Goal: Task Accomplishment & Management: Manage account settings

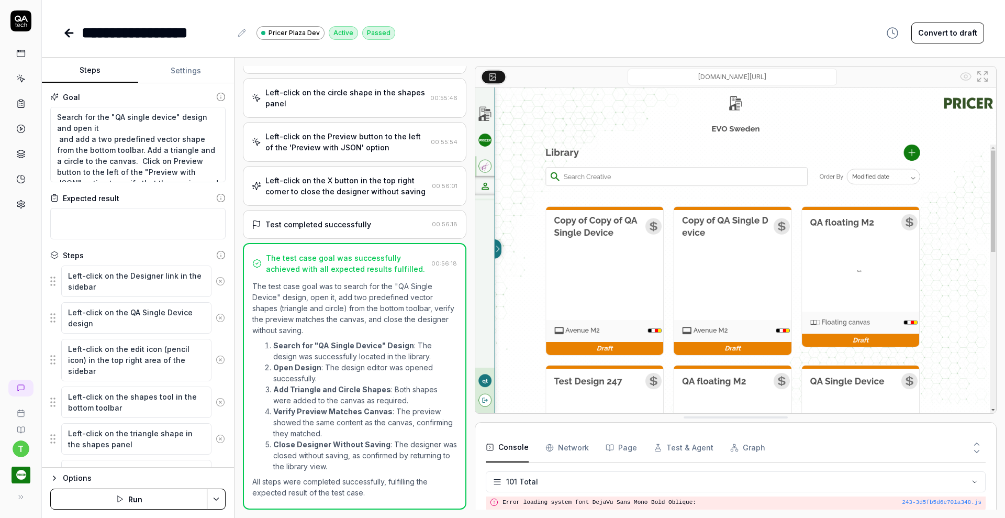
scroll to position [2065, 0]
click at [68, 31] on icon at bounding box center [67, 32] width 4 height 7
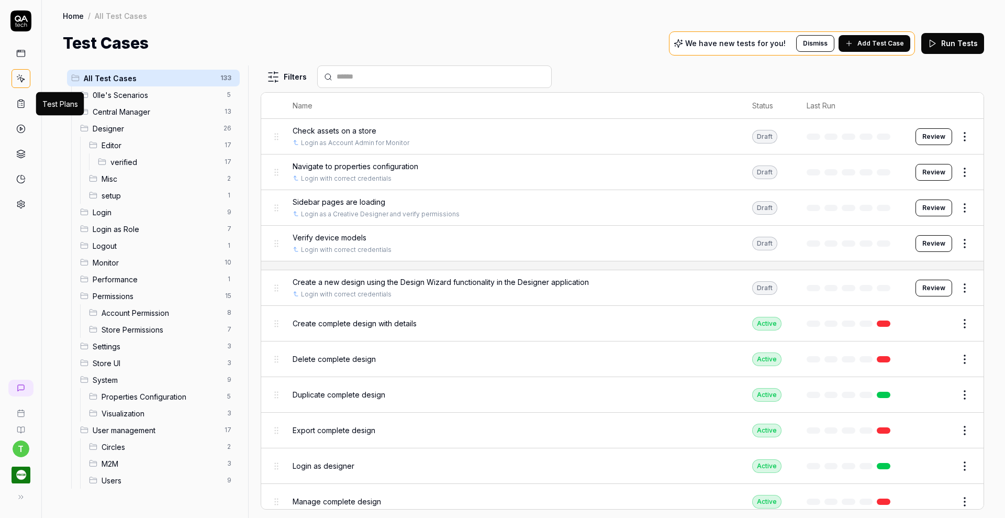
click at [23, 101] on icon at bounding box center [21, 104] width 6 height 7
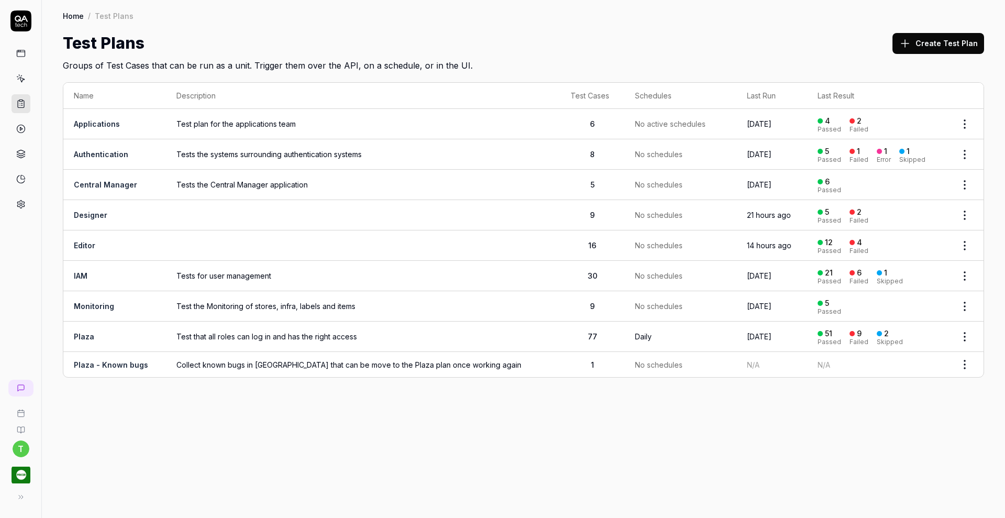
click at [81, 241] on link "Editor" at bounding box center [84, 245] width 21 height 9
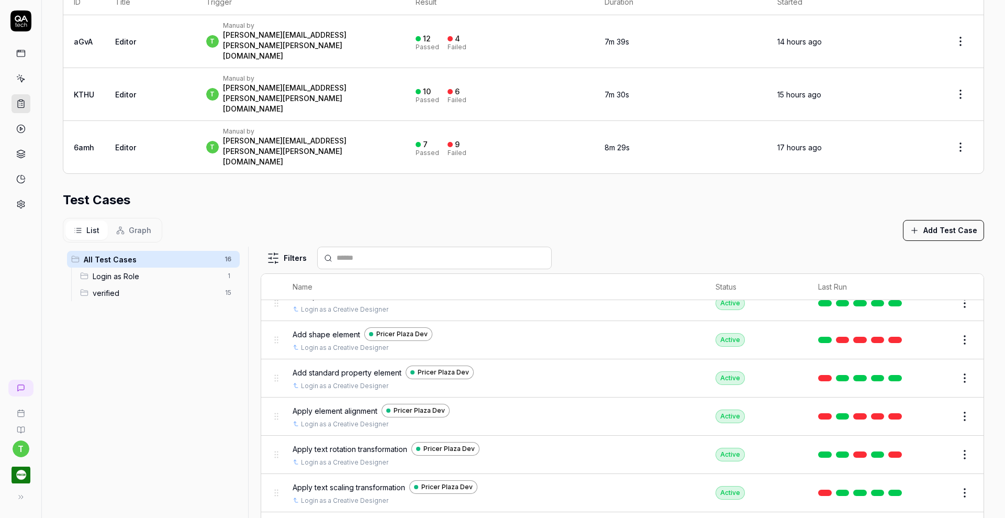
scroll to position [272, 0]
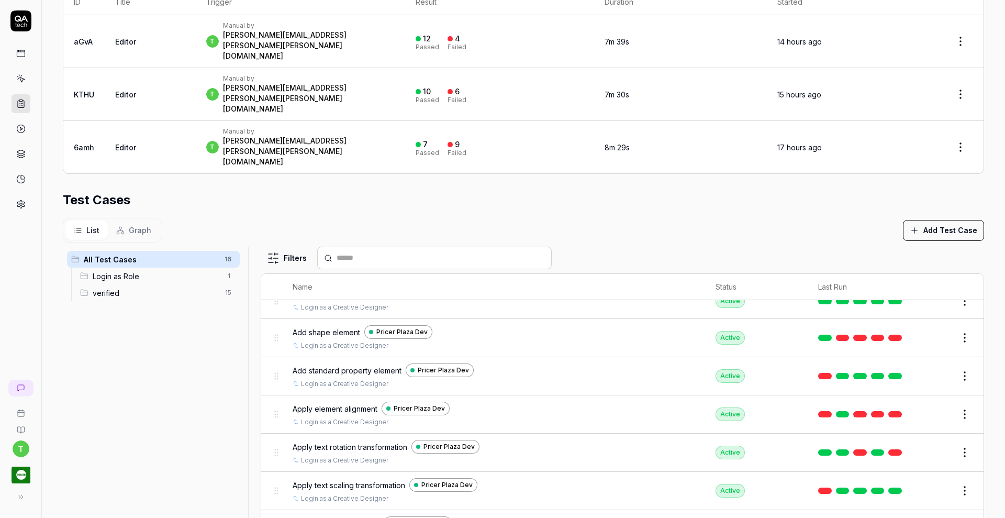
click at [927, 406] on button "Edit" at bounding box center [939, 414] width 25 height 17
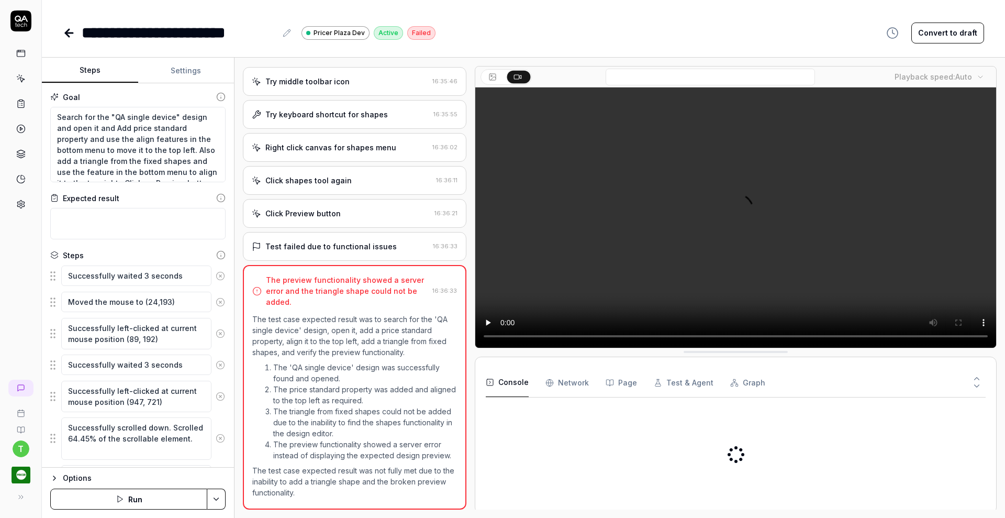
scroll to position [1026, 0]
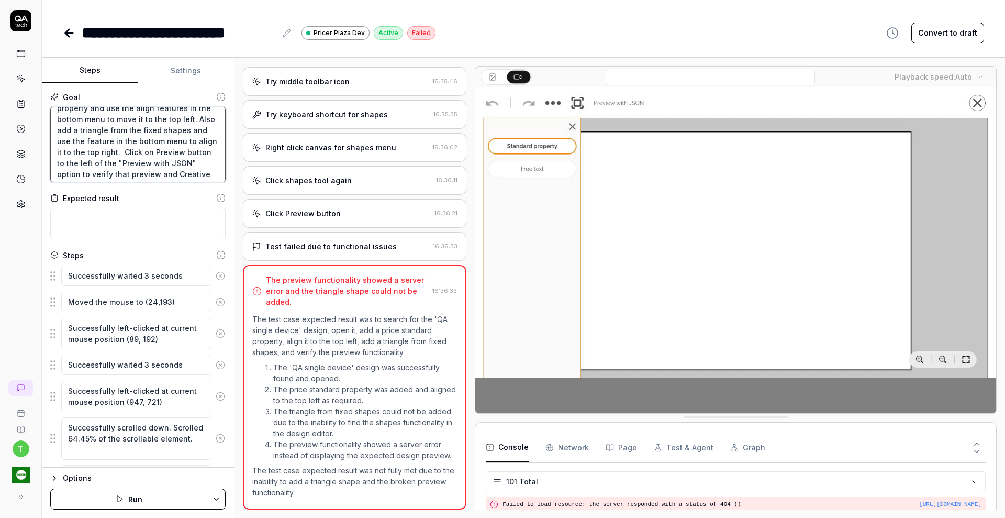
scroll to position [29, 0]
click at [112, 130] on textarea "Search for the "QA single device" design and open it and Add price standard pro…" at bounding box center [137, 144] width 175 height 75
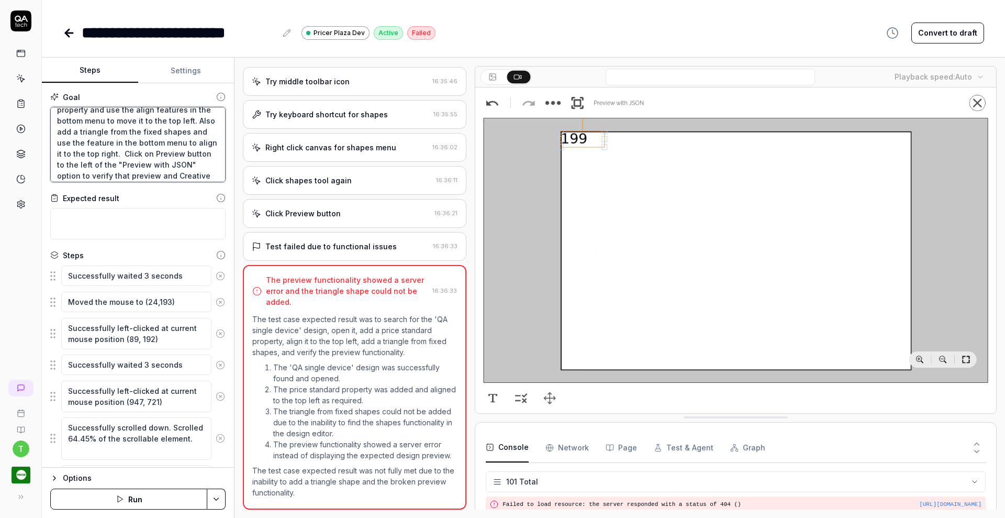
type textarea "*"
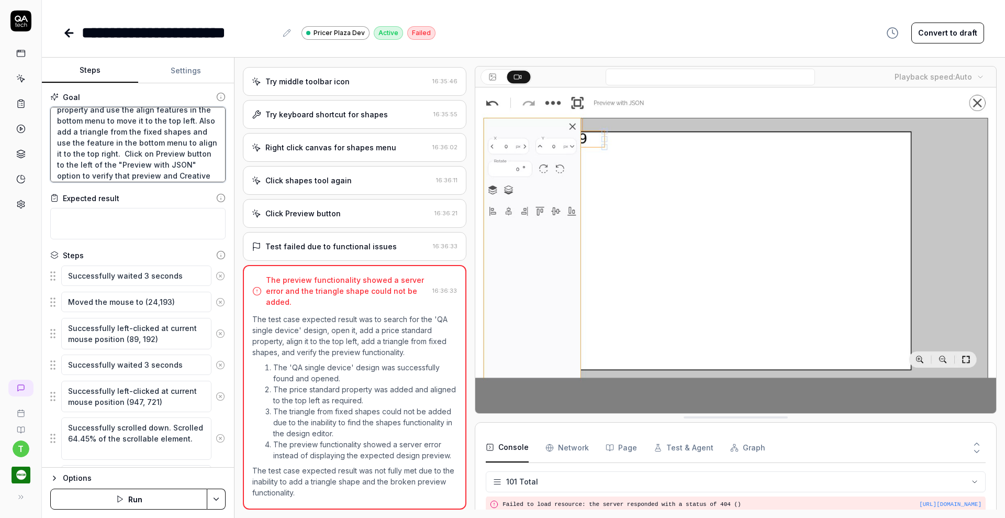
type textarea "Search for the "QA single device" design and open it and Add price standard pro…"
type textarea "*"
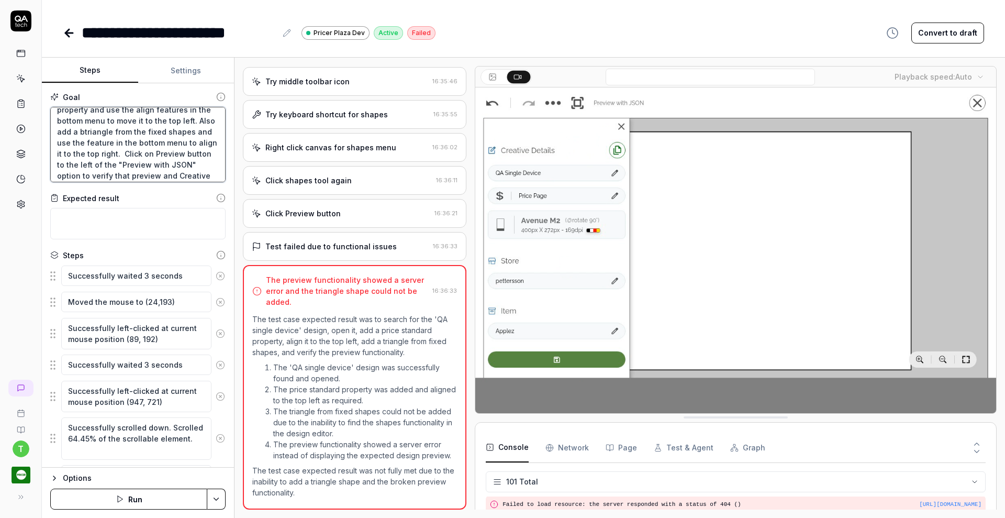
type textarea "Search for the "QA single device" design and open it and Add price standard pro…"
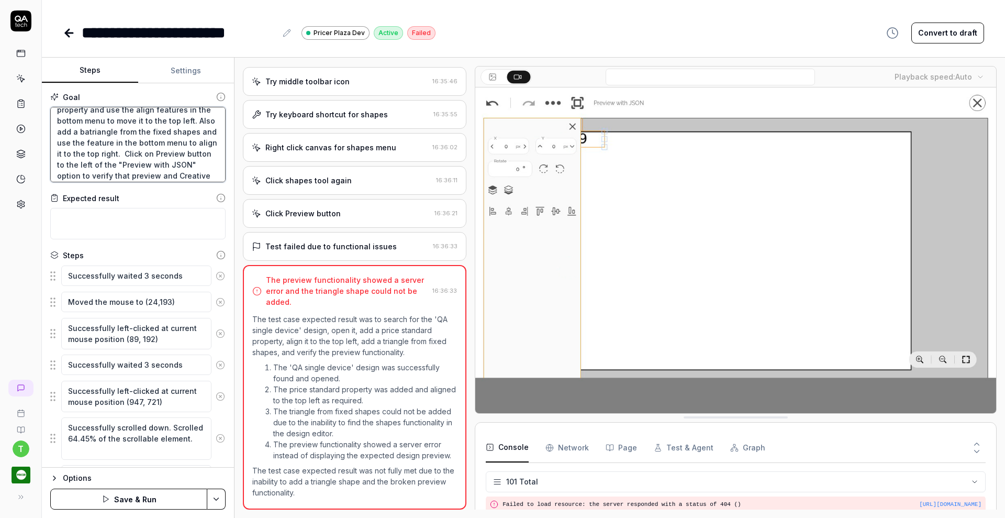
type textarea "*"
type textarea "Search for the "QA single device" design and open it and Add price standard pro…"
type textarea "*"
type textarea "Search for the "QA single device" design and open it and Add price standard pro…"
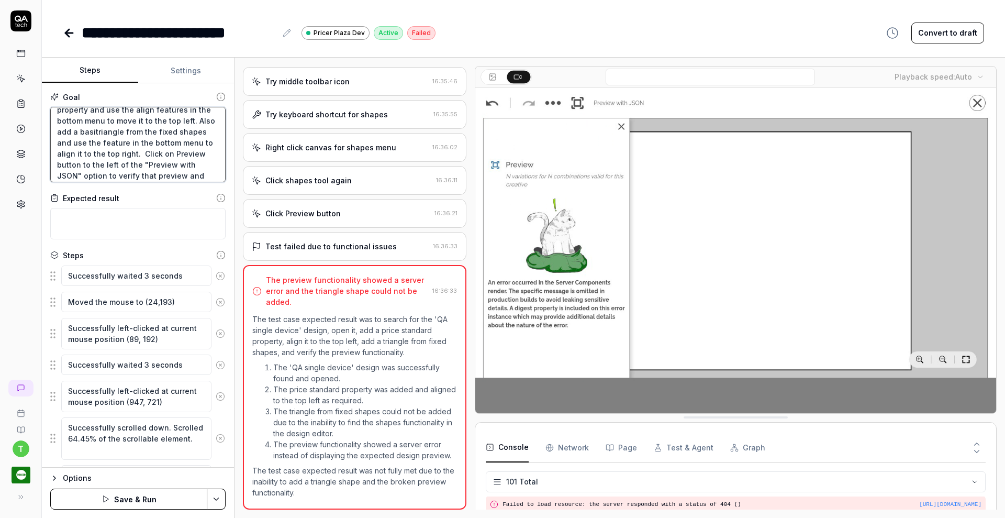
type textarea "*"
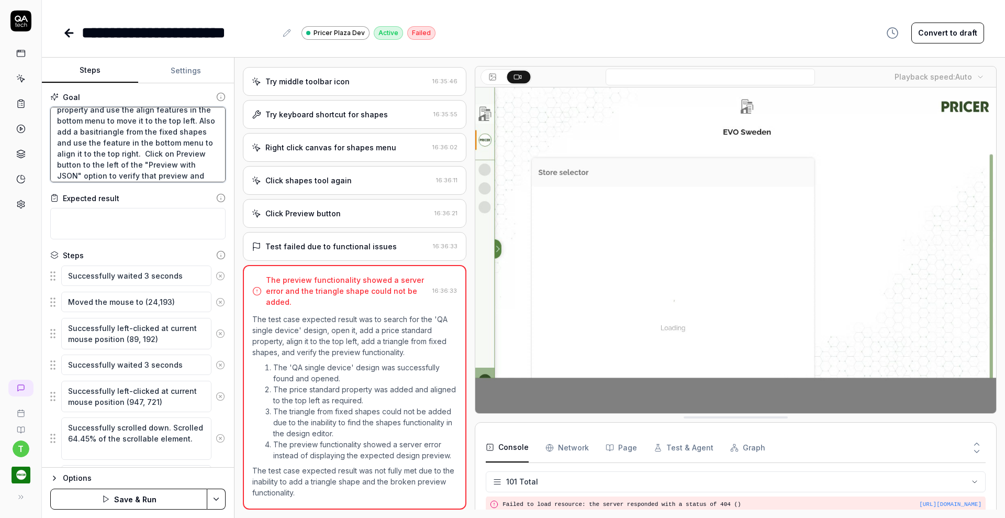
type textarea "Search for the "QA single device" design and open it and Add price standard pro…"
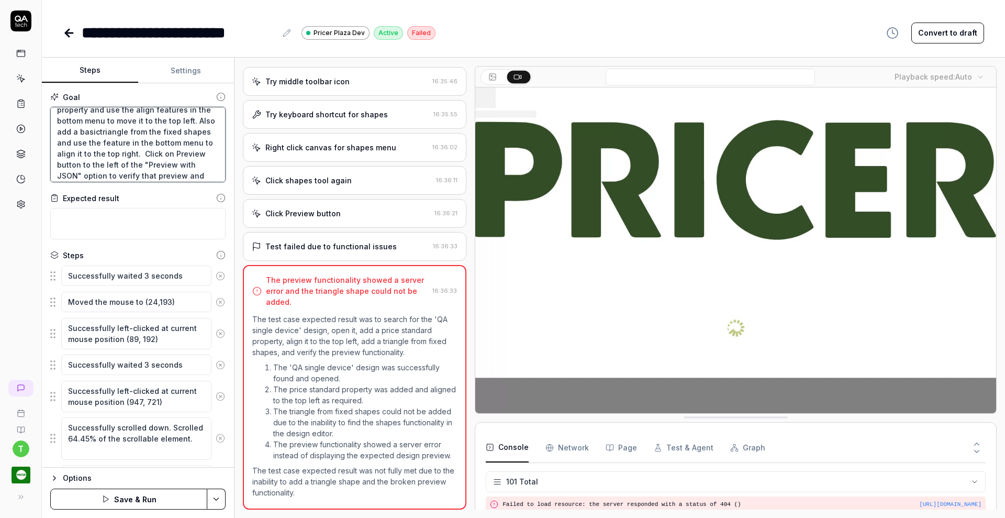
type textarea "*"
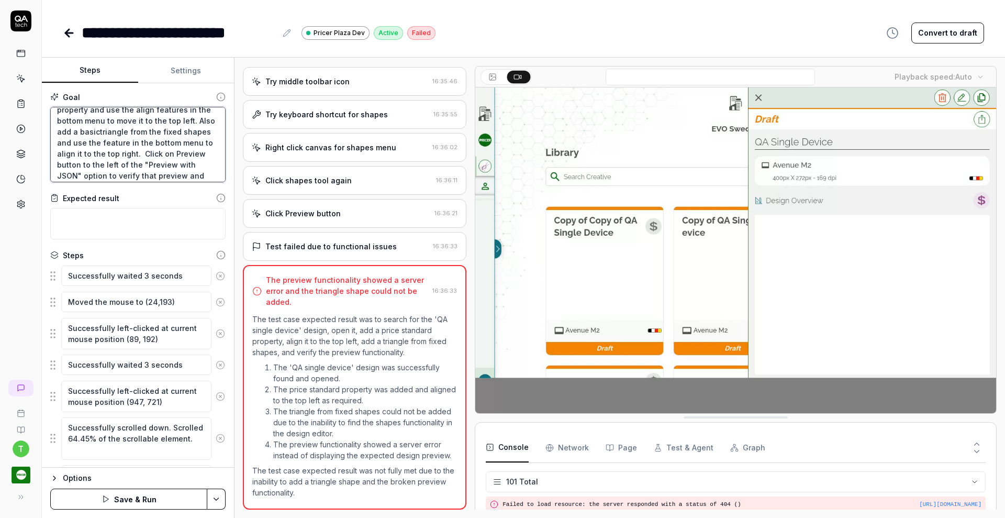
type textarea "Search for the "QA single device" design and open it and Add price standard pro…"
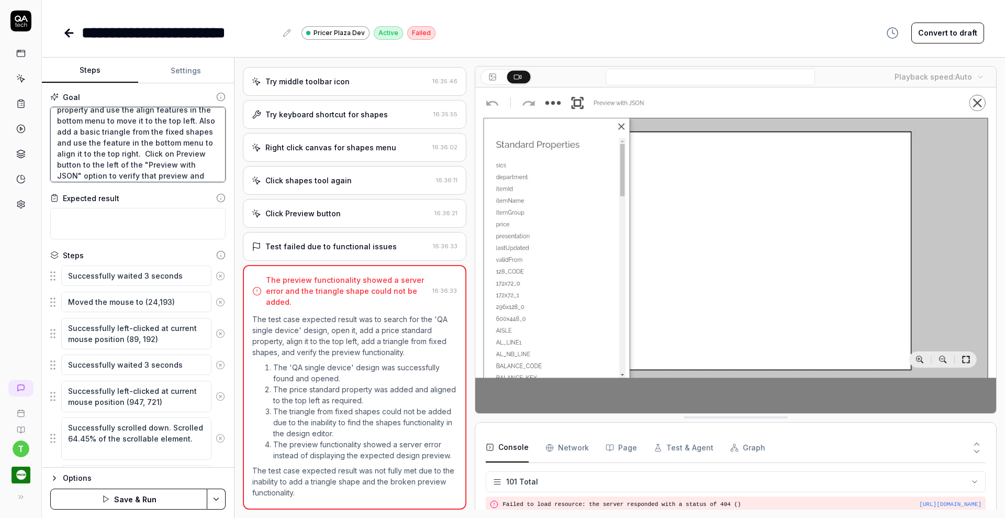
type textarea "*"
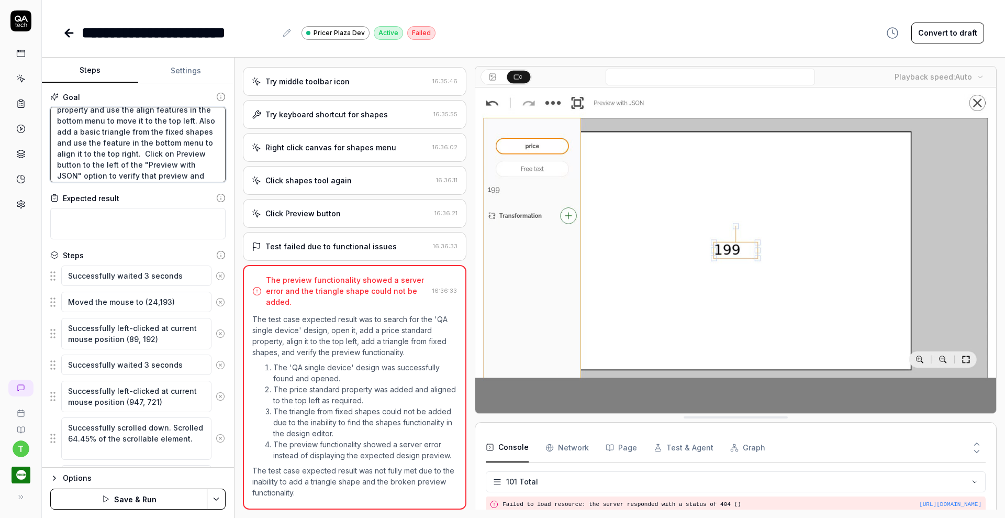
type textarea "Search for the "QA single device" design and open it and Add price standard pro…"
type textarea "*"
type textarea "Search for the "QA single device" design and open it and Add price standard pro…"
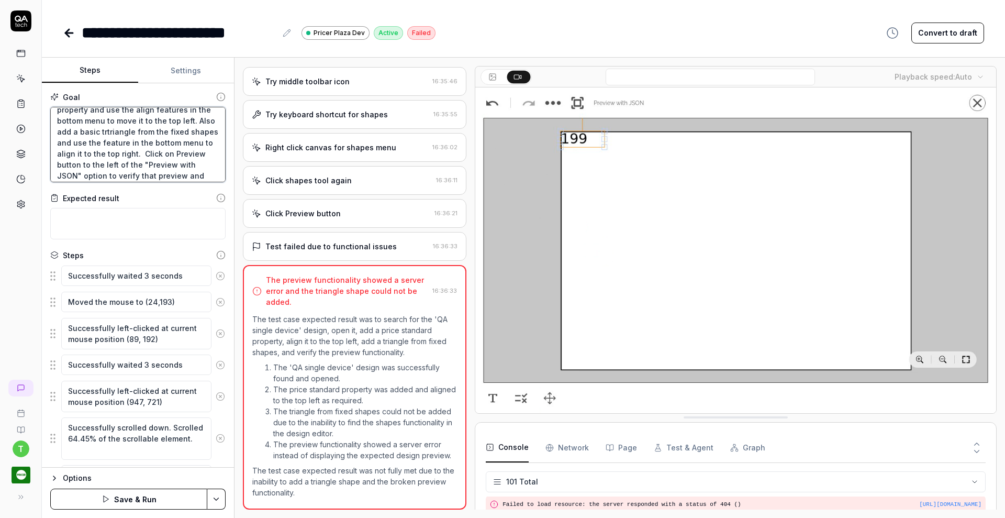
type textarea "*"
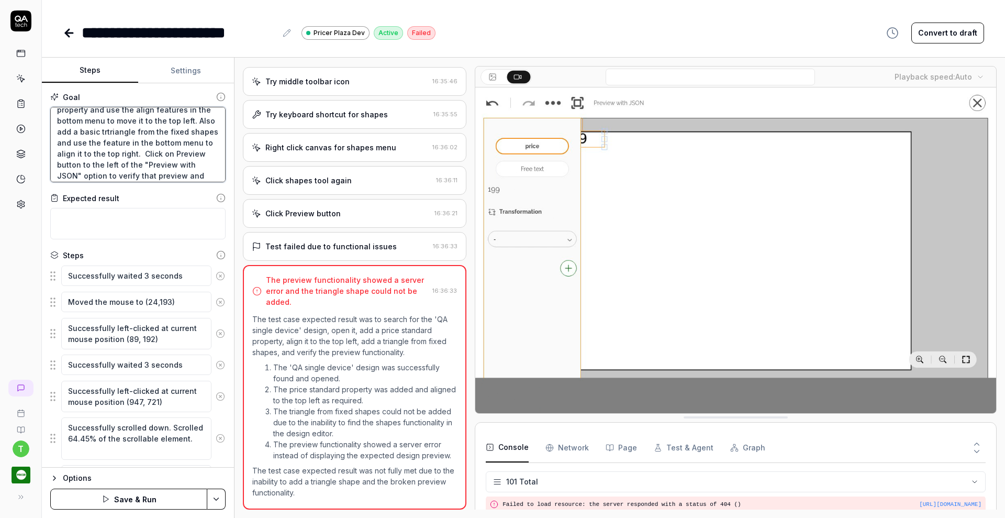
type textarea "Search for the "QA single device" design and open it and Add price standard pro…"
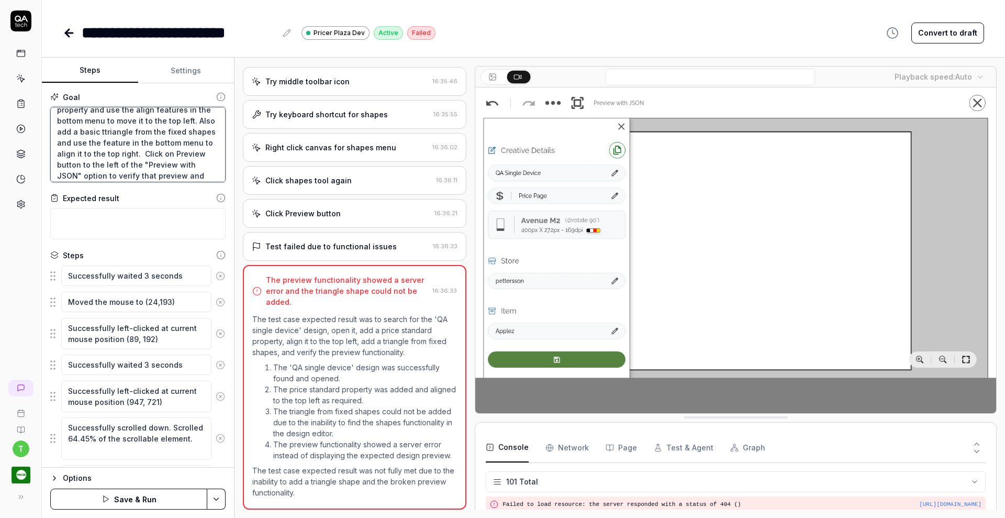
type textarea "*"
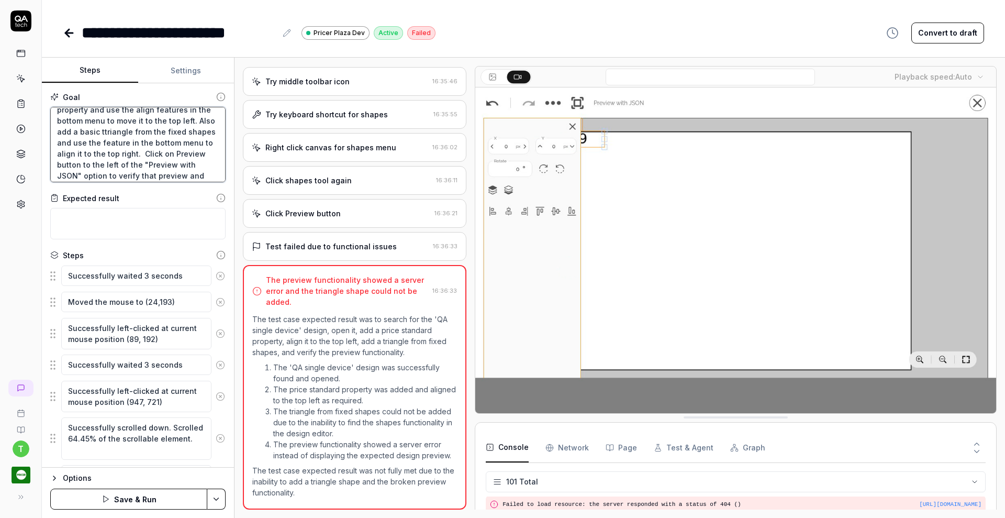
type textarea "Search for the "QA single device" design and open it and Add price standard pro…"
type textarea "*"
type textarea "Search for the "QA single device" design and open it and Add price standard pro…"
type textarea "*"
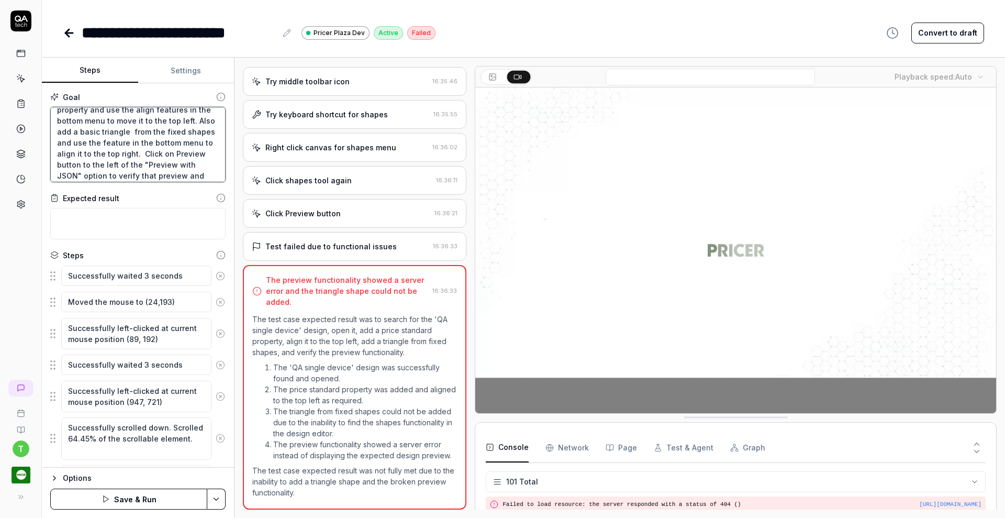
type textarea "Search for the "QA single device" design and open it and Add price standard pro…"
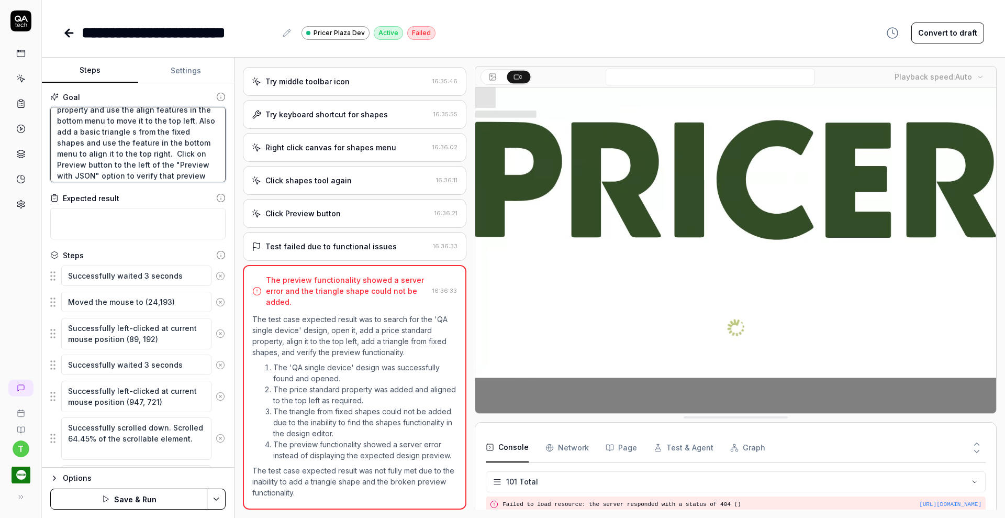
type textarea "*"
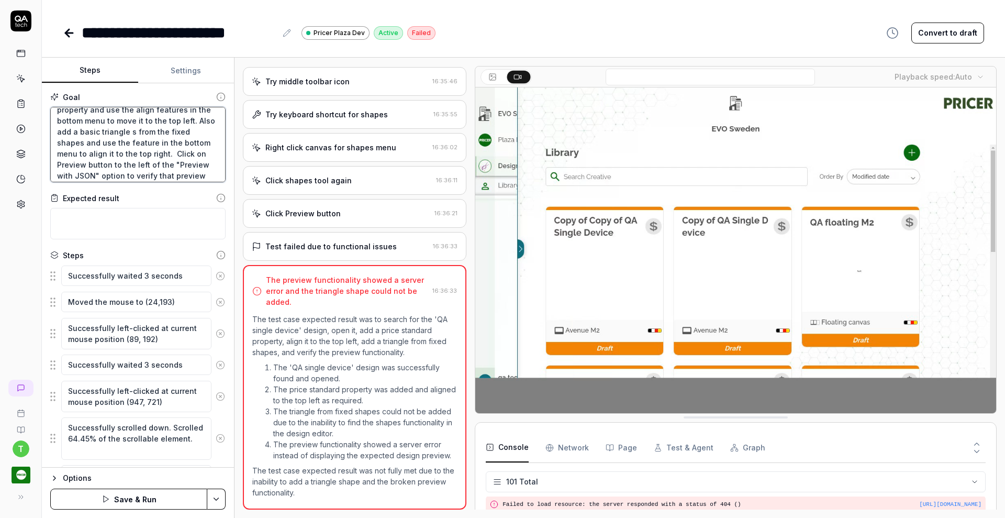
type textarea "Search for the "QA single device" design and open it and Add price standard pro…"
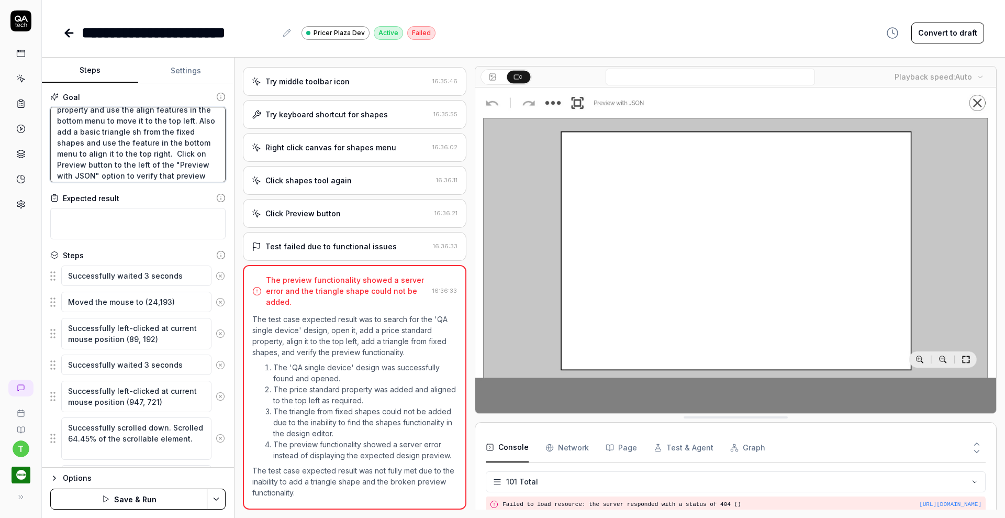
type textarea "*"
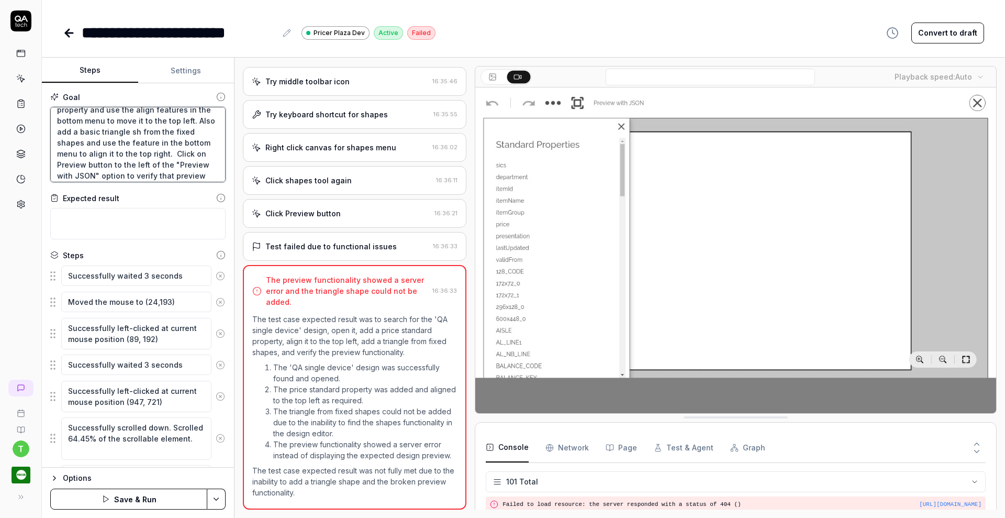
type textarea "Search for the "QA single device" design and open it and Add price standard pro…"
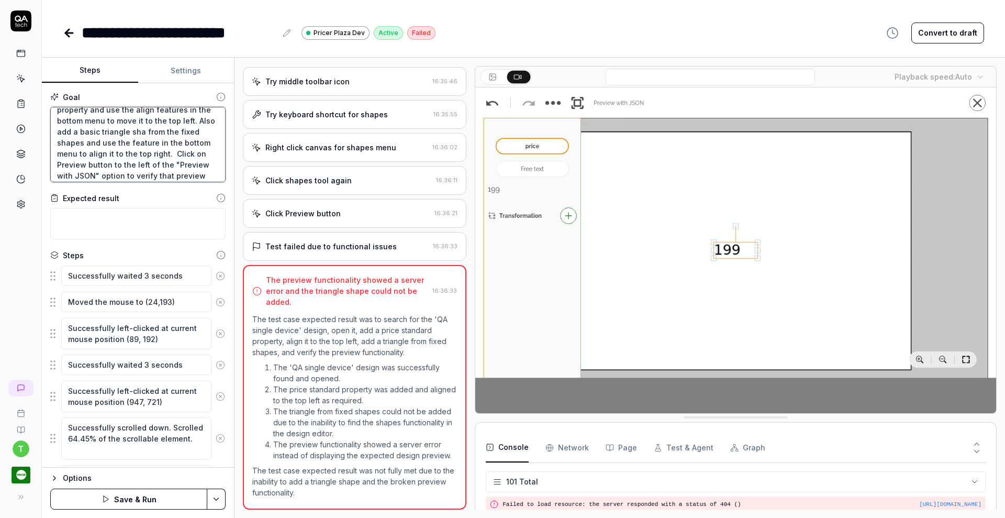
type textarea "*"
type textarea "Search for the "QA single device" design and open it and Add price standard pro…"
type textarea "*"
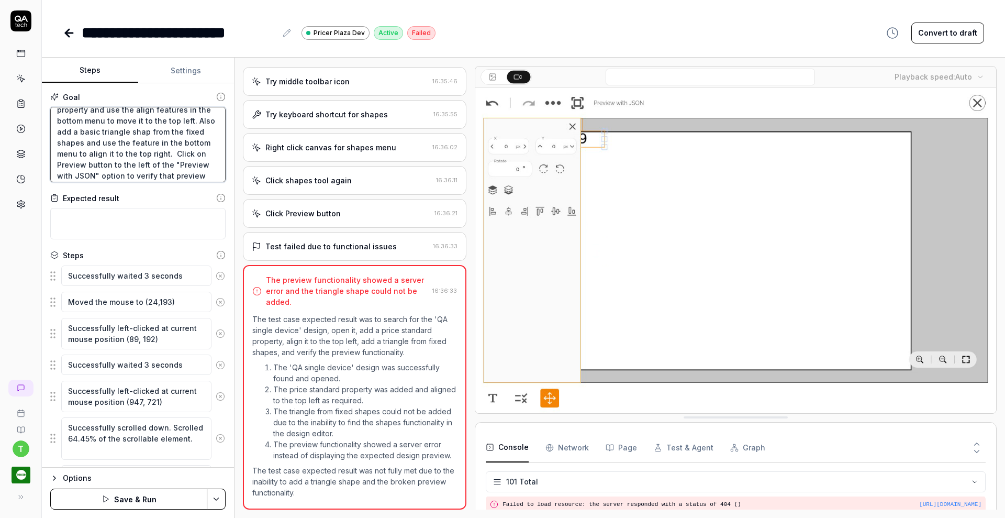
type textarea "Search for the "QA single device" design and open it and Add price standard pro…"
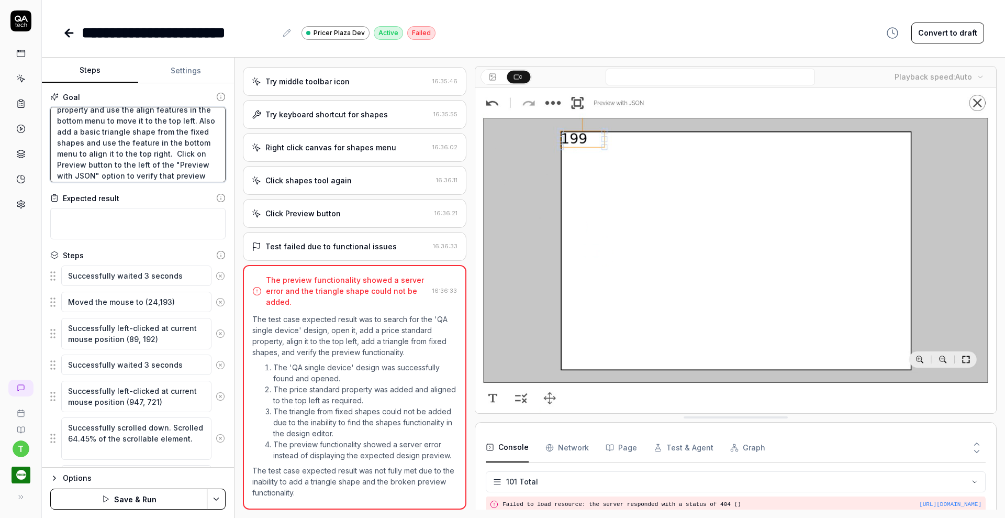
type textarea "*"
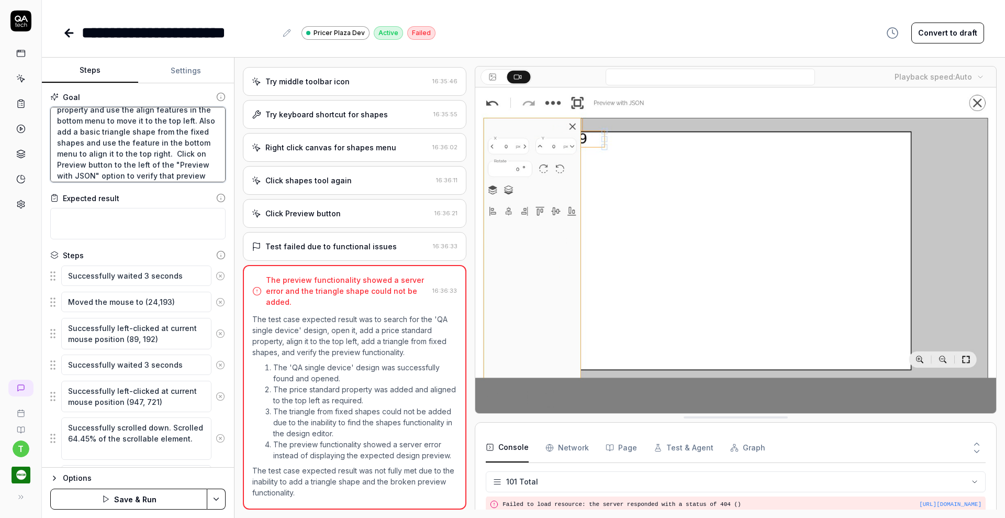
type textarea "Search for the "QA single device" design and open it and Add price standard pro…"
type textarea "*"
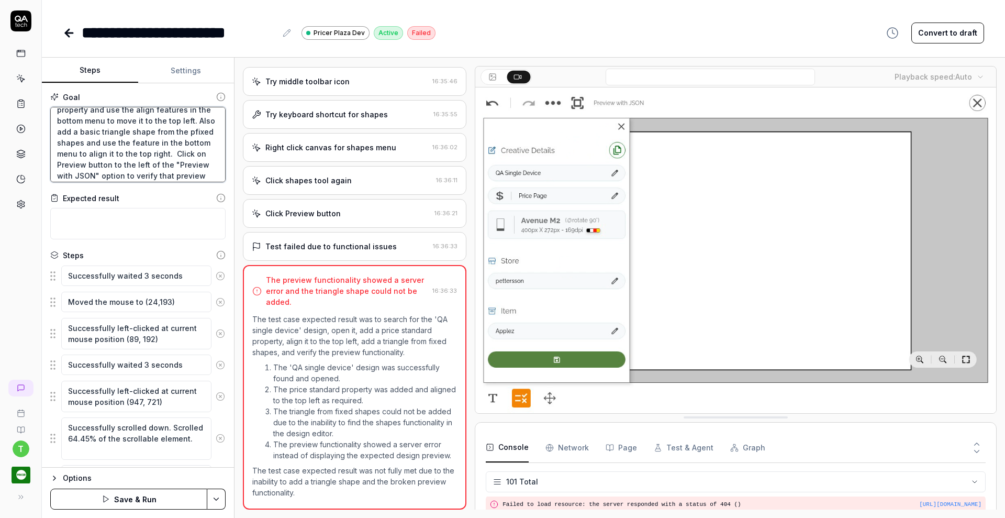
type textarea "Search for the "QA single device" design and open it and Add price standard pro…"
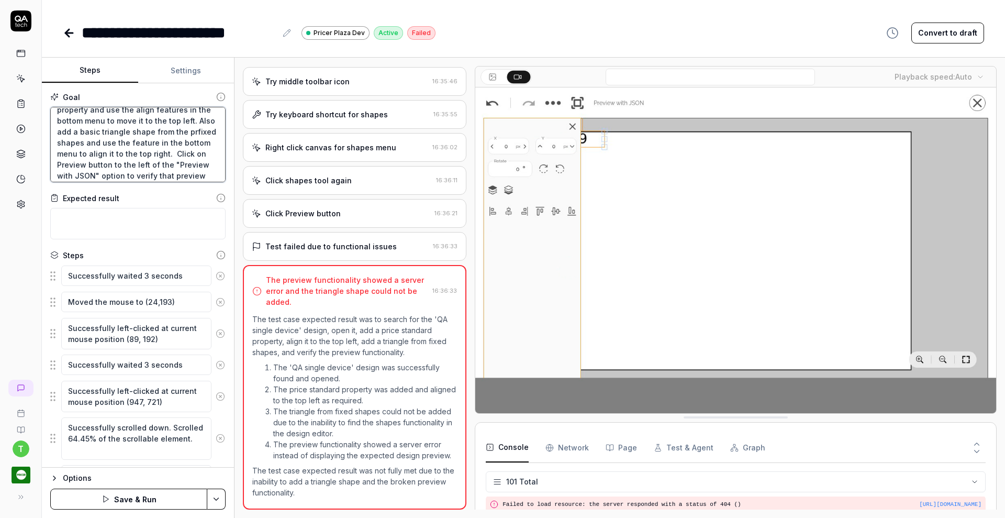
type textarea "*"
type textarea "Search for the "QA single device" design and open it and Add price standard pro…"
type textarea "*"
type textarea "Search for the "QA single device" design and open it and Add price standard pro…"
type textarea "*"
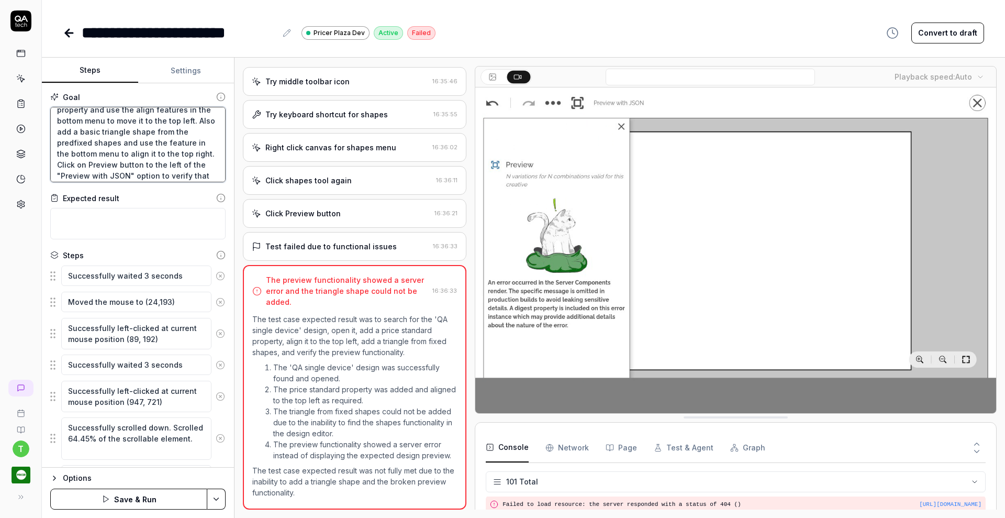
type textarea "Search for the "QA single device" design and open it and Add price standard pro…"
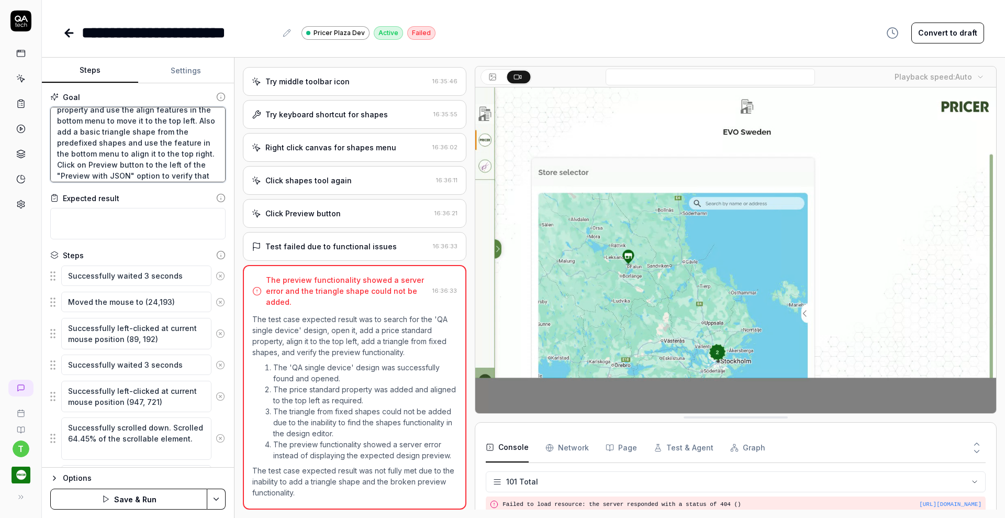
type textarea "*"
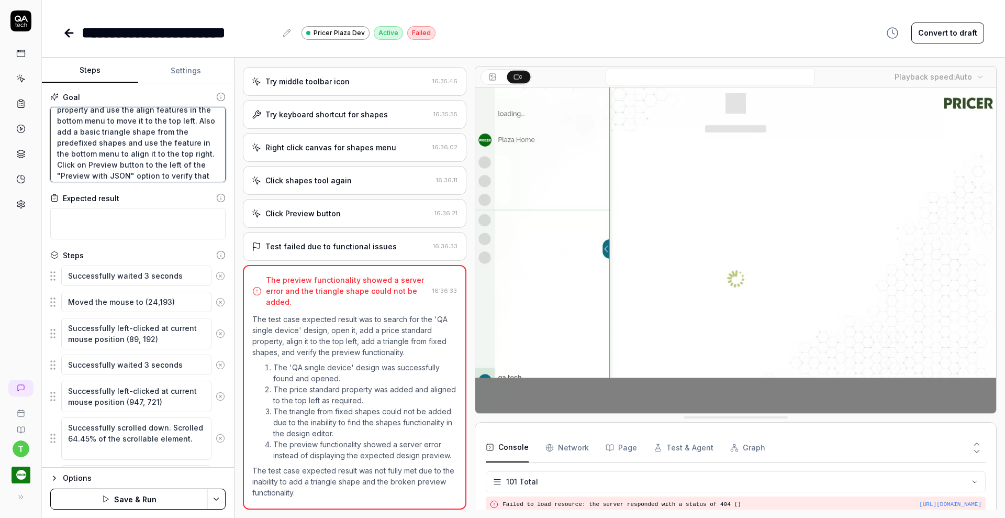
type textarea "Search for the "QA single device" design and open it and Add price standard pro…"
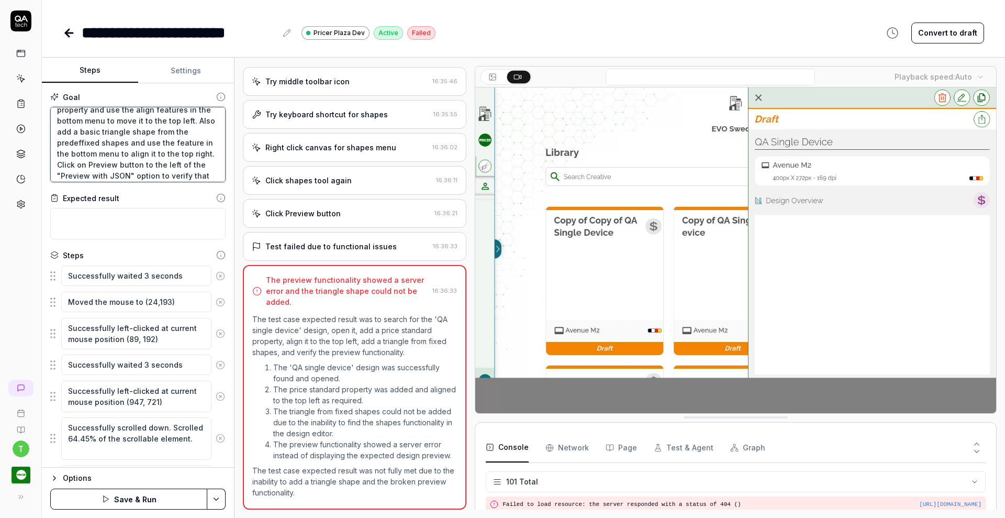
type textarea "*"
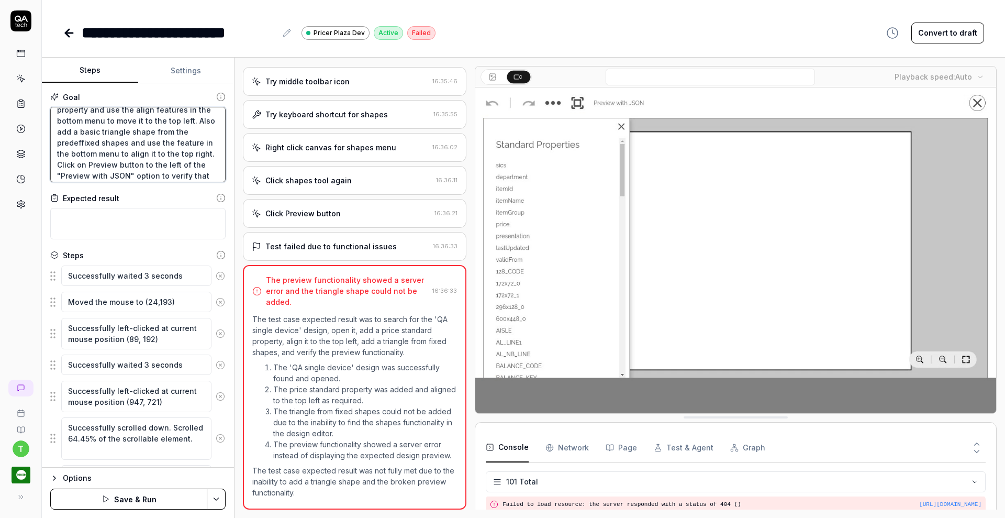
type textarea "Search for the "QA single device" design and open it and Add price standard pro…"
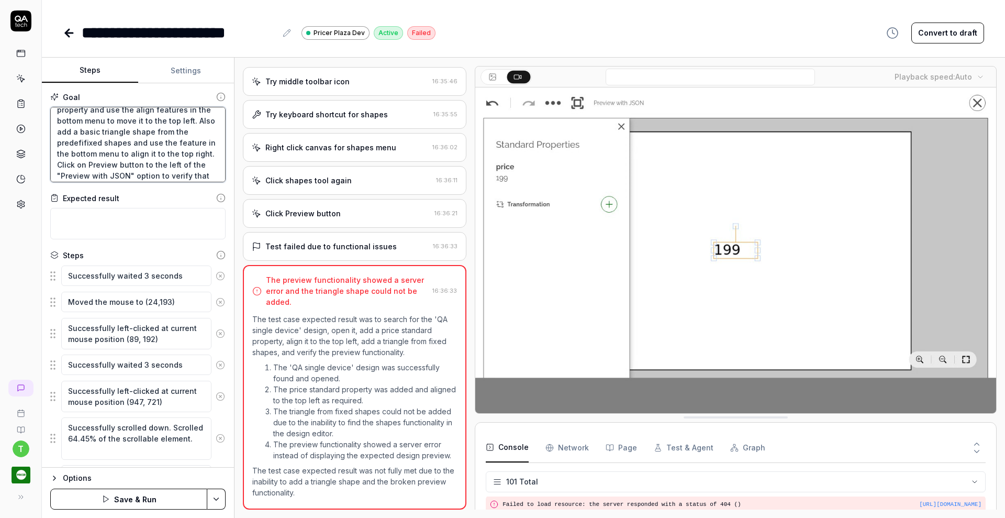
type textarea "*"
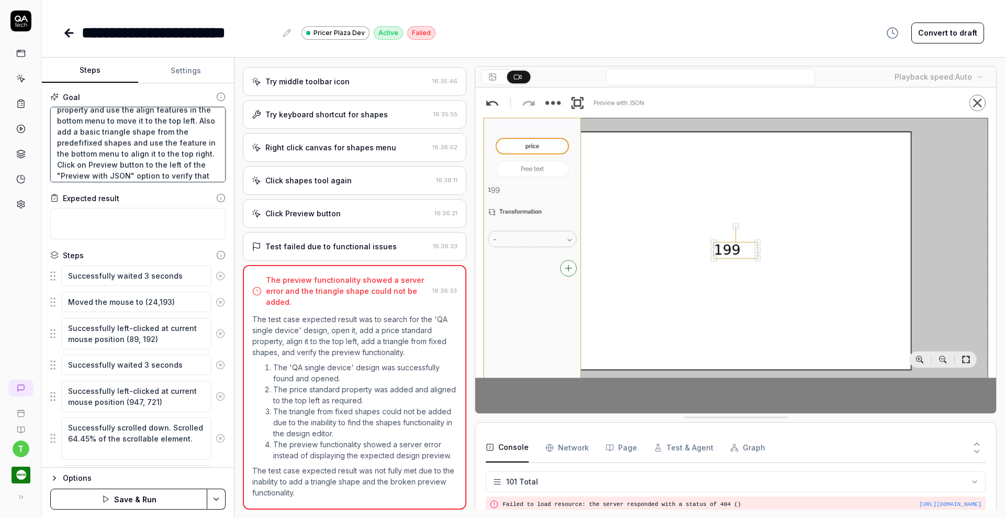
type textarea "Search for the "QA single device" design and open it and Add price standard pro…"
type textarea "*"
type textarea "Search for the "QA single device" design and open it and Add price standard pro…"
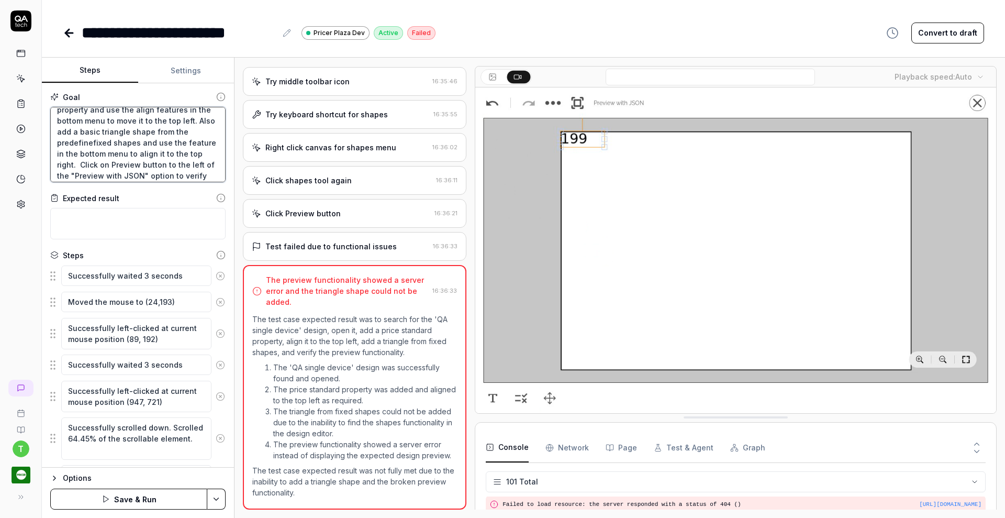
type textarea "*"
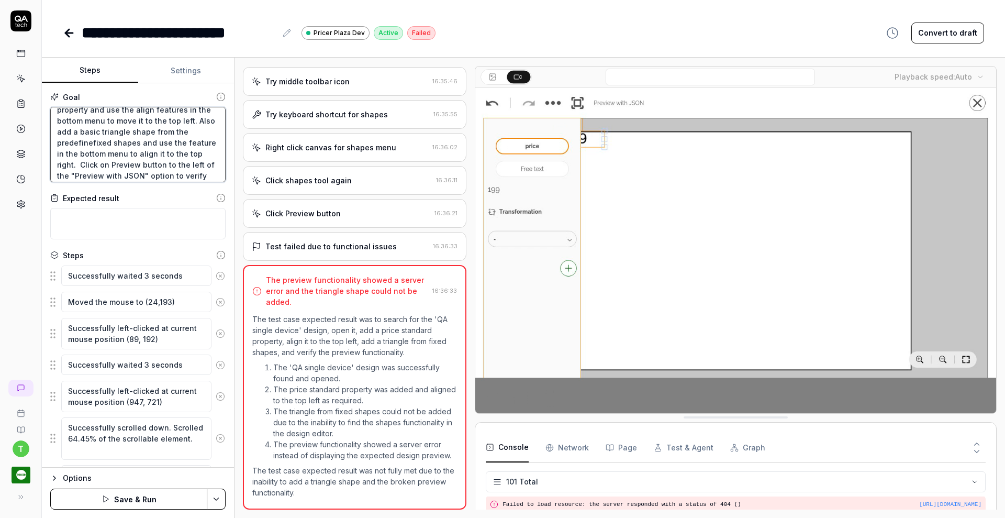
type textarea "Search for the "QA single device" design and open it and Add price standard pro…"
type textarea "*"
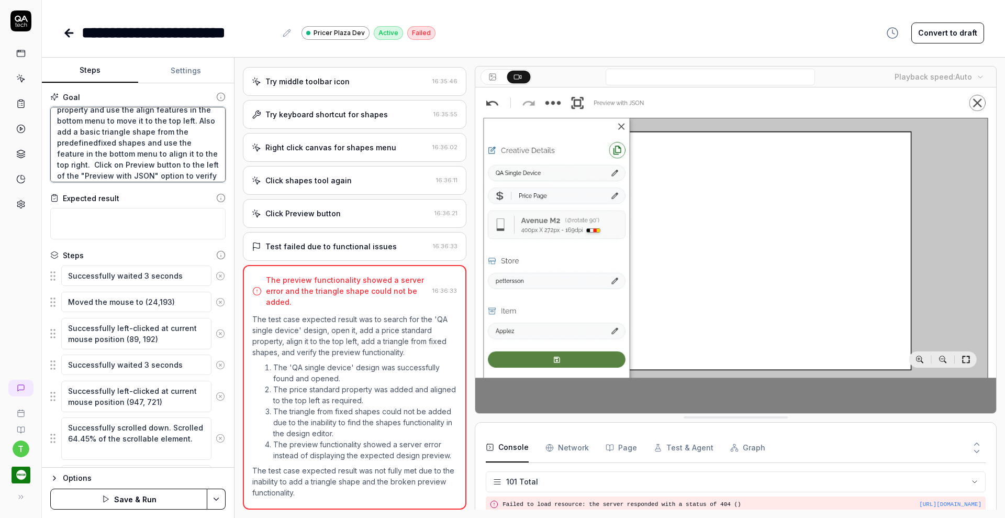
type textarea "Search for the "QA single device" design and open it and Add price standard pro…"
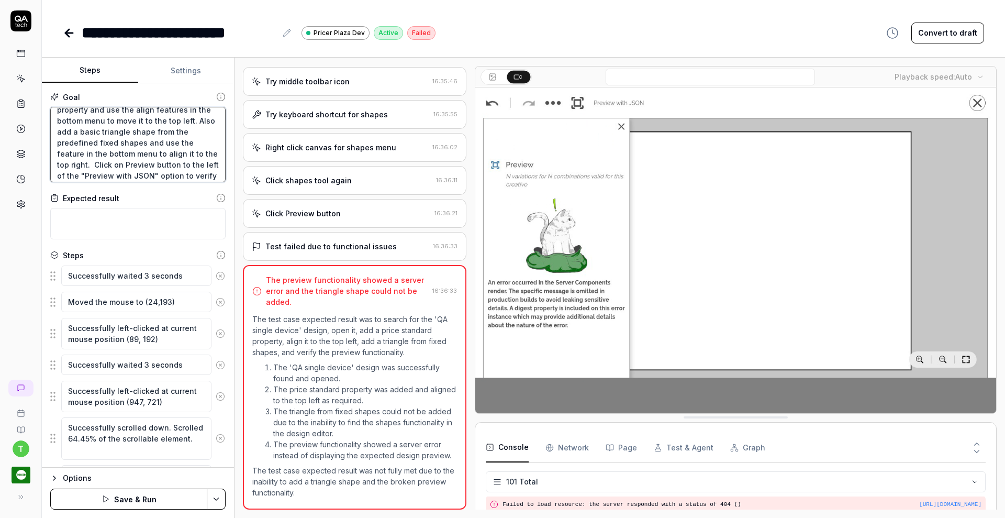
type textarea "*"
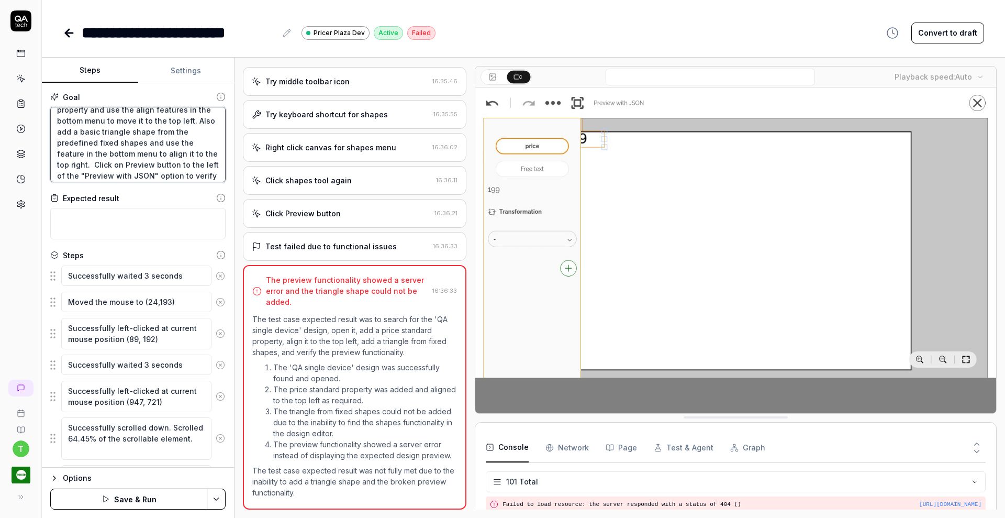
type textarea "Search for the "QA single device" design and open it and Add price standard pro…"
type textarea "*"
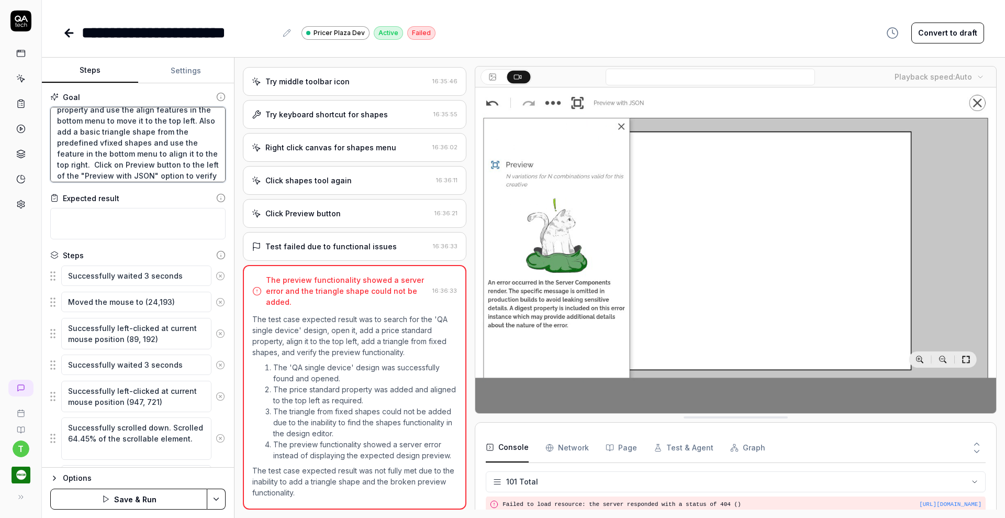
type textarea "Search for the "QA single device" design and open it and Add price standard pro…"
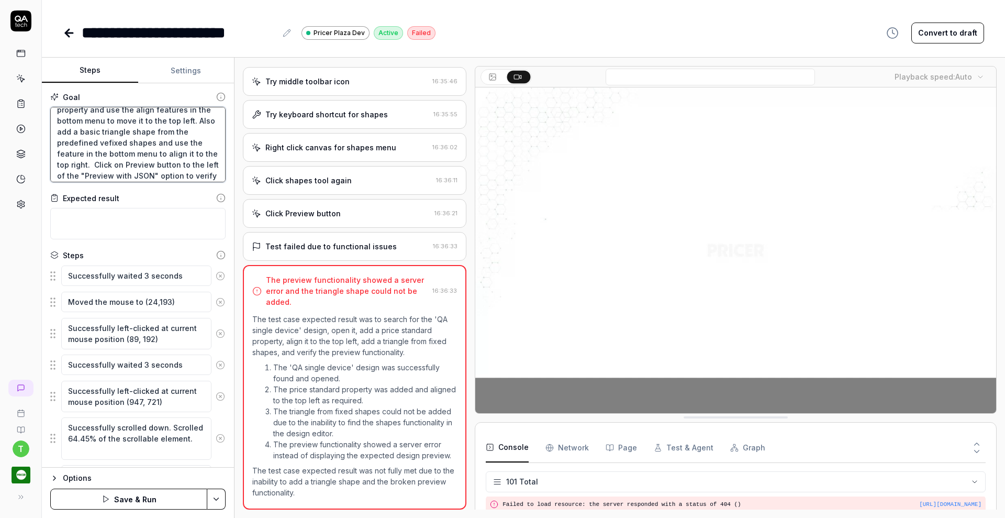
type textarea "*"
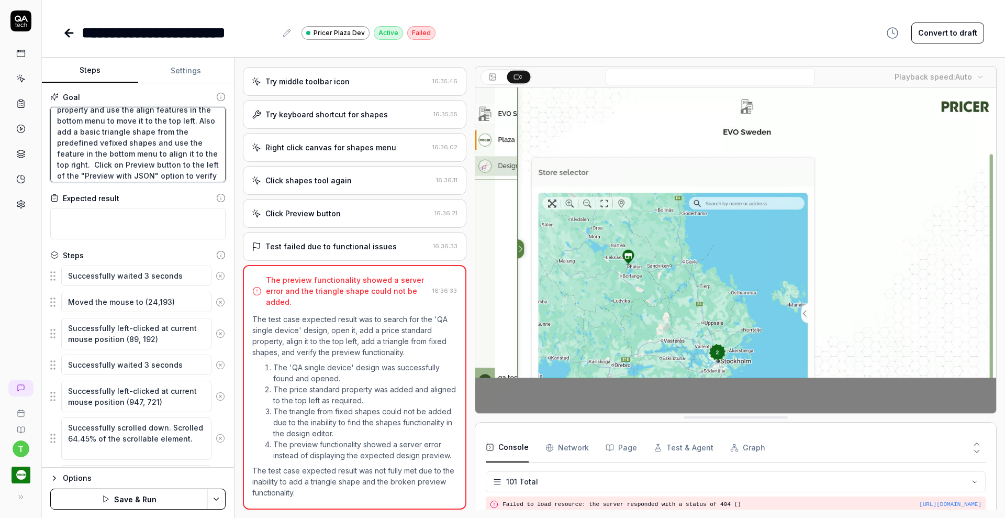
type textarea "Search for the "QA single device" design and open it and Add price standard pro…"
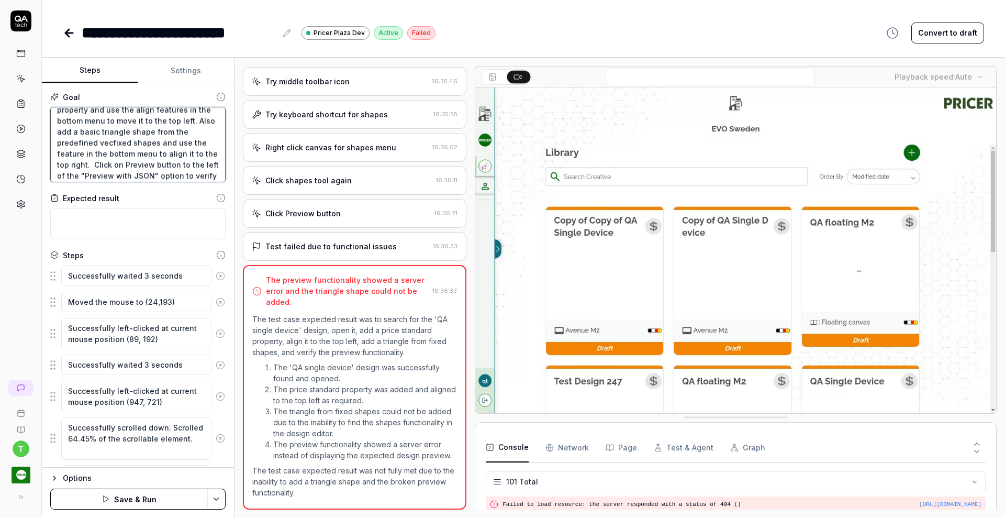
type textarea "*"
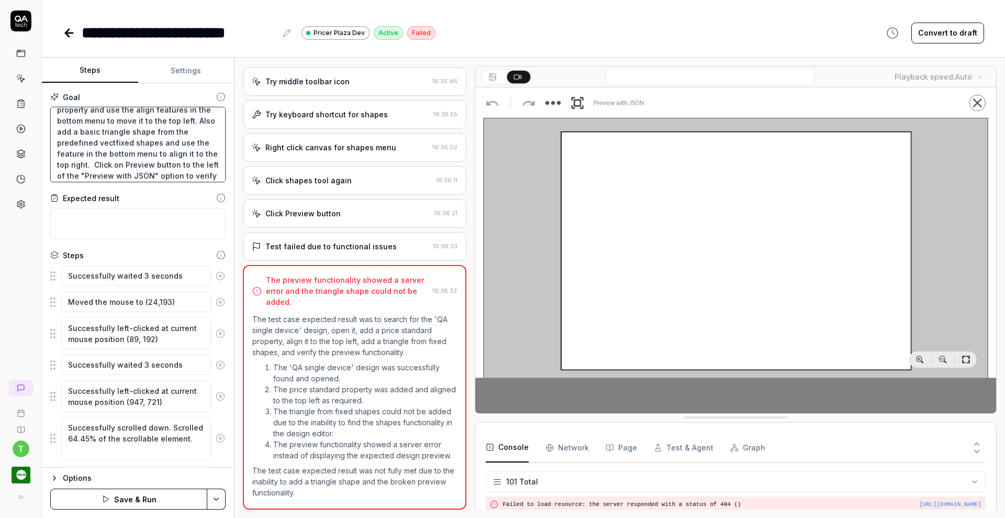
type textarea "Search for the "QA single device" design and open it and Add price standard pro…"
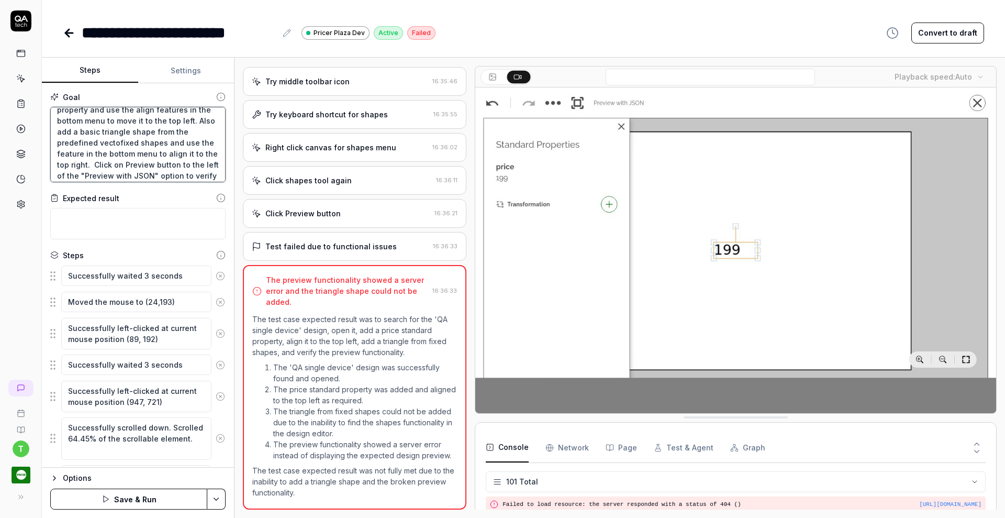
type textarea "*"
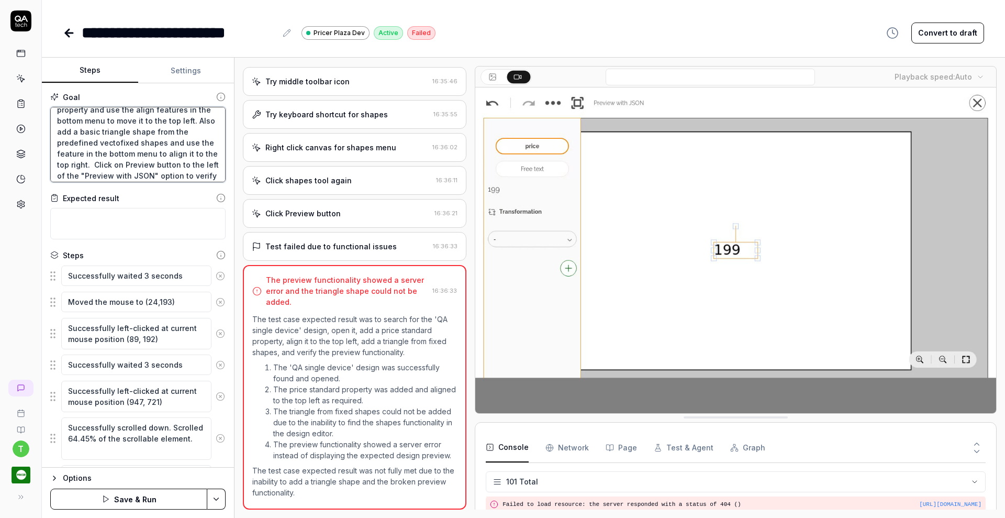
type textarea "Search for the "QA single device" design and open it and Add price standard pro…"
type textarea "*"
type textarea "Search for the "QA single device" design and open it and Add price standard pro…"
type textarea "*"
type textarea "Search for the "QA single device" design and open it and Add price standard pro…"
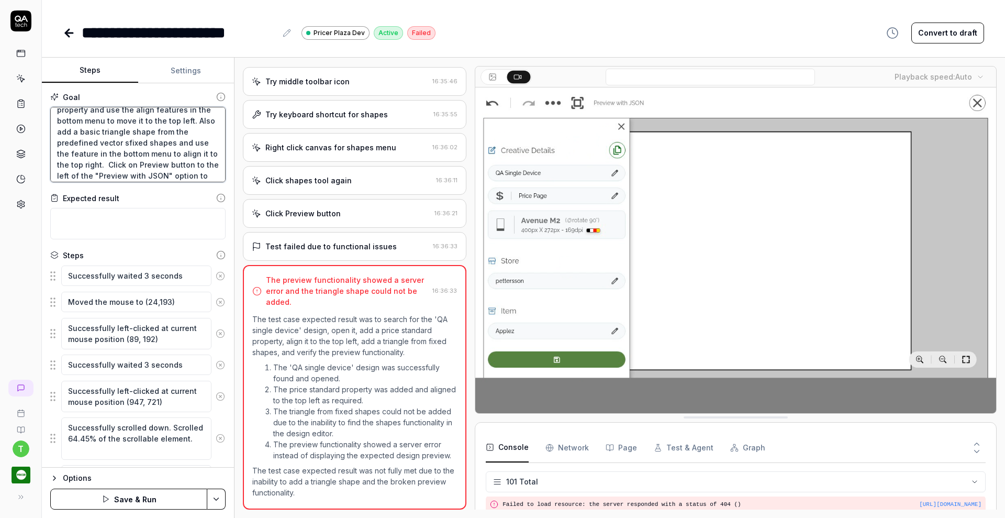
type textarea "*"
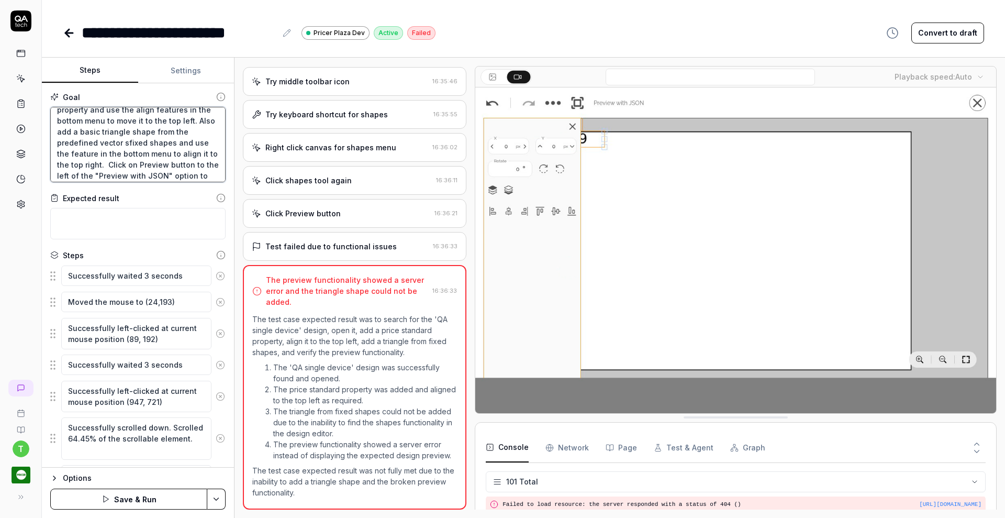
type textarea "Search for the "QA single device" design and open it and Add price standard pro…"
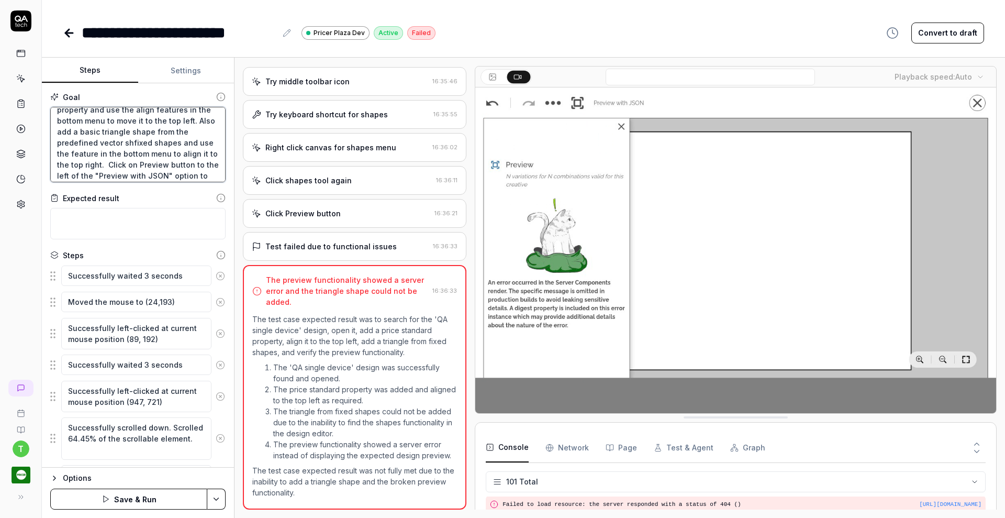
type textarea "*"
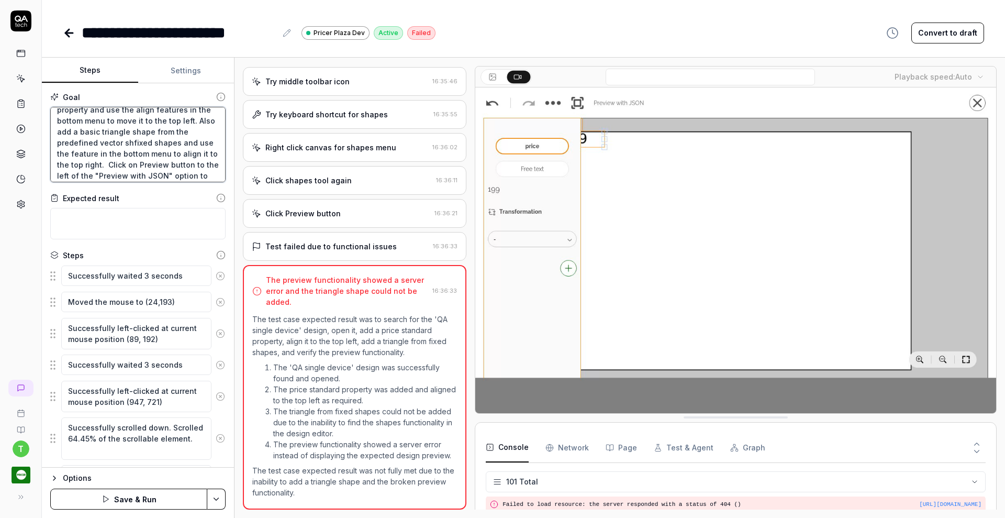
type textarea "Search for the "QA single device" design and open it and Add price standard pro…"
type textarea "*"
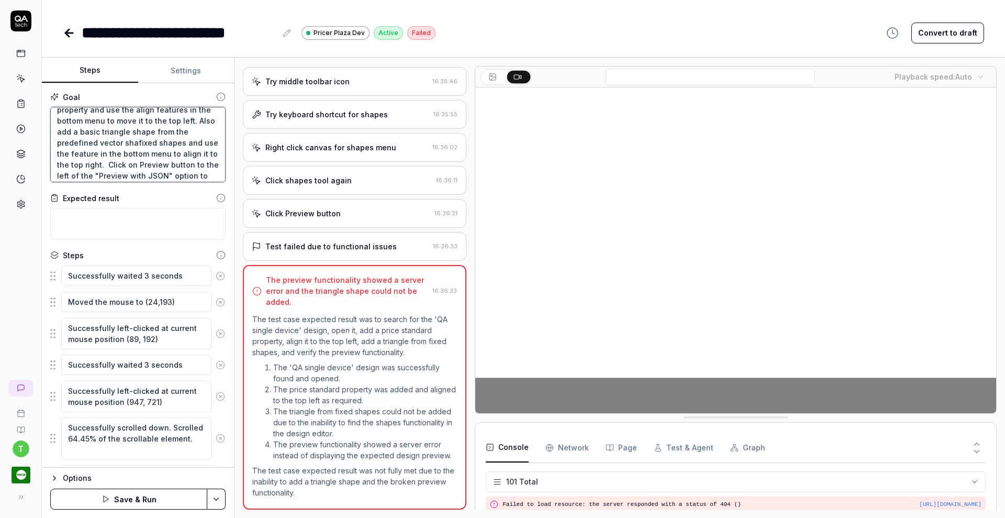
type textarea "Search for the "QA single device" design and open it and Add price standard pro…"
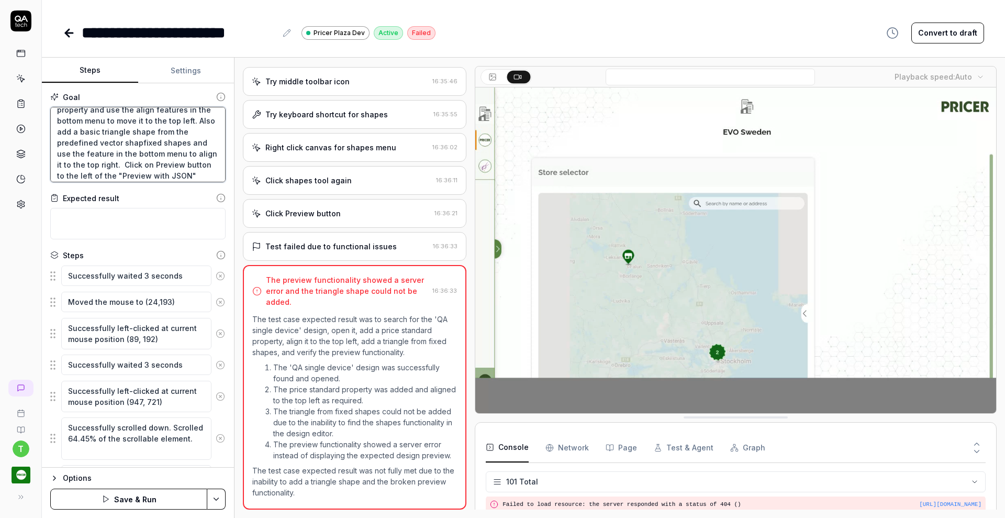
type textarea "*"
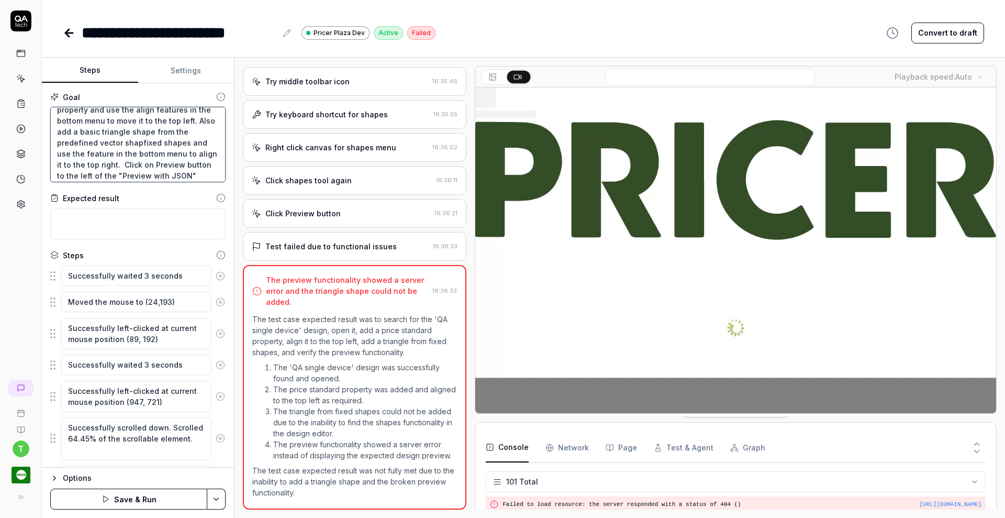
type textarea "Search for the "QA single device" design and open it and Add price standard pro…"
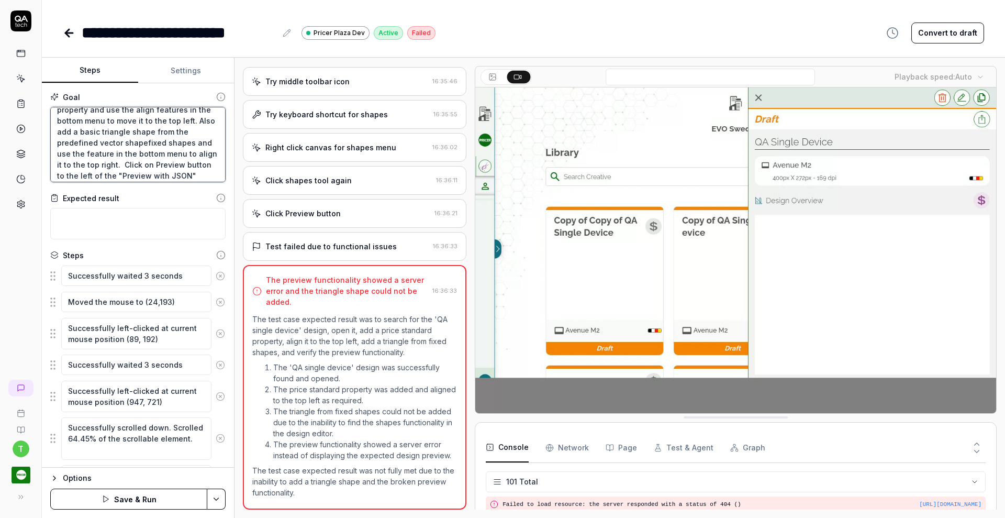
type textarea "*"
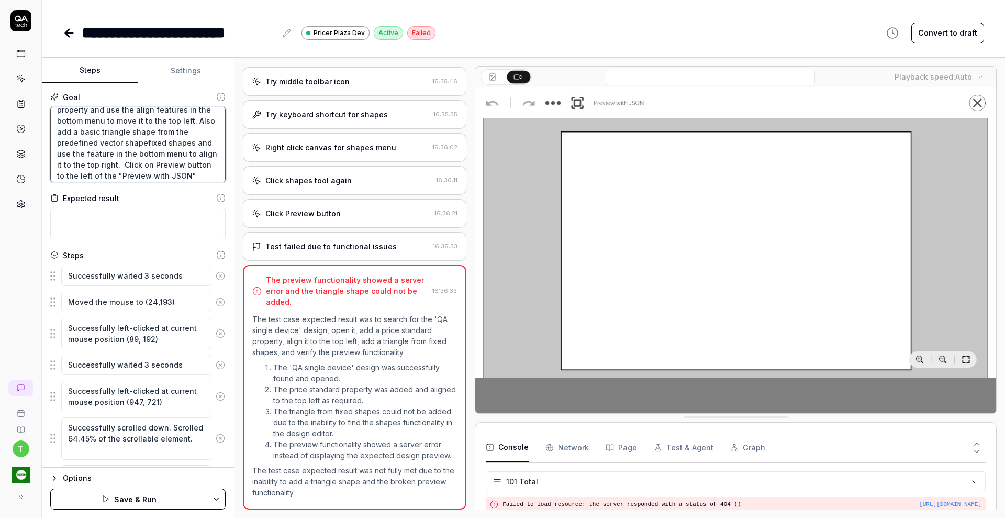
type textarea "Search for the "QA single device" design and open it and Add price standard pro…"
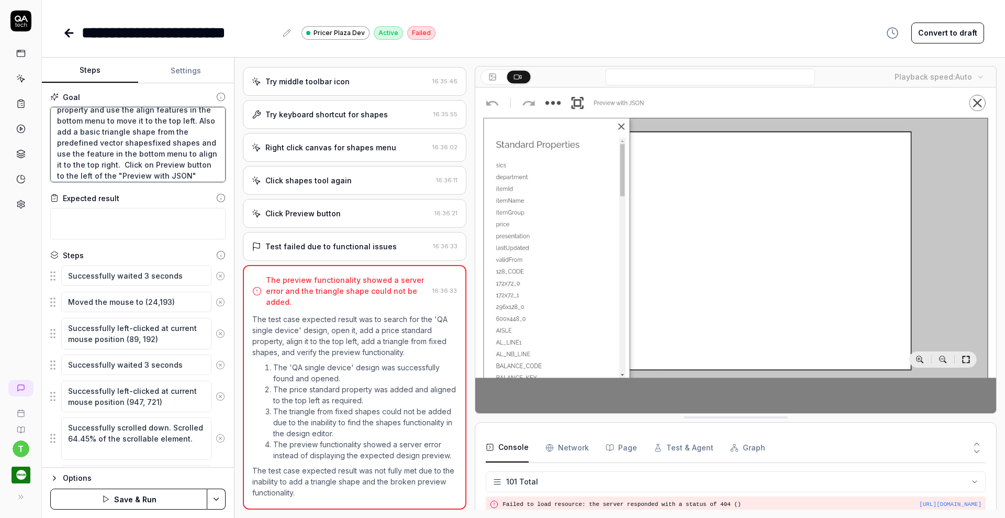
type textarea "*"
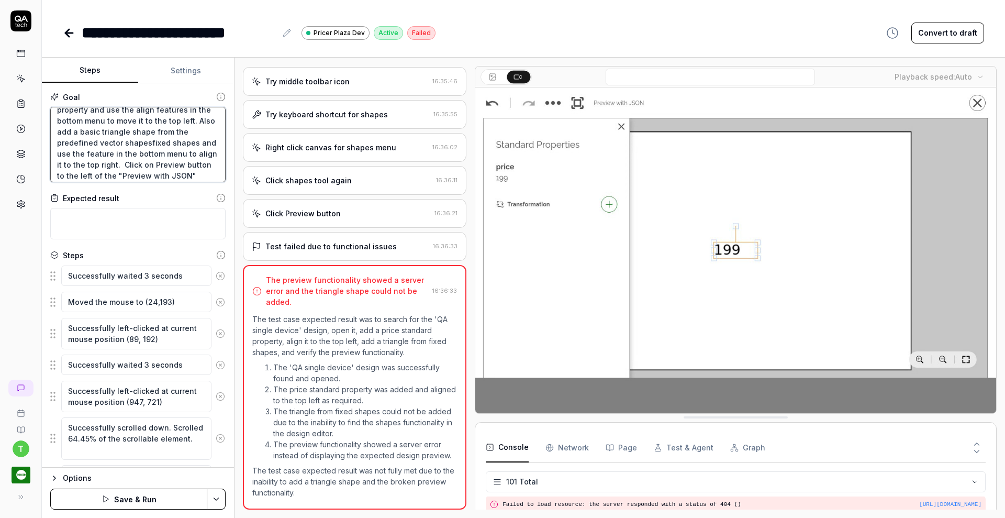
type textarea "Search for the "QA single device" design and open it and Add price standard pro…"
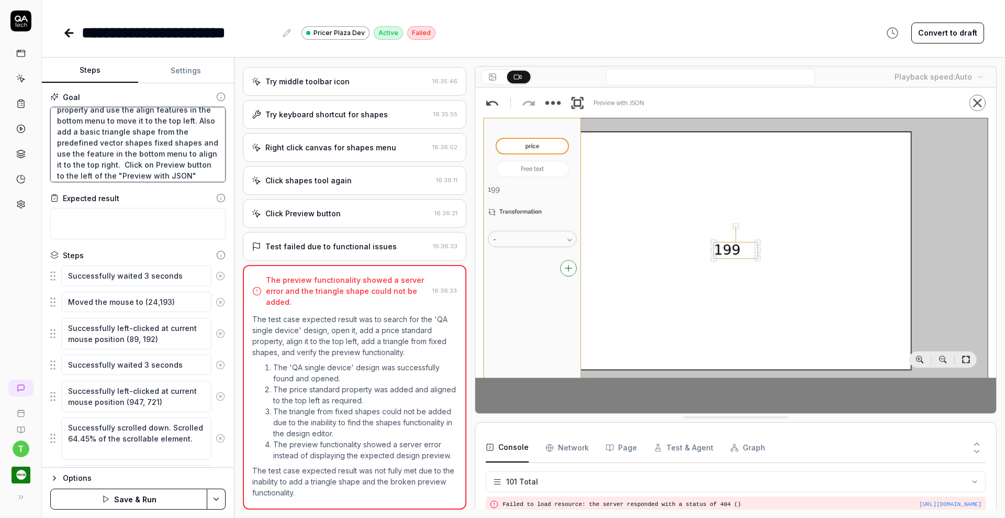
type textarea "*"
type textarea "Search for the "QA single device" design and open it and Add price standard pro…"
type textarea "*"
type textarea "Search for the "QA single device" design and open it and Add price standard pro…"
type textarea "*"
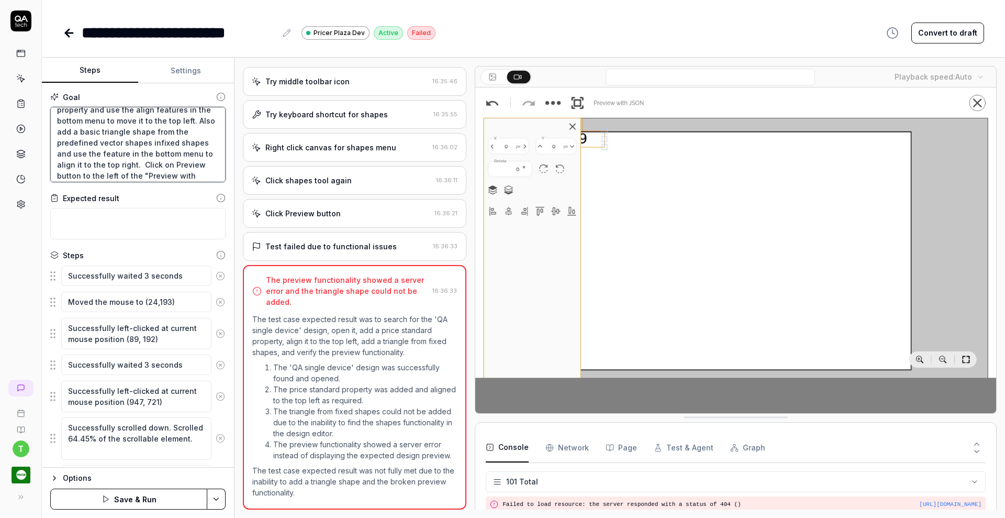
type textarea "Search for the "QA single device" design and open it and Add price standard pro…"
type textarea "*"
type textarea "Search for the "QA single device" design and open it and Add price standard pro…"
type textarea "*"
type textarea "Search for the "QA single device" design and open it and Add price standard pro…"
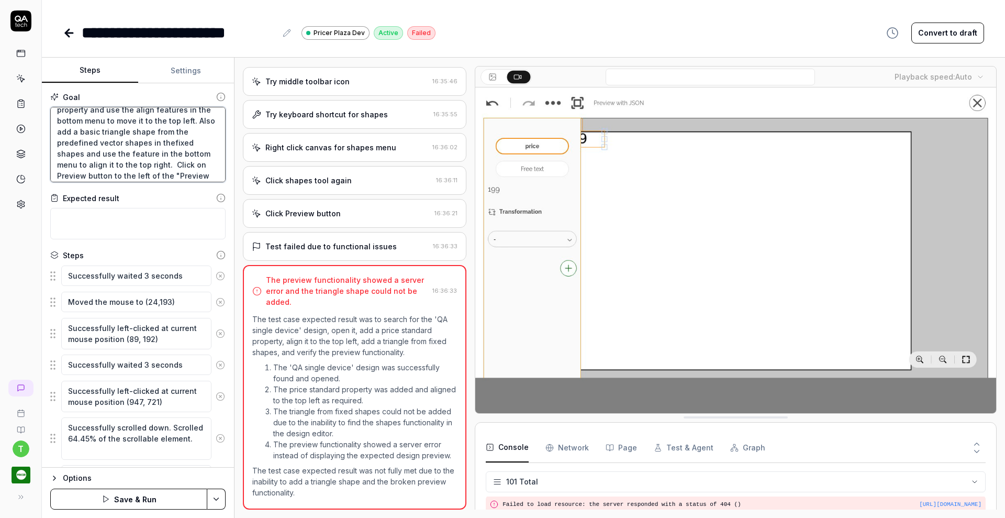
type textarea "*"
type textarea "Search for the "QA single device" design and open it and Add price standard pro…"
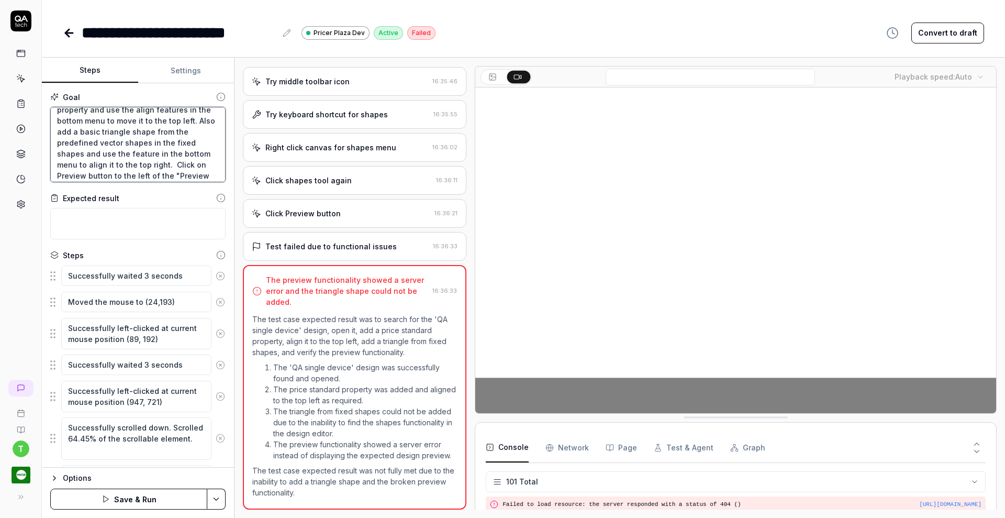
type textarea "*"
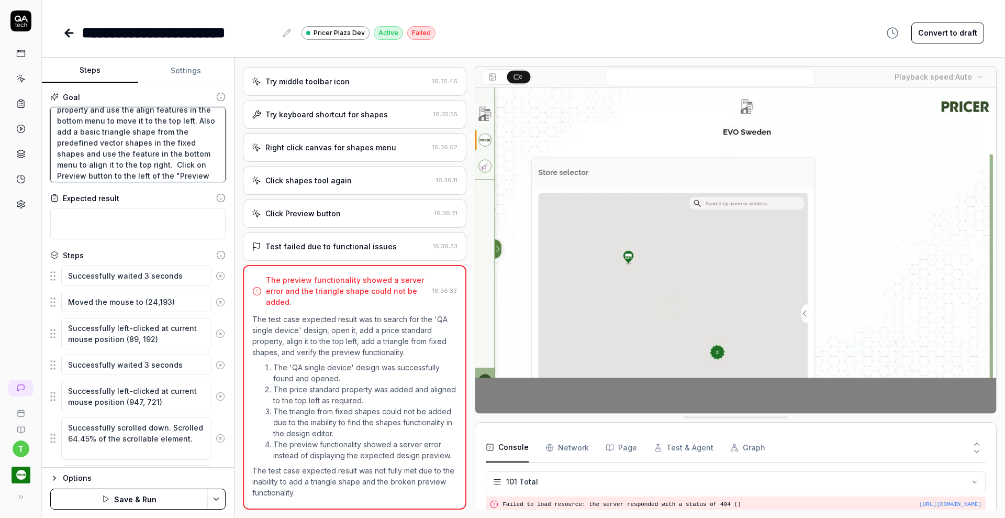
type textarea "Search for the "QA single device" design and open it and Add price standard pro…"
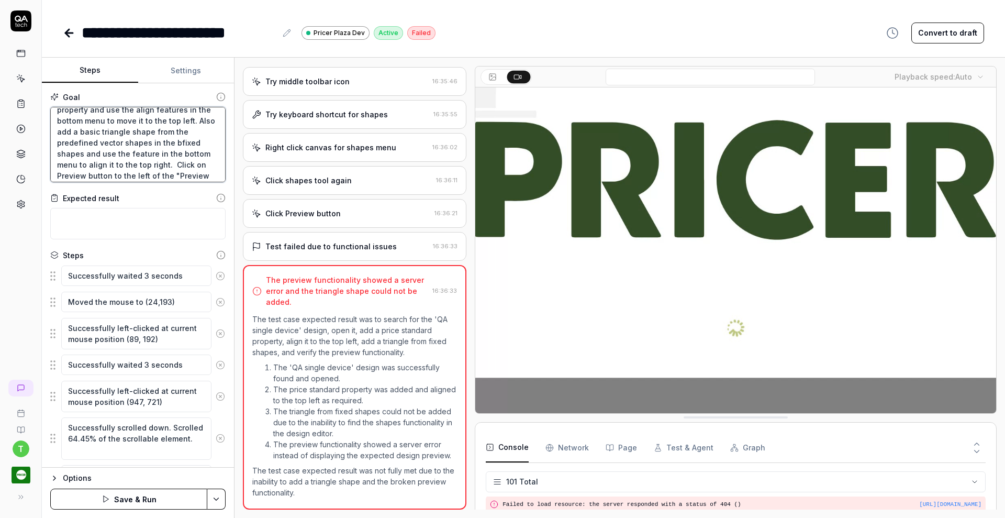
type textarea "*"
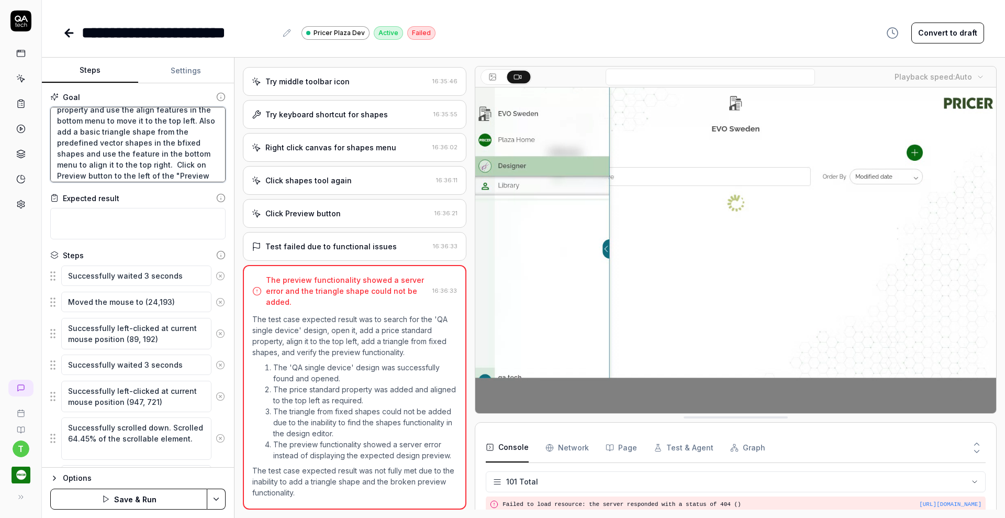
type textarea "Search for the "QA single device" design and open it and Add price standard pro…"
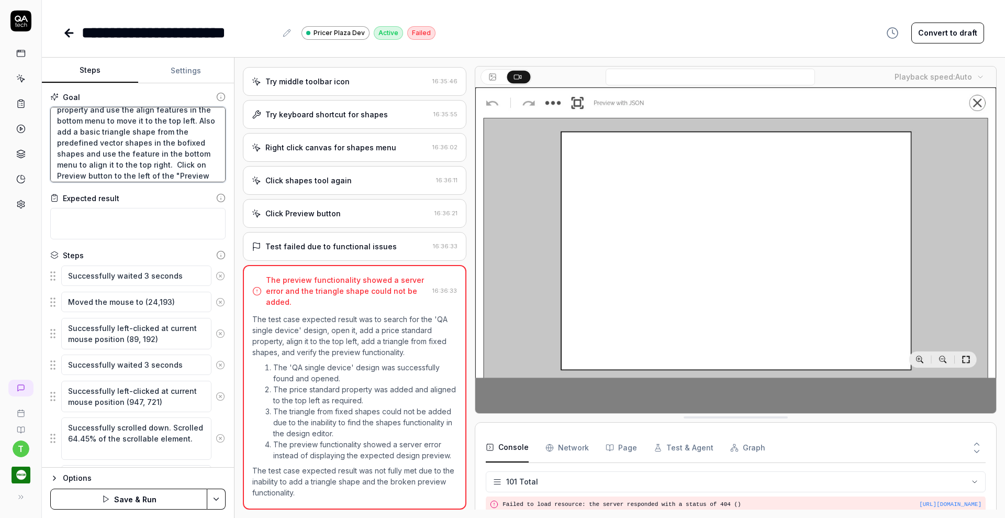
type textarea "*"
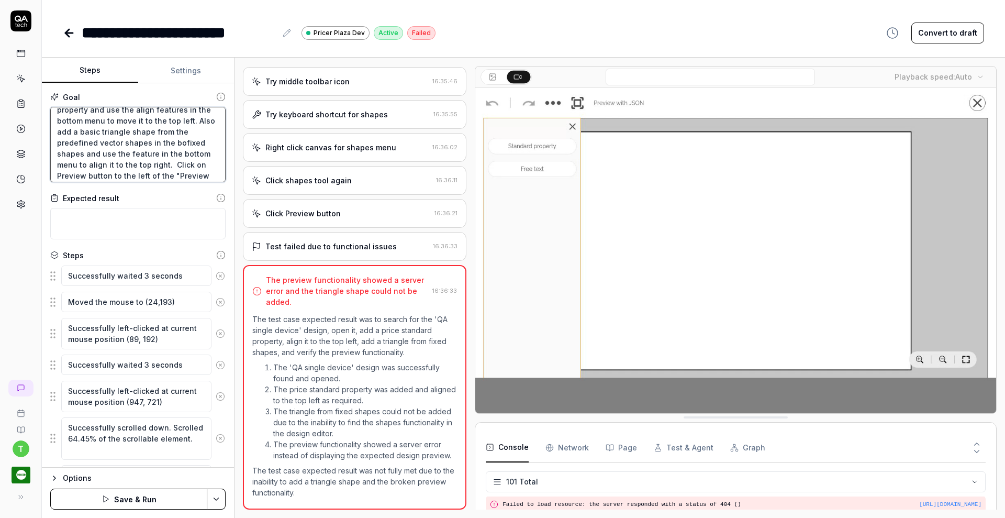
type textarea "Search for the "QA single device" design and open it and Add price standard pro…"
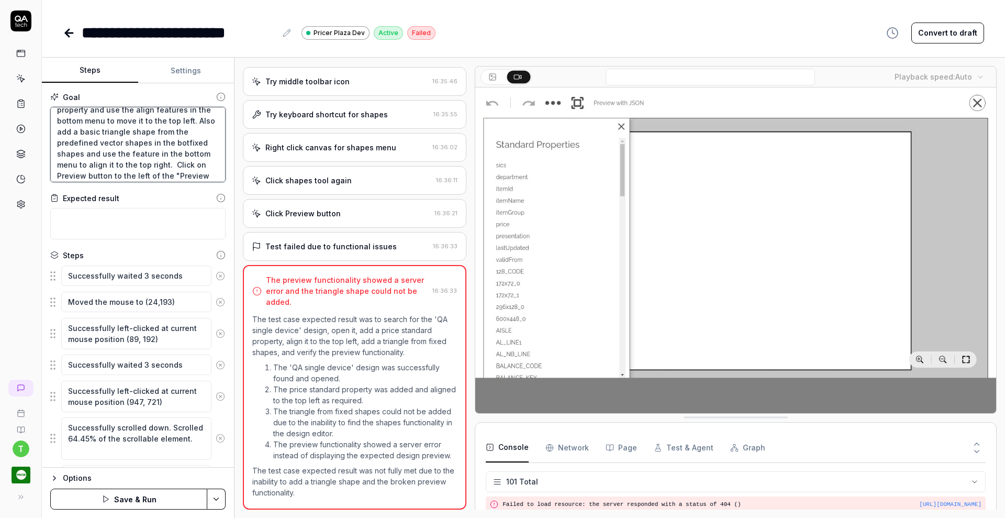
type textarea "*"
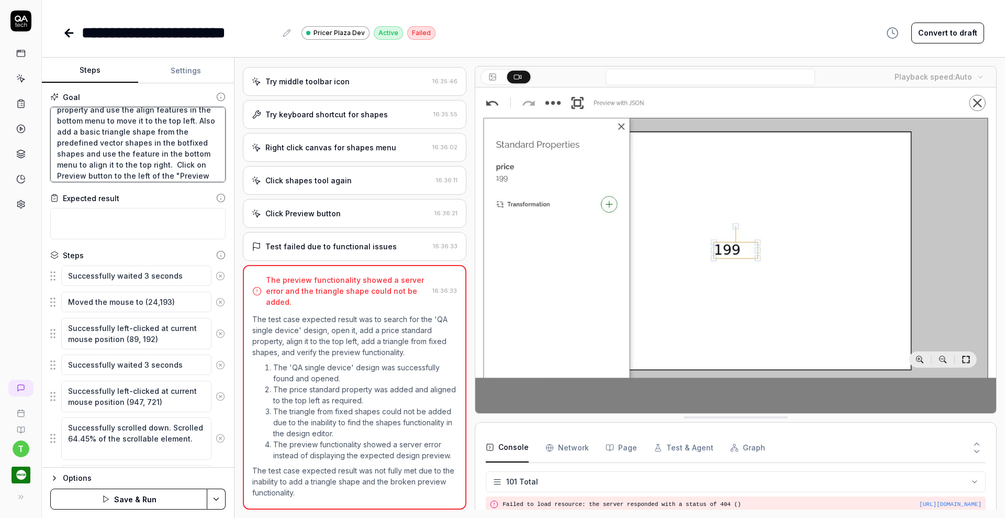
type textarea "Search for the "QA single device" design and open it and Add price standard pro…"
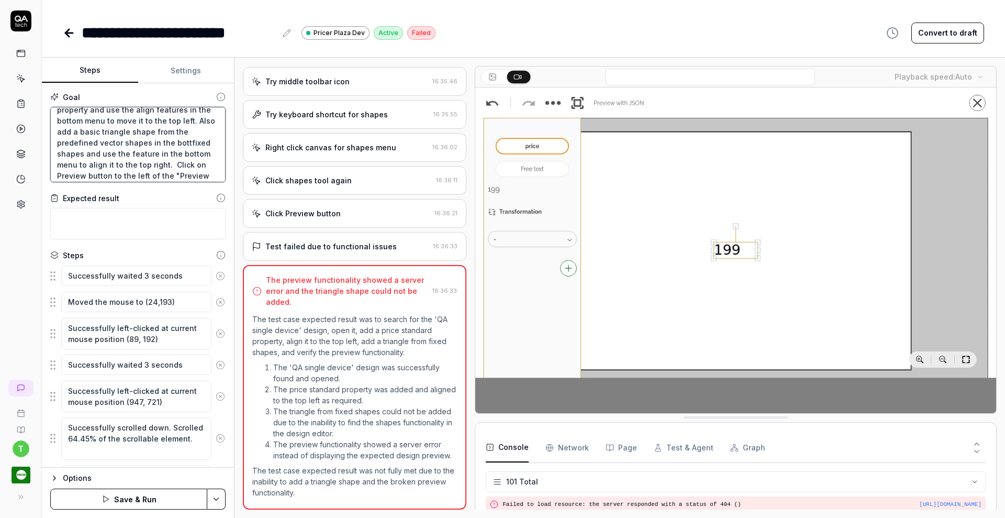
type textarea "*"
type textarea "Search for the "QA single device" design and open it and Add price standard pro…"
type textarea "*"
type textarea "Search for the "QA single device" design and open it and Add price standard pro…"
type textarea "*"
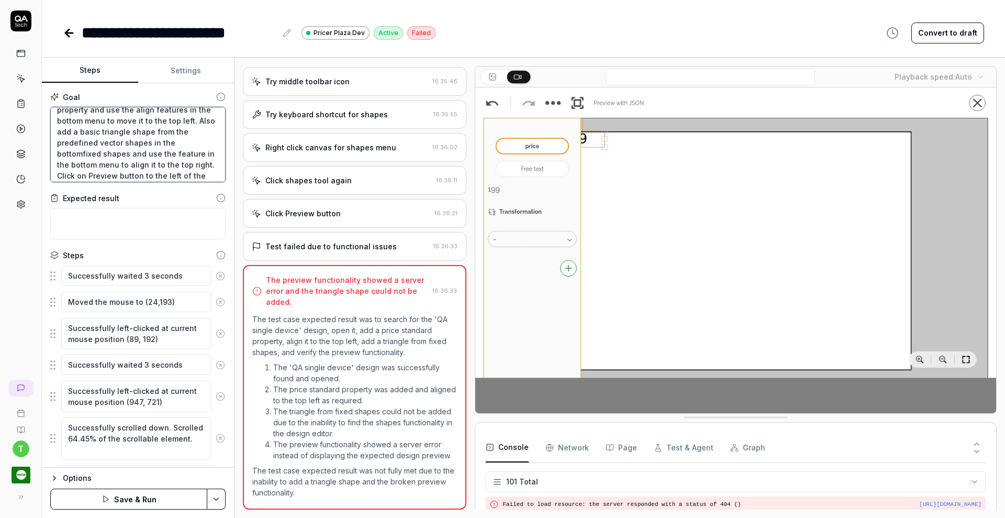
type textarea "Search for the "QA single device" design and open it and Add price standard pro…"
type textarea "*"
type textarea "Search for the "QA single device" design and open it and Add price standard pro…"
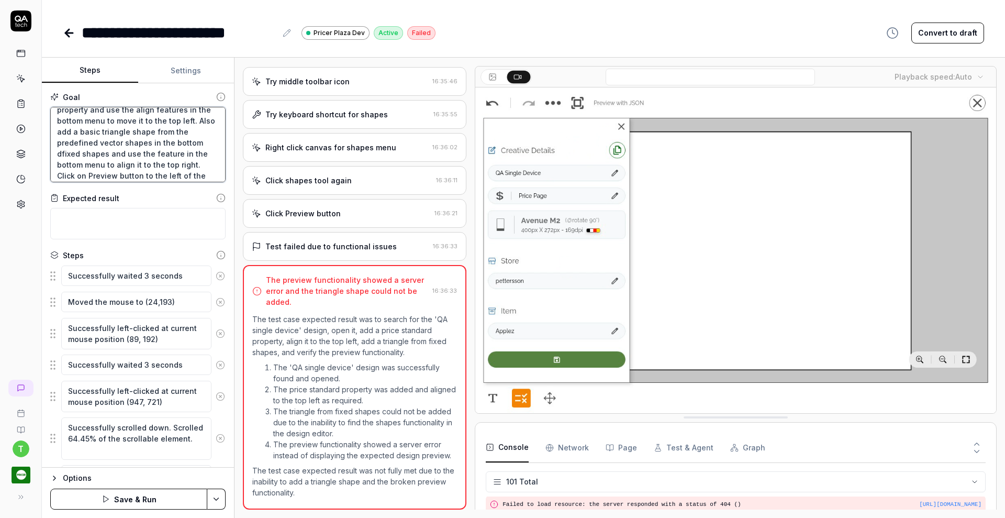
type textarea "*"
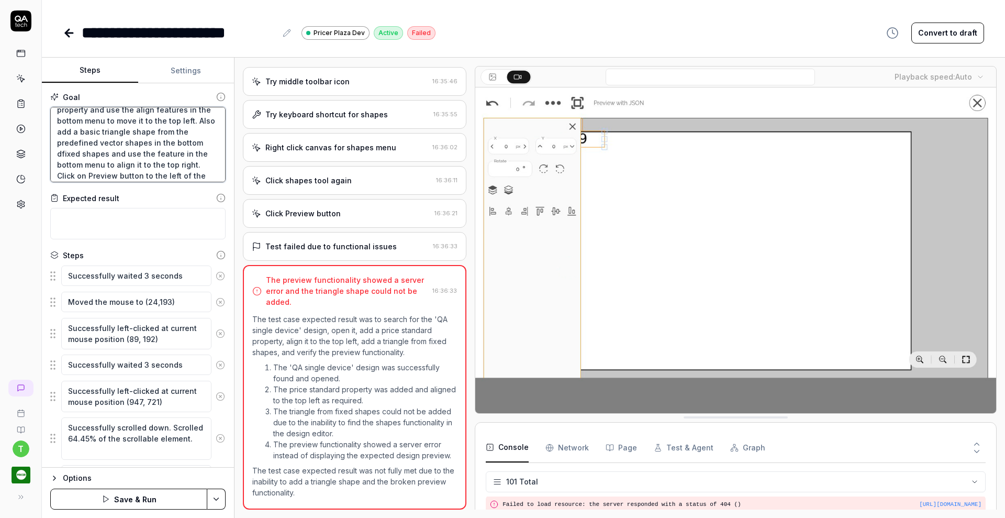
type textarea "Search for the "QA single device" design and open it and Add price standard pro…"
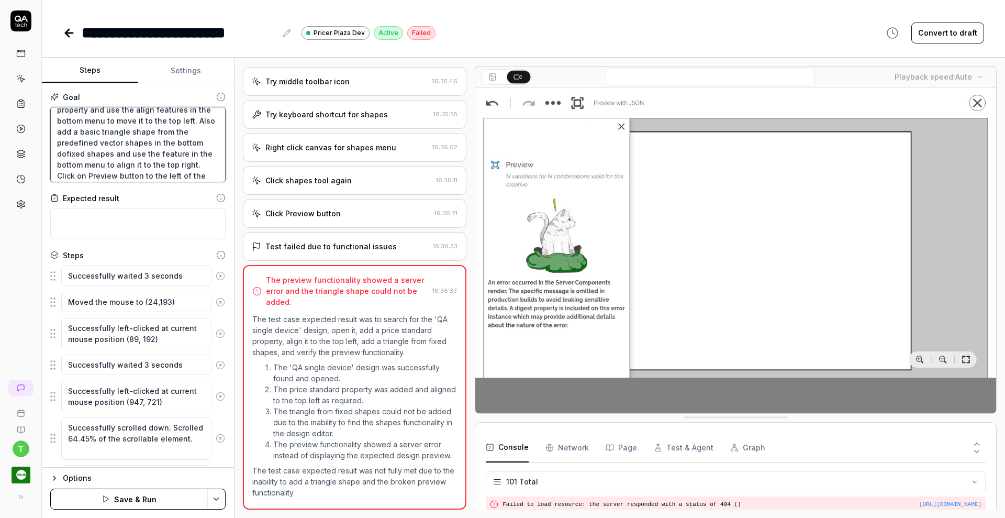
type textarea "*"
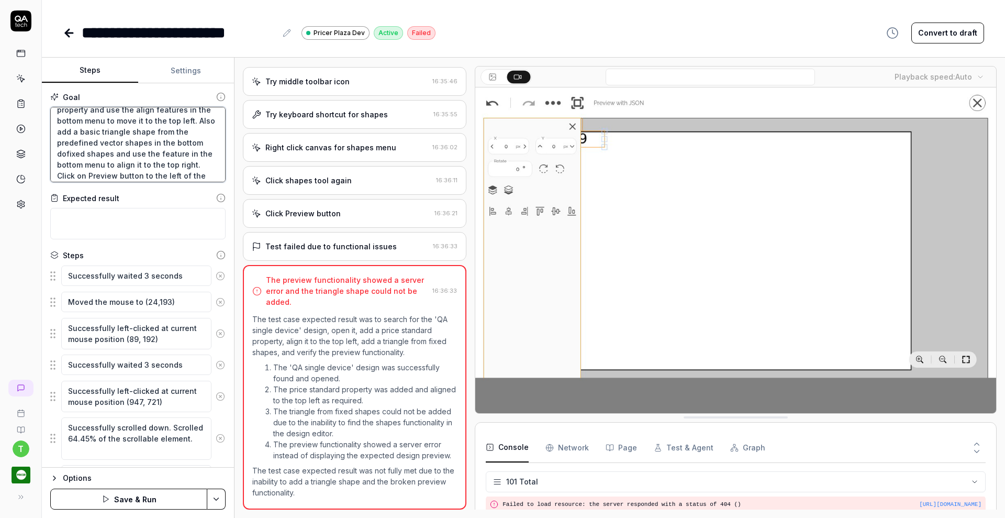
type textarea "Search for the "QA single device" design and open it and Add price standard pro…"
type textarea "*"
type textarea "Search for the "QA single device" design and open it and Add price standard pro…"
type textarea "*"
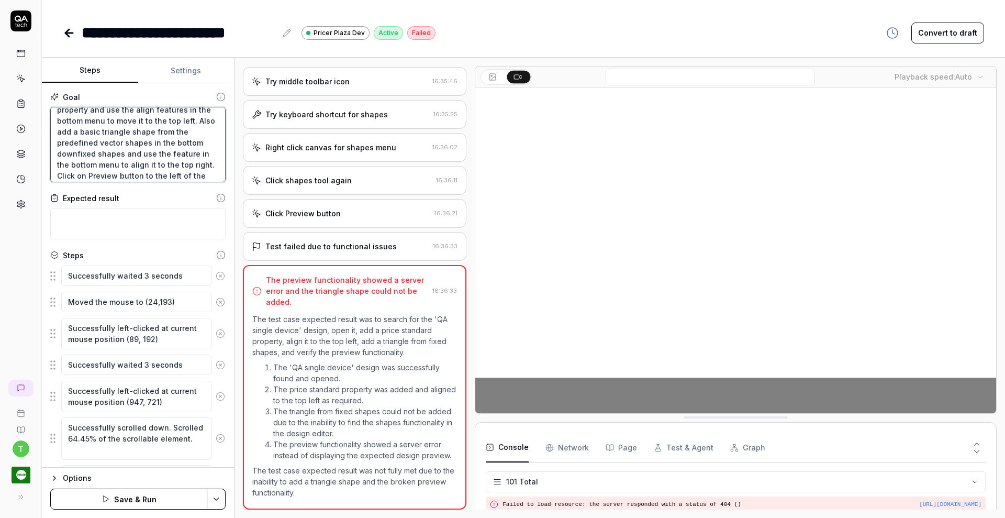
type textarea "Search for the "QA single device" design and open it and Add price standard pro…"
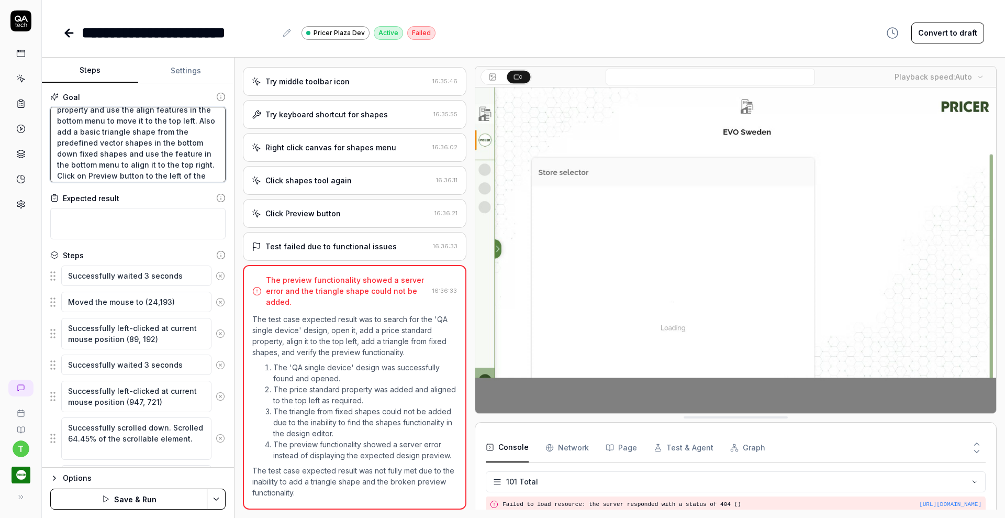
type textarea "*"
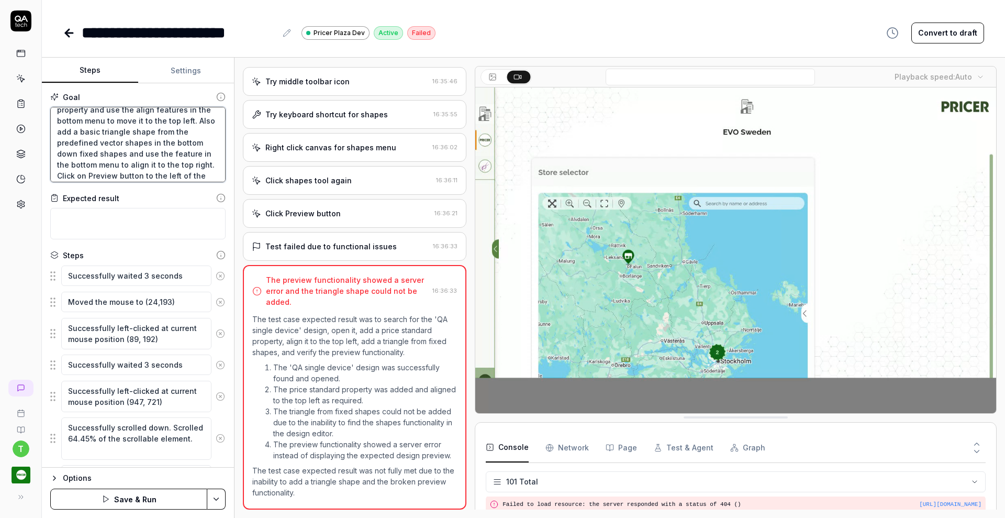
type textarea "Search for the "QA single device" design and open it and Add price standard pro…"
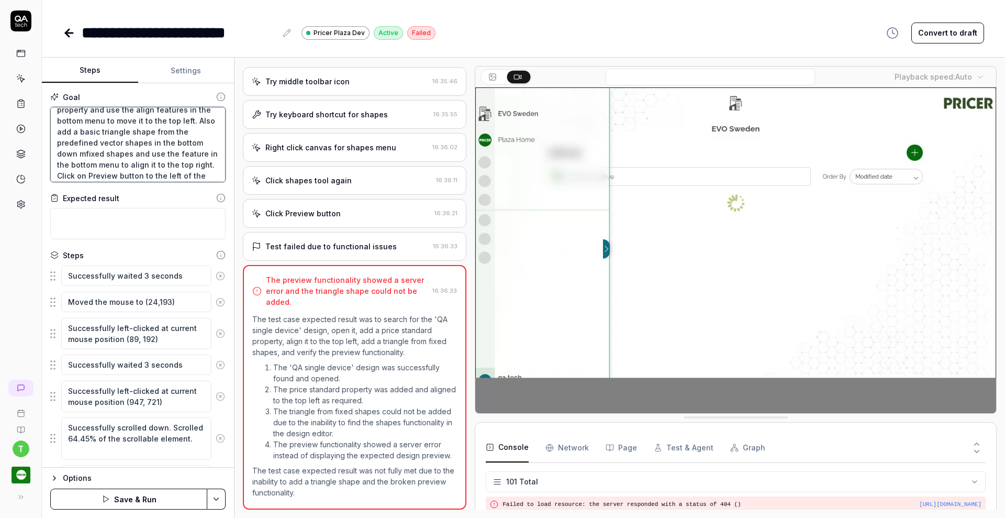
type textarea "*"
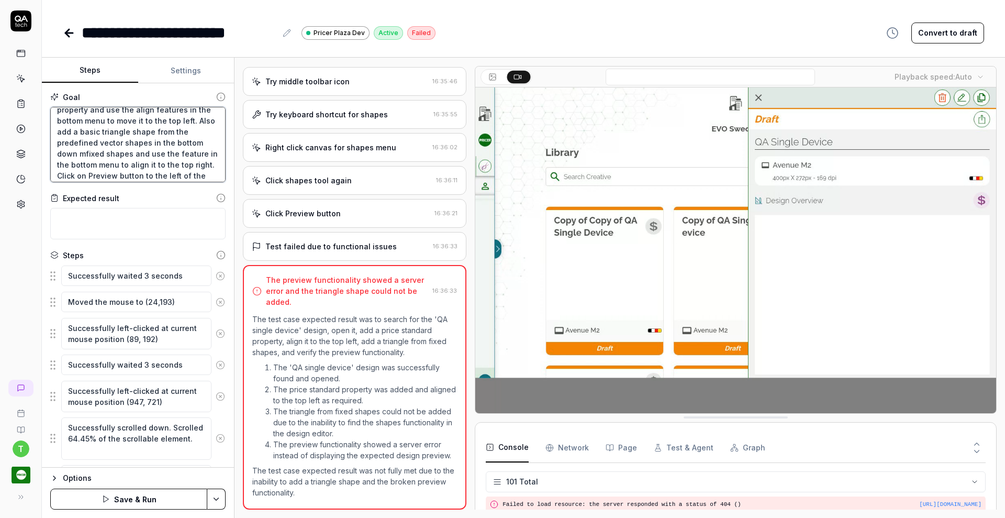
type textarea "Search for the "QA single device" design and open it and Add price standard pro…"
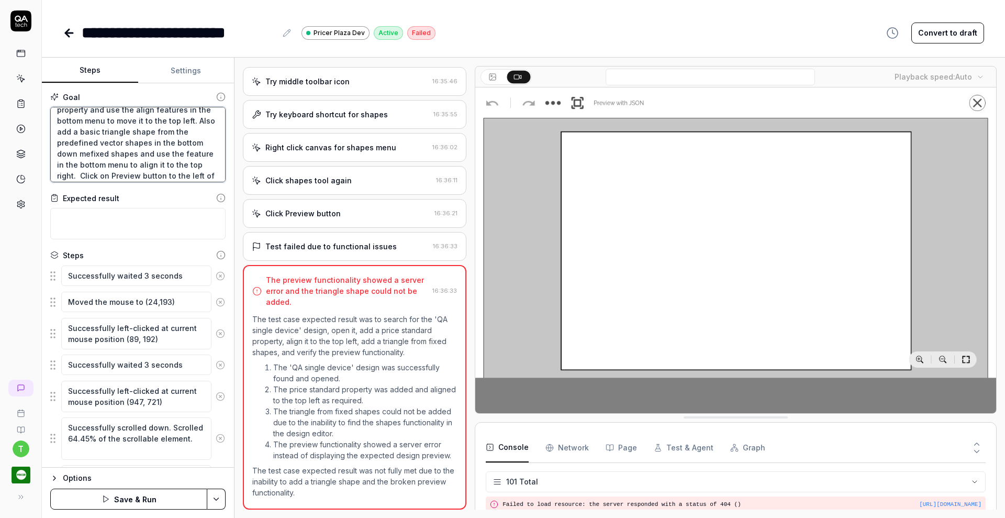
type textarea "*"
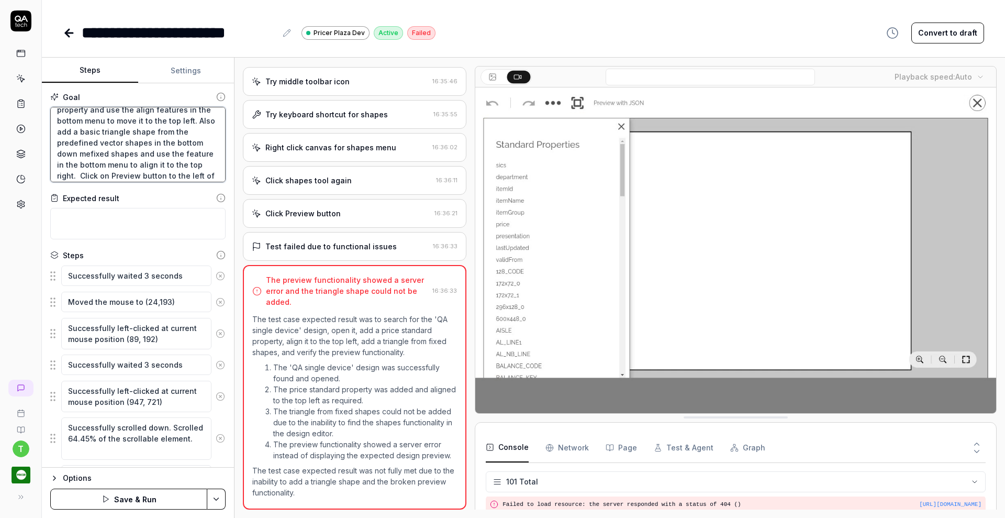
type textarea "Search for the "QA single device" design and open it and Add price standard pro…"
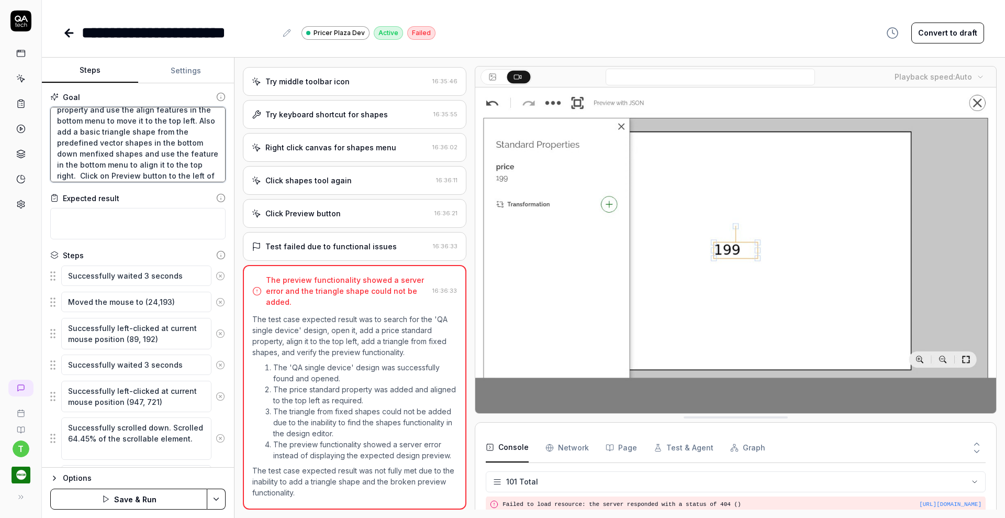
type textarea "*"
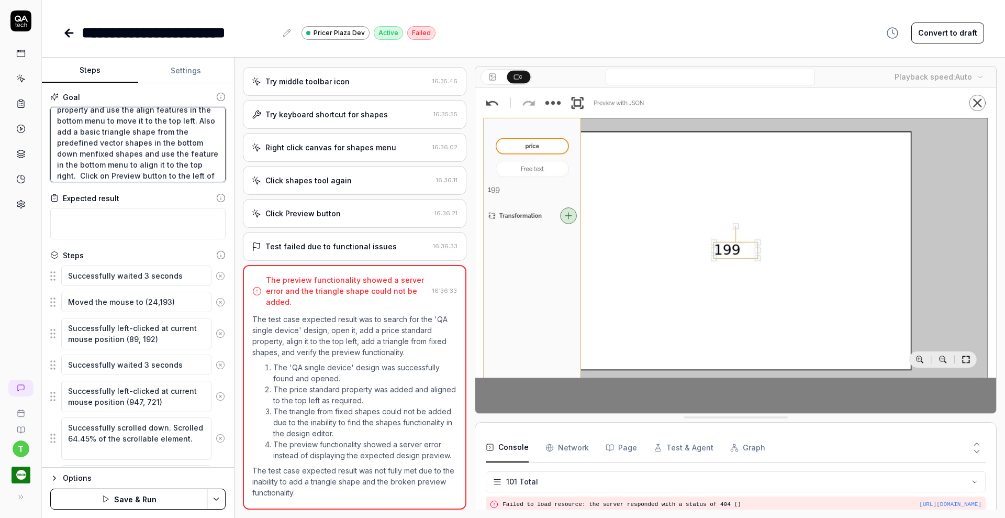
type textarea "Search for the "QA single device" design and open it and Add price standard pro…"
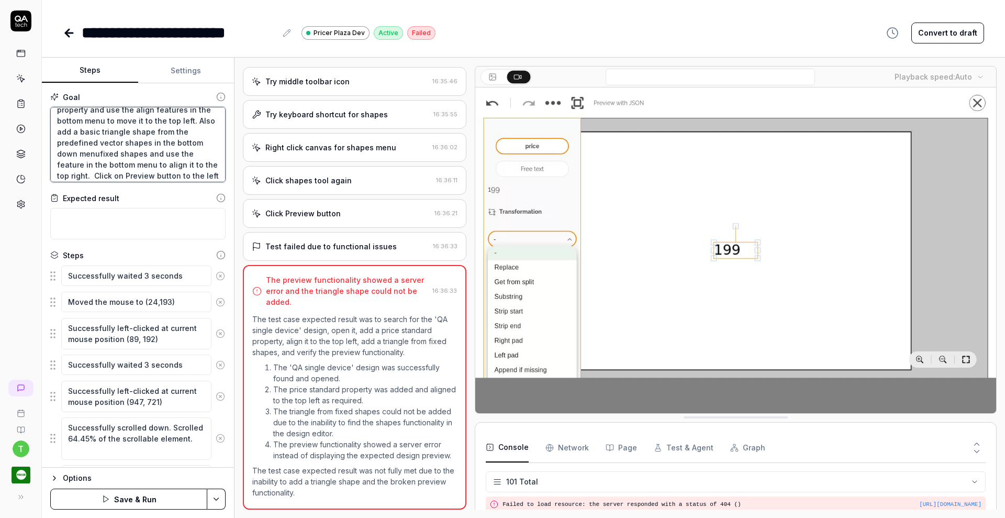
type textarea "*"
type textarea "Search for the "QA single device" design and open it and Add price standard pro…"
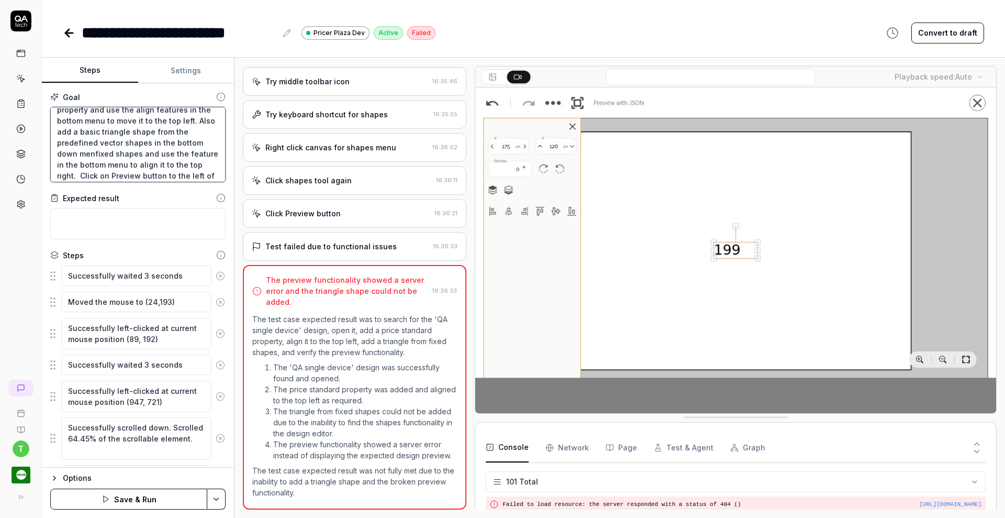
type textarea "*"
type textarea "Search for the "QA single device" design and open it and Add price standard pro…"
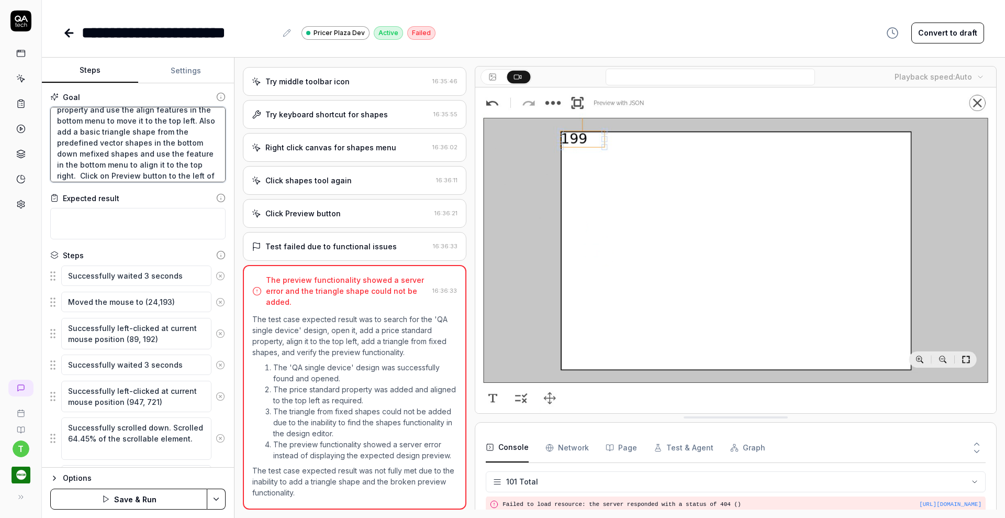
type textarea "*"
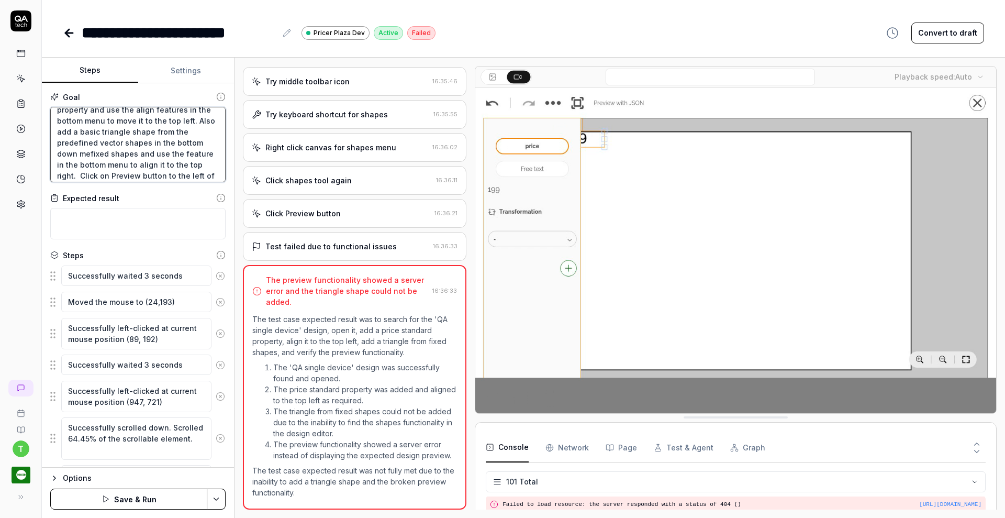
type textarea "Search for the "QA single device" design and open it and Add price standard pro…"
type textarea "*"
type textarea "Search for the "QA single device" design and open it and Add price standard pro…"
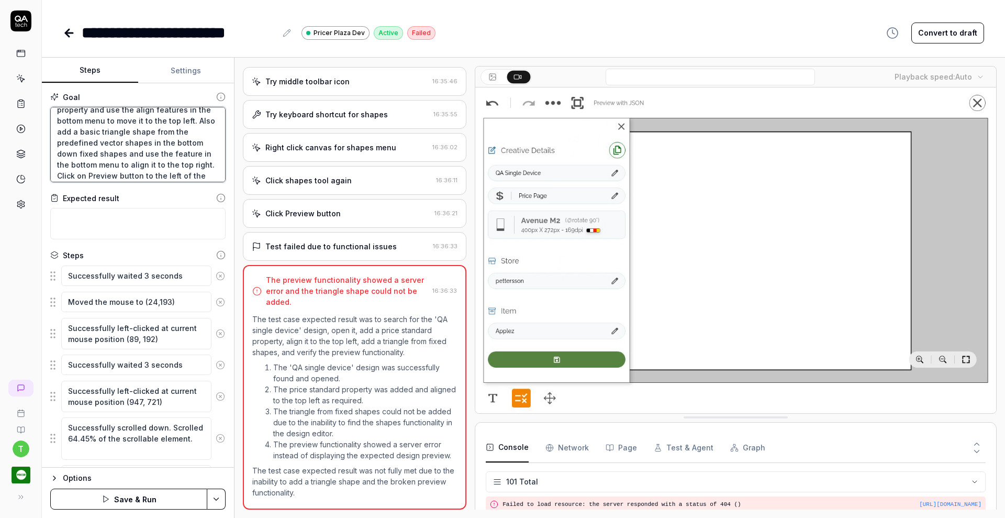
type textarea "*"
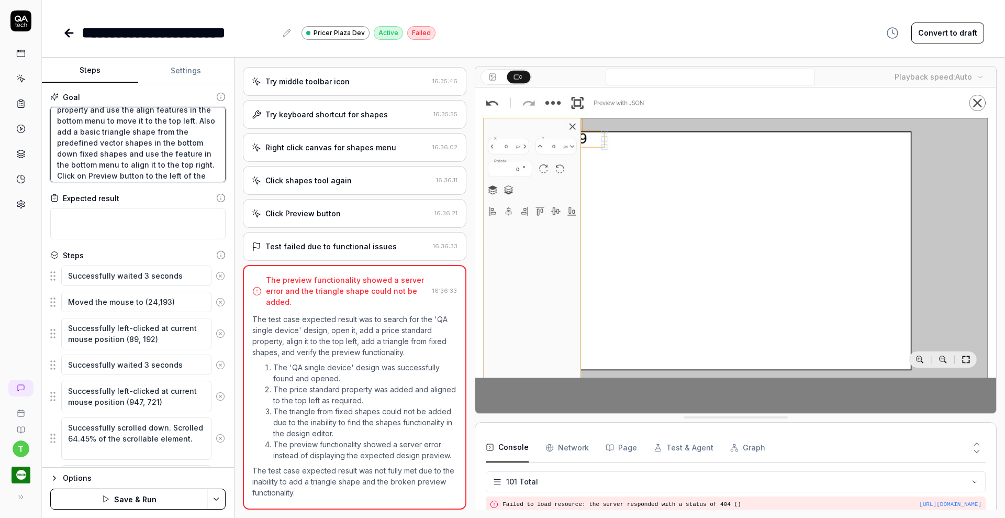
type textarea "Search for the "QA single device" design and open it and Add price standard pro…"
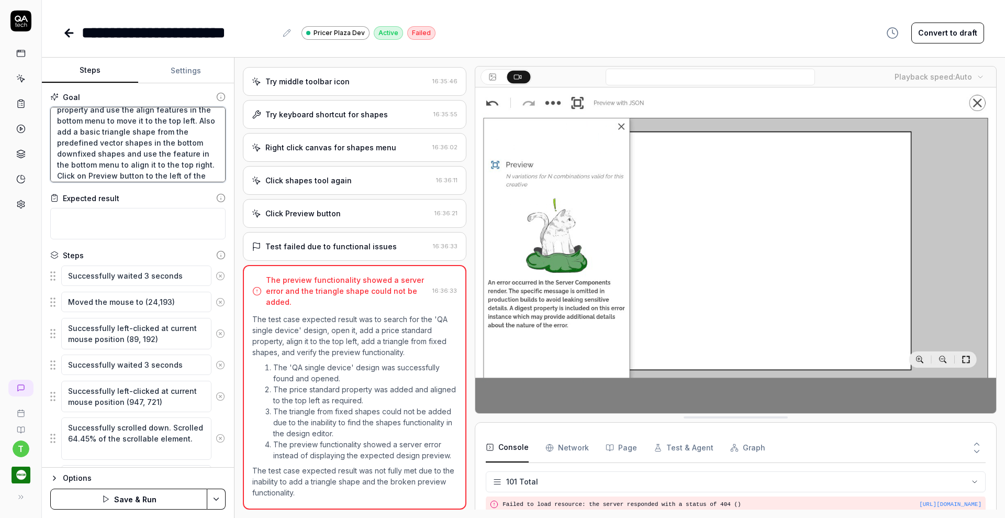
type textarea "*"
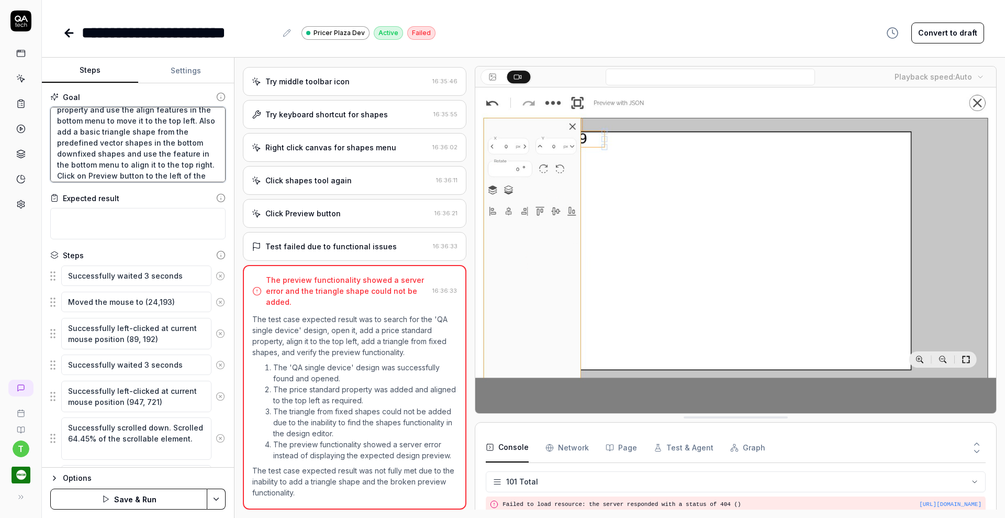
type textarea "Search for the "QA single device" design and open it and Add price standard pro…"
type textarea "*"
type textarea "Search for the "QA single device" design and open it and Add price standard pro…"
type textarea "*"
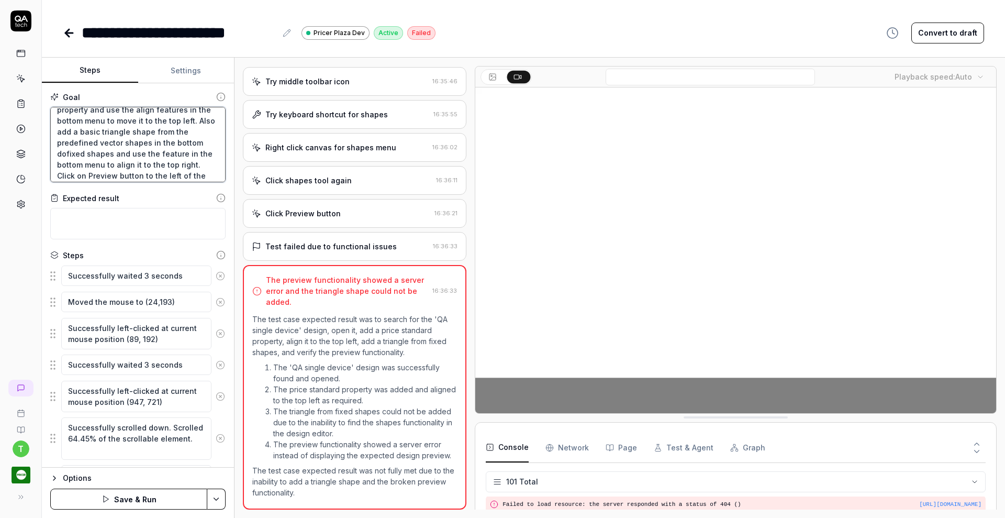
type textarea "Search for the "QA single device" design and open it and Add price standard pro…"
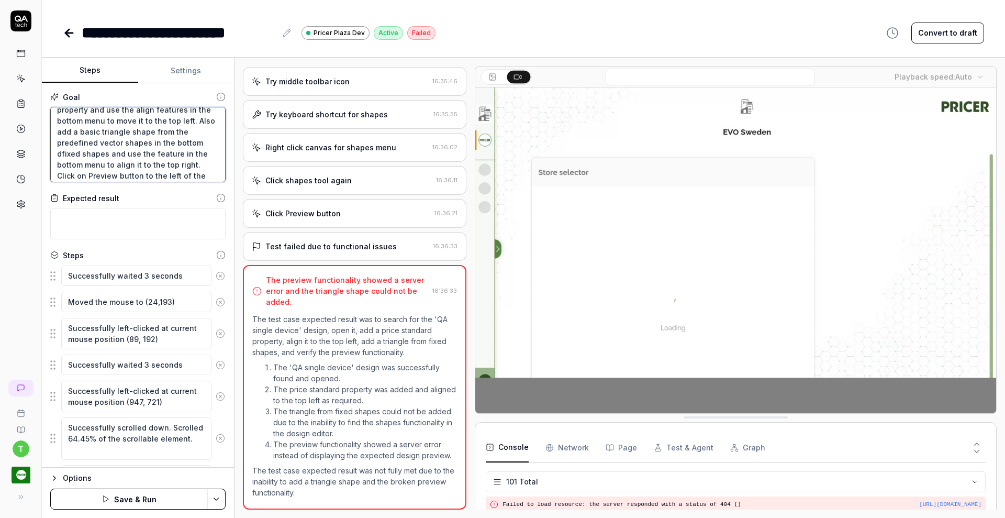
type textarea "*"
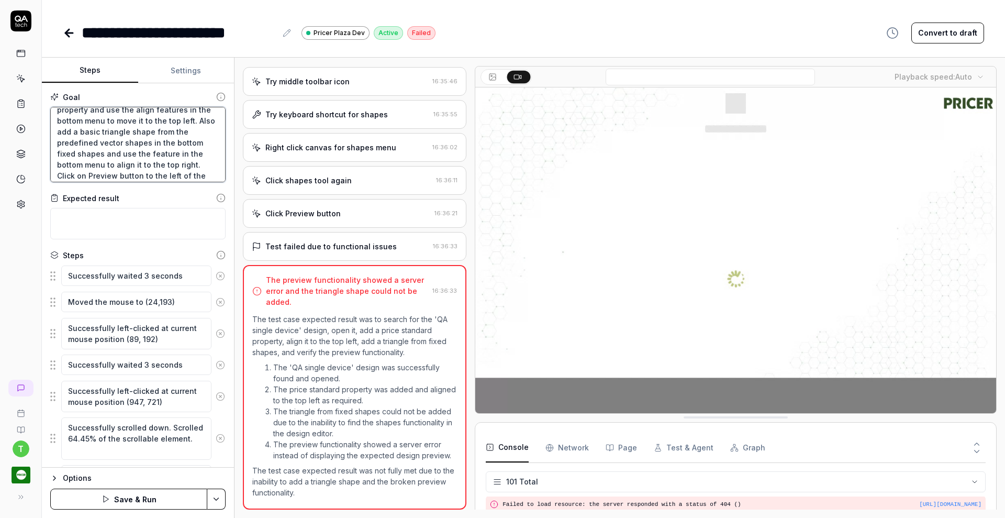
type textarea "Search for the "QA single device" design and open it and Add price standard pro…"
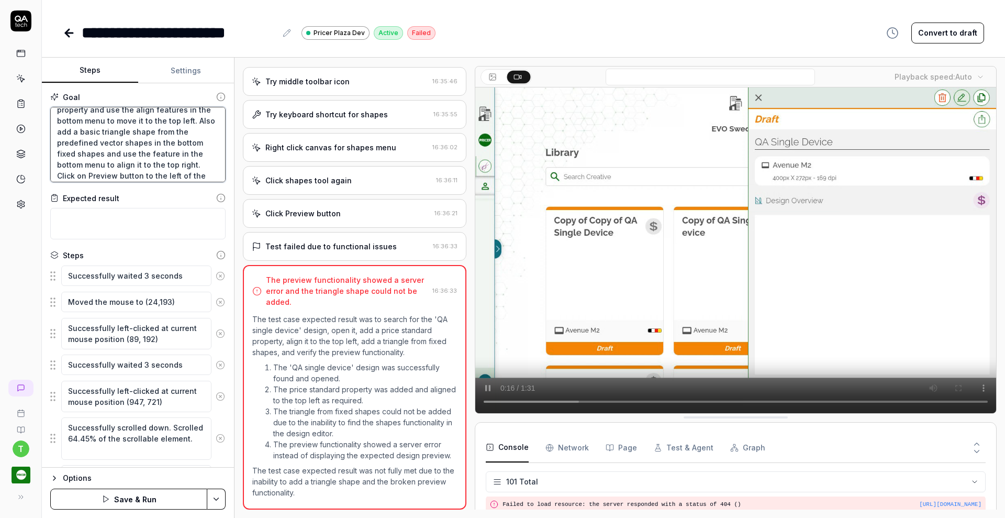
type textarea "*"
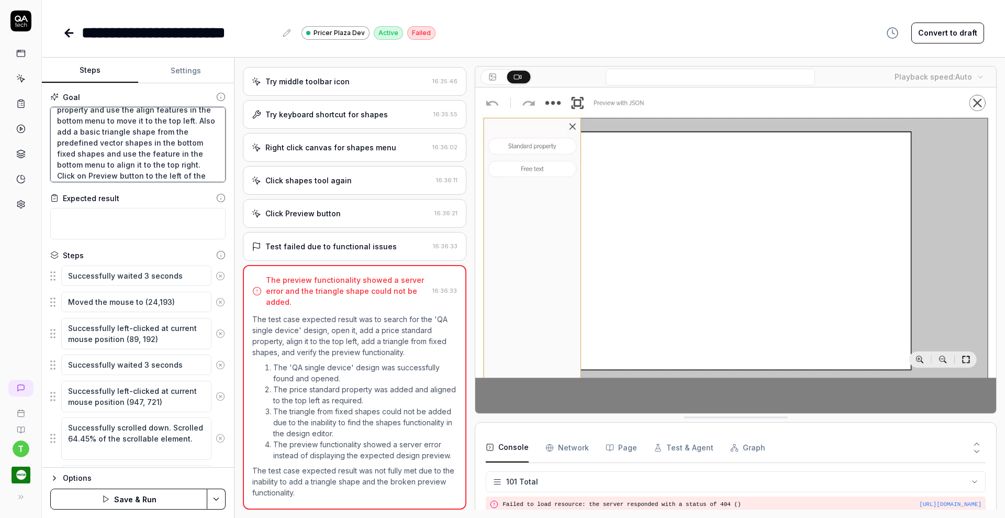
type textarea "Search for the "QA single device" design and open it and Add price standard pro…"
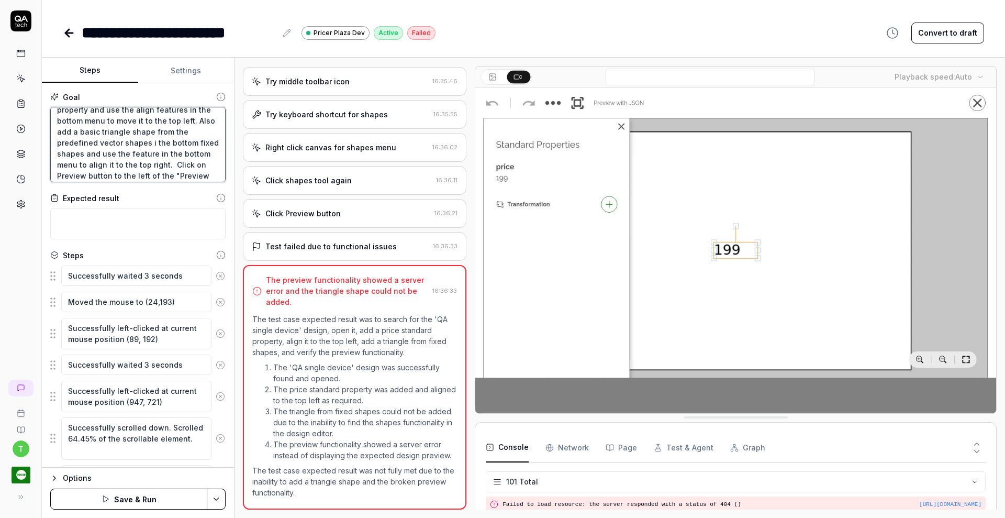
type textarea "*"
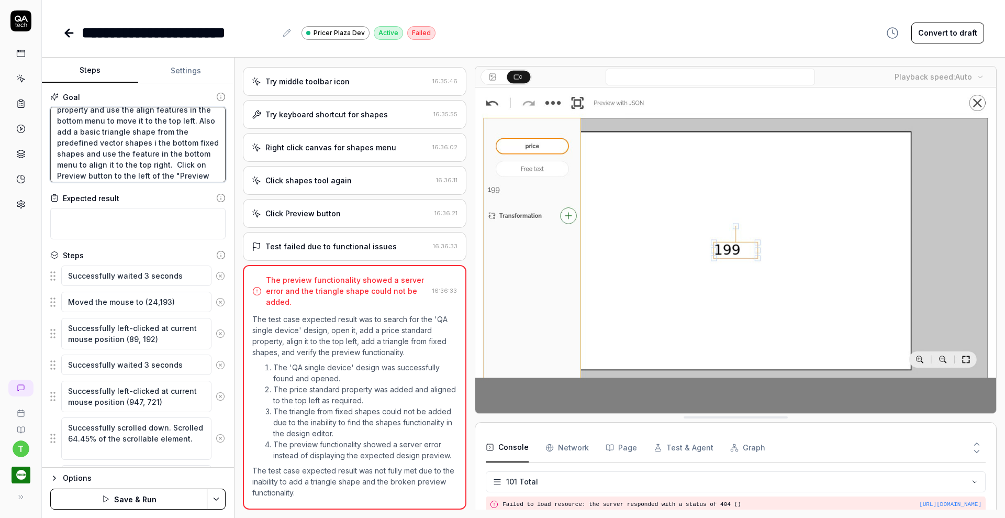
type textarea "Search for the "QA single device" design and open it and Add price standard pro…"
type textarea "*"
type textarea "Search for the "QA single device" design and open it and Add price standard pro…"
type textarea "*"
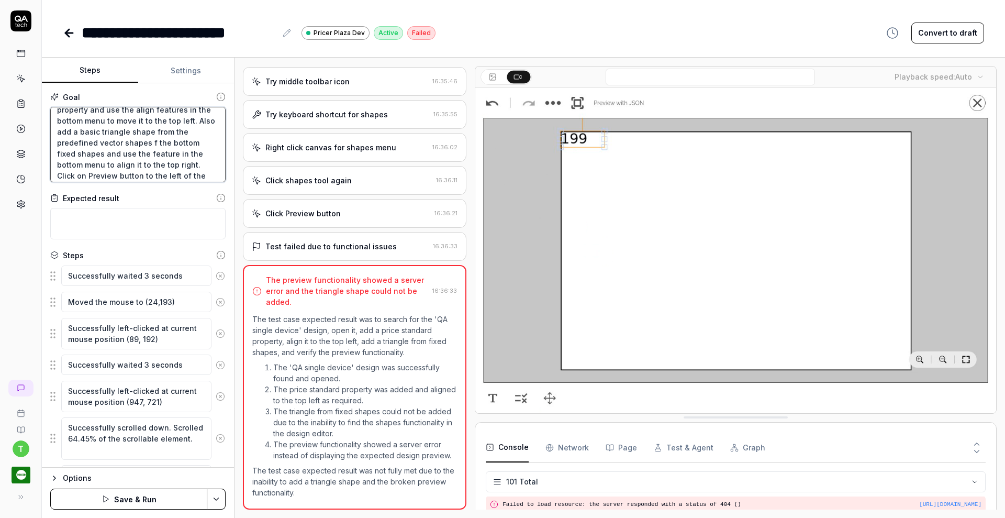
type textarea "Search for the "QA single device" design and open it and Add price standard pro…"
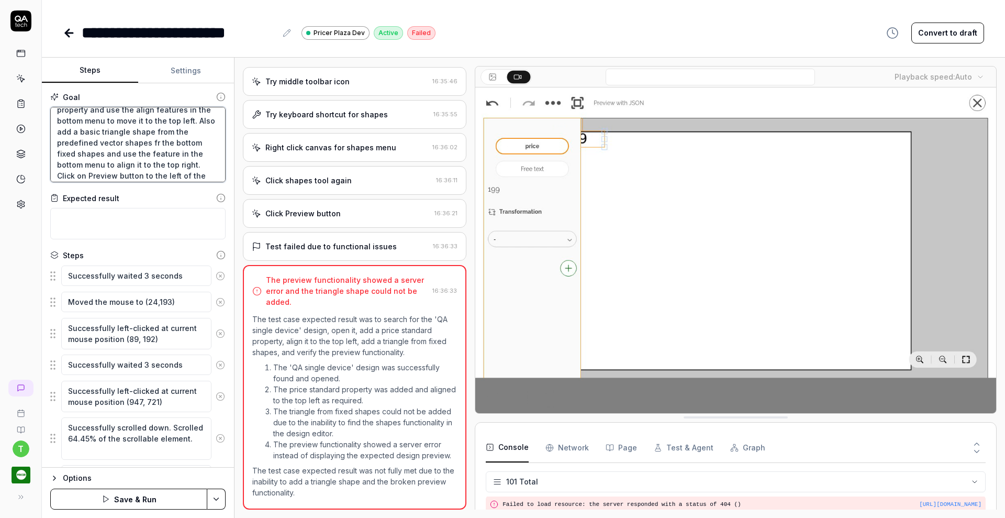
type textarea "*"
type textarea "Search for the "QA single device" design and open it and Add price standard pro…"
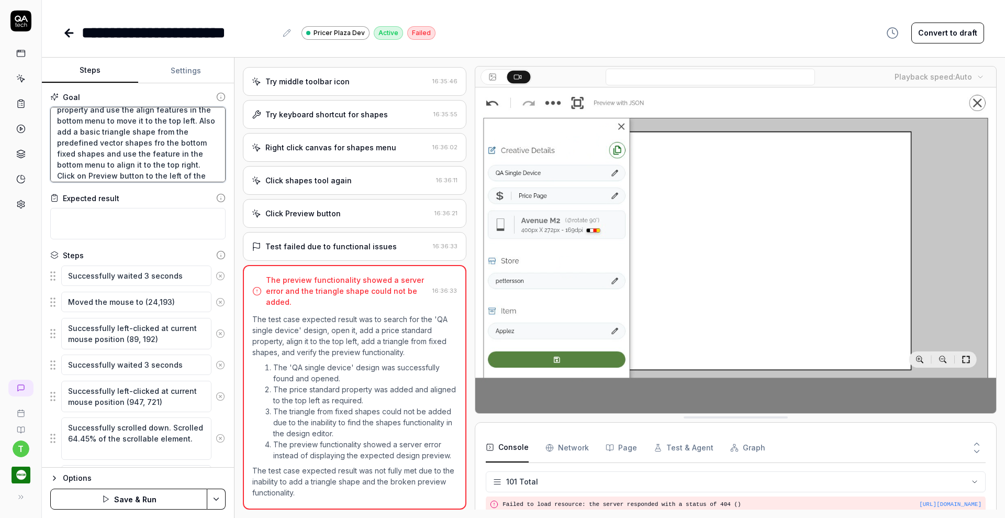
type textarea "*"
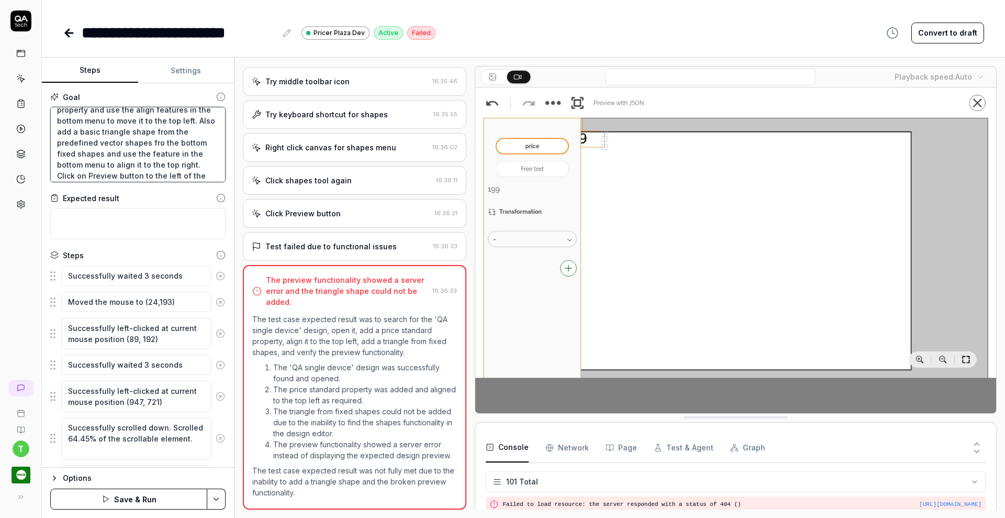
type textarea "Search for the "QA single device" design and open it and Add price standard pro…"
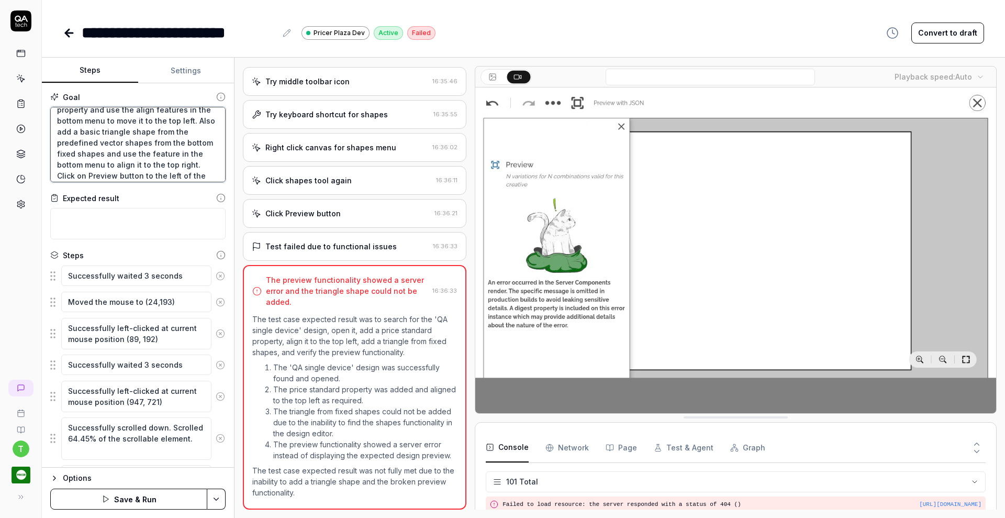
type textarea "*"
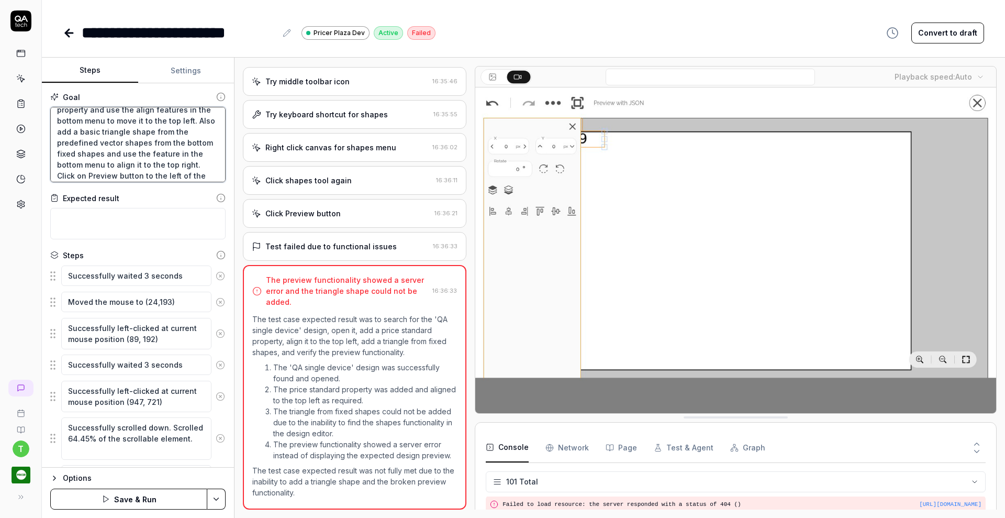
type textarea "Search for the "QA single device" design and open it and Add price standard pro…"
type textarea "*"
type textarea "Search for the "QA single device" design and open it and Add price standard pro…"
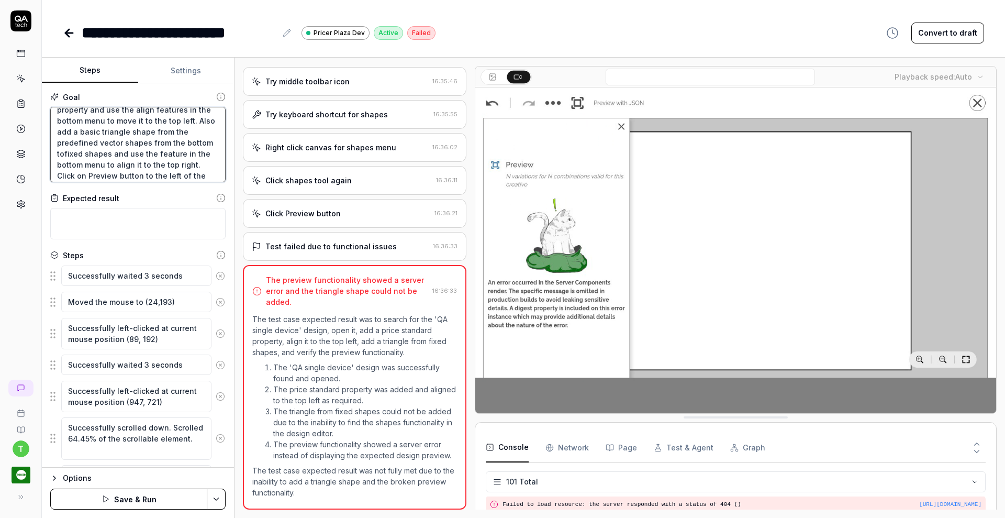
type textarea "*"
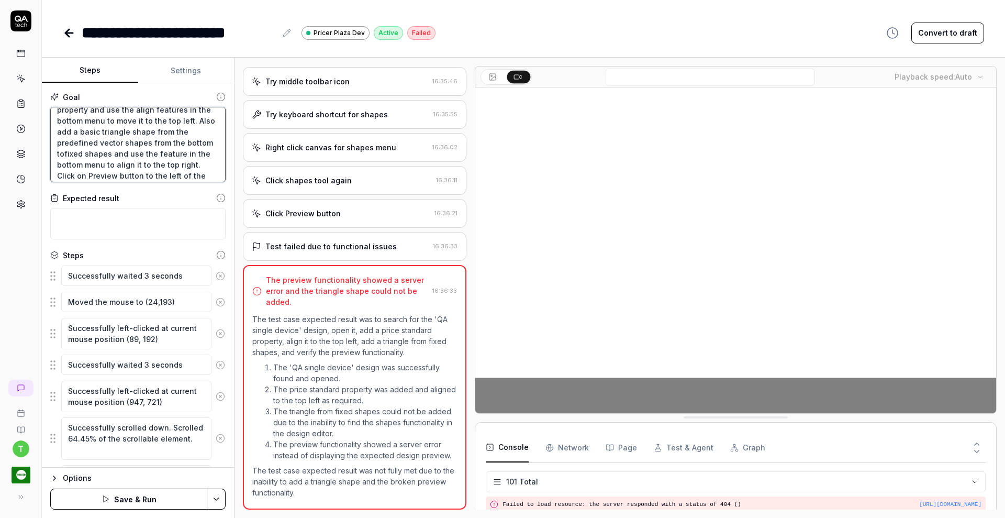
type textarea "Search for the "QA single device" design and open it and Add price standard pro…"
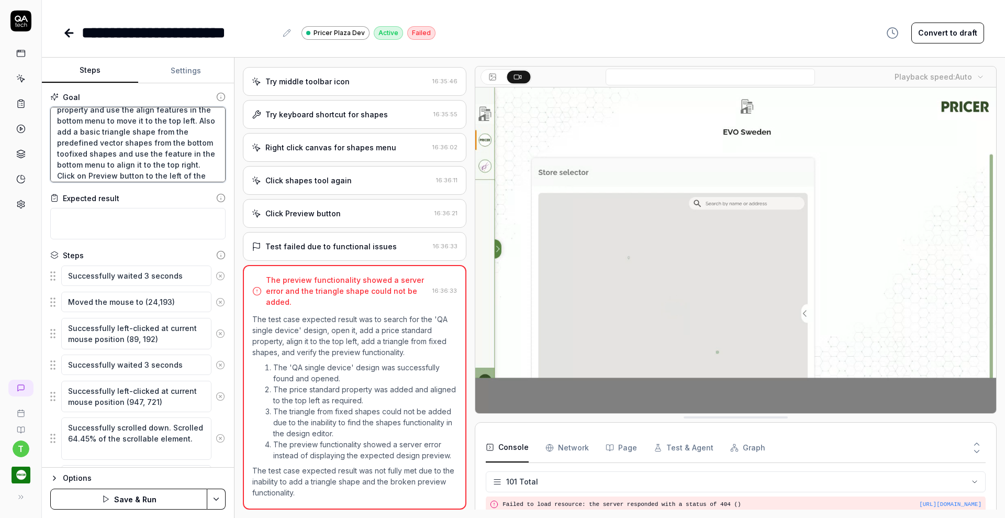
type textarea "*"
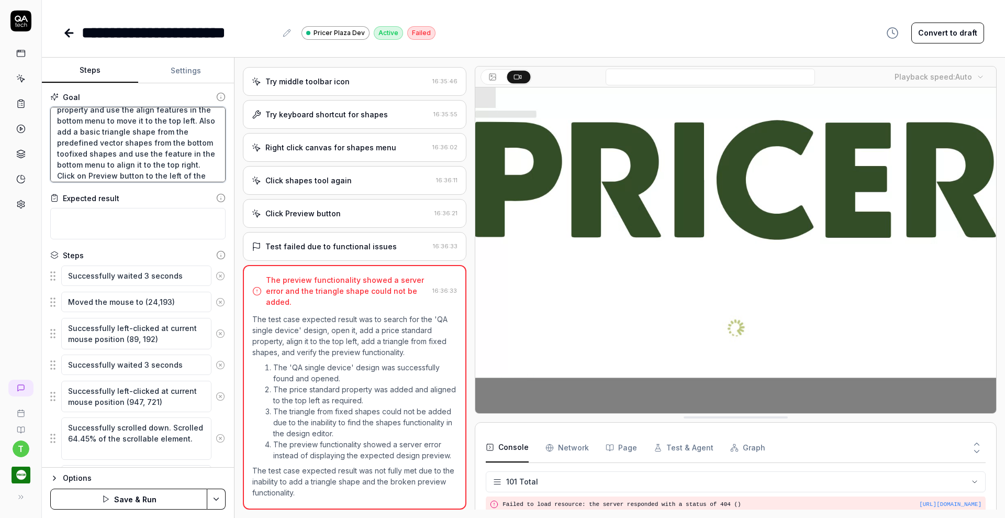
type textarea "Search for the "QA single device" design and open it and Add price standard pro…"
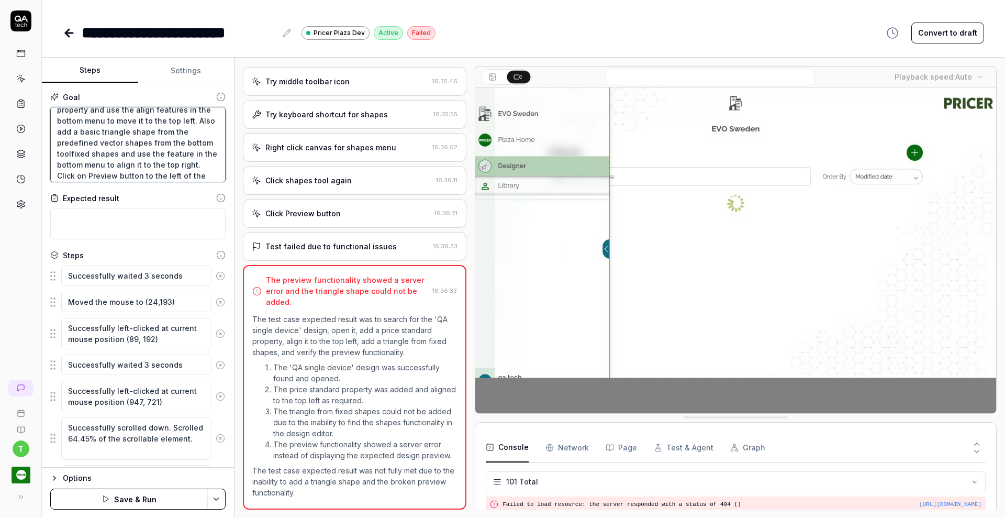
type textarea "*"
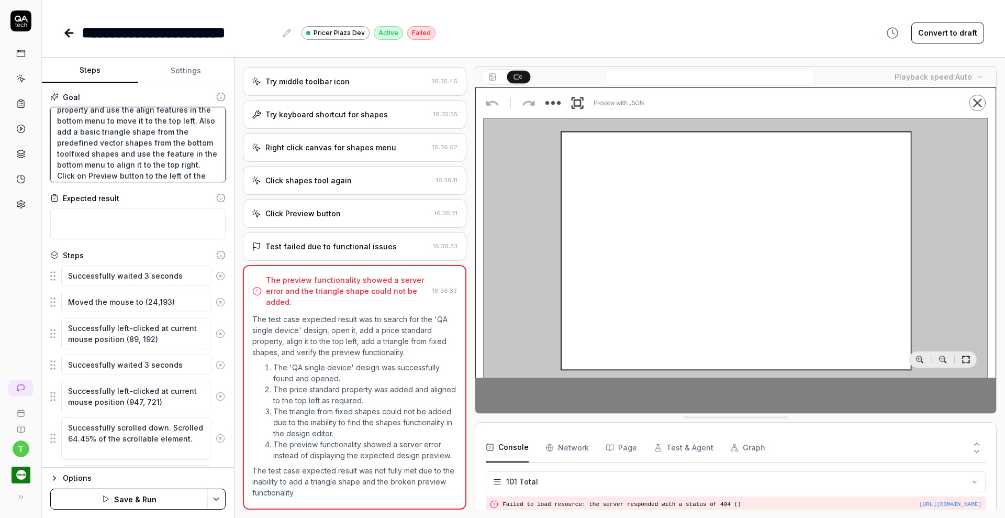
type textarea "Search for the "QA single device" design and open it and Add price standard pro…"
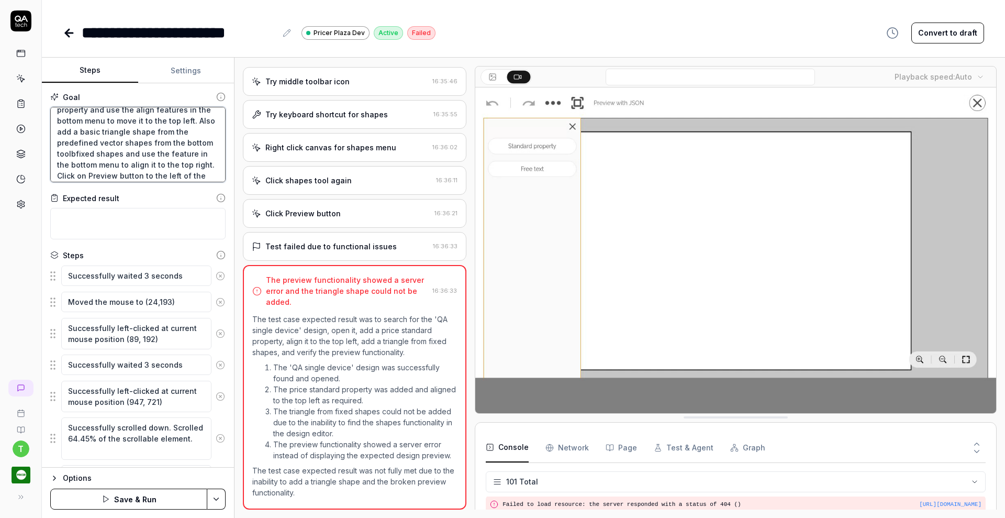
type textarea "*"
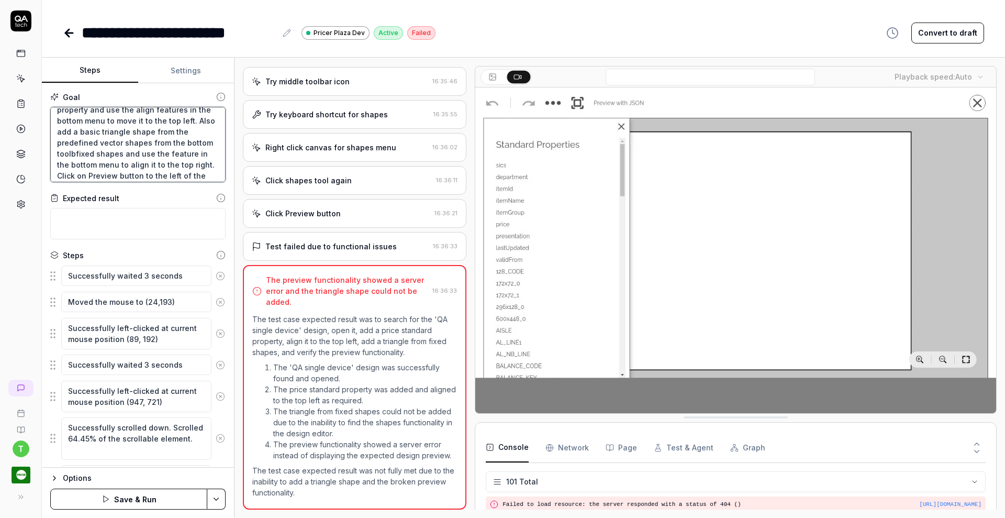
type textarea "Search for the "QA single device" design and open it and Add price standard pro…"
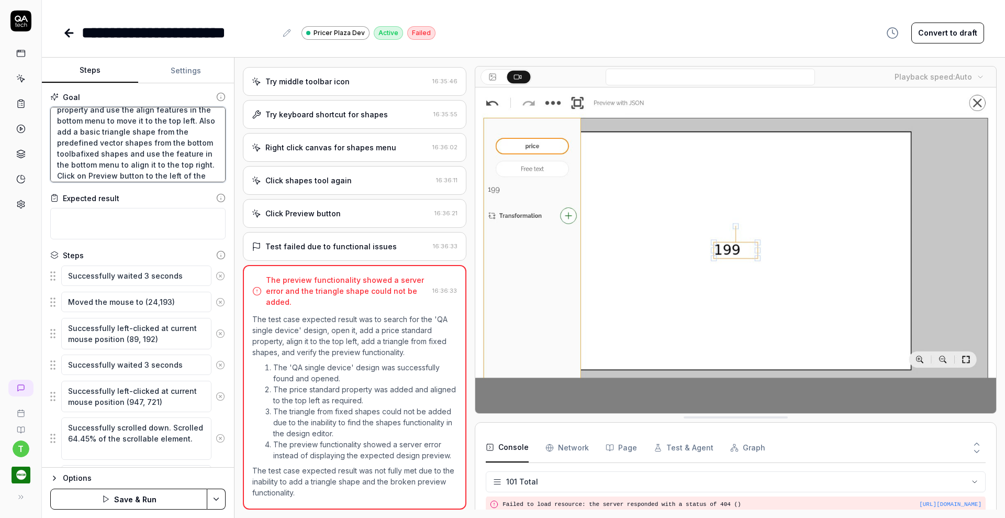
type textarea "*"
type textarea "Search for the "QA single device" design and open it and Add price standard pro…"
type textarea "*"
type textarea "Search for the "QA single device" design and open it and Add price standard pro…"
type textarea "*"
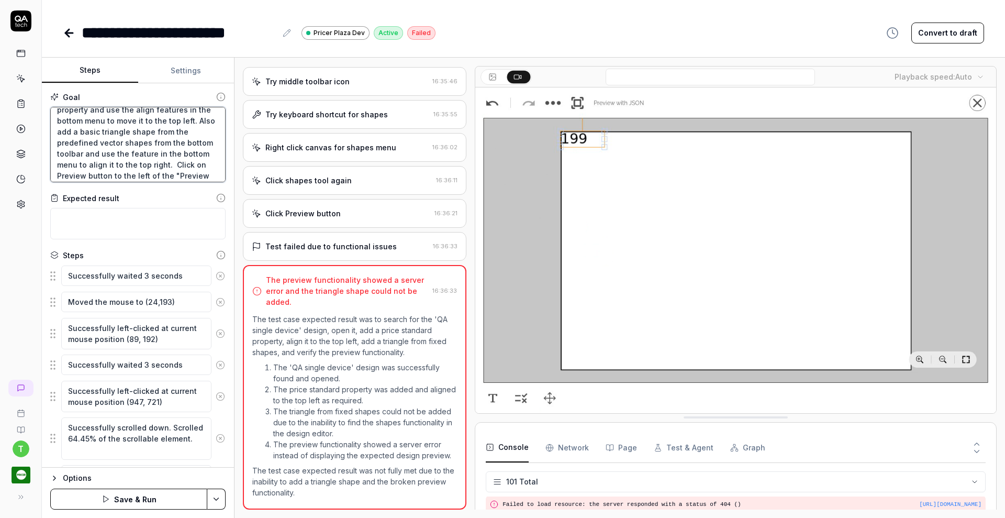
type textarea "Search for the "QA single device" design and open it and Add price standard pro…"
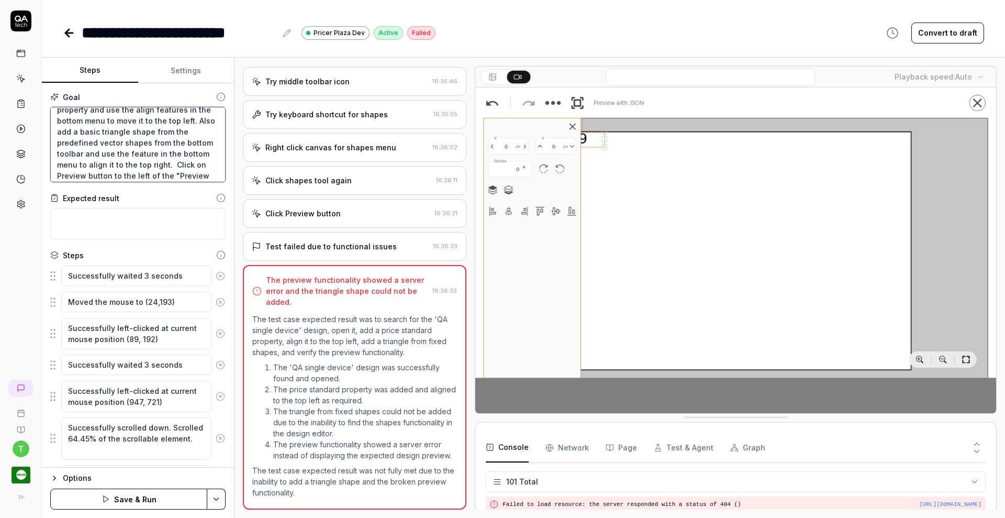
type textarea "*"
type textarea "Search for the "QA single device" design and open it and Add price standard pro…"
type textarea "*"
type textarea "Search for the "QA single device" design and open it and Add price standard pro…"
type textarea "*"
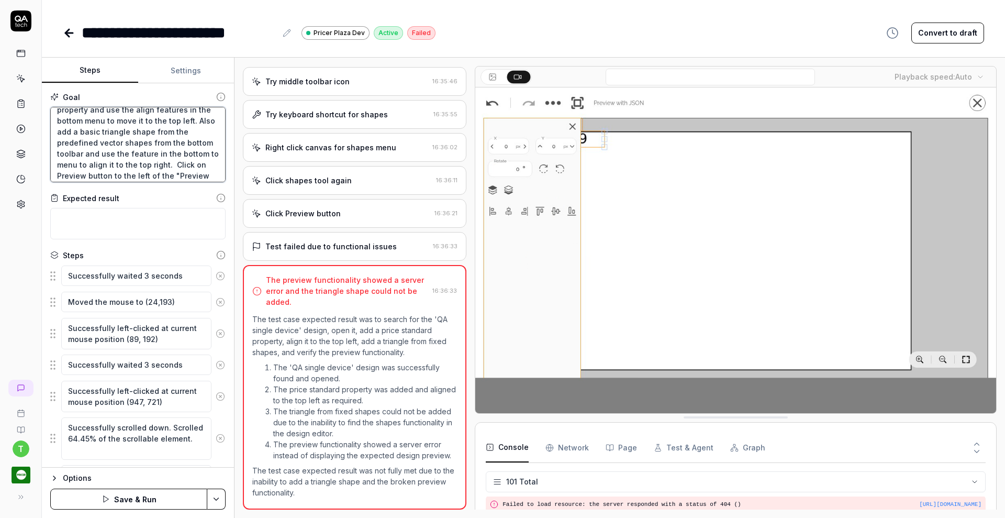
type textarea "Search for the "QA single device" design and open it and Add price standard pro…"
type textarea "*"
type textarea "Search for the "QA single device" design and open it and Add price standard pro…"
type textarea "*"
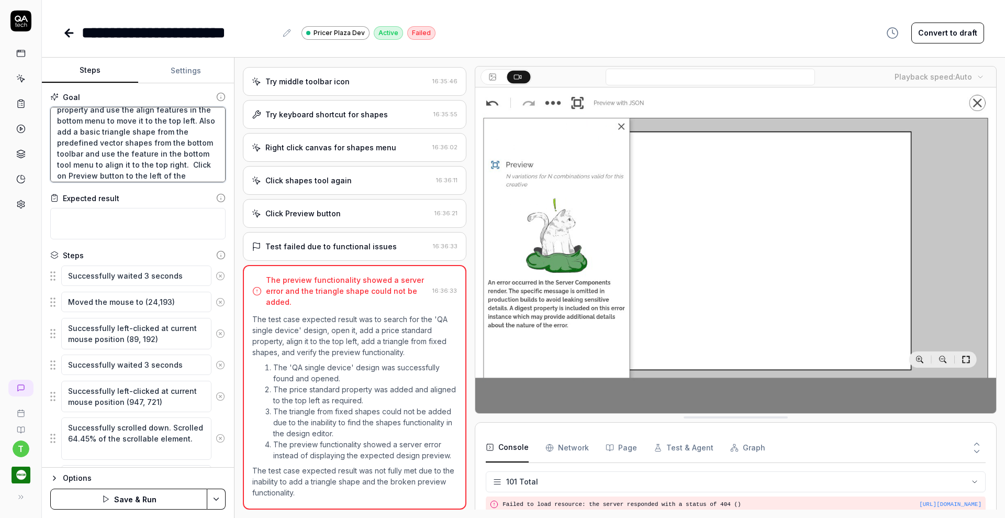
type textarea "Search for the "QA single device" design and open it and Add price standard pro…"
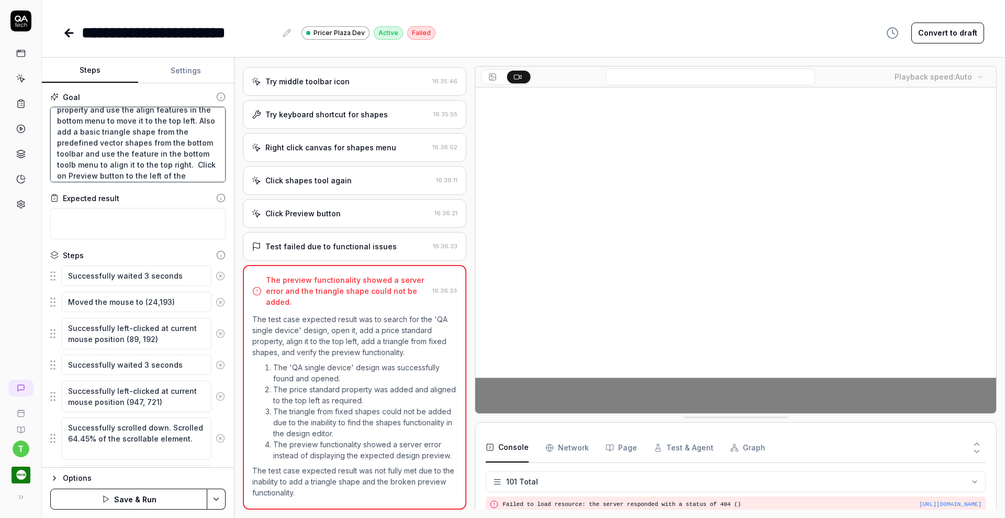
type textarea "*"
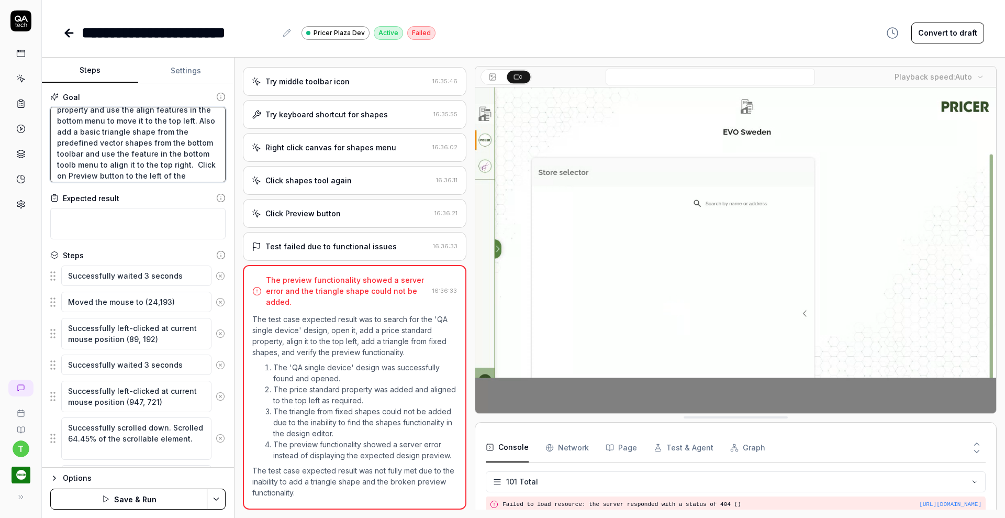
type textarea "Search for the "QA single device" design and open it and Add price standard pro…"
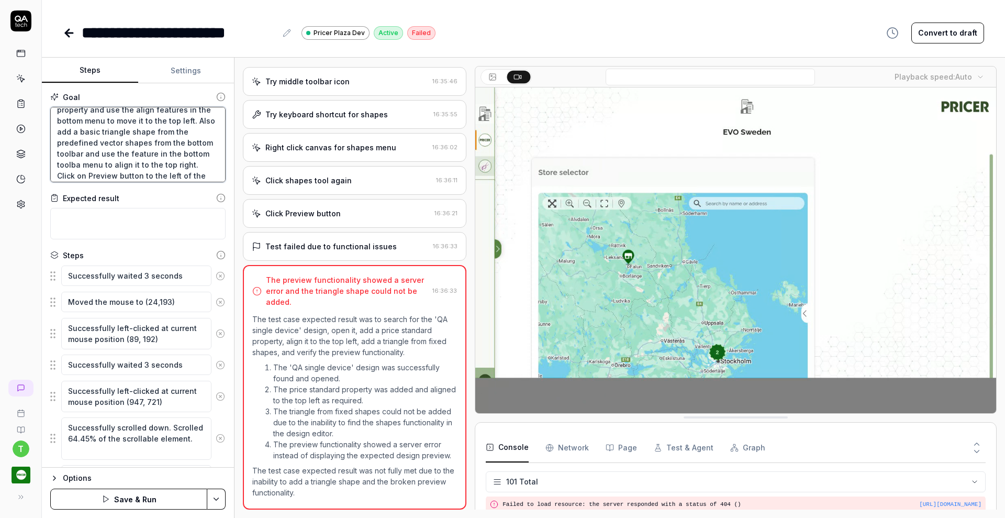
type textarea "*"
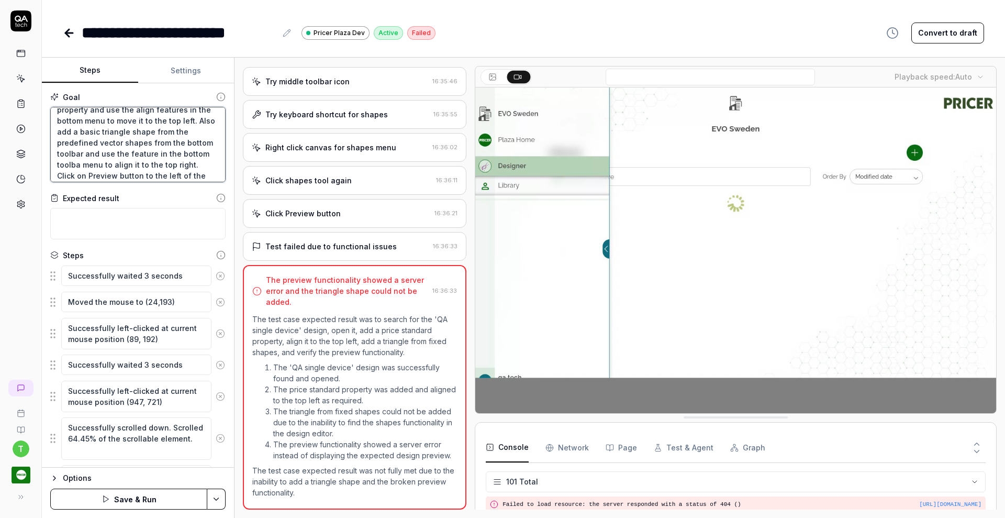
type textarea "Search for the "QA single device" design and open it and Add price standard pro…"
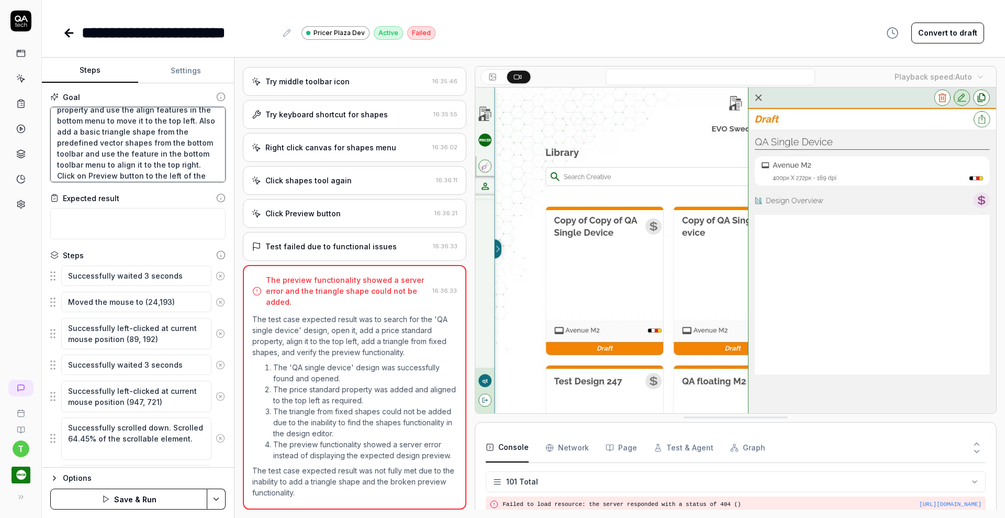
type textarea "*"
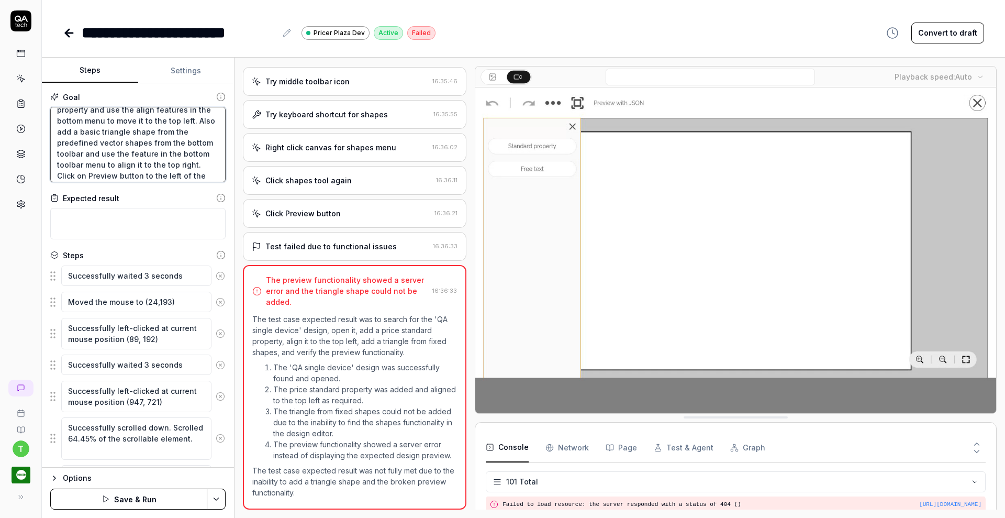
type textarea "Search for the "QA single device" design and open it and Add price standard pro…"
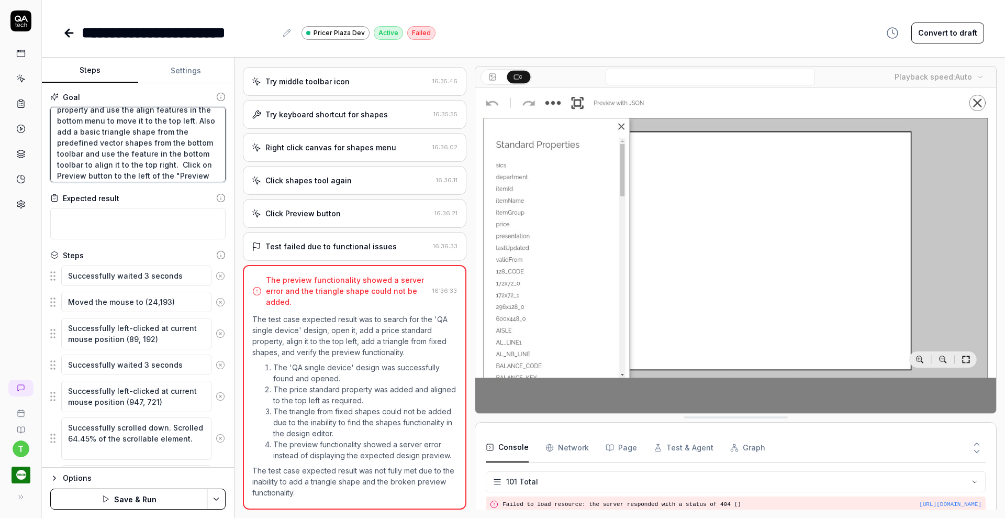
type textarea "*"
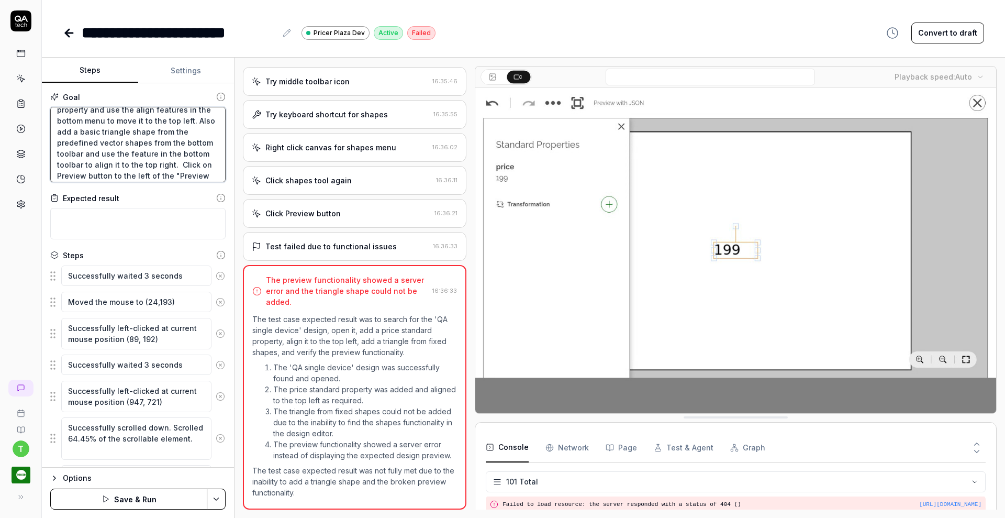
type textarea "Search for the "QA single device" design and open it and Add price standard pro…"
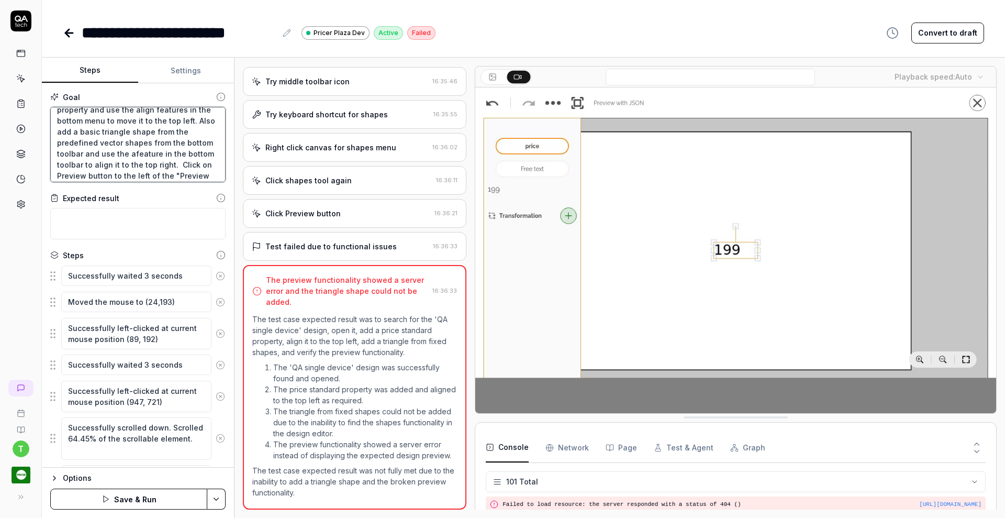
type textarea "*"
type textarea "Search for the "QA single device" design and open it and Add price standard pro…"
type textarea "*"
type textarea "Search for the "QA single device" design and open it and Add price standard pro…"
type textarea "*"
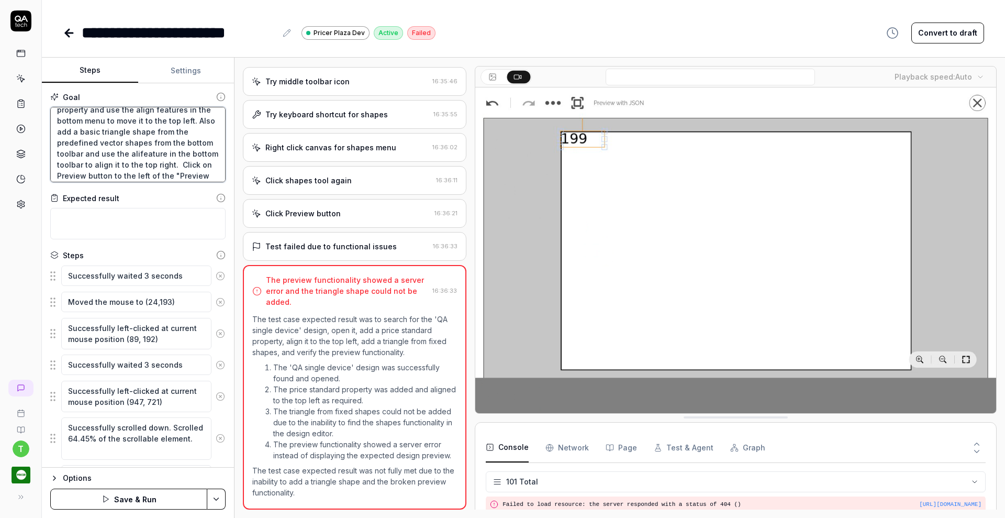
type textarea "Search for the "QA single device" design and open it and Add price standard pro…"
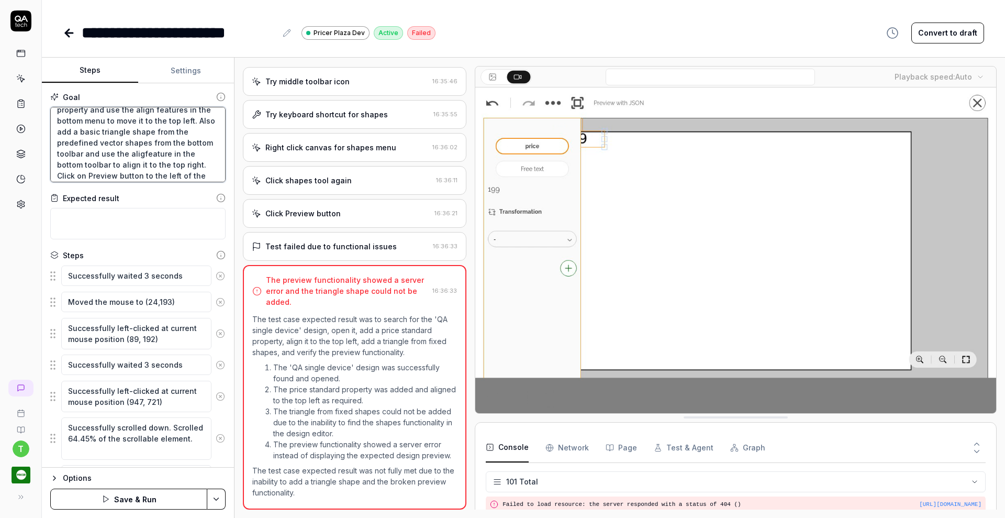
type textarea "*"
type textarea "Search for the "QA single device" design and open it and Add price standard pro…"
type textarea "*"
type textarea "Search for the "QA single device" design and open it and Add price standard pro…"
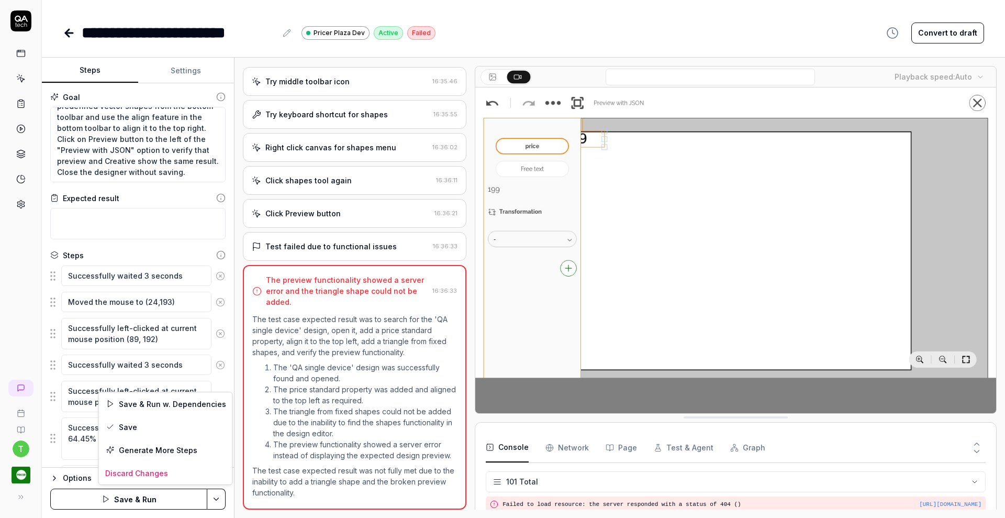
click at [216, 498] on html "**********" at bounding box center [502, 259] width 1005 height 518
click at [125, 422] on div "Save" at bounding box center [166, 426] width 134 height 23
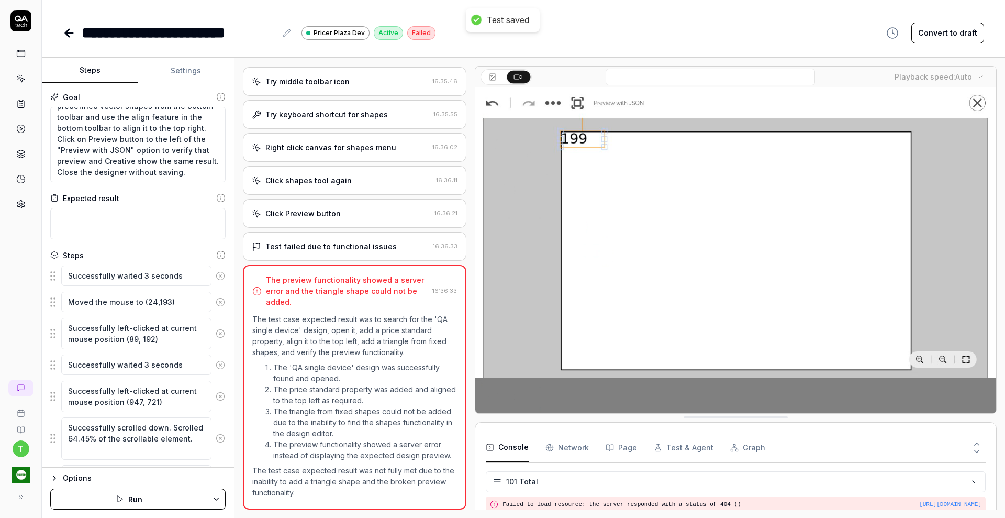
click at [219, 275] on icon at bounding box center [220, 275] width 3 height 3
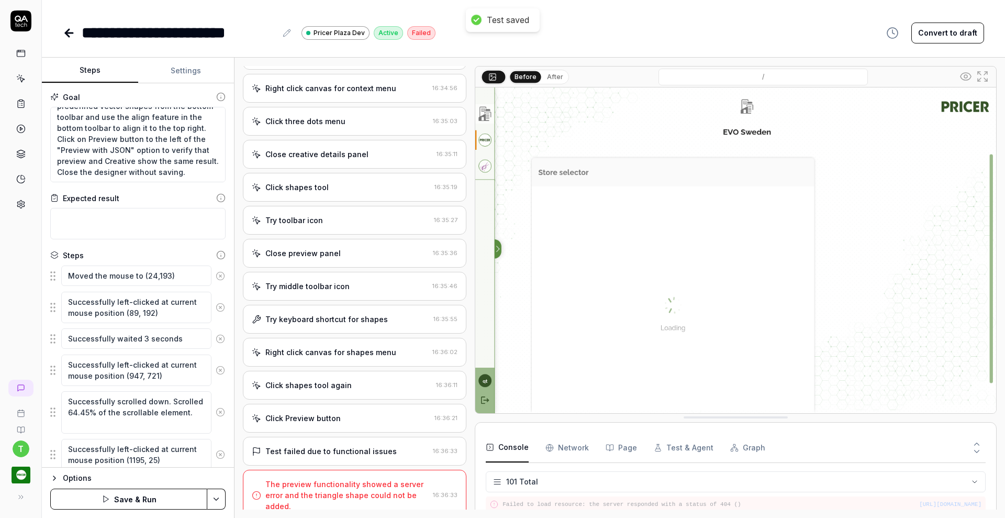
scroll to position [701, 0]
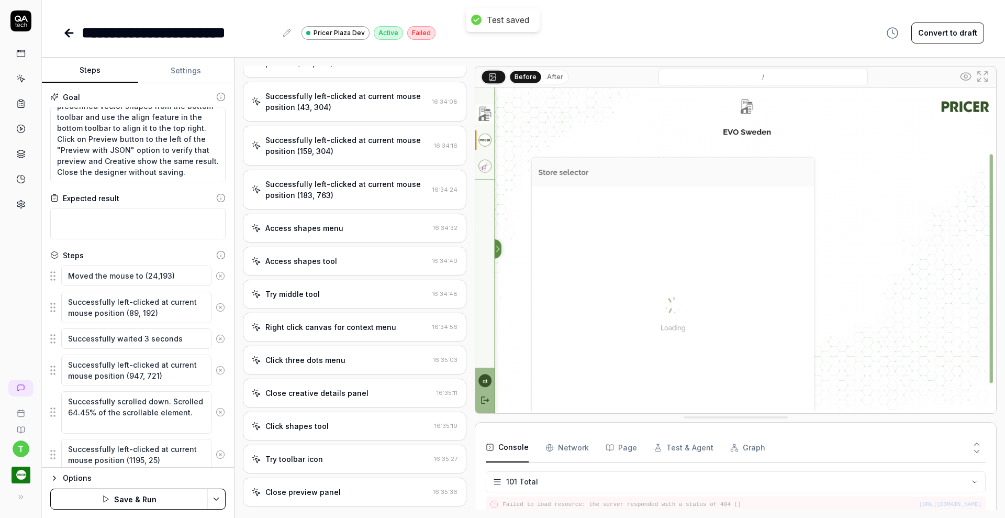
click at [219, 275] on icon at bounding box center [220, 275] width 3 height 3
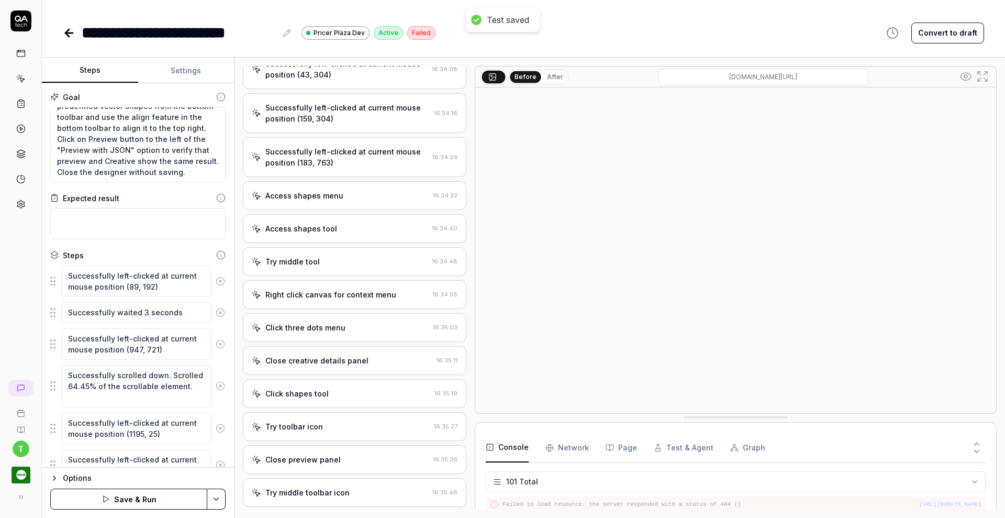
scroll to position [0, 0]
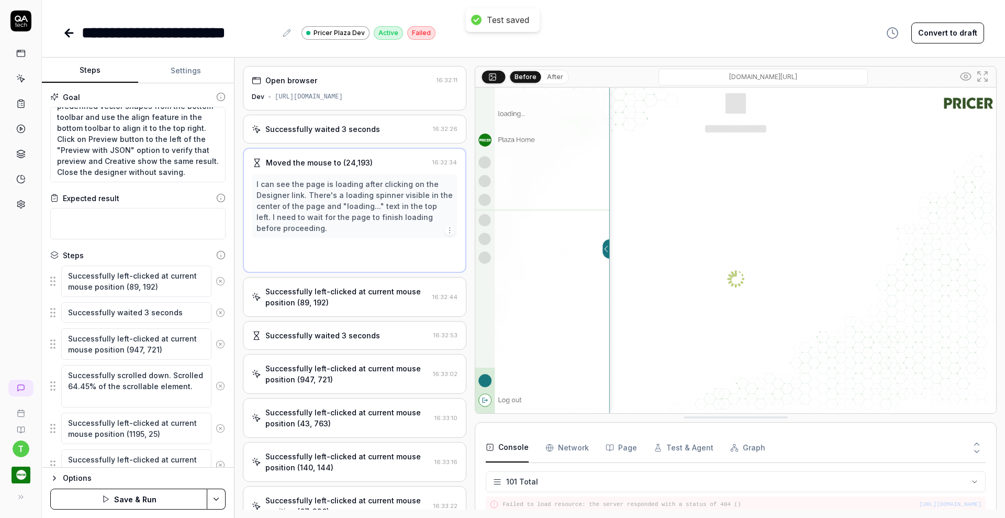
click at [212, 275] on button at bounding box center [221, 281] width 18 height 21
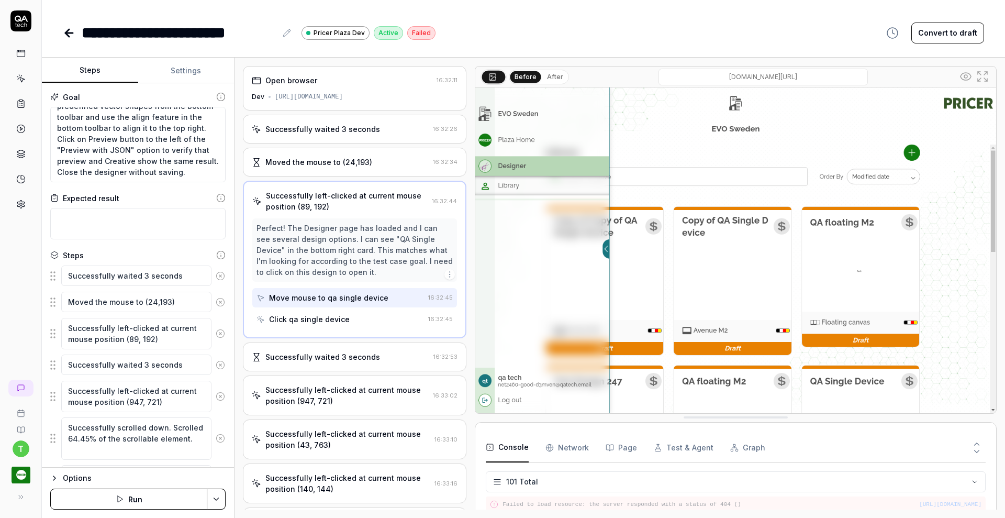
click at [212, 283] on button at bounding box center [221, 275] width 18 height 21
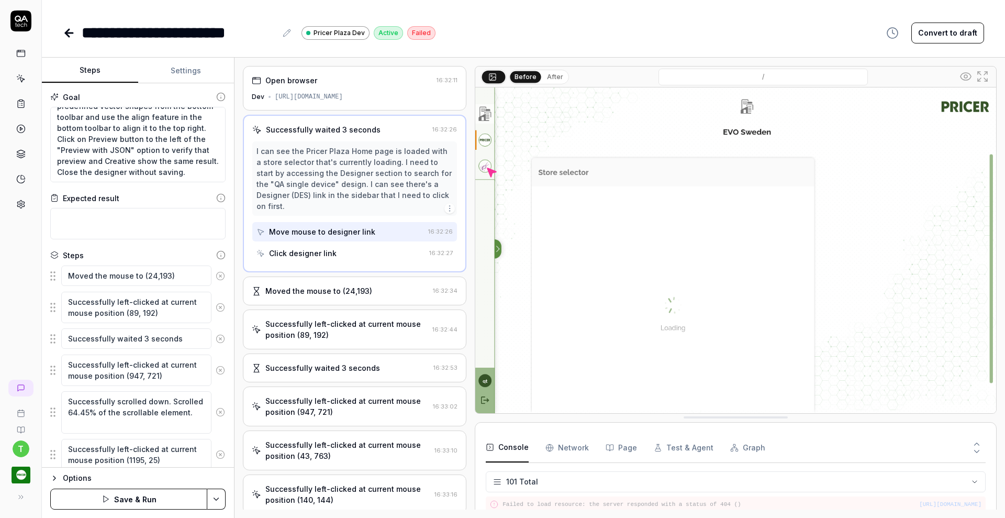
click at [219, 276] on icon at bounding box center [220, 275] width 3 height 3
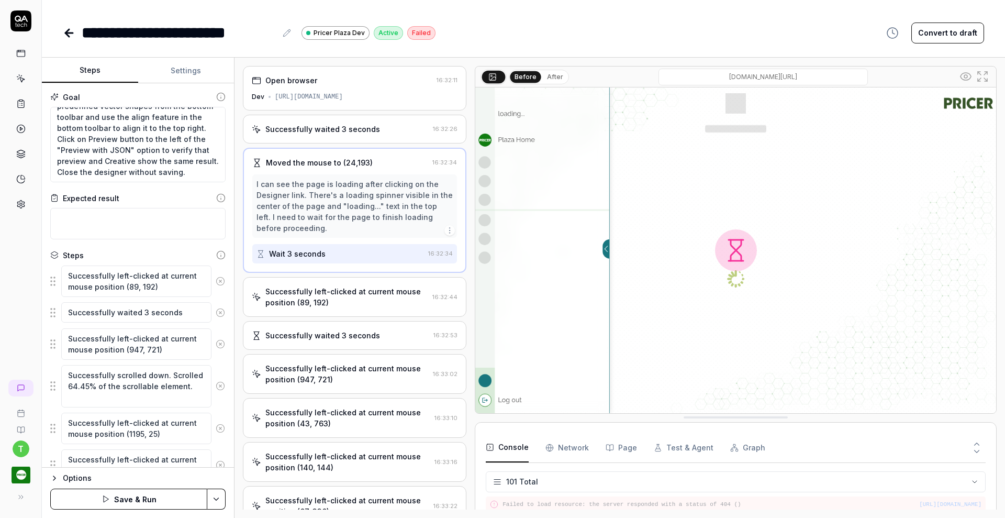
click at [216, 281] on icon at bounding box center [220, 280] width 9 height 9
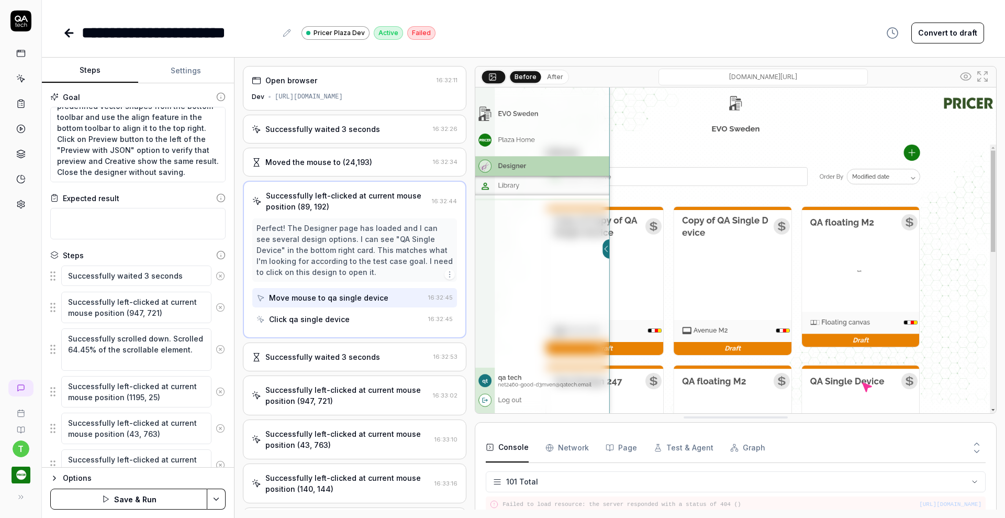
click at [216, 274] on icon at bounding box center [220, 275] width 9 height 9
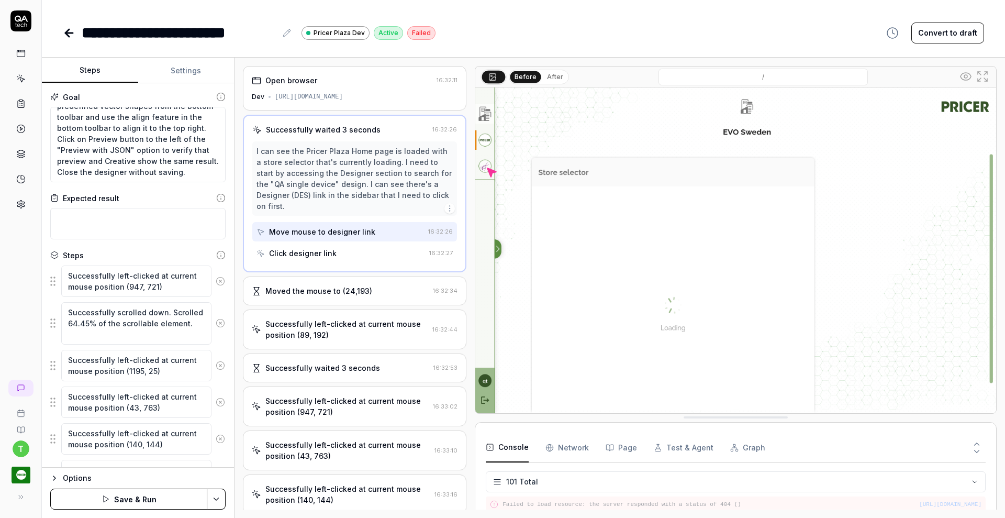
click at [216, 282] on icon at bounding box center [220, 280] width 9 height 9
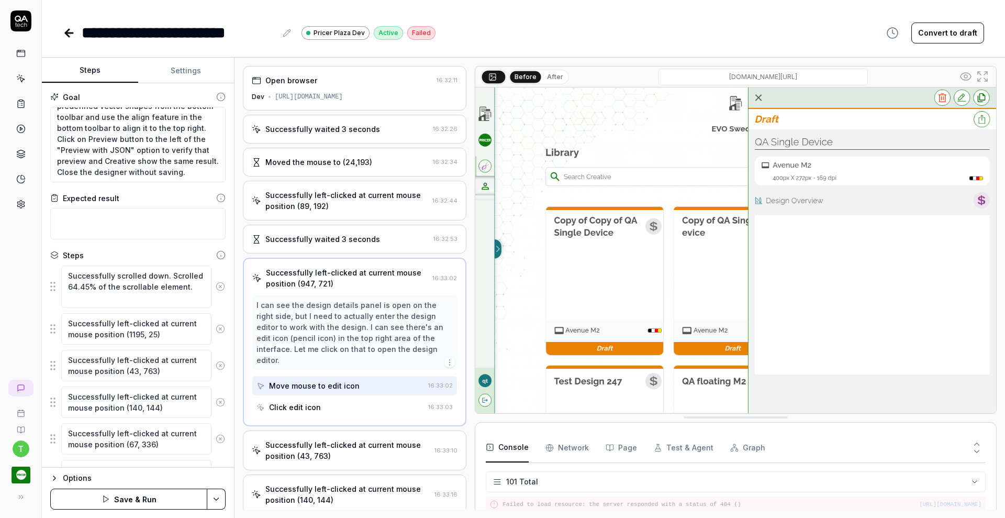
click at [212, 291] on button at bounding box center [221, 286] width 18 height 21
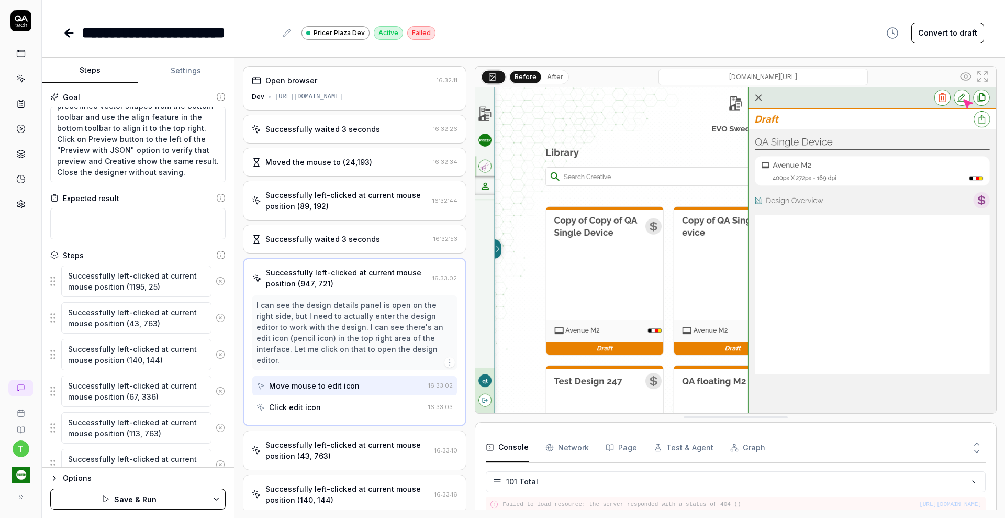
click at [219, 280] on icon at bounding box center [220, 281] width 3 height 3
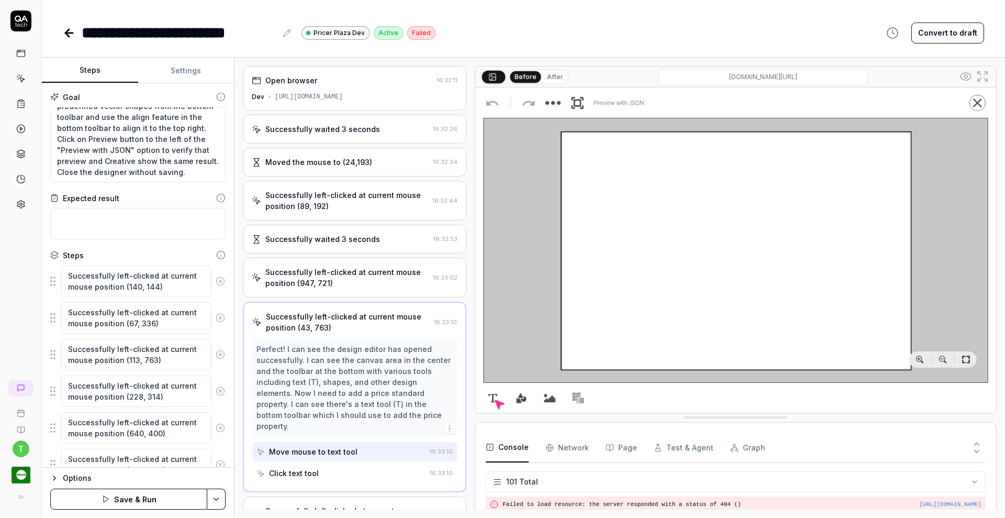
click at [219, 280] on icon at bounding box center [220, 281] width 3 height 3
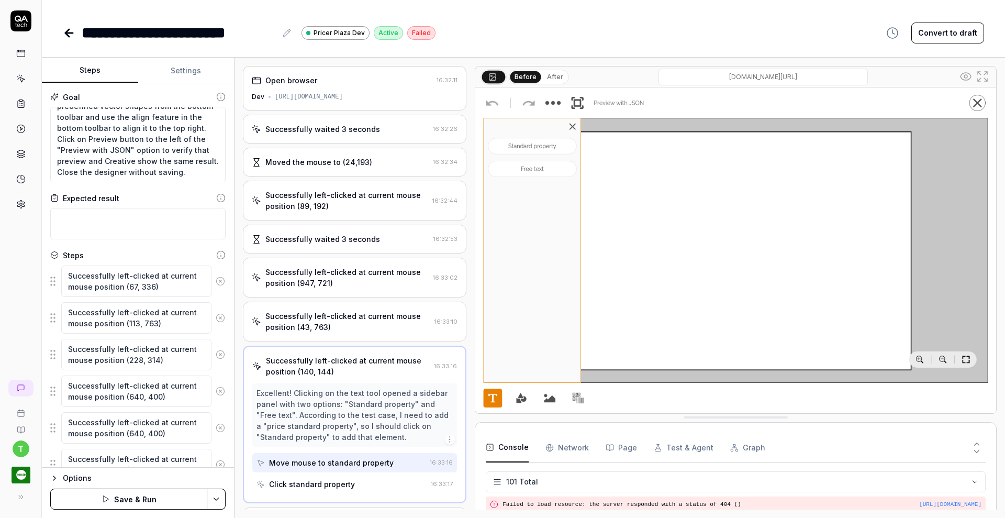
click at [219, 280] on icon at bounding box center [220, 281] width 3 height 3
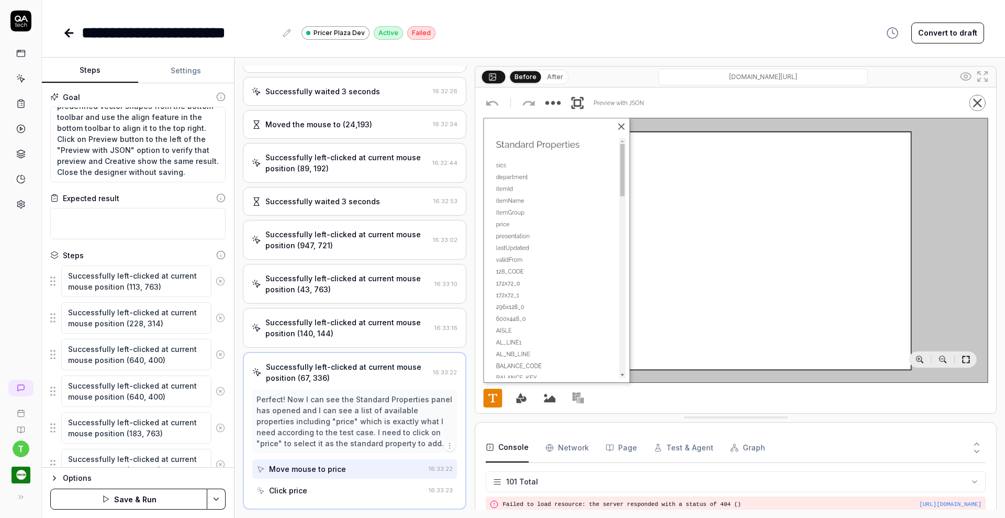
click at [219, 280] on icon at bounding box center [220, 281] width 3 height 3
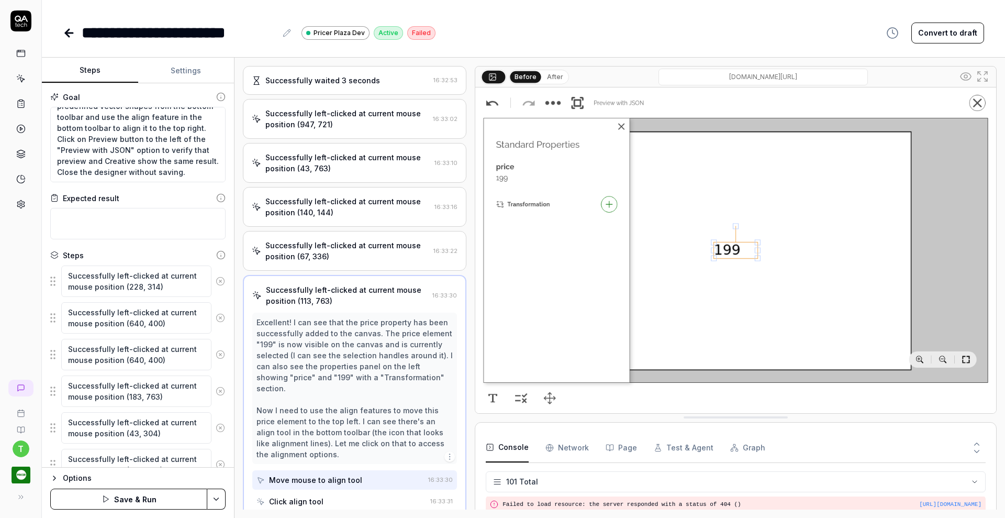
click at [219, 280] on icon at bounding box center [220, 281] width 3 height 3
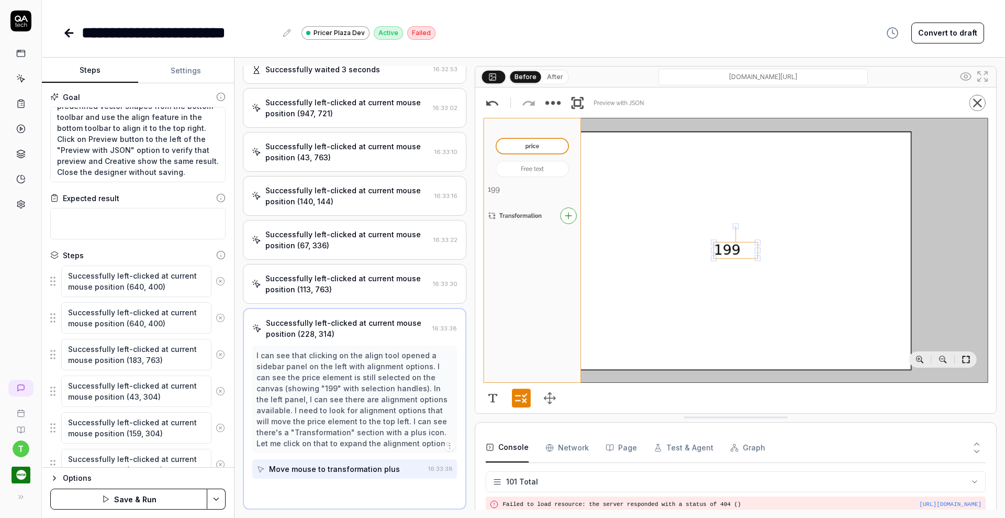
click at [219, 280] on icon at bounding box center [220, 281] width 3 height 3
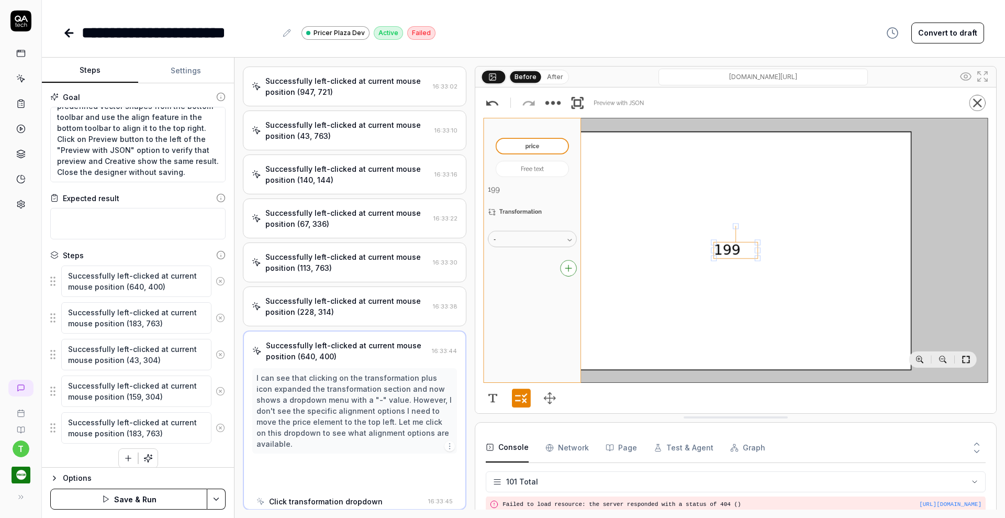
scroll to position [192, 0]
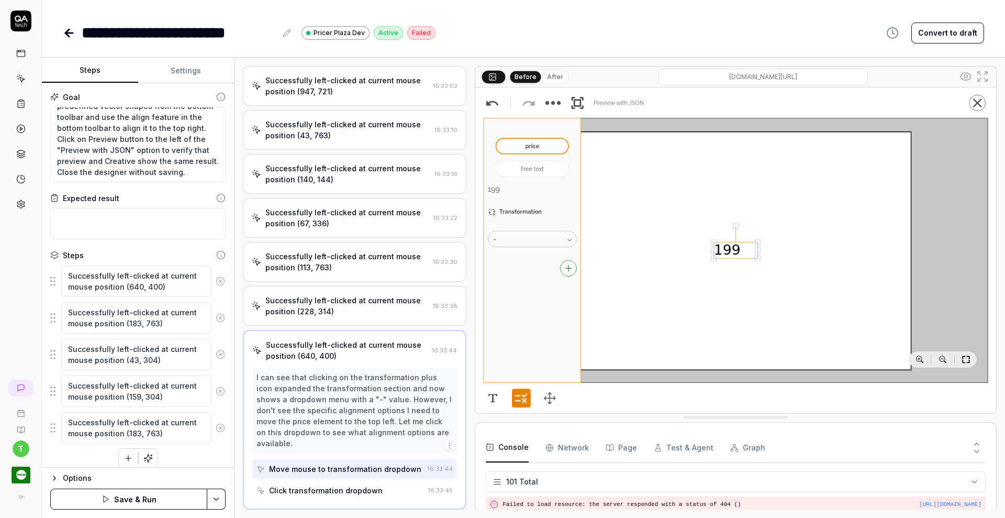
click at [219, 280] on icon at bounding box center [220, 281] width 3 height 3
click at [218, 281] on icon at bounding box center [220, 280] width 9 height 9
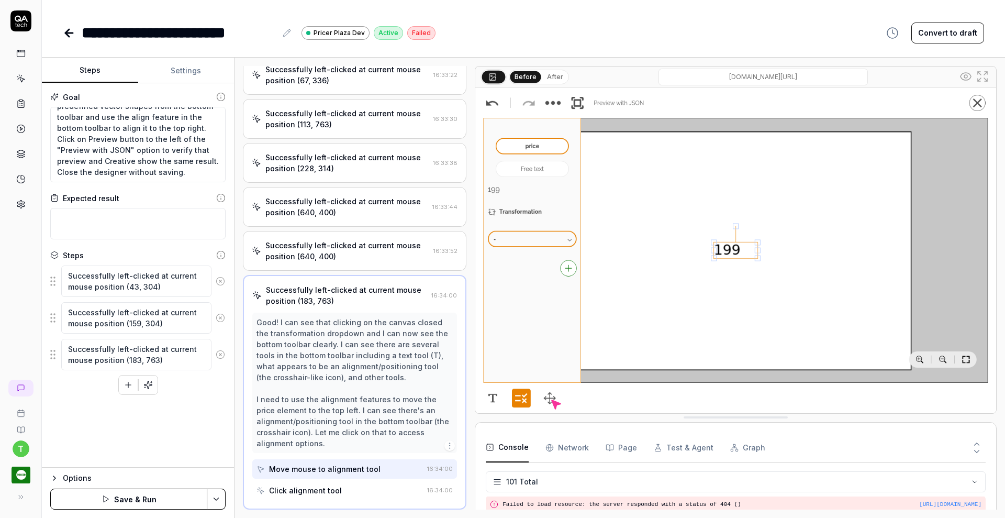
click at [218, 281] on icon at bounding box center [220, 280] width 9 height 9
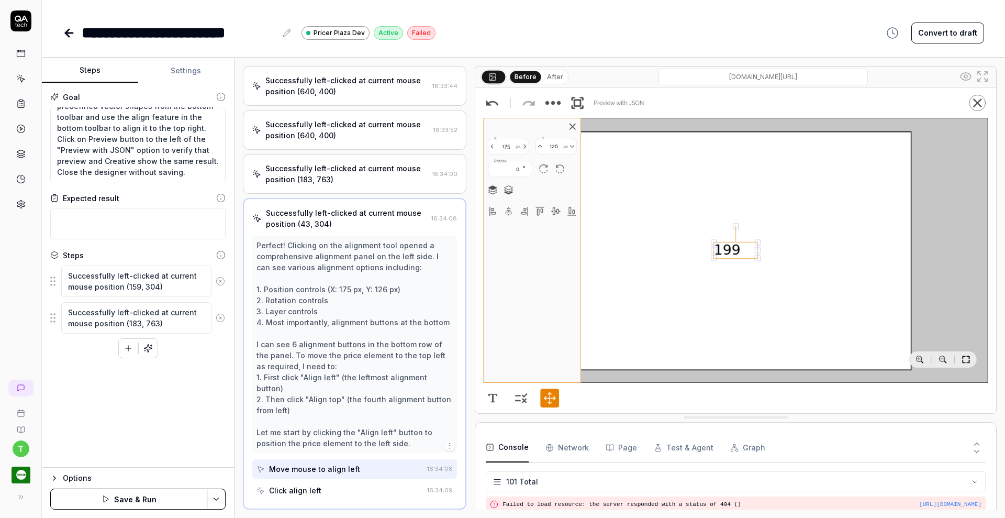
click at [218, 281] on icon at bounding box center [220, 280] width 9 height 9
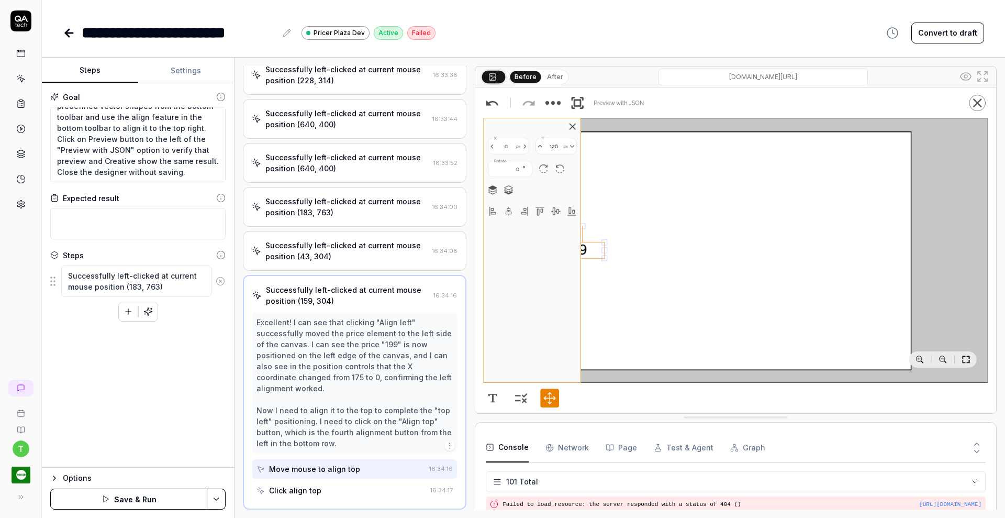
click at [218, 281] on icon at bounding box center [220, 280] width 9 height 9
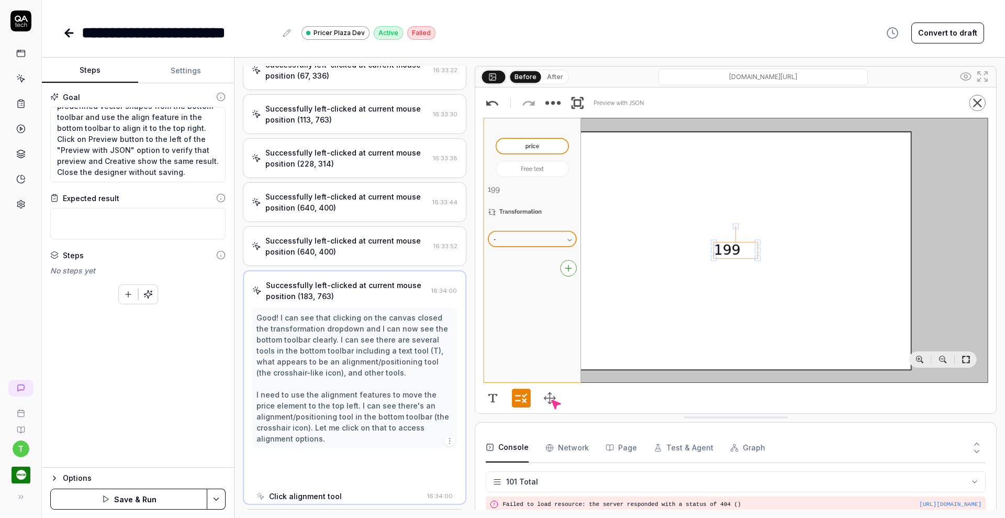
scroll to position [335, 0]
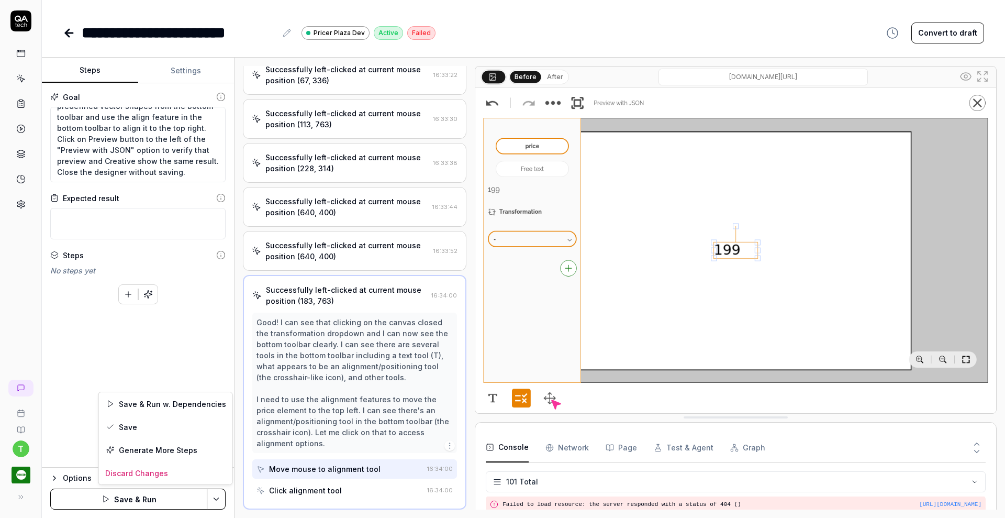
click at [216, 504] on html "**********" at bounding box center [502, 259] width 1005 height 518
click at [126, 423] on div "Save" at bounding box center [166, 426] width 134 height 23
click at [149, 291] on icon "button" at bounding box center [147, 294] width 9 height 9
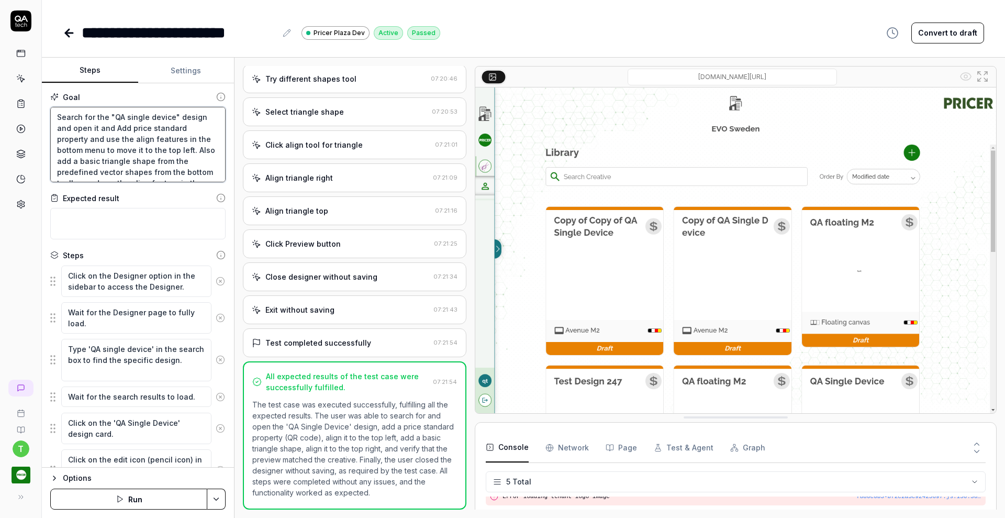
click at [147, 125] on textarea "Search for the "QA single device" design and open it and Add price standard pro…" at bounding box center [137, 144] width 175 height 75
click at [216, 279] on icon at bounding box center [220, 280] width 9 height 9
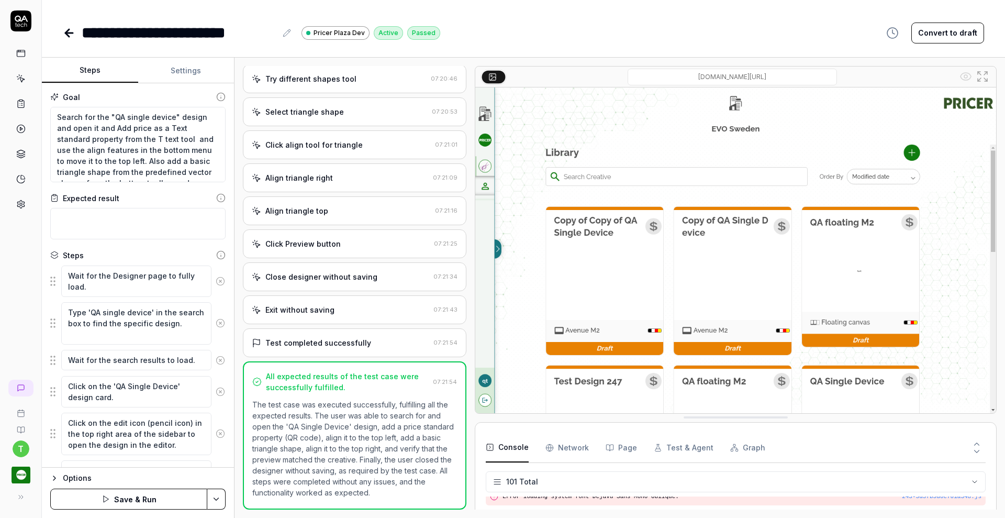
click at [216, 279] on icon at bounding box center [220, 280] width 9 height 9
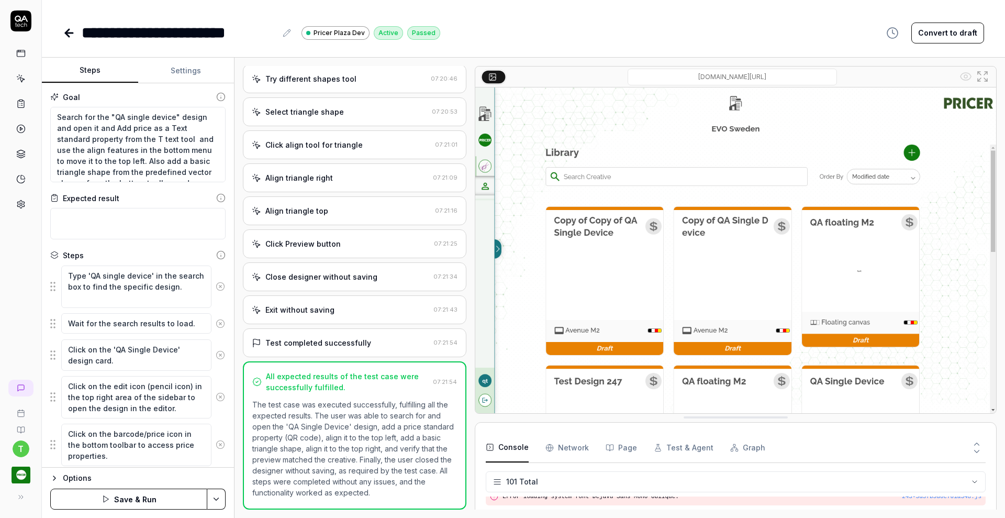
click at [216, 285] on icon at bounding box center [220, 286] width 9 height 9
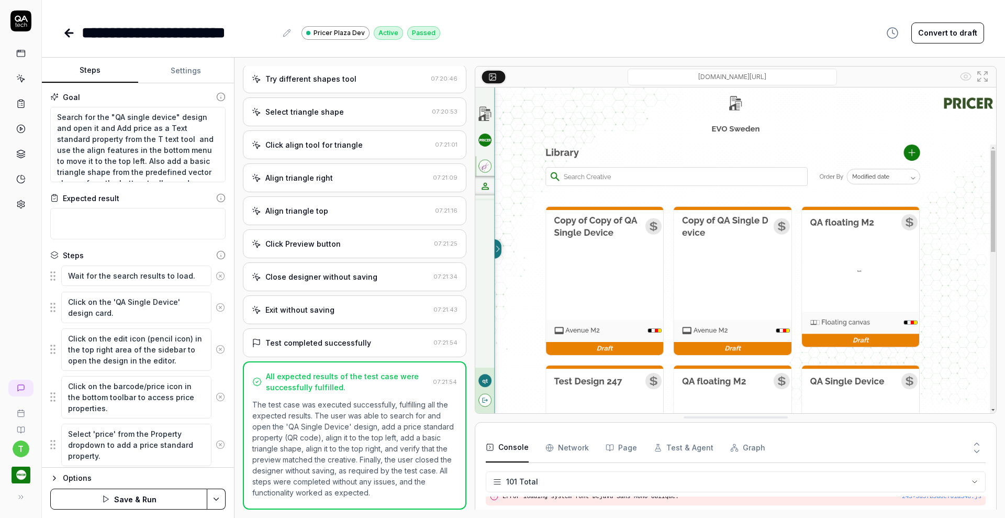
click at [216, 272] on icon at bounding box center [220, 275] width 9 height 9
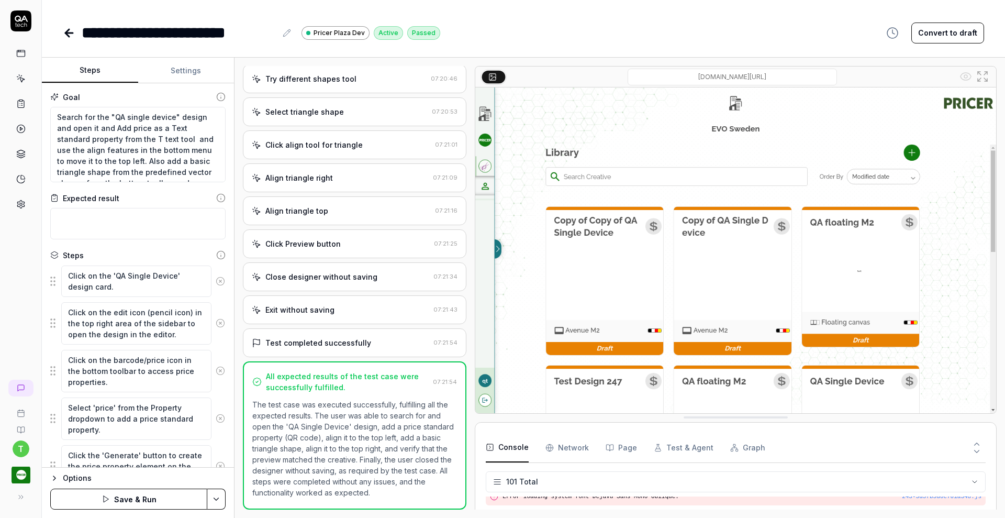
click at [216, 281] on icon at bounding box center [220, 280] width 9 height 9
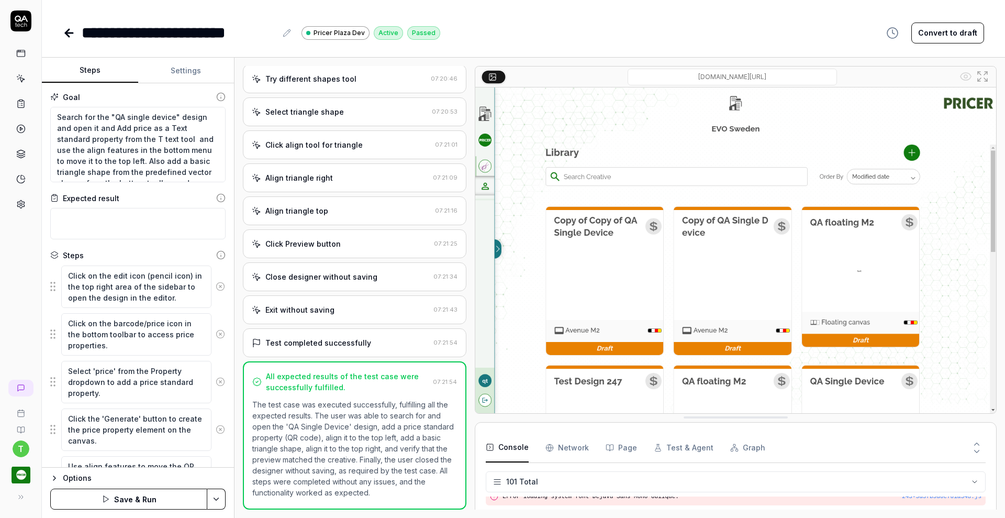
click at [216, 282] on icon at bounding box center [220, 286] width 9 height 9
click at [219, 285] on icon at bounding box center [220, 286] width 3 height 3
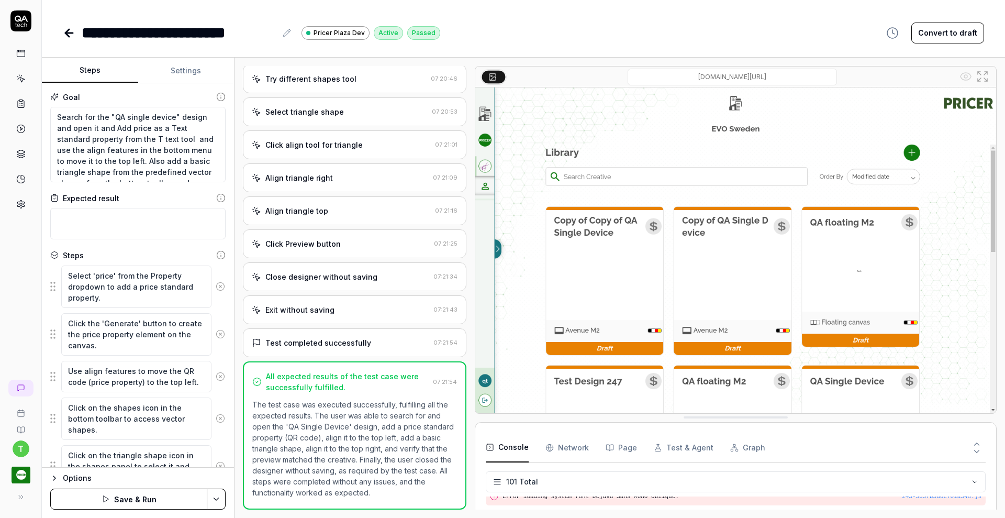
click at [219, 285] on icon at bounding box center [220, 286] width 3 height 3
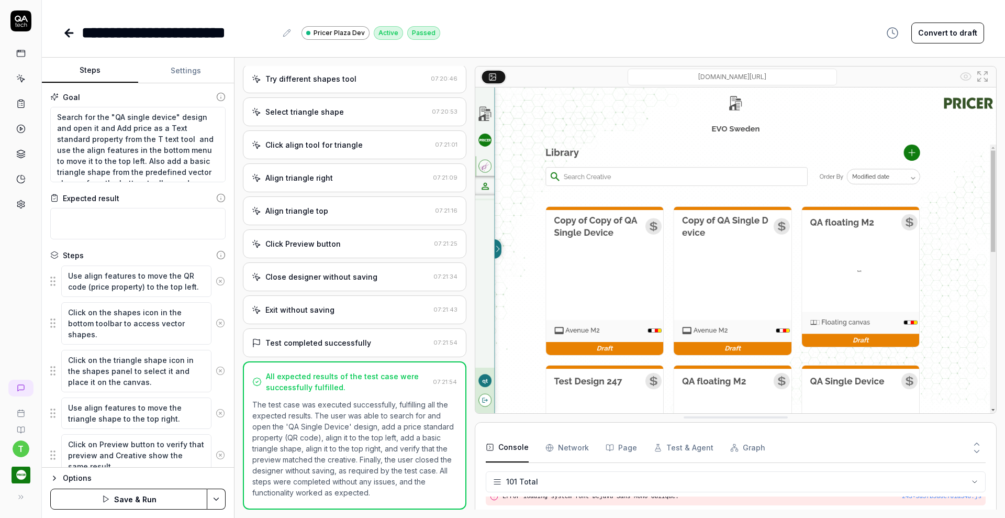
click at [216, 285] on icon at bounding box center [220, 280] width 9 height 9
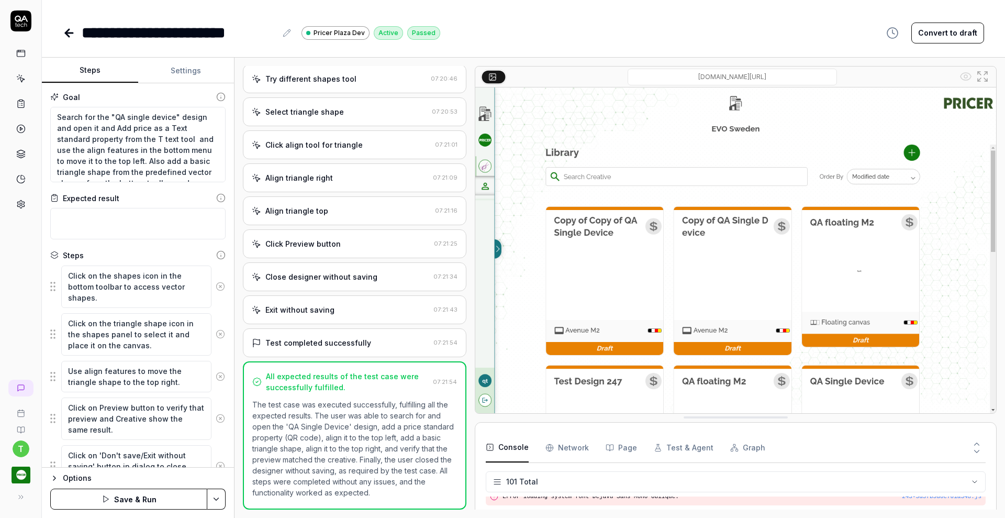
click at [219, 285] on icon at bounding box center [220, 286] width 3 height 3
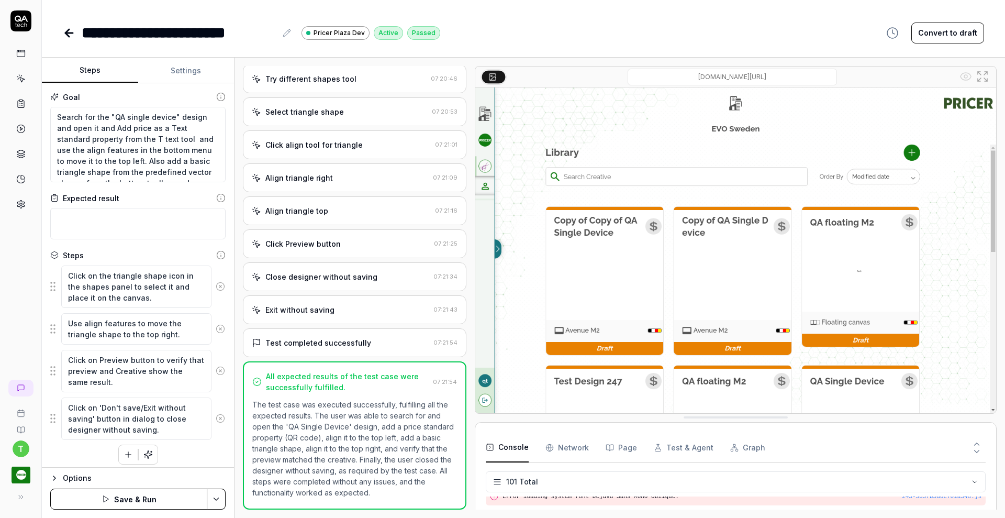
click at [219, 285] on icon at bounding box center [220, 286] width 3 height 3
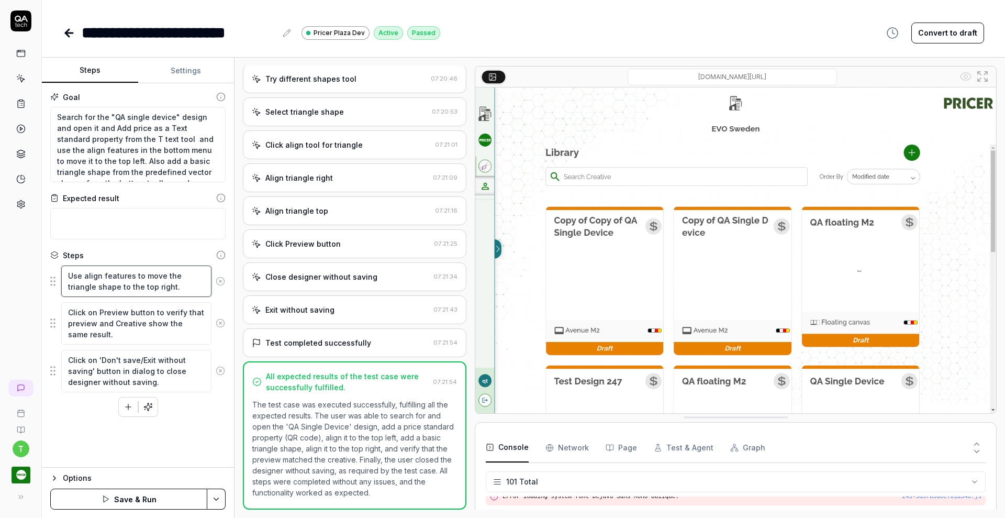
click at [209, 285] on textarea "Use align features to move the triangle shape to the top right." at bounding box center [136, 280] width 150 height 31
click at [219, 277] on icon at bounding box center [220, 280] width 9 height 9
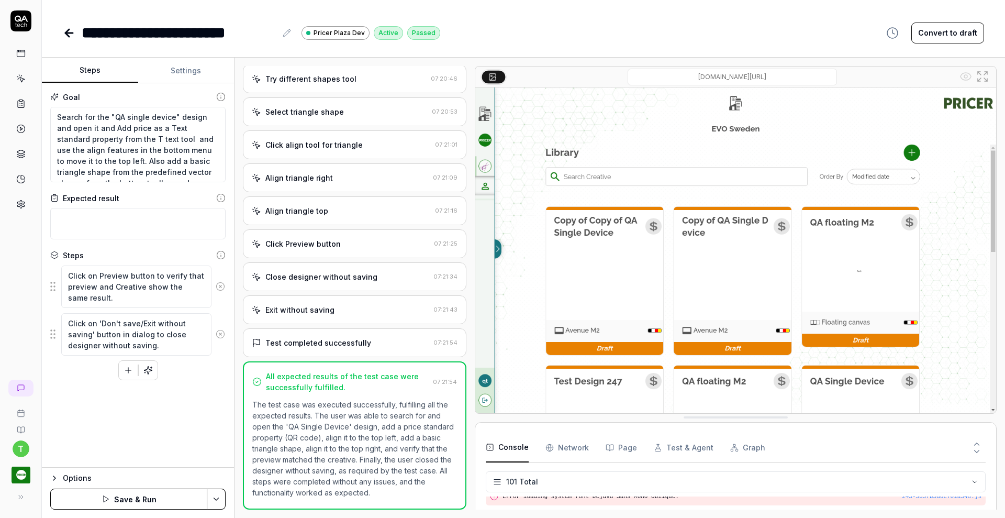
click at [219, 286] on icon at bounding box center [220, 286] width 3 height 3
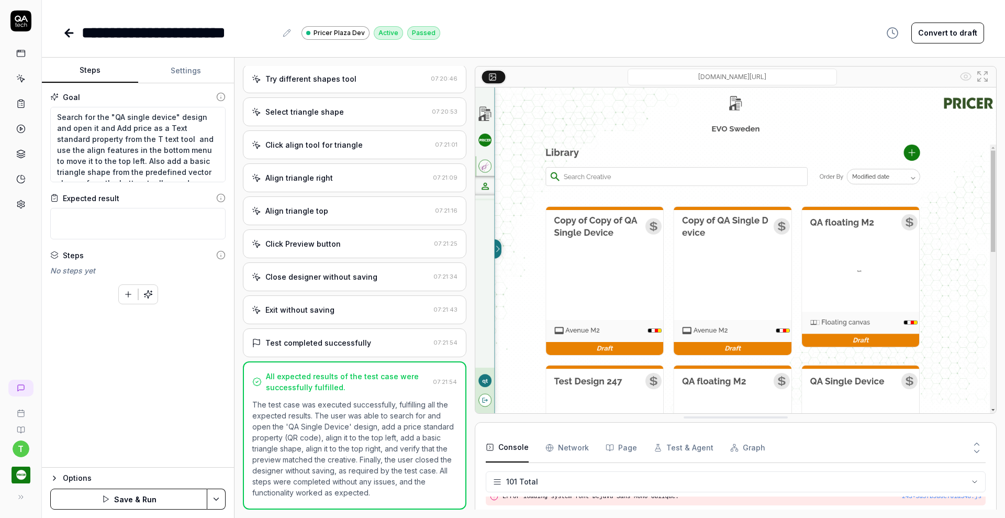
click at [217, 493] on html "**********" at bounding box center [502, 259] width 1005 height 518
click at [164, 425] on div "Save" at bounding box center [166, 426] width 134 height 23
click at [150, 288] on button "button" at bounding box center [148, 294] width 19 height 19
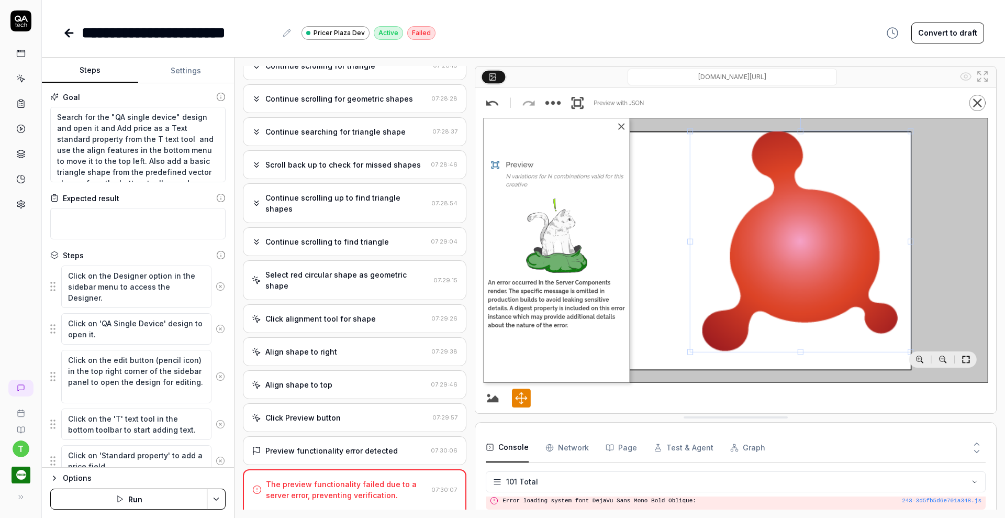
scroll to position [2065, 0]
click at [20, 111] on link at bounding box center [21, 103] width 19 height 19
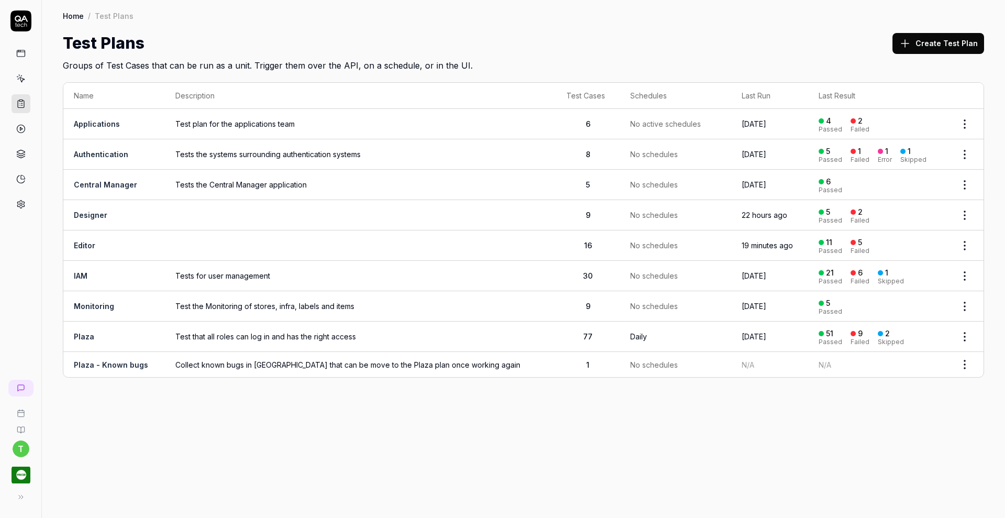
click at [92, 241] on link "Editor" at bounding box center [84, 245] width 21 height 9
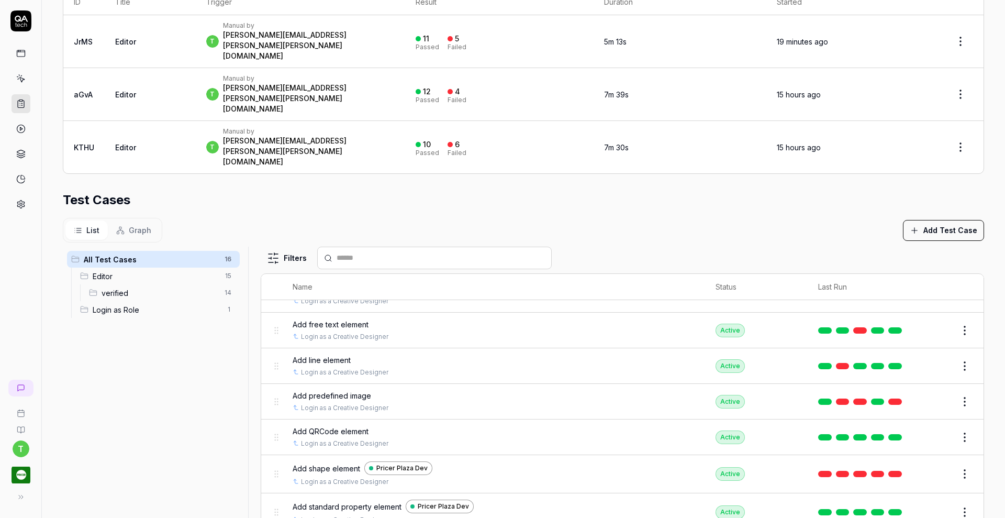
scroll to position [139, 0]
click at [927, 393] on button "Edit" at bounding box center [939, 401] width 25 height 17
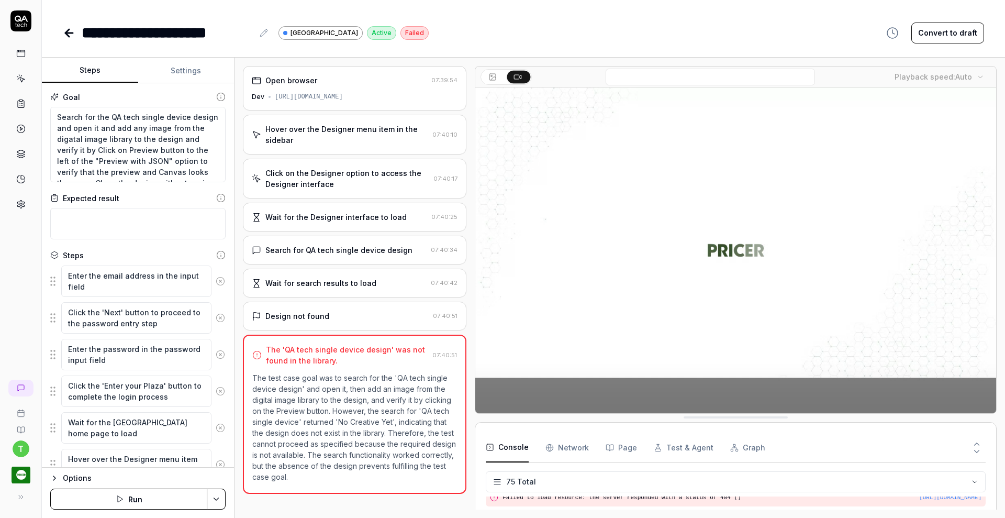
scroll to position [1514, 0]
click at [128, 116] on textarea "Search for the QA tech single device design and open it and add any image from …" at bounding box center [137, 144] width 175 height 75
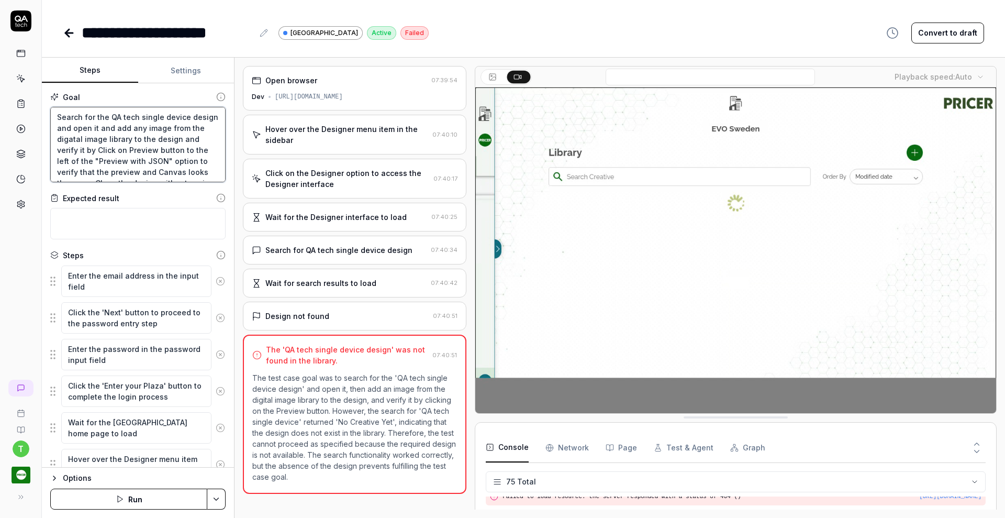
click at [128, 116] on textarea "Search for the QA tech single device design and open it and add any image from …" at bounding box center [137, 144] width 175 height 75
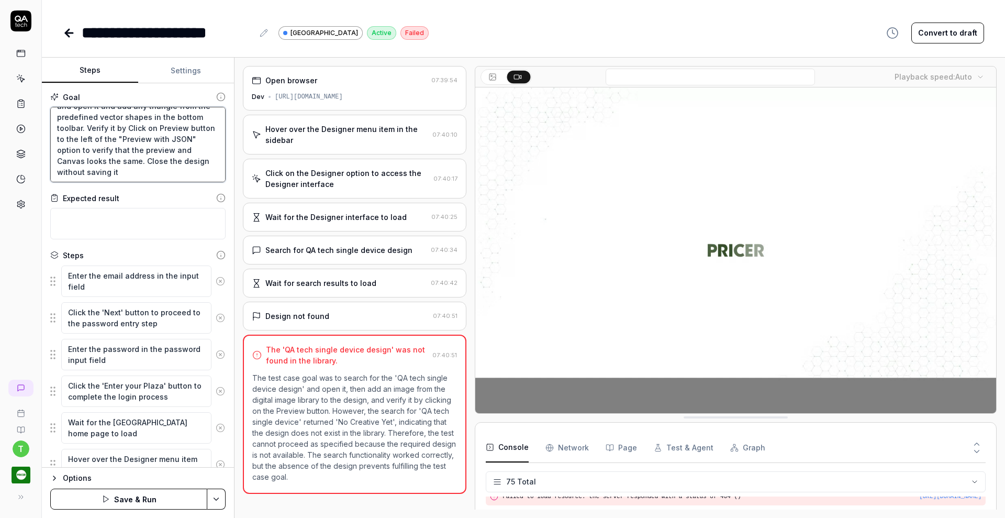
scroll to position [33, 0]
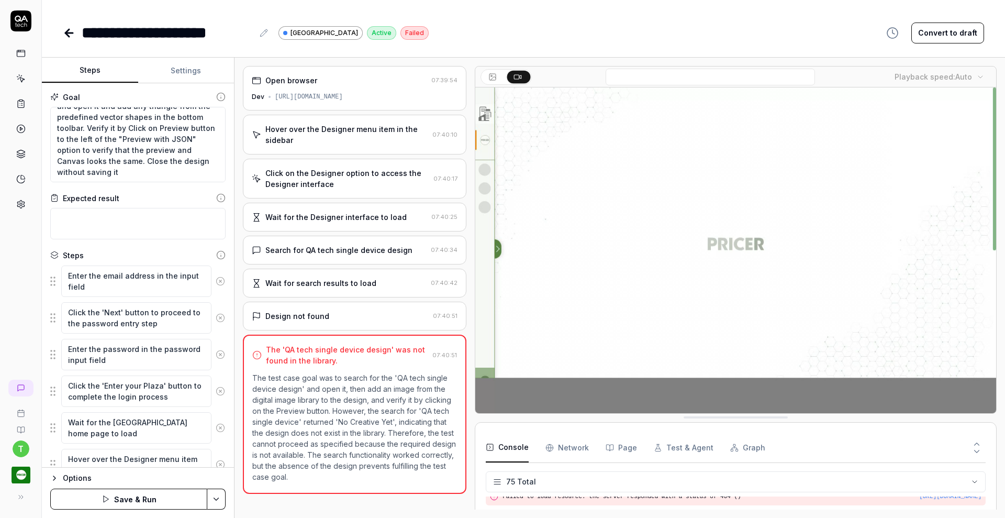
click at [216, 281] on icon at bounding box center [220, 280] width 9 height 9
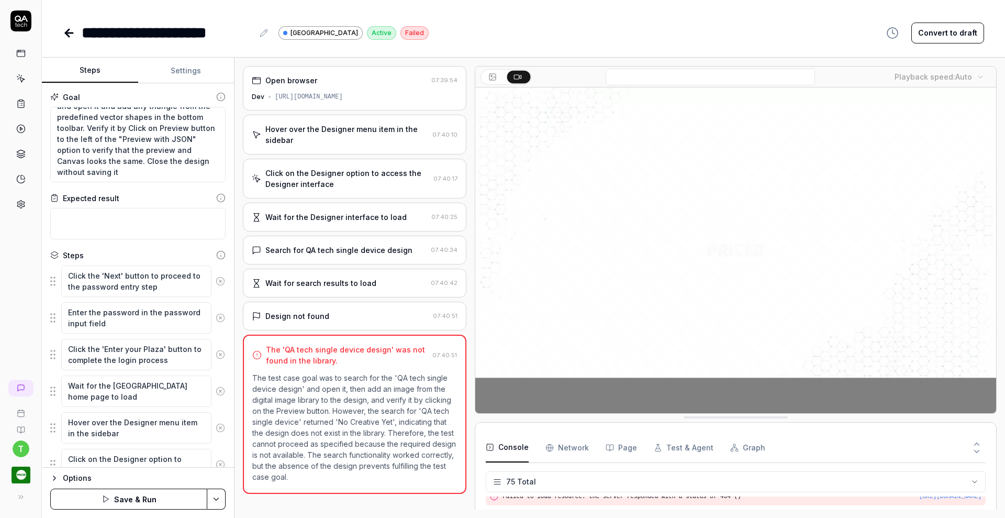
click at [216, 281] on icon at bounding box center [220, 280] width 9 height 9
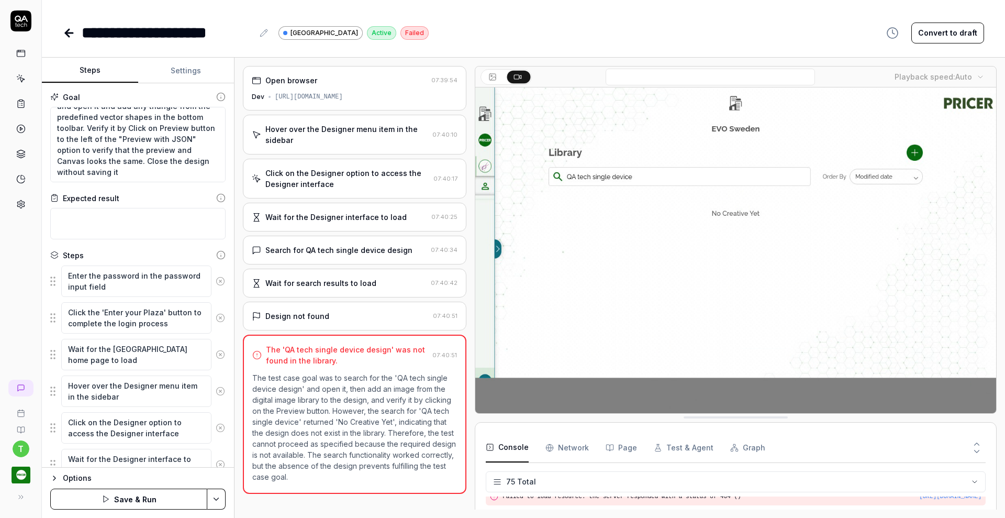
click at [216, 281] on icon at bounding box center [220, 280] width 9 height 9
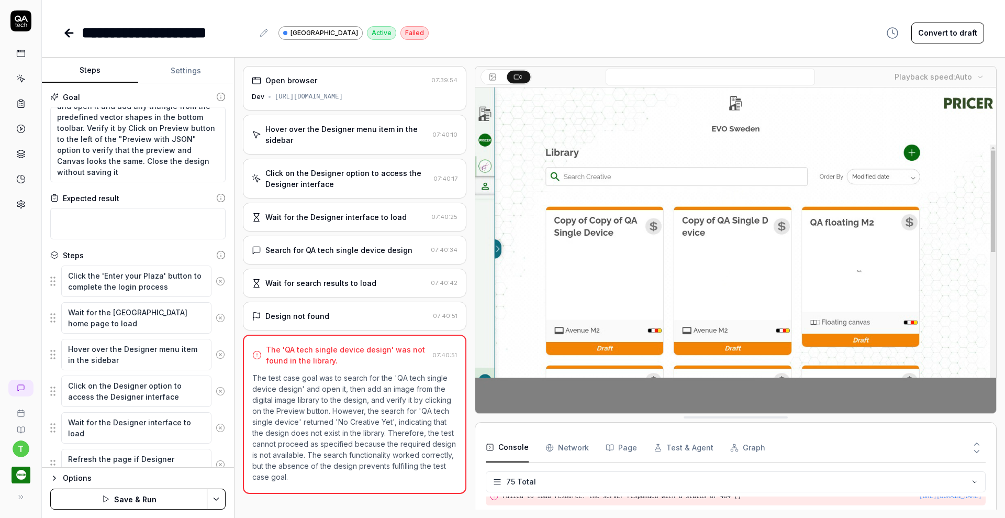
click at [216, 281] on icon at bounding box center [220, 280] width 9 height 9
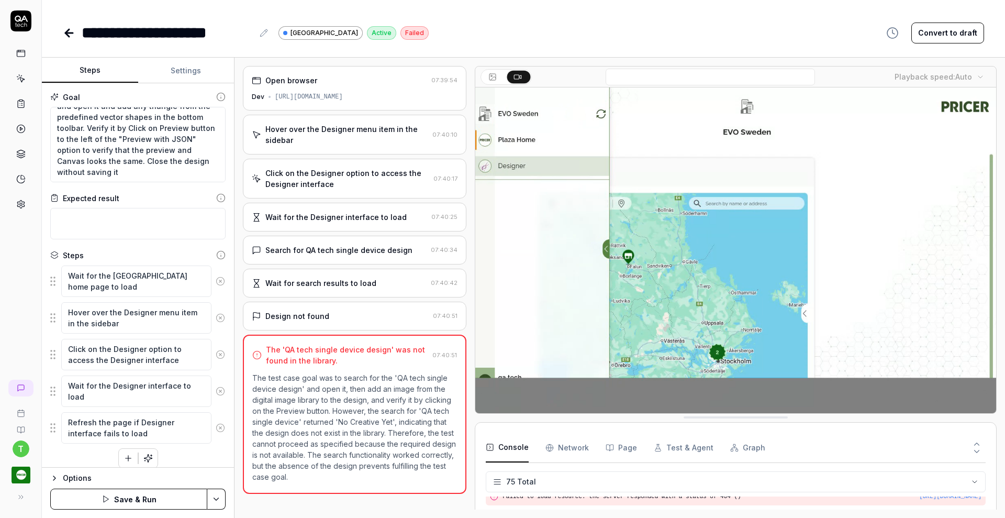
click at [216, 281] on icon at bounding box center [220, 280] width 9 height 9
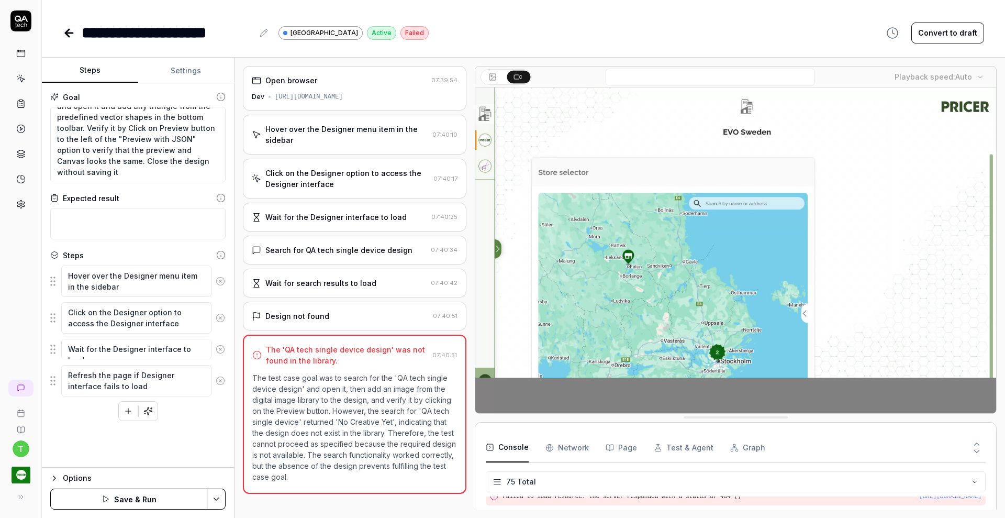
click at [212, 281] on button at bounding box center [221, 281] width 18 height 21
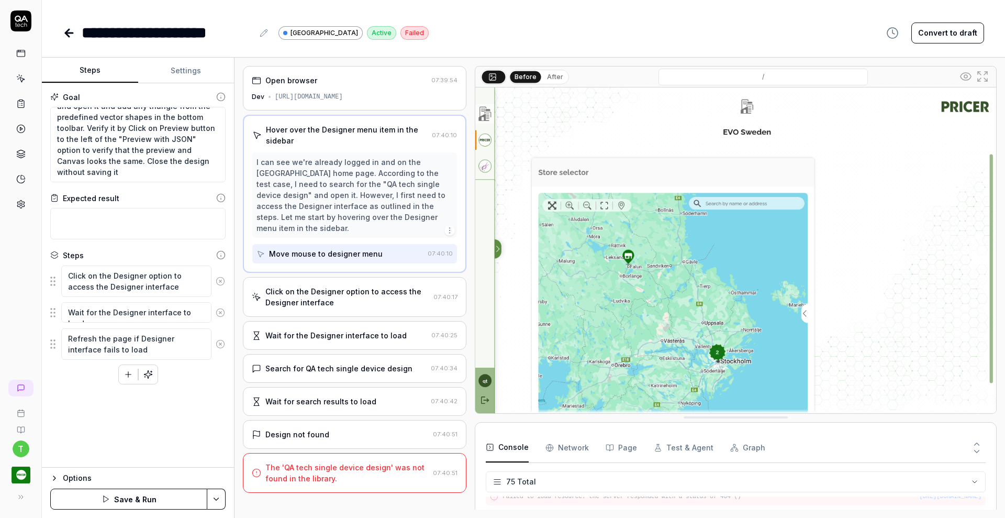
click at [218, 280] on icon at bounding box center [220, 280] width 9 height 9
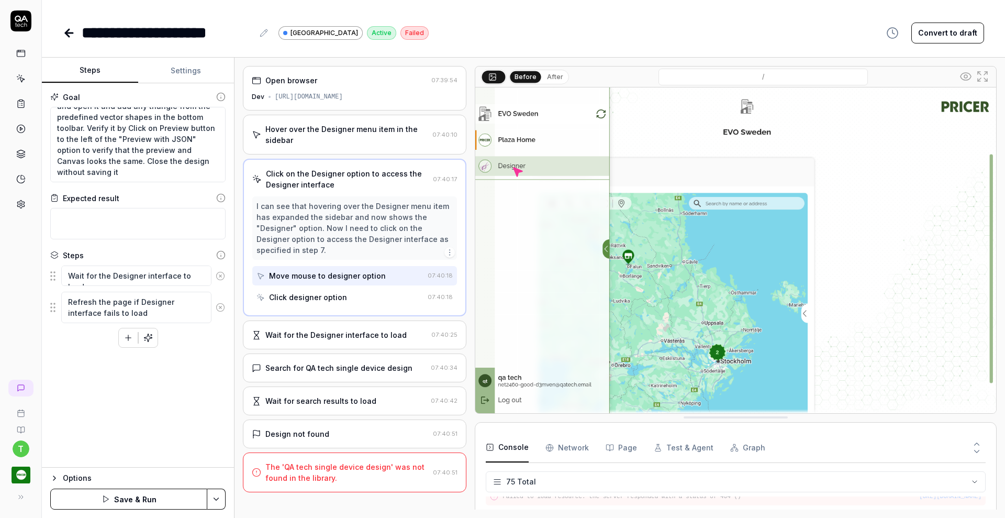
click at [218, 280] on icon at bounding box center [220, 275] width 9 height 9
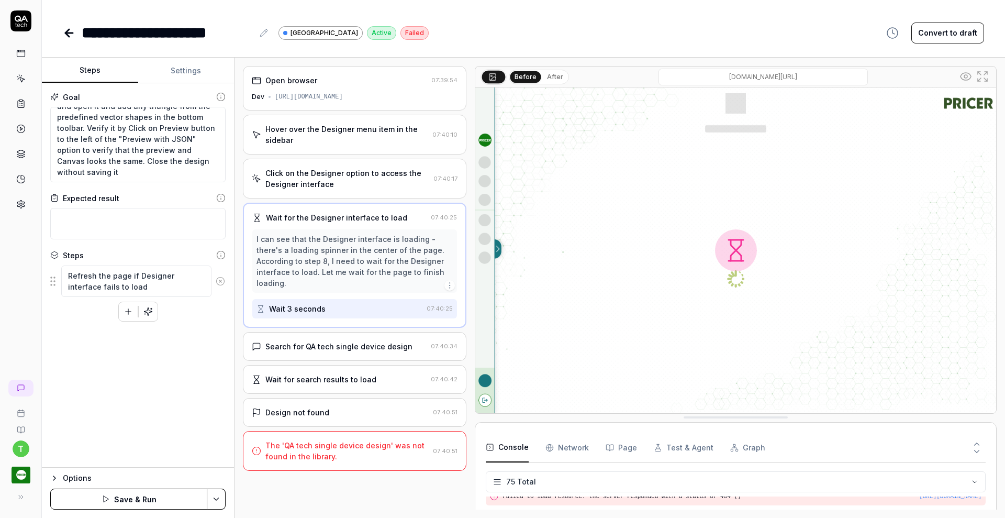
click at [222, 278] on icon at bounding box center [220, 280] width 9 height 9
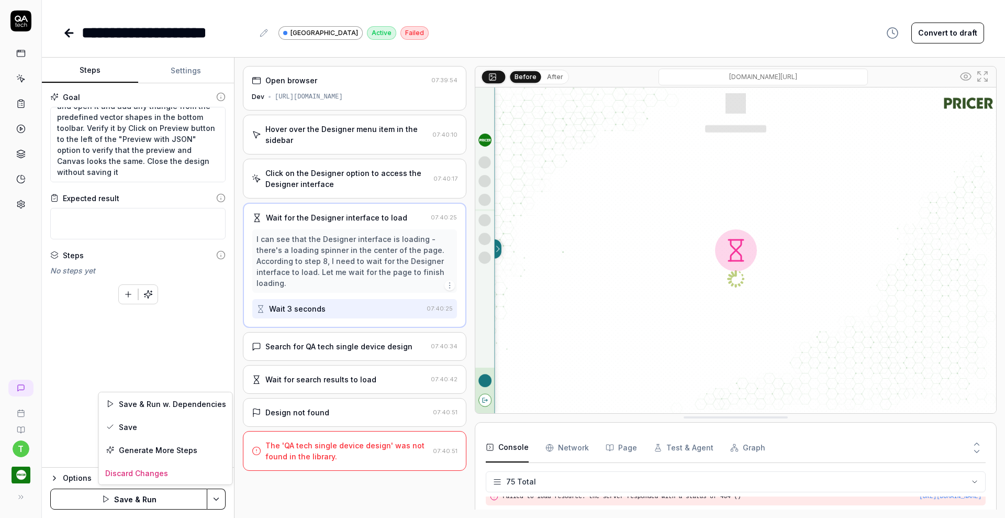
click at [216, 497] on html "**********" at bounding box center [502, 259] width 1005 height 518
click at [134, 426] on div "Save" at bounding box center [166, 426] width 134 height 23
click at [151, 291] on icon "button" at bounding box center [151, 292] width 0 height 2
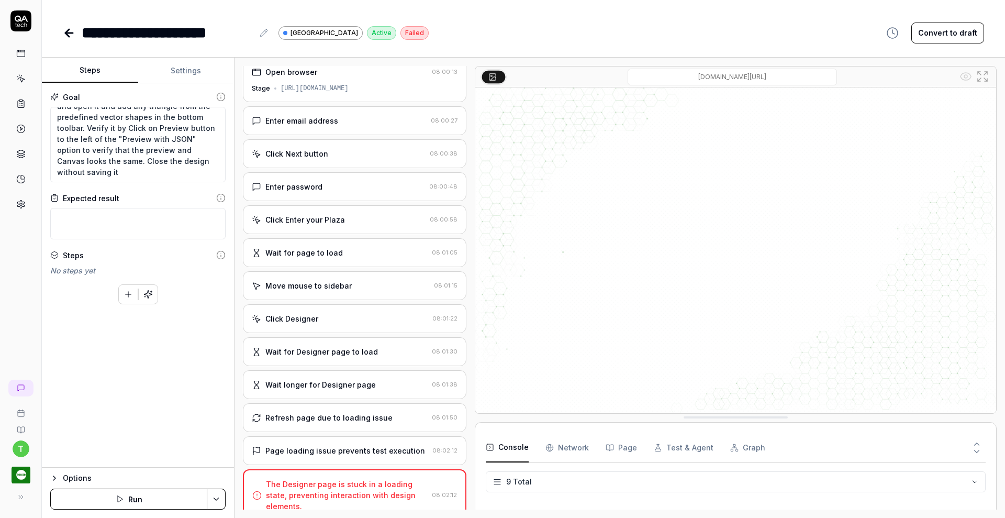
scroll to position [157, 0]
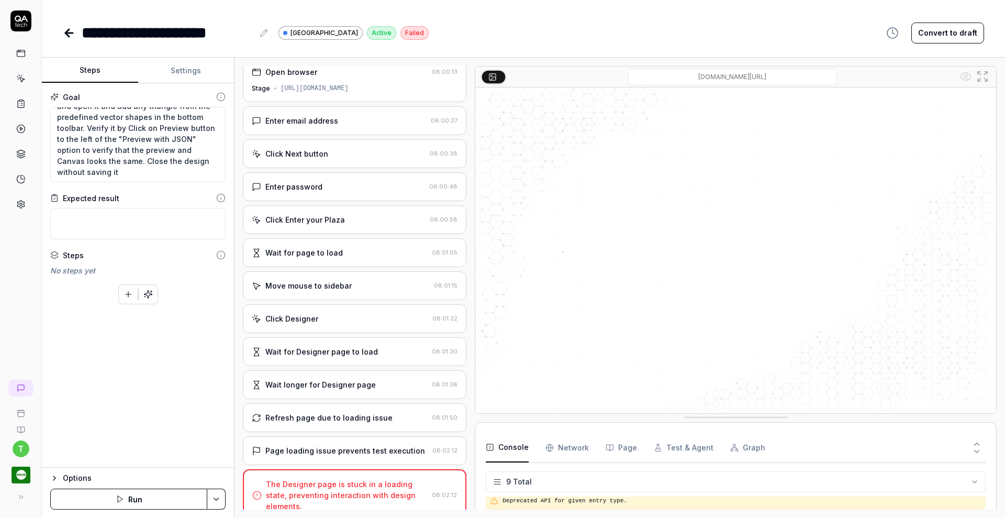
click at [150, 292] on icon "button" at bounding box center [147, 294] width 9 height 9
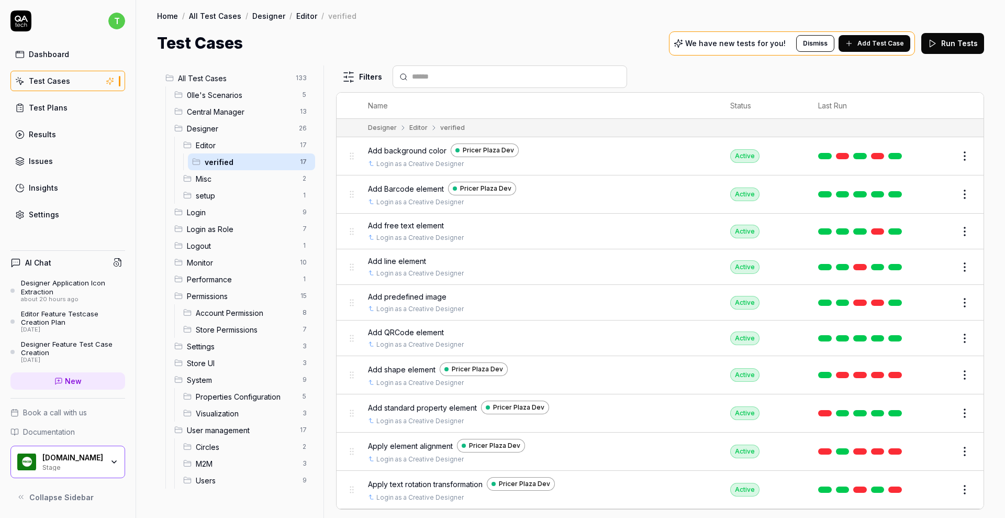
click at [56, 106] on div "Test Plans" at bounding box center [48, 107] width 39 height 11
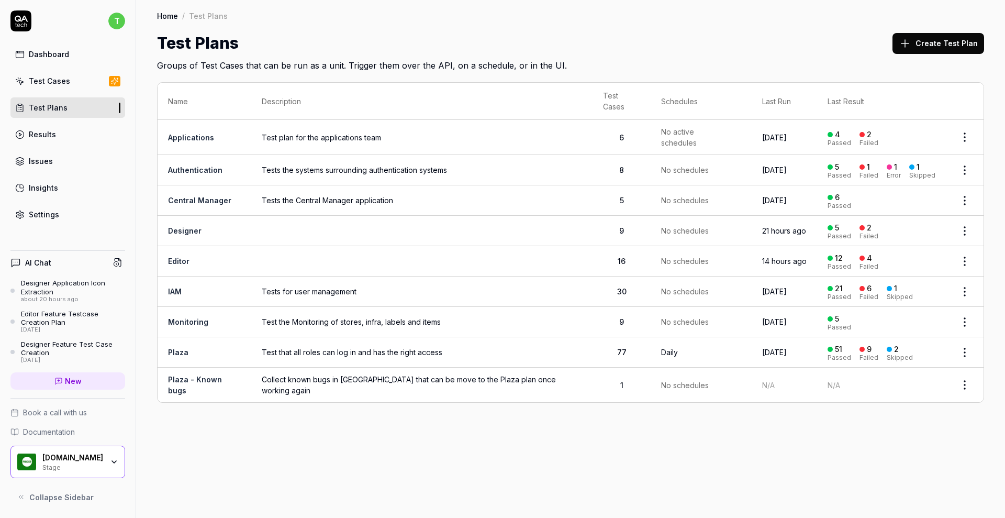
click at [175, 257] on link "Editor" at bounding box center [178, 261] width 21 height 9
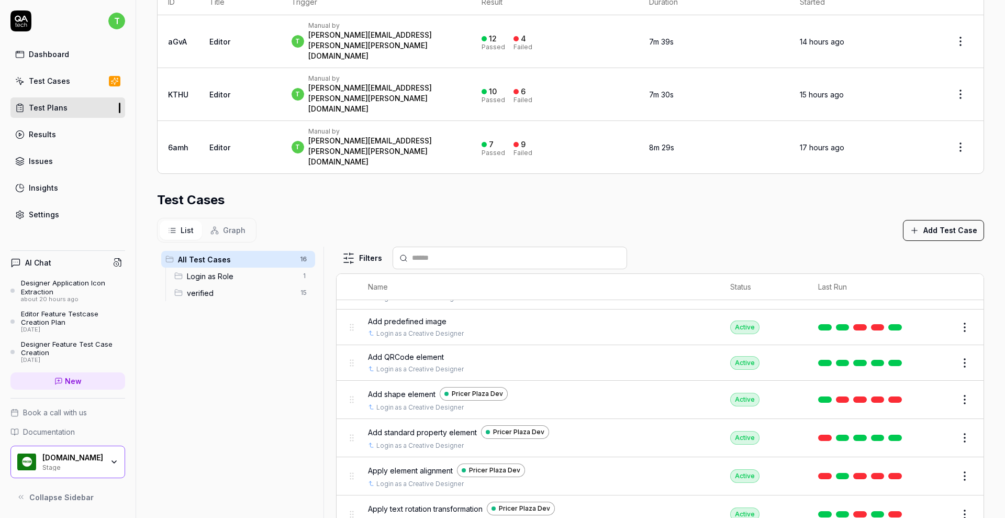
scroll to position [213, 0]
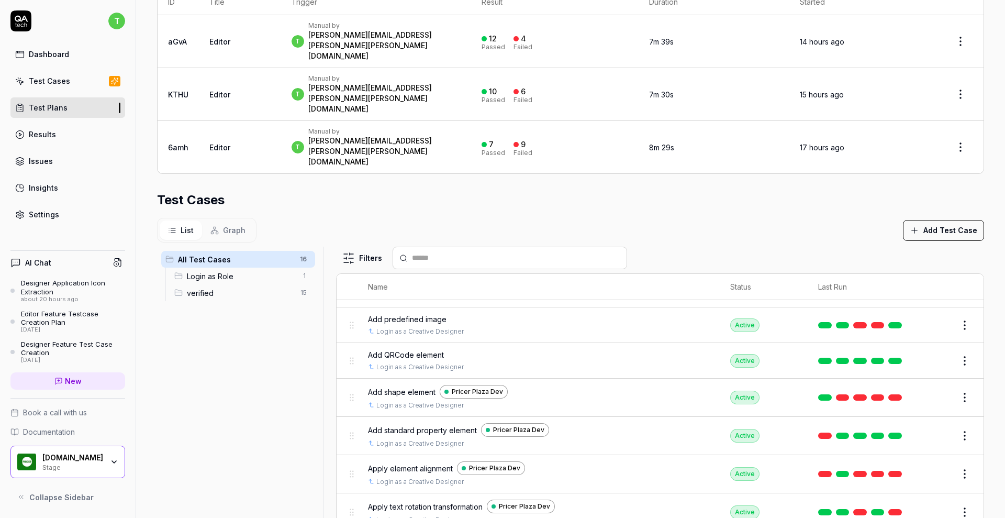
click at [927, 389] on button "Edit" at bounding box center [939, 397] width 25 height 17
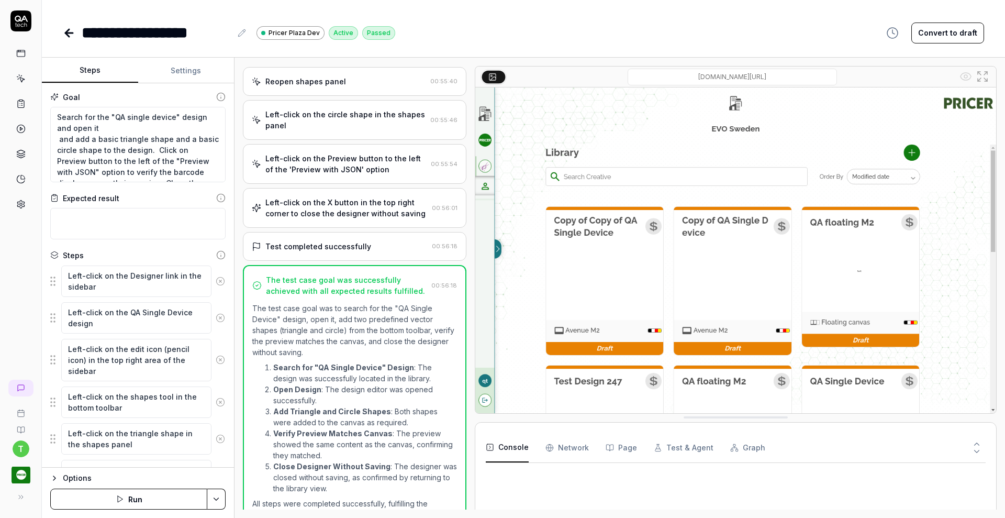
scroll to position [663, 0]
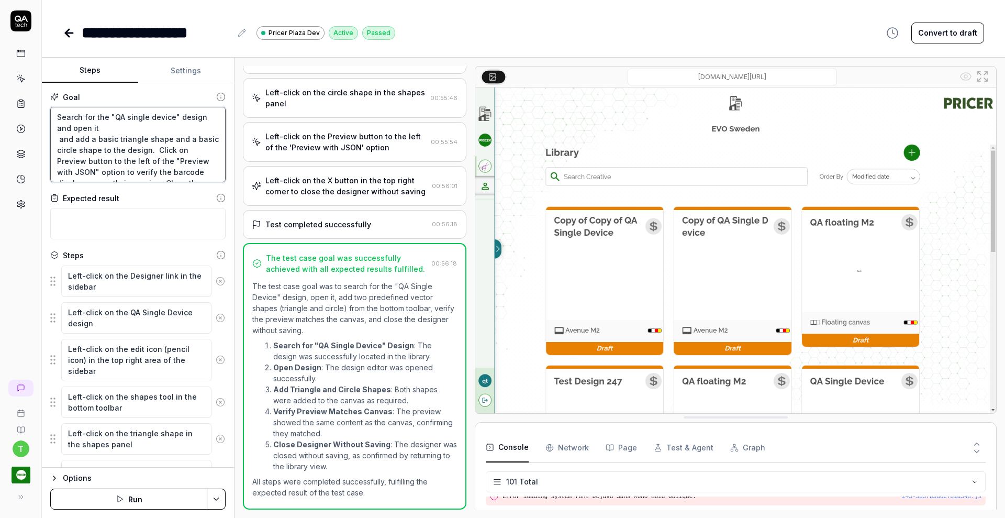
drag, startPoint x: 97, startPoint y: 139, endPoint x: 167, endPoint y: 141, distance: 69.7
click at [167, 141] on textarea "Search for the "QA single device" design and open it and add a basic triangle s…" at bounding box center [137, 144] width 175 height 75
click at [70, 34] on icon at bounding box center [69, 33] width 13 height 13
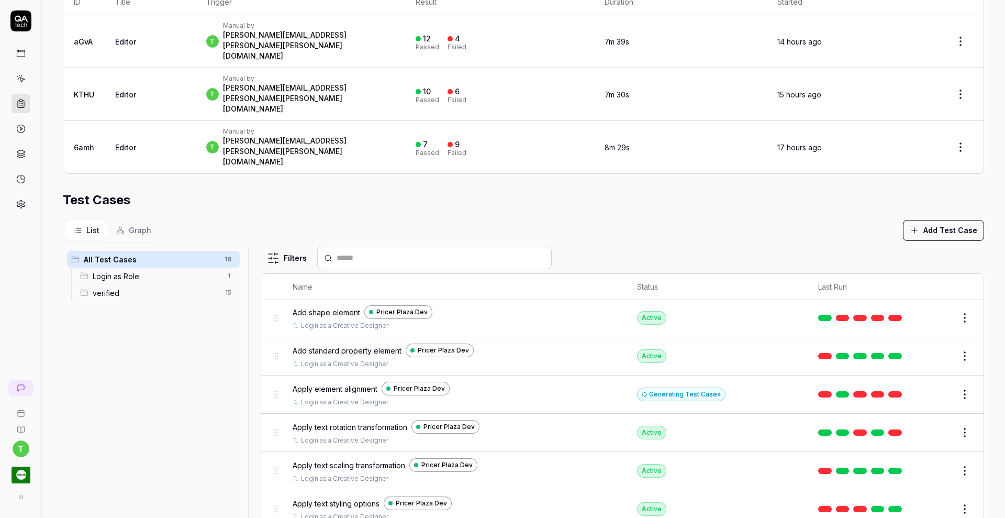
scroll to position [296, 0]
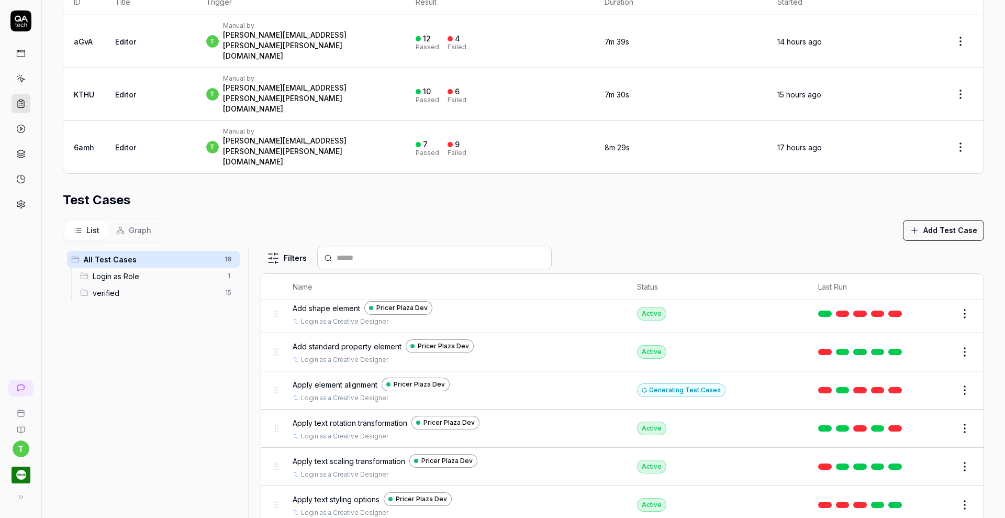
click at [927, 420] on button "Edit" at bounding box center [939, 428] width 25 height 17
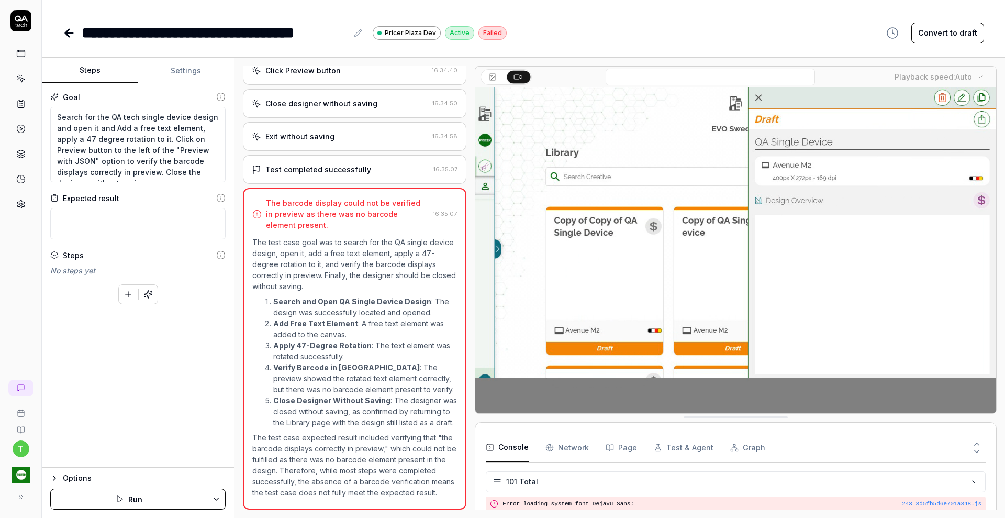
scroll to position [2065, 0]
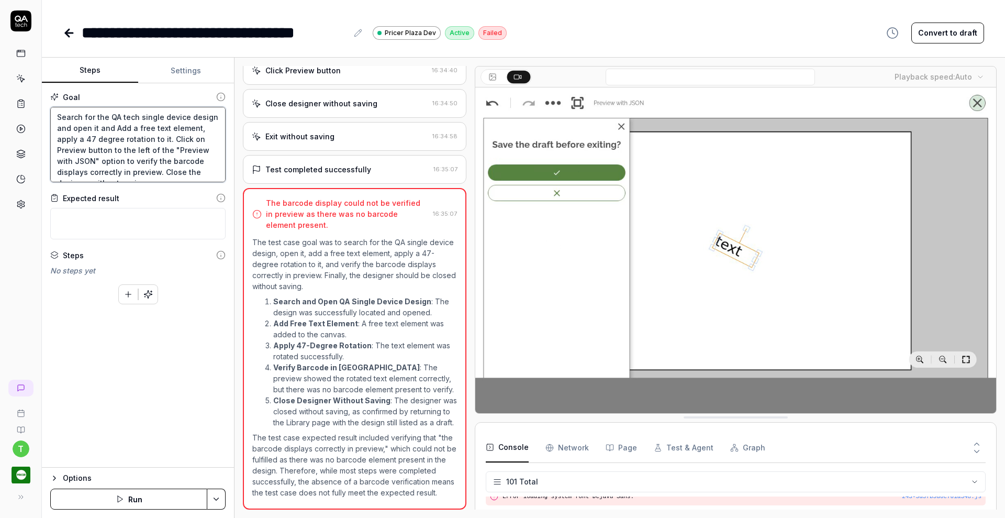
click at [86, 139] on textarea "Search for the QA tech single device design and open it and Add a free text ele…" at bounding box center [137, 144] width 175 height 75
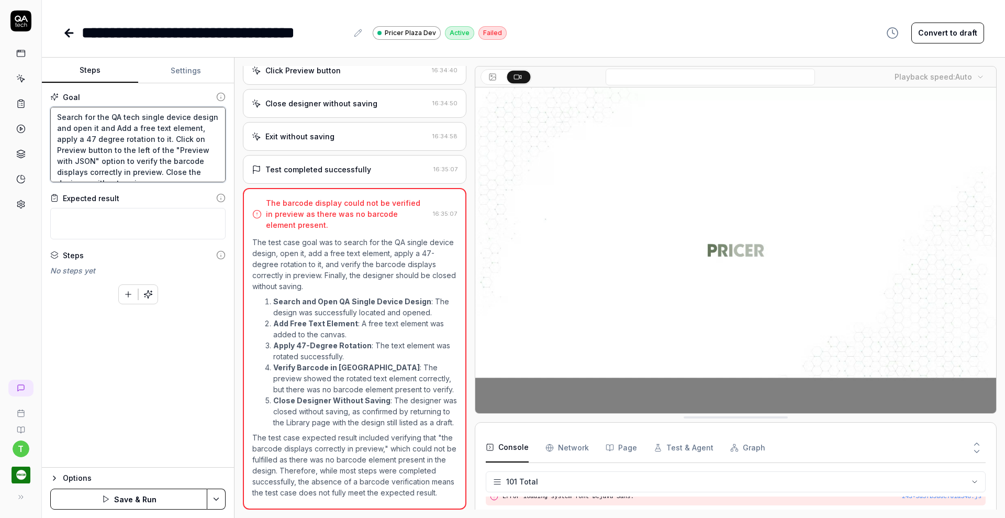
type textarea "*"
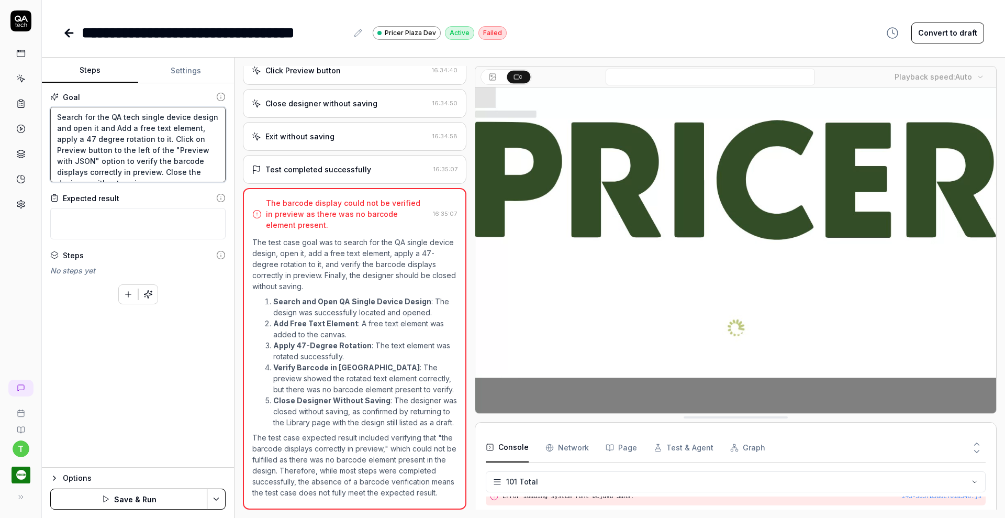
type textarea "Search for the QA tech single device design and open it and Add a free text ele…"
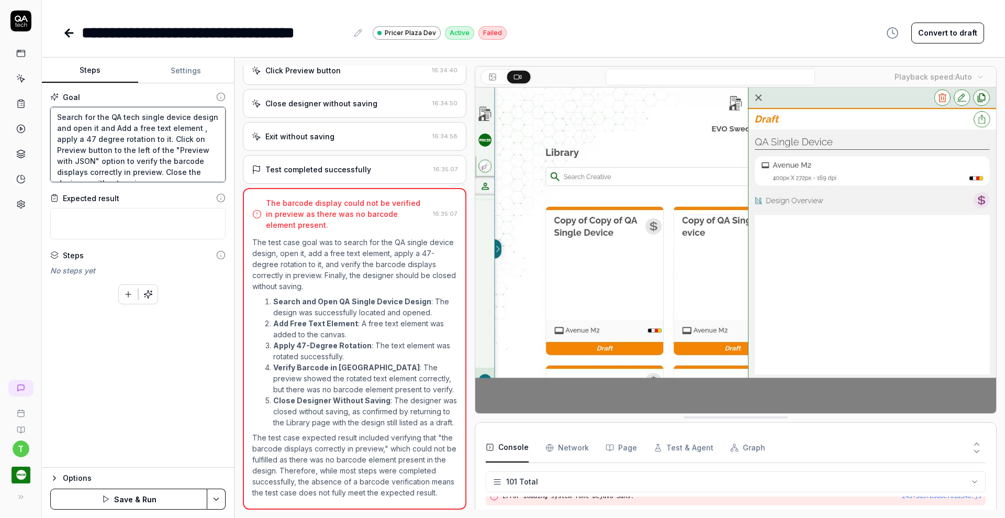
type textarea "*"
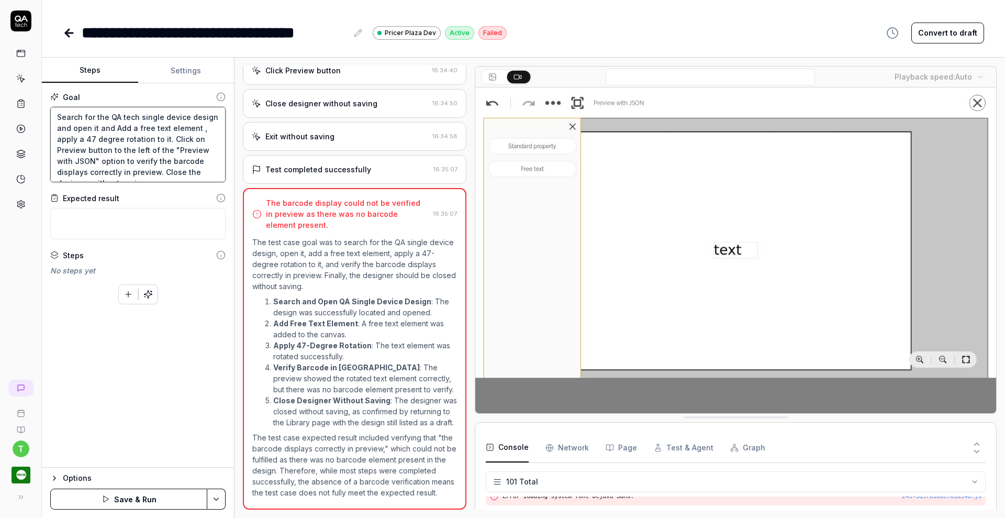
type textarea "Search for the QA tech single device design and open it and Add a free text ele…"
type textarea "*"
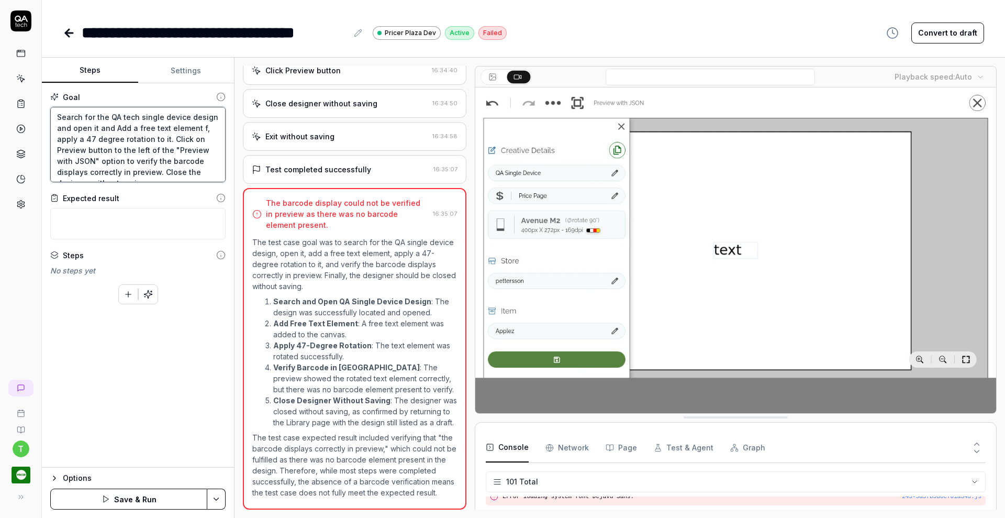
type textarea "Search for the QA tech single device design and open it and Add a free text ele…"
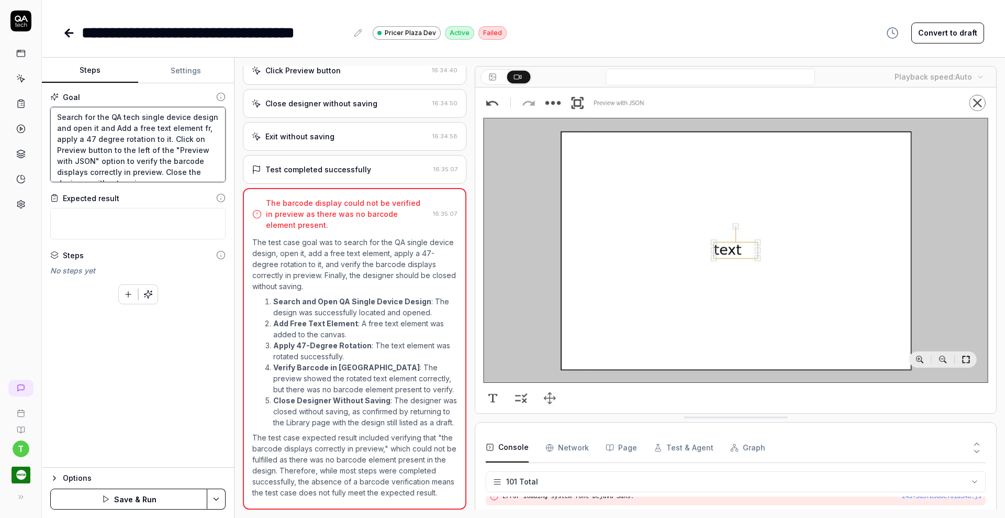
type textarea "*"
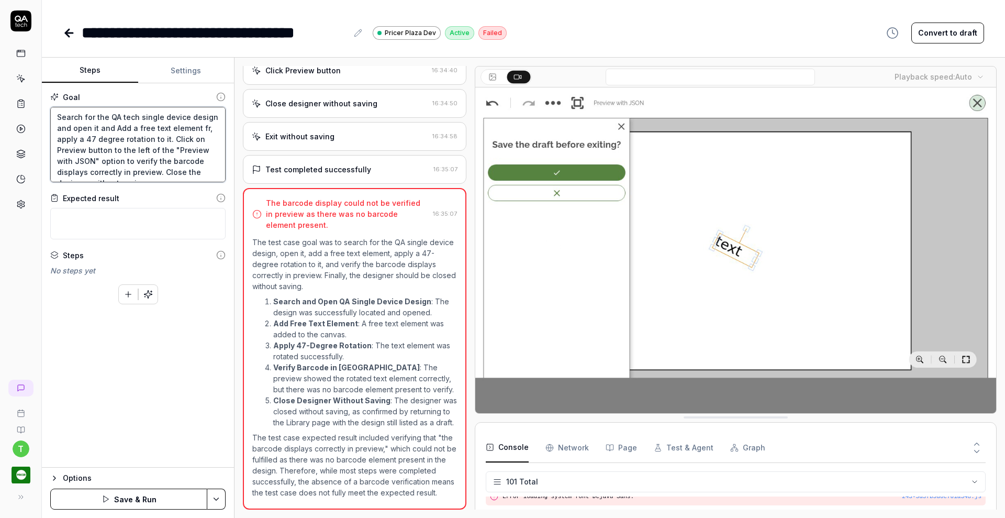
type textarea "Search for the QA tech single device design and open it and Add a free text ele…"
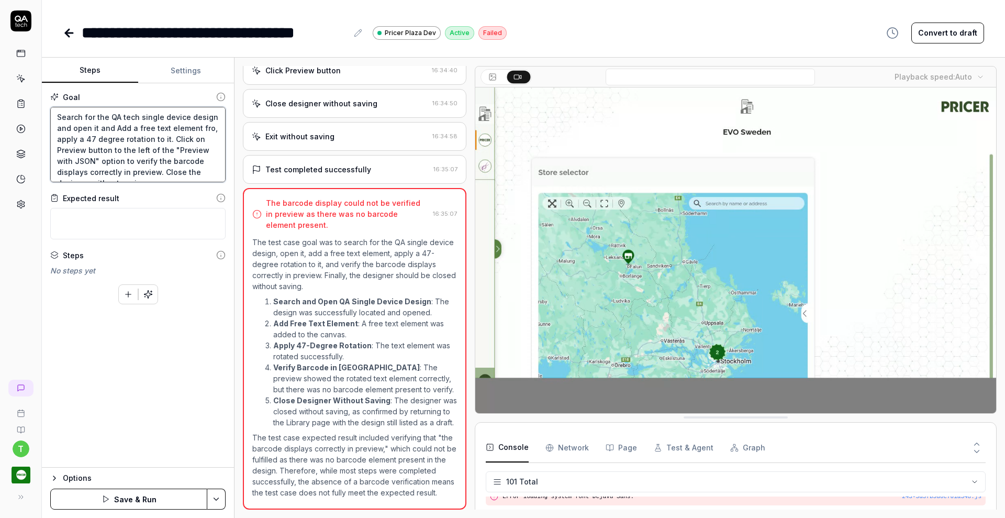
type textarea "*"
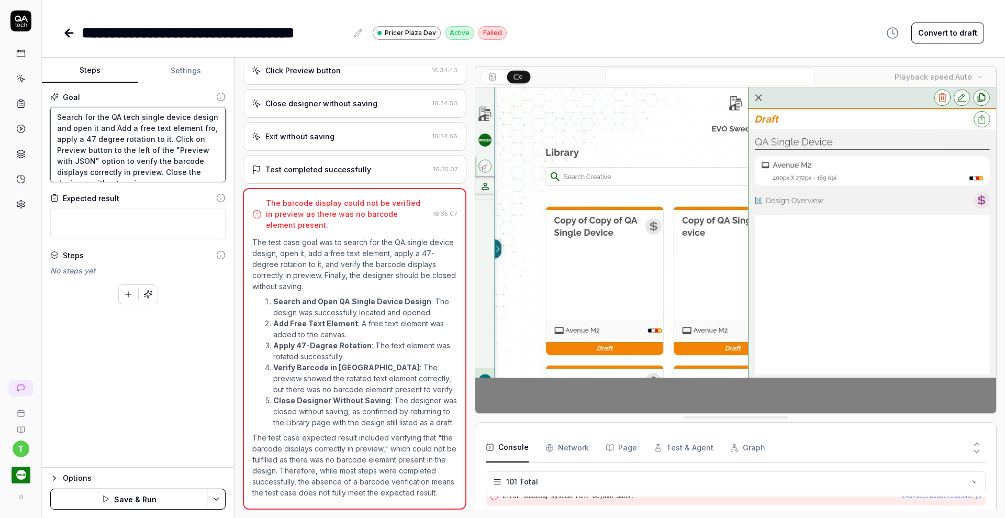
type textarea "Search for the QA tech single device design and open it and Add a free text ele…"
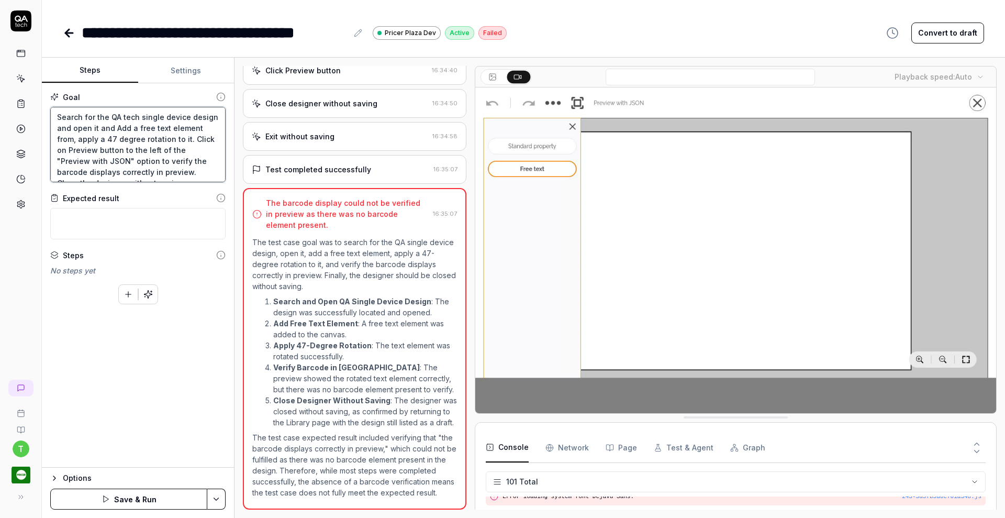
type textarea "*"
type textarea "Search for the QA tech single device design and open it and Add a free text ele…"
type textarea "*"
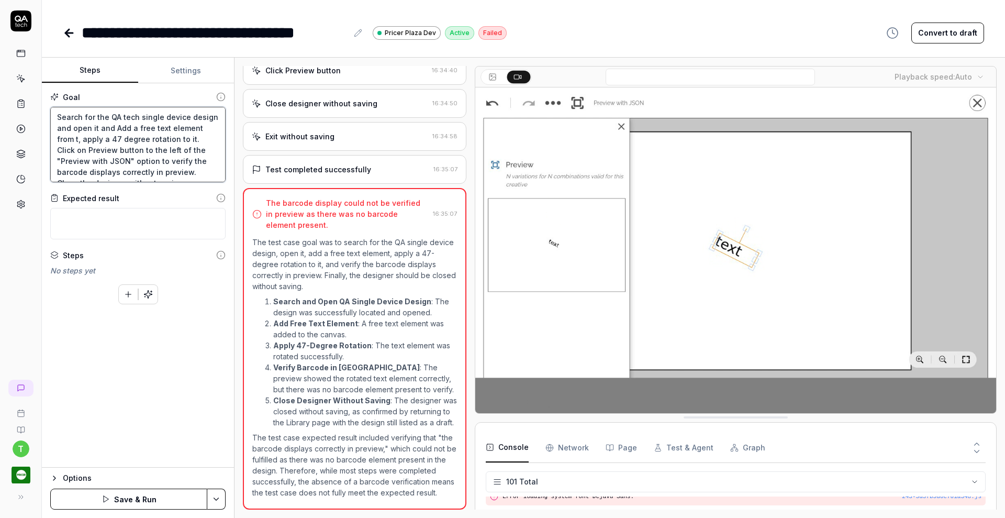
type textarea "Search for the QA tech single device design and open it and Add a free text ele…"
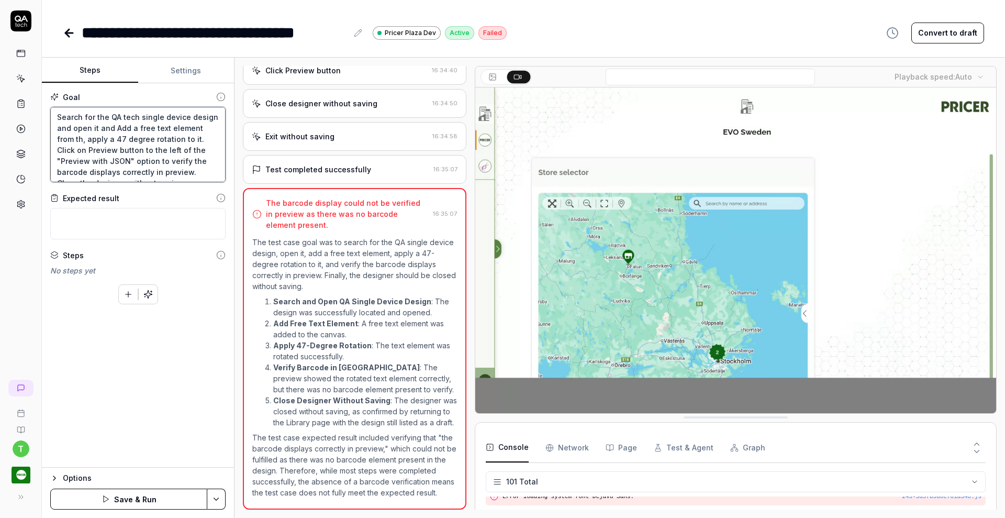
type textarea "*"
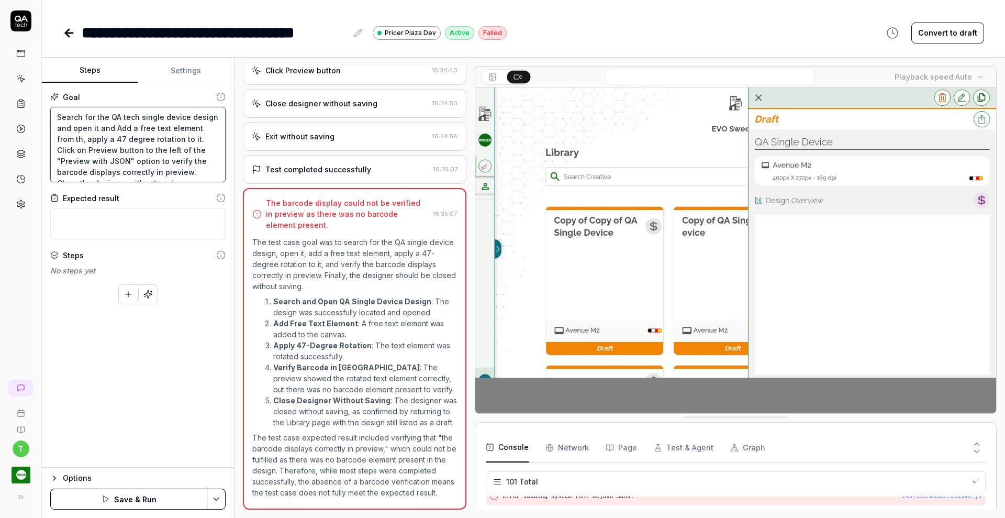
type textarea "Search for the QA tech single device design and open it and Add a free text ele…"
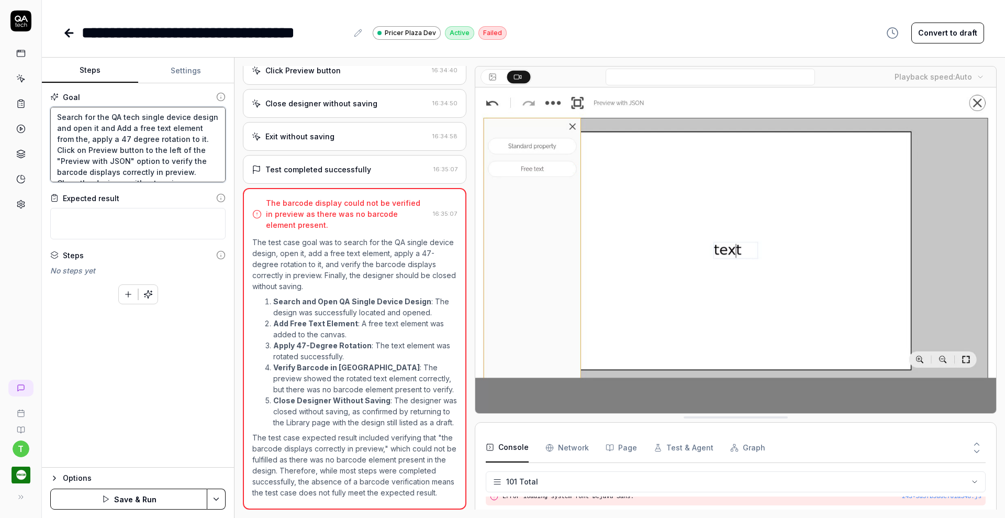
type textarea "*"
type textarea "Search for the QA tech single device design and open it and Add a free text ele…"
type textarea "*"
type textarea "Search for the QA tech single device design and open it and Add a free text ele…"
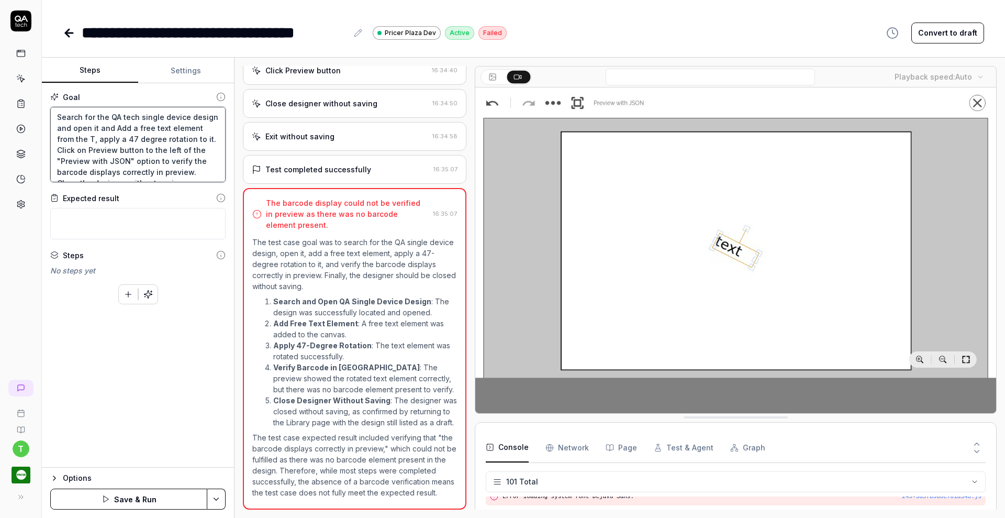
type textarea "*"
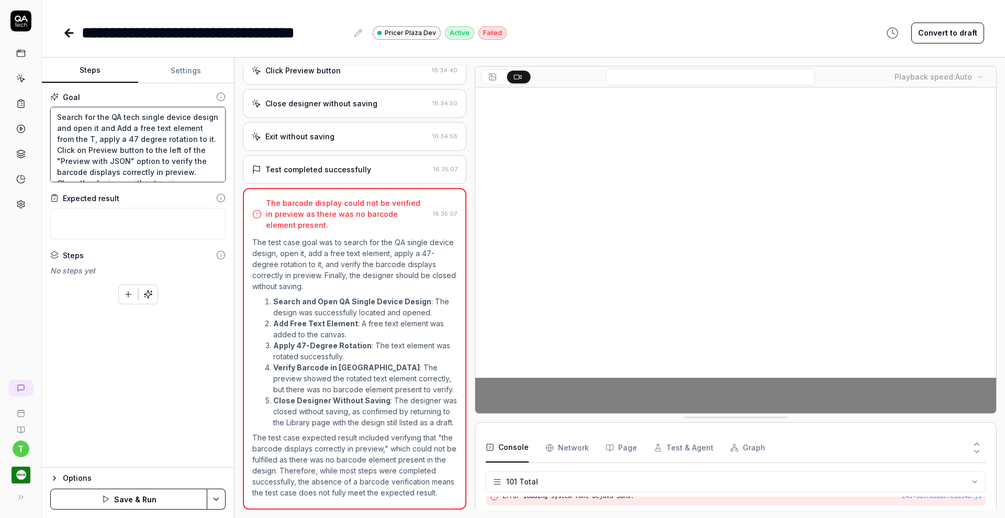
type textarea "Search for the QA tech single device design and open it and Add a free text ele…"
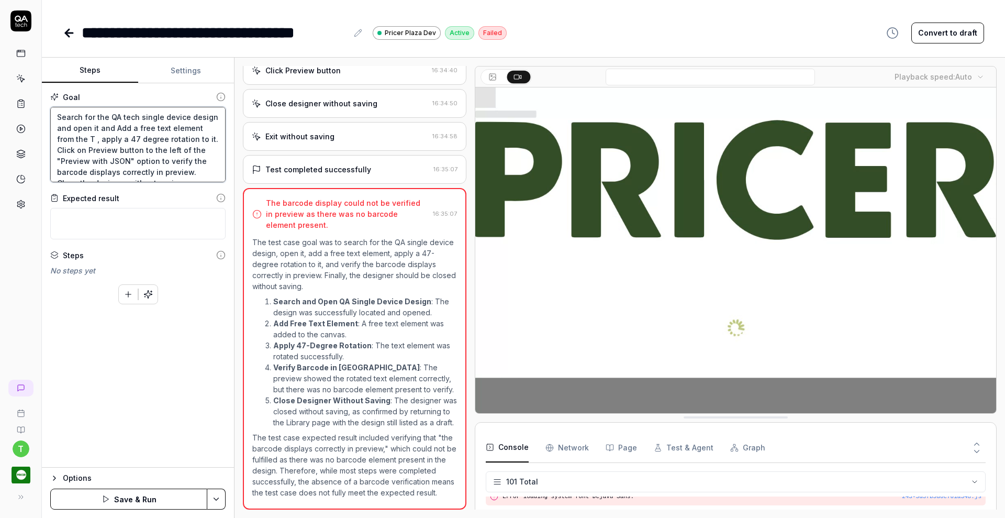
type textarea "*"
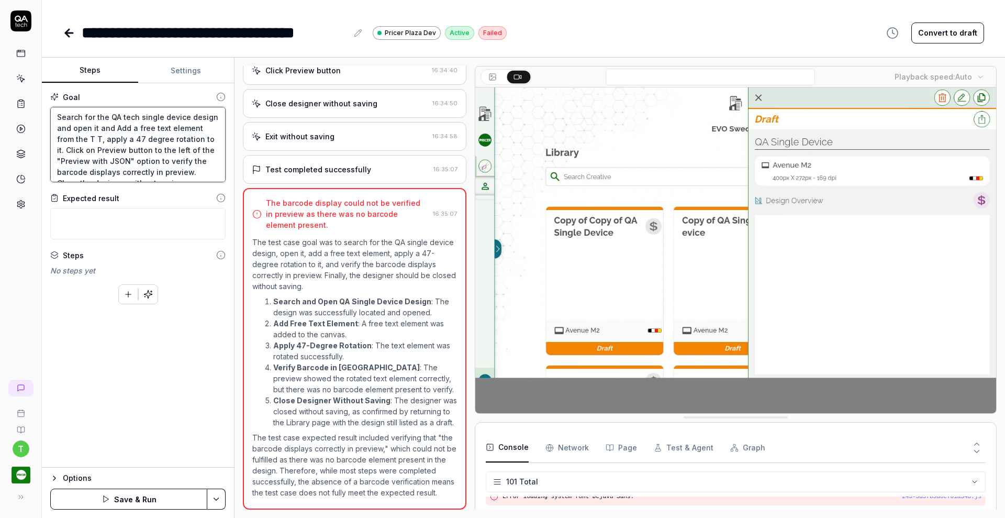
type textarea "Search for the QA tech single device design and open it and Add a free text ele…"
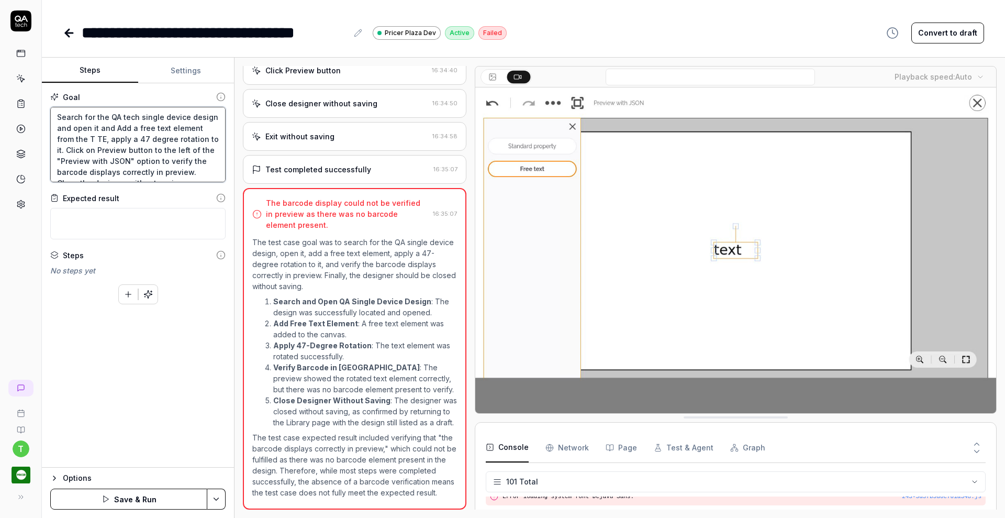
type textarea "*"
type textarea "Search for the QA tech single device design and open it and Add a free text ele…"
type textarea "*"
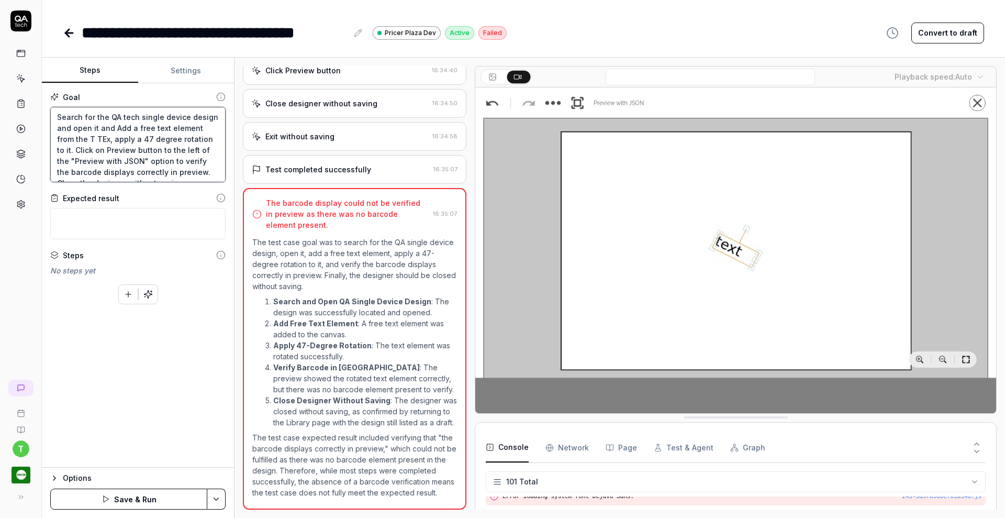
type textarea "Search for the QA tech single device design and open it and Add a free text ele…"
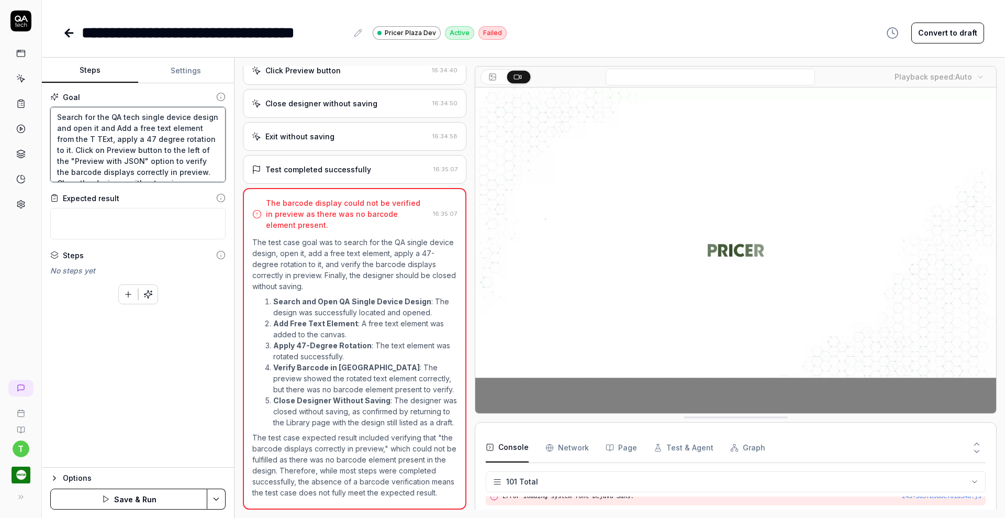
type textarea "*"
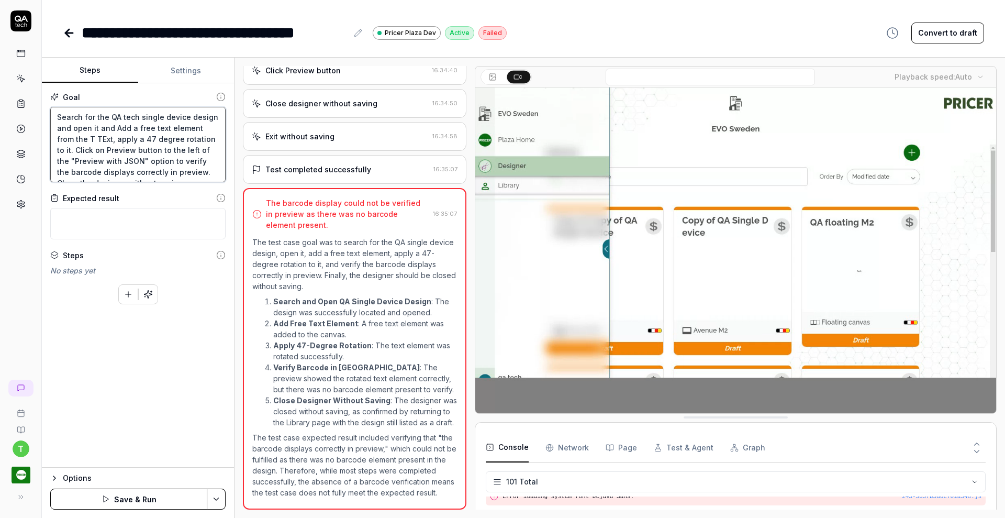
type textarea "Search for the QA tech single device design and open it and Add a free text ele…"
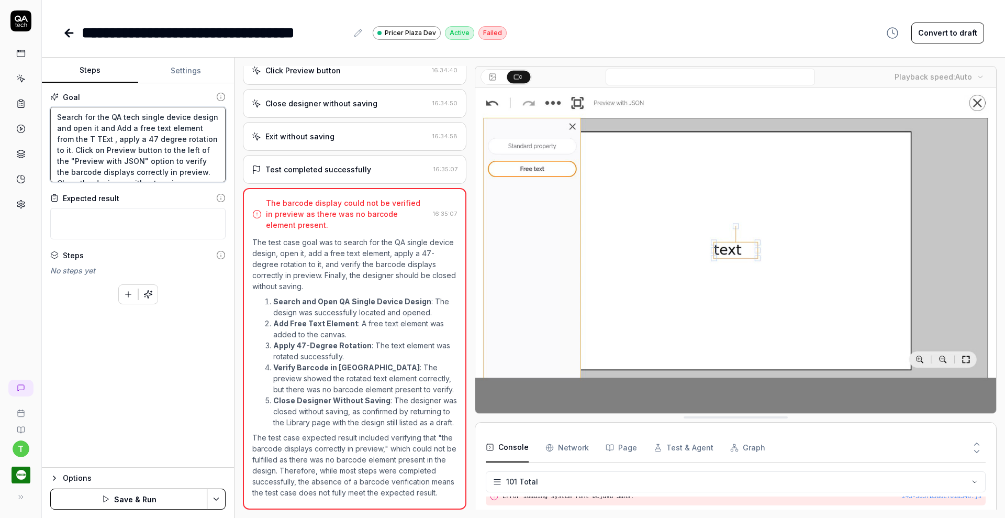
type textarea "*"
type textarea "Search for the QA tech single device design and open it and Add a free text ele…"
type textarea "*"
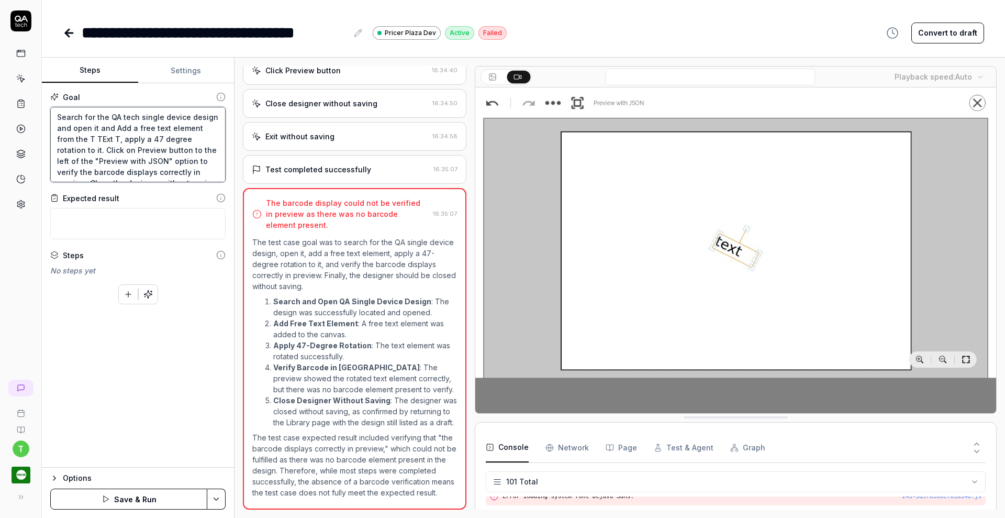
type textarea "Search for the QA tech single device design and open it and Add a free text ele…"
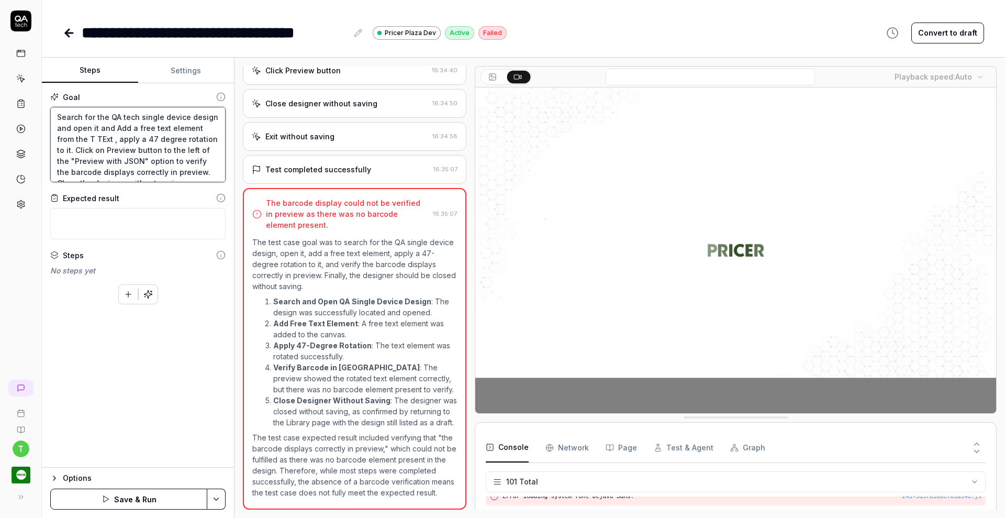
type textarea "*"
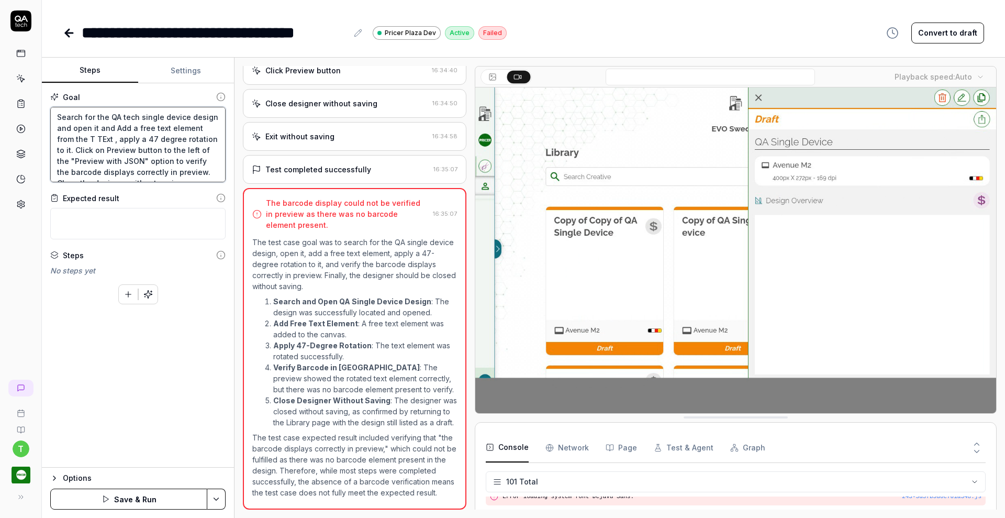
type textarea "Search for the QA tech single device design and open it and Add a free text ele…"
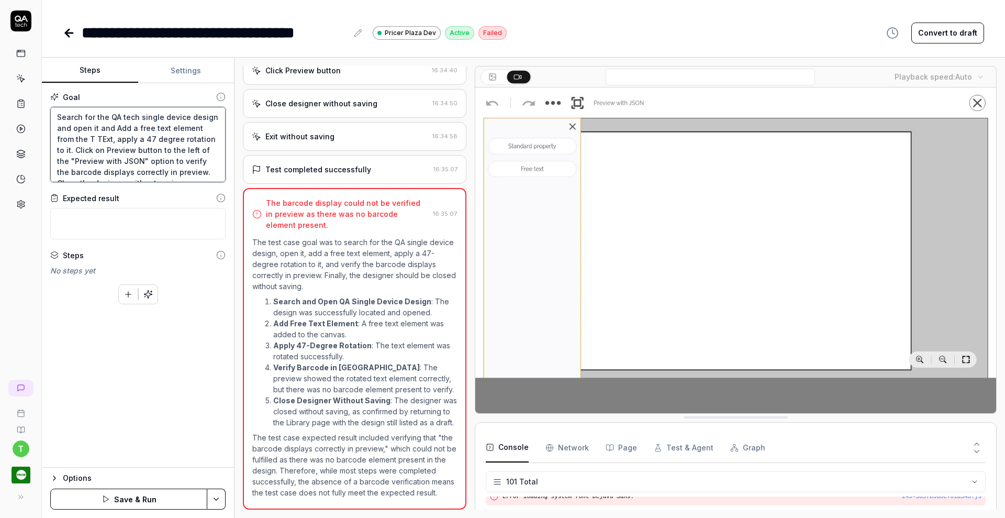
type textarea "*"
type textarea "Search for the QA tech single device design and open it and Add a free text ele…"
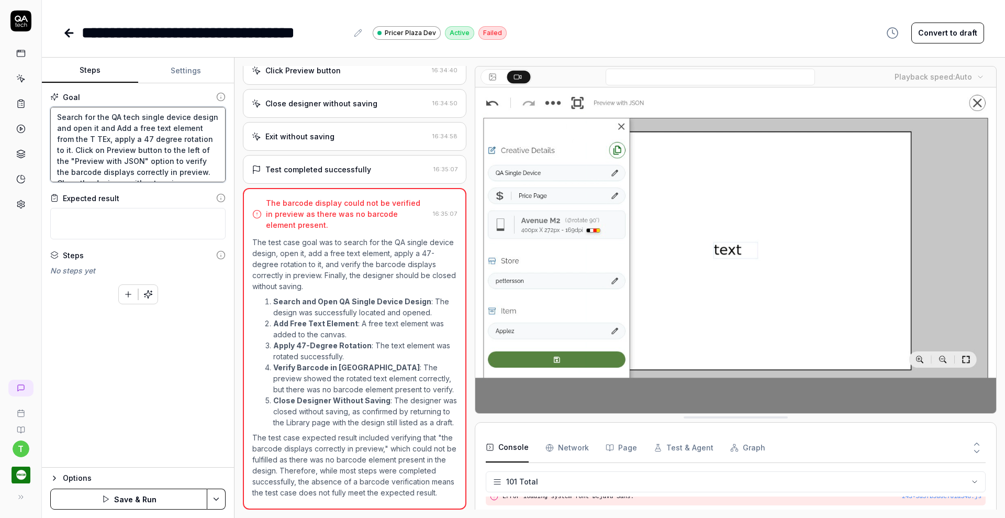
type textarea "*"
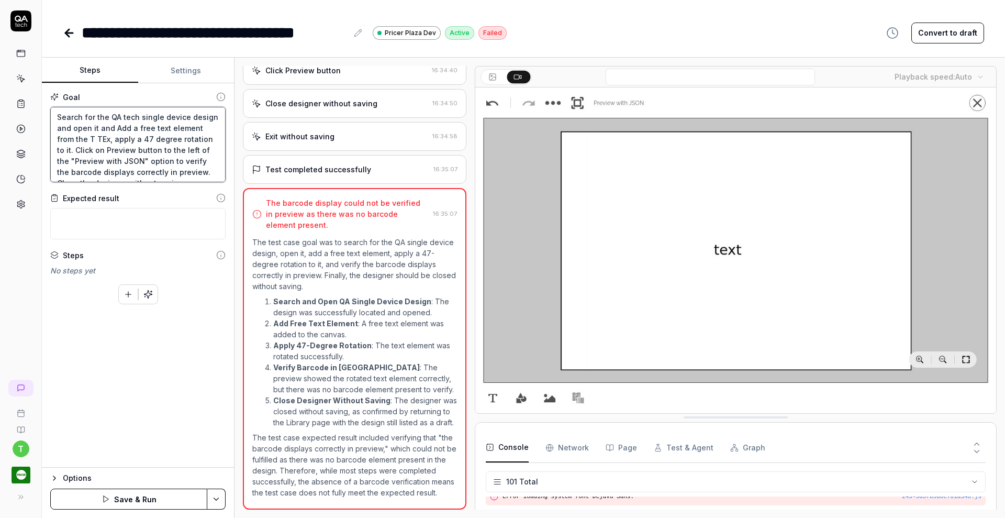
type textarea "Search for the QA tech single device design and open it and Add a free text ele…"
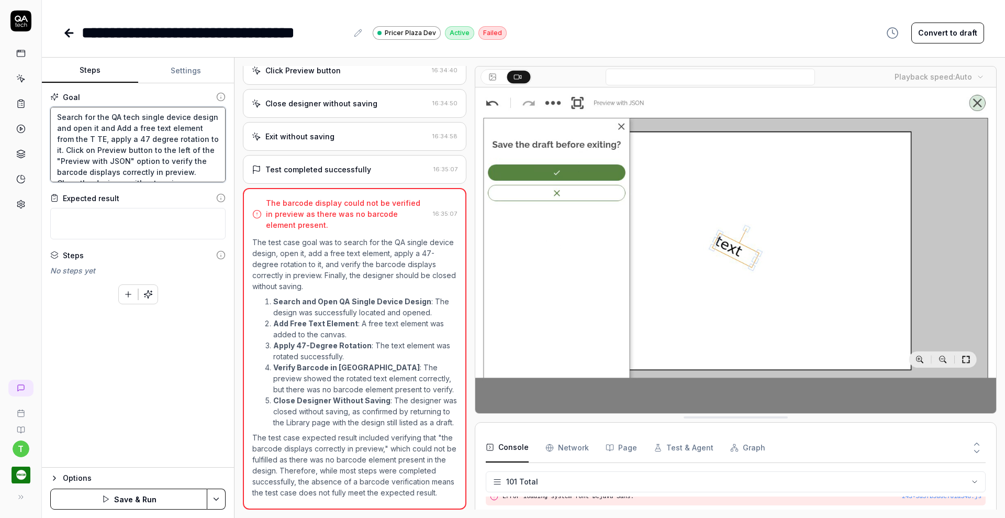
type textarea "*"
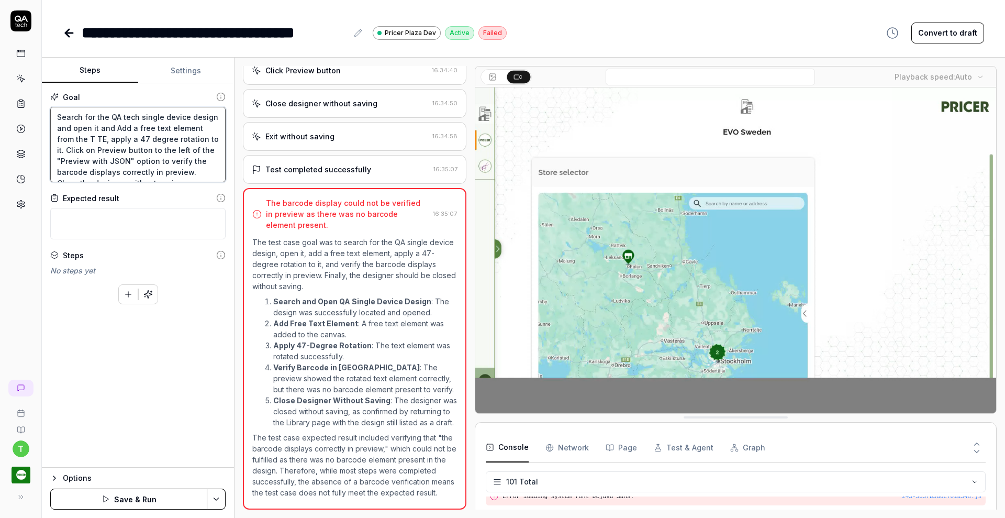
type textarea "Search for the QA tech single device design and open it and Add a free text ele…"
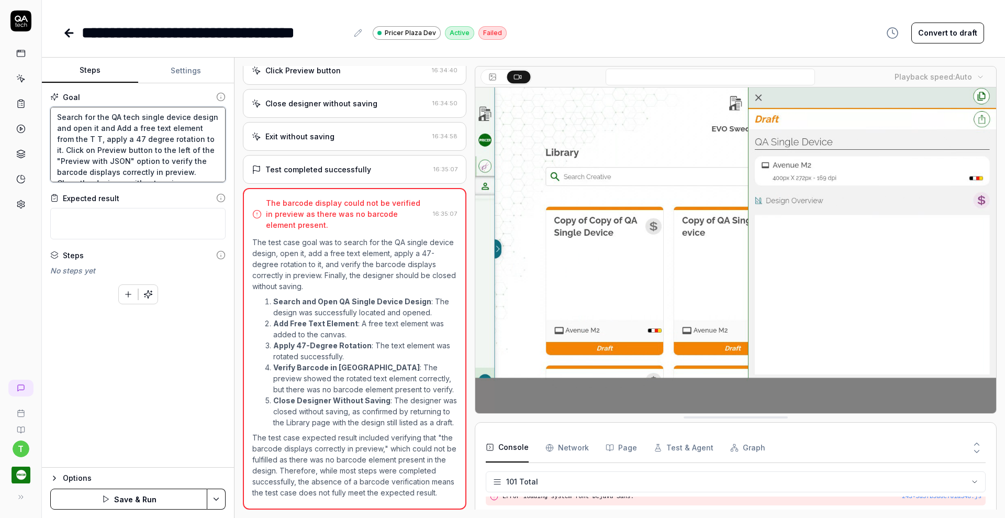
type textarea "*"
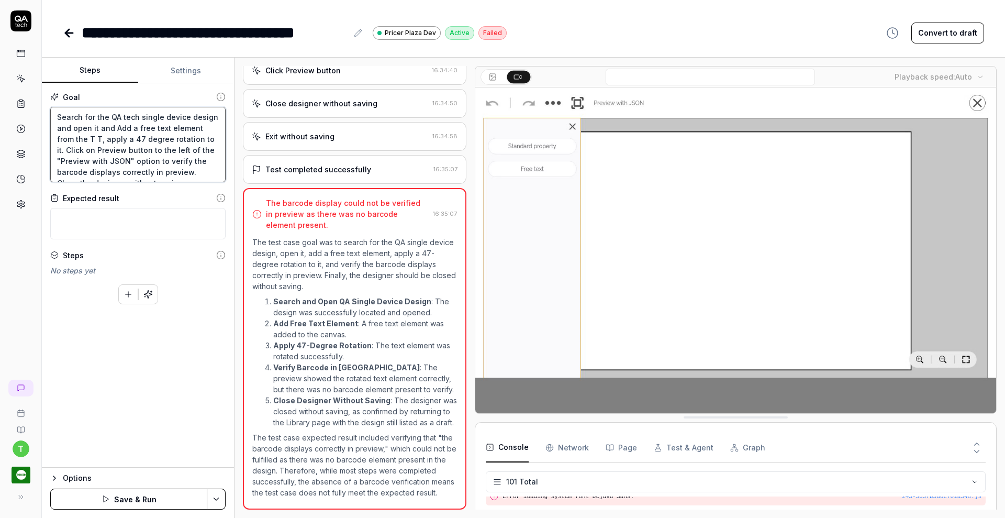
type textarea "Search for the QA tech single device design and open it and Add a free text ele…"
type textarea "*"
type textarea "Search for the QA tech single device design and open it and Add a free text ele…"
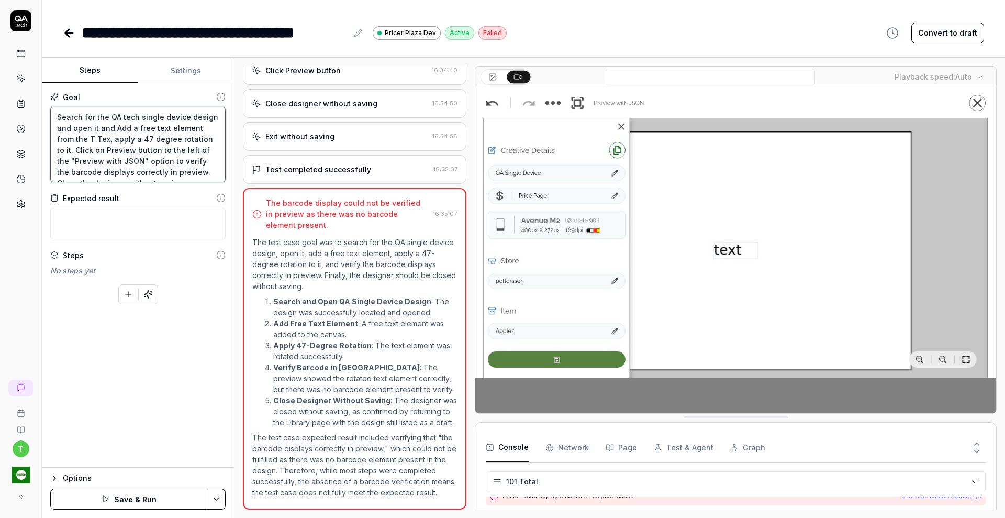
type textarea "*"
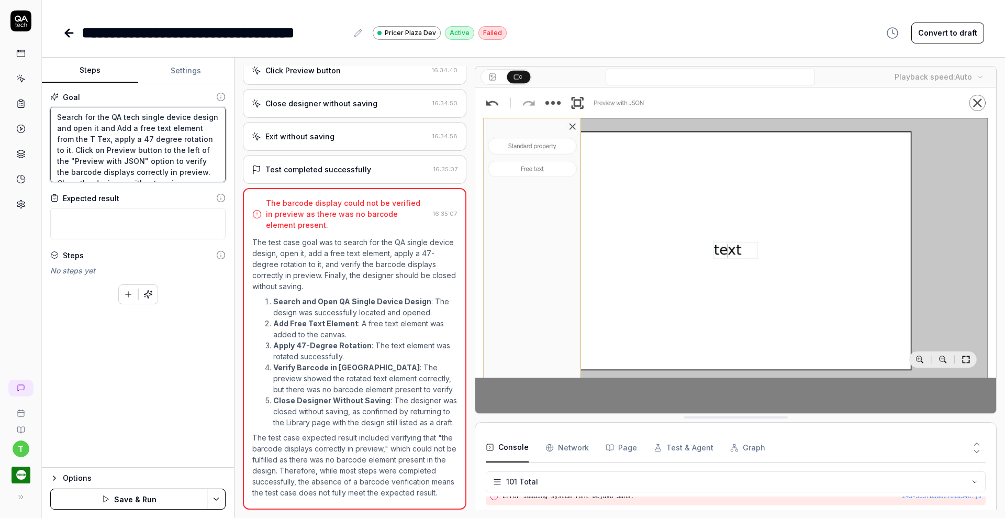
type textarea "Search for the QA tech single device design and open it and Add a free text ele…"
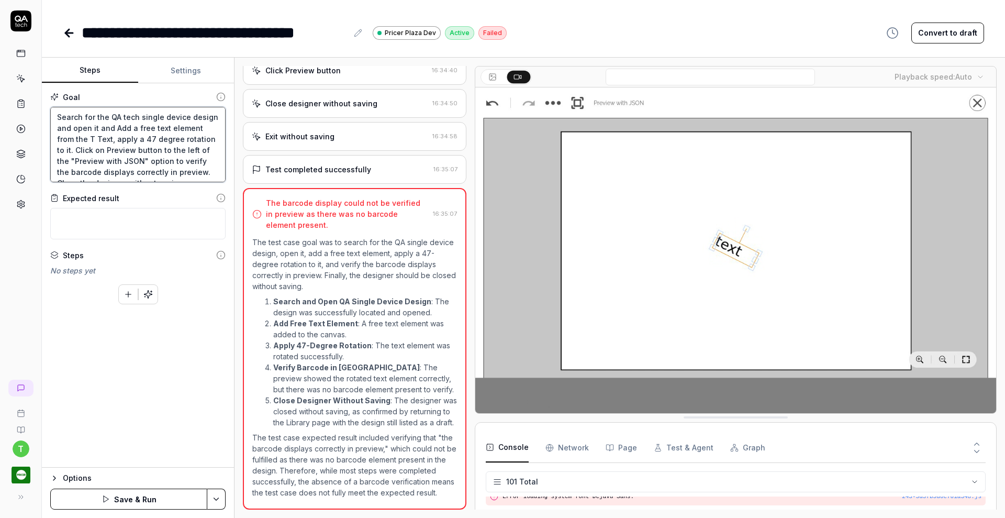
type textarea "*"
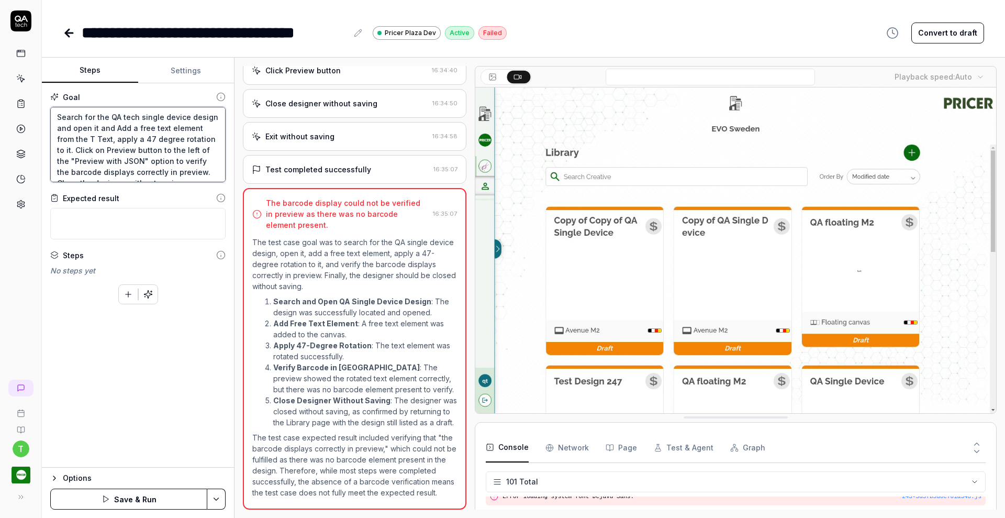
type textarea "Search for the QA tech single device design and open it and Add a free text ele…"
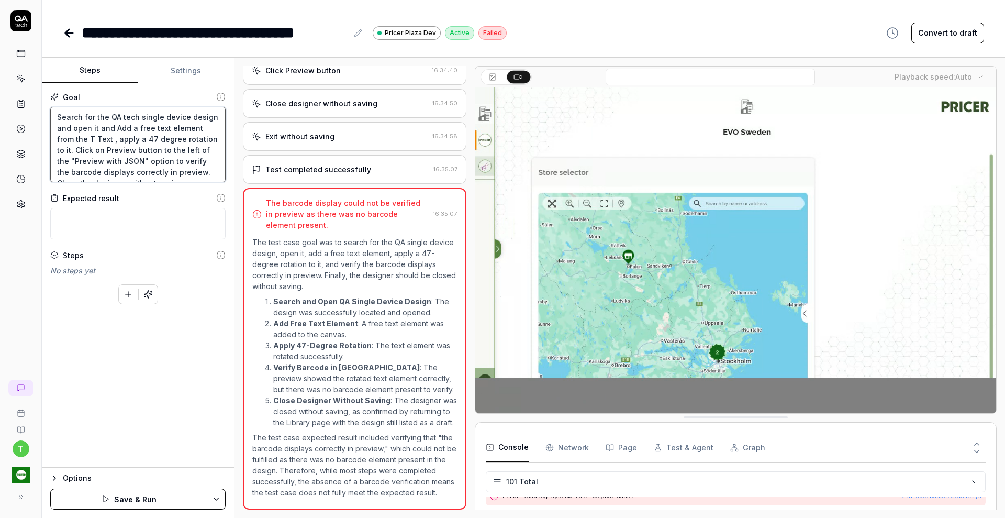
type textarea "*"
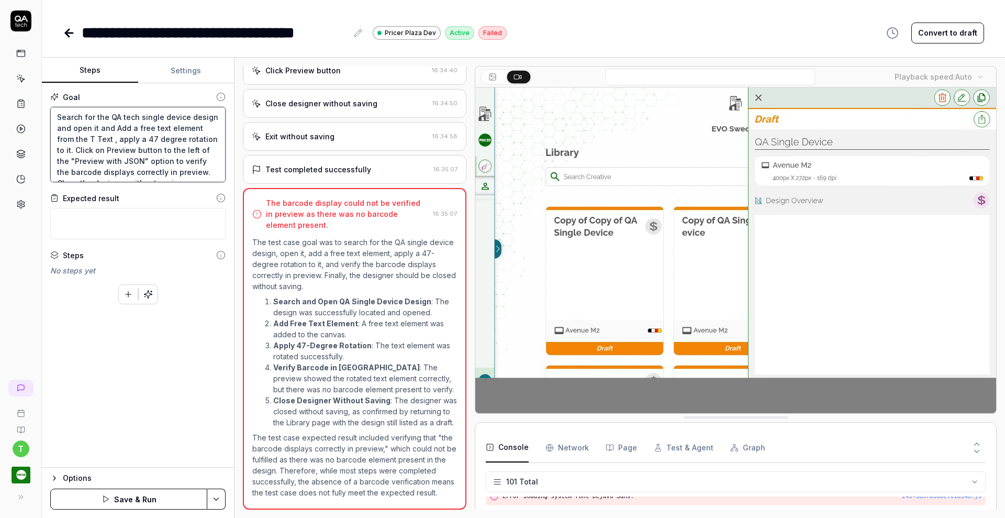
type textarea "Search for the QA tech single device design and open it and Add a free text ele…"
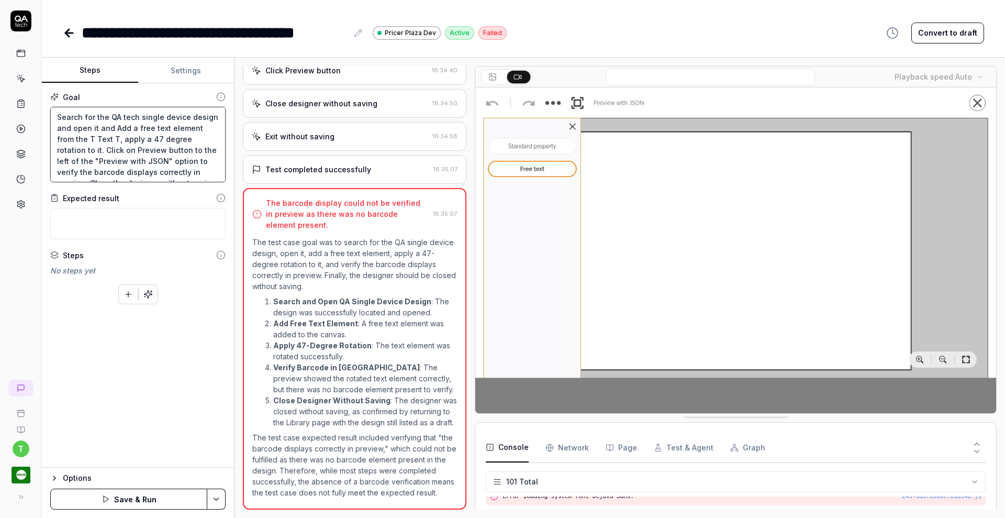
type textarea "*"
type textarea "Search for the QA tech single device design and open it and Add a free text ele…"
type textarea "*"
type textarea "Search for the QA tech single device design and open it and Add a free text ele…"
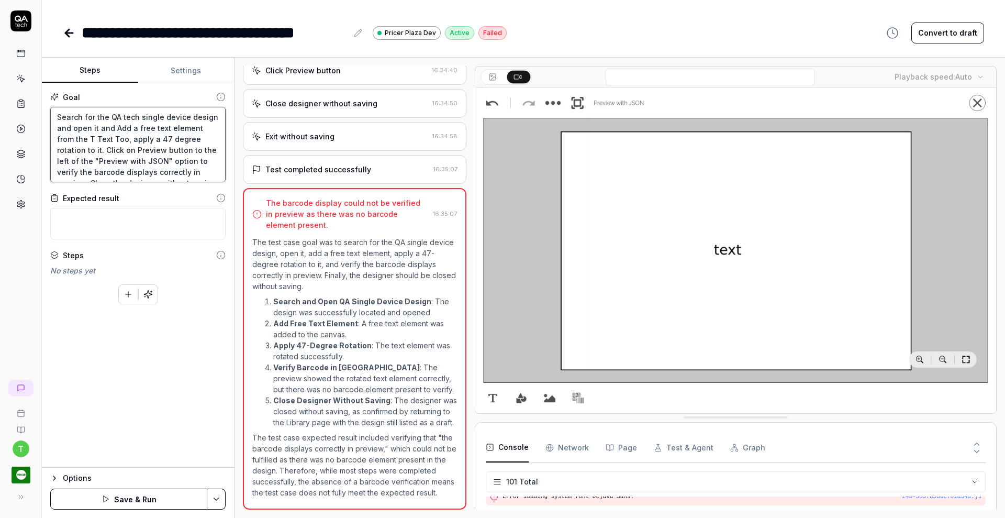
type textarea "*"
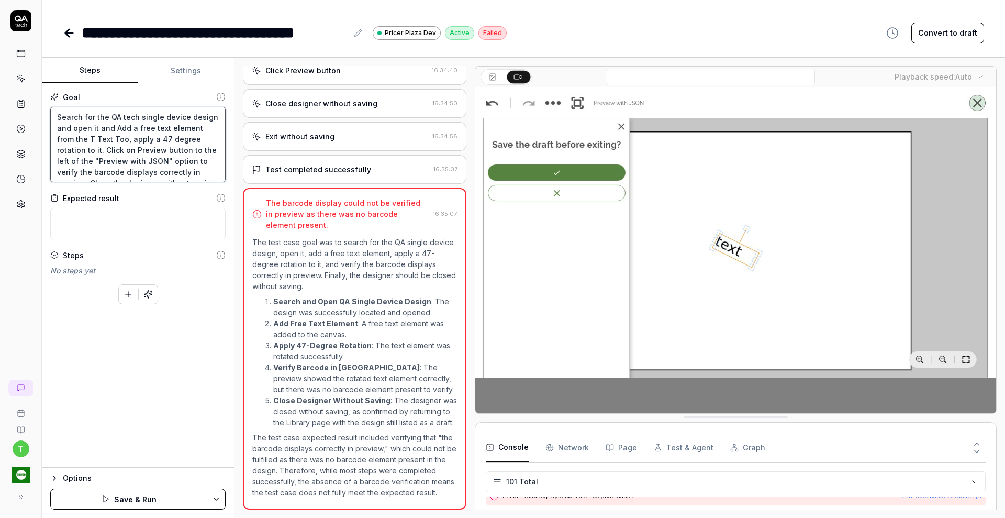
type textarea "Search for the QA tech single device design and open it and Add a free text ele…"
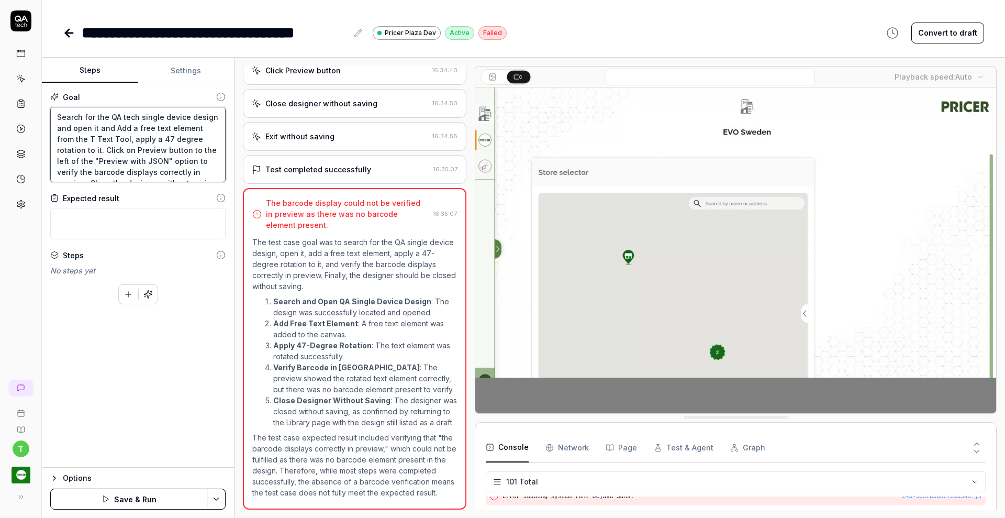
type textarea "*"
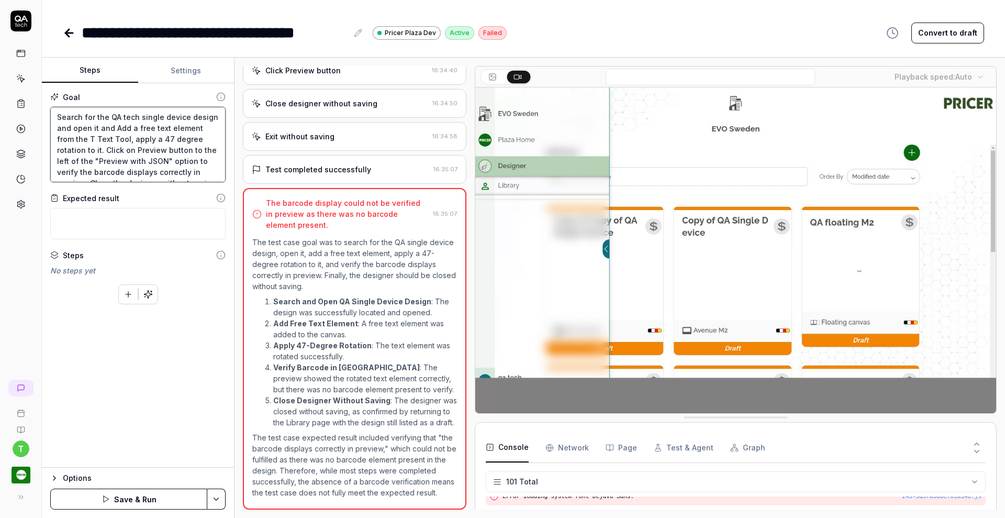
type textarea "Search for the QA tech single device design and open it and Add a free text ele…"
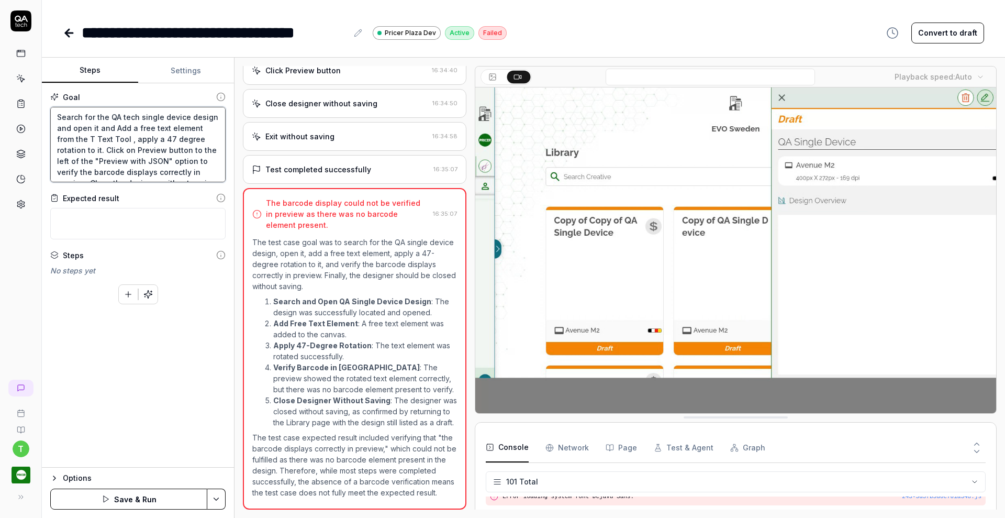
scroll to position [6, 0]
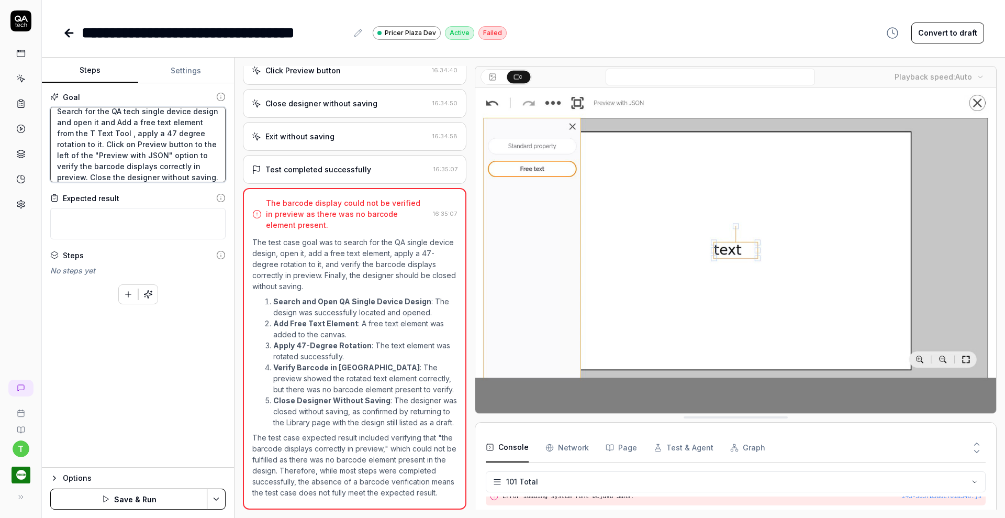
type textarea "*"
type textarea "Search for the QA tech single device design and open it and Add a free text ele…"
type textarea "*"
type textarea "Search for the QA tech single device design and open it and Add a free text ele…"
type textarea "*"
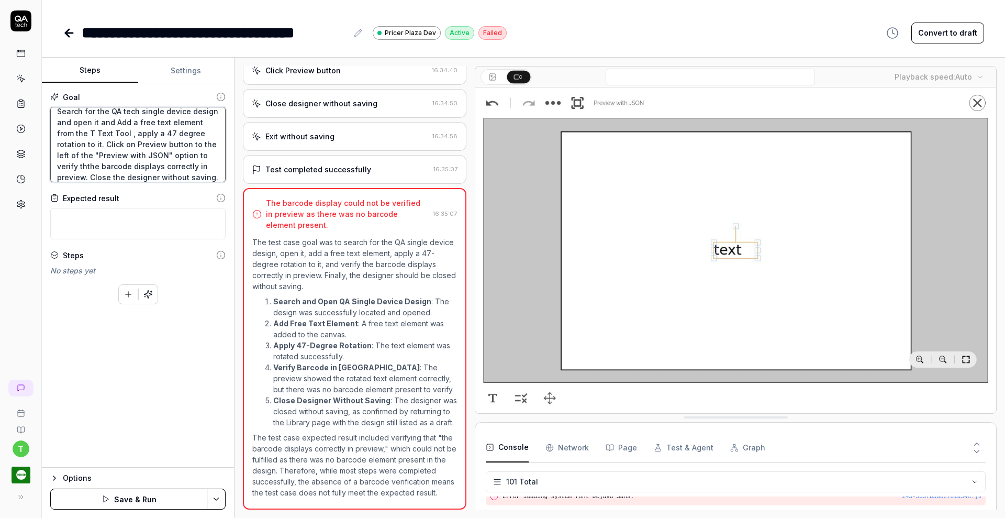
type textarea "Search for the QA tech single device design and open it and Add a free text ele…"
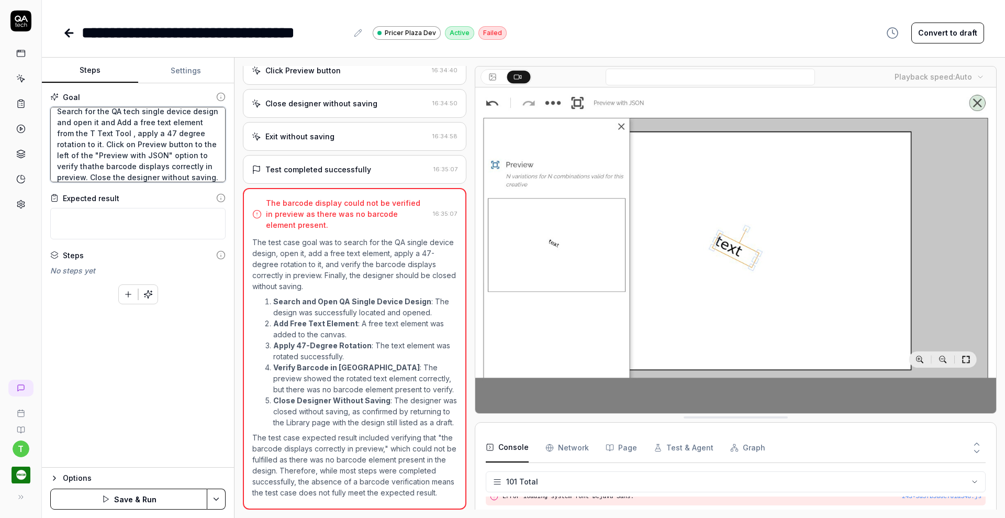
type textarea "*"
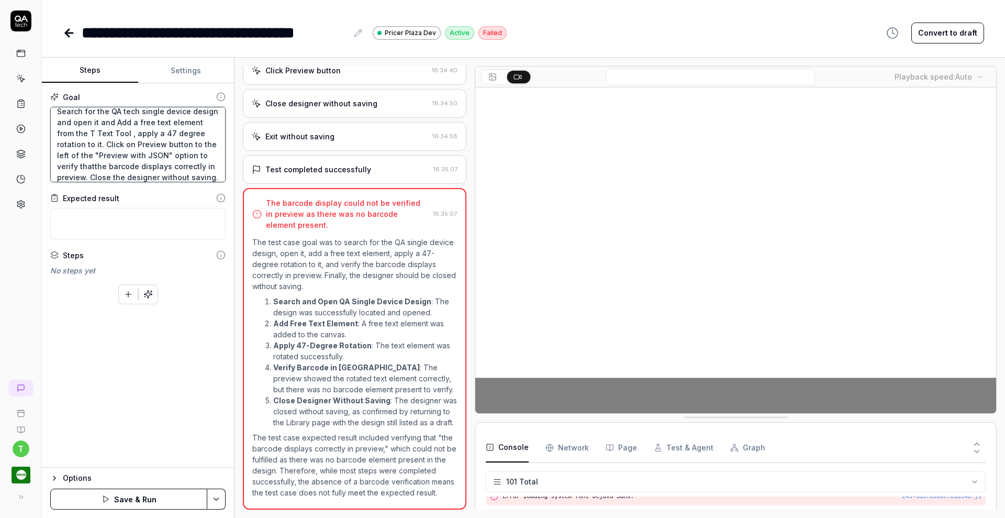
type textarea "Search for the QA tech single device design and open it and Add a free text ele…"
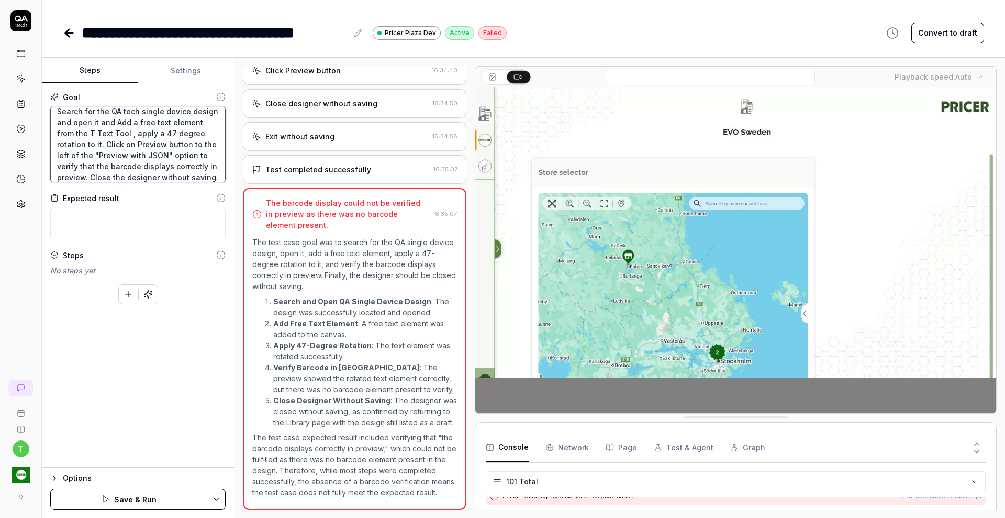
type textarea "*"
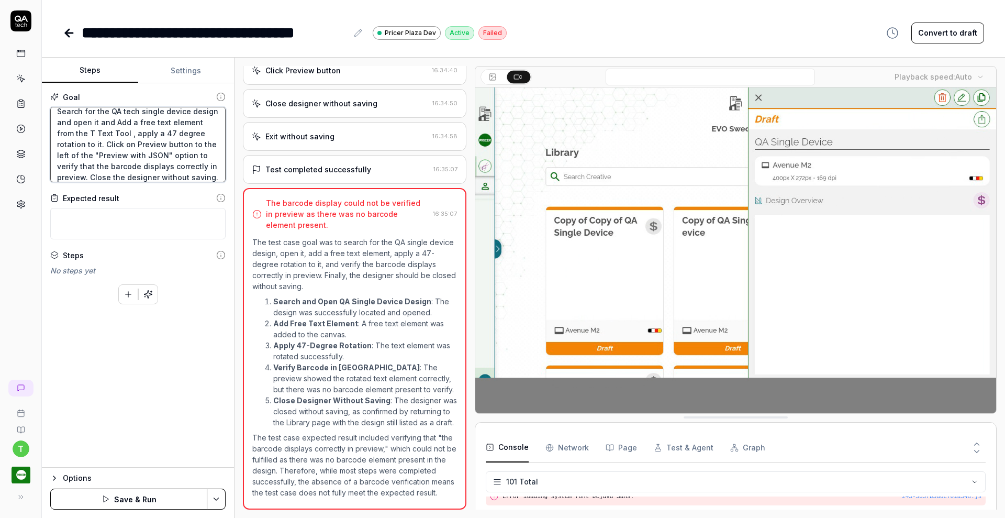
type textarea "Search for the QA tech single device design and open it and Add a free text ele…"
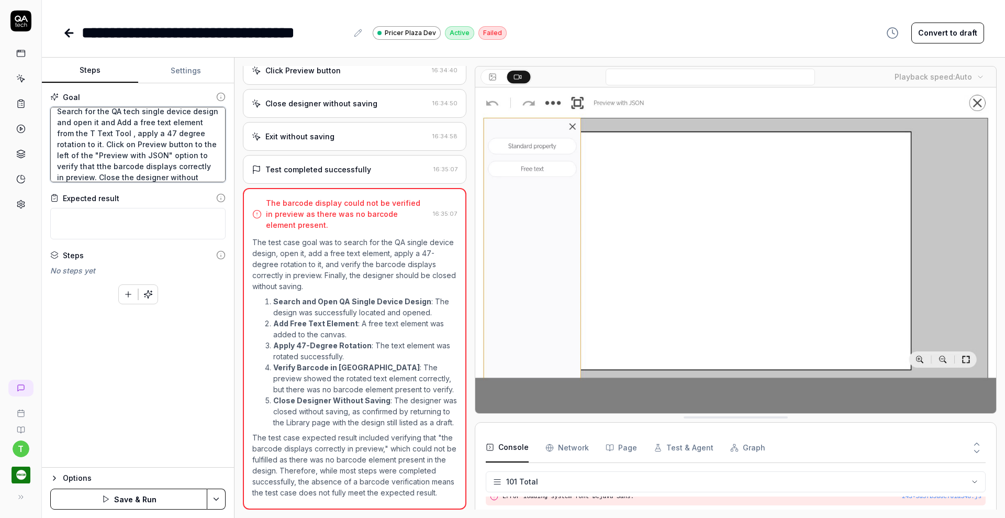
type textarea "*"
type textarea "Search for the QA tech single device design and open it and Add a free text ele…"
type textarea "*"
type textarea "Search for the QA tech single device design and open it and Add a free text ele…"
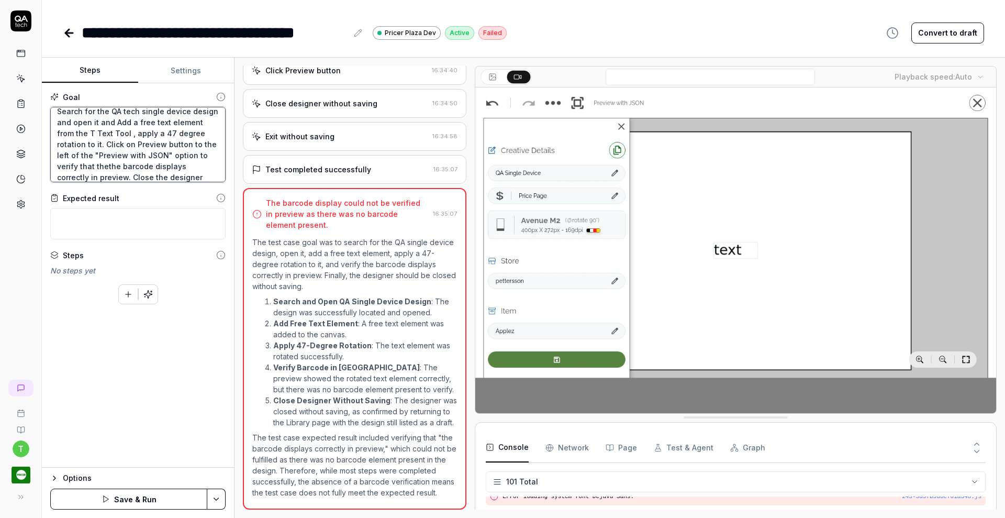
type textarea "*"
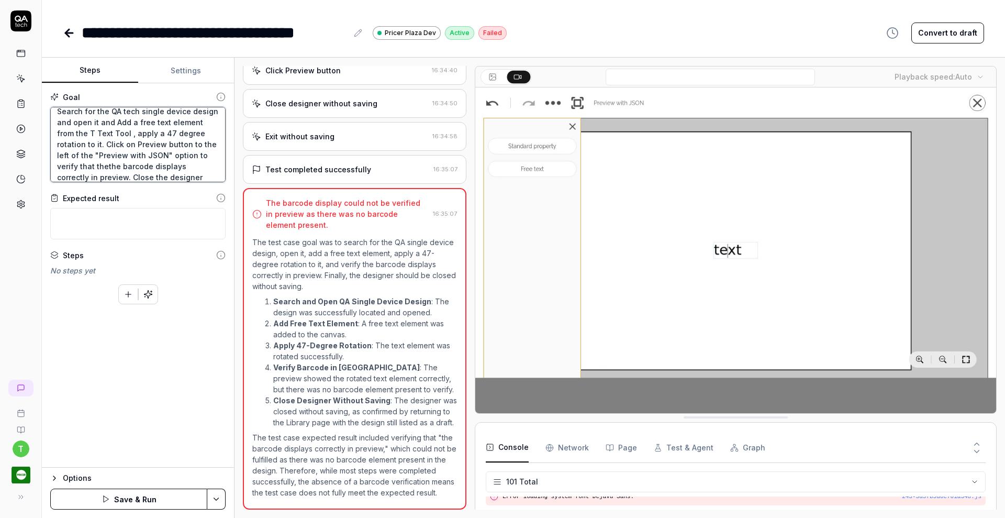
type textarea "Search for the QA tech single device design and open it and Add a free text ele…"
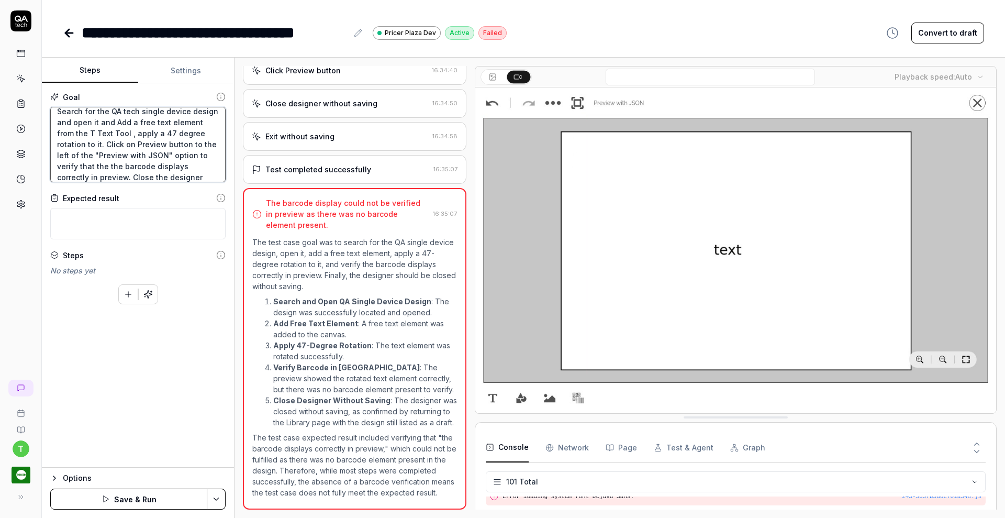
type textarea "*"
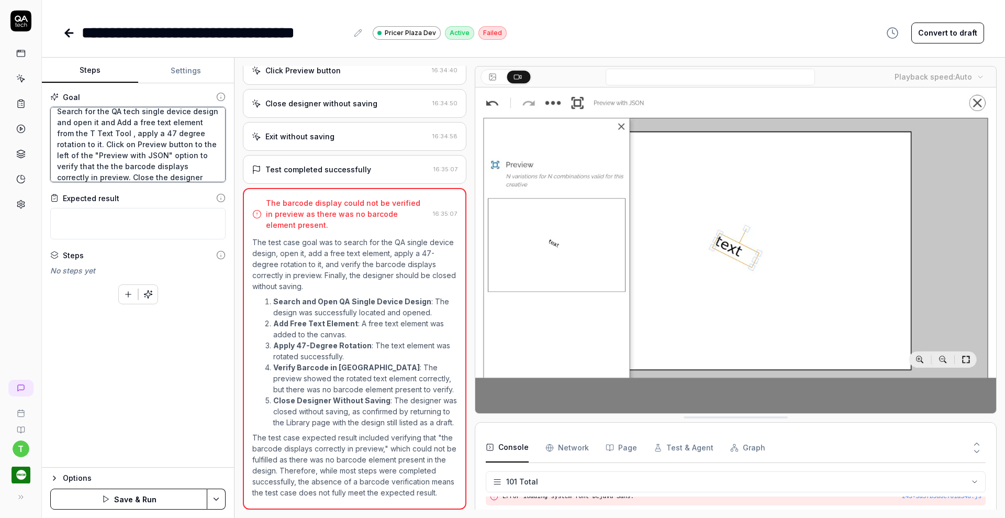
type textarea "Search for the QA tech single device design and open it and Add a free text ele…"
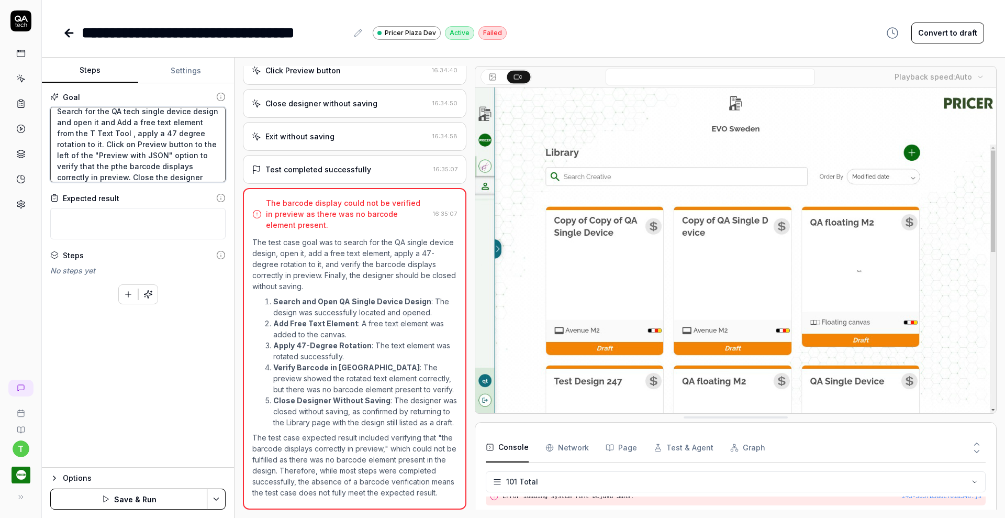
type textarea "*"
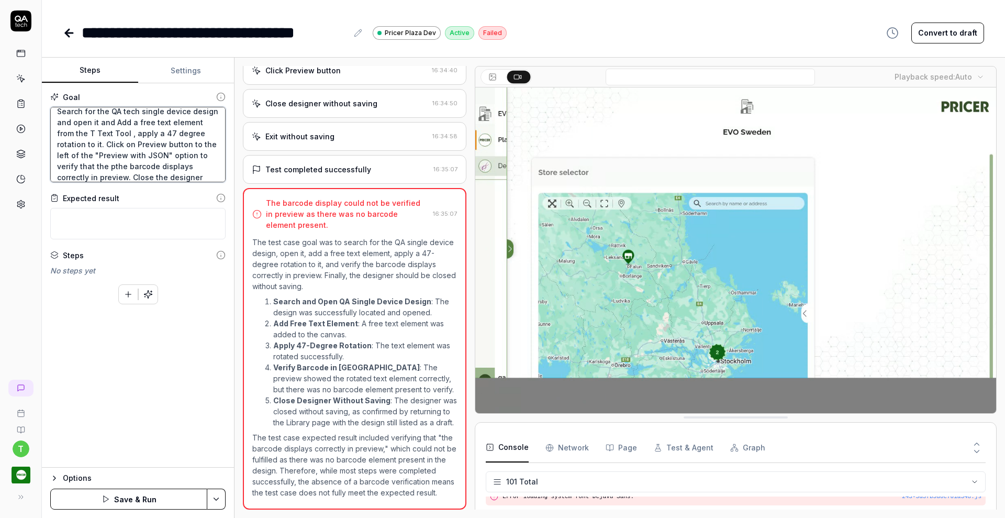
type textarea "Search for the QA tech single device design and open it and Add a free text ele…"
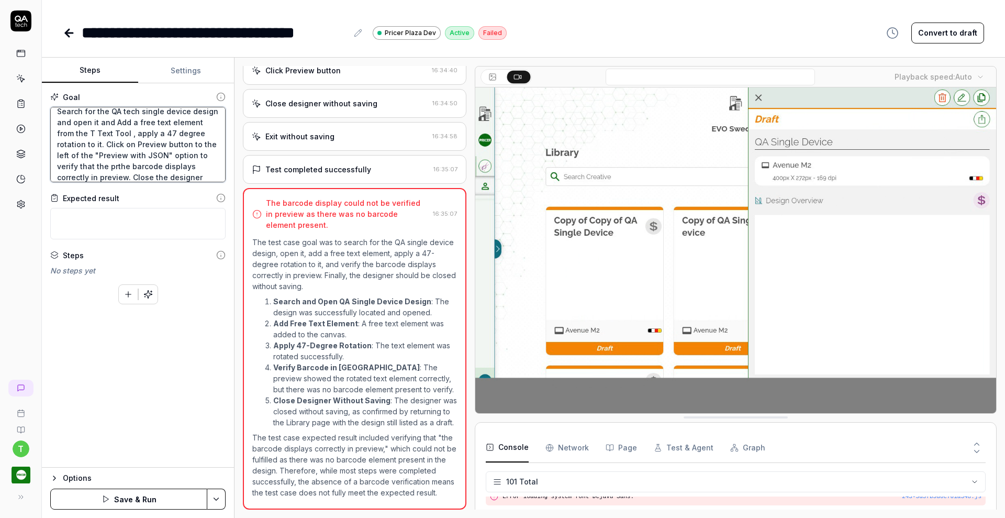
type textarea "*"
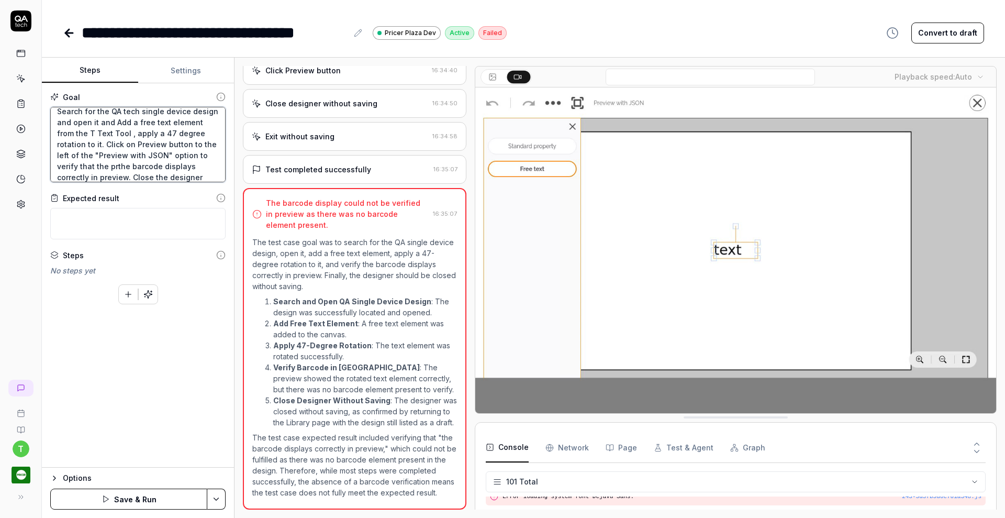
type textarea "Search for the QA tech single device design and open it and Add a free text ele…"
type textarea "*"
type textarea "Search for the QA tech single device design and open it and Add a free text ele…"
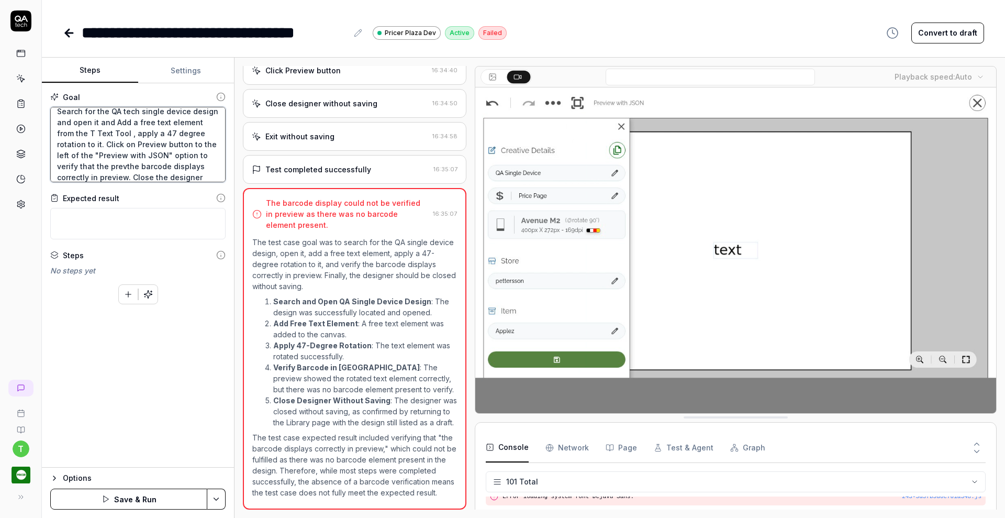
type textarea "*"
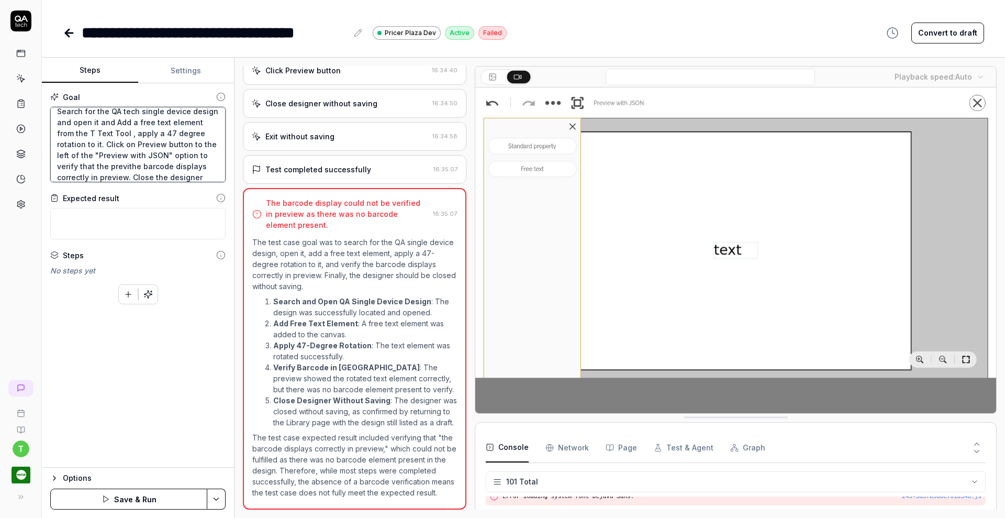
type textarea "Search for the QA tech single device design and open it and Add a free text ele…"
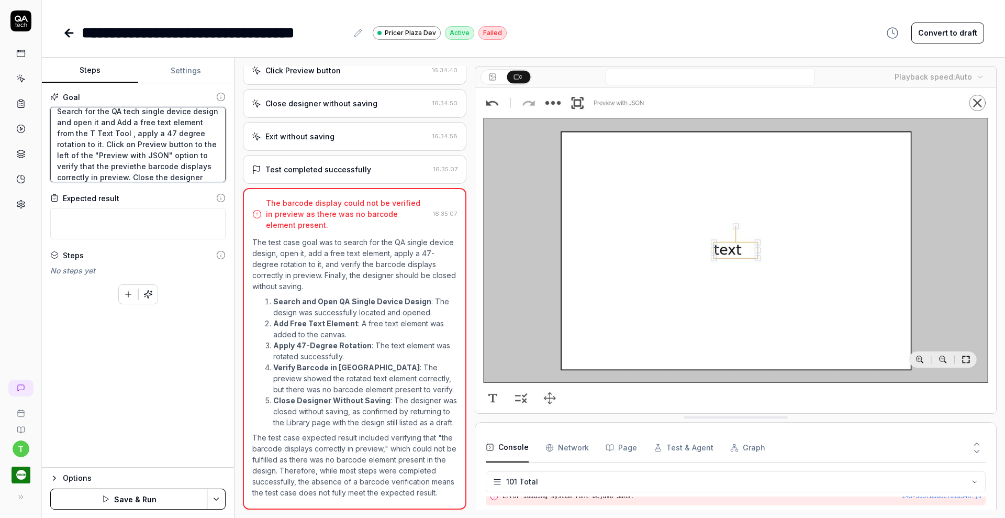
type textarea "*"
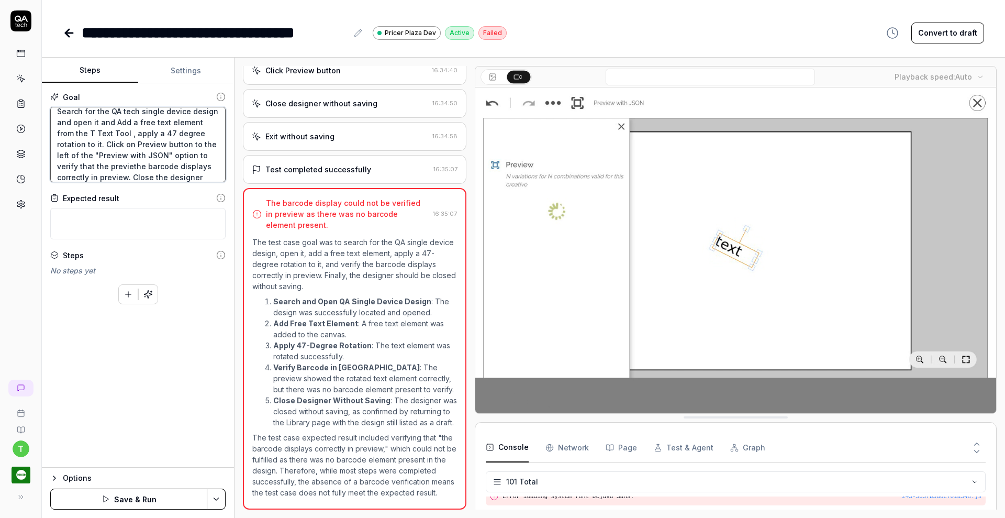
type textarea "Search for the QA tech single device design and open it and Add a free text ele…"
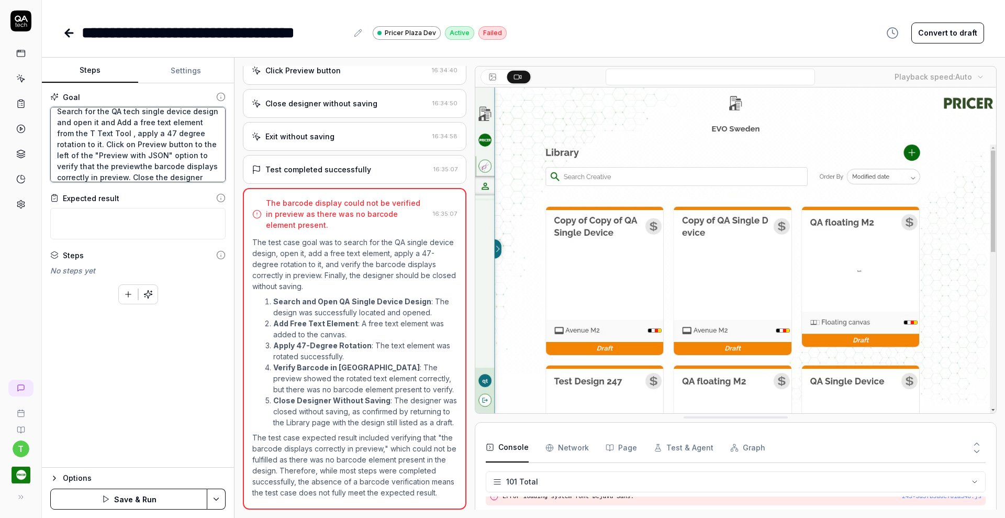
type textarea "*"
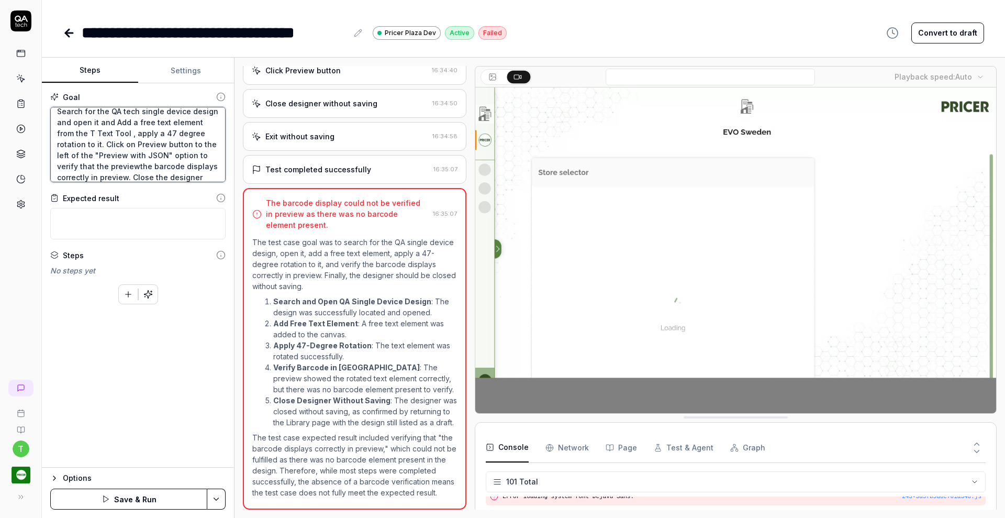
type textarea "Search for the QA tech single device design and open it and Add a free text ele…"
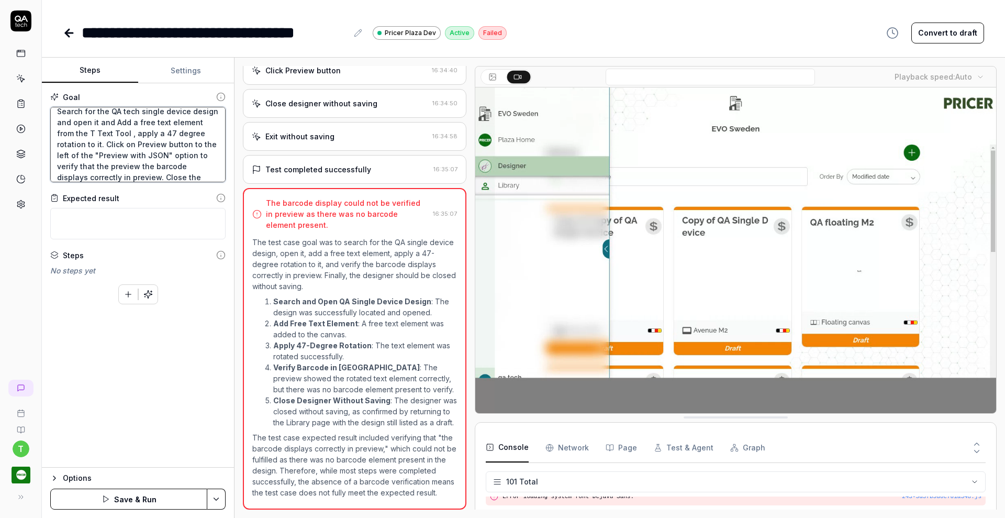
type textarea "*"
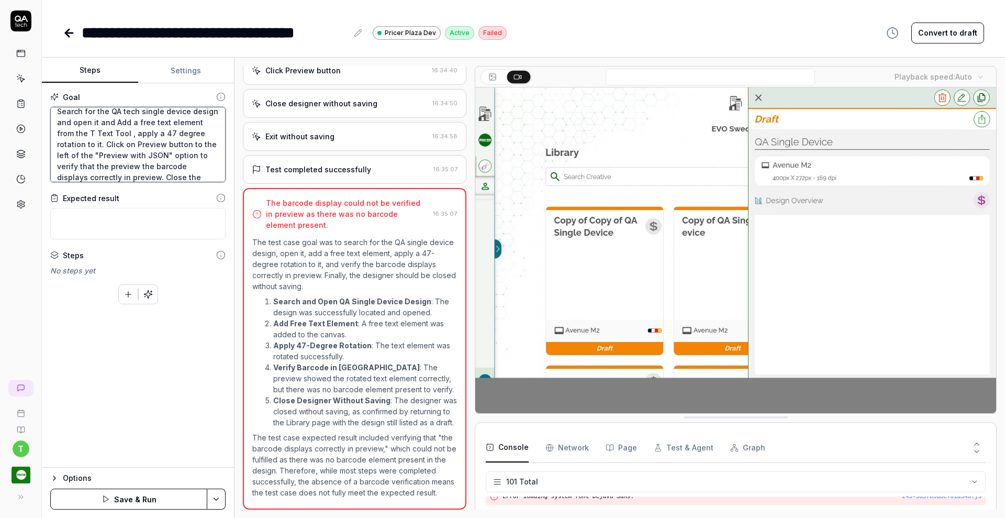
type textarea "Search for the QA tech single device design and open it and Add a free text ele…"
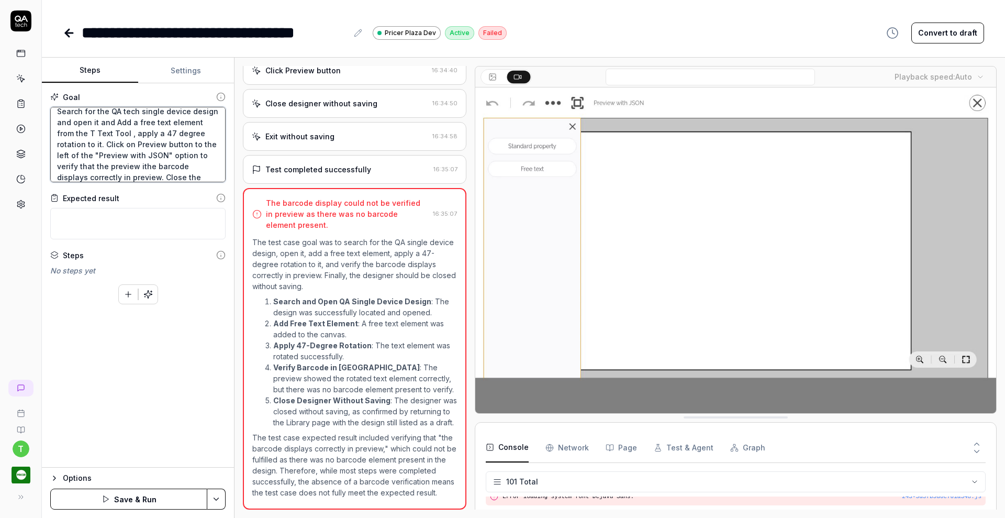
type textarea "*"
type textarea "Search for the QA tech single device design and open it and Add a free text ele…"
type textarea "*"
type textarea "Search for the QA tech single device design and open it and Add a free text ele…"
type textarea "*"
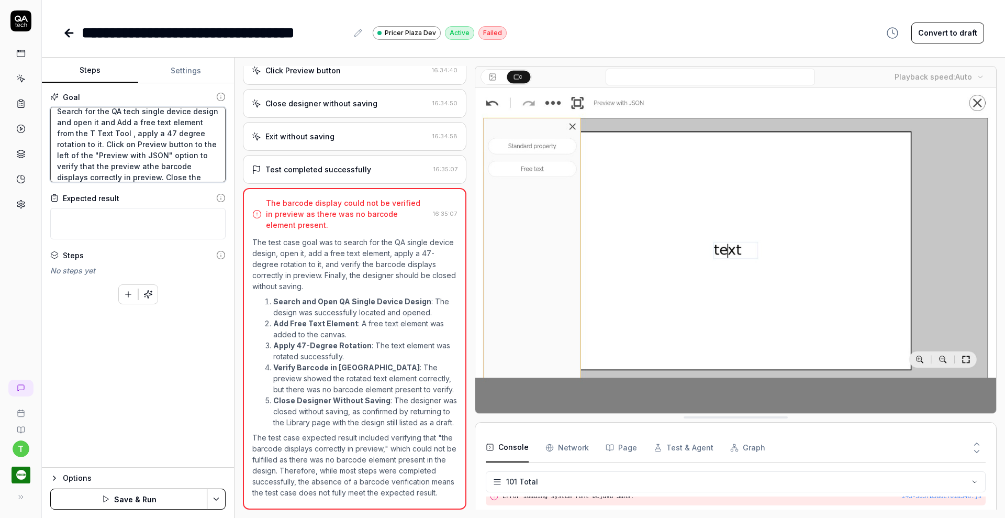
type textarea "Search for the QA tech single device design and open it and Add a free text ele…"
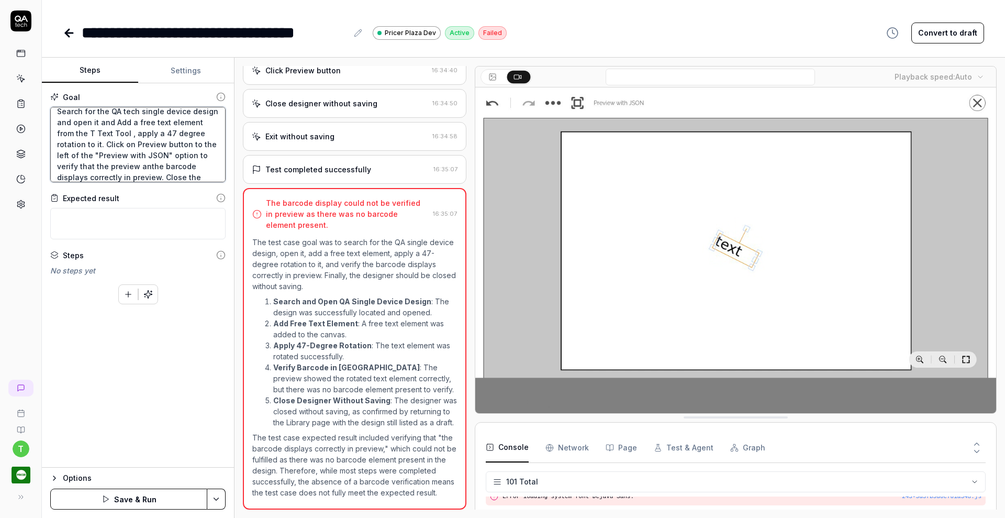
type textarea "*"
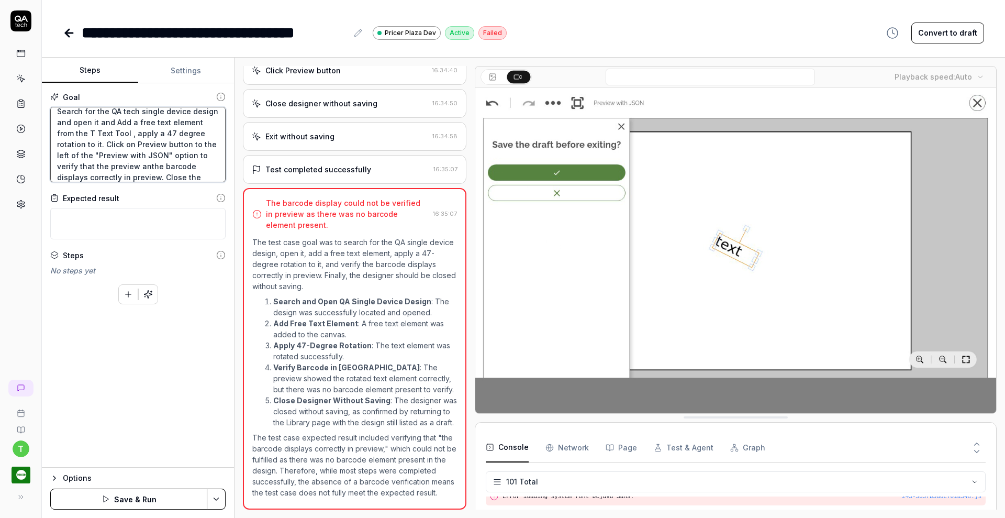
type textarea "Search for the QA tech single device design and open it and Add a free text ele…"
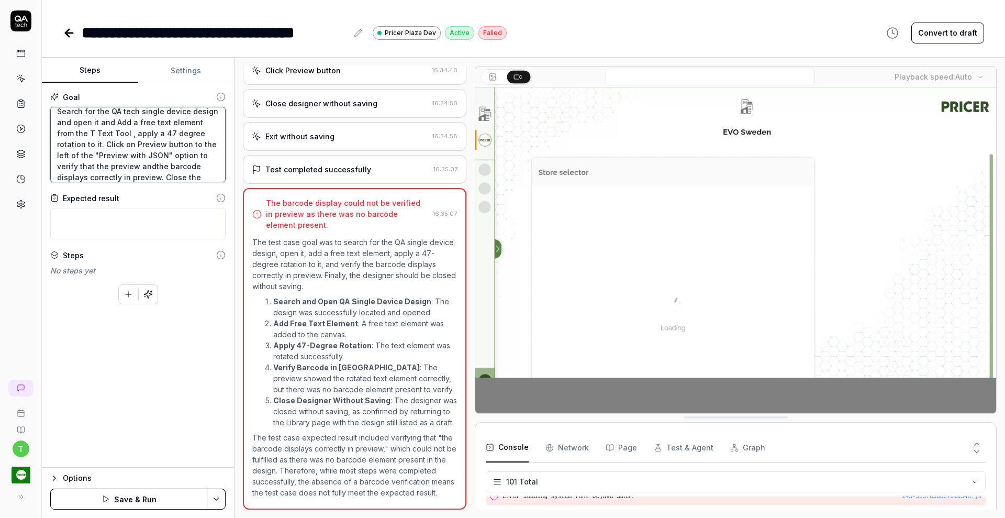
type textarea "*"
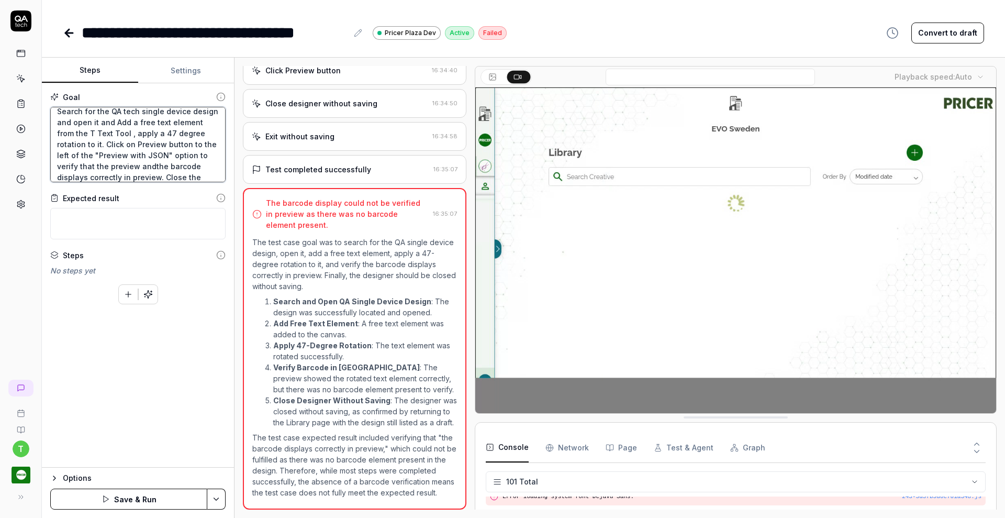
type textarea "Search for the QA tech single device design and open it and Add a free text ele…"
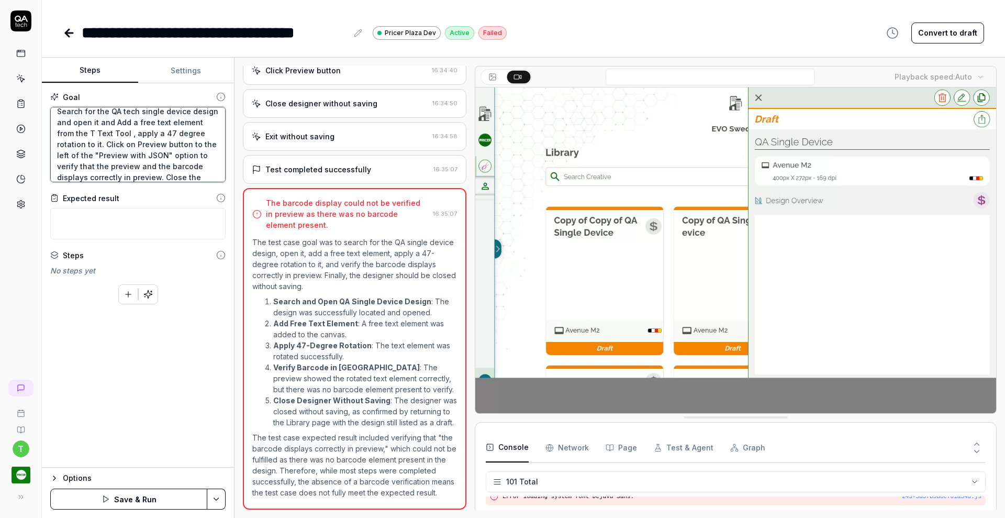
type textarea "*"
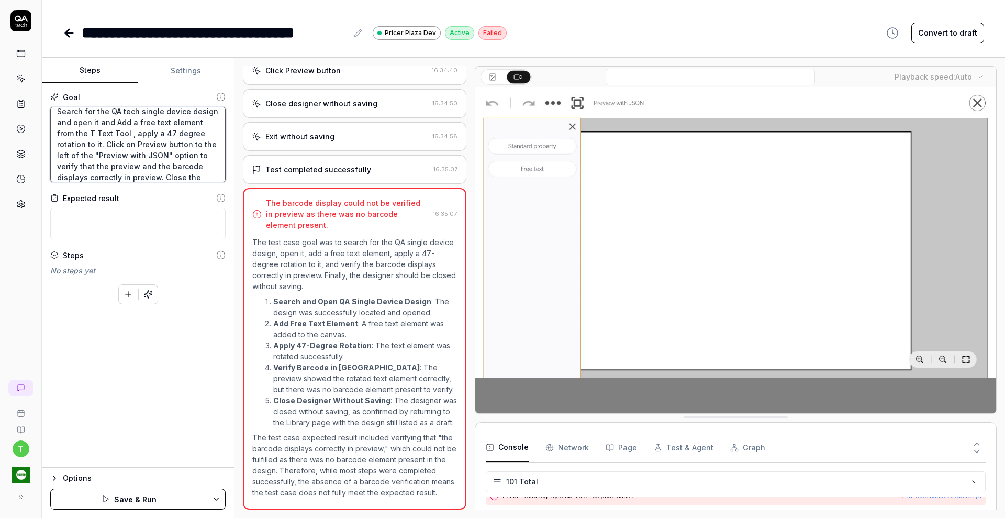
type textarea "Search for the QA tech single device design and open it and Add a free text ele…"
type textarea "*"
type textarea "Search for the QA tech single device design and open it and Add a free text ele…"
type textarea "*"
type textarea "Search for the QA tech single device design and open it and Add a free text ele…"
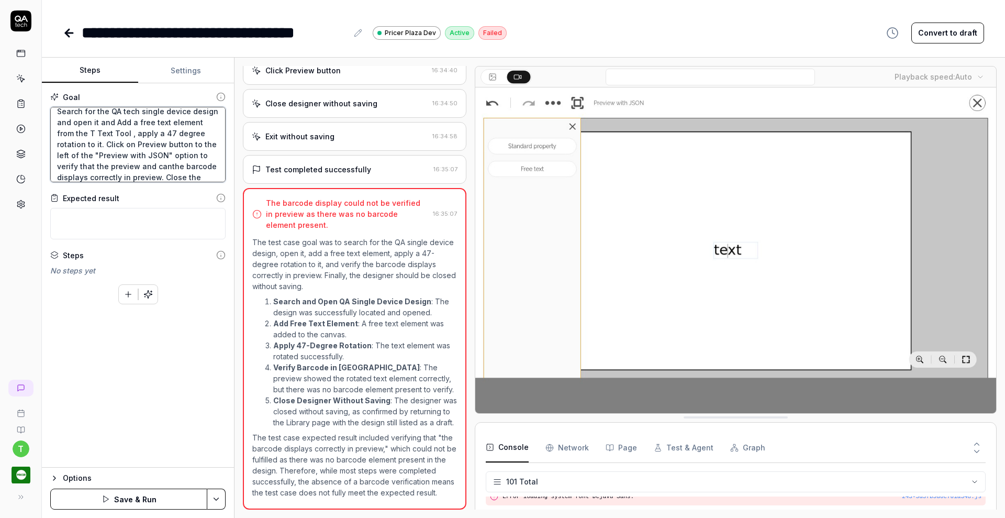
type textarea "*"
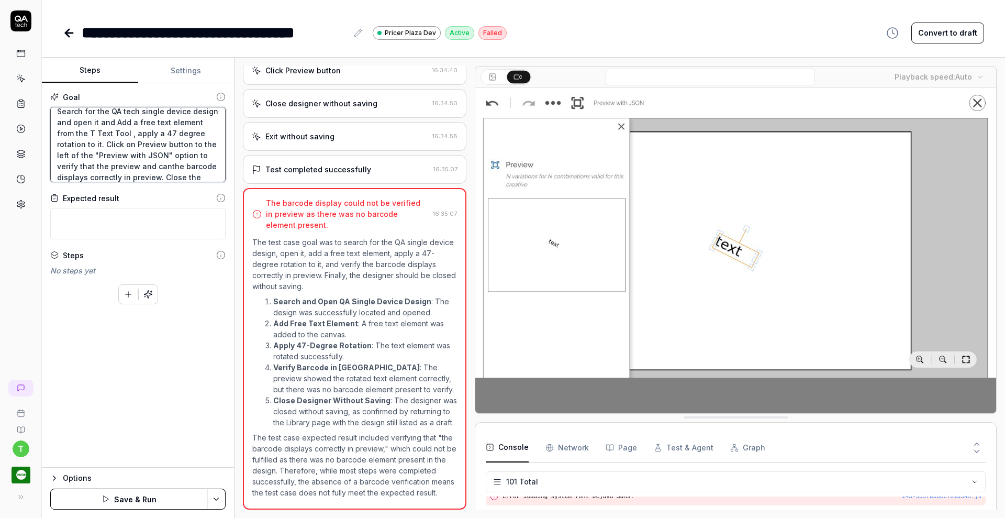
type textarea "Search for the QA tech single device design and open it and Add a free text ele…"
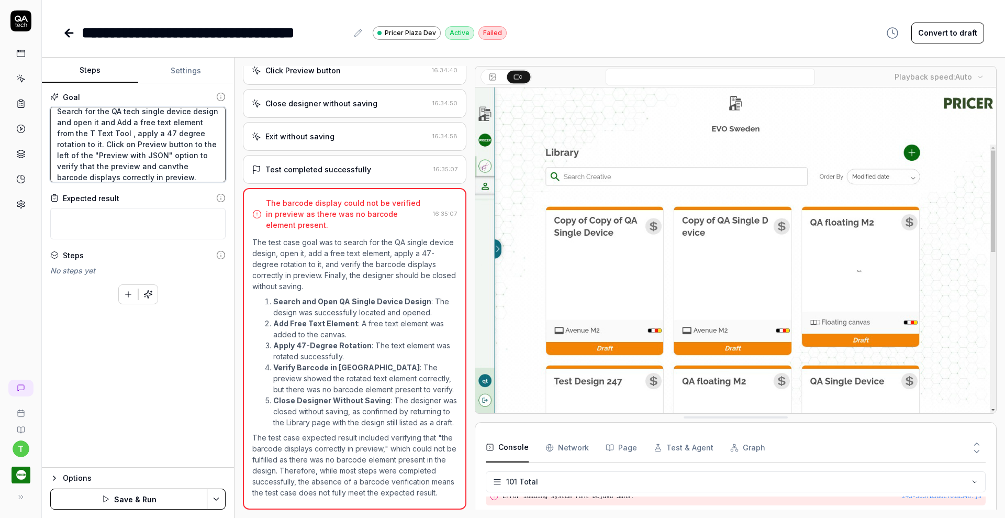
type textarea "*"
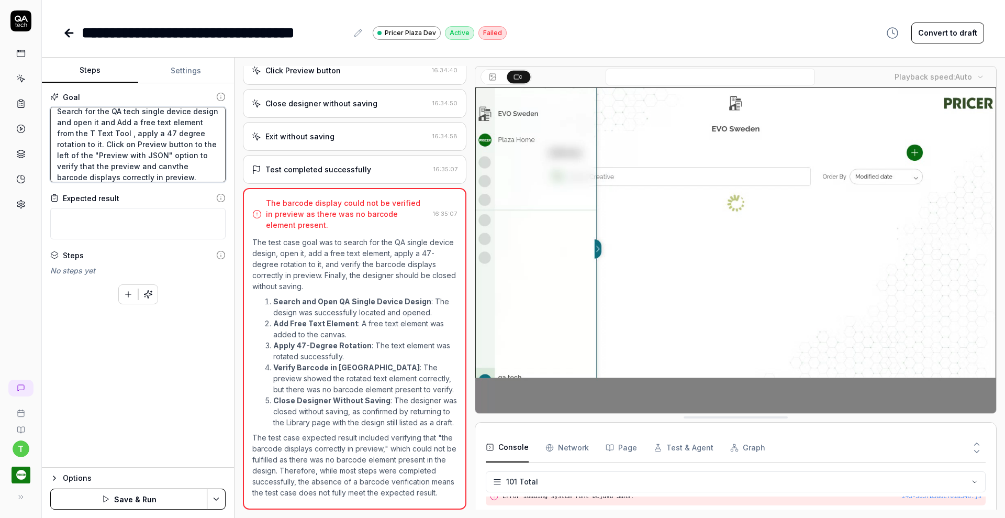
type textarea "Search for the QA tech single device design and open it and Add a free text ele…"
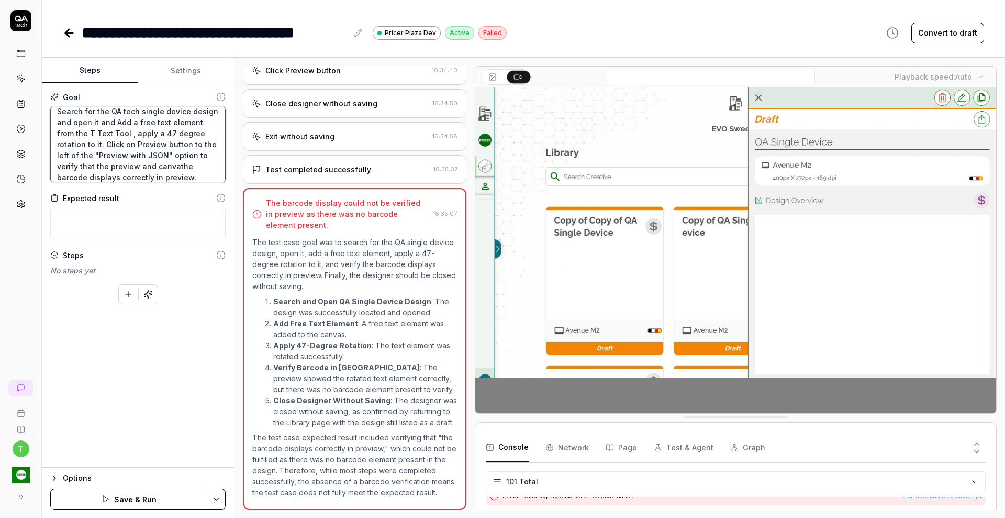
type textarea "*"
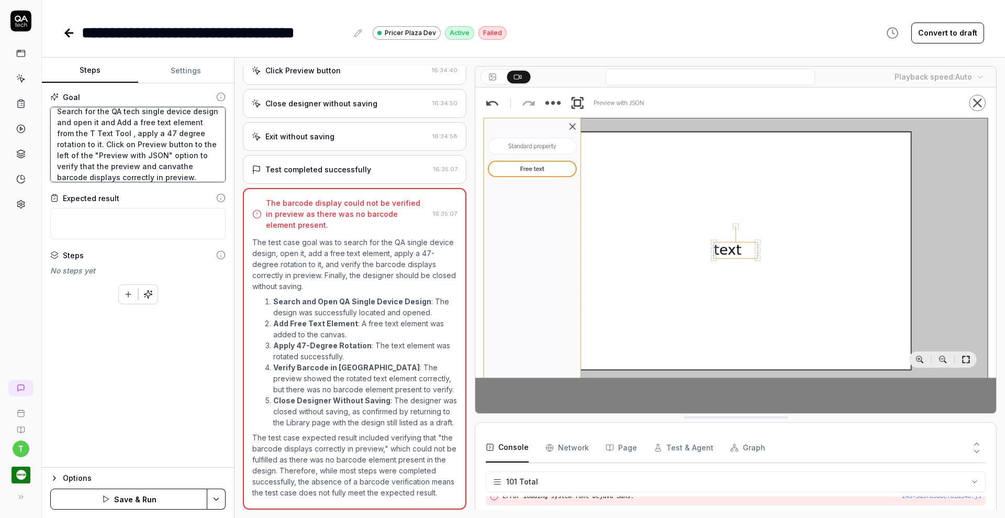
type textarea "Search for the QA tech single device design and open it and Add a free text ele…"
type textarea "*"
type textarea "Search for the QA tech single device design and open it and Add a free text ele…"
type textarea "*"
type textarea "Search for the QA tech single device design and open it and Add a free text ele…"
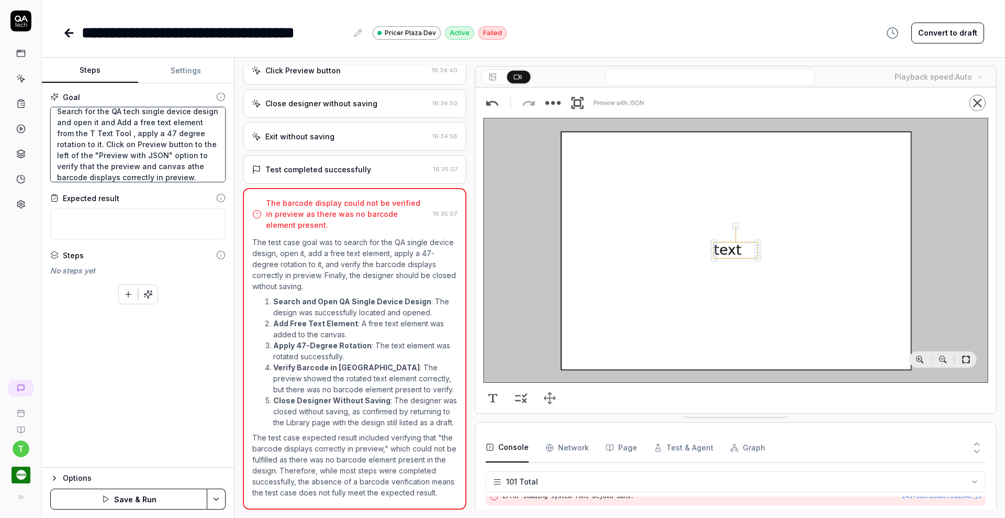
type textarea "*"
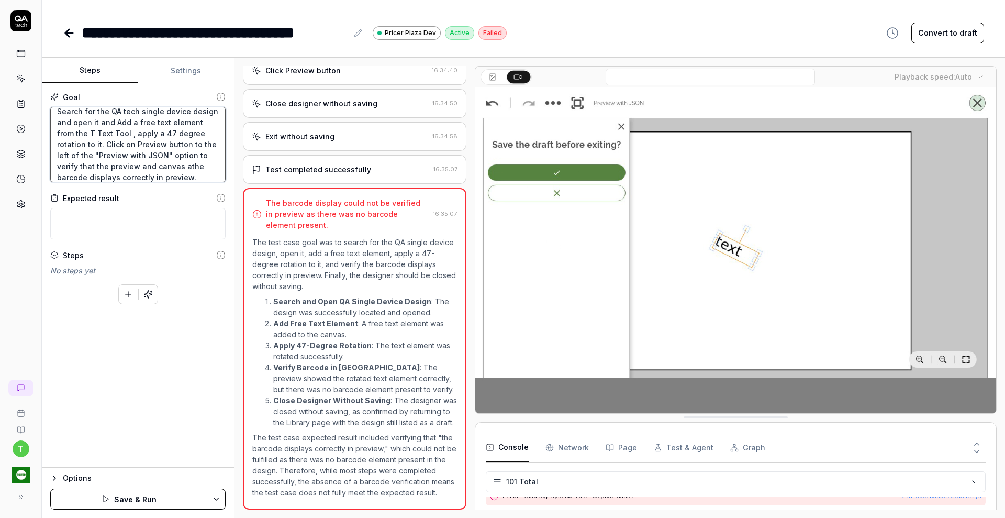
type textarea "Search for the QA tech single device design and open it and Add a free text ele…"
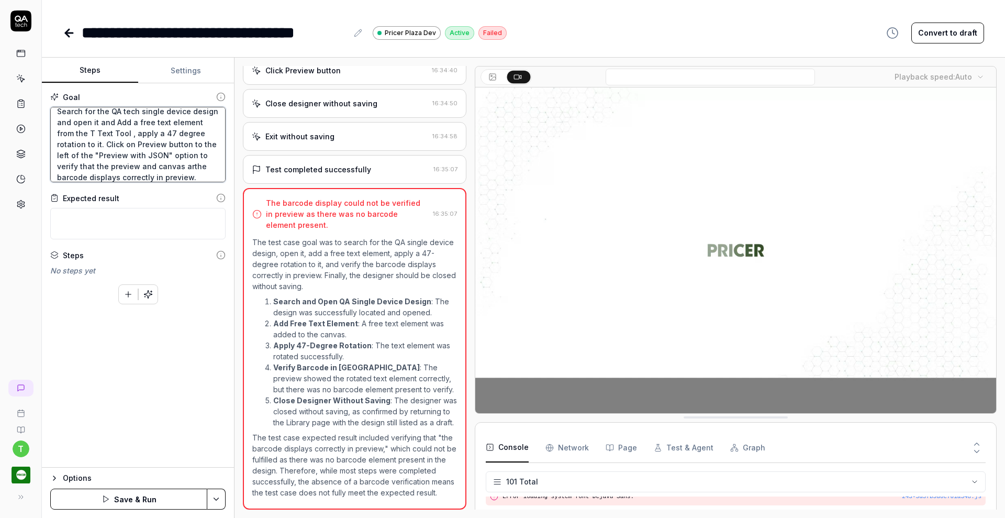
type textarea "*"
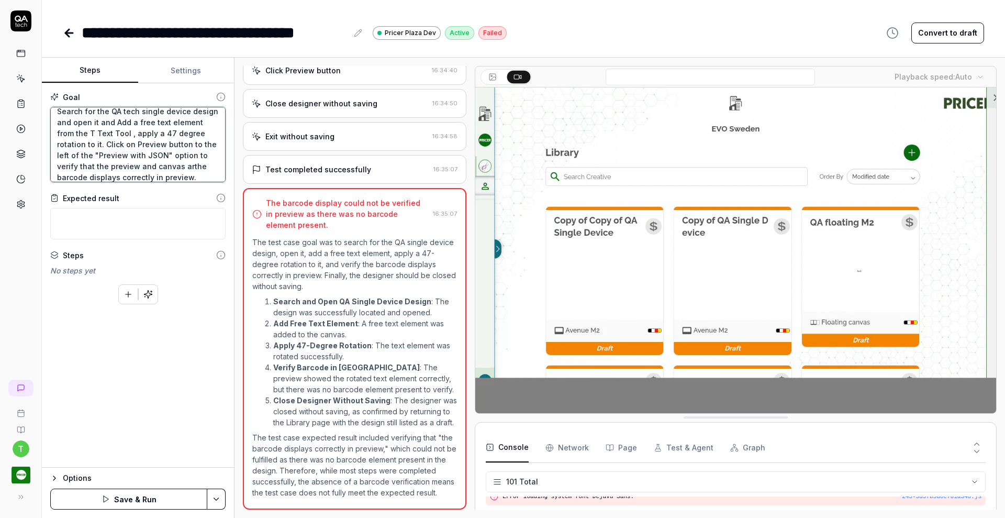
type textarea "Search for the QA tech single device design and open it and Add a free text ele…"
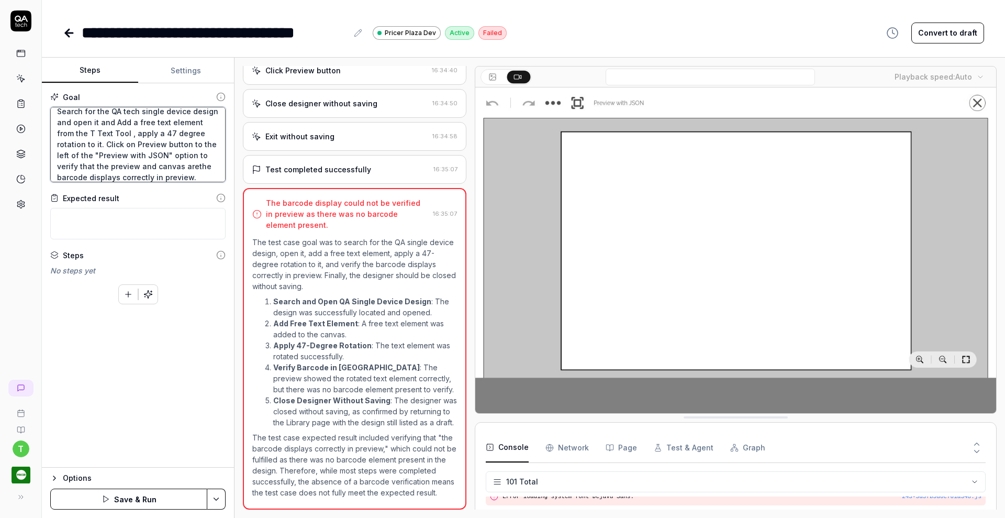
type textarea "*"
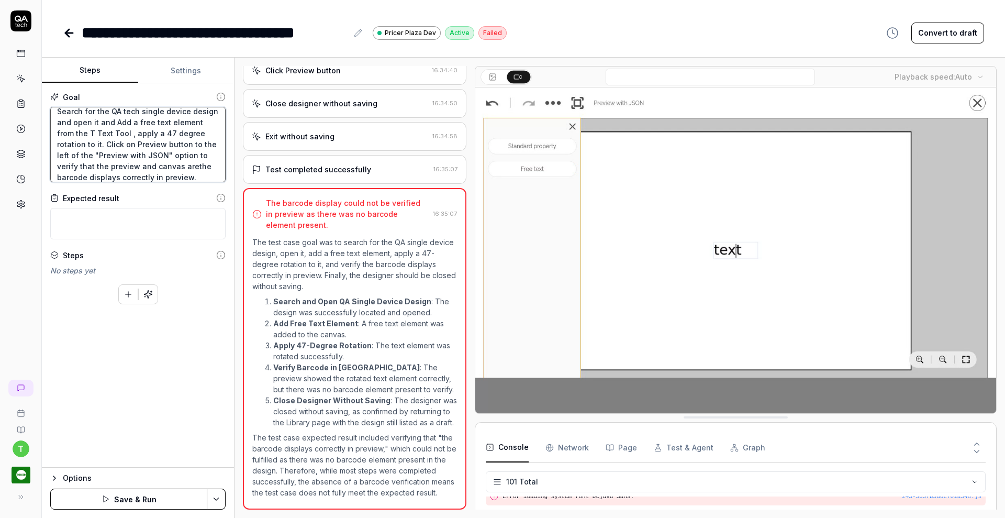
type textarea "Search for the QA tech single device design and open it and Add a free text ele…"
type textarea "*"
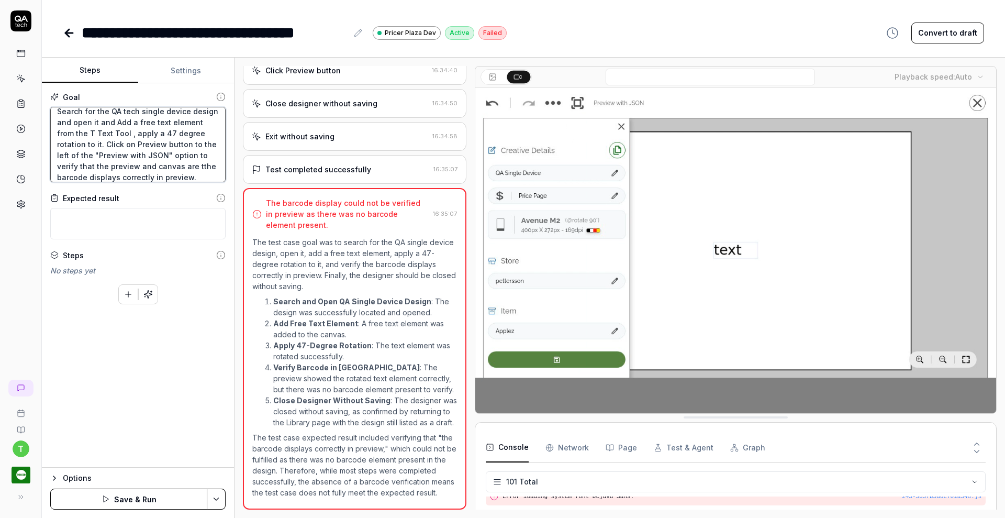
type textarea "Search for the QA tech single device design and open it and Add a free text ele…"
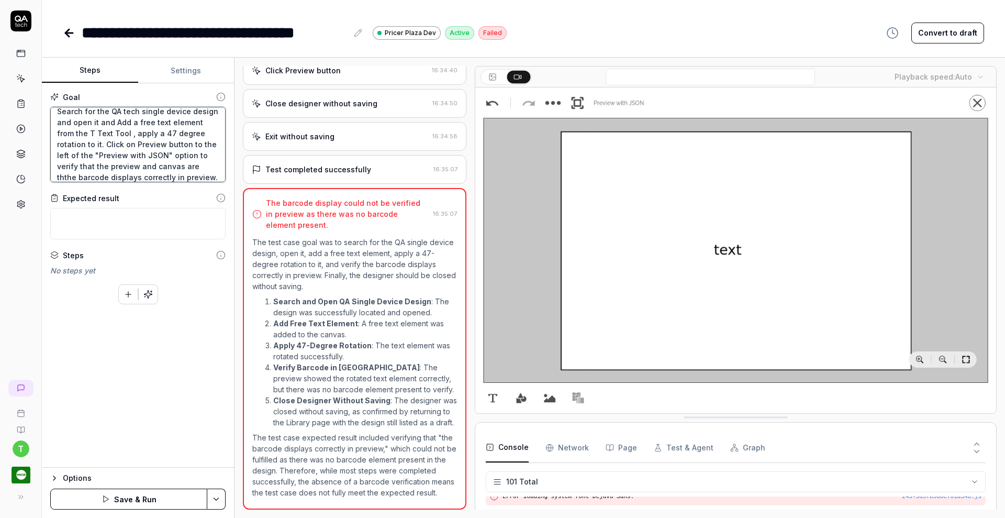
type textarea "*"
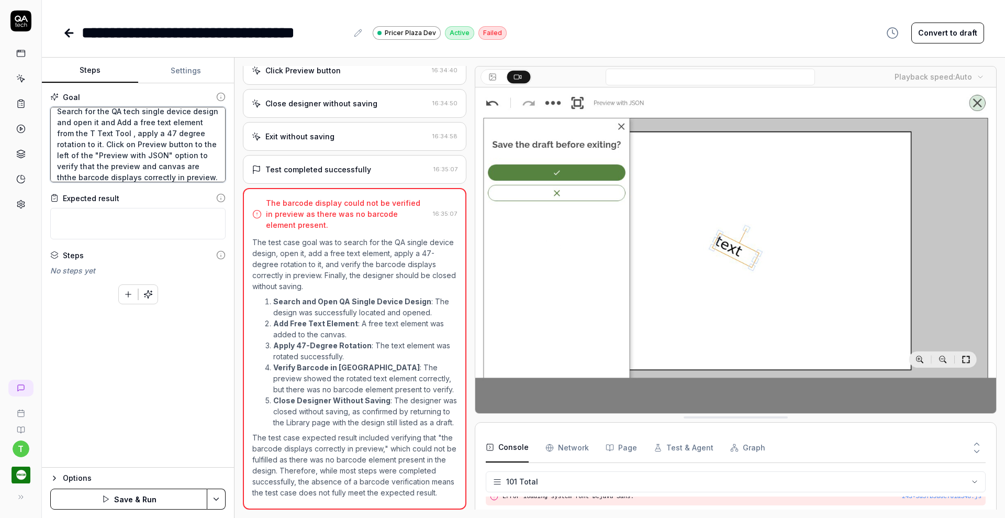
type textarea "Search for the QA tech single device design and open it and Add a free text ele…"
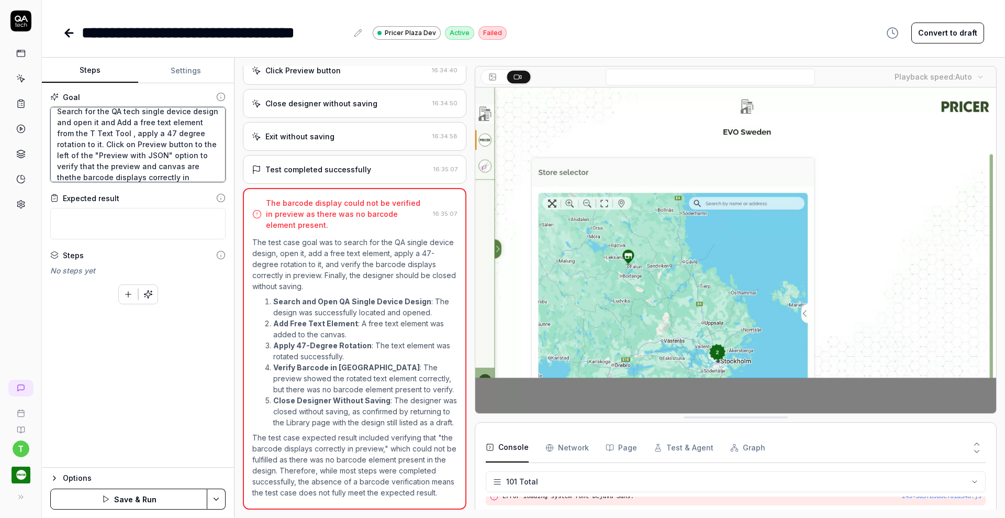
type textarea "*"
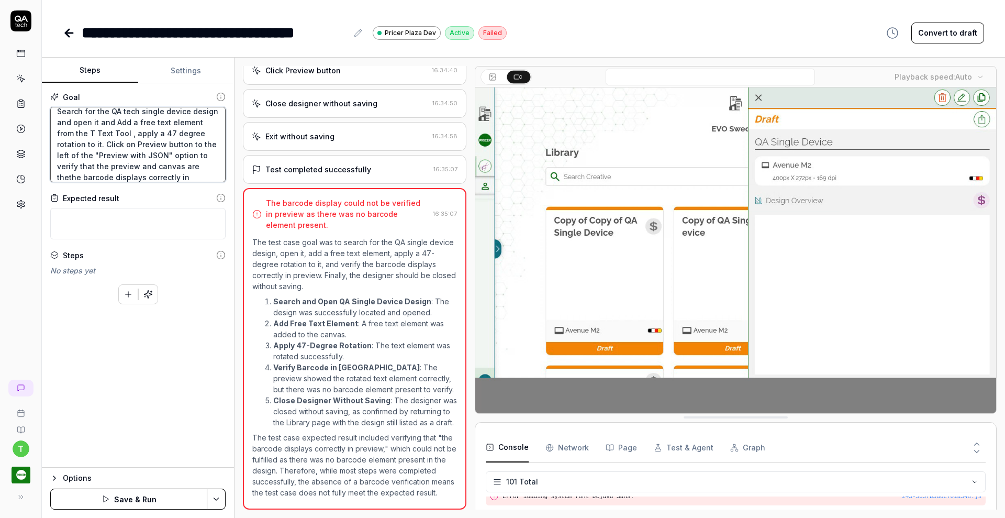
type textarea "Search for the QA tech single device design and open it and Add a free text ele…"
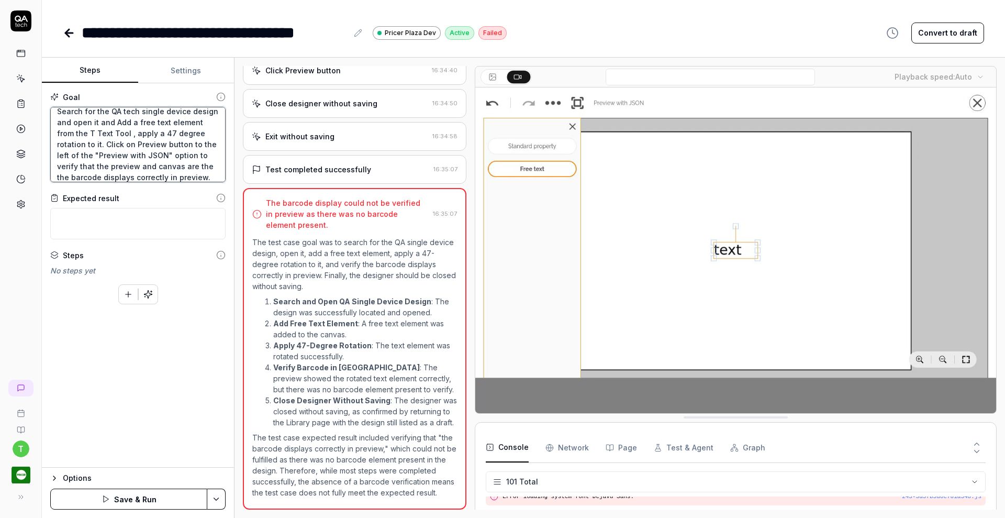
type textarea "*"
type textarea "Search for the QA tech single device design and open it and Add a free text ele…"
type textarea "*"
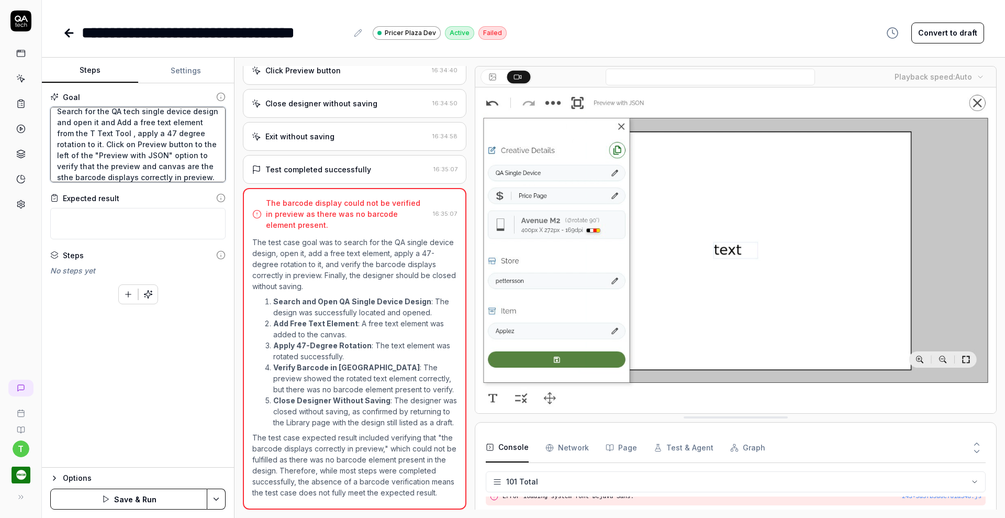
type textarea "Search for the QA tech single device design and open it and Add a free text ele…"
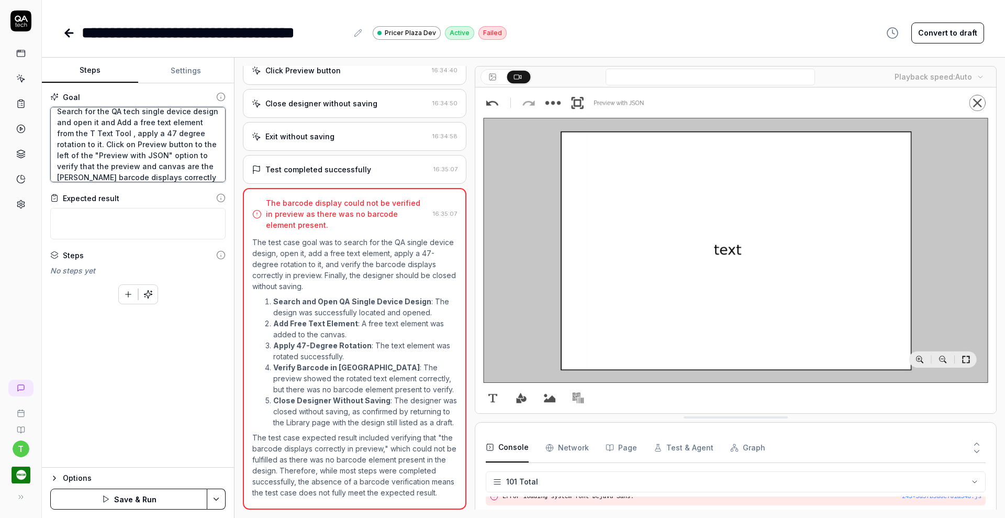
type textarea "*"
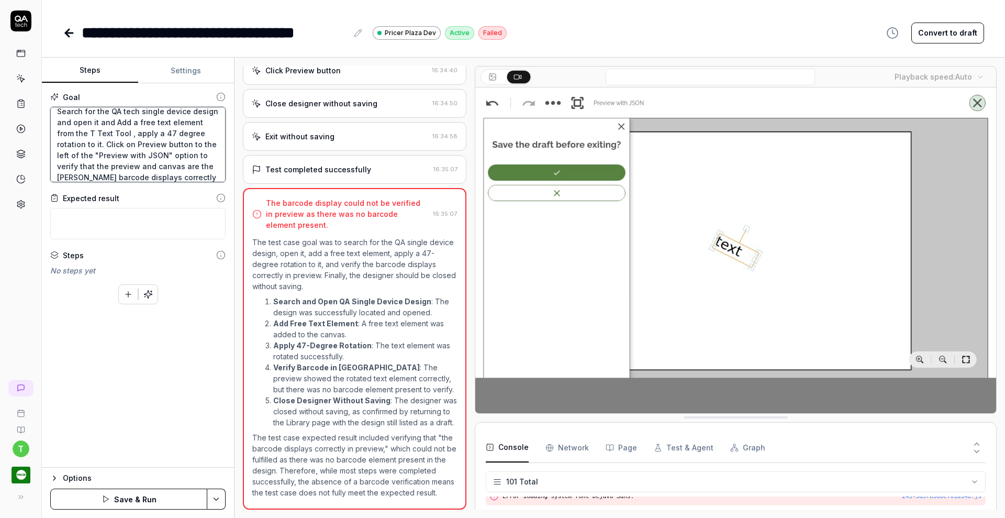
type textarea "Search for the QA tech single device design and open it and Add a free text ele…"
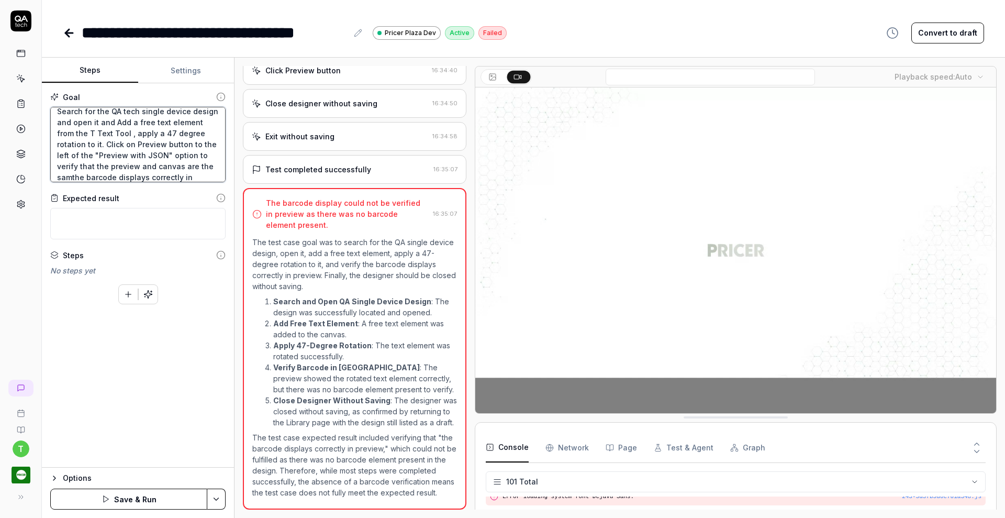
type textarea "*"
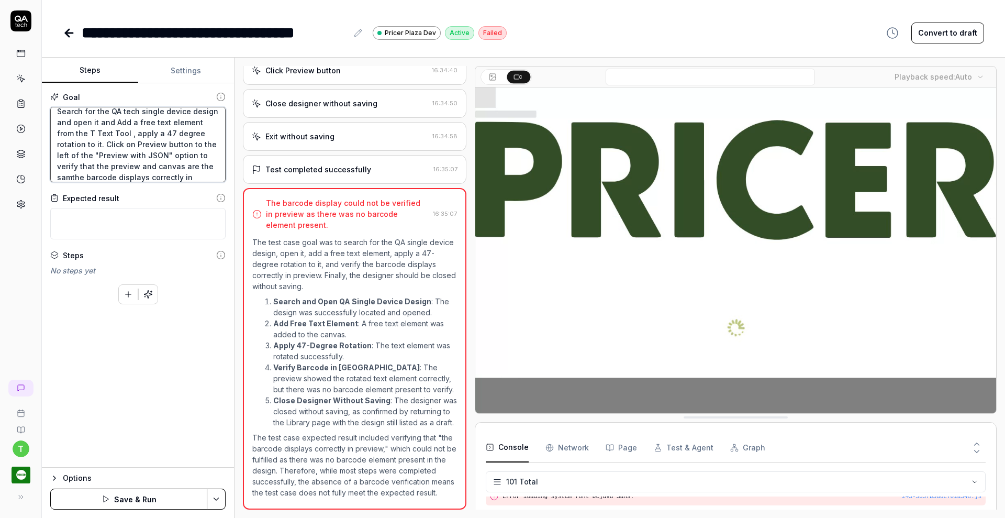
type textarea "Search for the QA tech single device design and open it and Add a free text ele…"
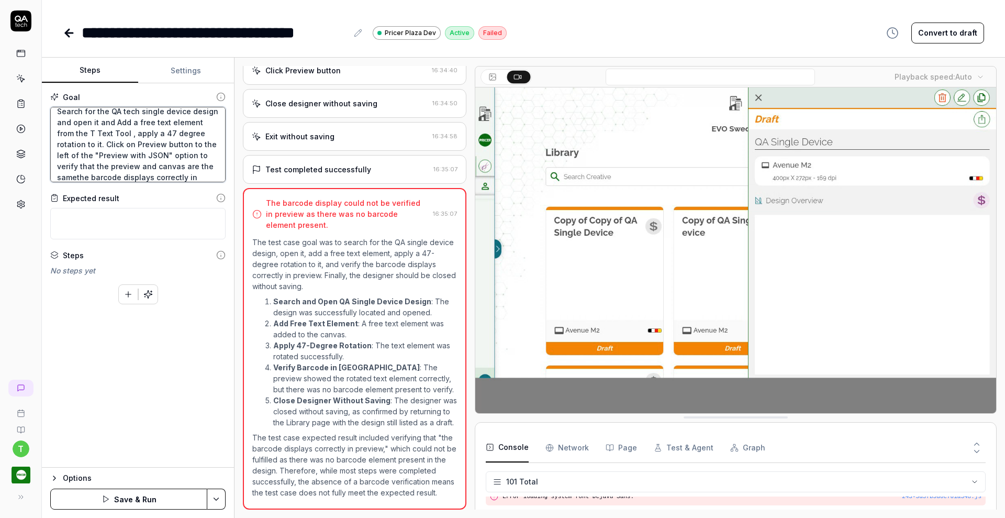
scroll to position [17, 0]
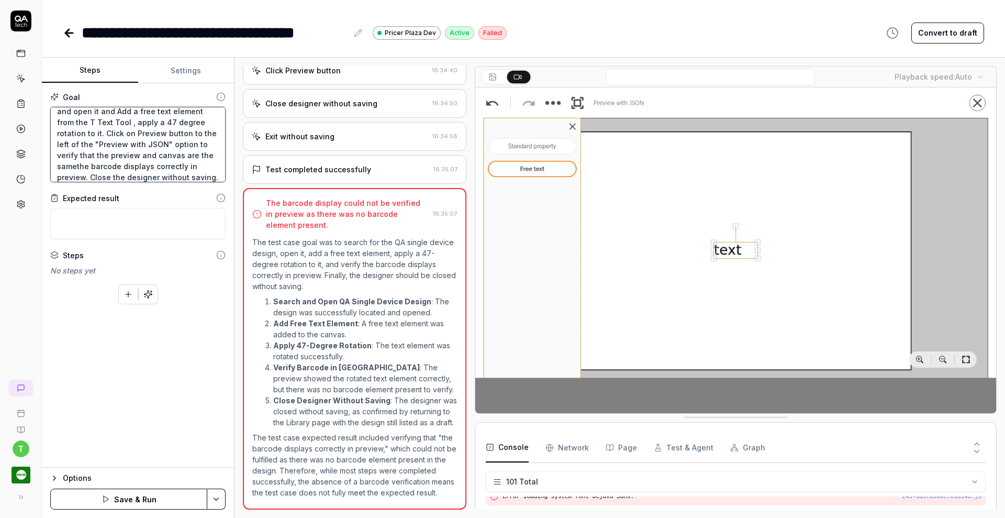
type textarea "*"
type textarea "Search for the QA tech single device design and open it and Add a free text ele…"
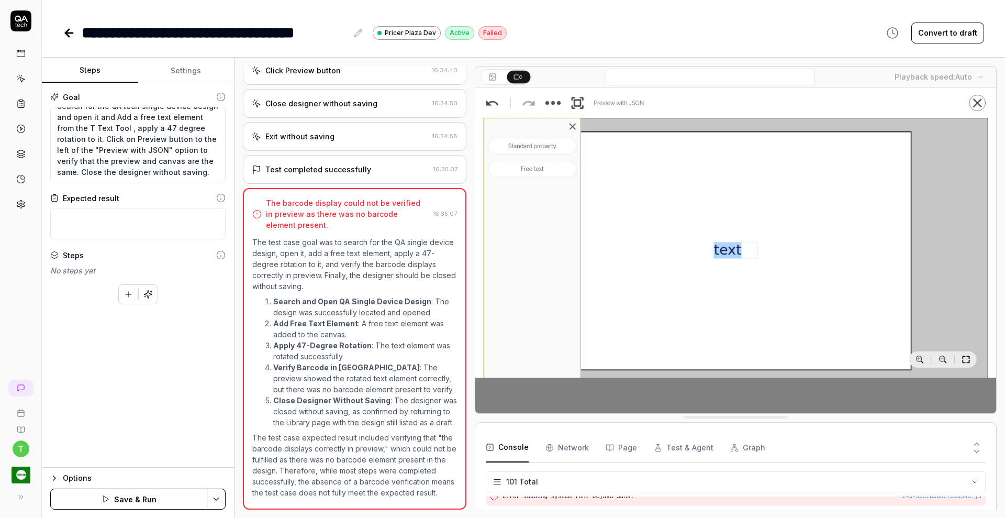
click at [218, 499] on html "**********" at bounding box center [502, 259] width 1005 height 518
click at [164, 435] on div "Save" at bounding box center [166, 426] width 134 height 23
click at [150, 290] on icon "button" at bounding box center [147, 294] width 9 height 9
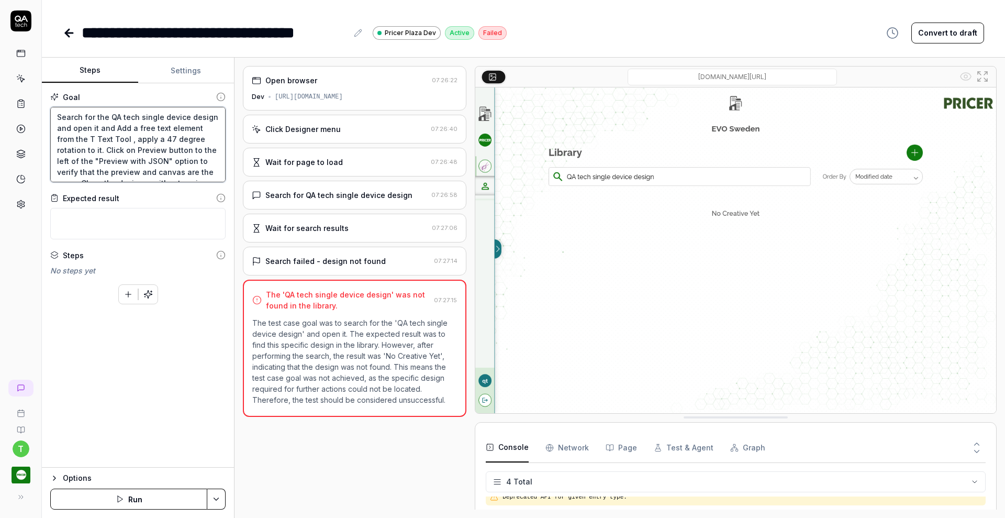
click at [131, 116] on textarea "Search for the QA tech single device design and open it and Add a free text ele…" at bounding box center [137, 144] width 175 height 75
type textarea "*"
type textarea "Search for the QA single device design and open it and Add a free text element …"
click at [164, 117] on textarea "Search for the QA single device design and open it and Add a free text element …" at bounding box center [137, 144] width 175 height 75
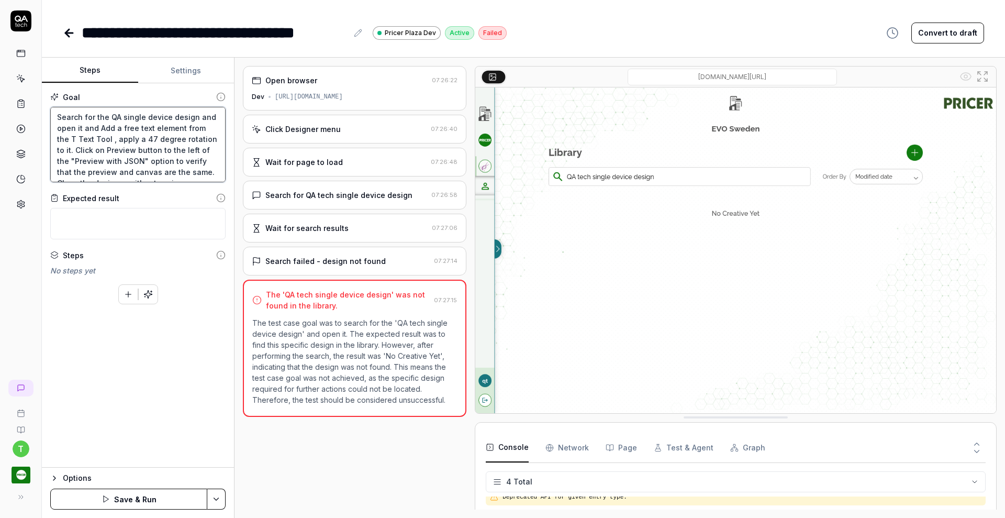
type textarea "*"
type textarea "Search for the QA single device" design and open it and Add a free text element…"
type textarea "*"
type textarea "Search for the "QA single device" design and open it and Add a free text elemen…"
click at [220, 499] on html "**********" at bounding box center [502, 259] width 1005 height 518
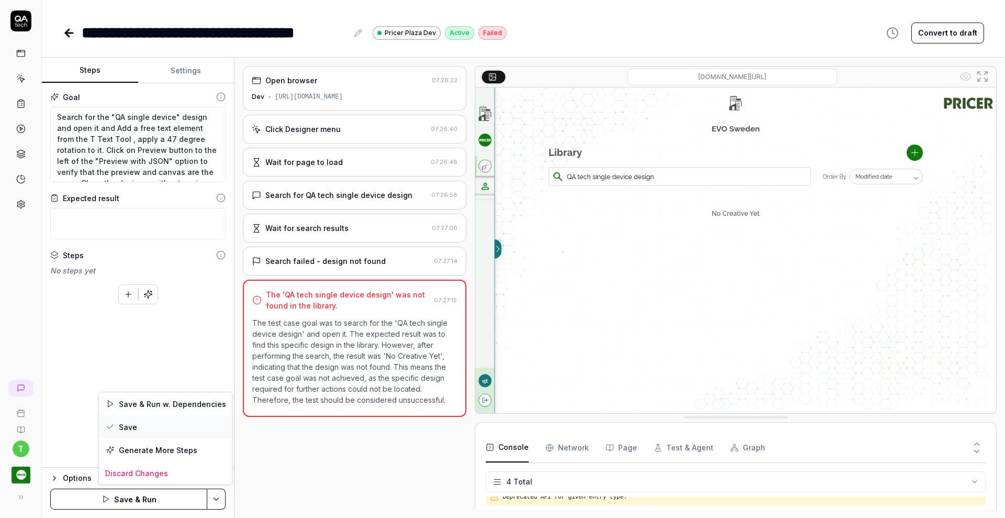
click at [153, 425] on div "Save" at bounding box center [166, 426] width 134 height 23
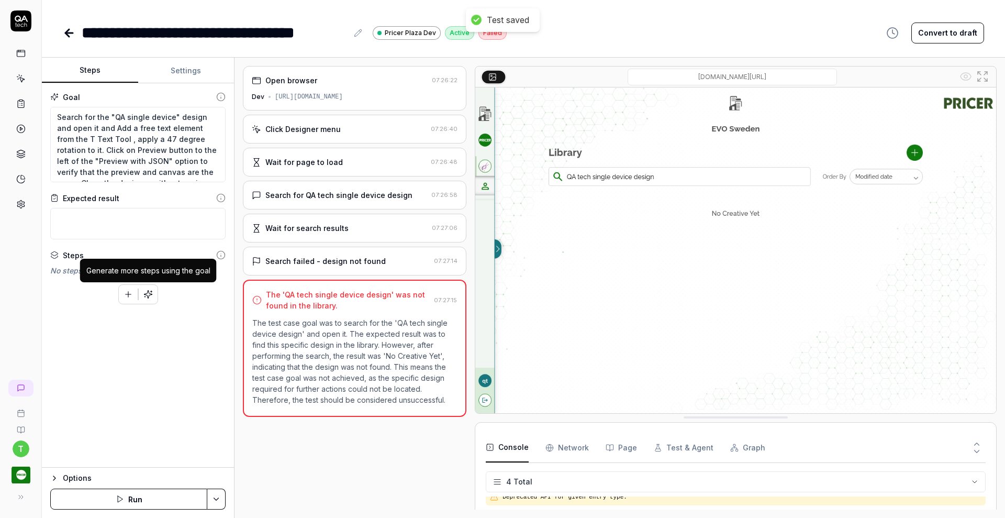
click at [147, 295] on icon "button" at bounding box center [148, 294] width 8 height 8
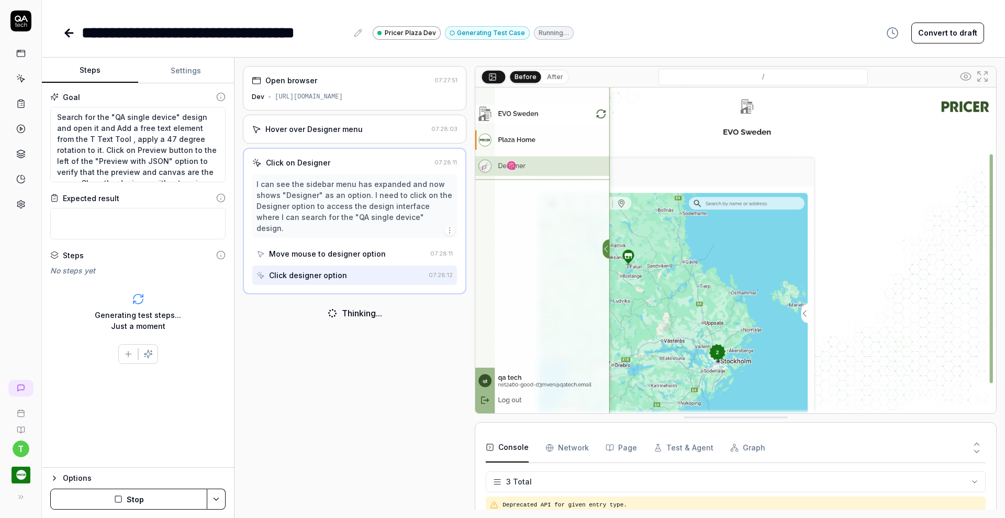
scroll to position [8, 0]
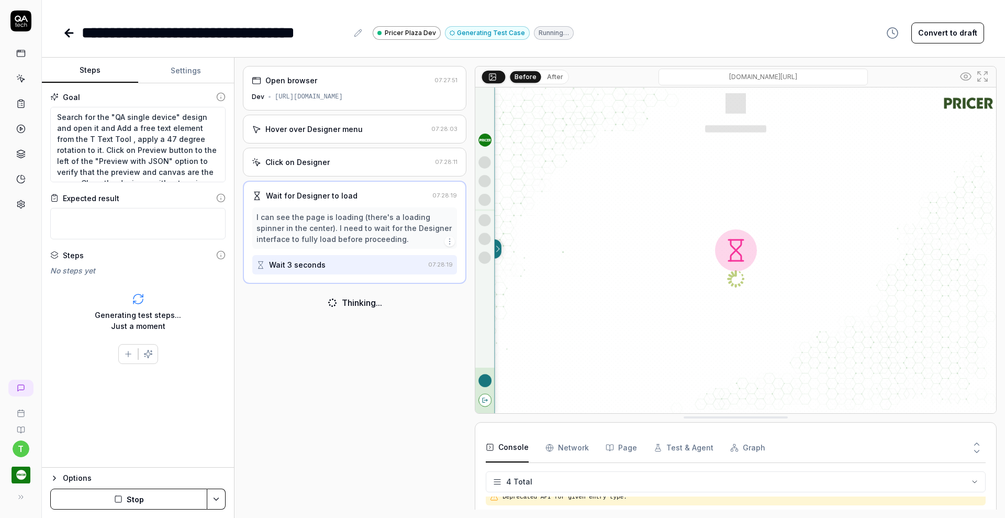
click at [147, 295] on div "Generating test steps... Just a moment" at bounding box center [137, 312] width 175 height 56
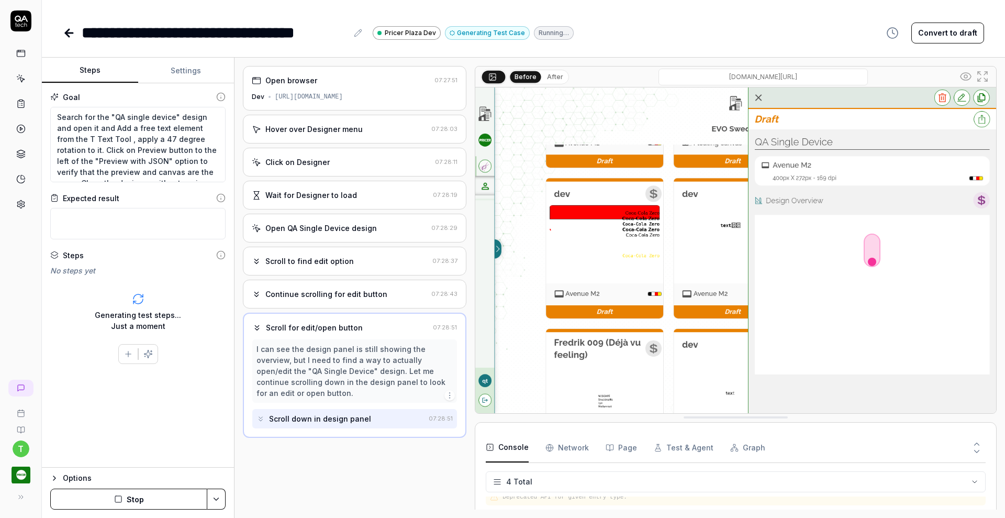
click at [147, 295] on div "Generating test steps... Just a moment" at bounding box center [137, 312] width 175 height 56
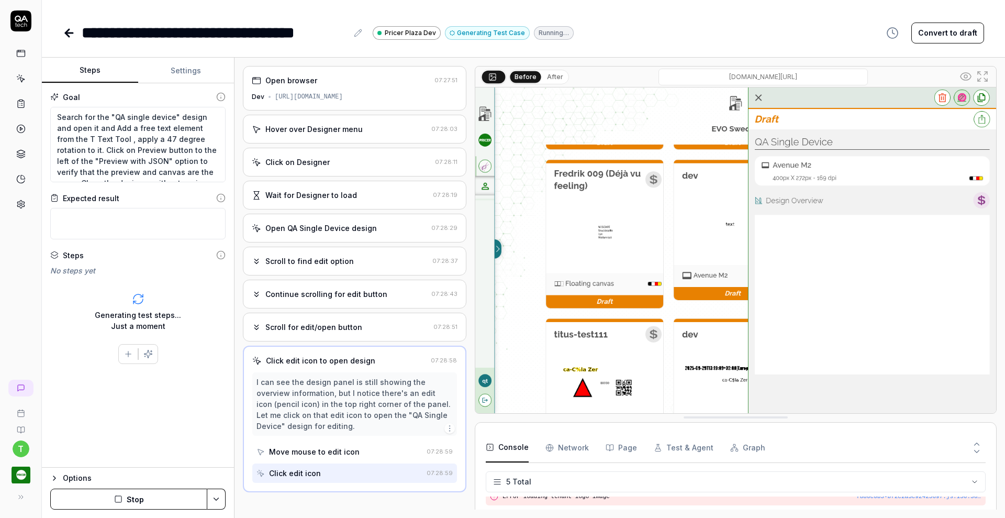
scroll to position [0, 0]
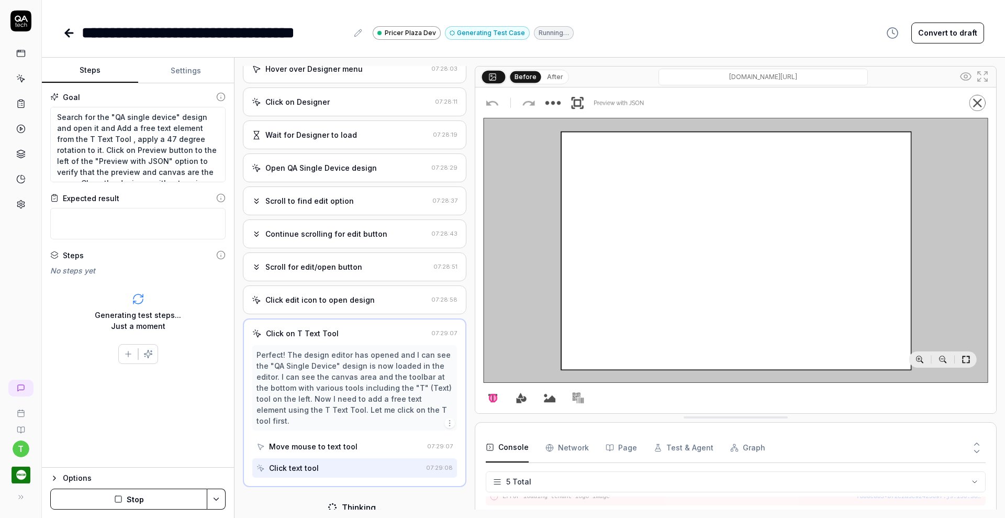
click at [147, 295] on div "Generating test steps... Just a moment" at bounding box center [137, 312] width 175 height 56
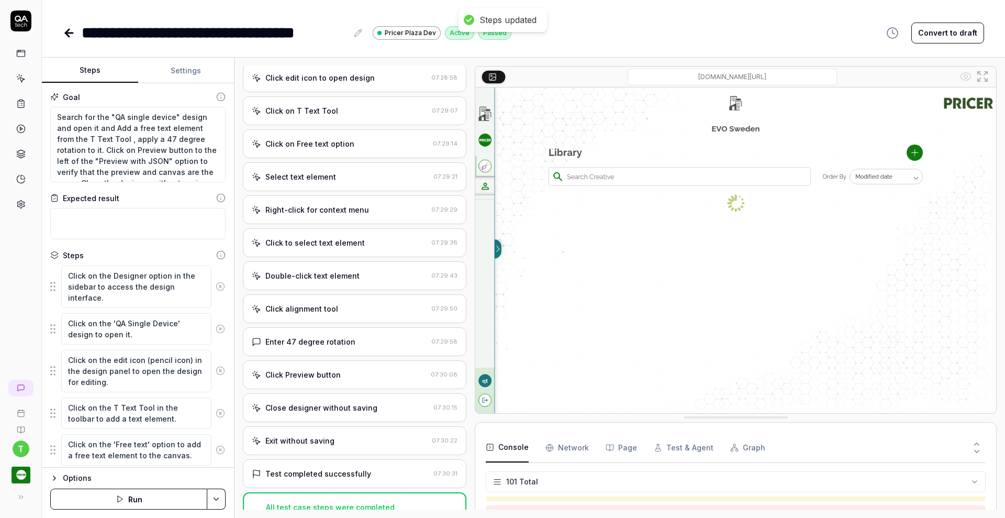
scroll to position [2065, 0]
click at [19, 102] on icon at bounding box center [20, 103] width 9 height 9
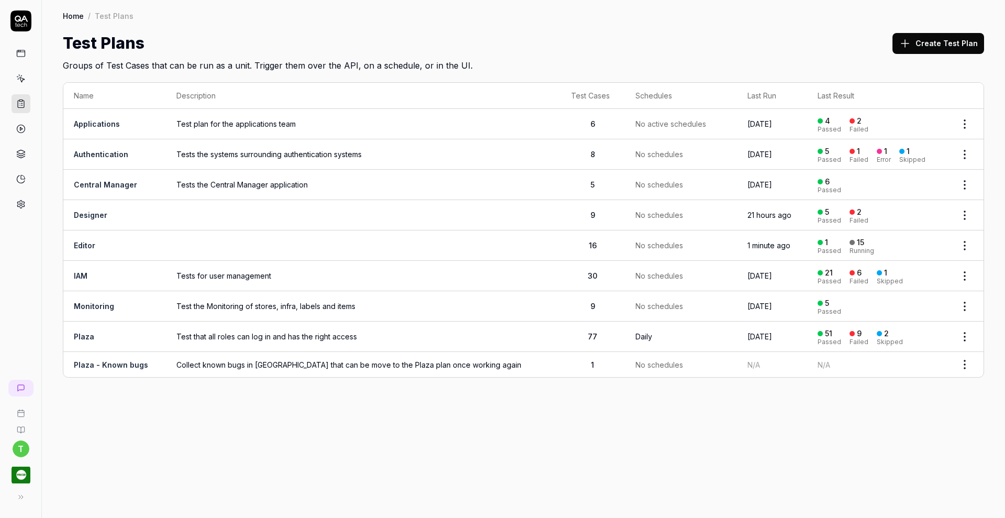
click at [91, 212] on link "Designer" at bounding box center [91, 215] width 34 height 9
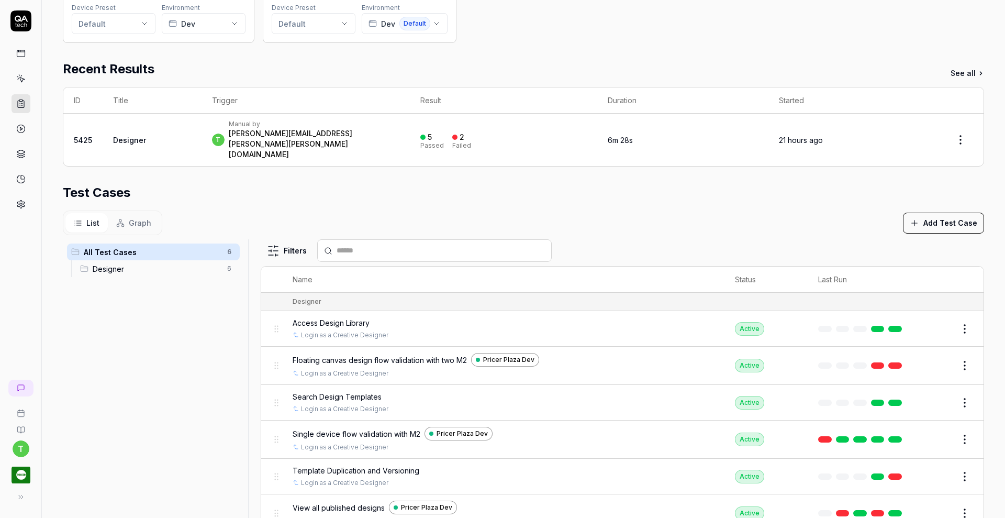
scroll to position [179, 0]
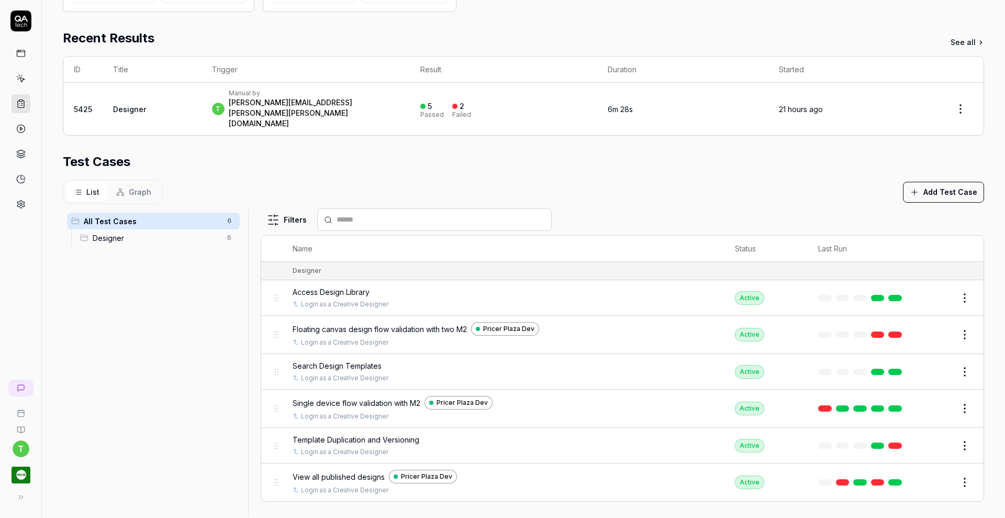
click at [927, 326] on button "Edit" at bounding box center [939, 334] width 25 height 17
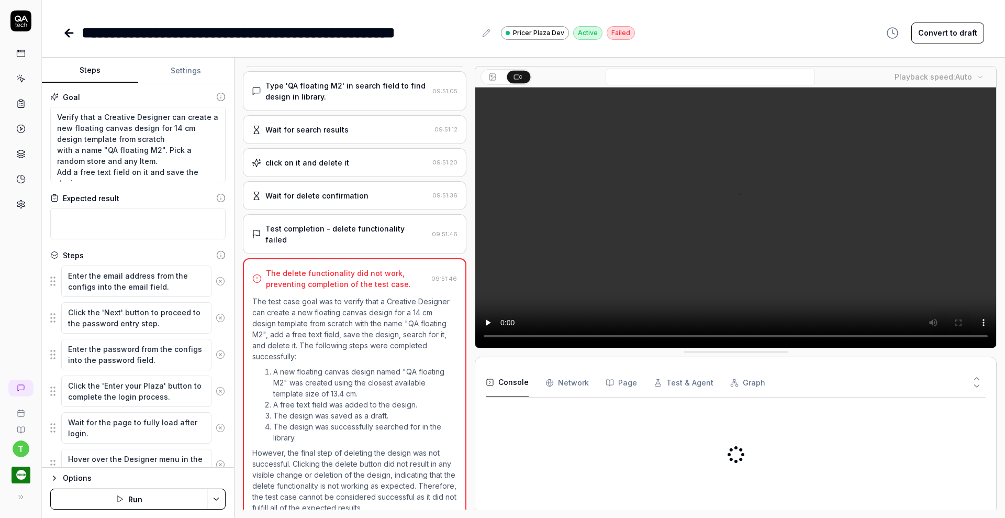
scroll to position [1169, 0]
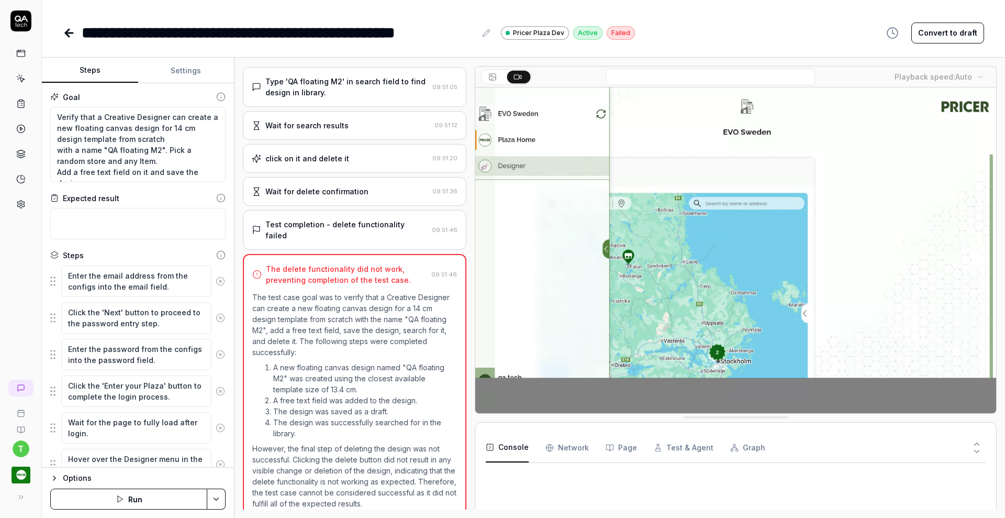
type textarea "*"
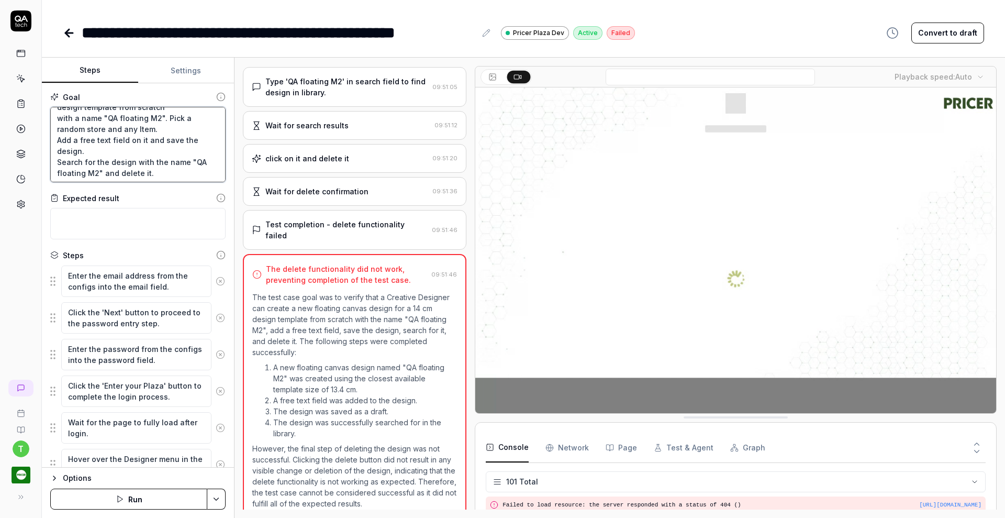
scroll to position [33, 0]
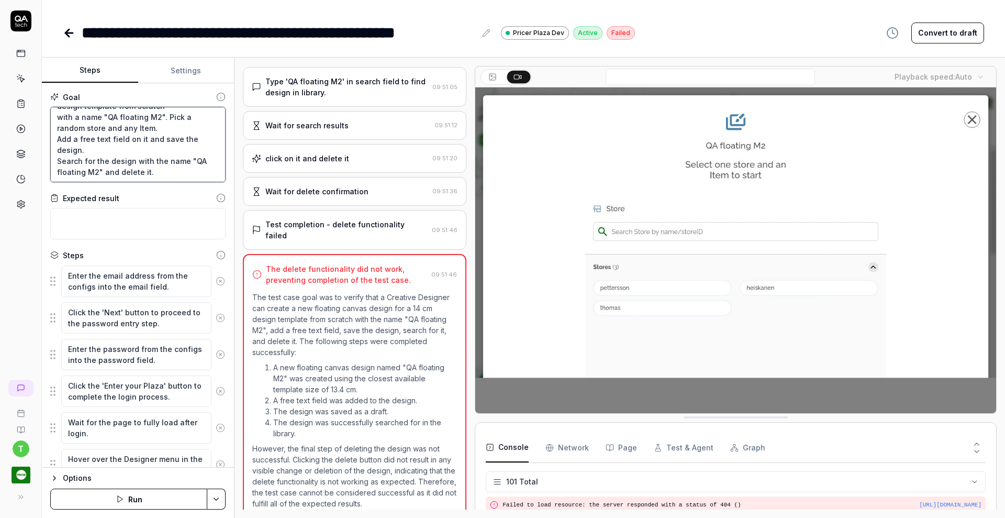
click at [116, 171] on textarea "Verify that a Creative Designer can create a new floating canvas design for 14 …" at bounding box center [137, 144] width 175 height 75
type textarea "Verify that a Creative Designer can create a new floating canvas design for 14 …"
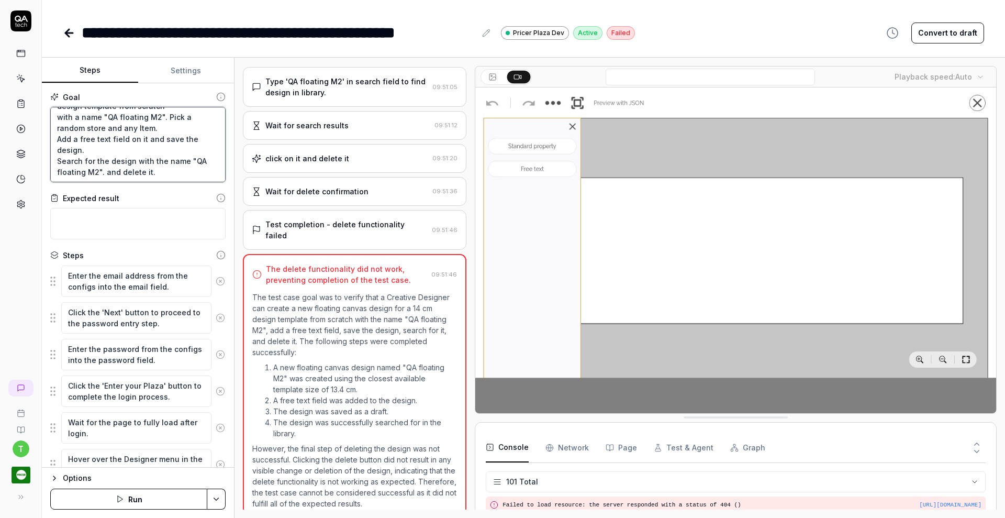
type textarea "*"
type textarea "Verify that a Creative Designer can create a new floating canvas design for 14 …"
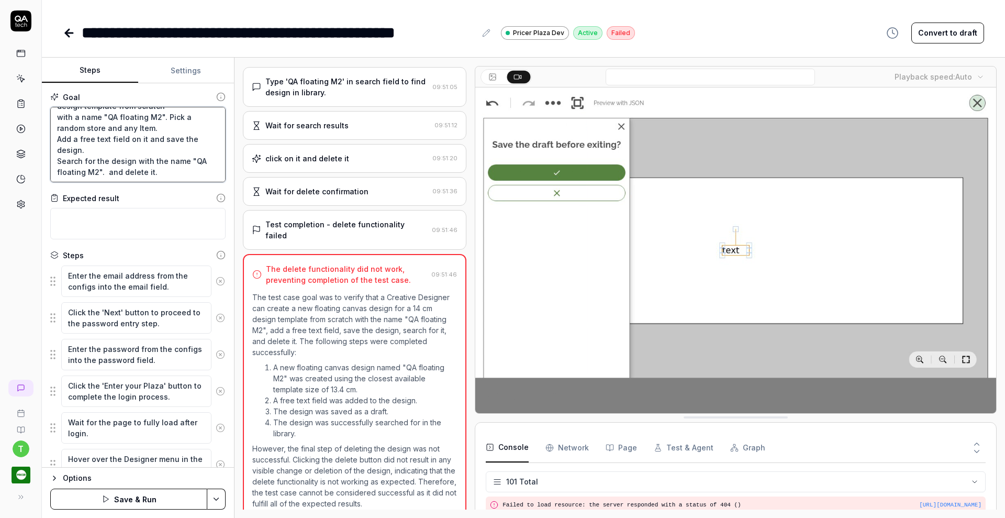
type textarea "*"
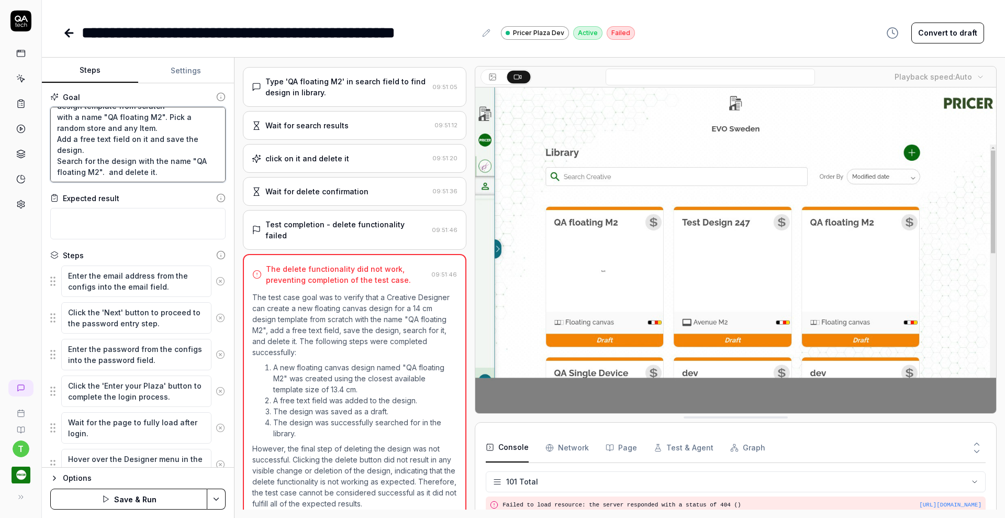
type textarea "Verify that a Creative Designer can create a new floating canvas design for 14 …"
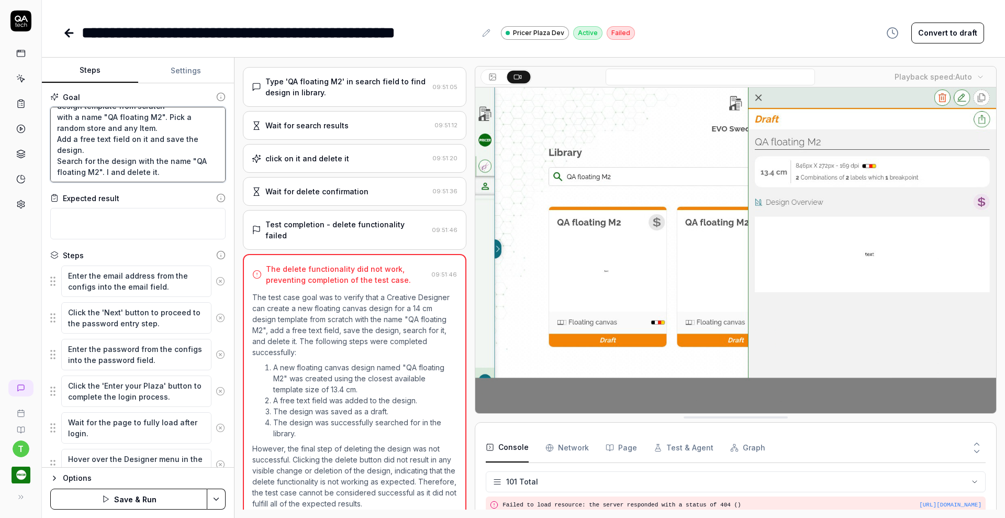
type textarea "*"
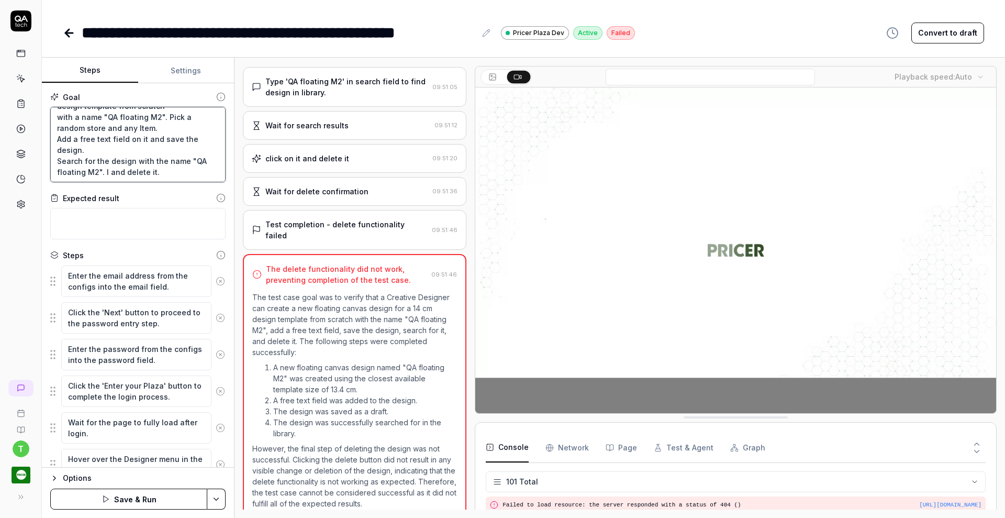
type textarea "Verify that a Creative Designer can create a new floating canvas design for 14 …"
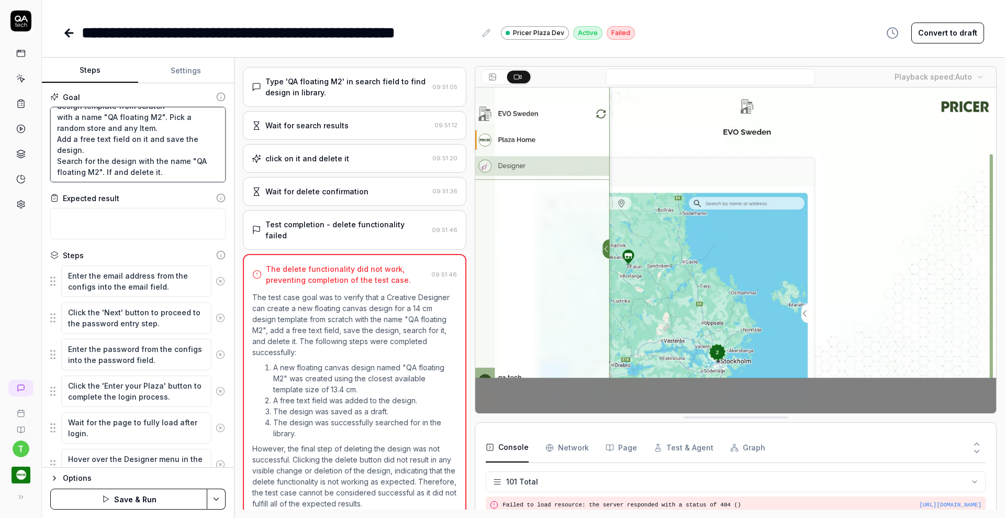
type textarea "*"
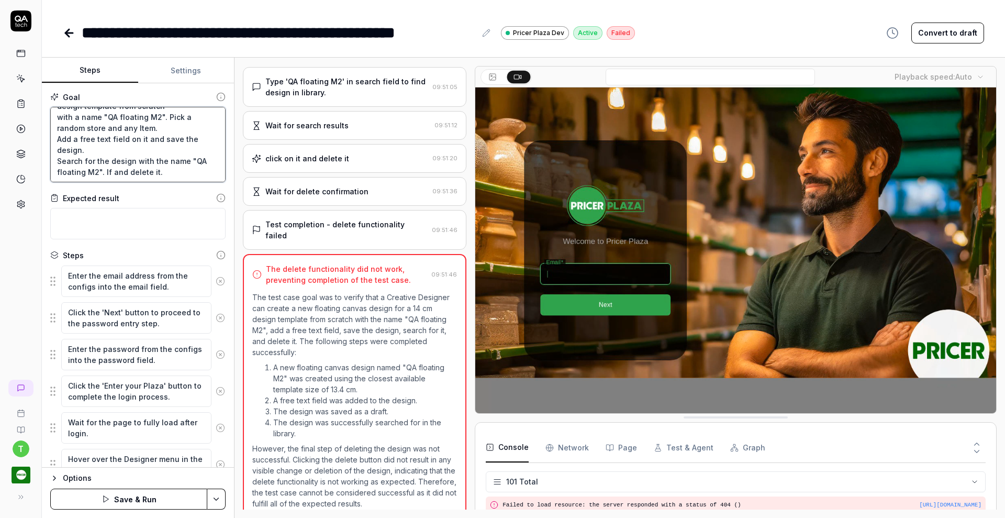
type textarea "Verify that a Creative Designer can create a new floating canvas design for 14 …"
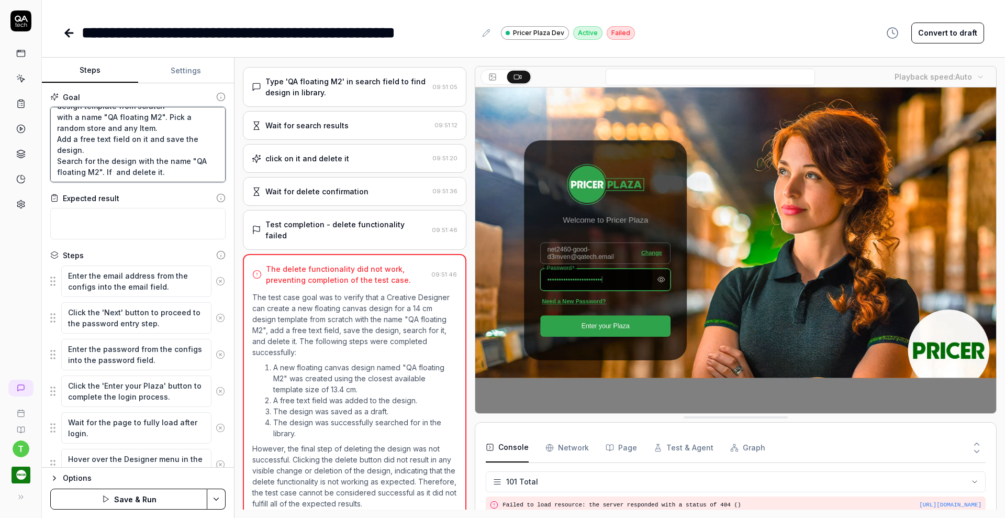
type textarea "*"
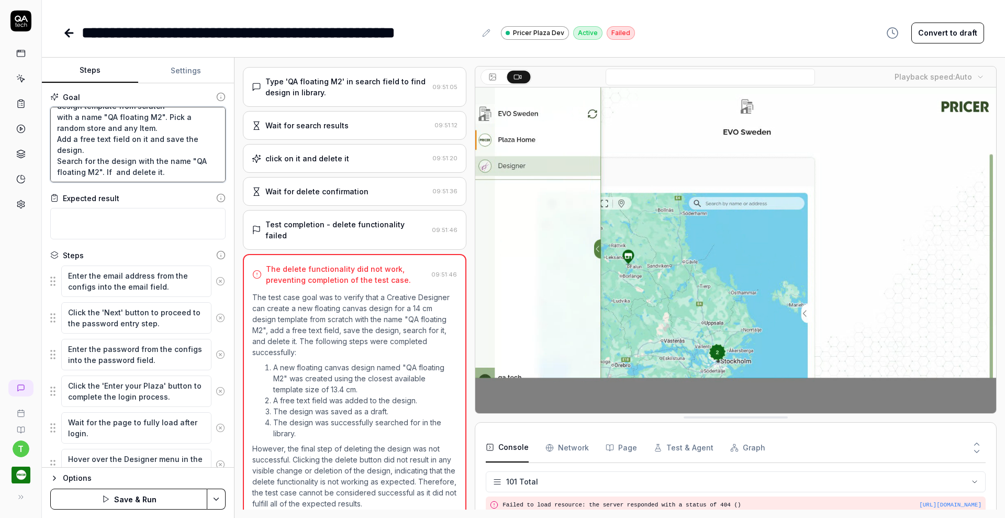
type textarea "Verify that a Creative Designer can create a new floating canvas design for 14 …"
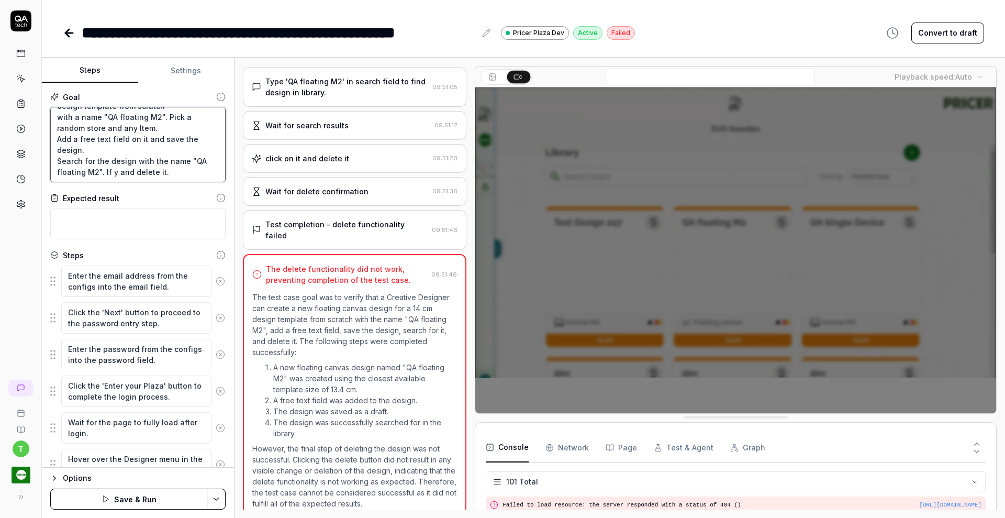
type textarea "*"
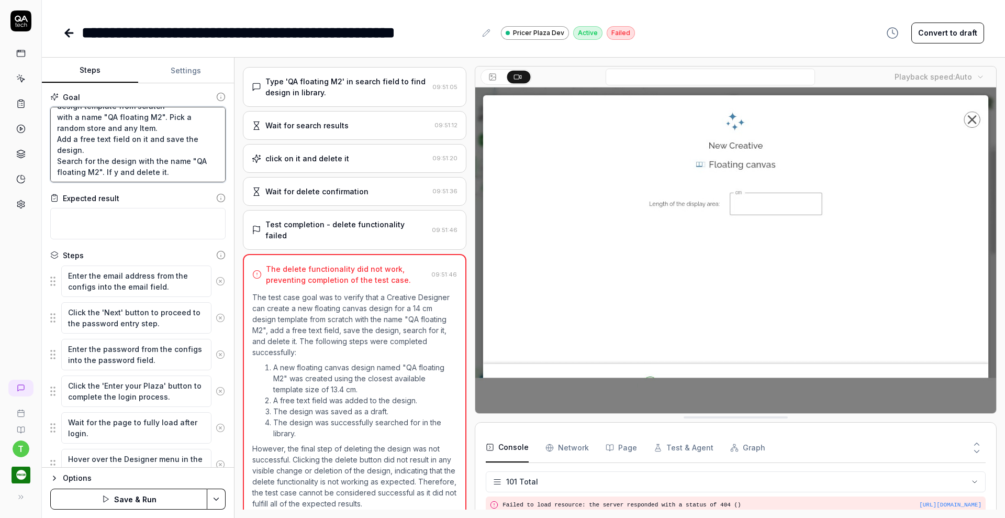
type textarea "Verify that a Creative Designer can create a new floating canvas design for 14 …"
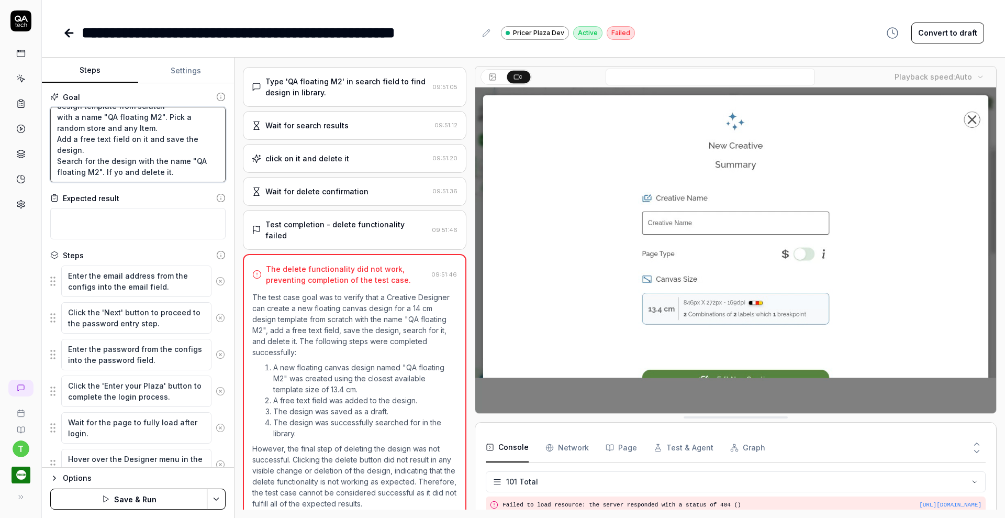
type textarea "*"
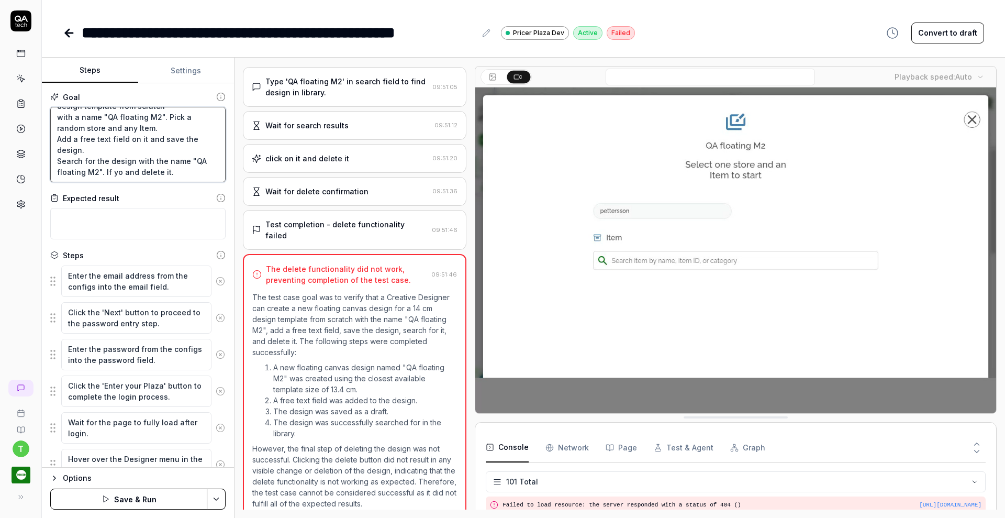
type textarea "Verify that a Creative Designer can create a new floating canvas design for 14 …"
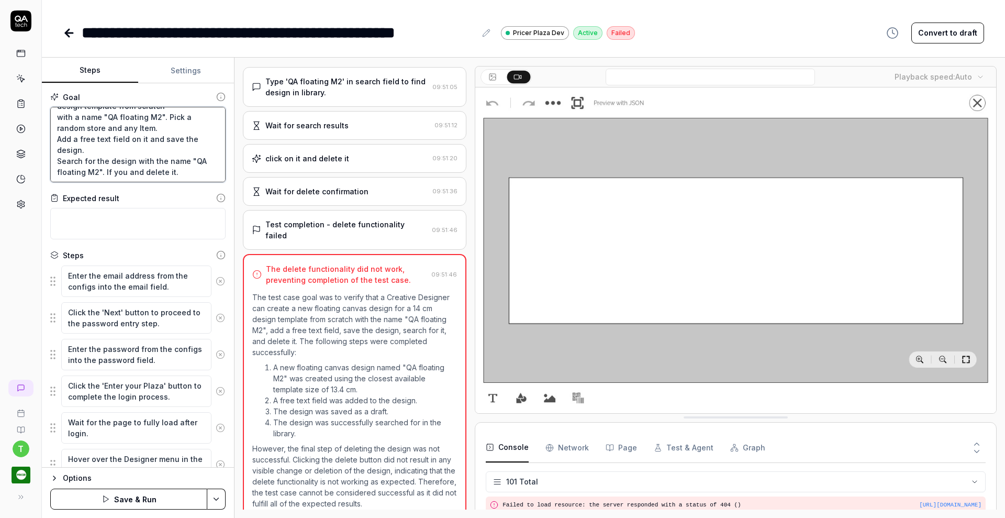
type textarea "*"
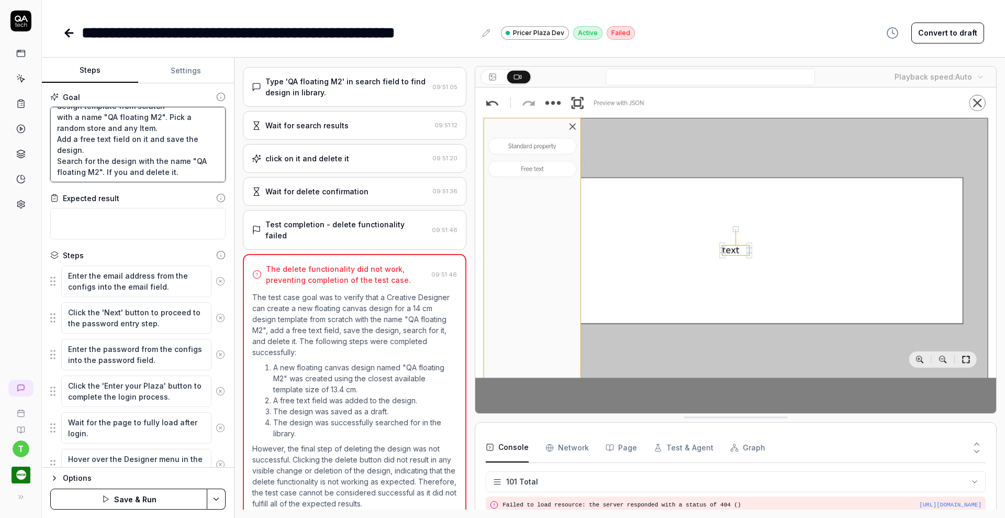
type textarea "Verify that a Creative Designer can create a new floating canvas design for 14 …"
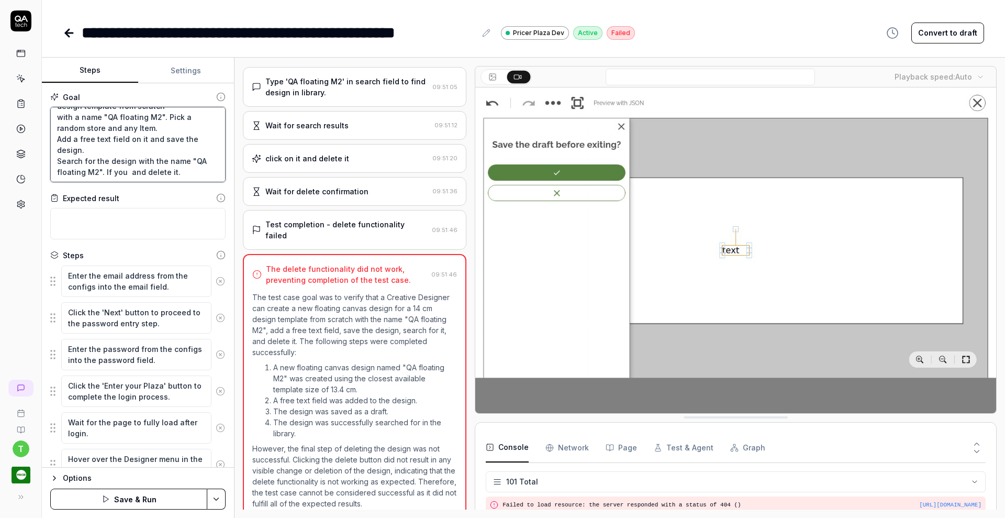
type textarea "*"
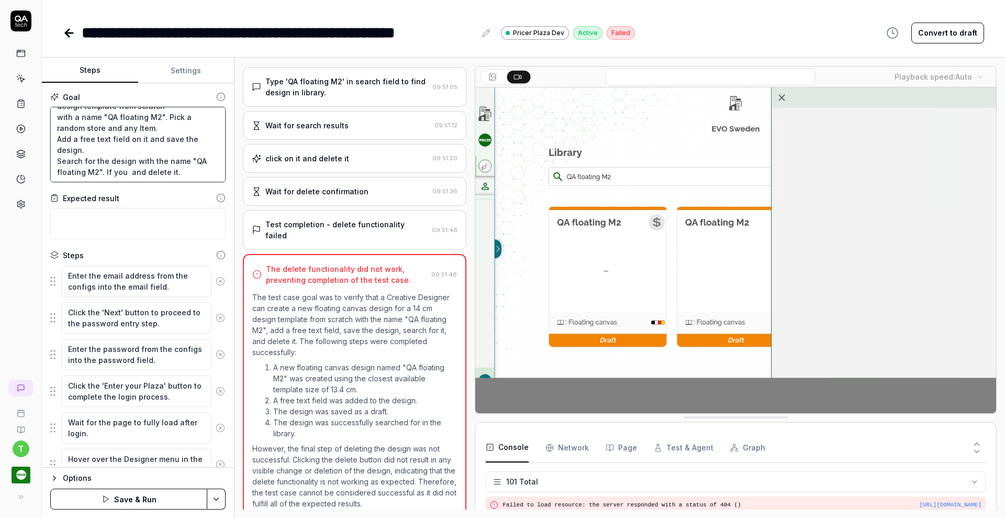
type textarea "Verify that a Creative Designer can create a new floating canvas design for 14 …"
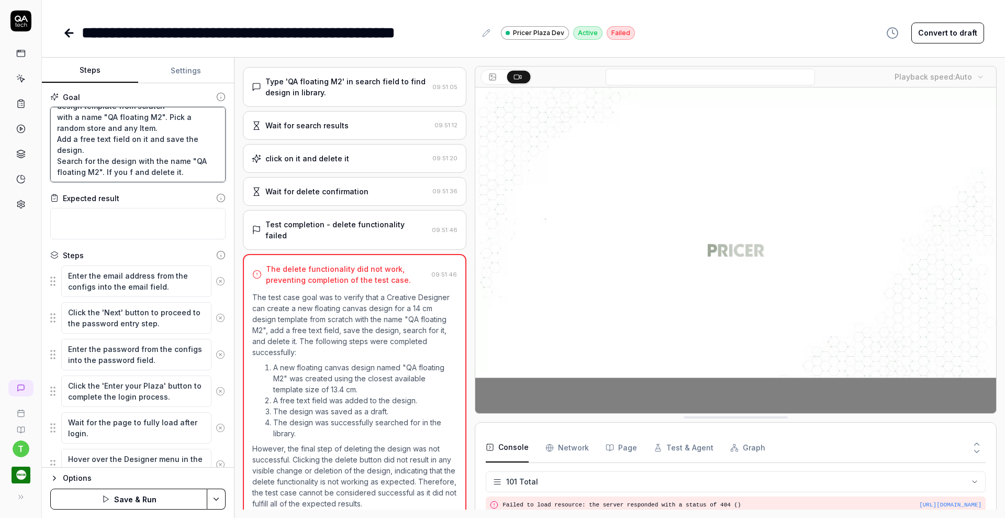
type textarea "*"
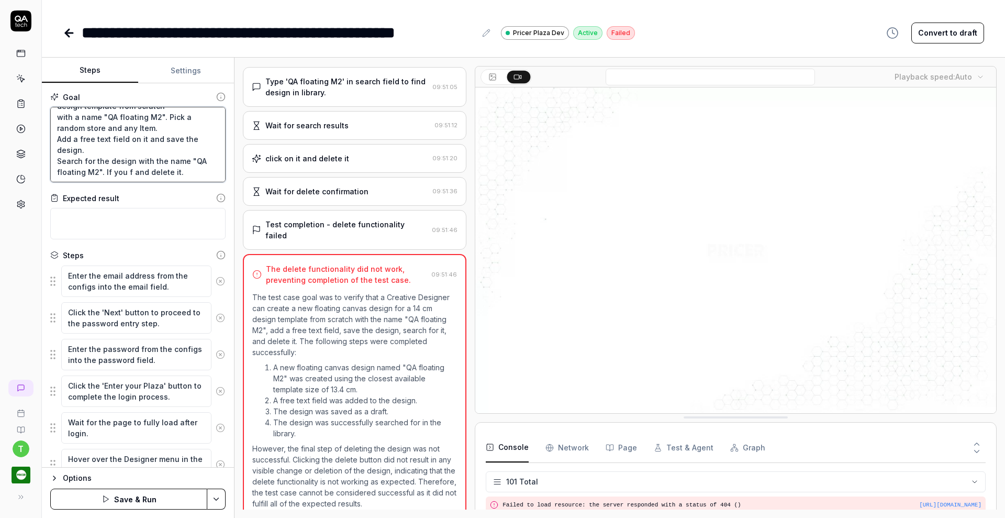
type textarea "Verify that a Creative Designer can create a new floating canvas design for 14 …"
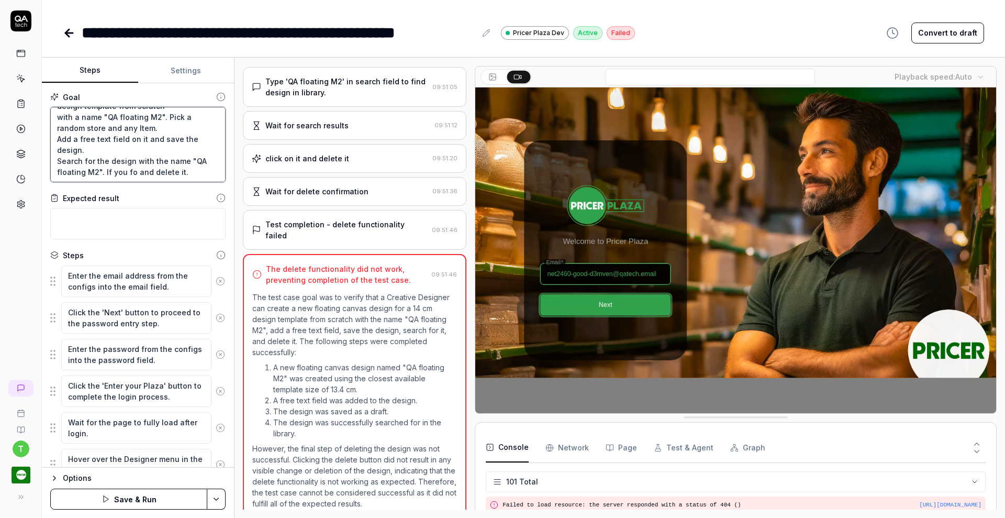
type textarea "*"
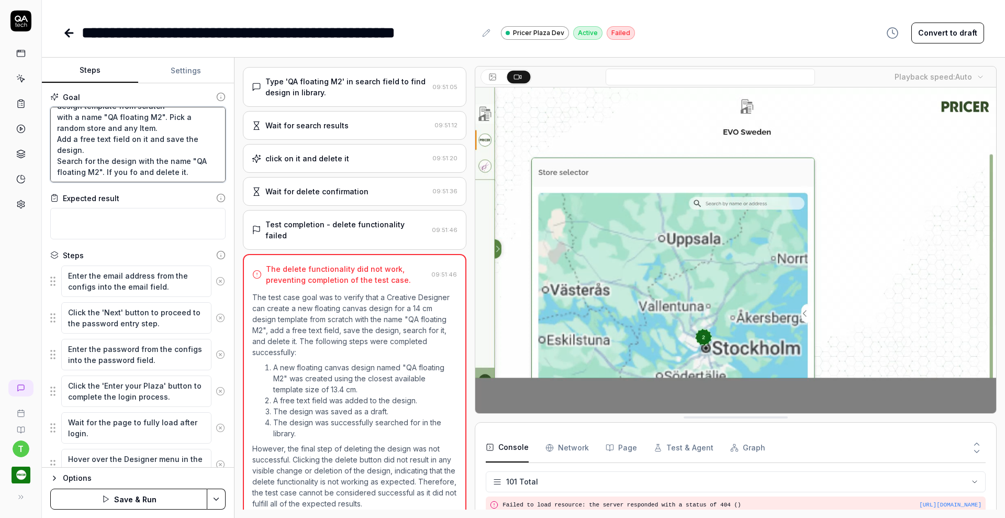
type textarea "Verify that a Creative Designer can create a new floating canvas design for 14 …"
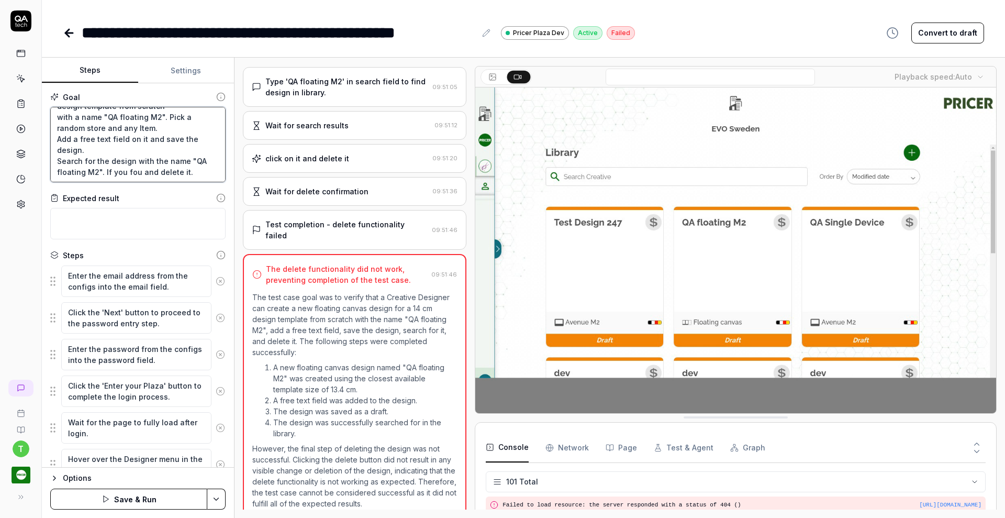
type textarea "*"
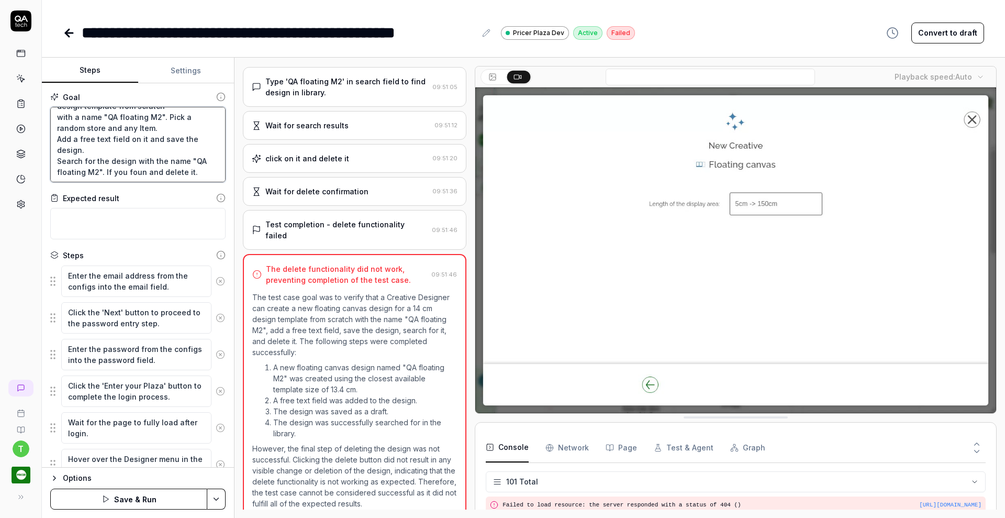
type textarea "Verify that a Creative Designer can create a new floating canvas design for 14 …"
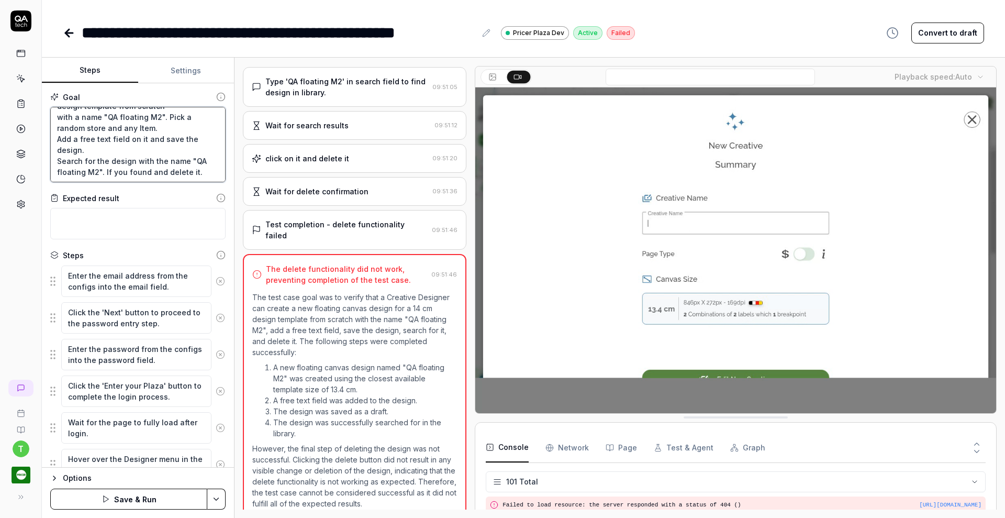
type textarea "*"
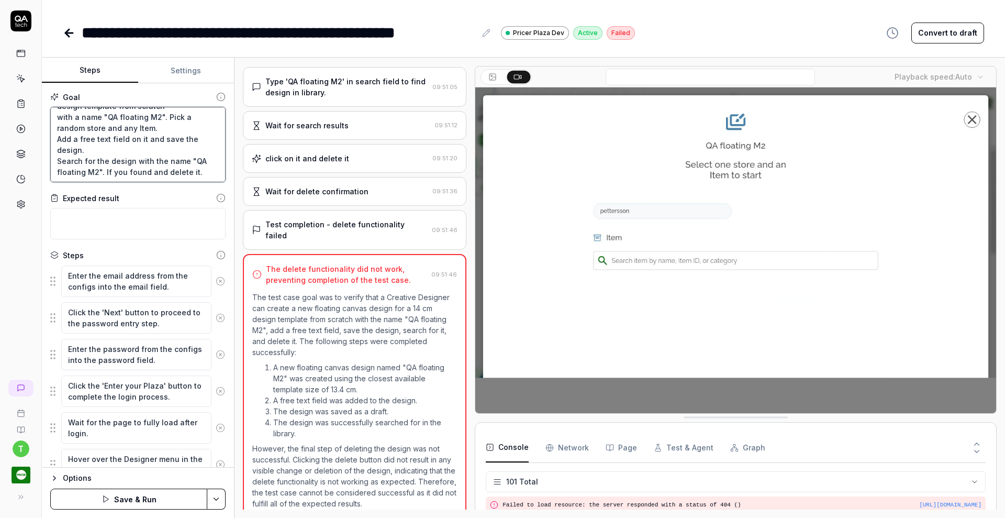
type textarea "Verify that a Creative Designer can create a new floating canvas design for 14 …"
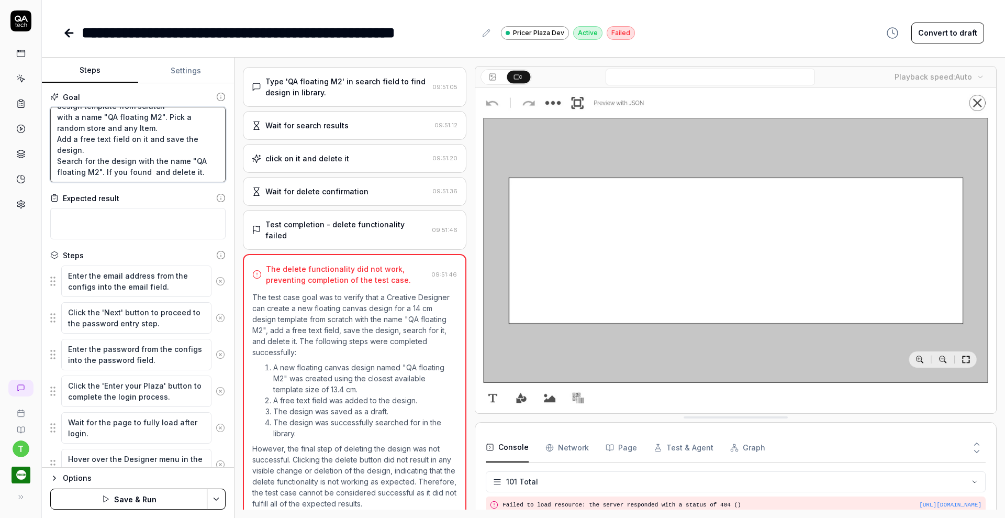
type textarea "*"
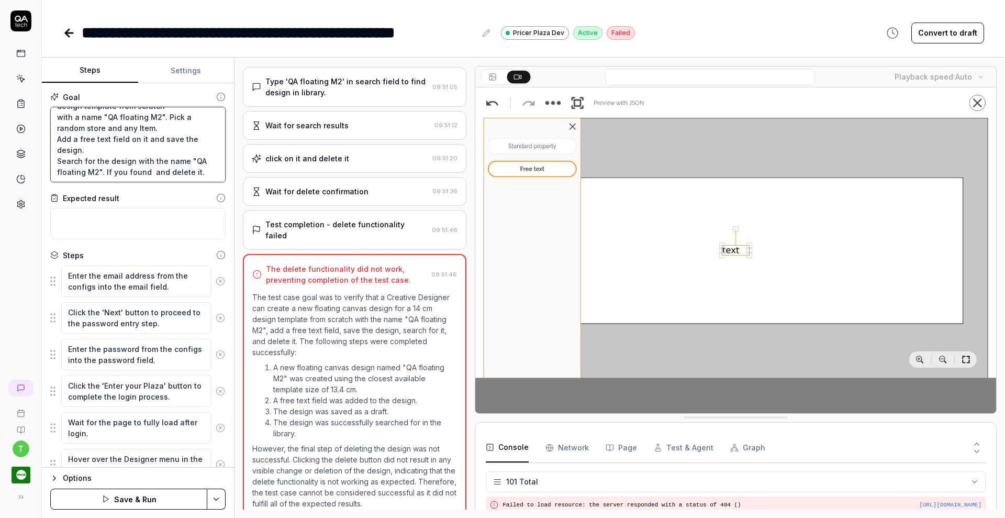
type textarea "Verify that a Creative Designer can create a new floating canvas design for 14 …"
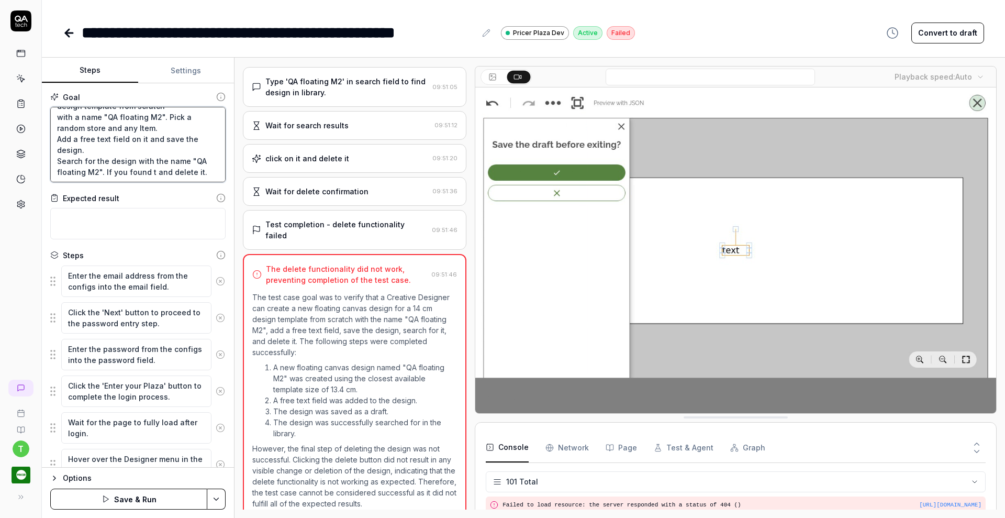
type textarea "*"
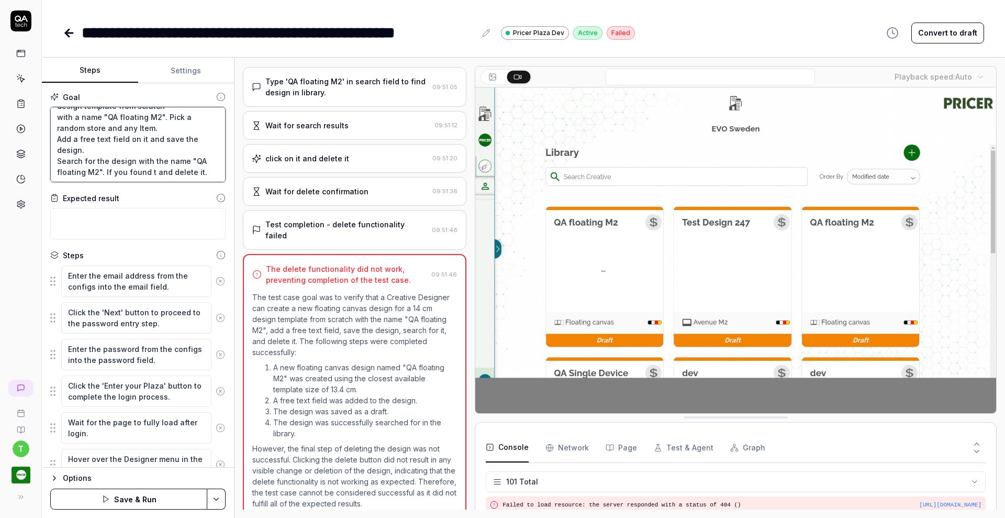
type textarea "Verify that a Creative Designer can create a new floating canvas design for 14 …"
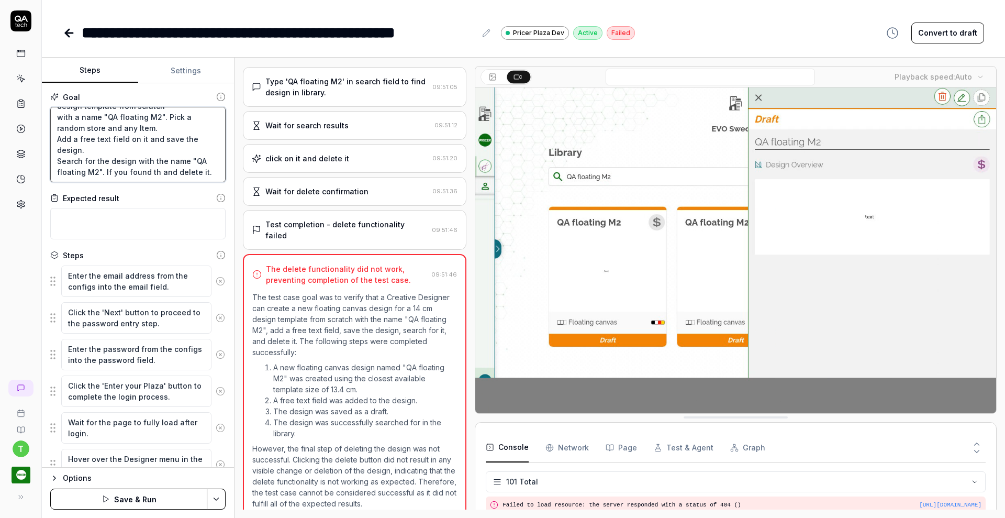
type textarea "*"
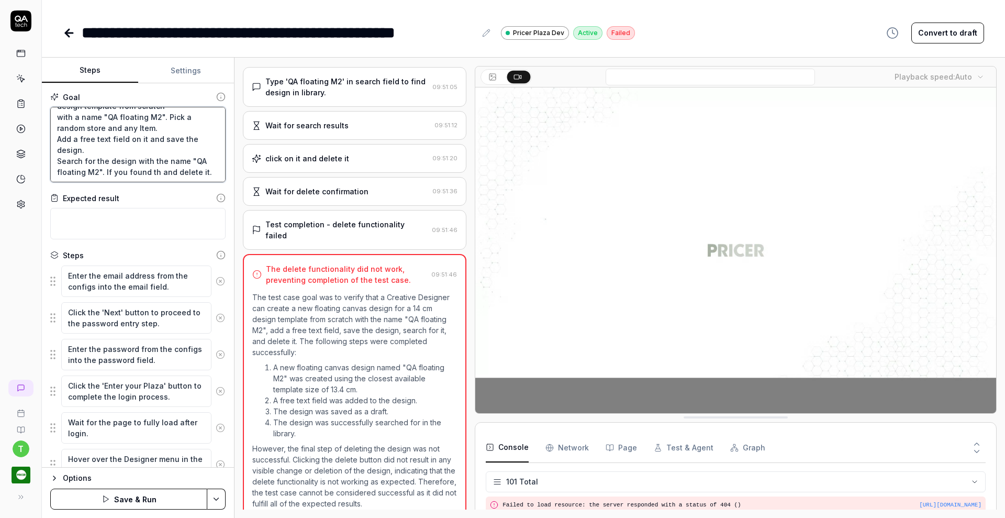
type textarea "Verify that a Creative Designer can create a new floating canvas design for 14 …"
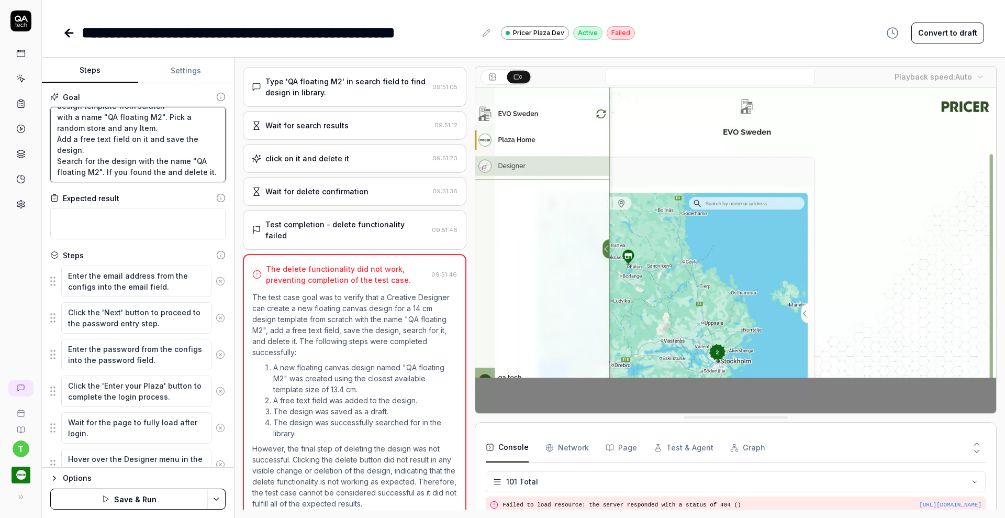
type textarea "*"
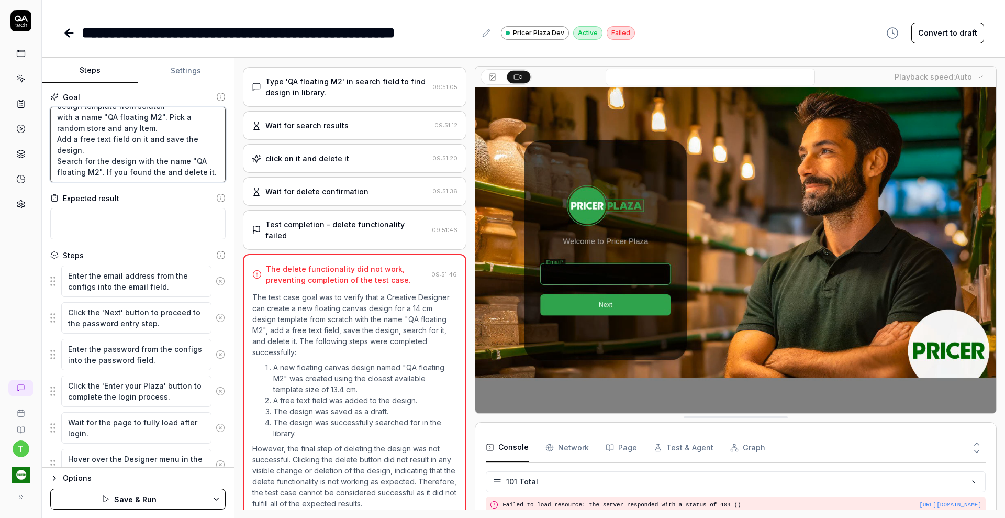
type textarea "Verify that a Creative Designer can create a new floating canvas design for 14 …"
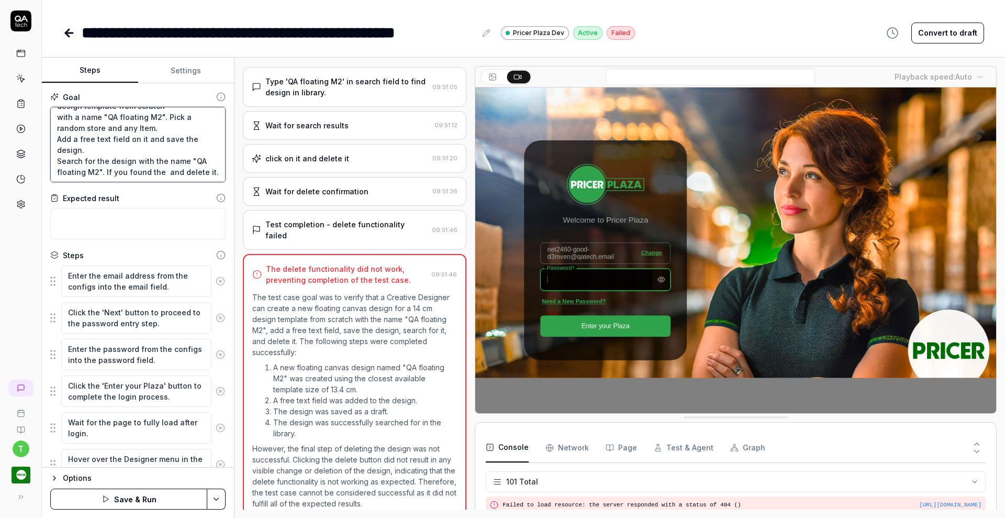
type textarea "*"
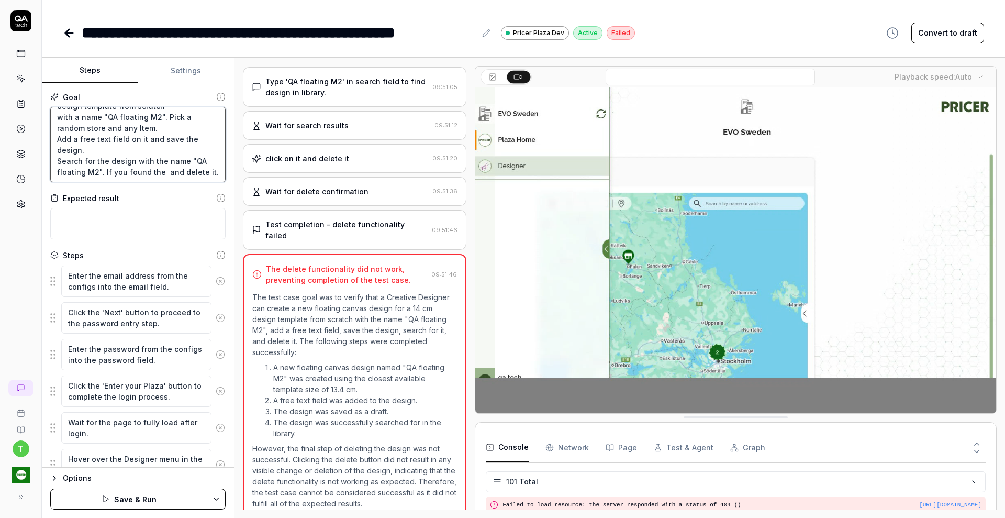
type textarea "Verify that a Creative Designer can create a new floating canvas design for 14 …"
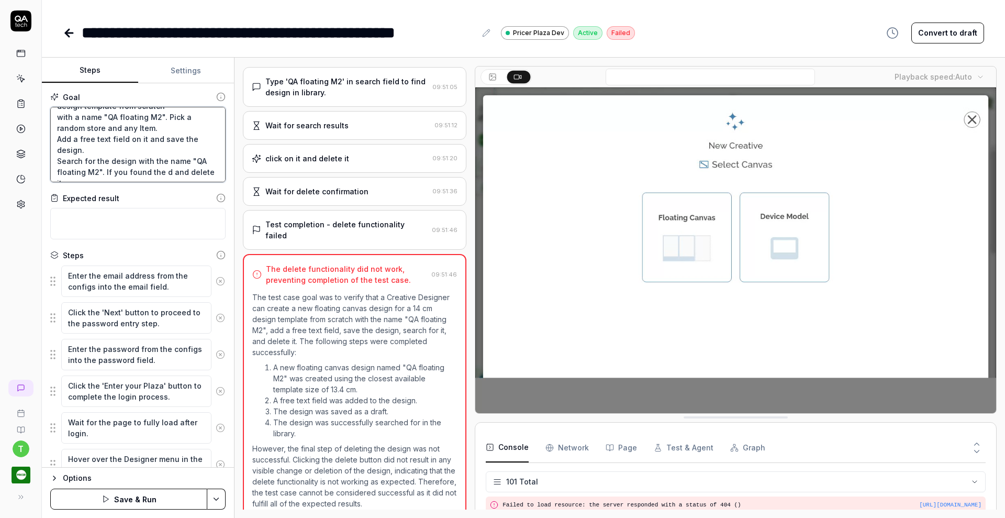
type textarea "*"
type textarea "Verify that a Creative Designer can create a new floating canvas design for 14 …"
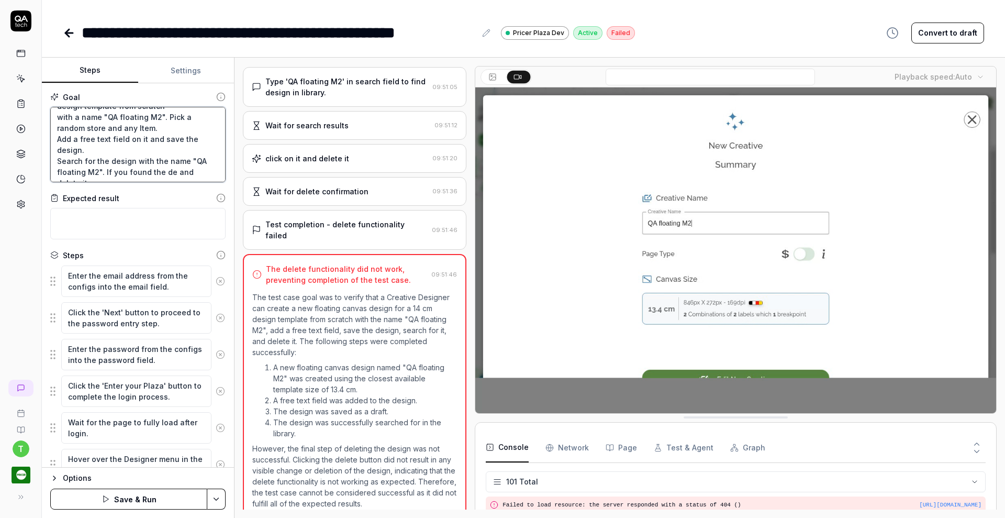
type textarea "*"
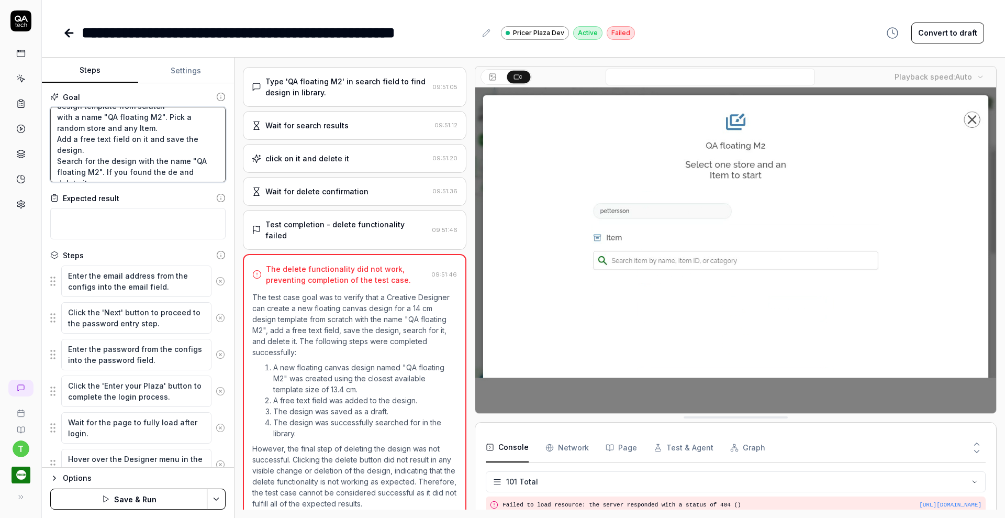
type textarea "Verify that a Creative Designer can create a new floating canvas design for 14 …"
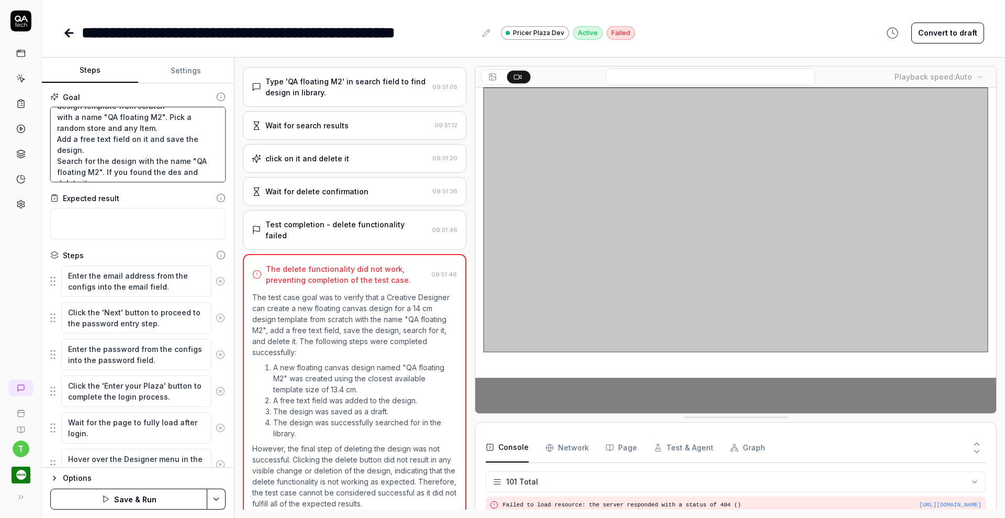
type textarea "*"
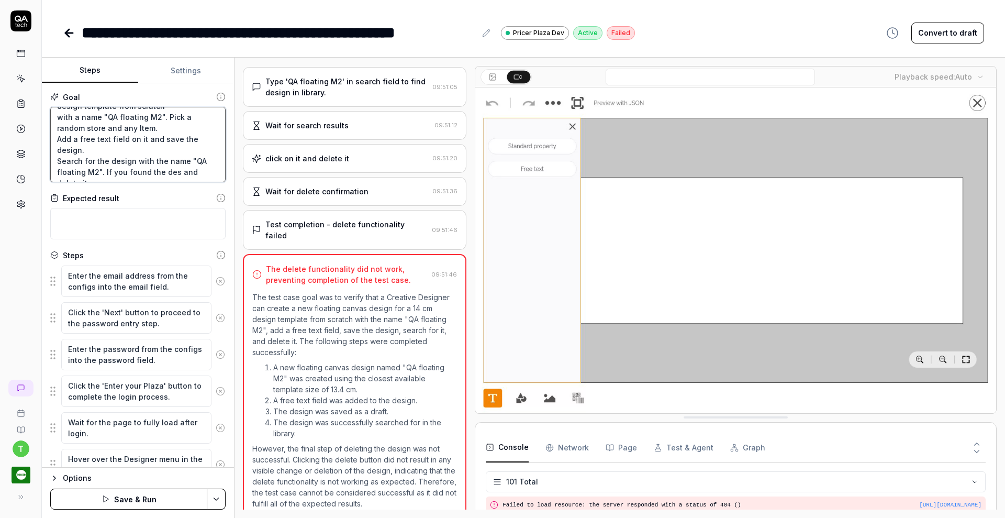
type textarea "Verify that a Creative Designer can create a new floating canvas design for 14 …"
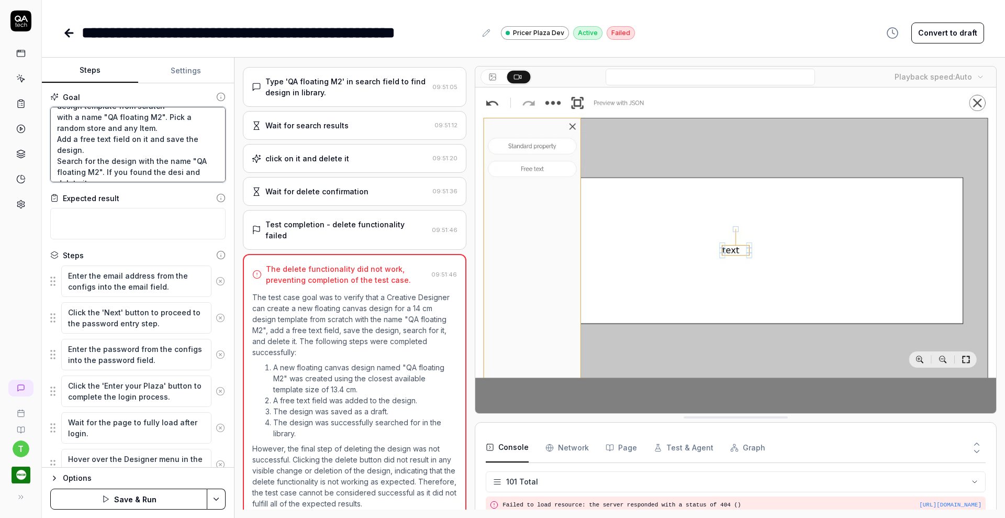
type textarea "*"
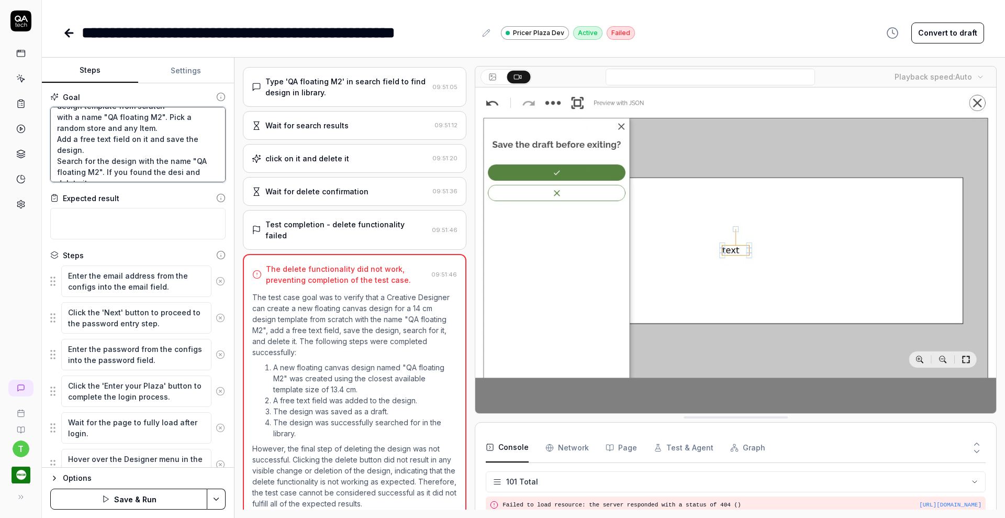
type textarea "Verify that a Creative Designer can create a new floating canvas design for 14 …"
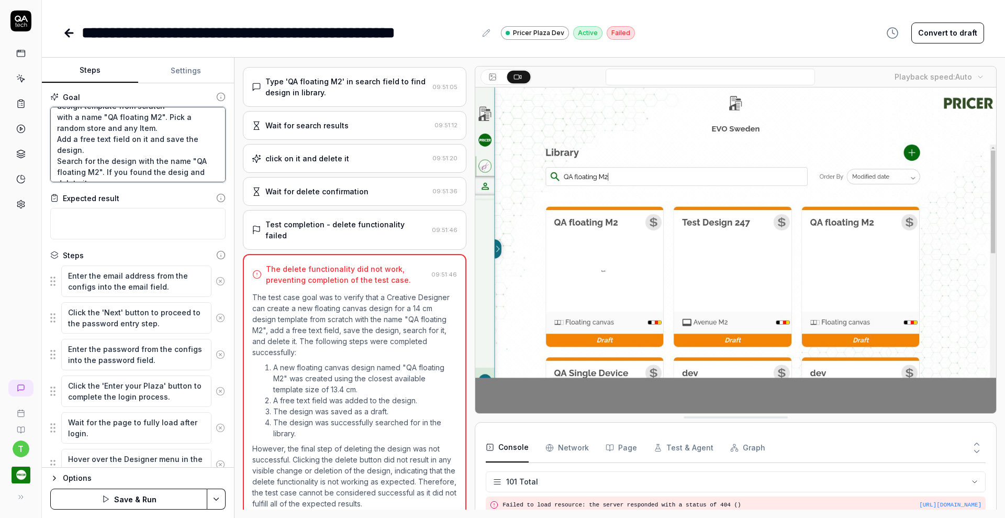
type textarea "*"
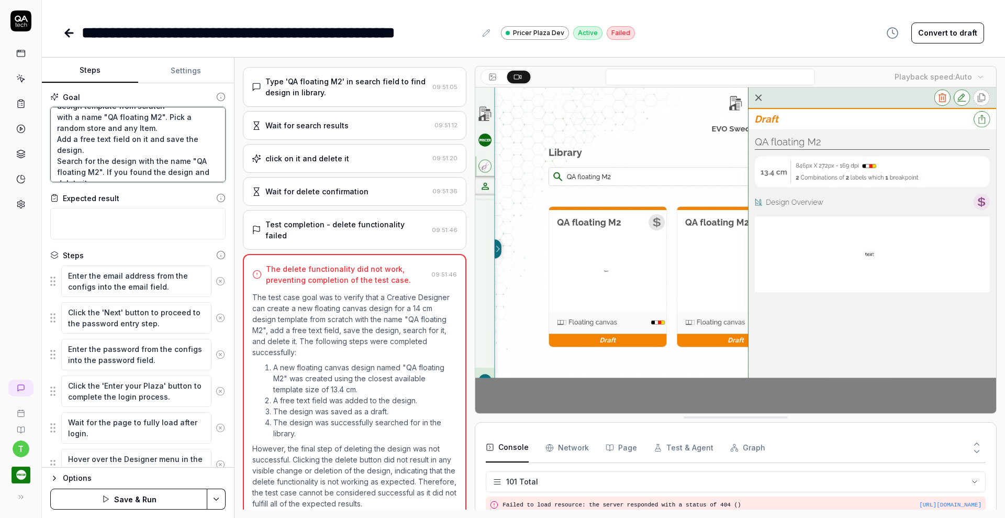
type textarea "Verify that a Creative Designer can create a new floating canvas design for 14 …"
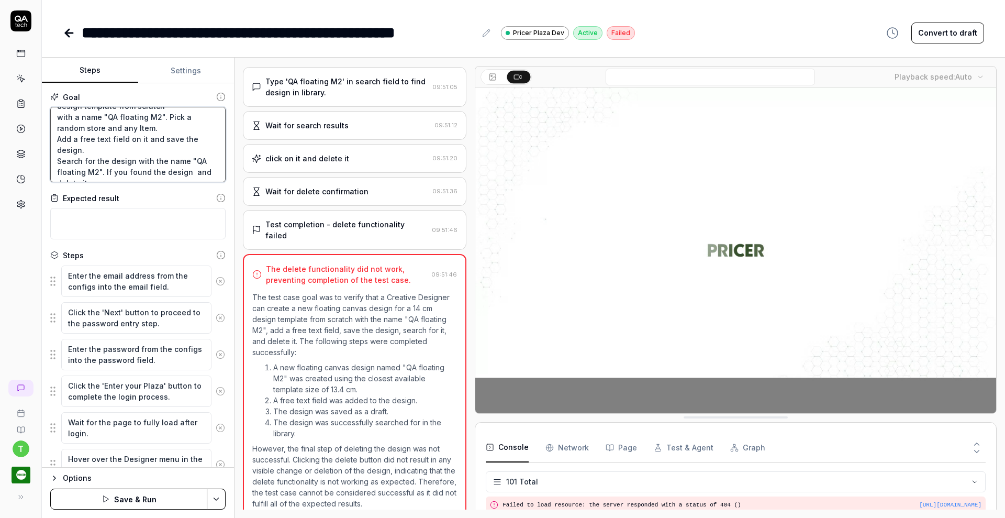
type textarea "*"
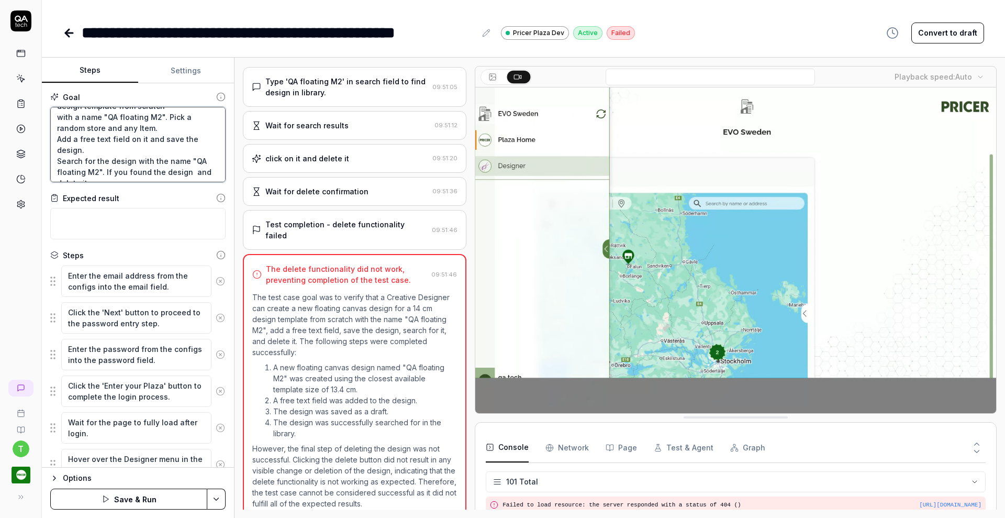
type textarea "Verify that a Creative Designer can create a new floating canvas design for 14 …"
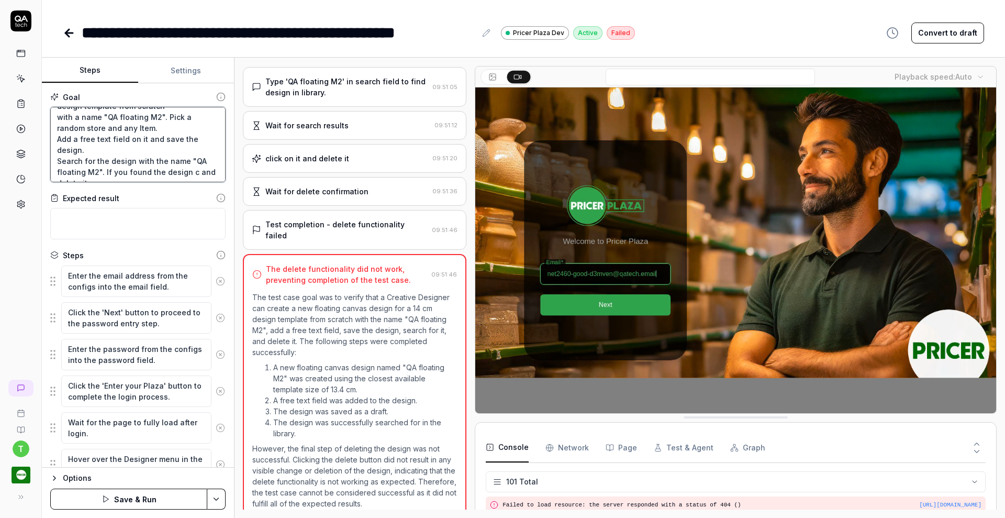
scroll to position [39, 0]
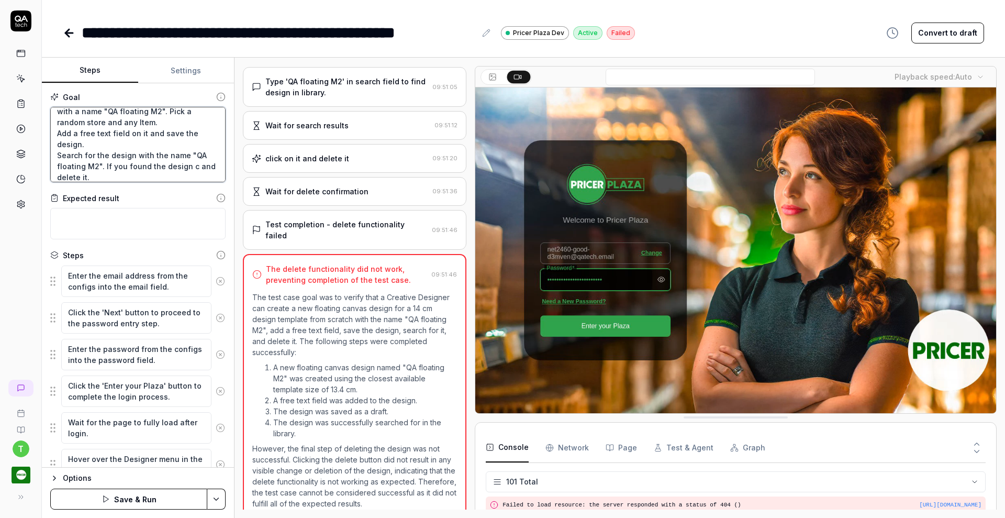
type textarea "*"
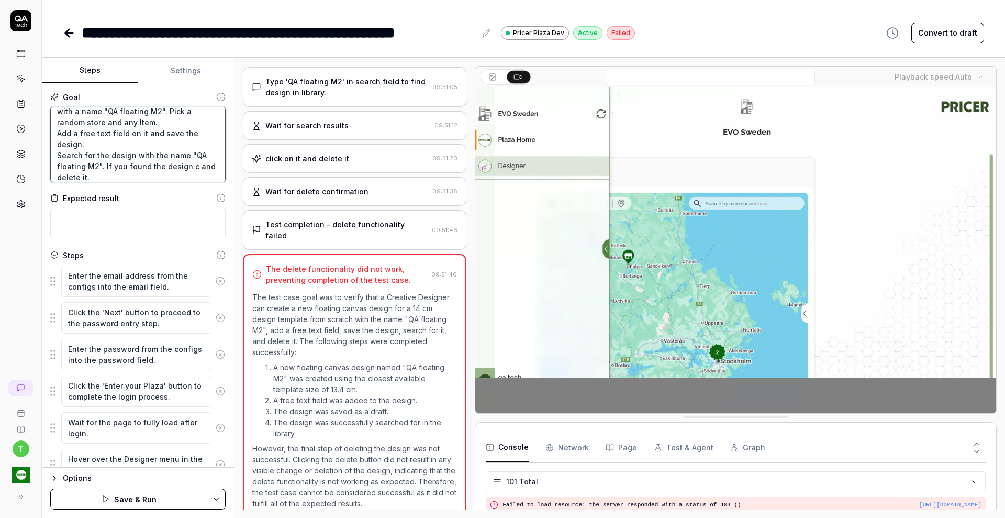
type textarea "Verify that a Creative Designer can create a new floating canvas design for 14 …"
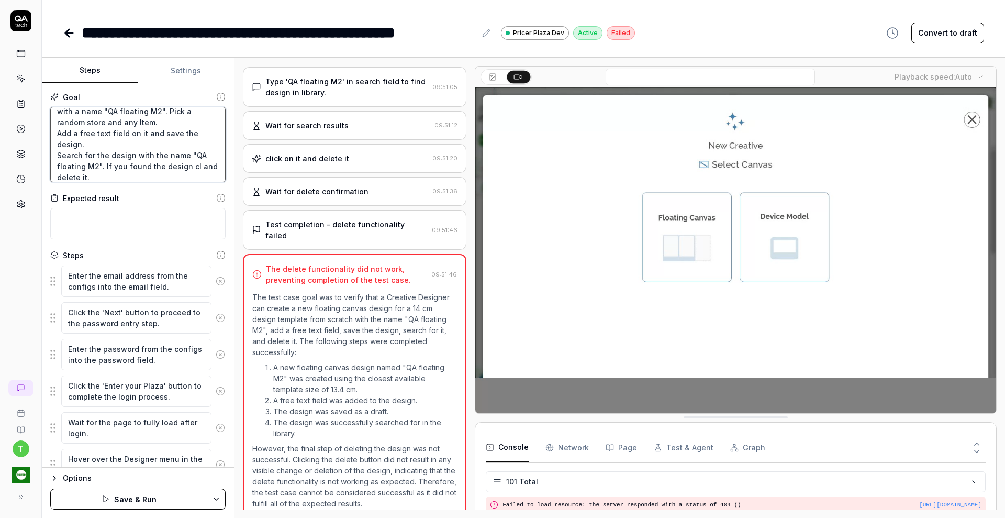
type textarea "*"
type textarea "Verify that a Creative Designer can create a new floating canvas design for 14 …"
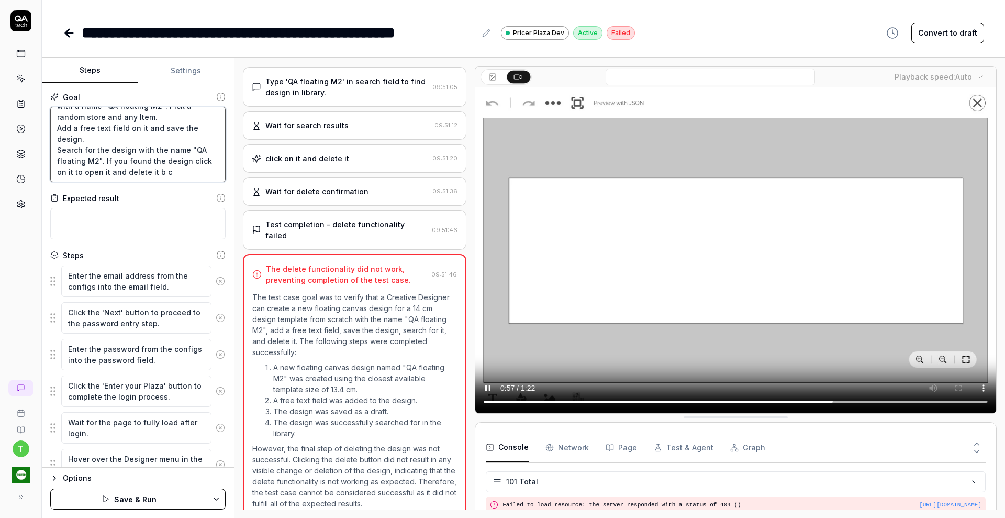
scroll to position [44, 0]
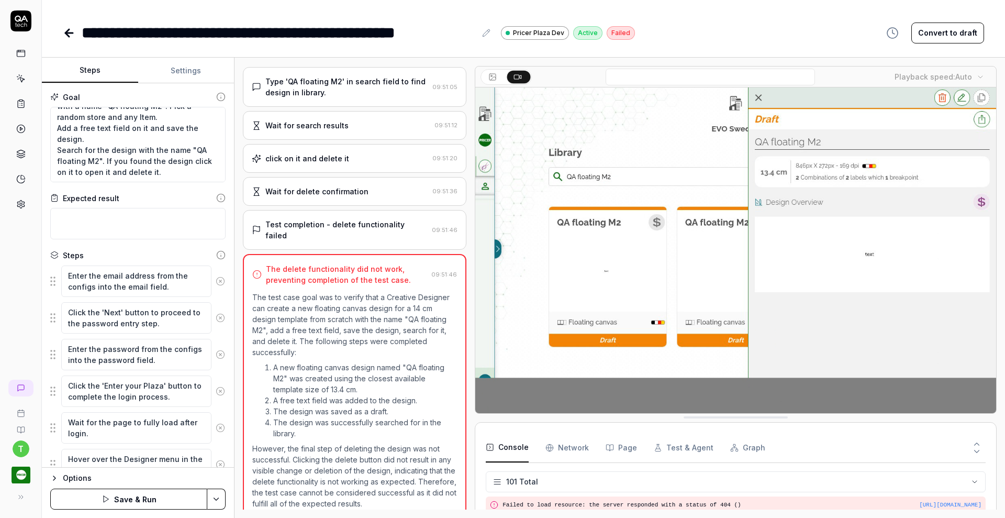
click at [212, 285] on button at bounding box center [221, 281] width 18 height 21
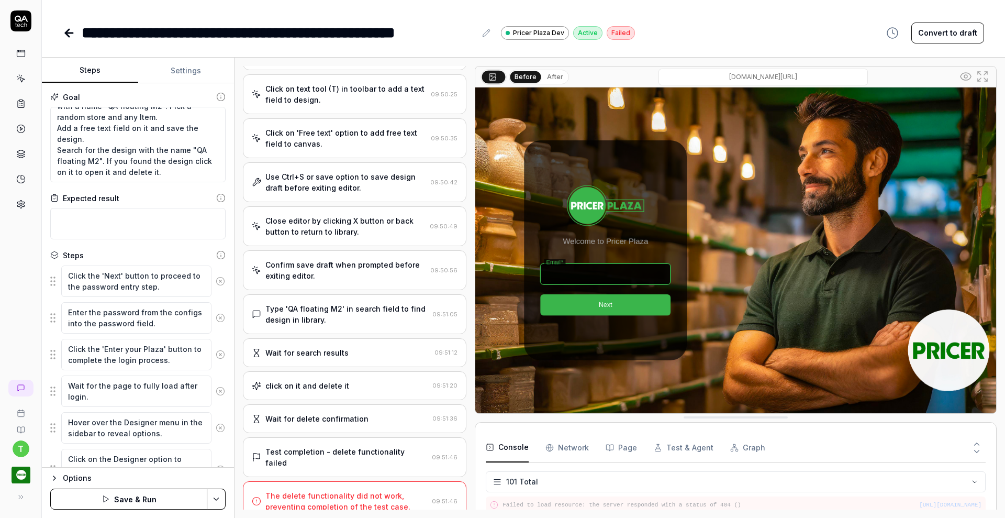
scroll to position [1049, 0]
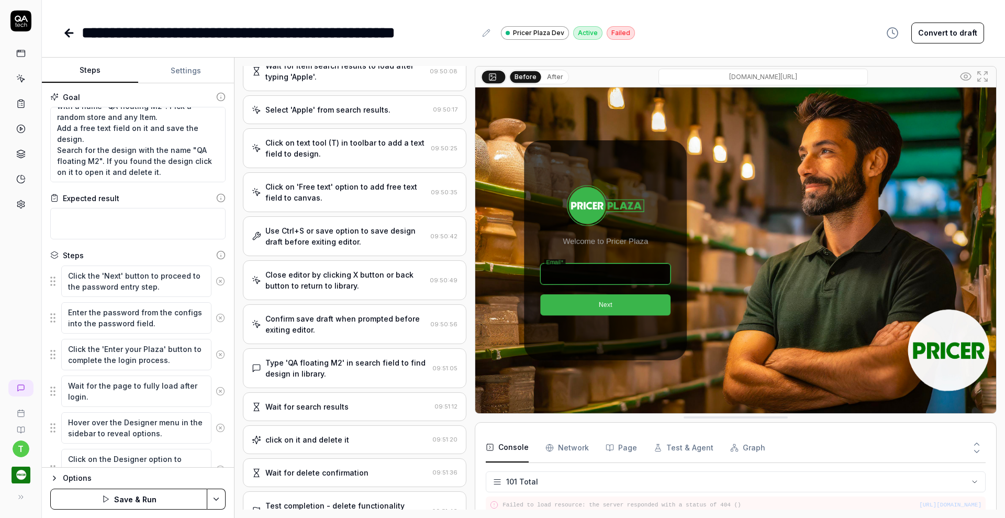
click at [212, 285] on button at bounding box center [221, 281] width 18 height 21
click at [212, 307] on button at bounding box center [221, 317] width 18 height 21
click at [212, 344] on button at bounding box center [221, 354] width 18 height 21
click at [212, 381] on button at bounding box center [221, 391] width 18 height 21
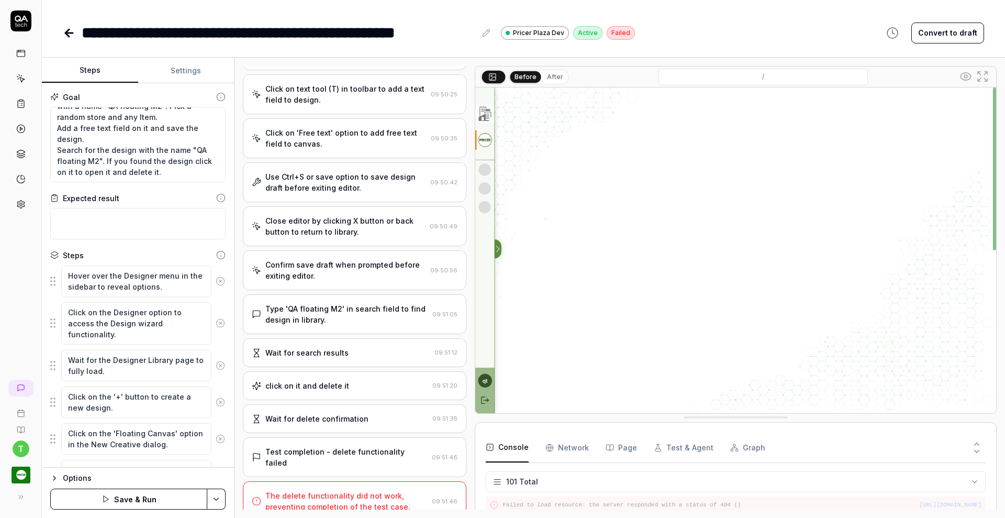
click at [212, 285] on button at bounding box center [221, 281] width 18 height 21
click at [216, 318] on icon at bounding box center [220, 322] width 9 height 9
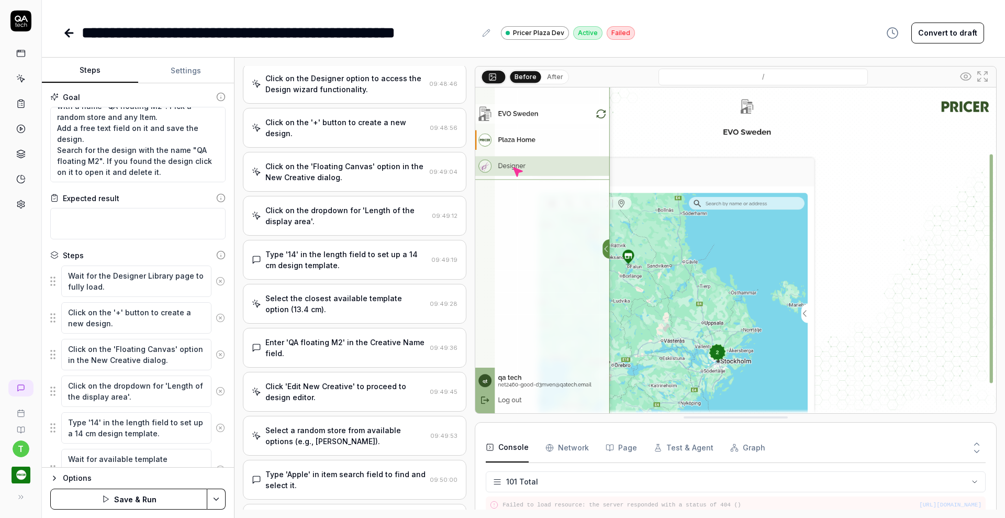
click at [212, 285] on button at bounding box center [221, 281] width 18 height 21
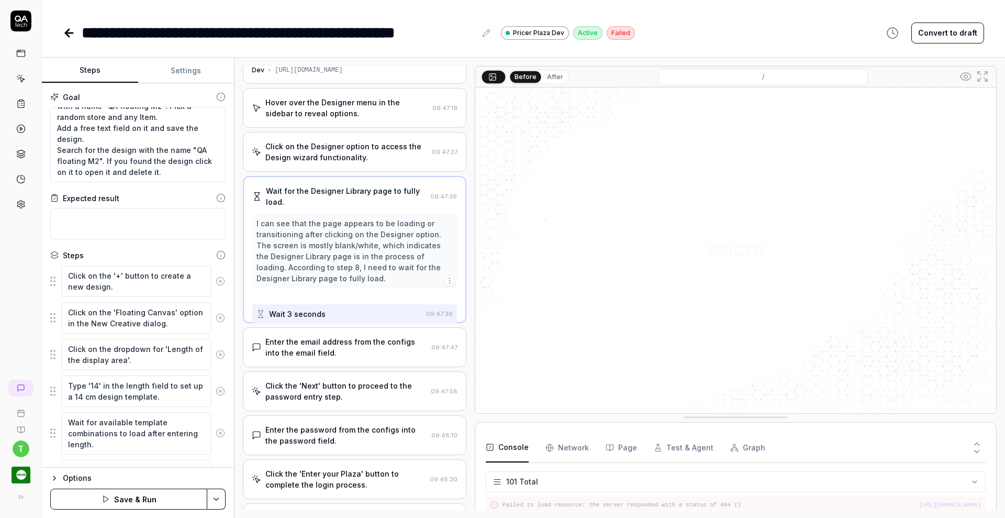
click at [212, 285] on button at bounding box center [221, 281] width 18 height 21
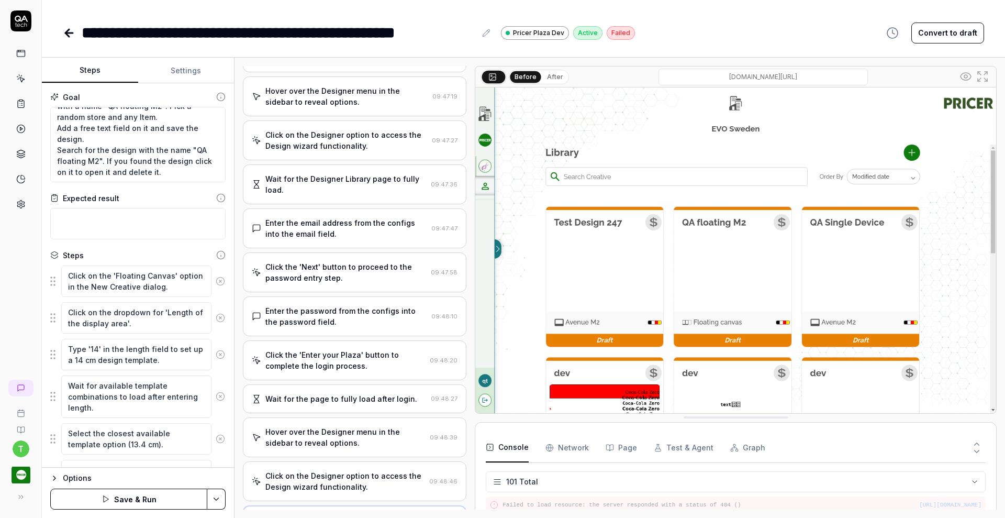
click at [212, 285] on button at bounding box center [221, 281] width 18 height 21
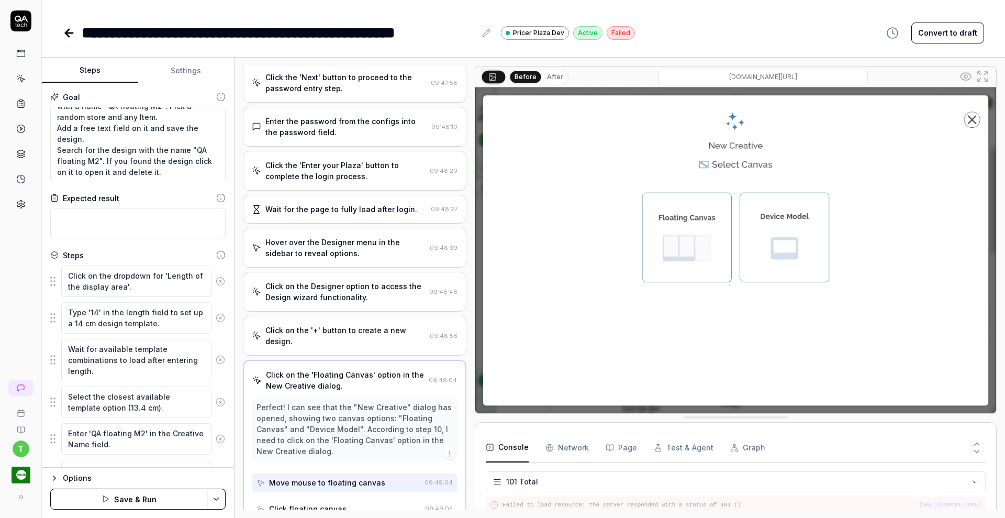
click at [212, 285] on button at bounding box center [221, 281] width 18 height 21
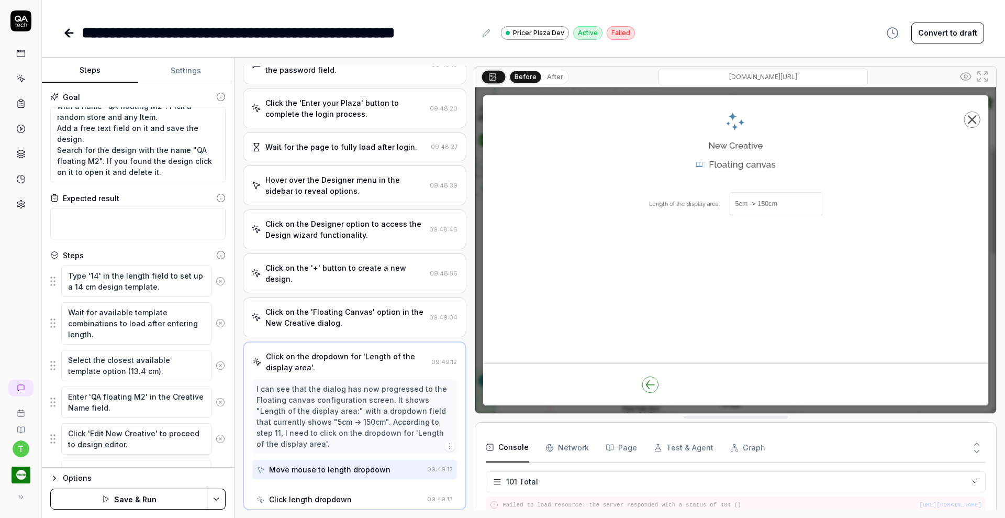
click at [212, 285] on button at bounding box center [221, 281] width 18 height 21
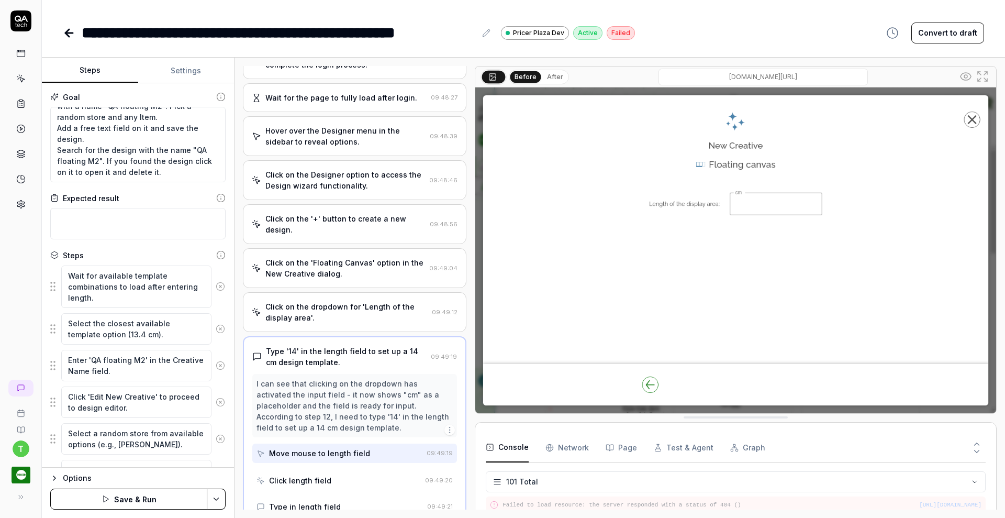
scroll to position [345, 0]
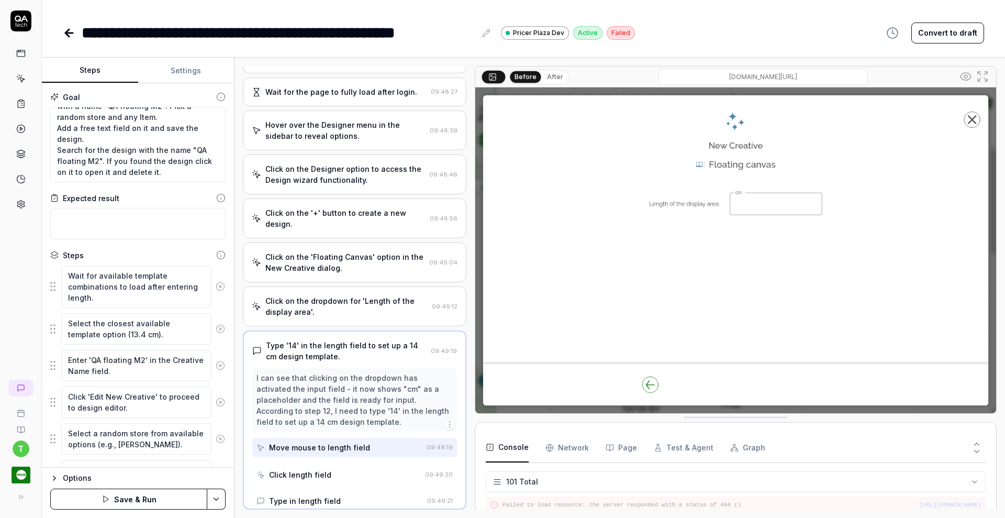
click at [216, 285] on icon at bounding box center [220, 286] width 9 height 9
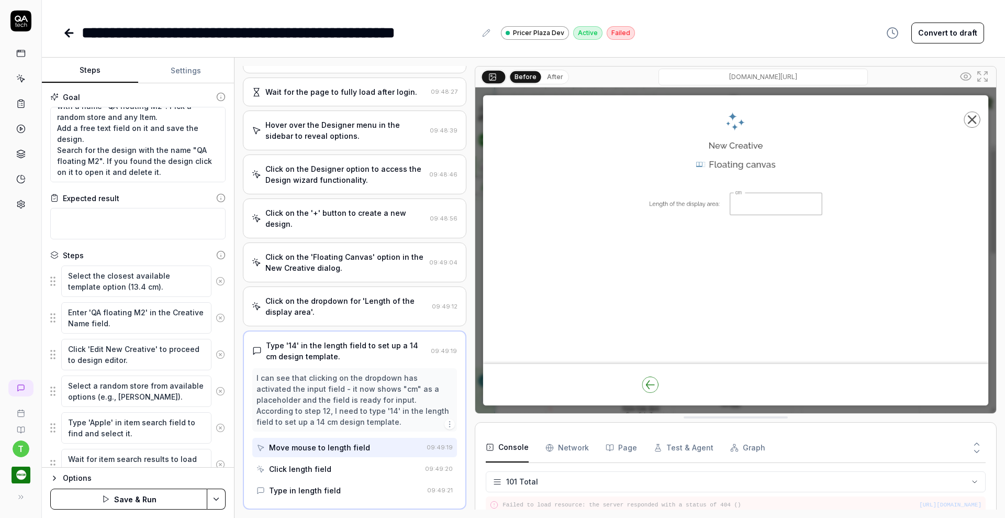
click at [212, 285] on button at bounding box center [221, 281] width 18 height 21
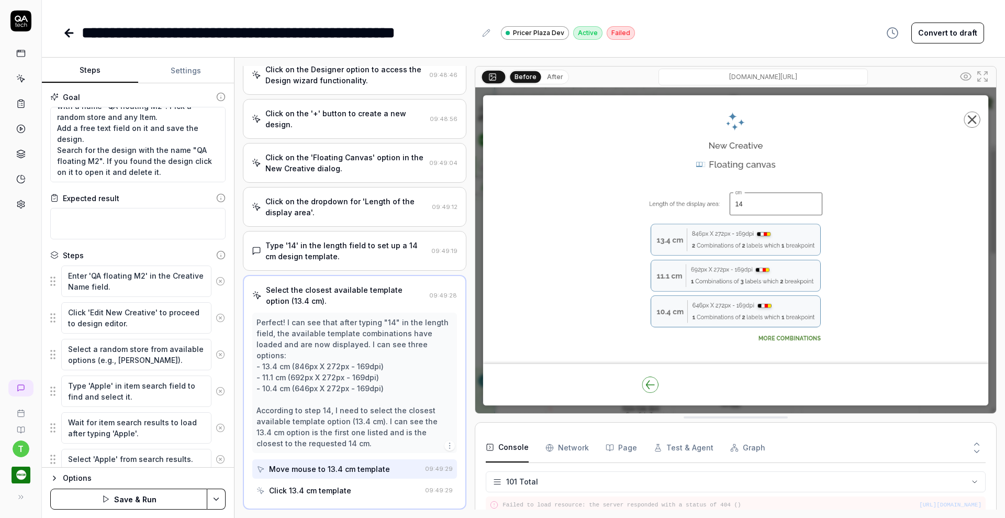
click at [212, 285] on button at bounding box center [221, 281] width 18 height 21
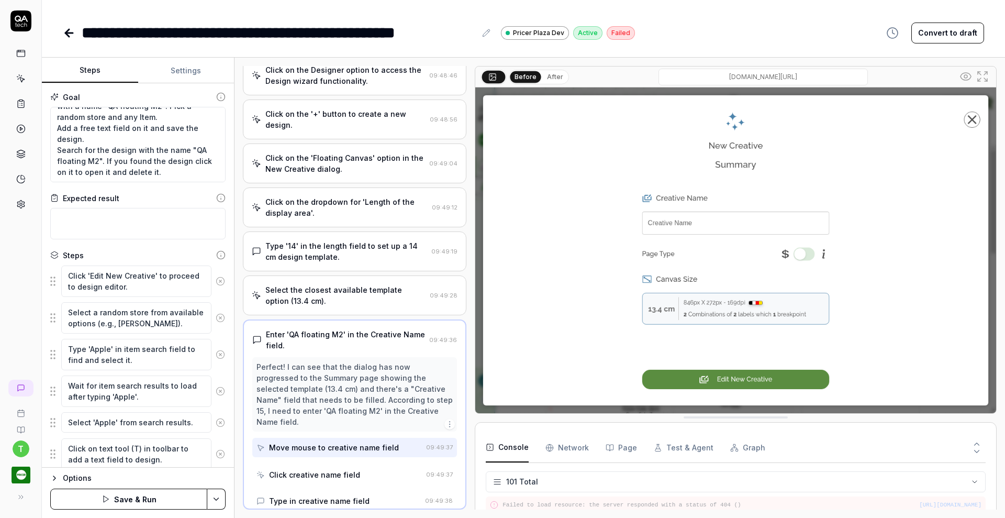
click at [212, 285] on button at bounding box center [221, 281] width 18 height 21
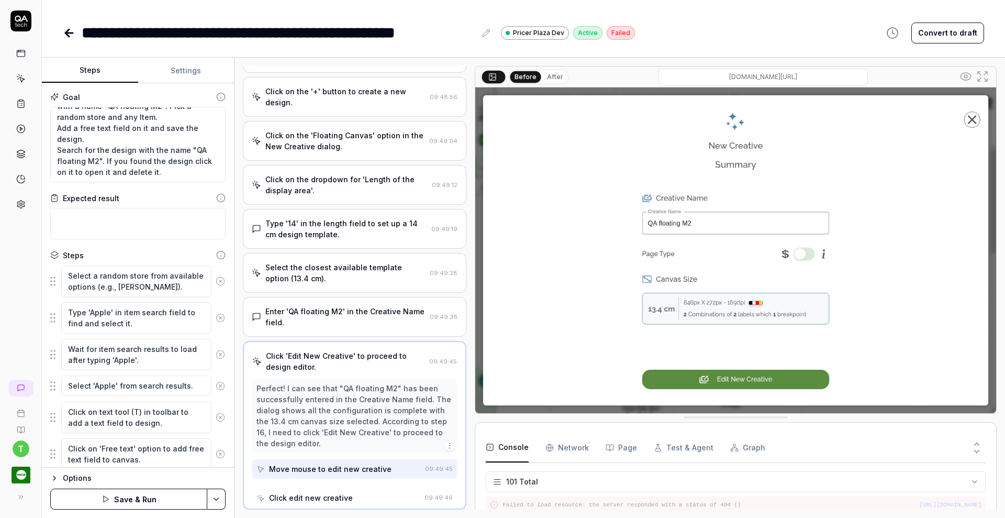
click at [212, 285] on button at bounding box center [221, 281] width 18 height 21
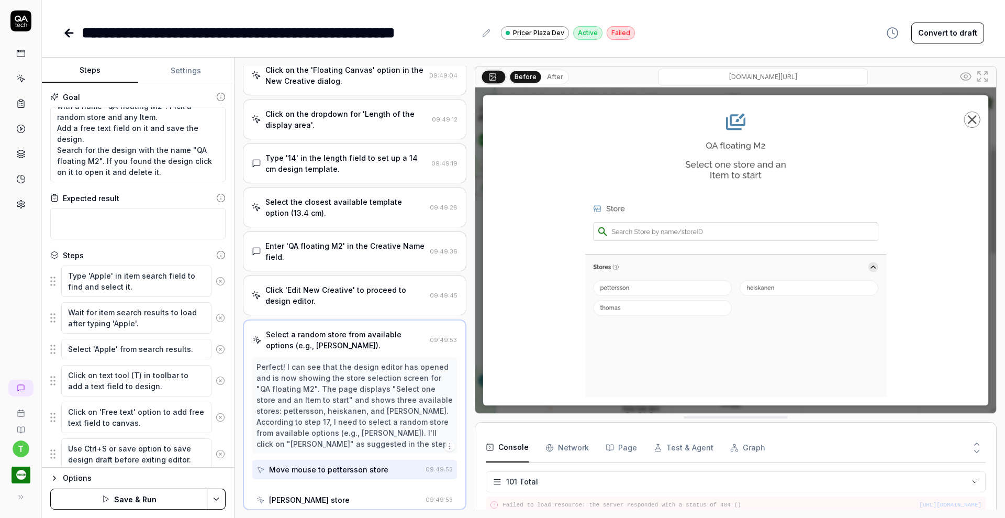
click at [212, 285] on button at bounding box center [221, 281] width 18 height 21
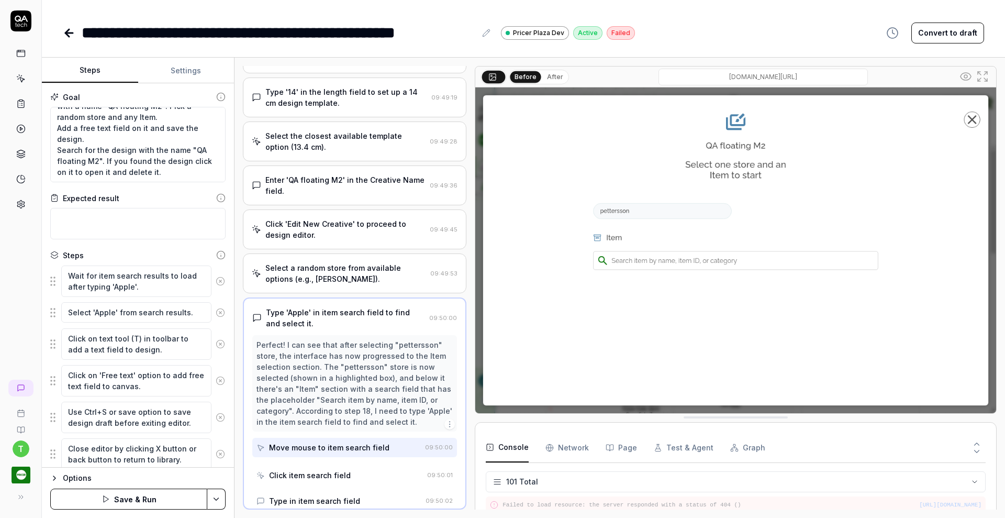
click at [212, 285] on button at bounding box center [221, 281] width 18 height 21
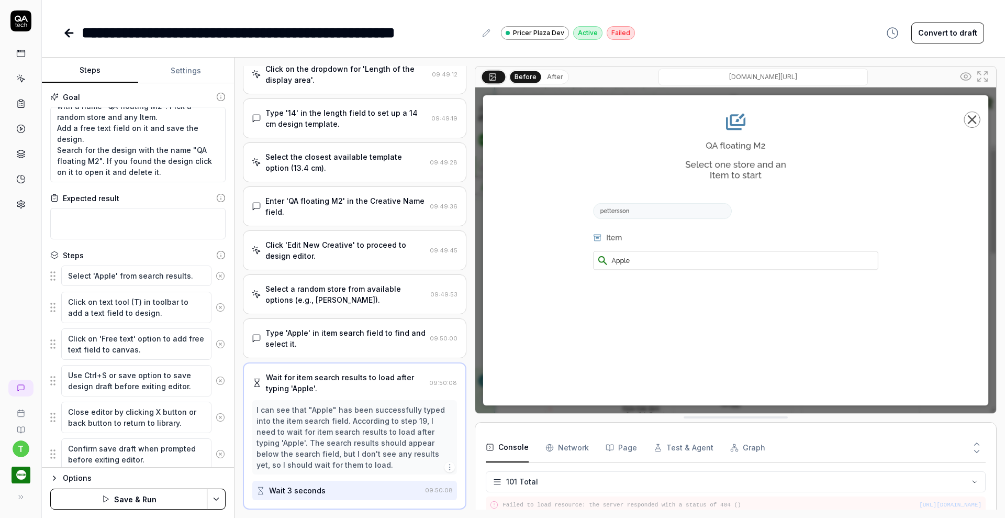
click at [212, 285] on button at bounding box center [221, 275] width 18 height 21
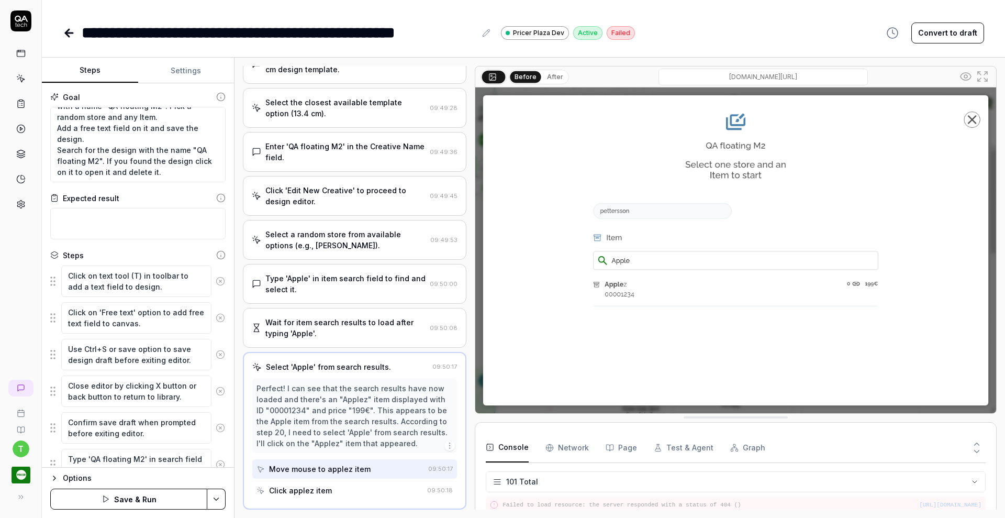
click at [212, 285] on button at bounding box center [221, 281] width 18 height 21
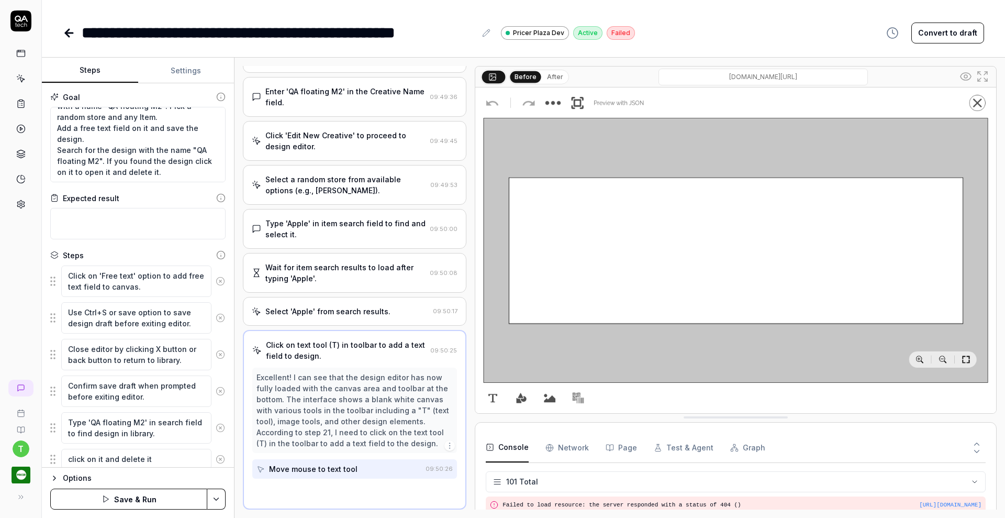
click at [212, 285] on button at bounding box center [221, 281] width 18 height 21
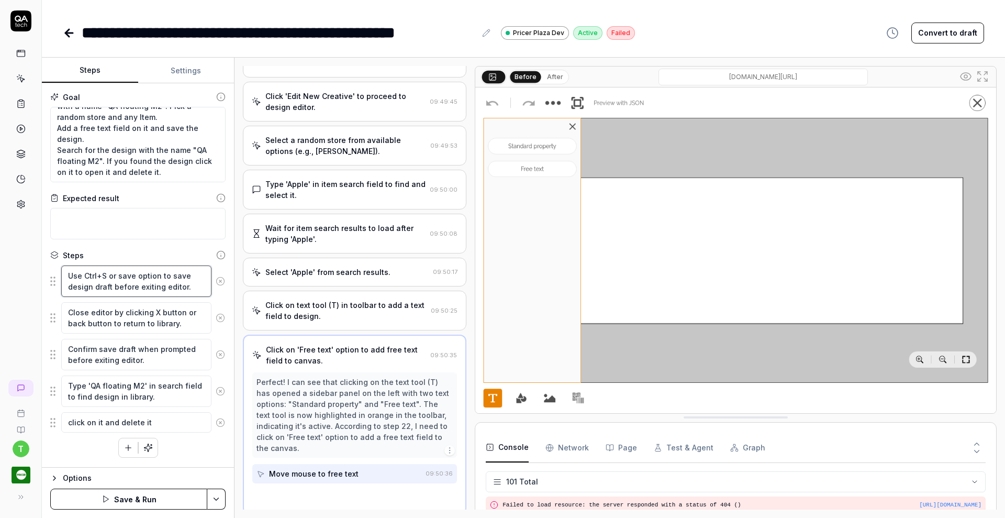
click at [211, 285] on textarea "Use Ctrl+S or save option to save design draft before exiting editor." at bounding box center [136, 280] width 150 height 31
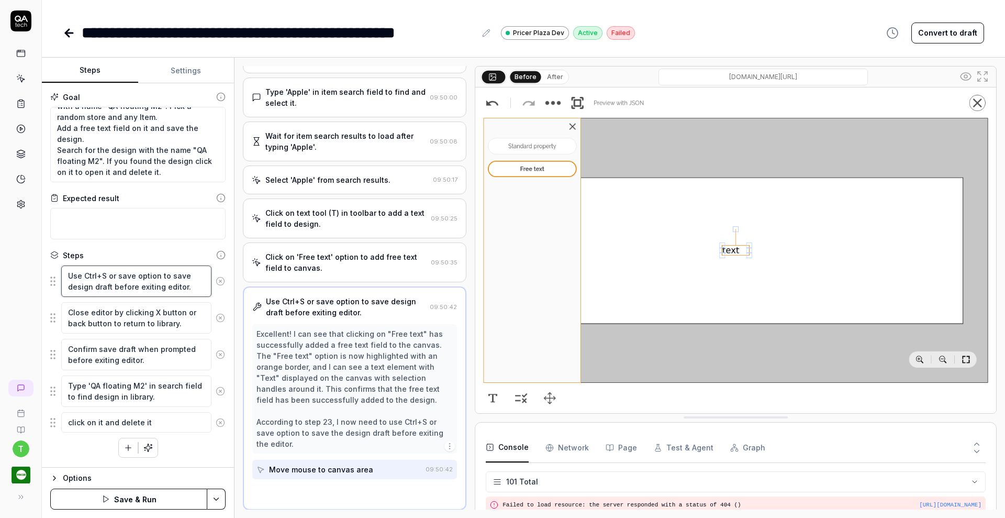
scroll to position [818, 0]
click at [220, 286] on button at bounding box center [221, 281] width 18 height 21
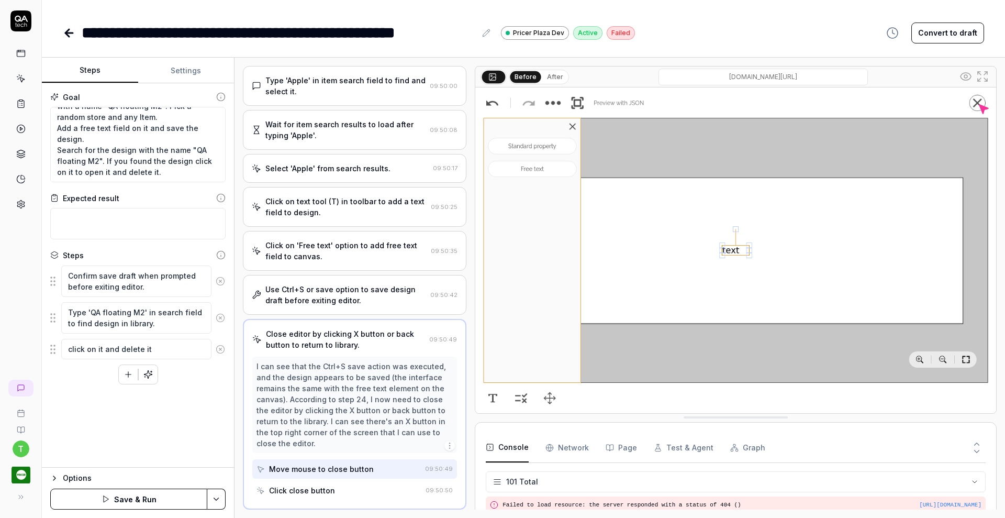
click at [220, 286] on button at bounding box center [221, 281] width 18 height 21
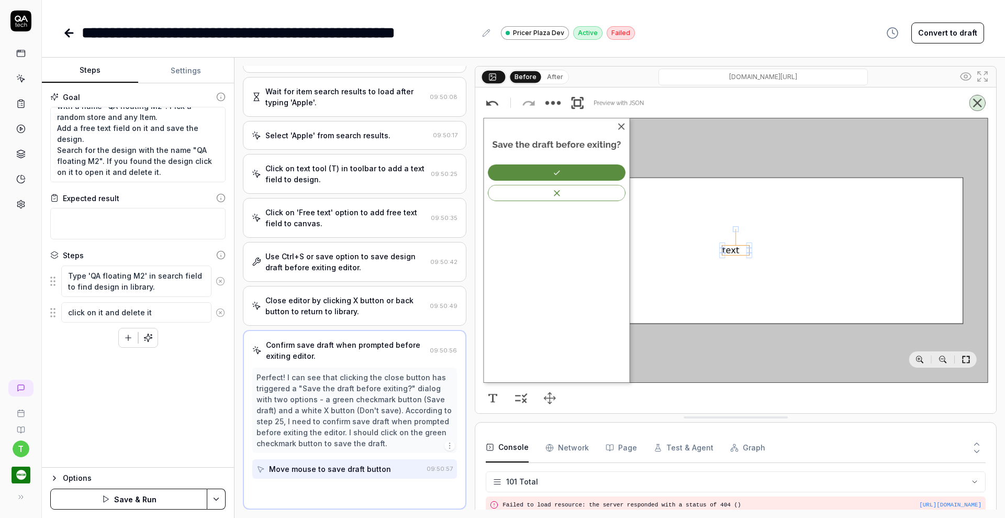
click at [220, 286] on button at bounding box center [221, 281] width 18 height 21
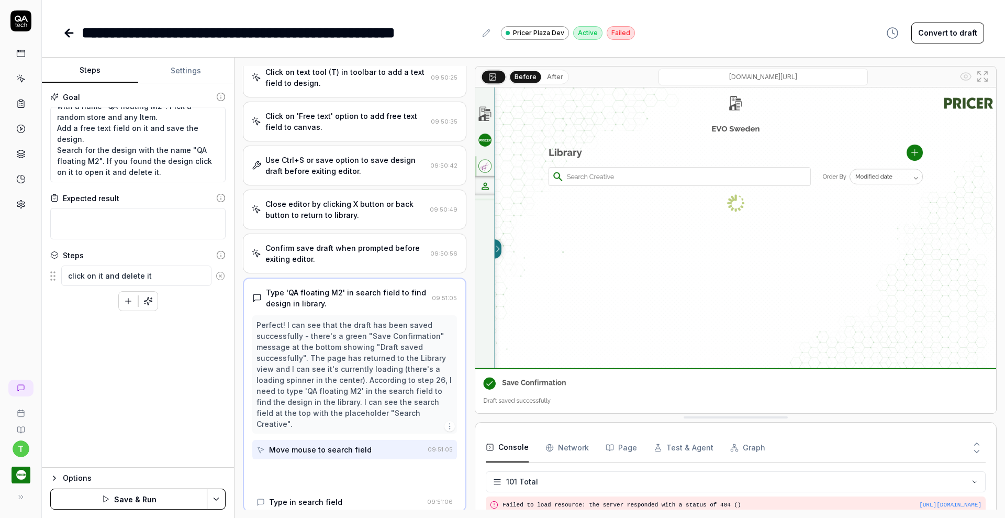
scroll to position [961, 0]
click at [220, 280] on icon at bounding box center [220, 275] width 9 height 9
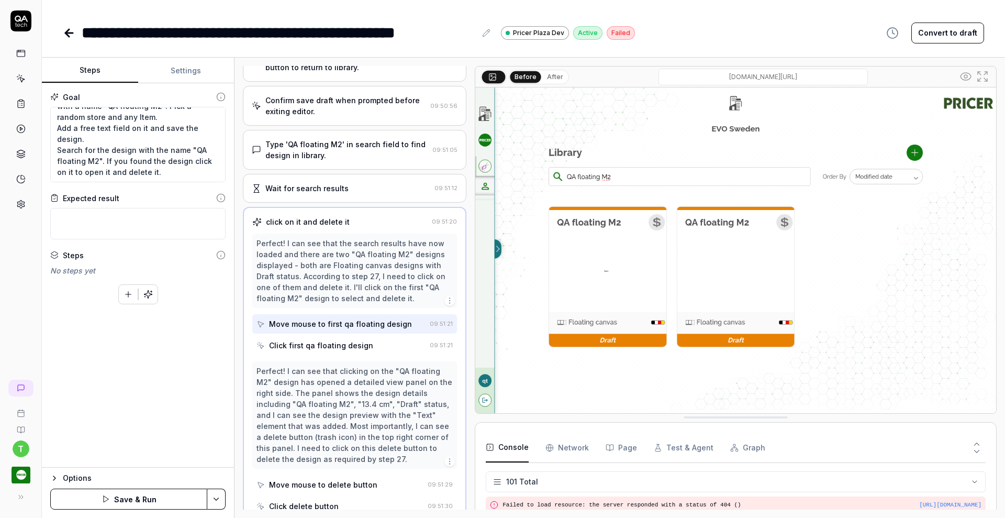
scroll to position [1122, 0]
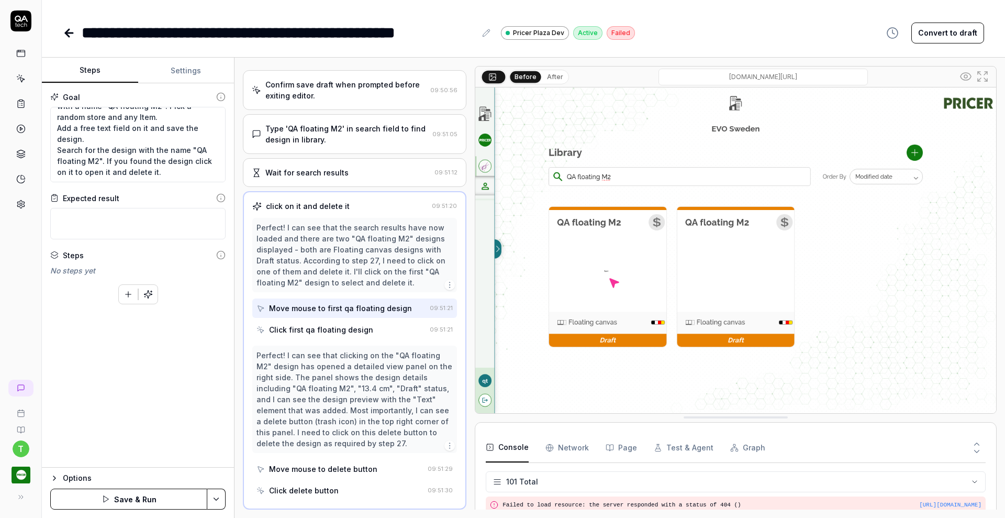
click at [218, 496] on html "**********" at bounding box center [502, 259] width 1005 height 518
click at [132, 424] on div "Save" at bounding box center [166, 426] width 134 height 23
click at [151, 292] on icon "button" at bounding box center [147, 294] width 9 height 9
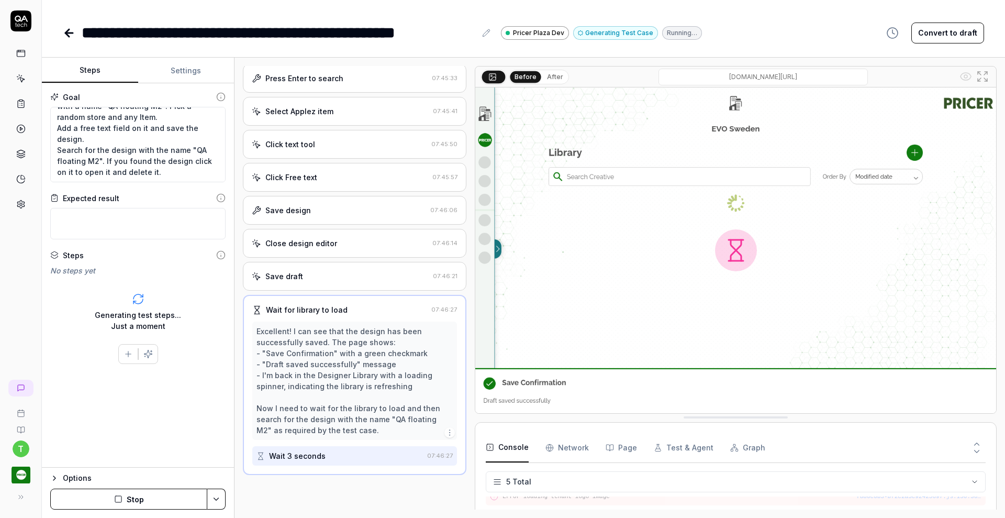
scroll to position [479, 0]
click at [151, 292] on div "Generating test steps... Just a moment" at bounding box center [137, 312] width 175 height 56
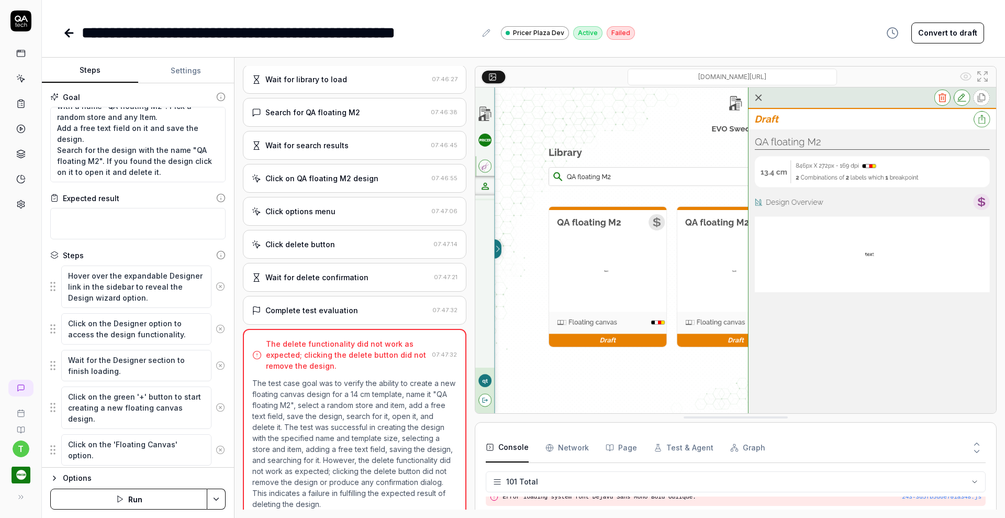
scroll to position [2065, 0]
click at [143, 171] on textarea "Verify that a Creative Designer can create a new floating canvas design for 14 …" at bounding box center [137, 144] width 175 height 75
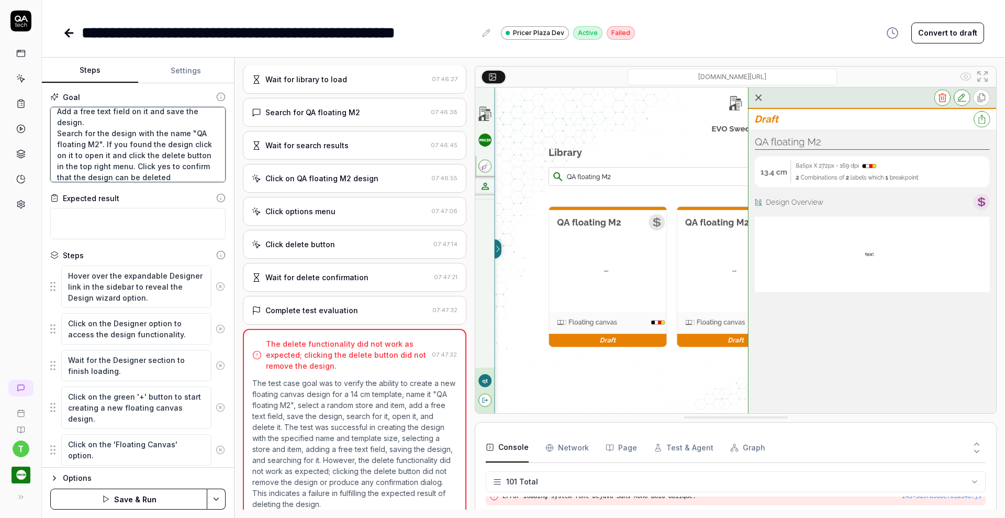
scroll to position [72, 0]
click at [213, 506] on html "**********" at bounding box center [502, 259] width 1005 height 518
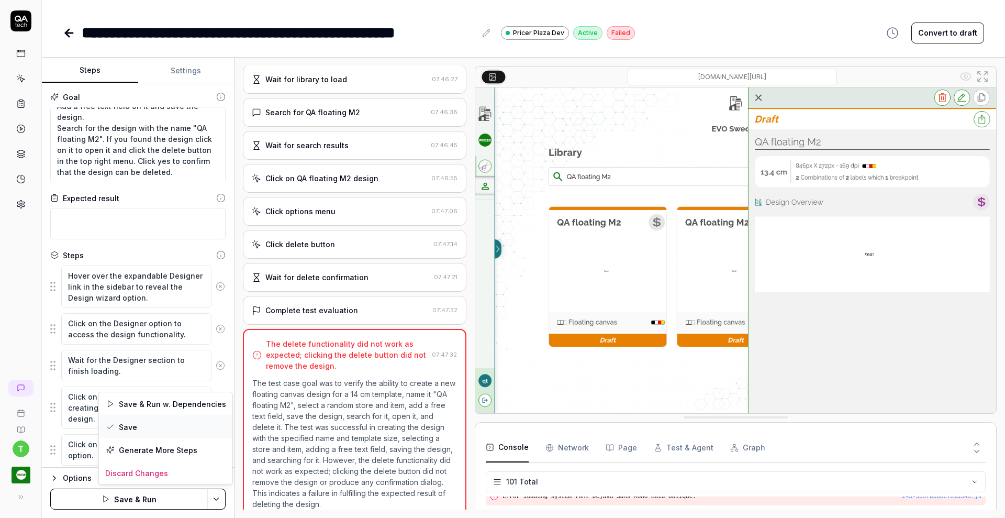
click at [158, 429] on div "Save" at bounding box center [166, 426] width 134 height 23
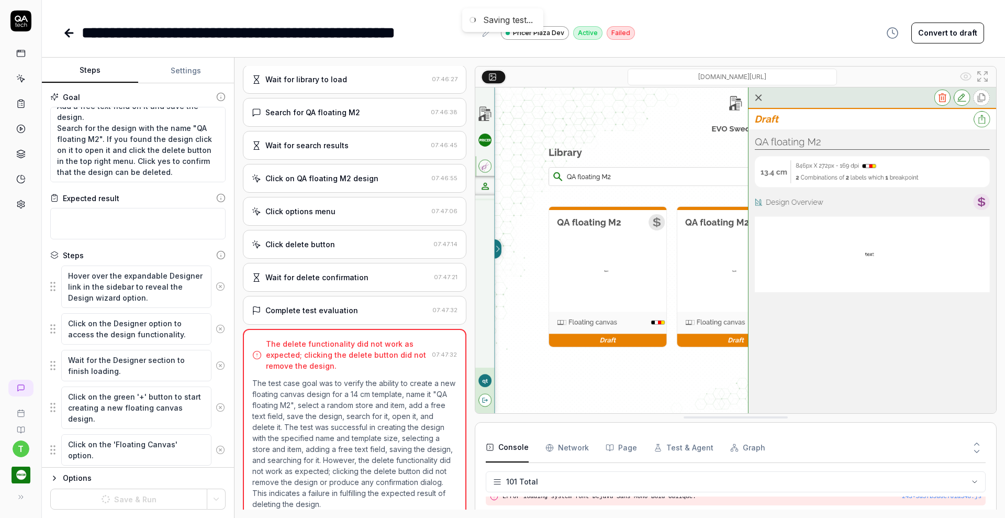
click at [216, 285] on icon at bounding box center [220, 286] width 9 height 9
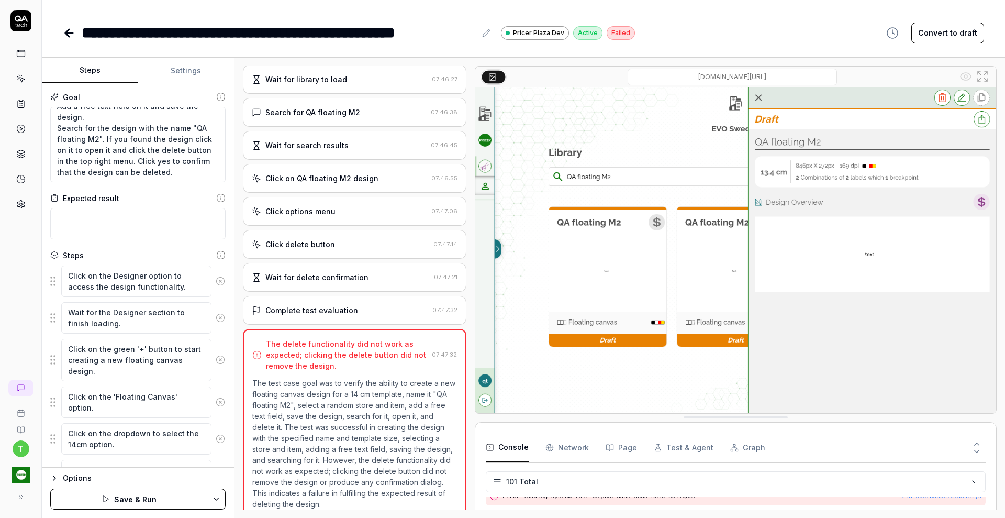
click at [216, 282] on icon at bounding box center [220, 280] width 9 height 9
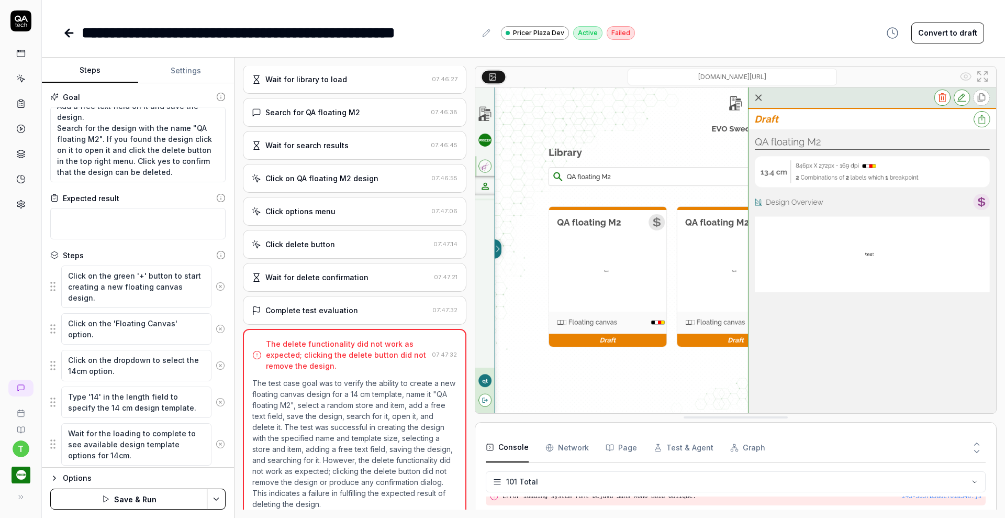
click at [216, 283] on circle at bounding box center [220, 287] width 8 height 8
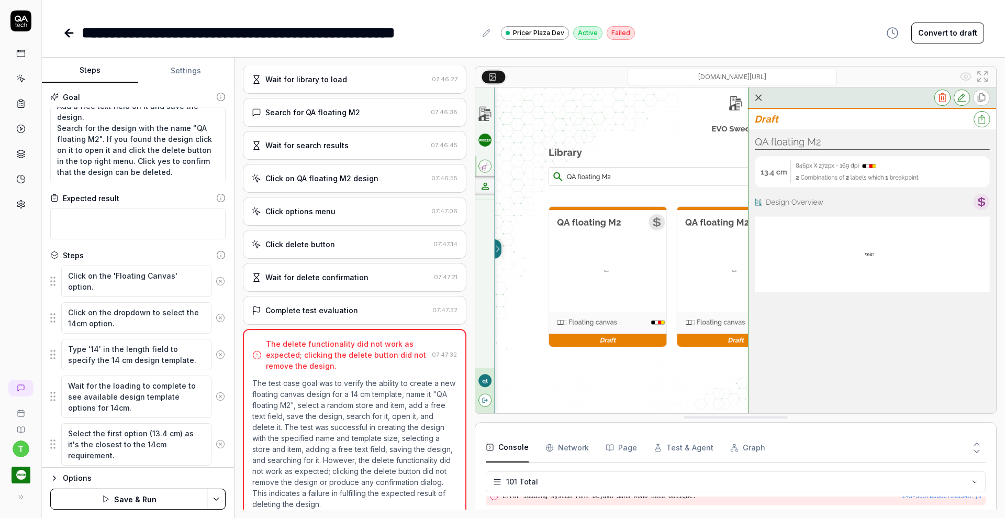
click at [216, 282] on icon at bounding box center [220, 280] width 9 height 9
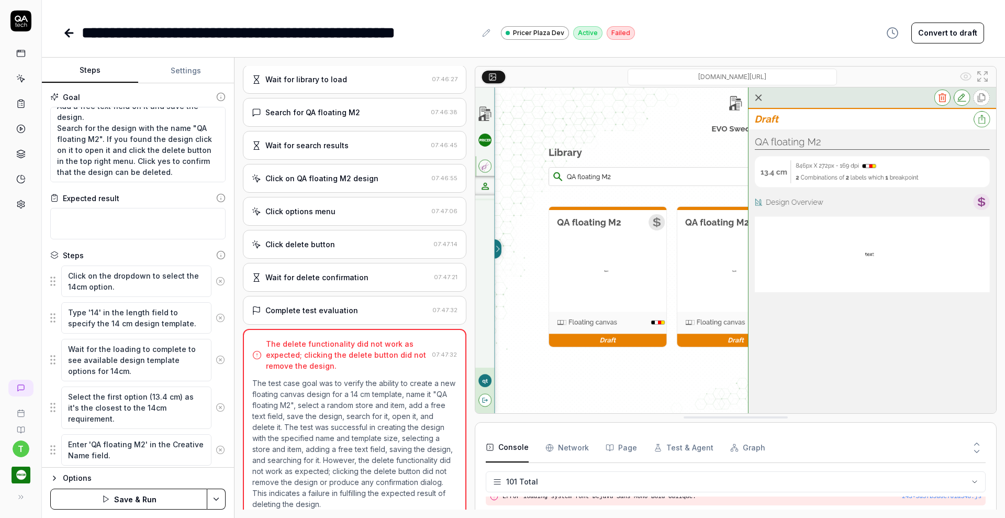
click at [216, 282] on icon at bounding box center [220, 280] width 9 height 9
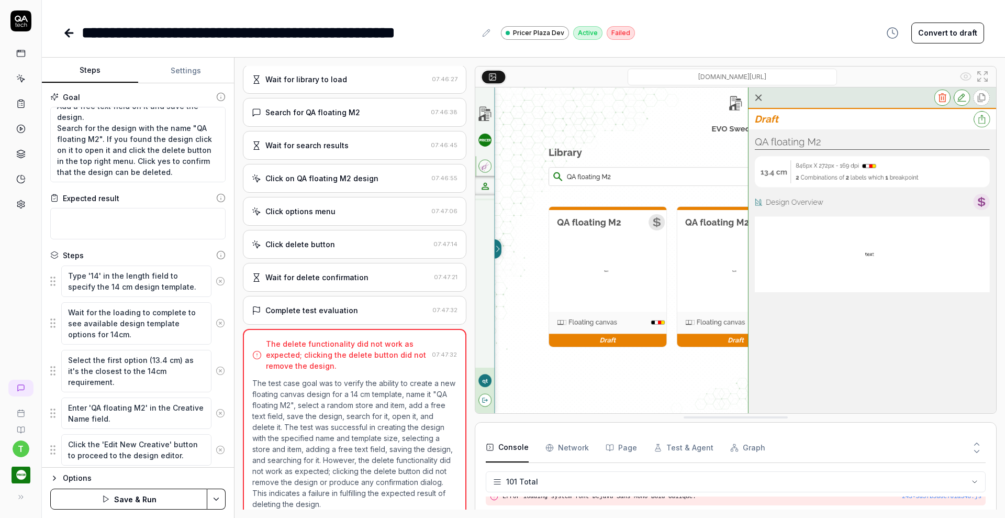
click at [216, 282] on icon at bounding box center [220, 280] width 9 height 9
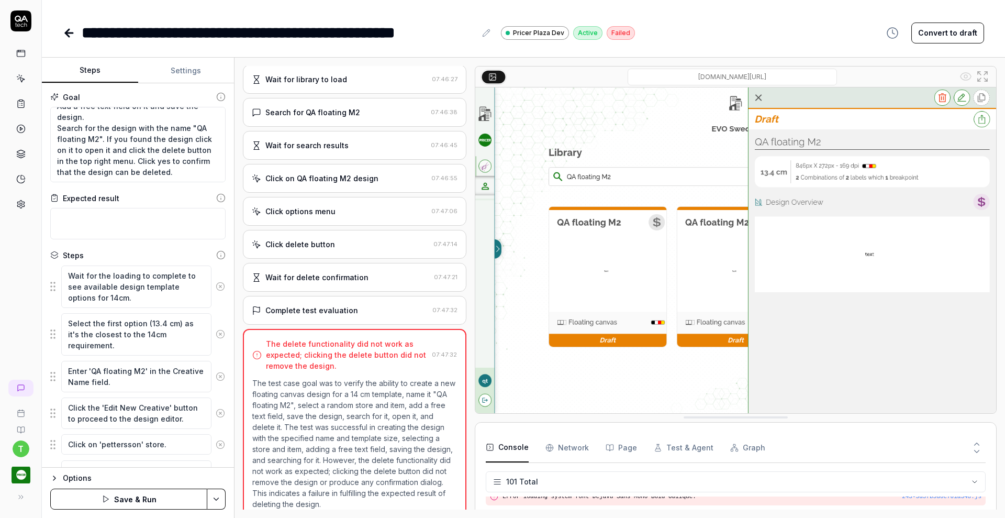
click at [216, 283] on circle at bounding box center [220, 287] width 8 height 8
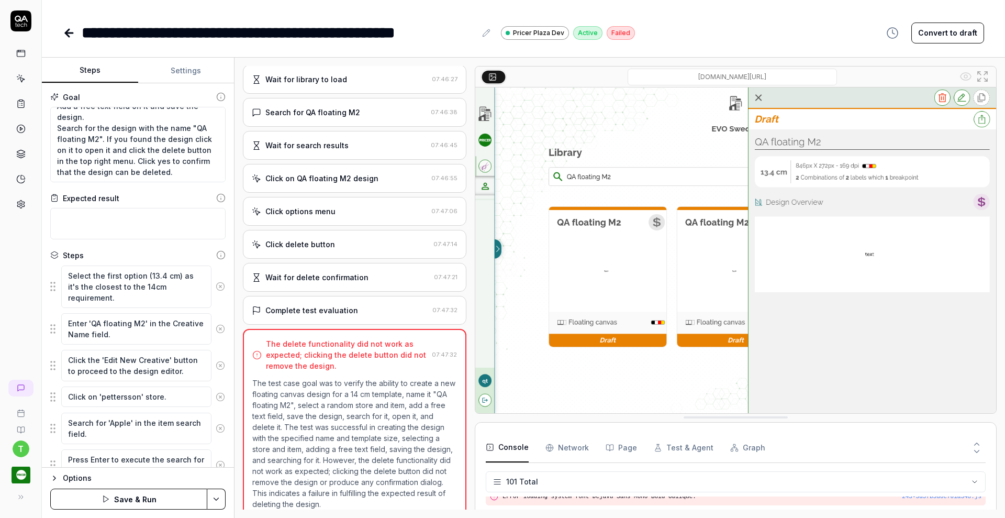
click at [216, 283] on circle at bounding box center [220, 287] width 8 height 8
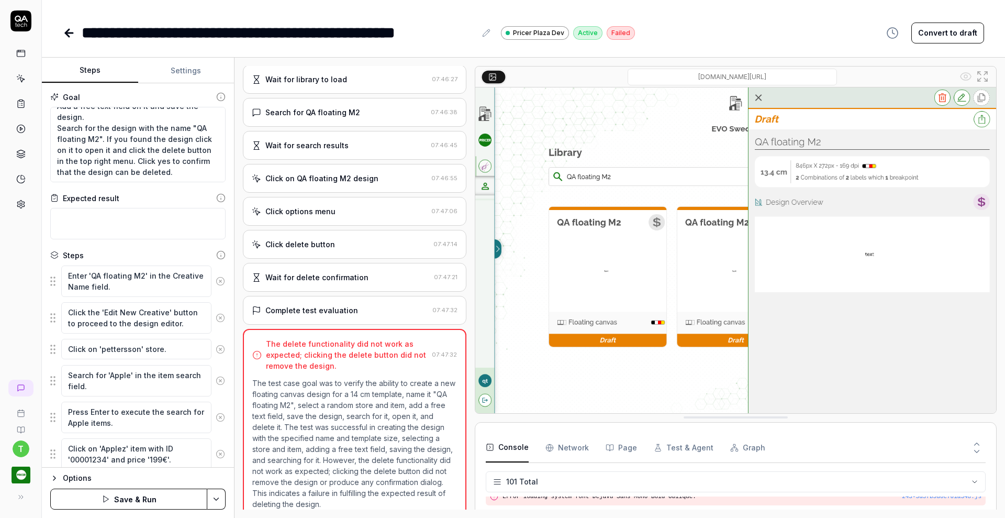
click at [216, 283] on icon at bounding box center [220, 280] width 9 height 9
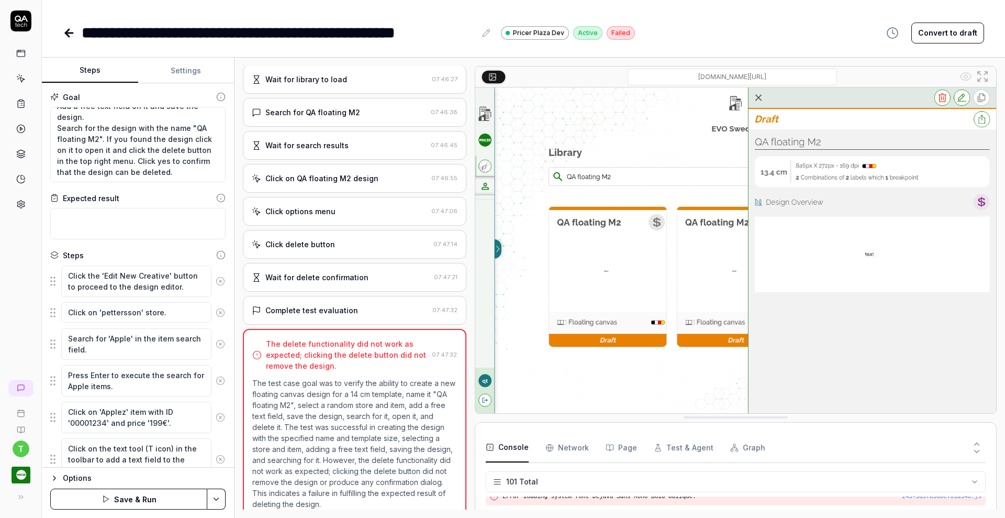
click at [216, 283] on icon at bounding box center [220, 280] width 9 height 9
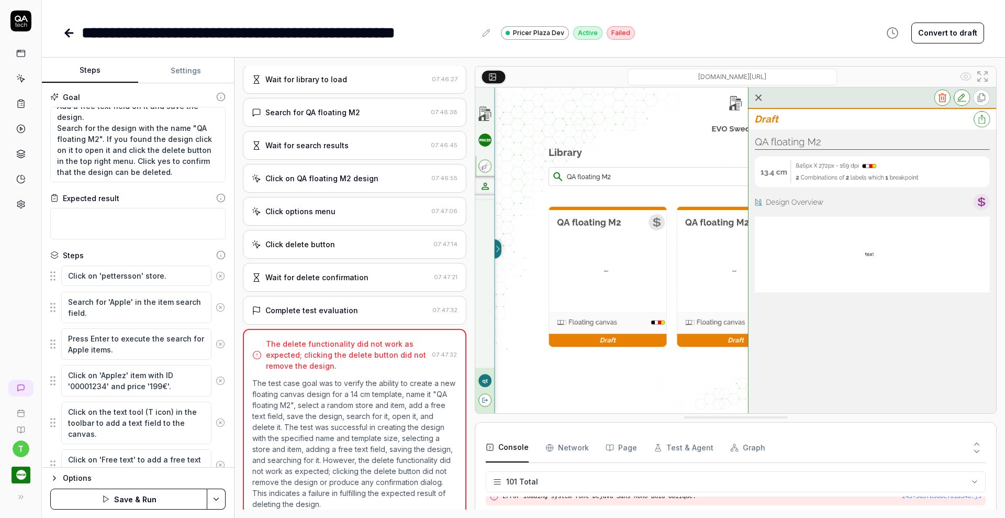
click at [219, 276] on icon at bounding box center [220, 275] width 3 height 3
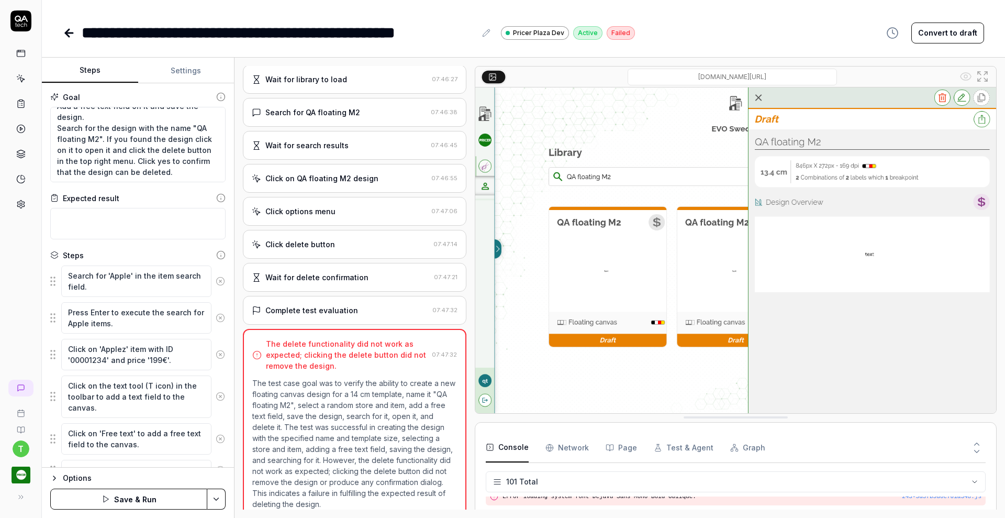
click at [216, 280] on icon at bounding box center [220, 280] width 9 height 9
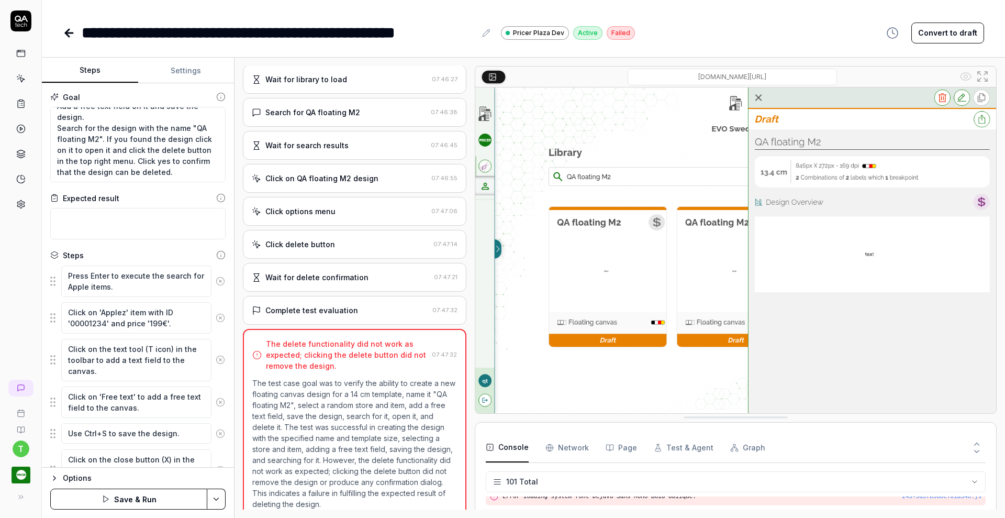
click at [216, 280] on icon at bounding box center [220, 280] width 9 height 9
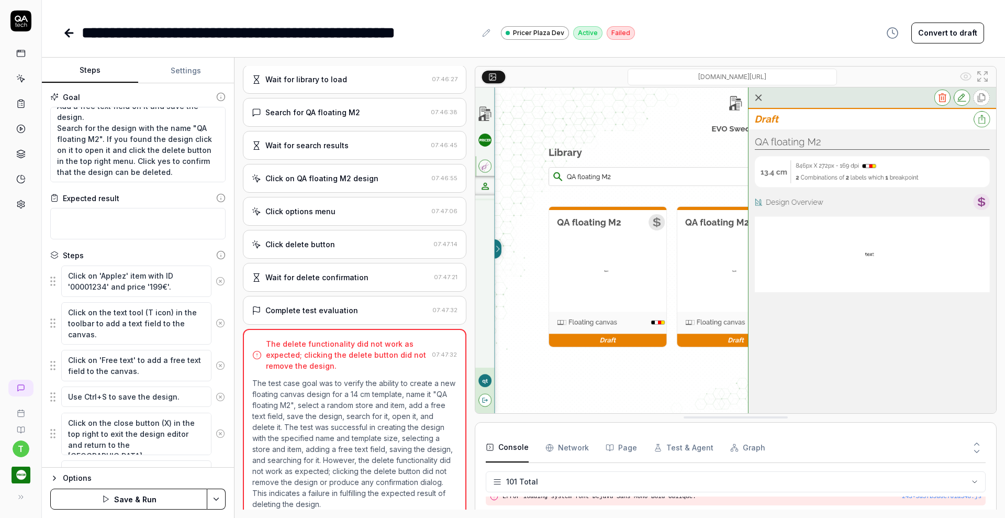
click at [216, 280] on icon at bounding box center [220, 280] width 9 height 9
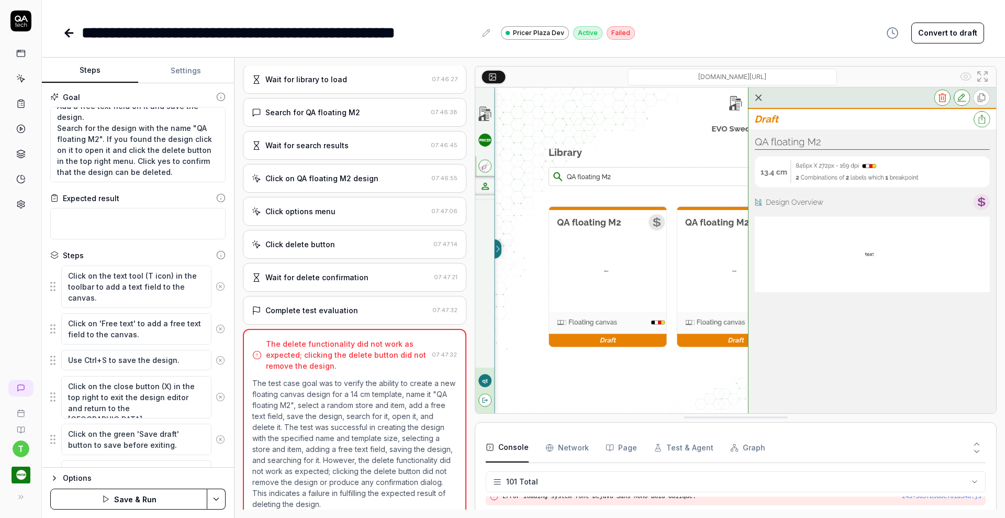
click at [216, 287] on icon at bounding box center [220, 286] width 9 height 9
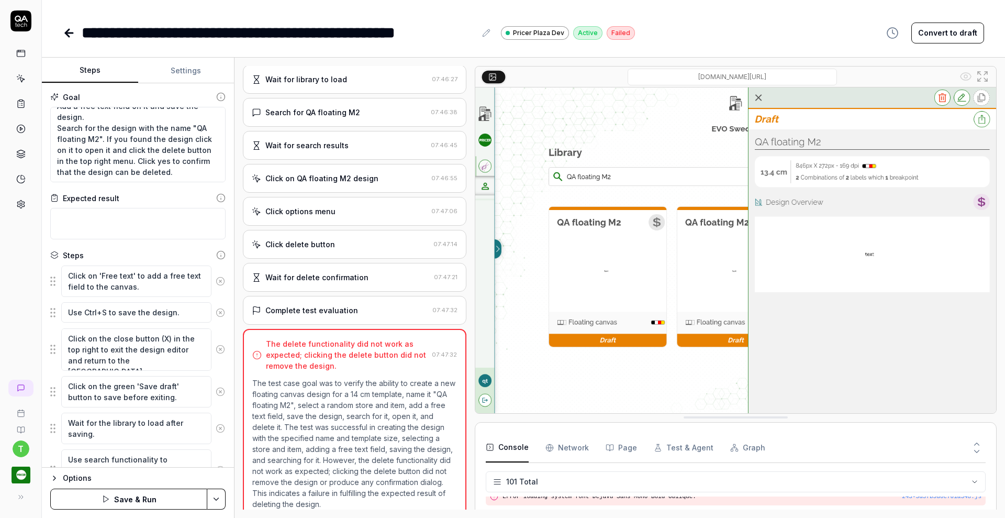
click at [216, 281] on icon at bounding box center [220, 280] width 9 height 9
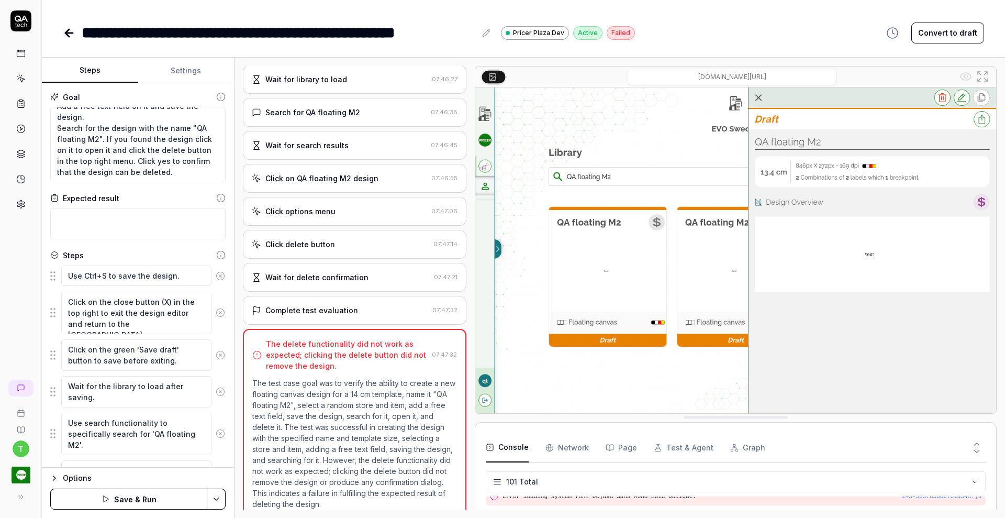
click at [219, 274] on icon at bounding box center [220, 275] width 3 height 3
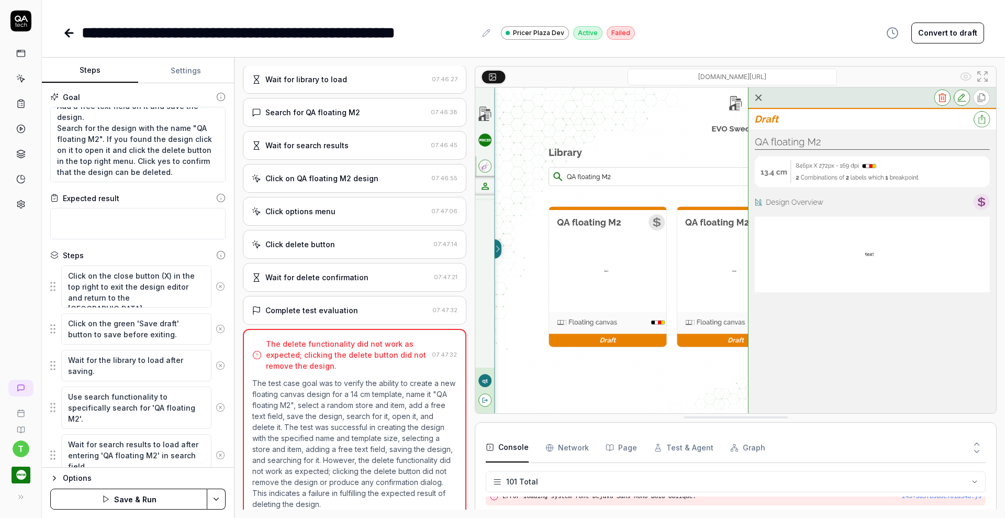
click at [216, 287] on icon at bounding box center [220, 286] width 9 height 9
click at [216, 281] on icon at bounding box center [220, 280] width 9 height 9
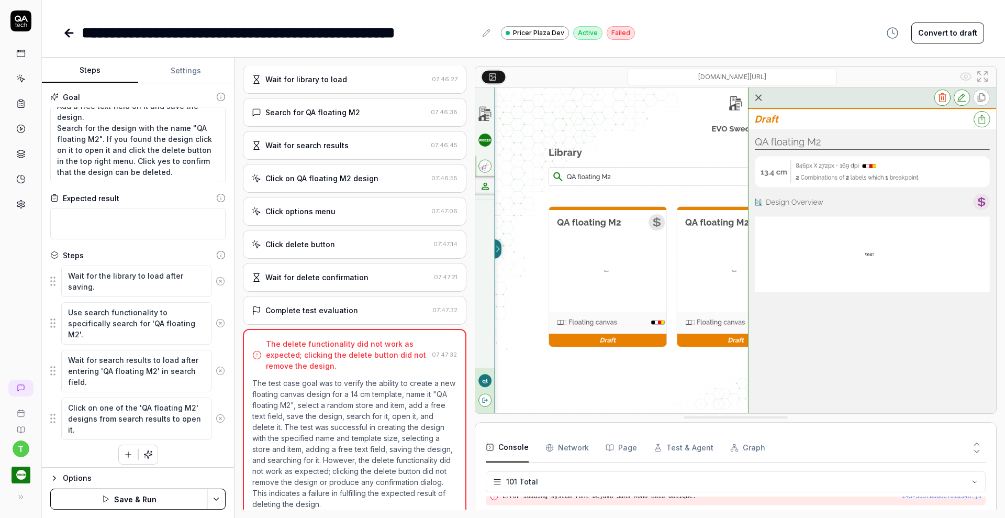
click at [216, 281] on icon at bounding box center [220, 280] width 9 height 9
click at [210, 281] on textarea "Use search functionality to specifically search for 'QA floating M2'." at bounding box center [136, 280] width 150 height 31
click at [220, 282] on icon at bounding box center [220, 280] width 9 height 9
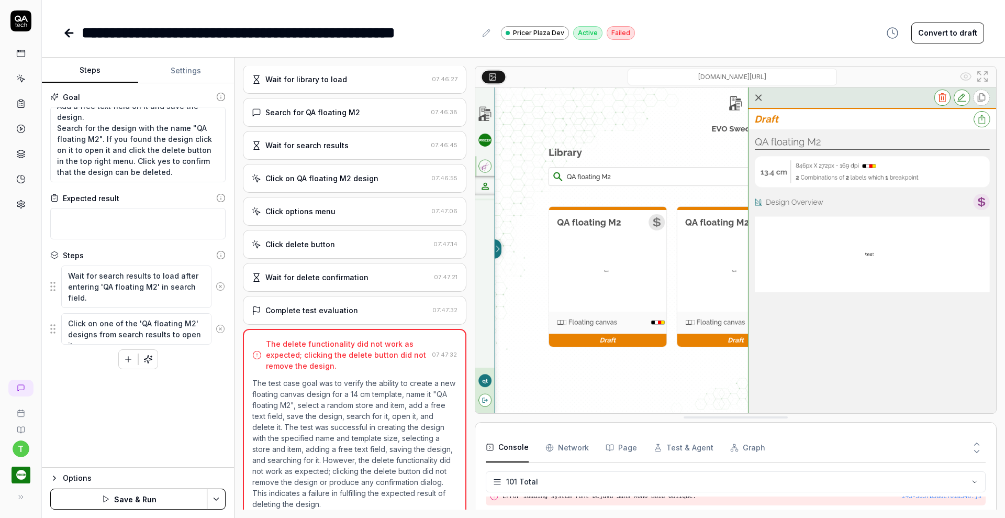
click at [220, 282] on icon at bounding box center [220, 286] width 9 height 9
click at [220, 282] on icon at bounding box center [220, 280] width 9 height 9
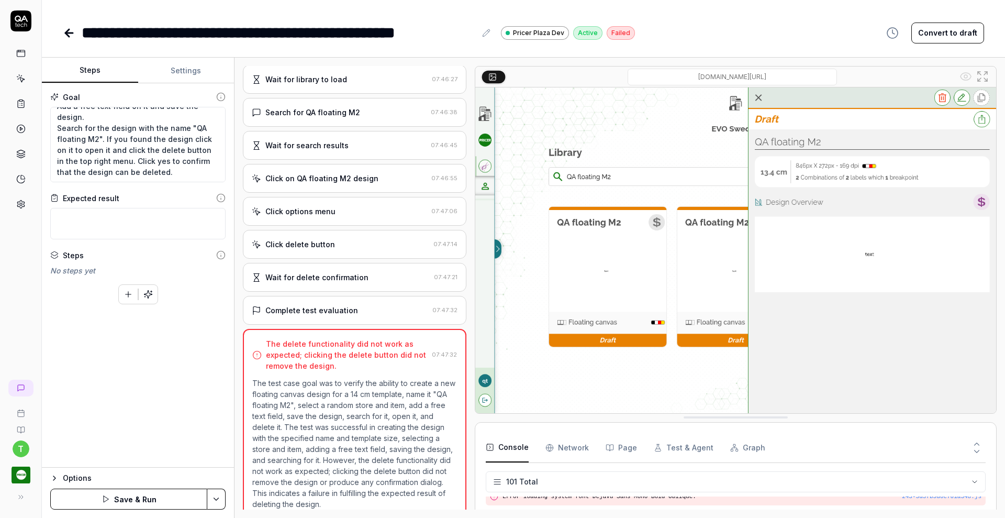
click at [218, 497] on html "**********" at bounding box center [502, 259] width 1005 height 518
click at [173, 434] on div "Save" at bounding box center [166, 426] width 134 height 23
click at [149, 294] on icon "button" at bounding box center [147, 294] width 9 height 9
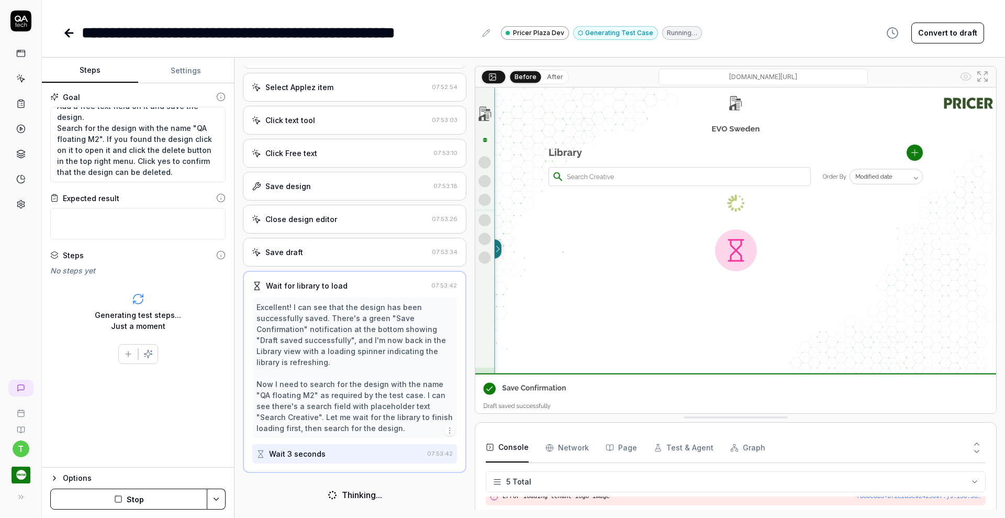
scroll to position [468, 0]
click at [149, 294] on div "Generating test steps... Just a moment" at bounding box center [137, 312] width 175 height 56
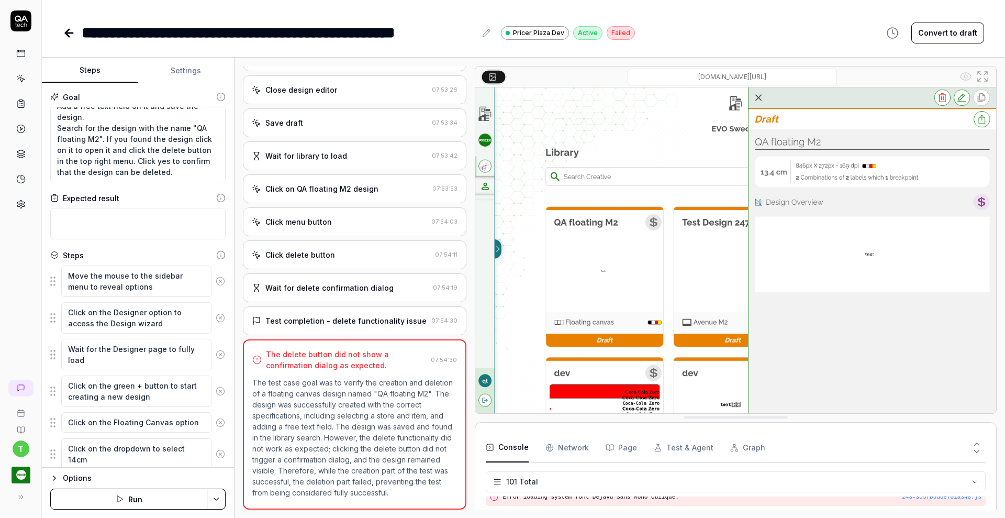
scroll to position [2065, 0]
click at [125, 167] on textarea "Verify that a Creative Designer can create a new floating canvas design for 14 …" at bounding box center [137, 144] width 175 height 75
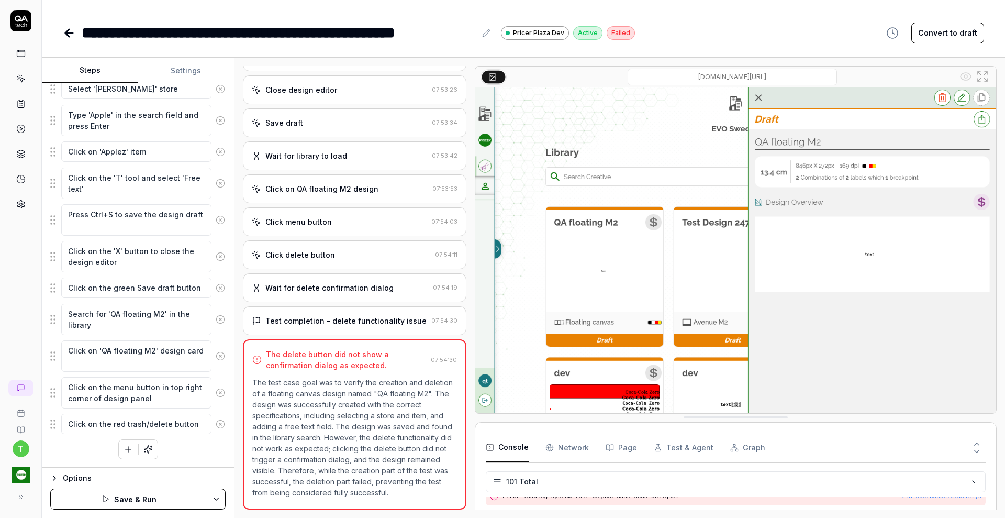
click at [124, 449] on icon "button" at bounding box center [128, 449] width 9 height 9
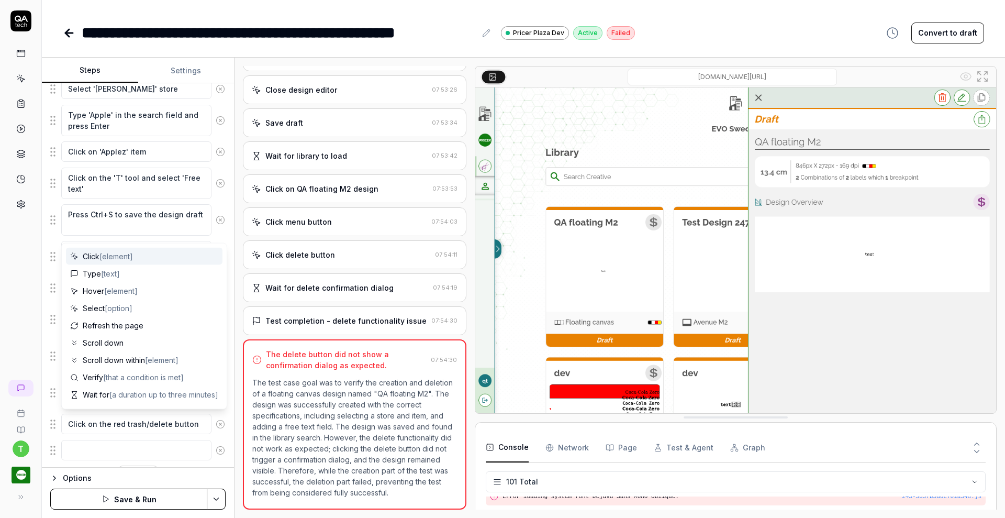
scroll to position [538, 0]
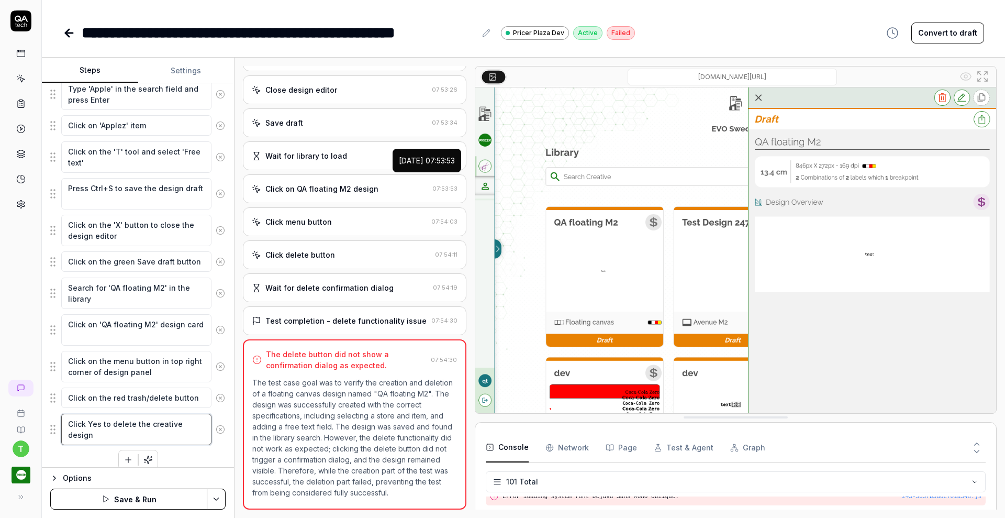
click at [78, 436] on textarea "Click Yes to delete the creative design" at bounding box center [136, 429] width 150 height 31
click at [181, 469] on div "Options Save & Run" at bounding box center [138, 492] width 192 height 51
click at [216, 498] on html "**********" at bounding box center [502, 259] width 1005 height 518
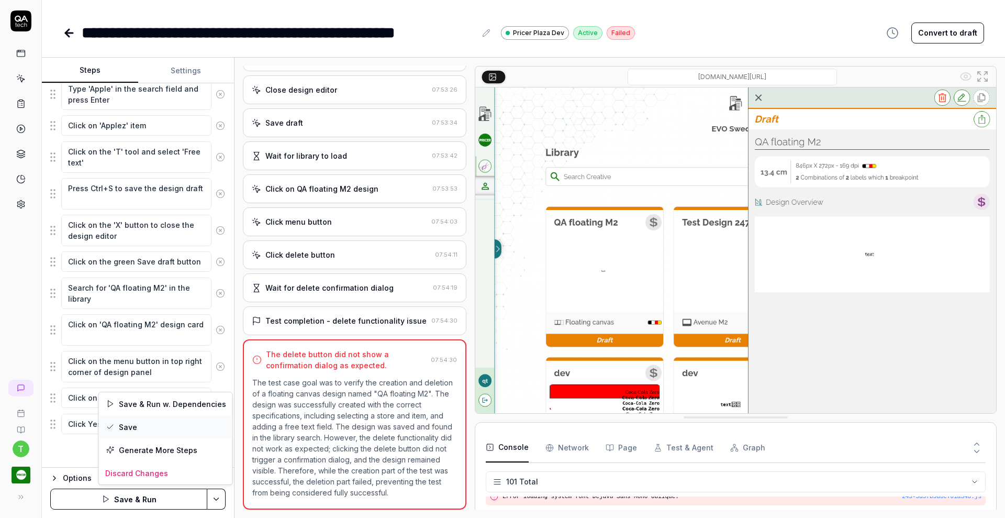
click at [171, 429] on div "Save" at bounding box center [166, 426] width 134 height 23
click at [142, 502] on button "Run" at bounding box center [128, 499] width 157 height 21
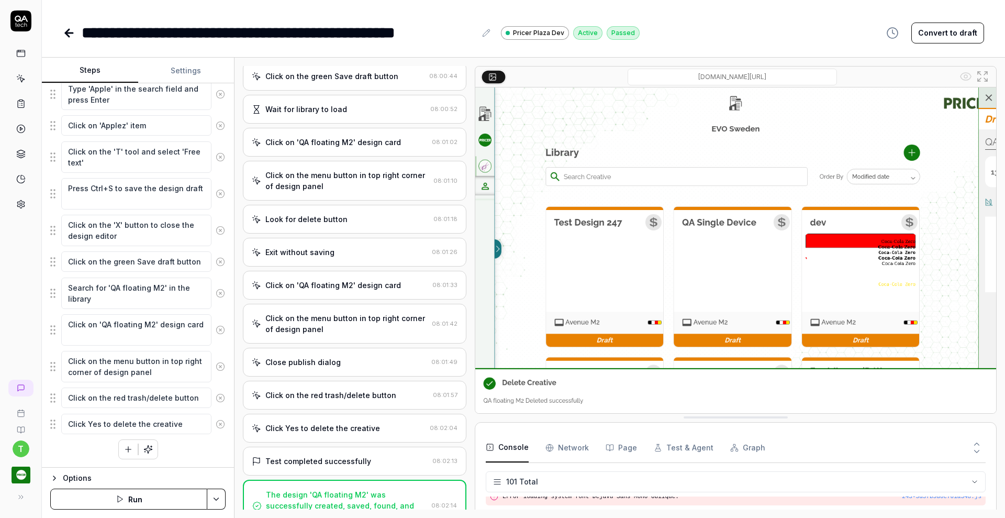
scroll to position [798, 0]
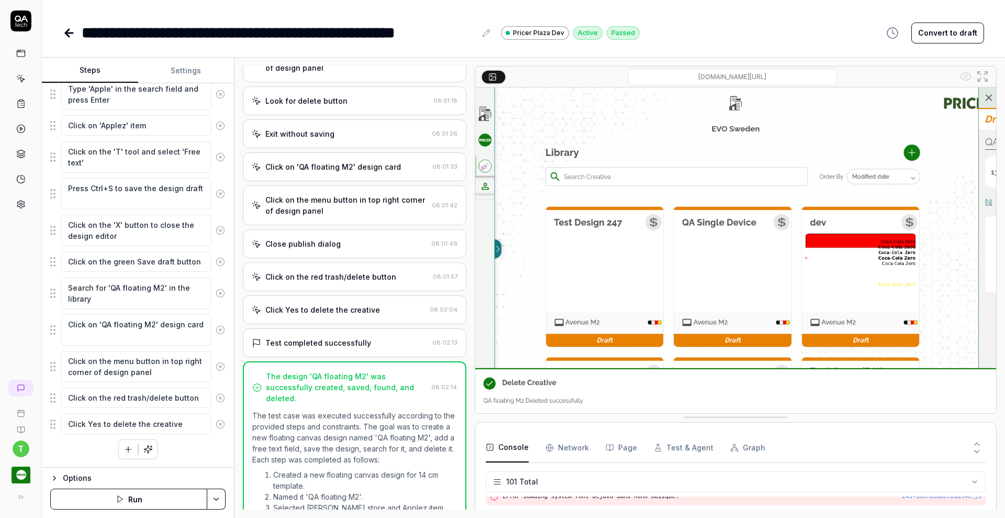
click at [21, 100] on icon at bounding box center [20, 103] width 9 height 9
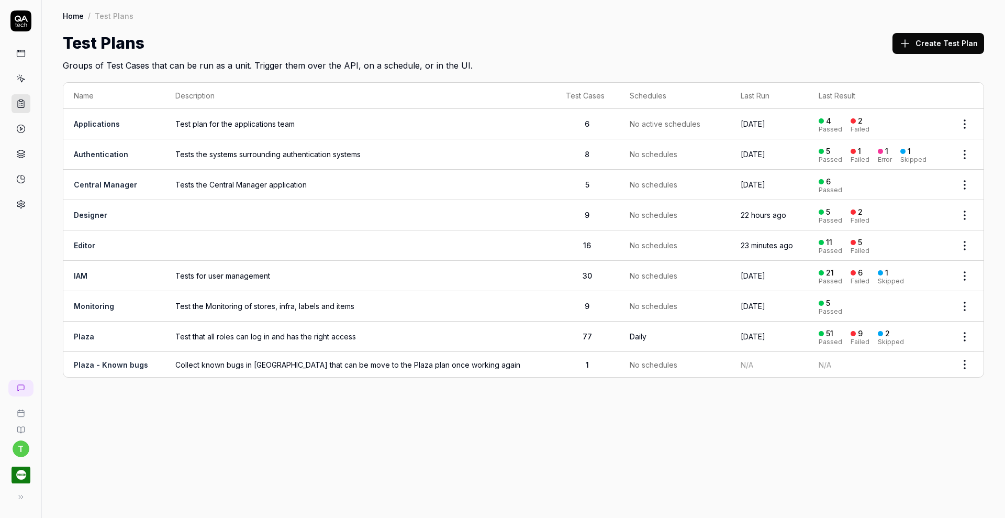
click at [97, 214] on link "Designer" at bounding box center [91, 215] width 34 height 9
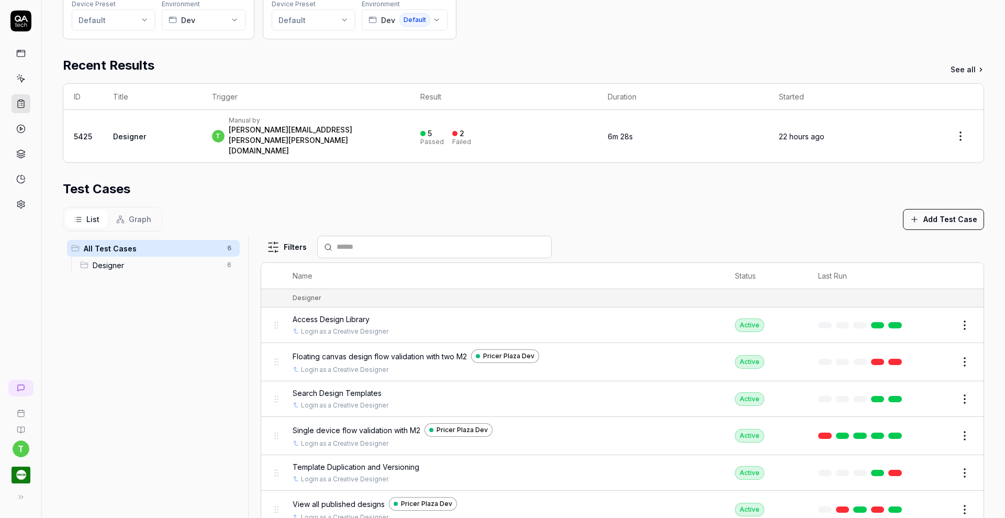
scroll to position [179, 0]
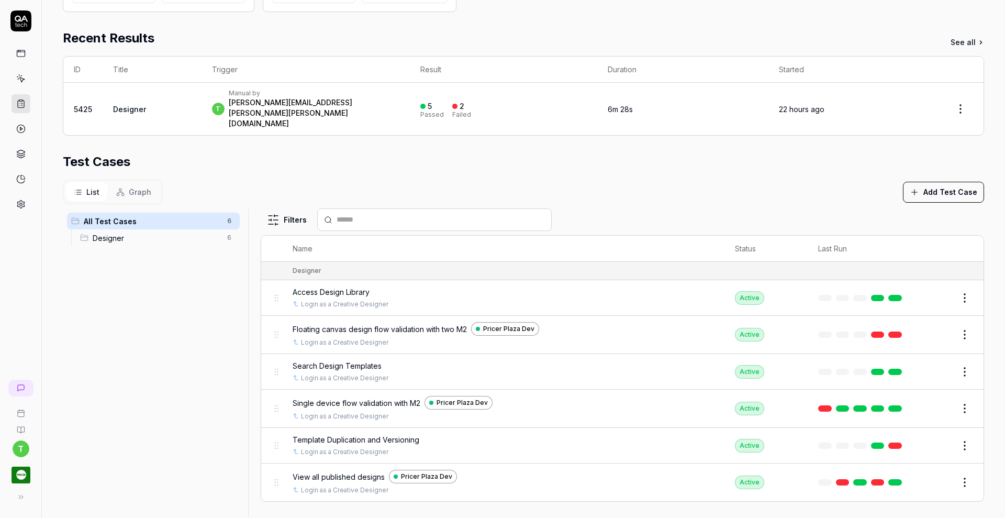
click at [927, 437] on button "Edit" at bounding box center [939, 445] width 25 height 17
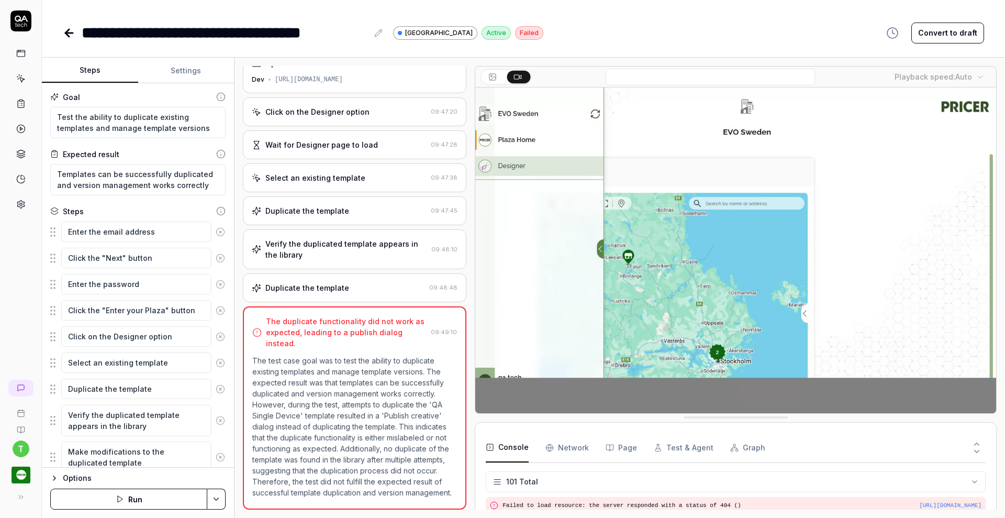
scroll to position [1888, 0]
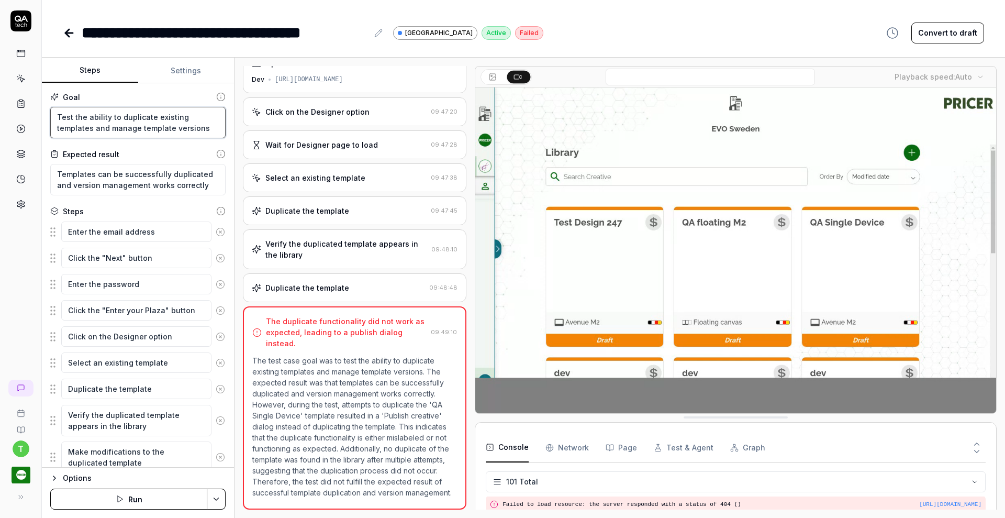
click at [58, 116] on textarea "Test the ability to duplicate existing templates and manage template versions" at bounding box center [137, 122] width 175 height 31
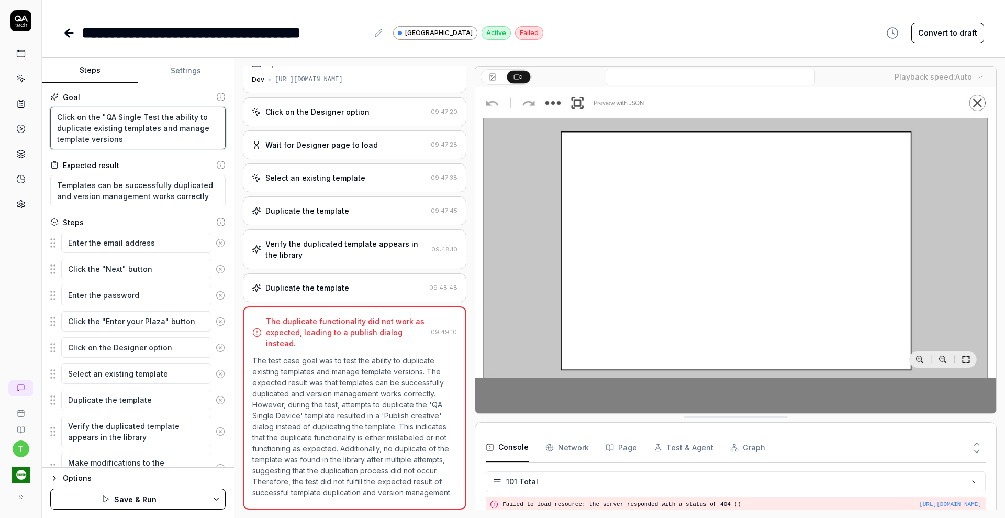
click at [141, 116] on textarea "Click on the "QA Single Test the ability to duplicate existing templates and ma…" at bounding box center [137, 128] width 175 height 42
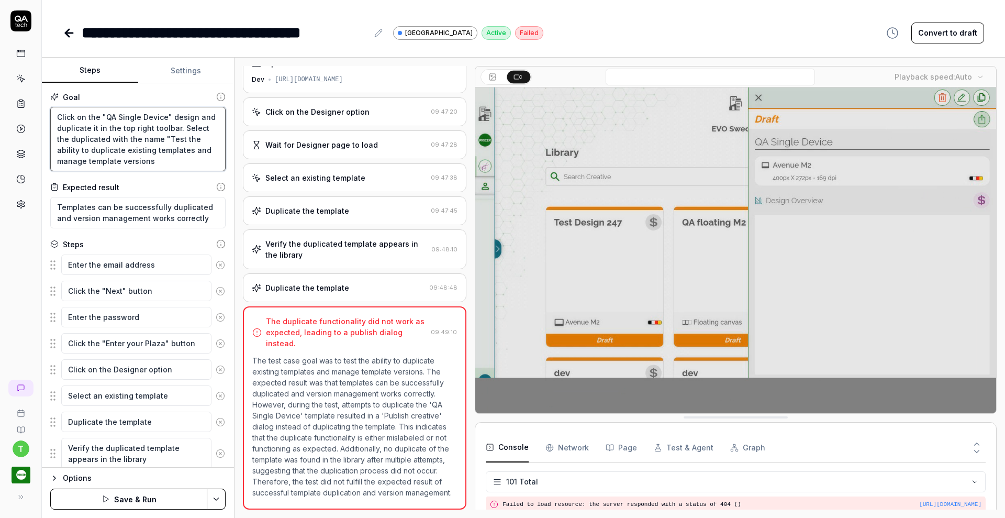
click at [179, 126] on textarea "Click on the "QA Single Device" design and duplicate it in the top right toolba…" at bounding box center [137, 139] width 175 height 64
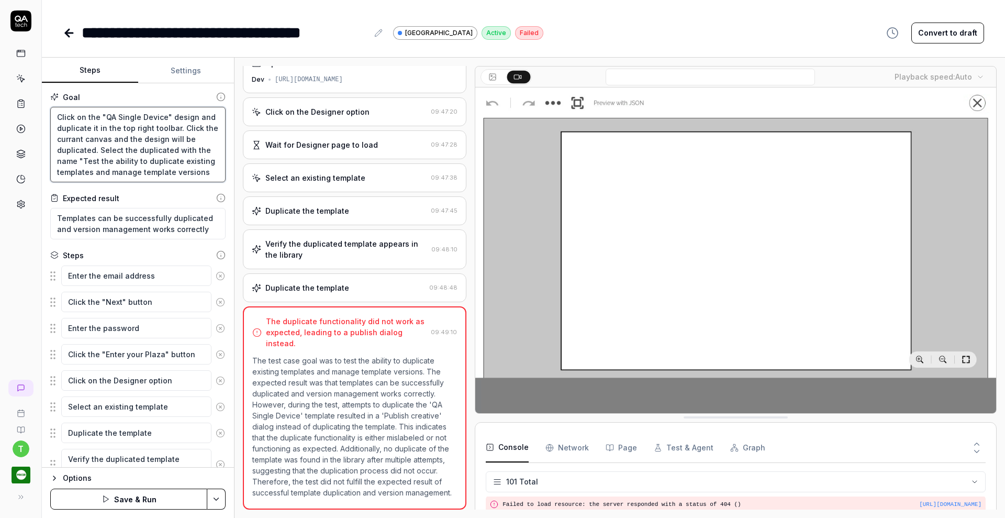
click at [163, 135] on textarea "Click on the "QA Single Device" design and duplicate it in the top right toolba…" at bounding box center [137, 144] width 175 height 75
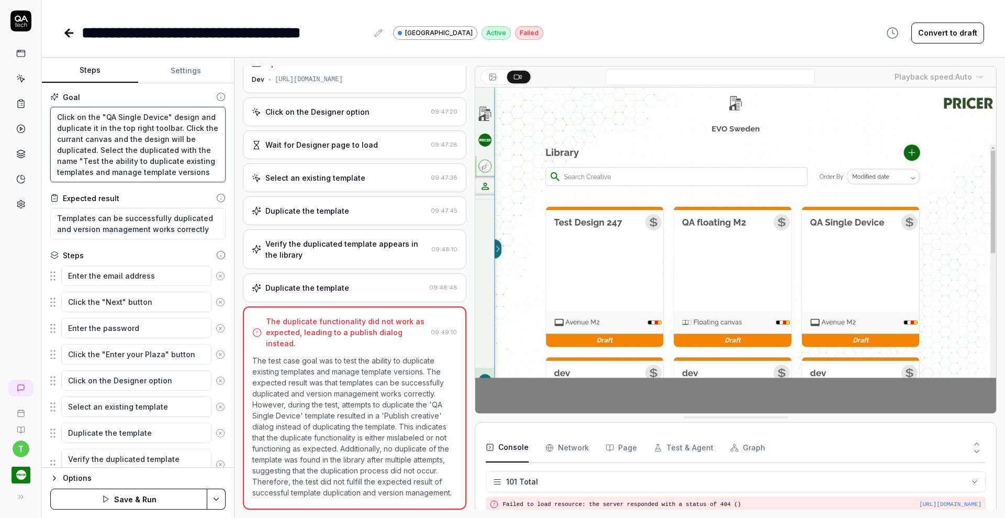
click at [163, 135] on textarea "Click on the "QA Single Device" design and duplicate it in the top right toolba…" at bounding box center [137, 144] width 175 height 75
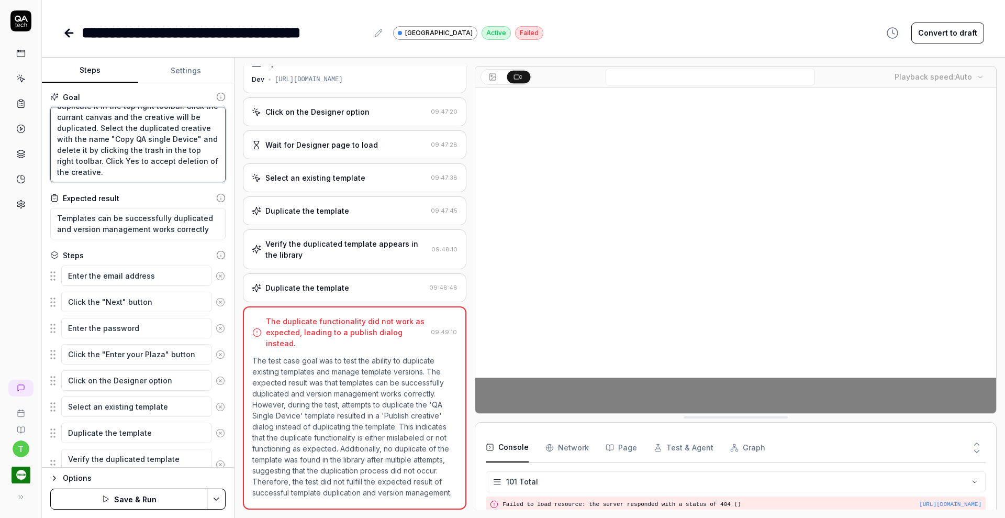
scroll to position [33, 0]
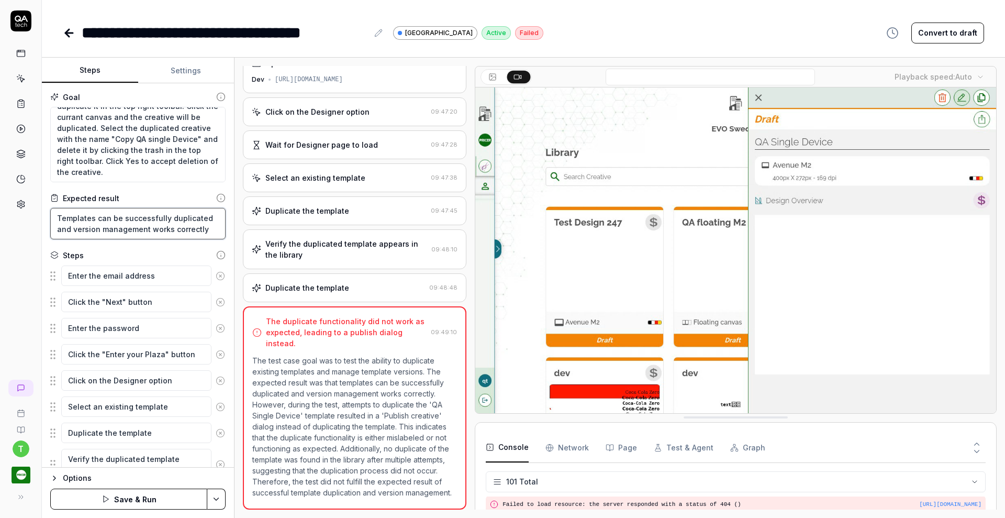
drag, startPoint x: 206, startPoint y: 228, endPoint x: 33, endPoint y: 199, distance: 175.8
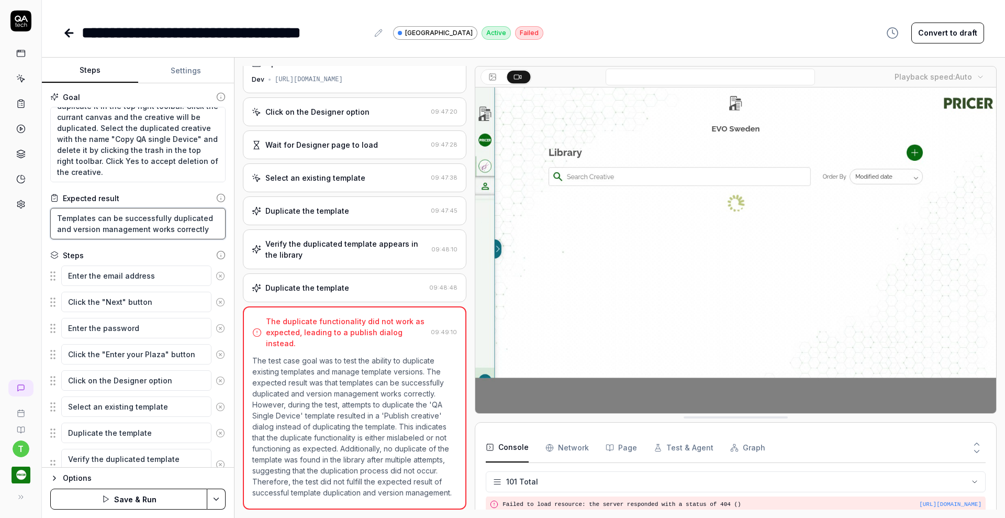
click at [33, 199] on div "**********" at bounding box center [502, 259] width 1005 height 518
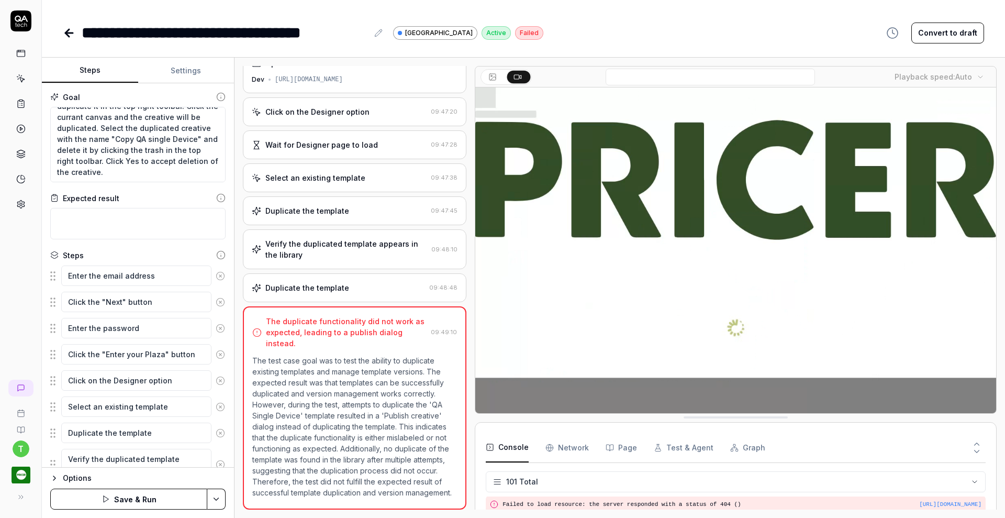
click at [216, 273] on icon at bounding box center [220, 275] width 9 height 9
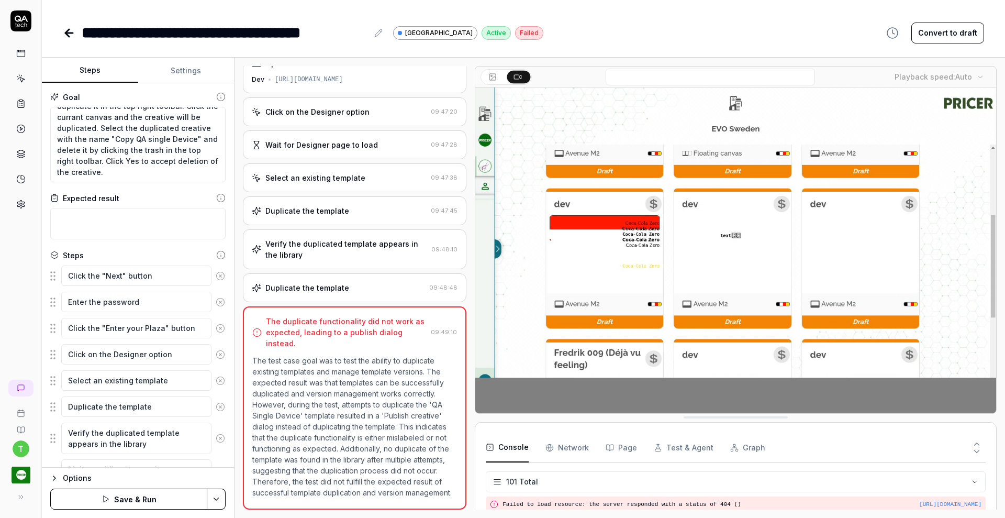
click at [216, 273] on icon at bounding box center [220, 275] width 9 height 9
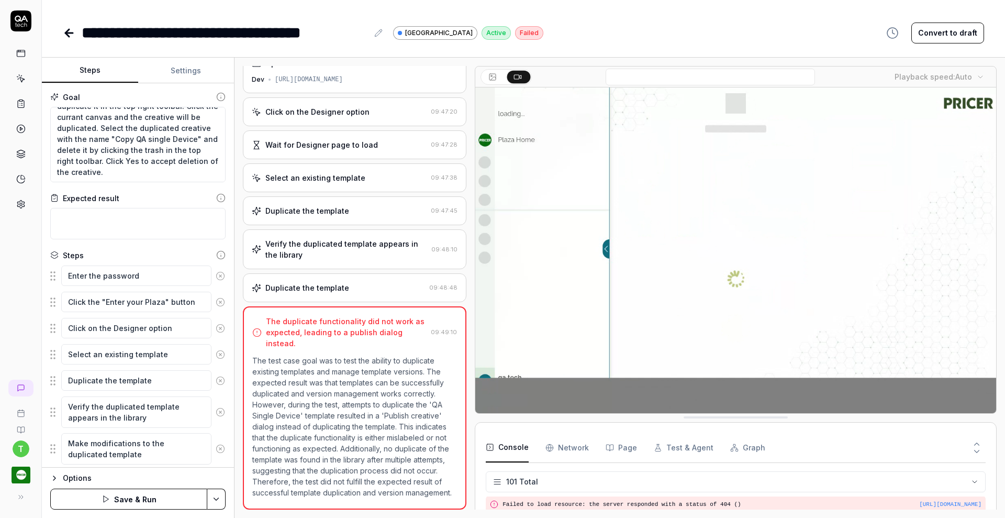
click at [216, 273] on icon at bounding box center [220, 275] width 9 height 9
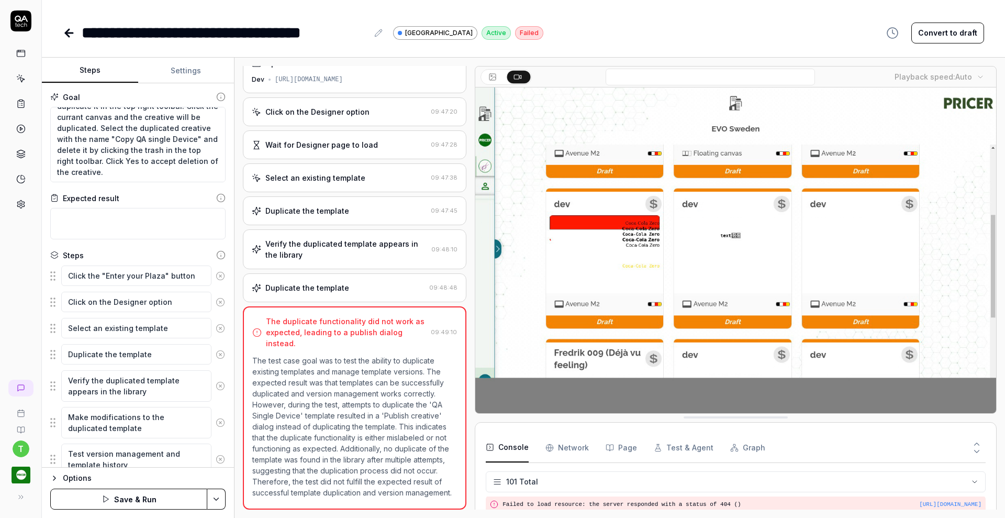
click at [216, 273] on icon at bounding box center [220, 275] width 9 height 9
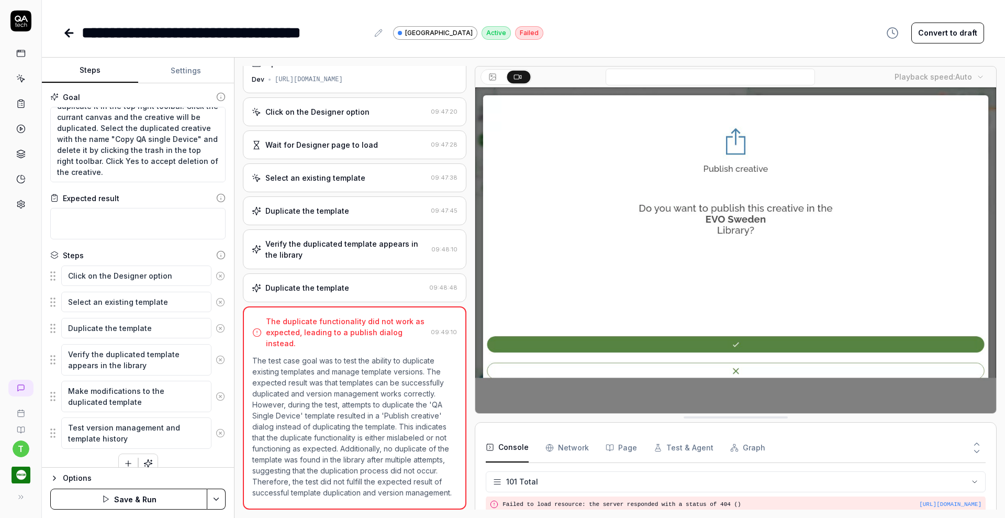
click at [216, 273] on icon at bounding box center [220, 275] width 9 height 9
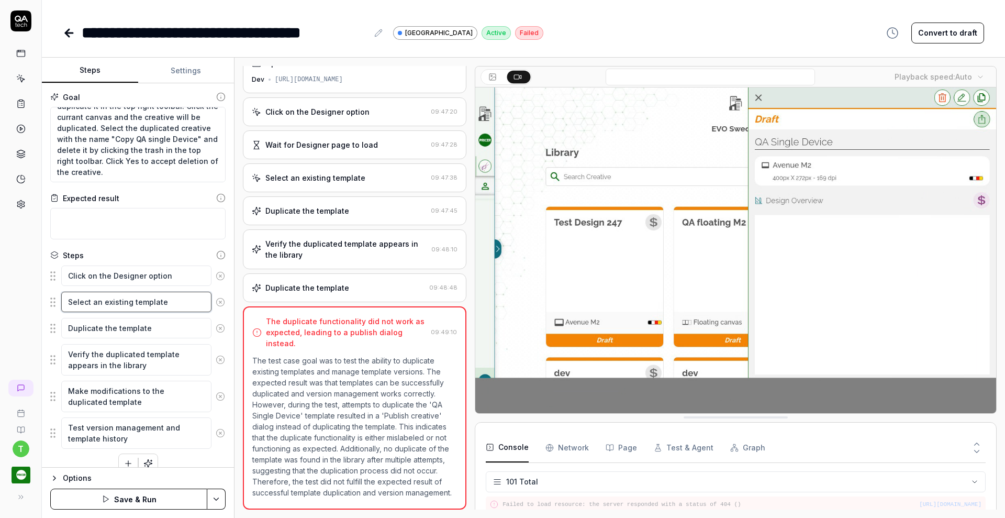
click at [211, 292] on textarea "Select an existing template" at bounding box center [136, 302] width 150 height 20
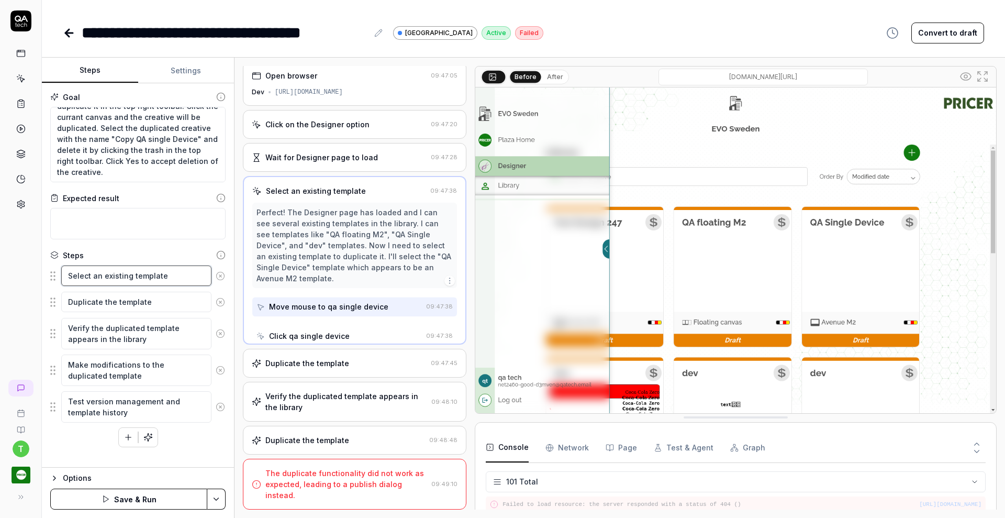
scroll to position [0, 0]
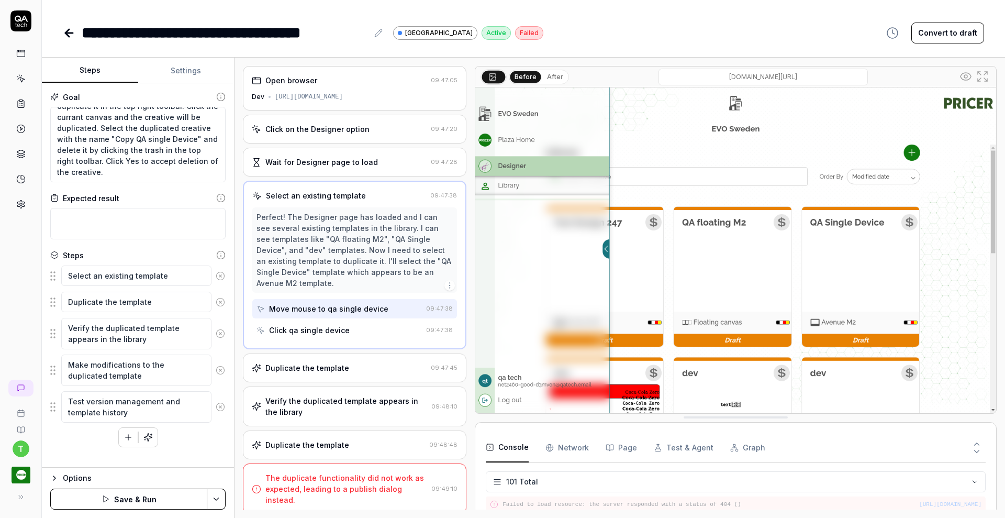
click at [224, 276] on icon at bounding box center [220, 275] width 9 height 9
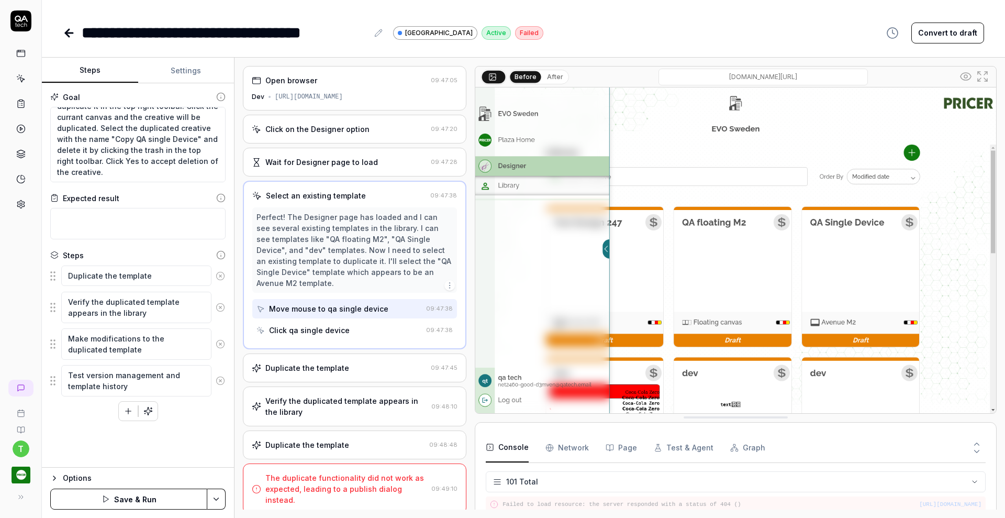
click at [224, 276] on icon at bounding box center [220, 275] width 9 height 9
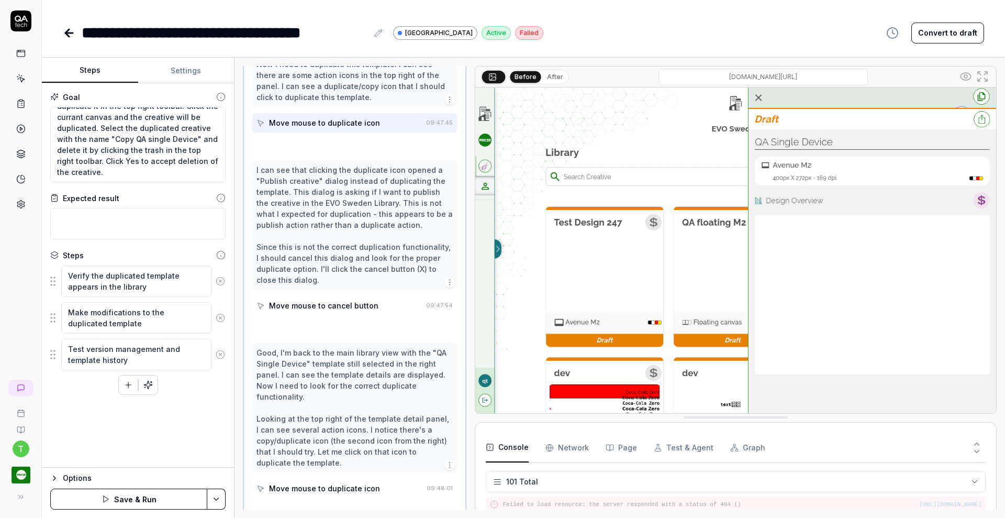
click at [224, 276] on icon at bounding box center [220, 280] width 9 height 9
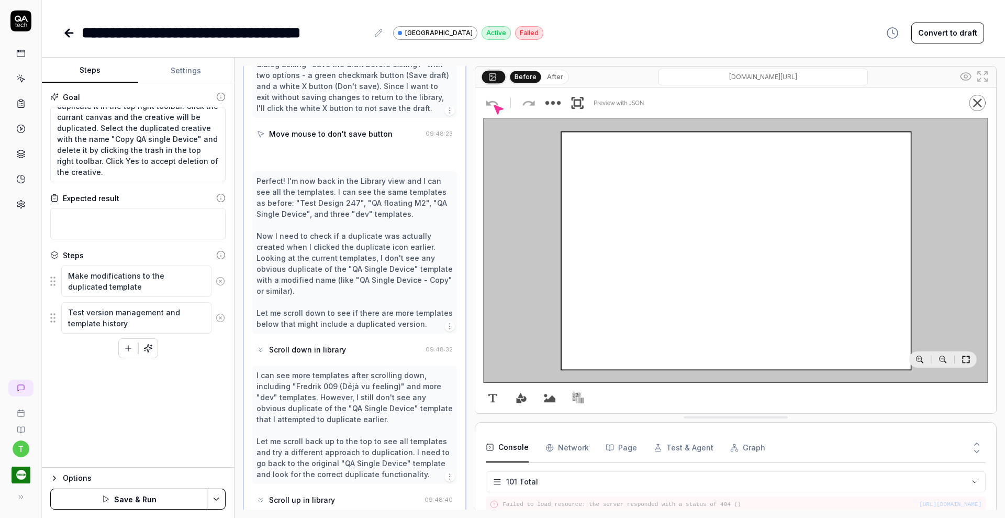
scroll to position [539, 0]
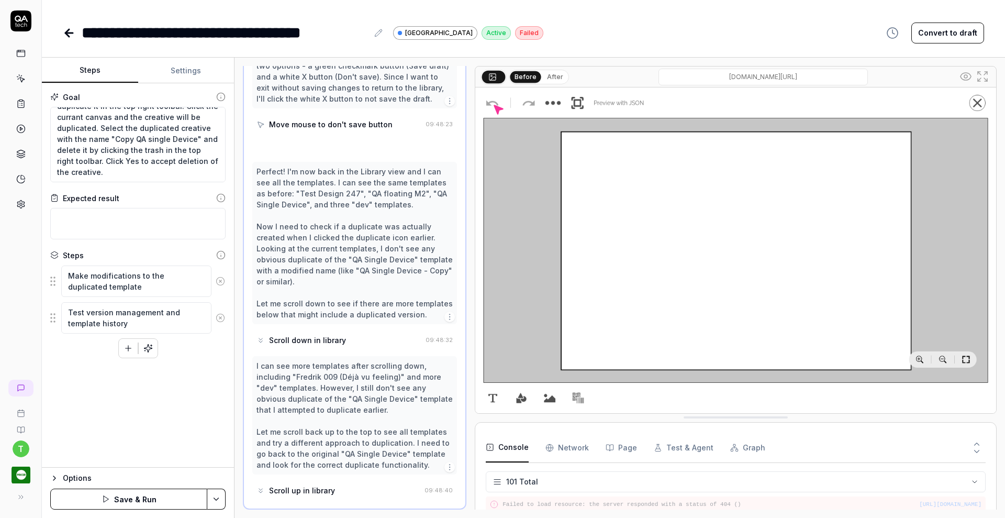
click at [224, 276] on icon at bounding box center [220, 280] width 9 height 9
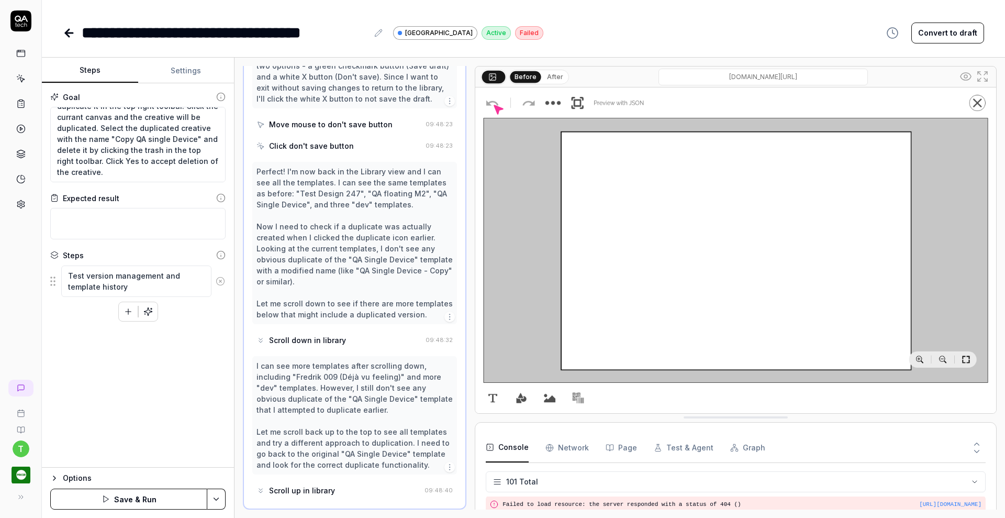
click at [224, 276] on icon at bounding box center [220, 280] width 9 height 9
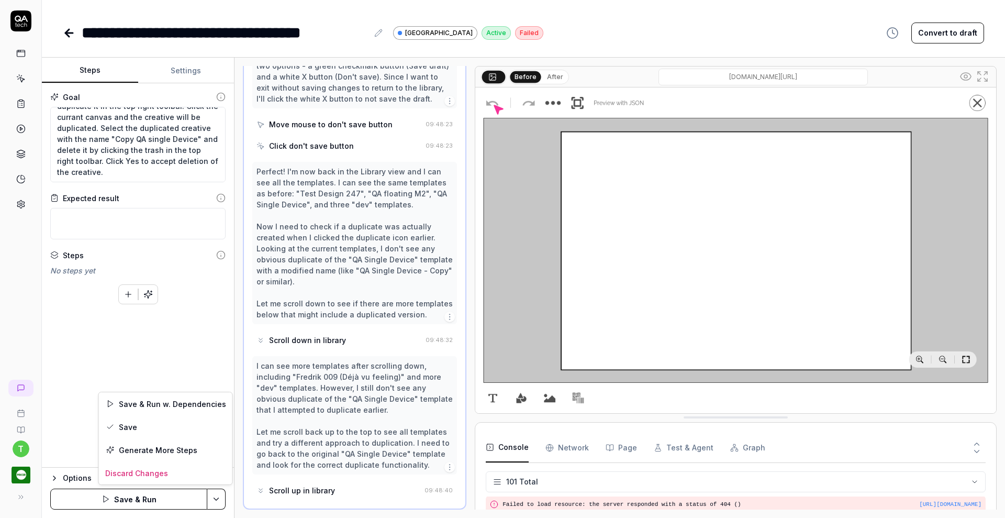
click at [215, 499] on html "**********" at bounding box center [502, 259] width 1005 height 518
click at [146, 429] on div "Save" at bounding box center [166, 426] width 134 height 23
click at [147, 293] on icon "button" at bounding box center [147, 294] width 9 height 9
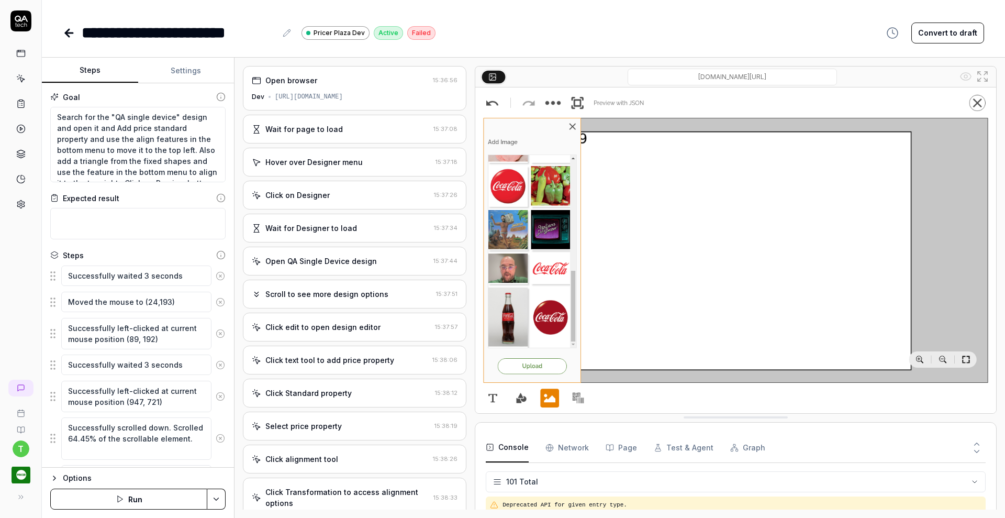
scroll to position [2065, 0]
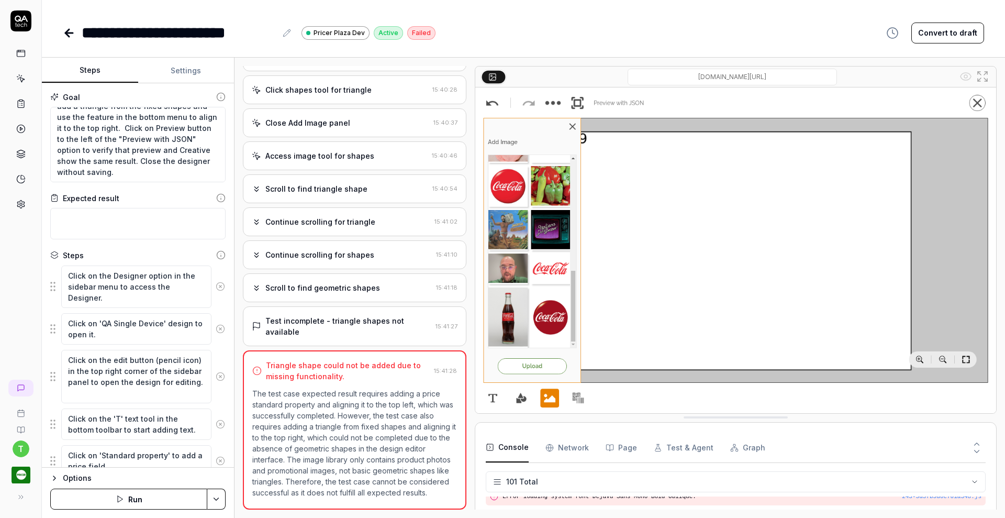
click at [21, 105] on icon at bounding box center [20, 103] width 9 height 9
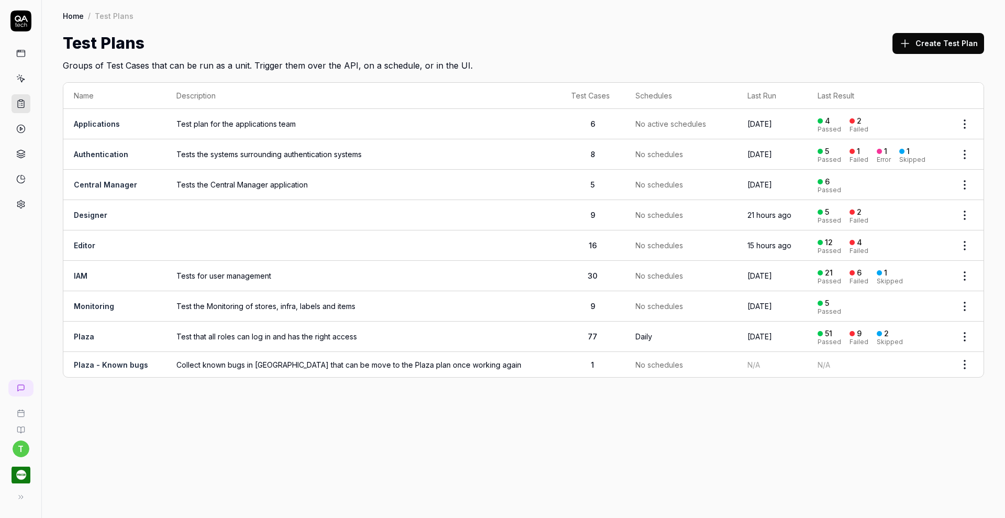
click at [83, 248] on td "Editor" at bounding box center [114, 245] width 103 height 30
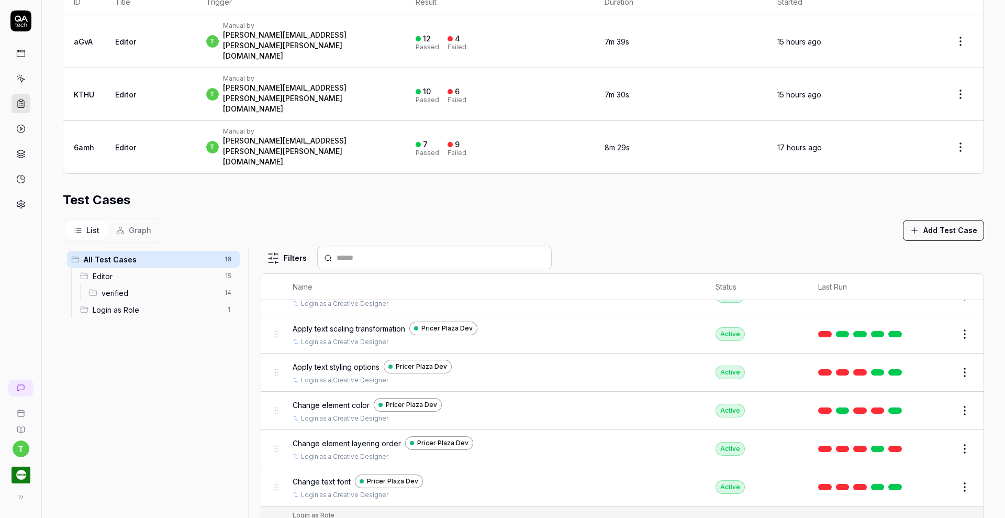
scroll to position [394, 0]
click at [927, 440] on button "Edit" at bounding box center [939, 448] width 25 height 17
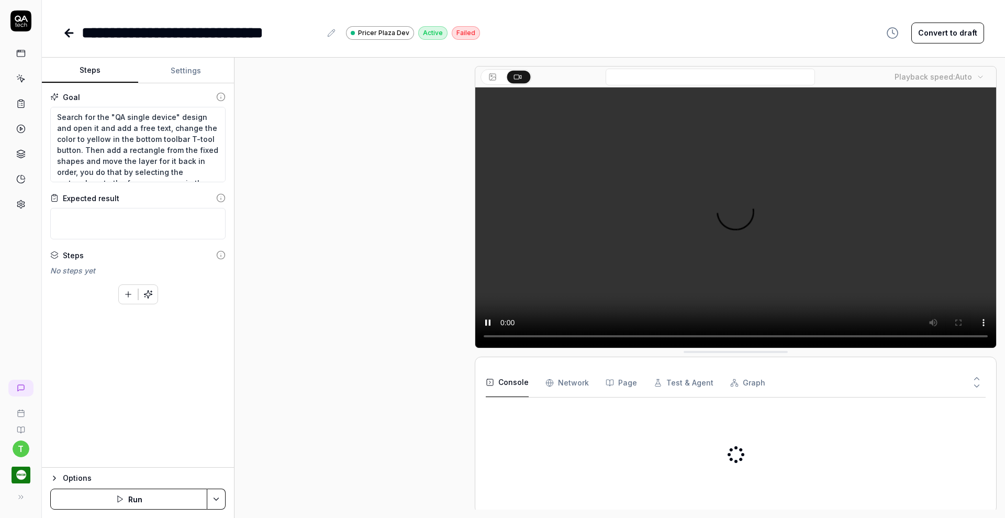
scroll to position [301, 0]
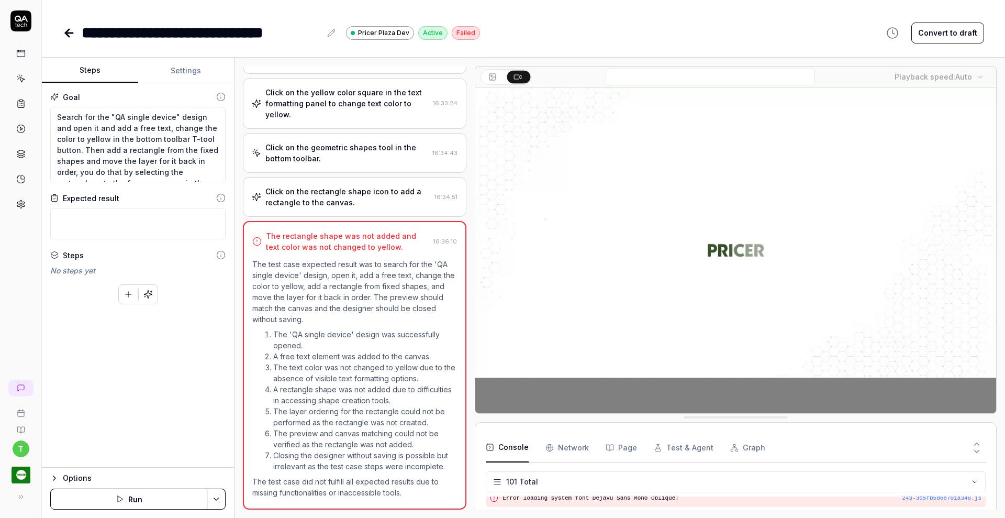
scroll to position [2065, 0]
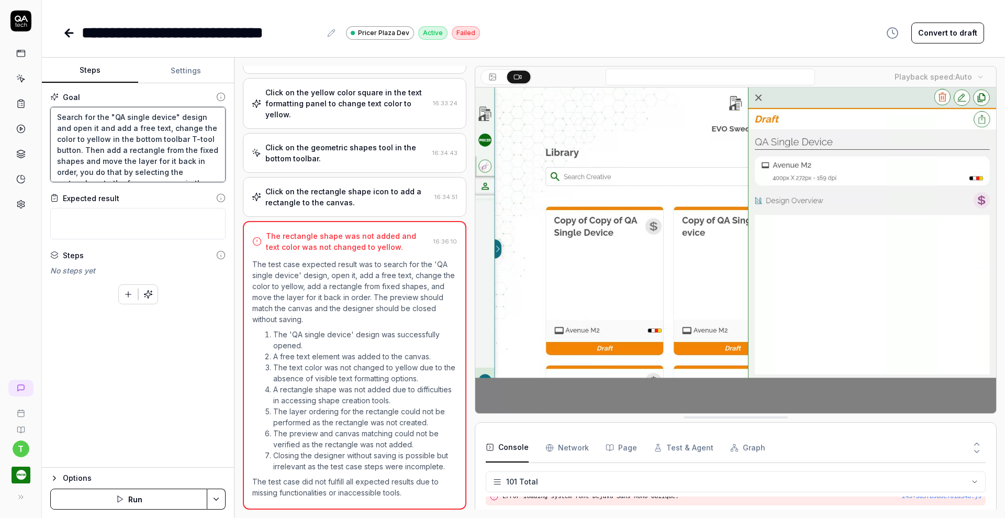
click at [163, 127] on textarea "Search for the "QA single device" design and open it and add a free text, chang…" at bounding box center [137, 144] width 175 height 75
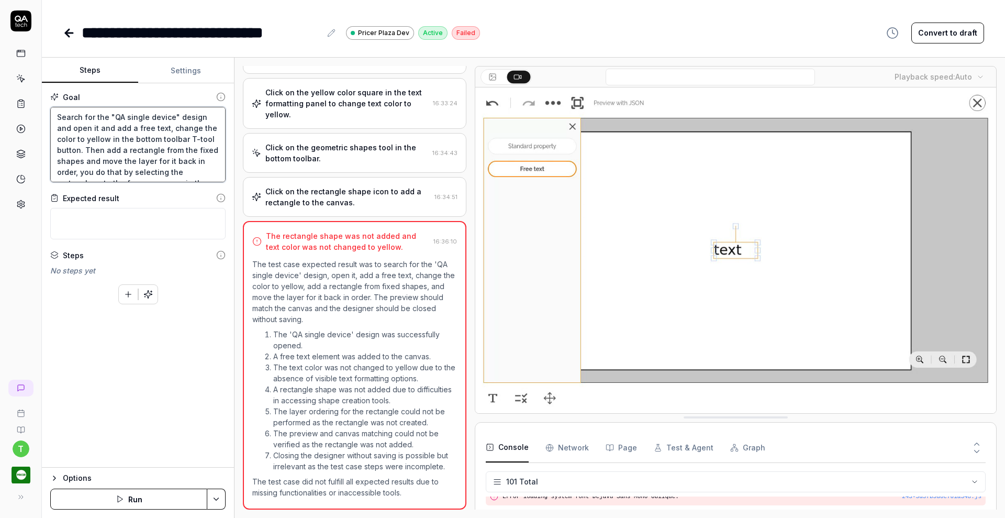
click at [163, 127] on textarea "Search for the "QA single device" design and open it and add a free text, chang…" at bounding box center [137, 144] width 175 height 75
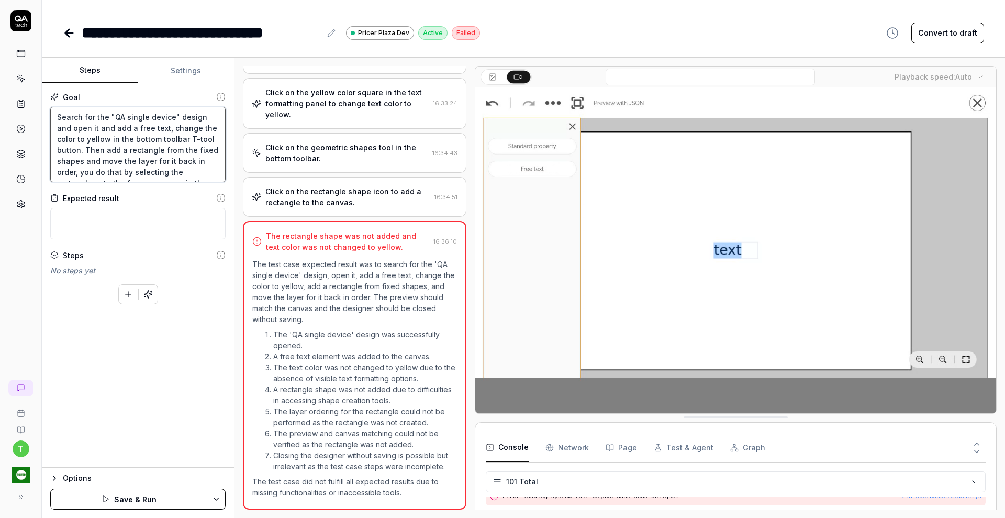
type textarea "*"
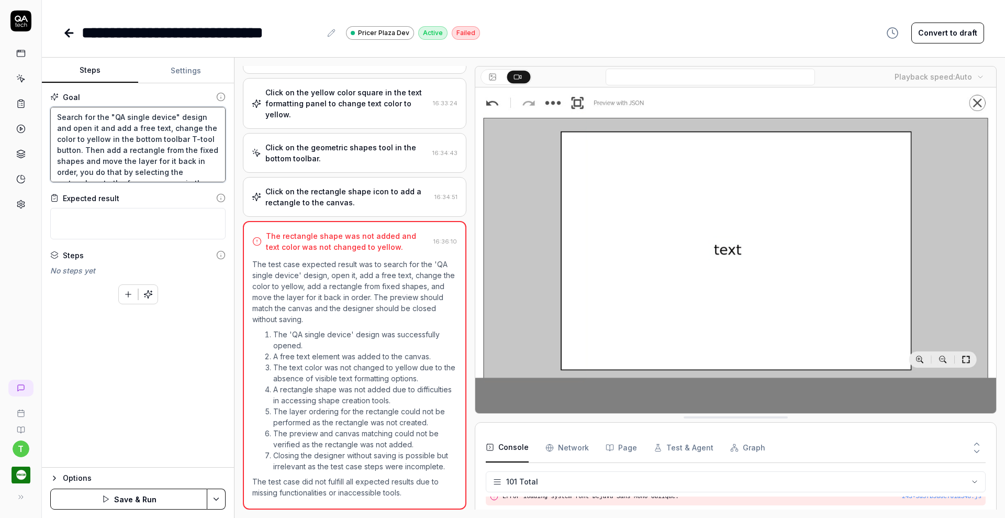
type textarea "Search for the "QA single device" design and open it and add a free text , chan…"
type textarea "*"
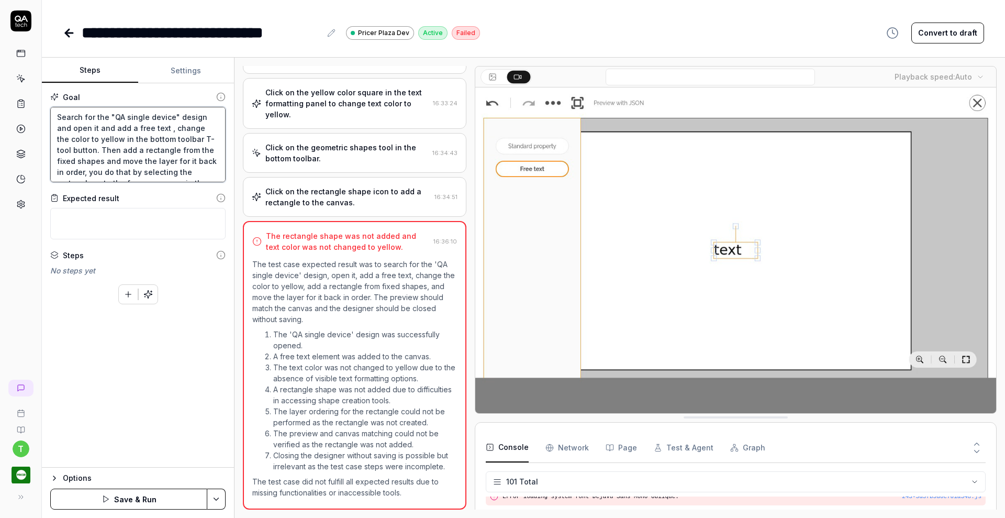
type textarea "Search for the "QA single device" design and open it and add a free text f, cha…"
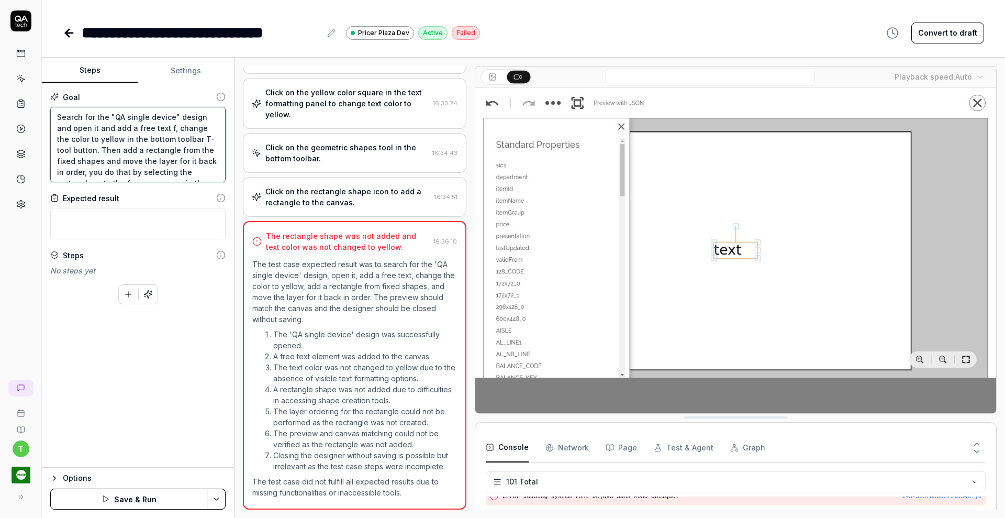
type textarea "*"
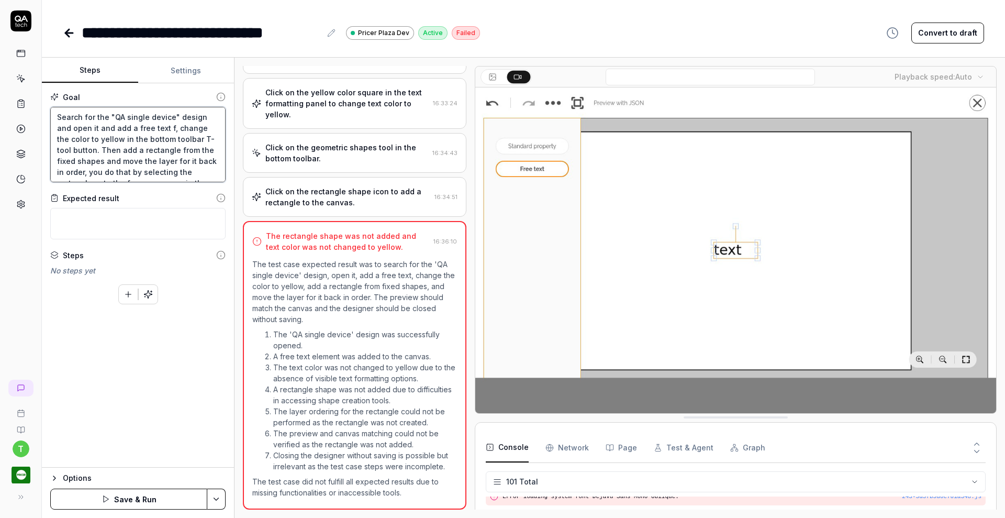
type textarea "Search for the "QA single device" design and open it and add a free text fr, ch…"
type textarea "*"
type textarea "Search for the "QA single device" design and open it and add a free text fro, c…"
type textarea "*"
type textarea "Search for the "QA single device" design and open it and add a free text from, …"
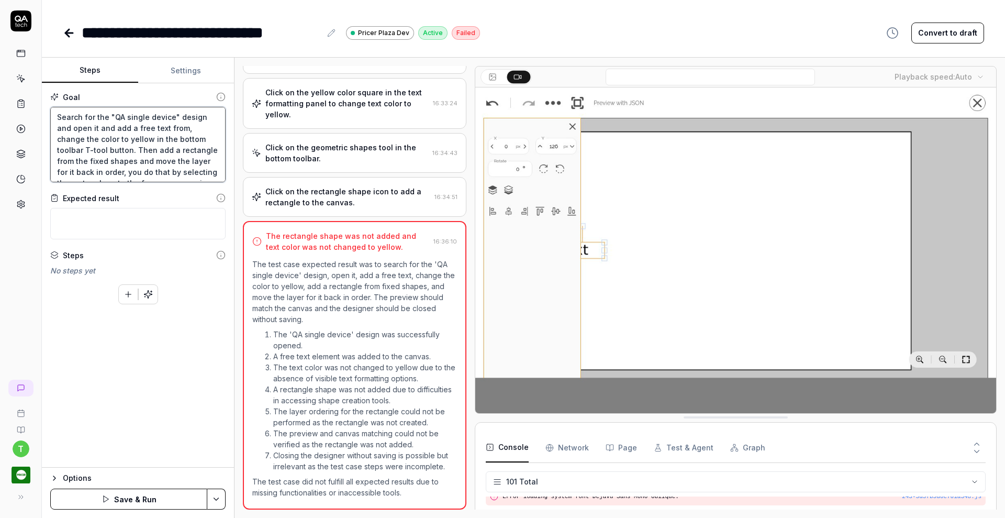
type textarea "*"
type textarea "Search for the "QA single device" design and open it and add a free text from t…"
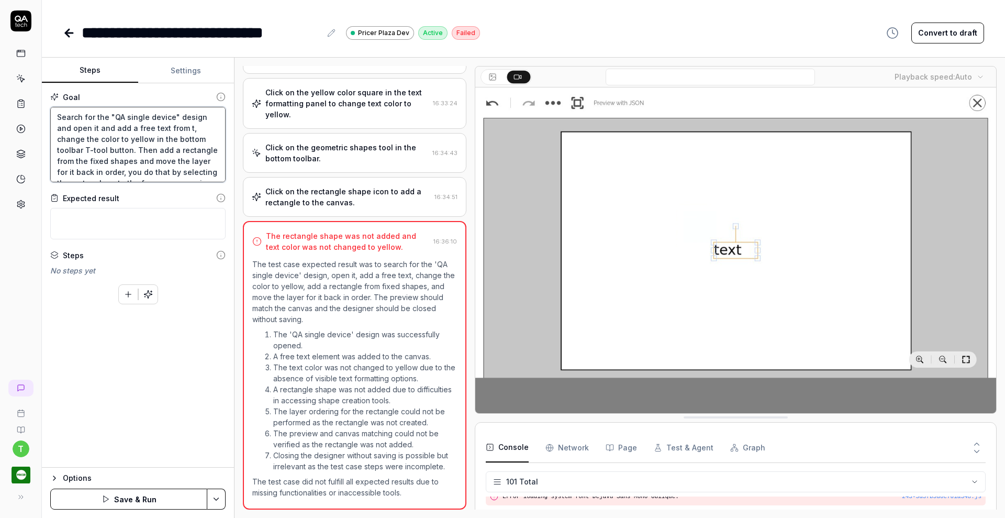
type textarea "*"
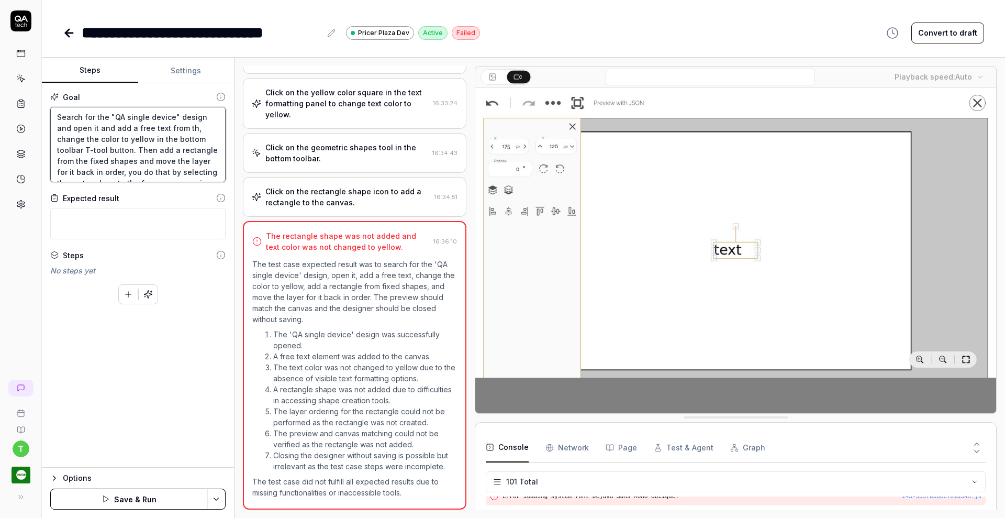
type textarea "Search for the "QA single device" design and open it and add a free text from t…"
type textarea "*"
type textarea "Search for the "QA single device" design and open it and add a free text from t…"
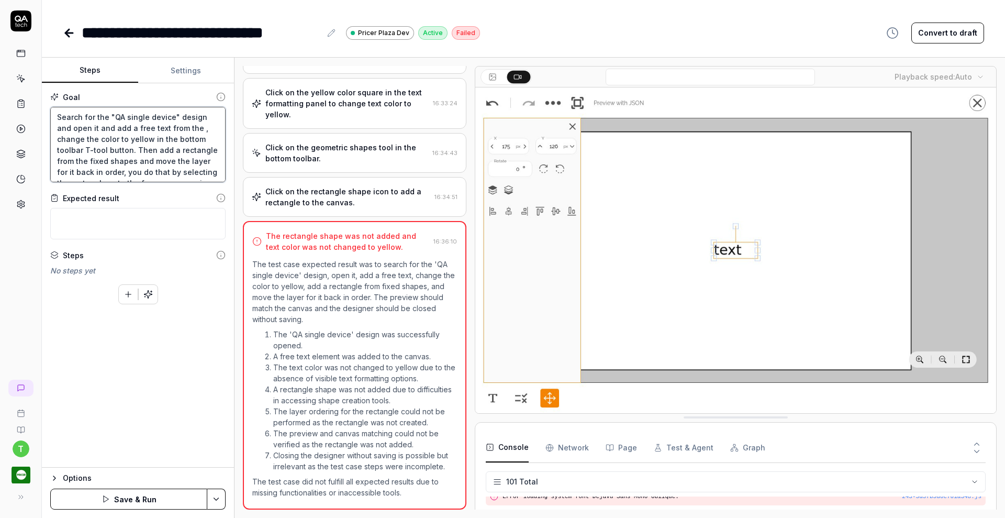
type textarea "*"
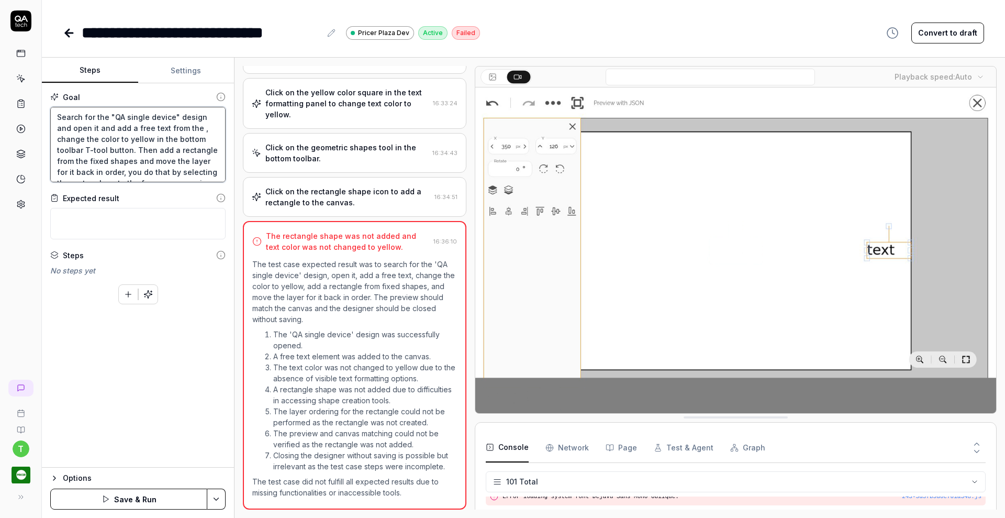
type textarea "Search for the "QA single device" design and open it and add a free text from t…"
type textarea "*"
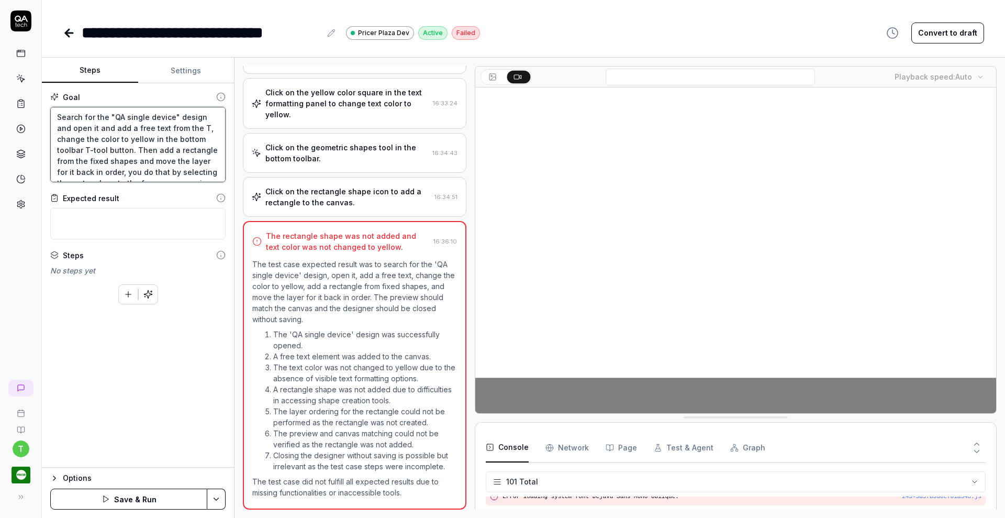
type textarea "Search for the "QA single device" design and open it and add a free text from t…"
type textarea "*"
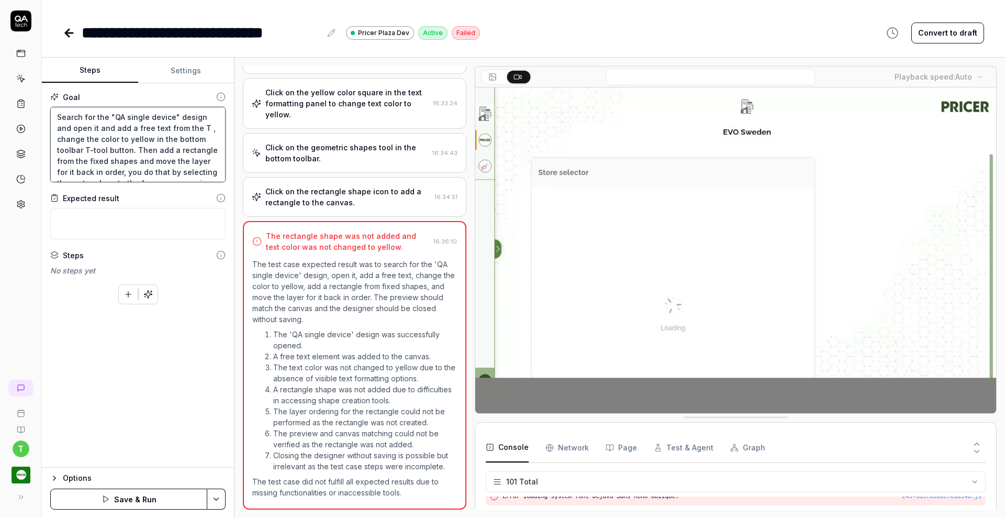
type textarea "Search for the "QA single device" design and open it and add a free text from t…"
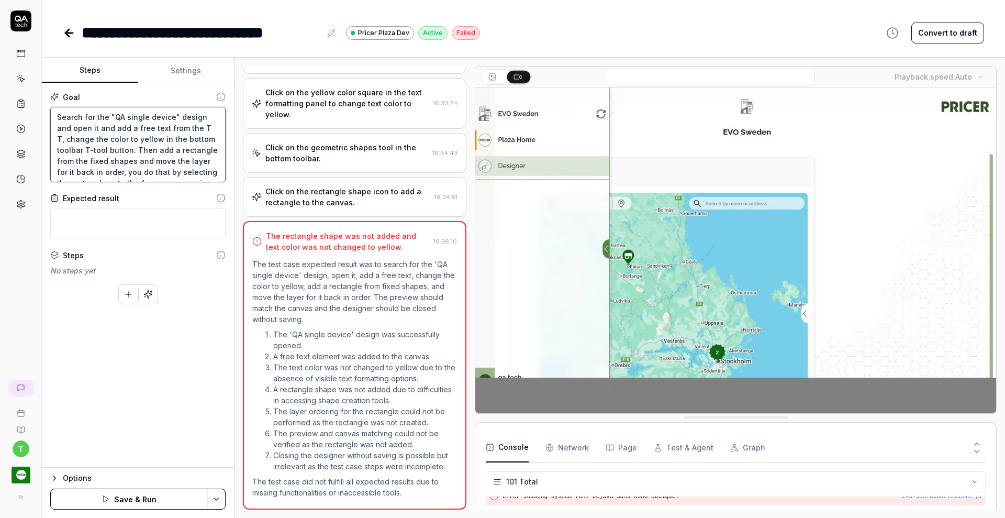
type textarea "*"
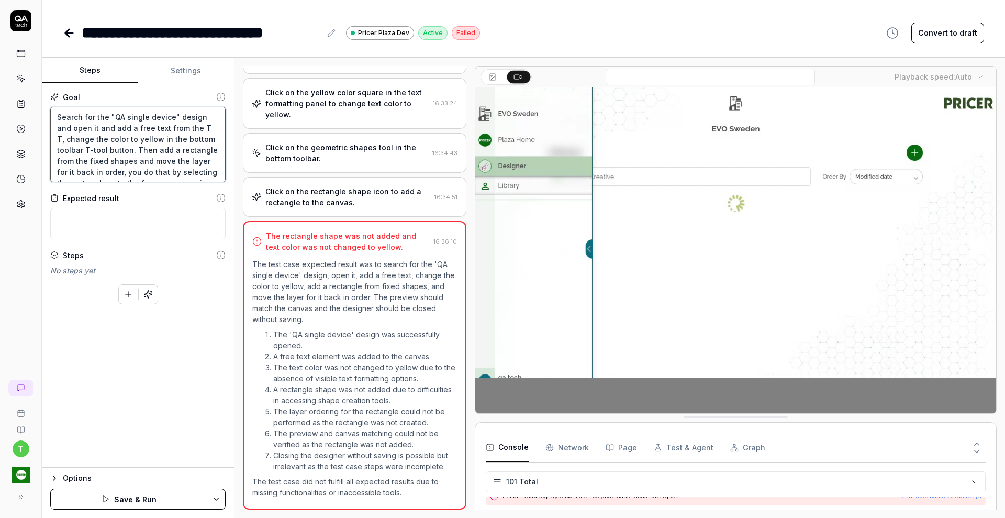
type textarea "Search for the "QA single device" design and open it and add a free text from t…"
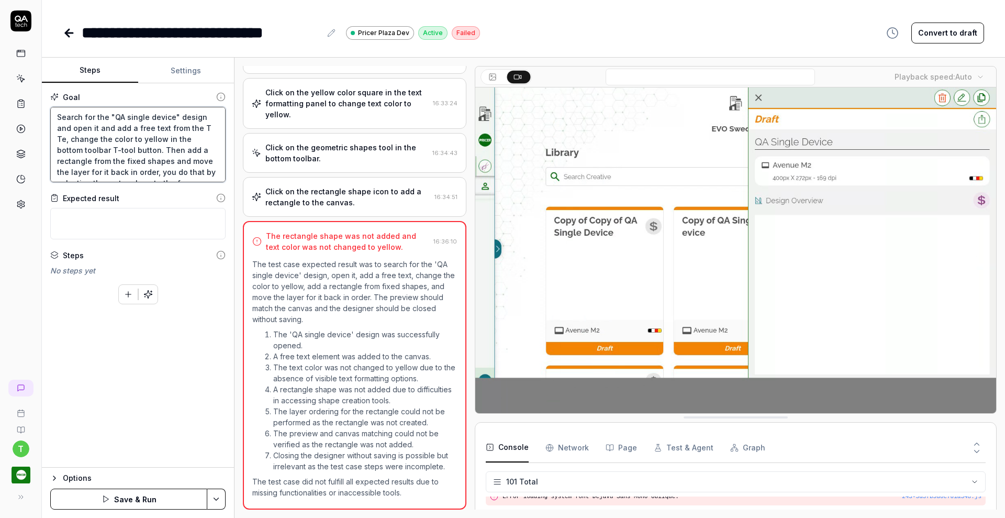
type textarea "*"
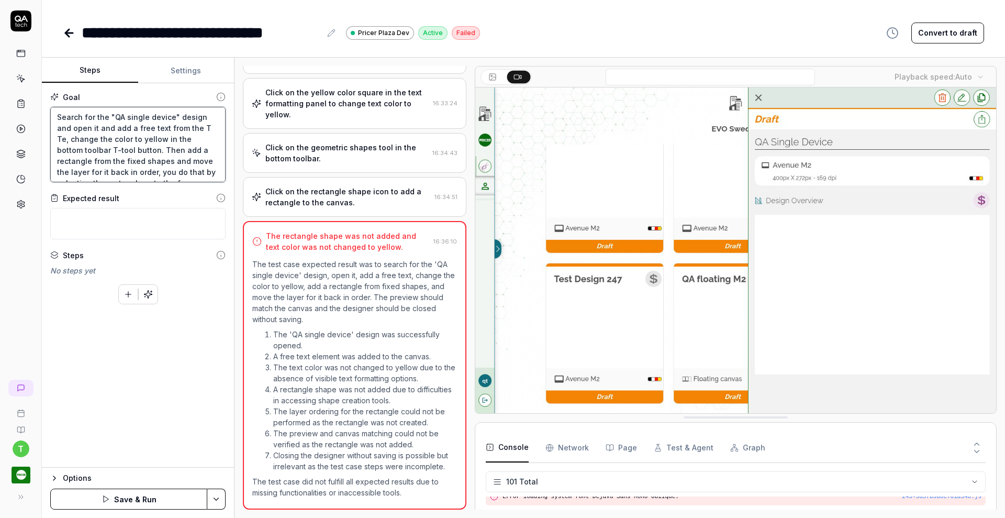
type textarea "Search for the "QA single device" design and open it and add a free text from t…"
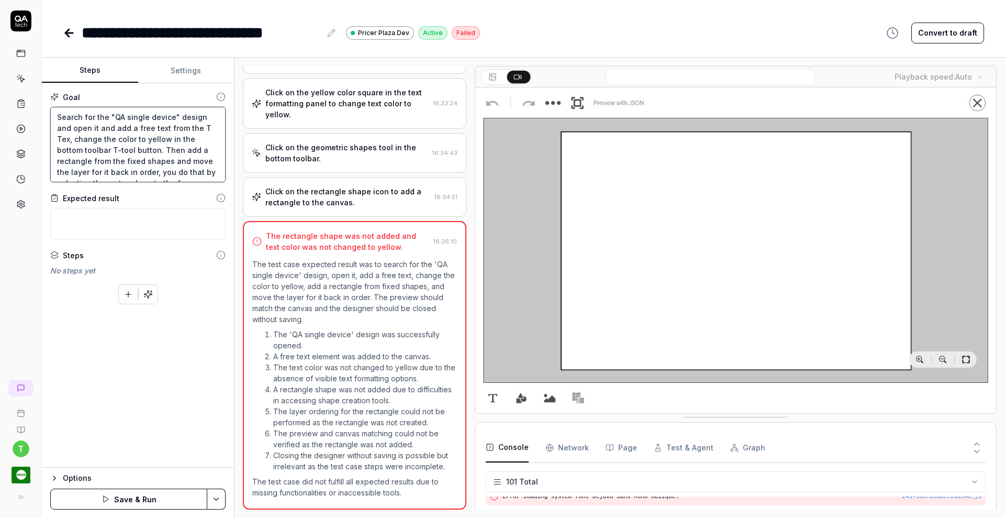
type textarea "*"
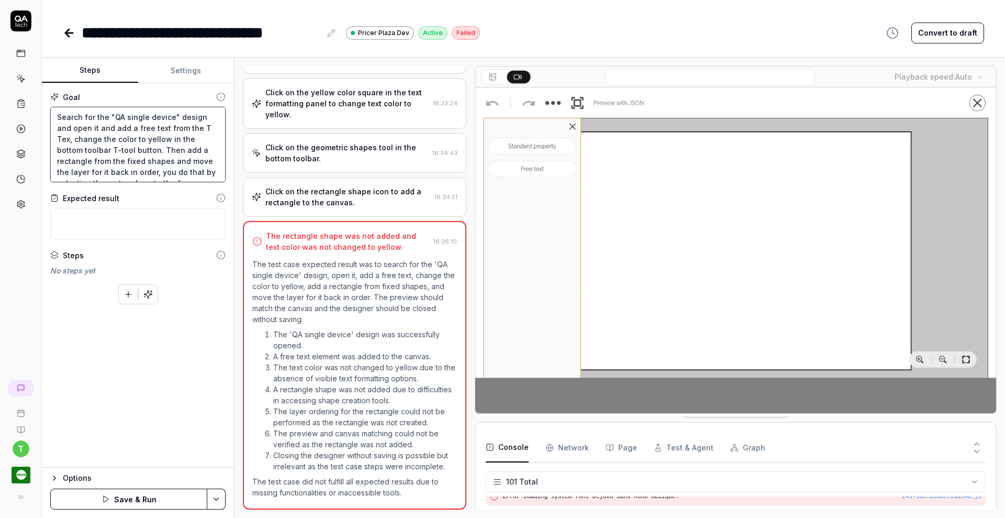
type textarea "Search for the "QA single device" design and open it and add a free text from t…"
type textarea "*"
type textarea "Search for the "QA single device" design and open it and add a free text from t…"
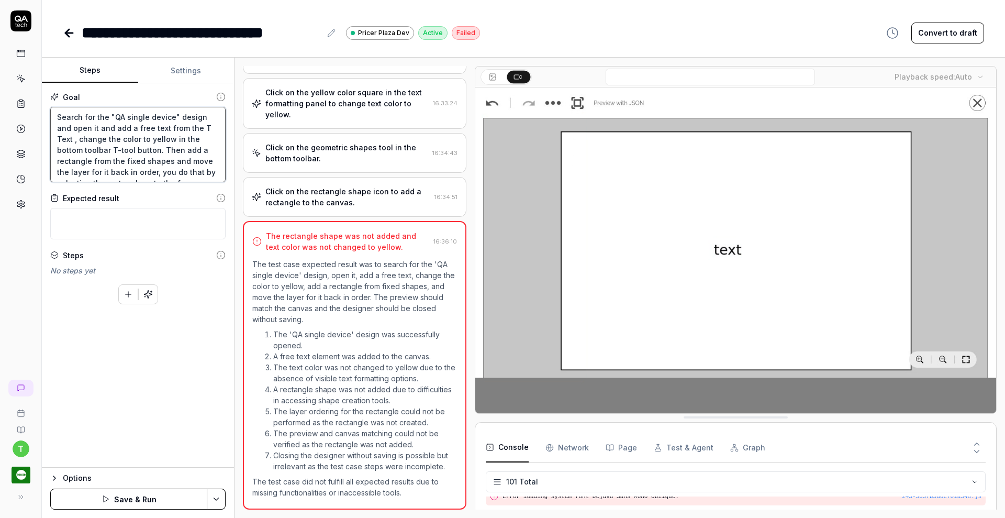
type textarea "*"
type textarea "Search for the "QA single device" design and open it and add a free text from t…"
type textarea "*"
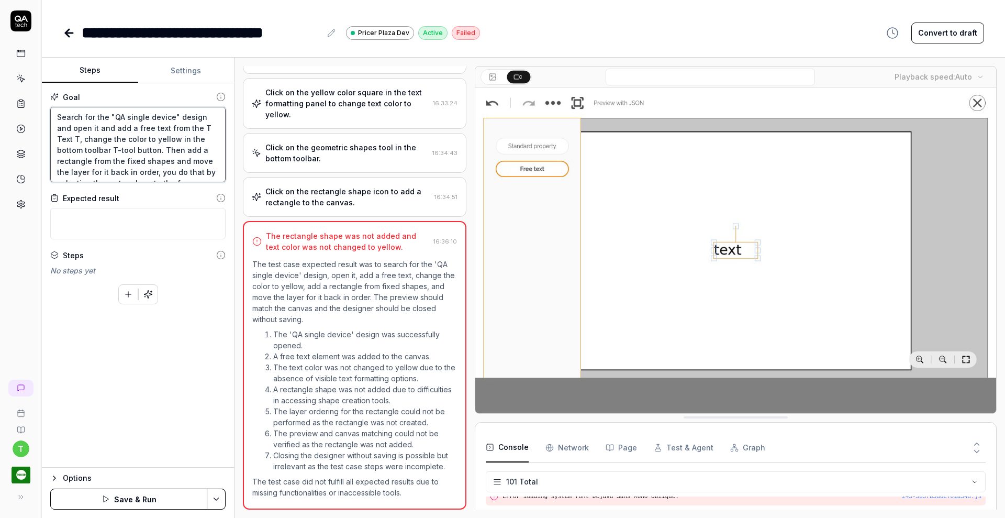
type textarea "Search for the "QA single device" design and open it and add a free text from t…"
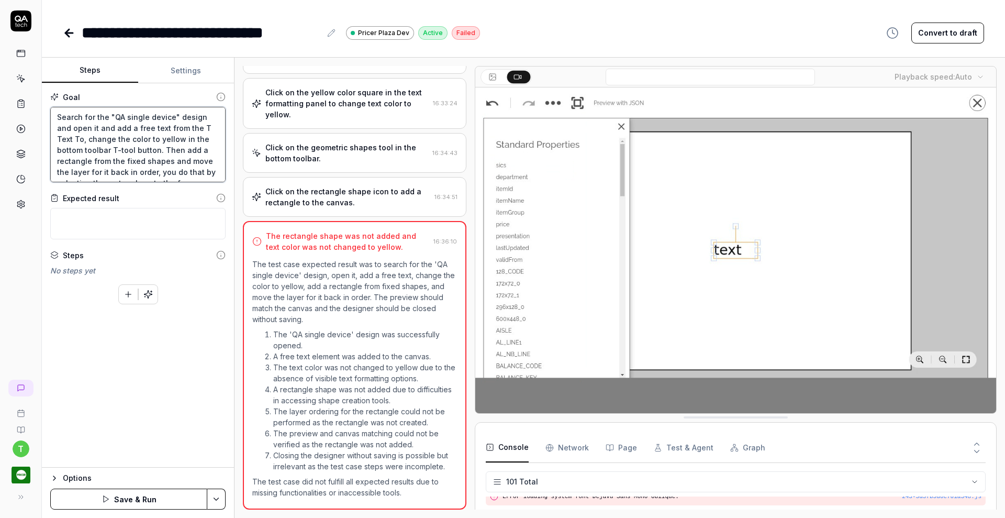
type textarea "*"
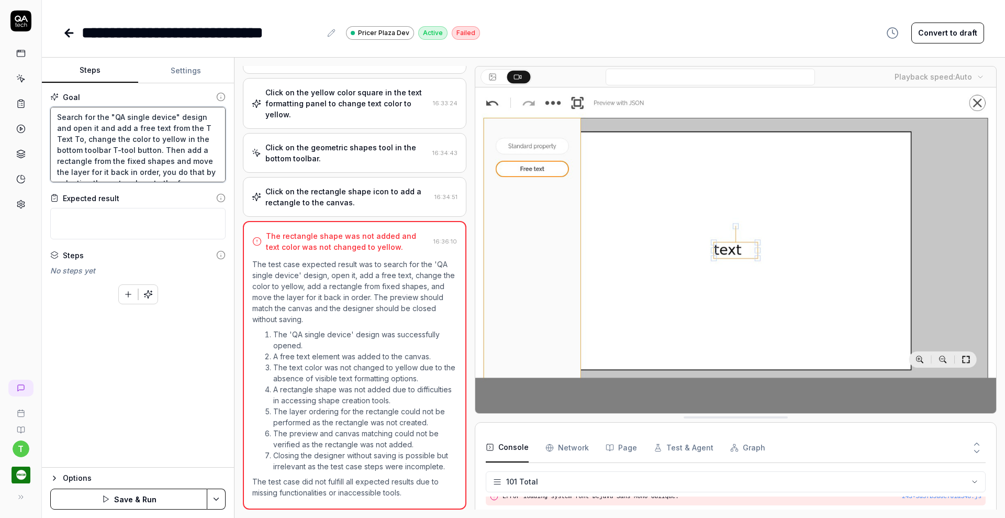
type textarea "Search for the "QA single device" design and open it and add a free text from t…"
type textarea "*"
type textarea "Search for the "QA single device" design and open it and add a free text from t…"
type textarea "*"
type textarea "Search for the "QA single device" design and open it and add a free text from t…"
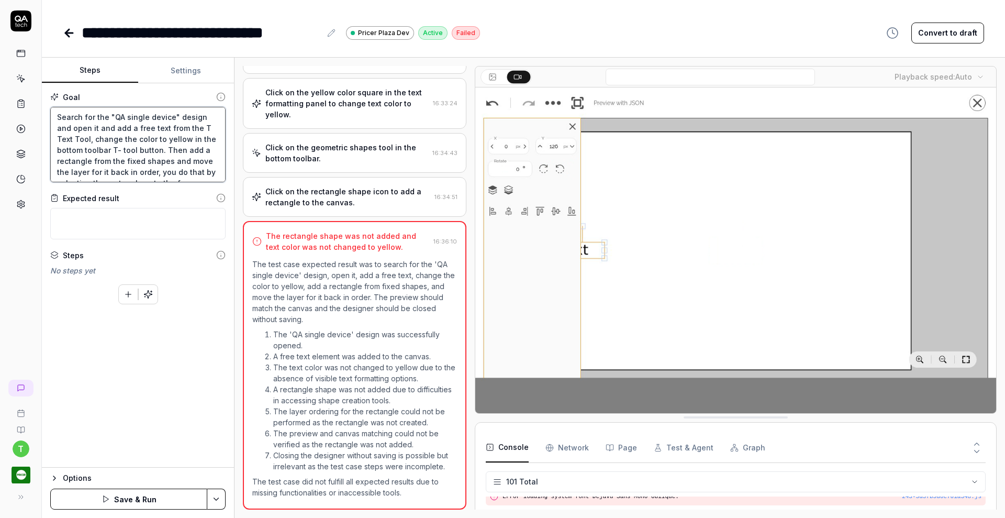
type textarea "*"
type textarea "Search for the "QA single device" design and open it and add a free text from t…"
type textarea "*"
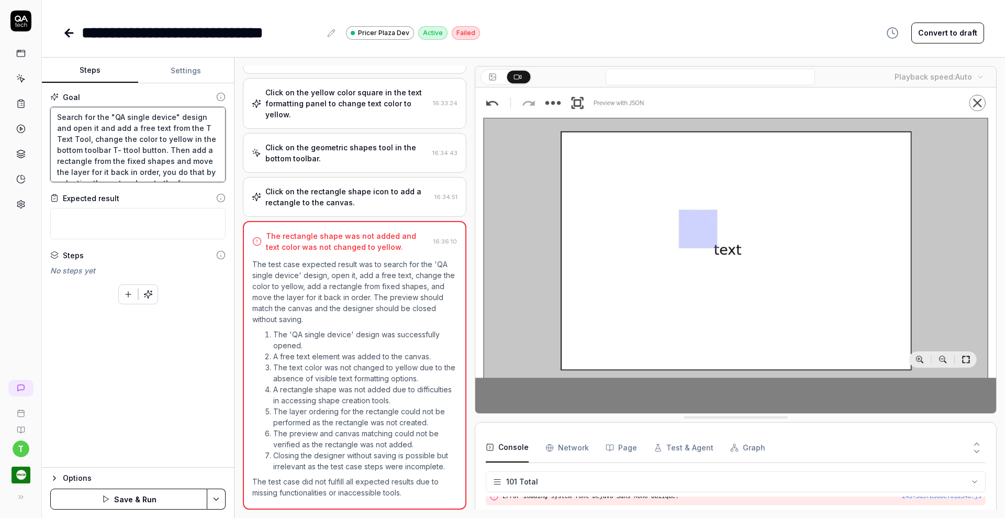
type textarea "Search for the "QA single device" design and open it and add a free text from t…"
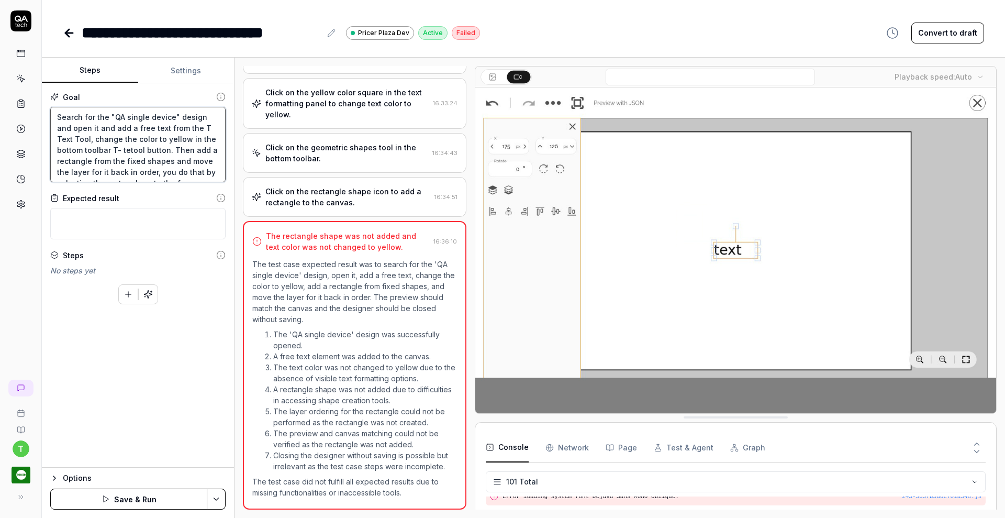
type textarea "*"
type textarea "Search for the "QA single device" design and open it and add a free text from t…"
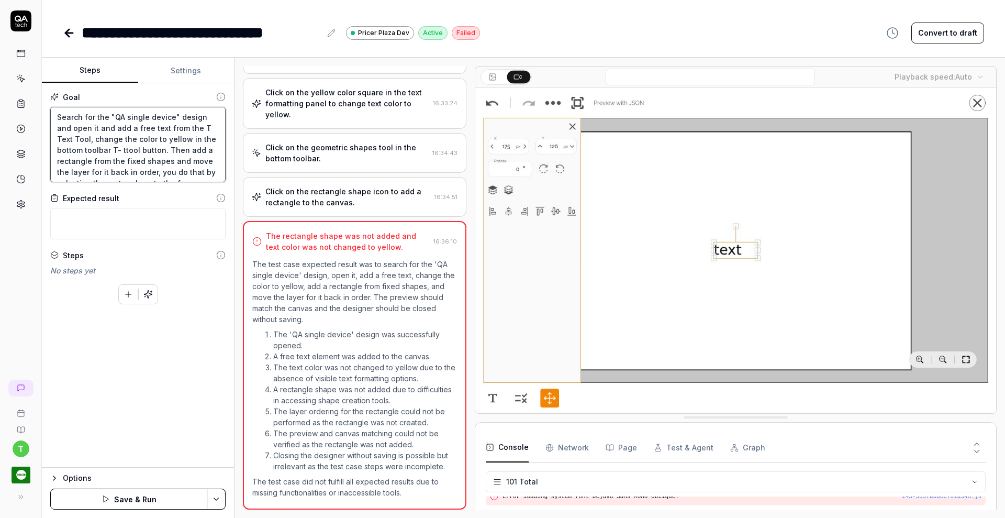
type textarea "*"
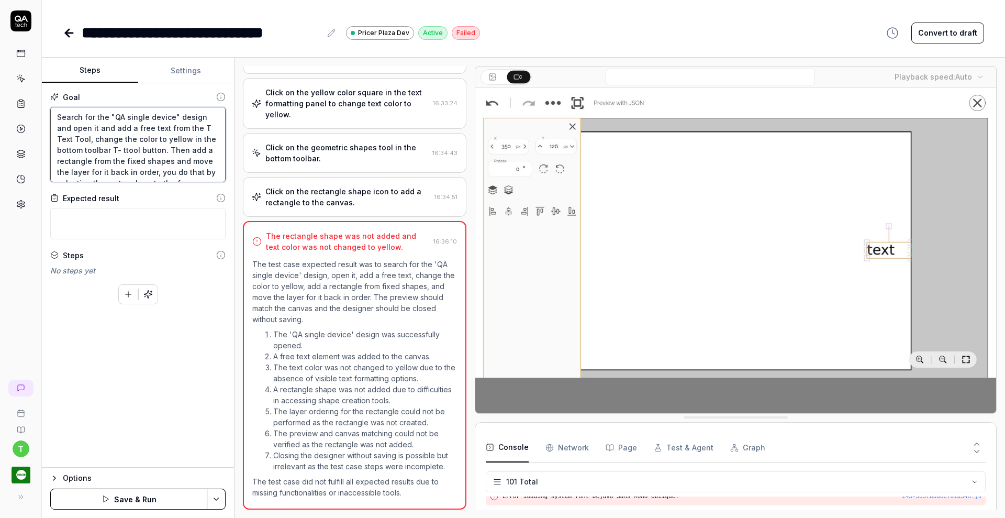
type textarea "Search for the "QA single device" design and open it and add a free text from t…"
type textarea "*"
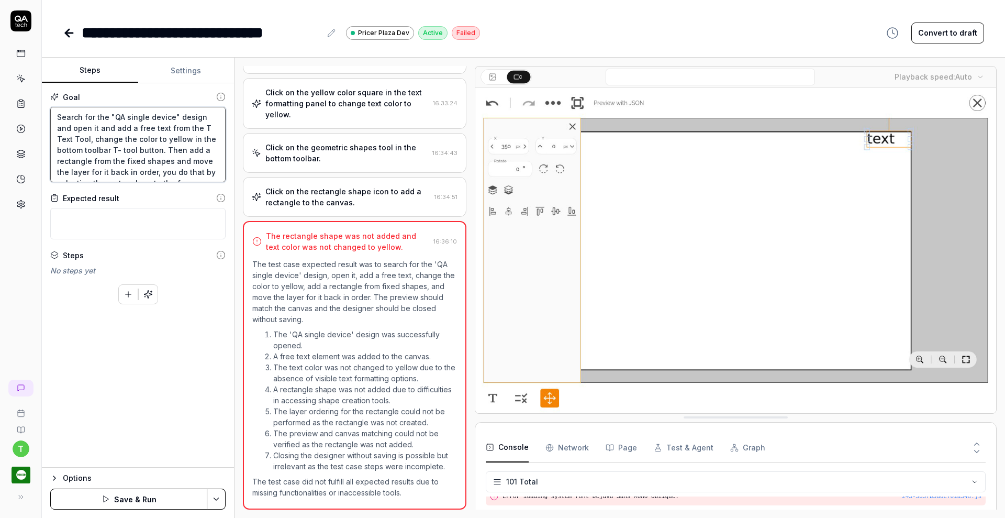
type textarea "Search for the "QA single device" design and open it and add a free text from t…"
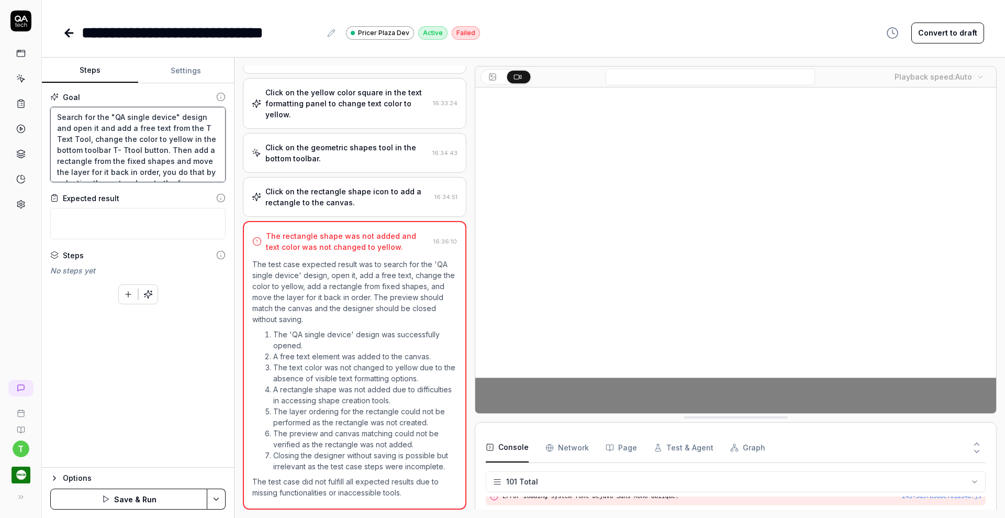
type textarea "*"
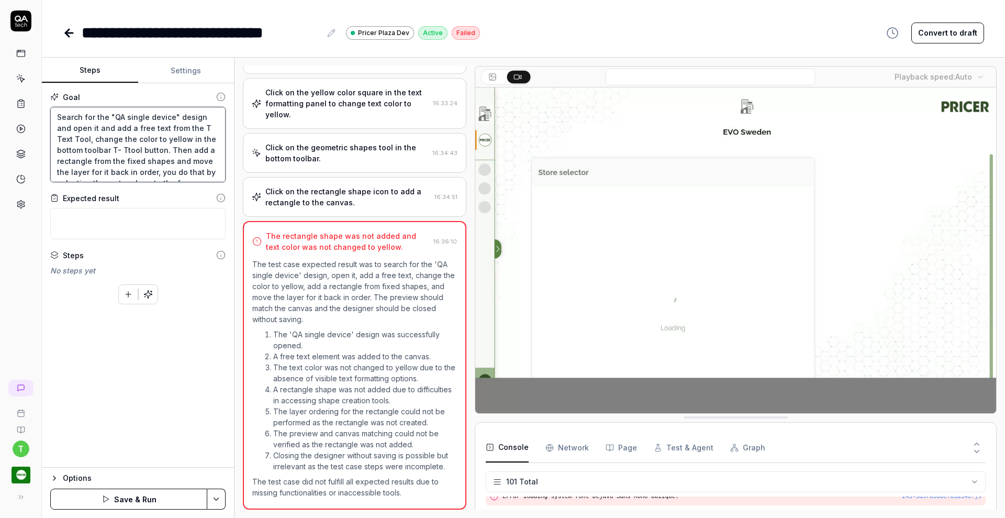
type textarea "Search for the "QA single device" design and open it and add a free text from t…"
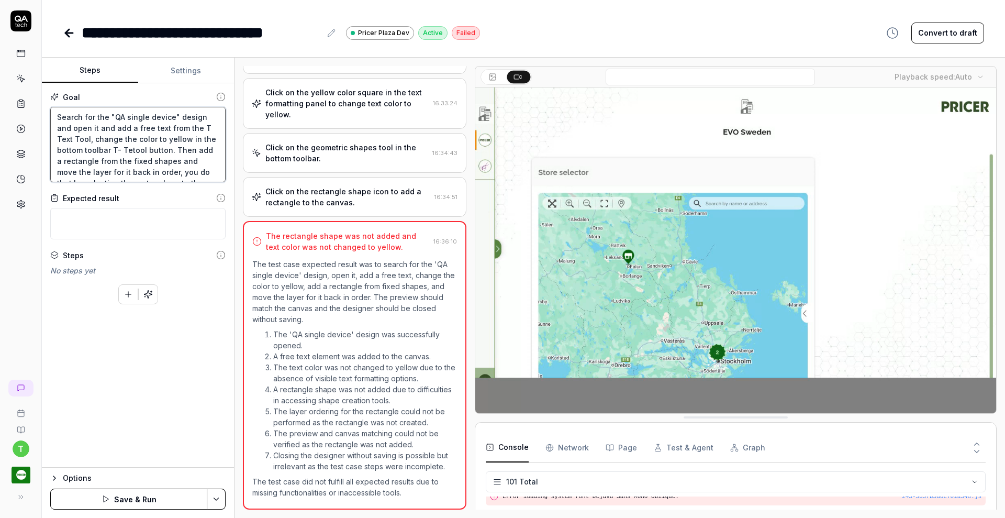
type textarea "*"
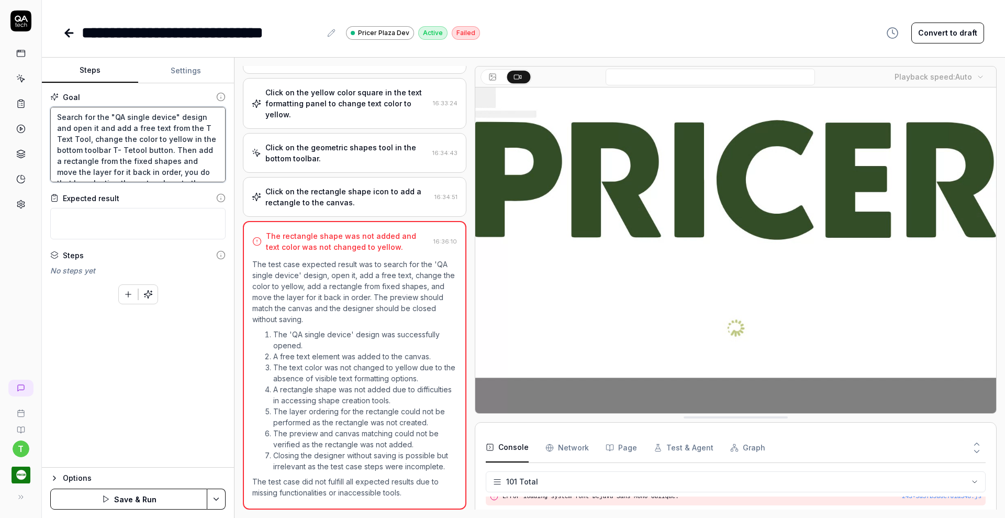
type textarea "Search for the "QA single device" design and open it and add a free text from t…"
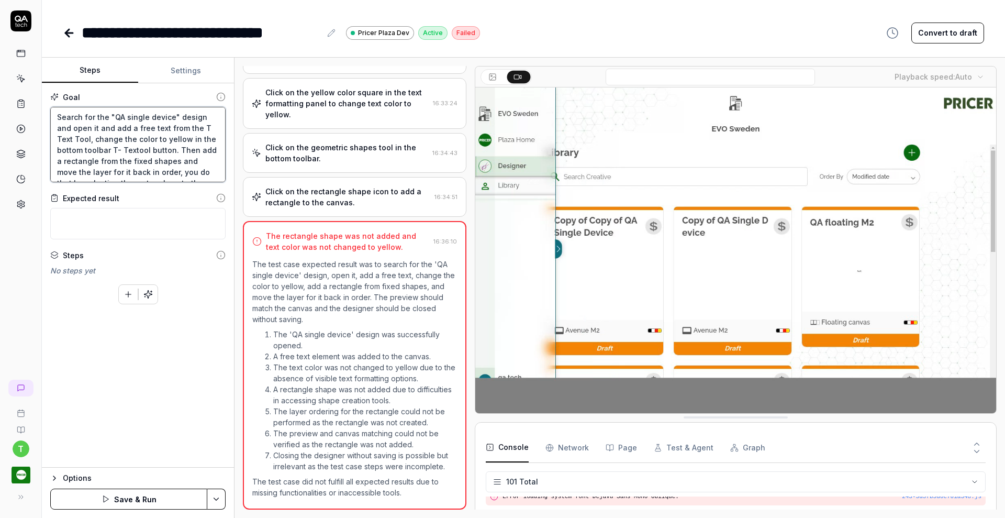
type textarea "*"
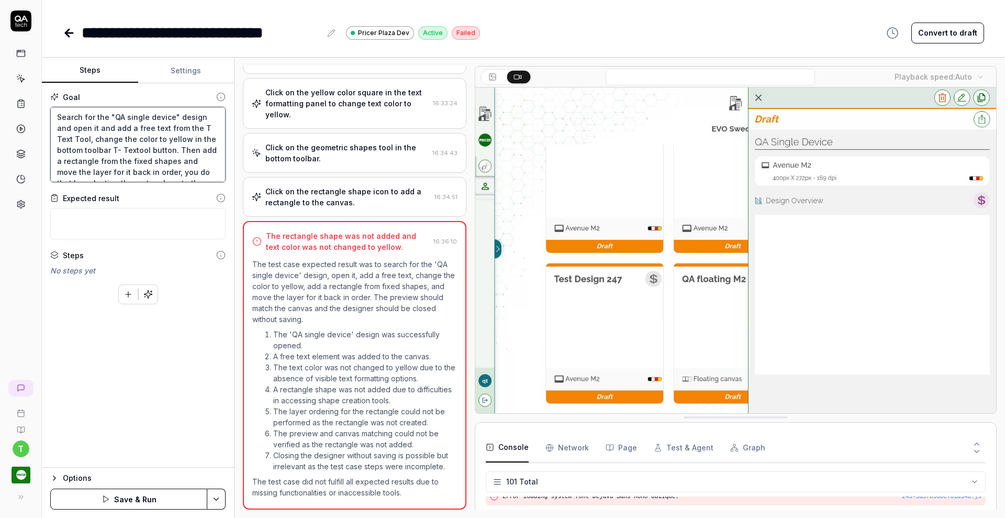
type textarea "Search for the "QA single device" design and open it and add a free text from t…"
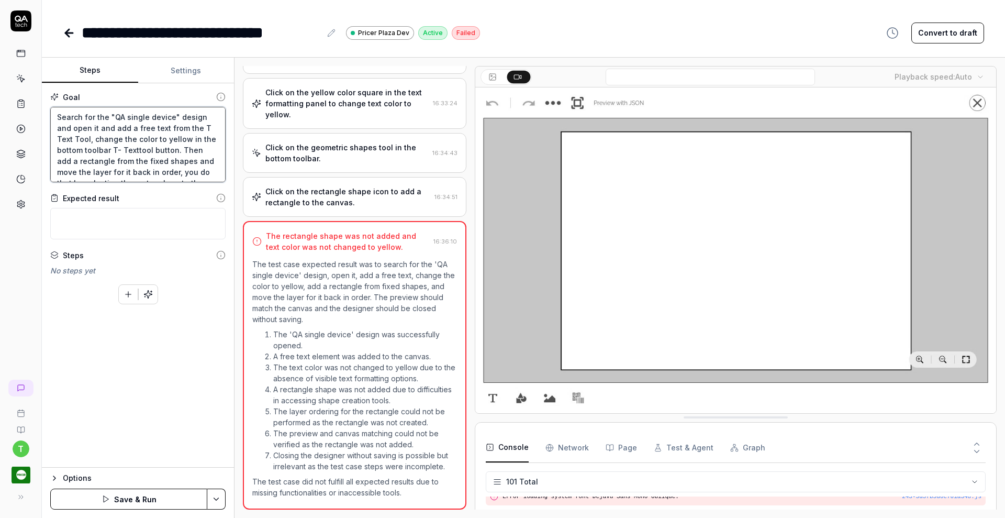
type textarea "*"
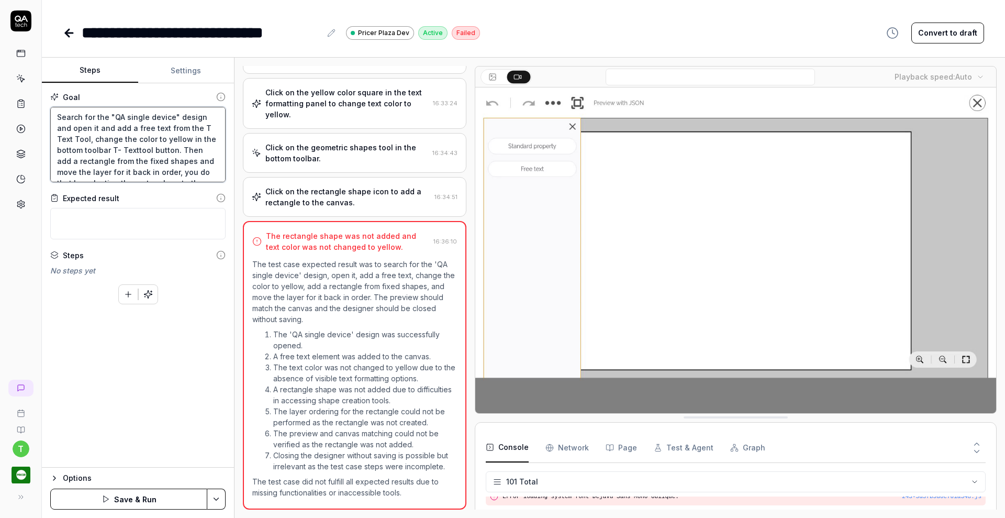
type textarea "Search for the "QA single device" design and open it and add a free text from t…"
type textarea "*"
type textarea "Search for the "QA single device" design and open it and add a free text from t…"
type textarea "*"
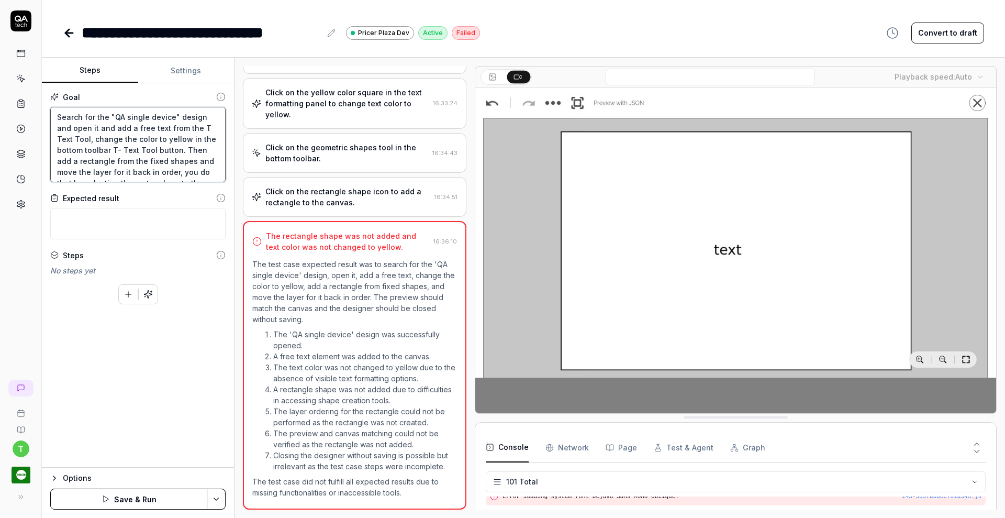
type textarea "Search for the "QA single device" design and open it and add a free text from t…"
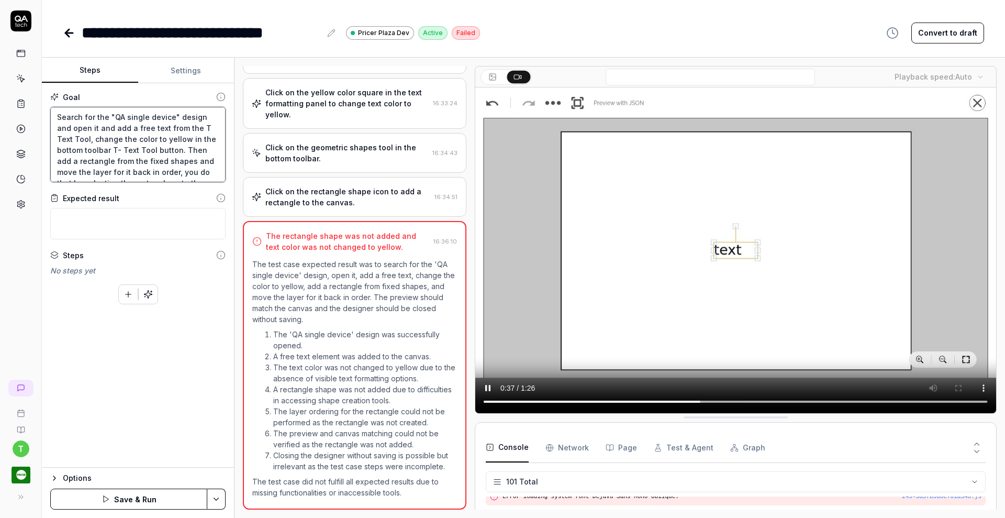
type textarea "*"
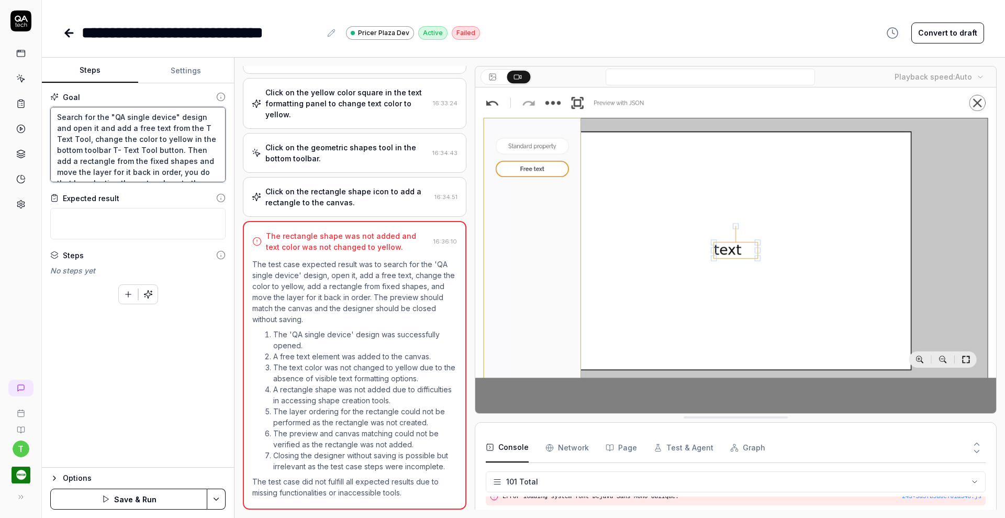
type textarea "Search for the "QA single device" design and open it and add a free text from t…"
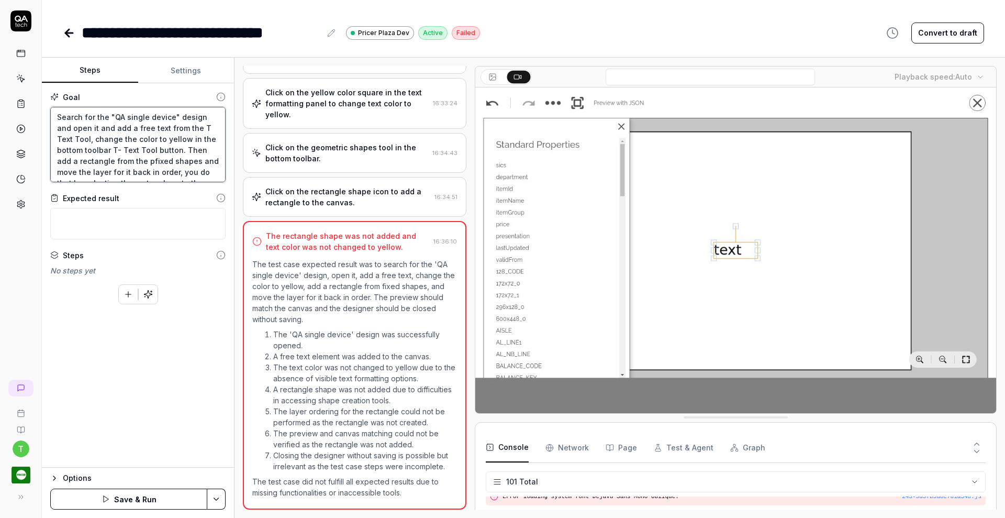
type textarea "*"
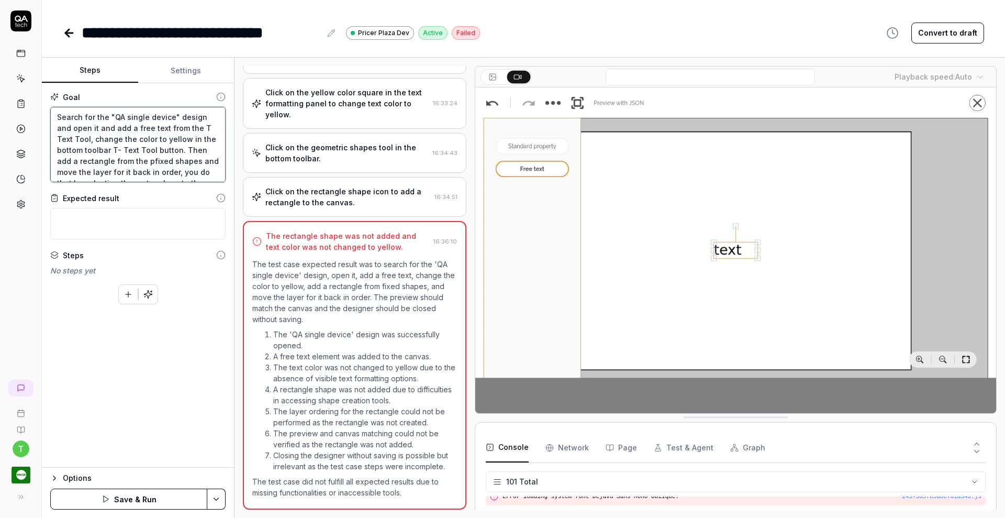
type textarea "Search for the "QA single device" design and open it and add a free text from t…"
type textarea "*"
type textarea "Search for the "QA single device" design and open it and add a free text from t…"
type textarea "*"
type textarea "Search for the "QA single device" design and open it and add a free text from t…"
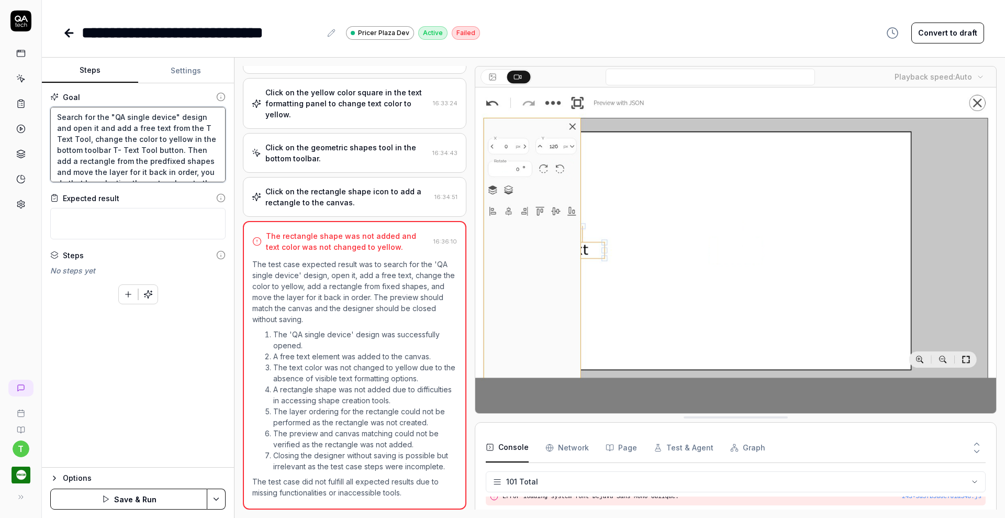
type textarea "*"
type textarea "Search for the "QA single device" design and open it and add a free text from t…"
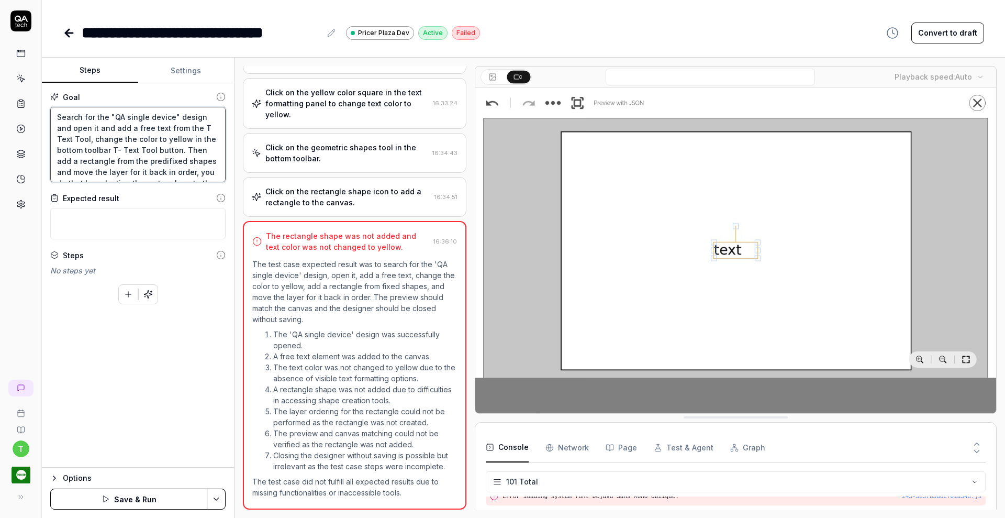
type textarea "*"
type textarea "Search for the "QA single device" design and open it and add a free text from t…"
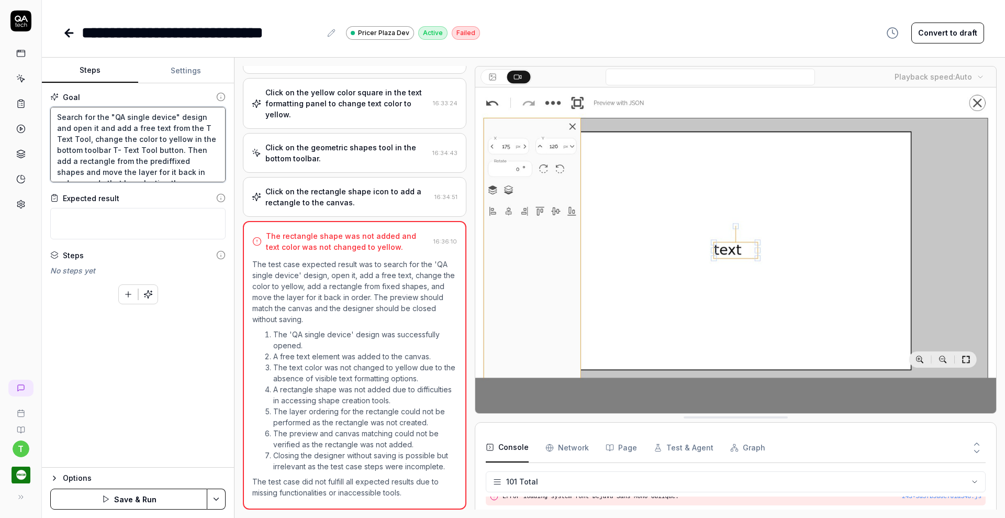
type textarea "*"
type textarea "Search for the "QA single device" design and open it and add a free text from t…"
type textarea "*"
type textarea "Search for the "QA single device" design and open it and add a free text from t…"
type textarea "*"
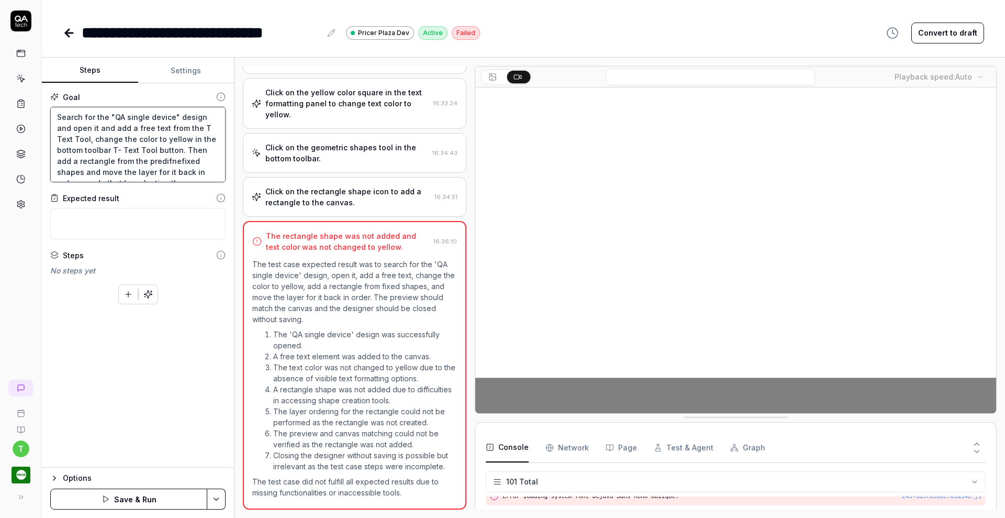
type textarea "Search for the "QA single device" design and open it and add a free text from t…"
type textarea "*"
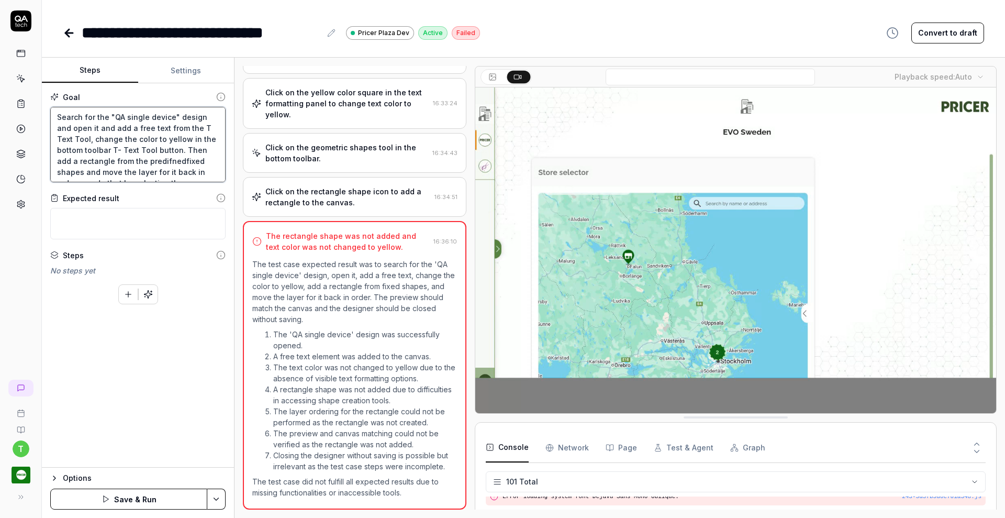
type textarea "Search for the "QA single device" design and open it and add a free text from t…"
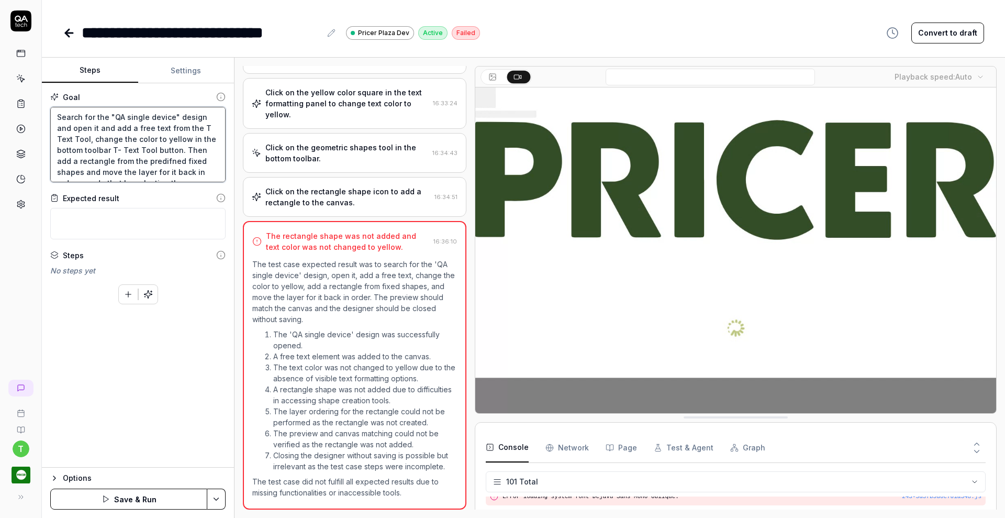
type textarea "*"
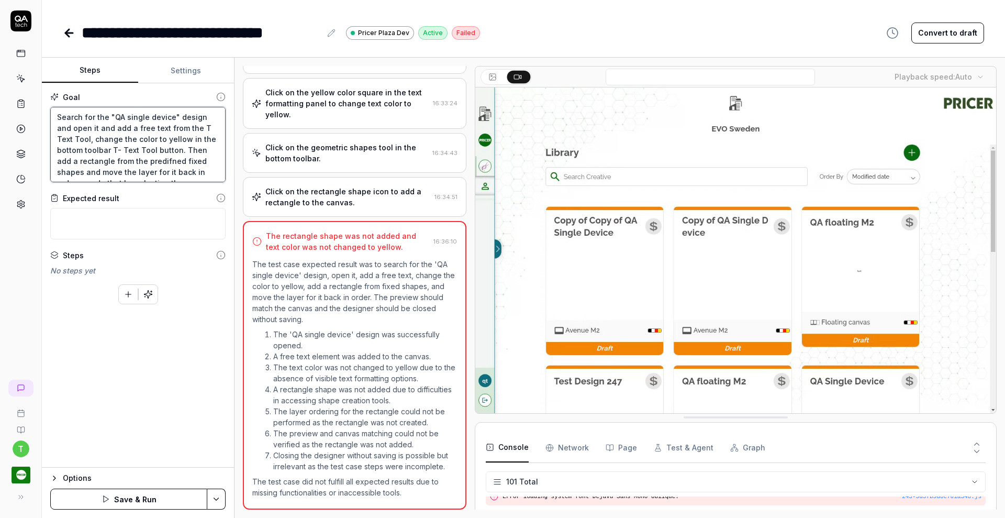
type textarea "Search for the "QA single device" design and open it and add a free text from t…"
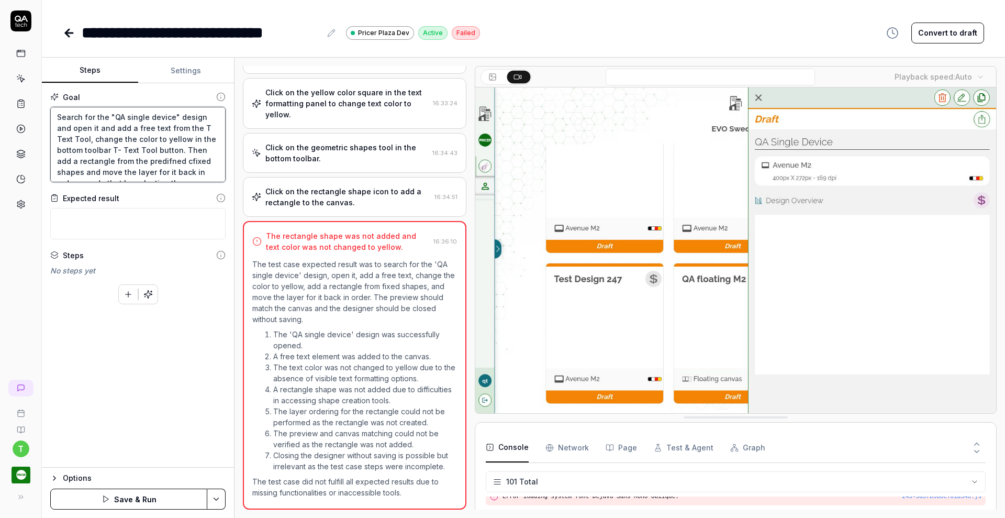
type textarea "*"
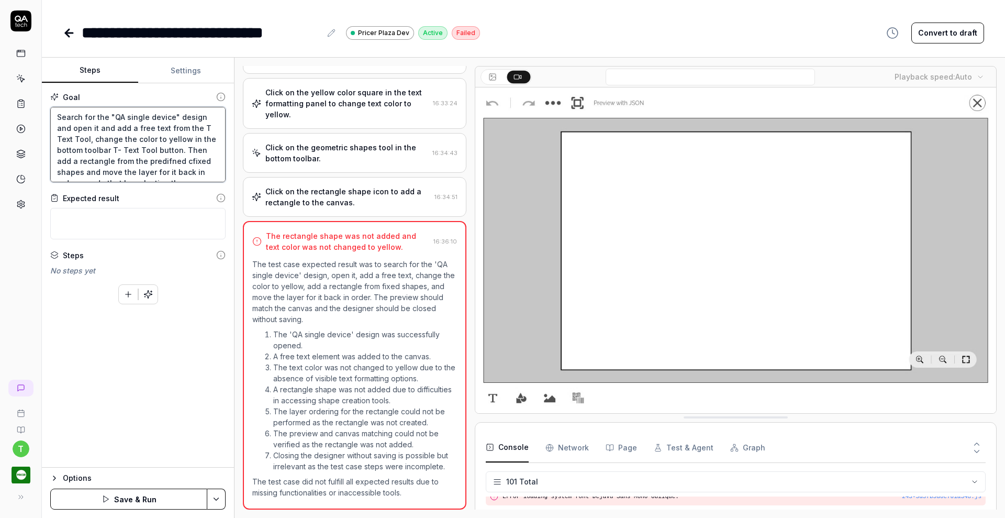
type textarea "Search for the "QA single device" design and open it and add a free text from t…"
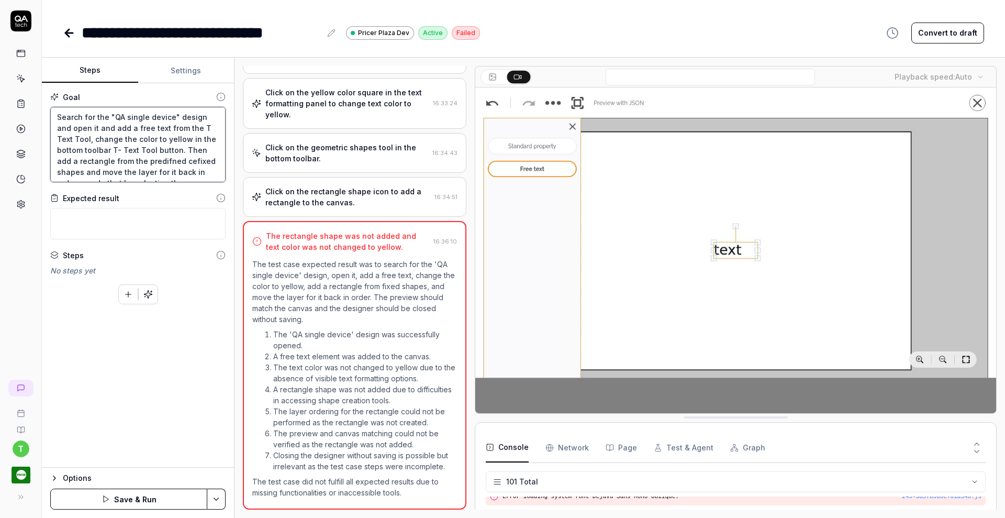
type textarea "*"
type textarea "Search for the "QA single device" design and open it and add a free text from t…"
type textarea "*"
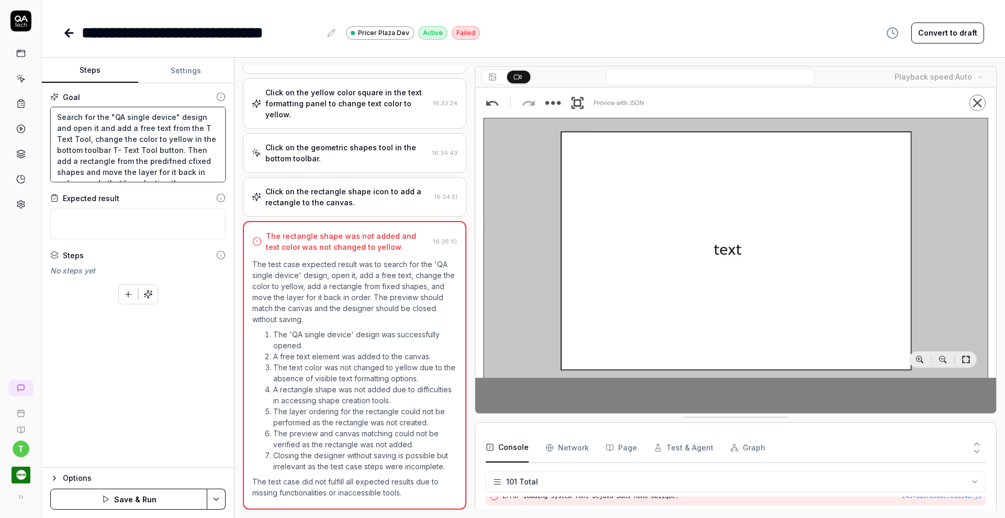
type textarea "Search for the "QA single device" design and open it and add a free text from t…"
type textarea "*"
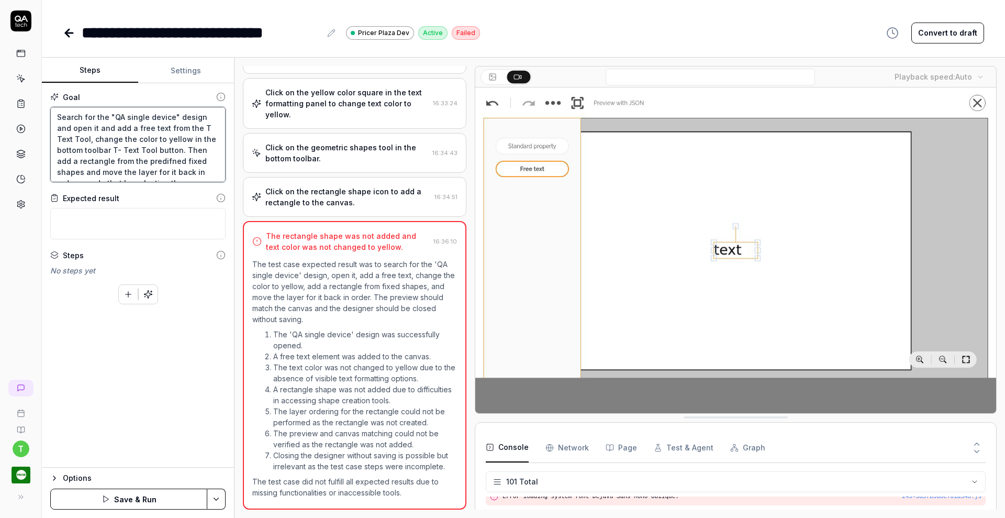
type textarea "Search for the "QA single device" design and open it and add a free text from t…"
type textarea "*"
type textarea "Search for the "QA single device" design and open it and add a free text from t…"
type textarea "*"
type textarea "Search for the "QA single device" design and open it and add a free text from t…"
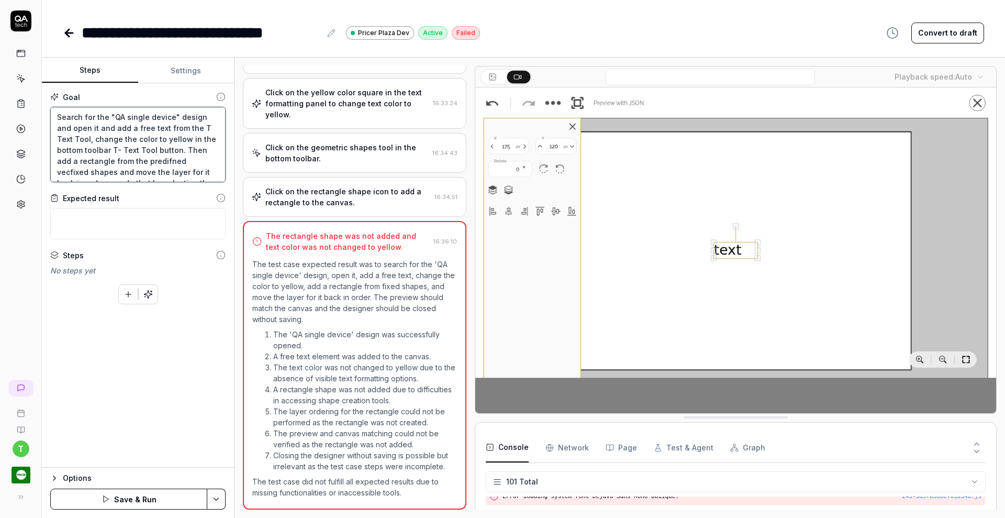
type textarea "*"
type textarea "Search for the "QA single device" design and open it and add a free text from t…"
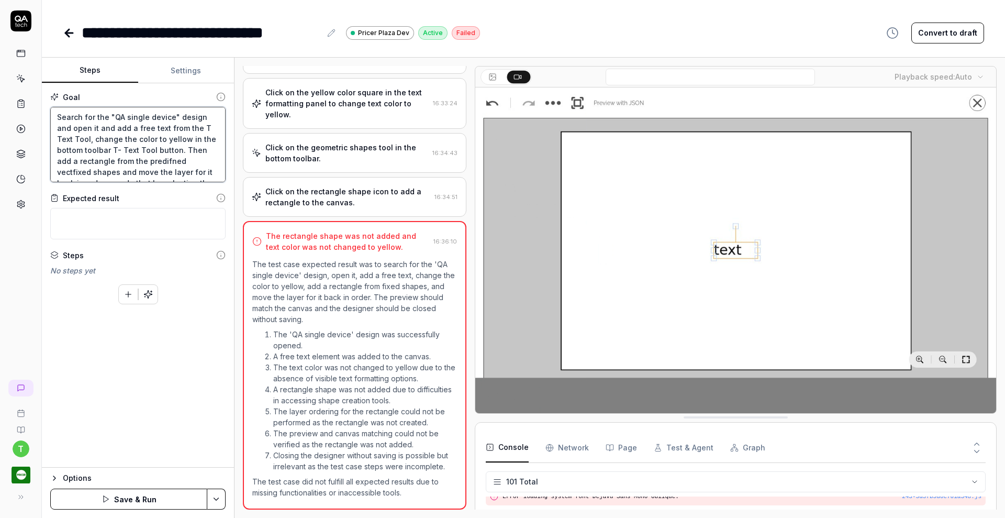
type textarea "*"
type textarea "Search for the "QA single device" design and open it and add a free text from t…"
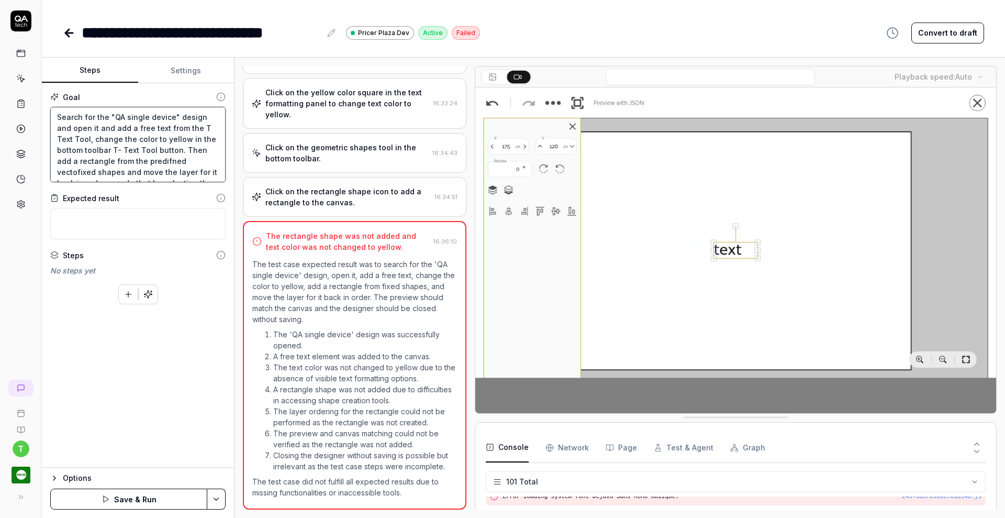
type textarea "*"
type textarea "Search for the "QA single device" design and open it and add a free text from t…"
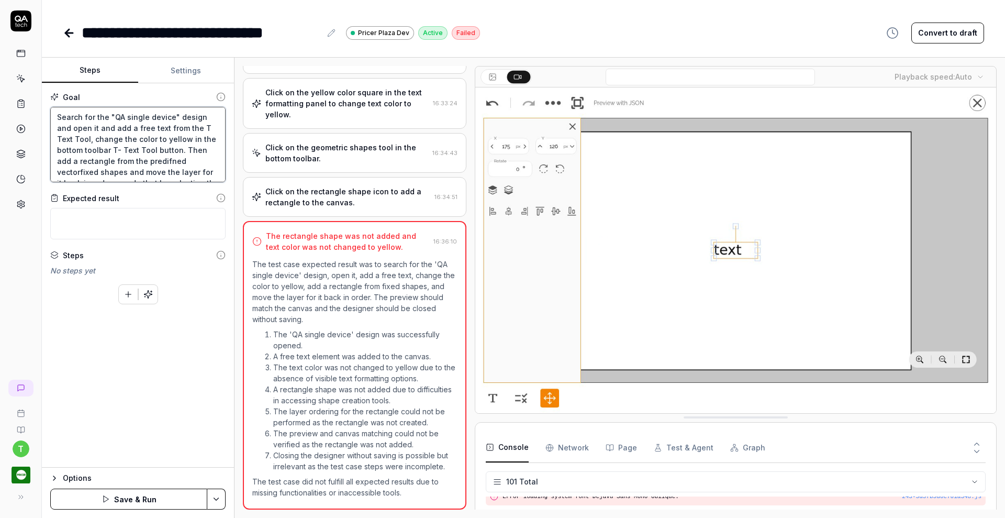
type textarea "*"
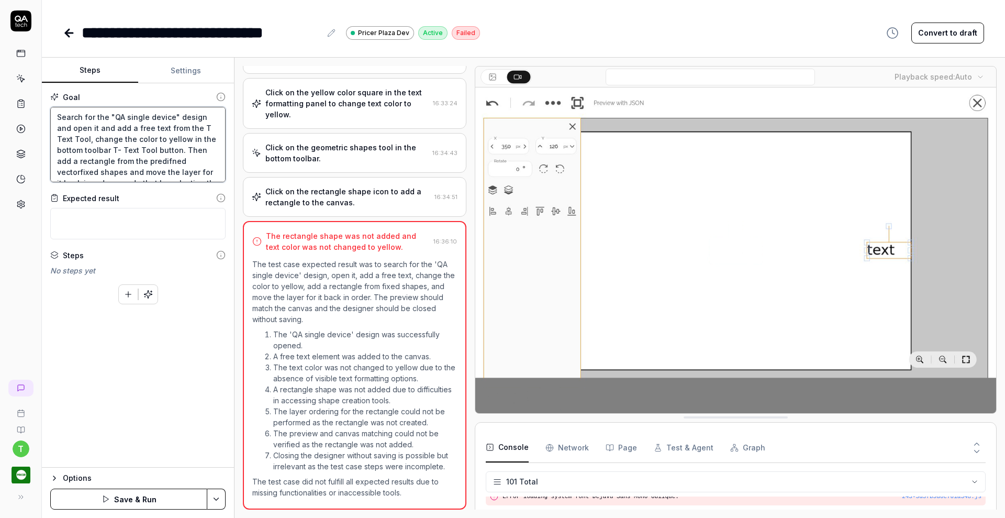
type textarea "Search for the "QA single device" design and open it and add a free text from t…"
type textarea "*"
type textarea "Search for the "QA single device" design and open it and add a free text from t…"
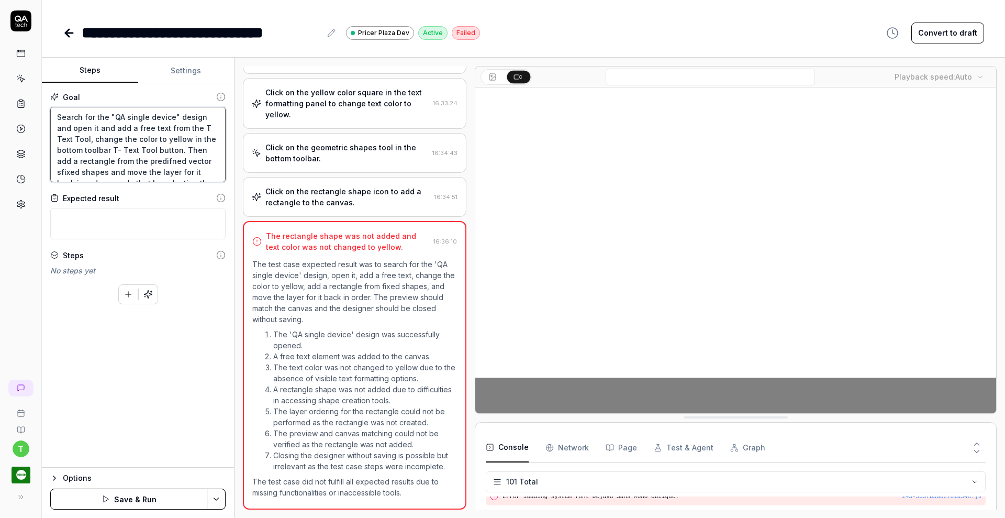
type textarea "*"
type textarea "Search for the "QA single device" design and open it and add a free text from t…"
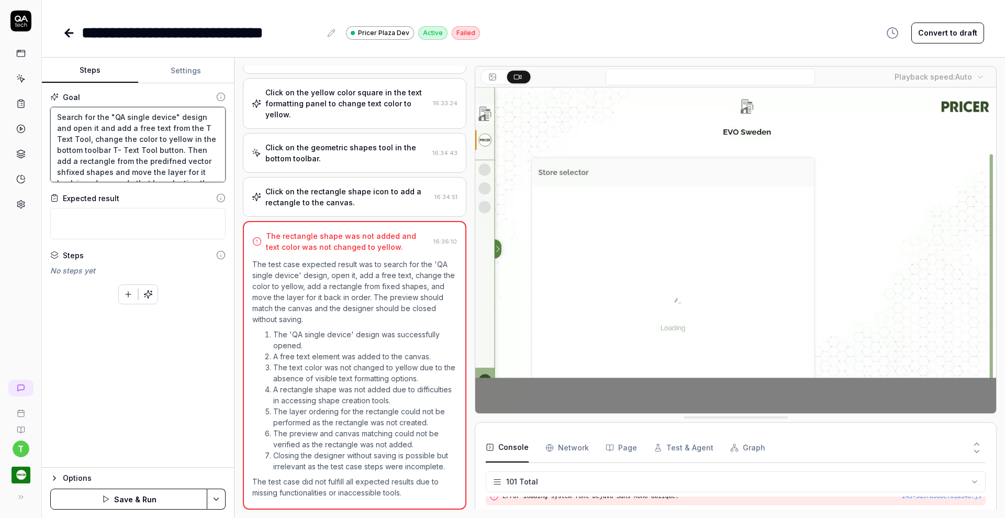
type textarea "*"
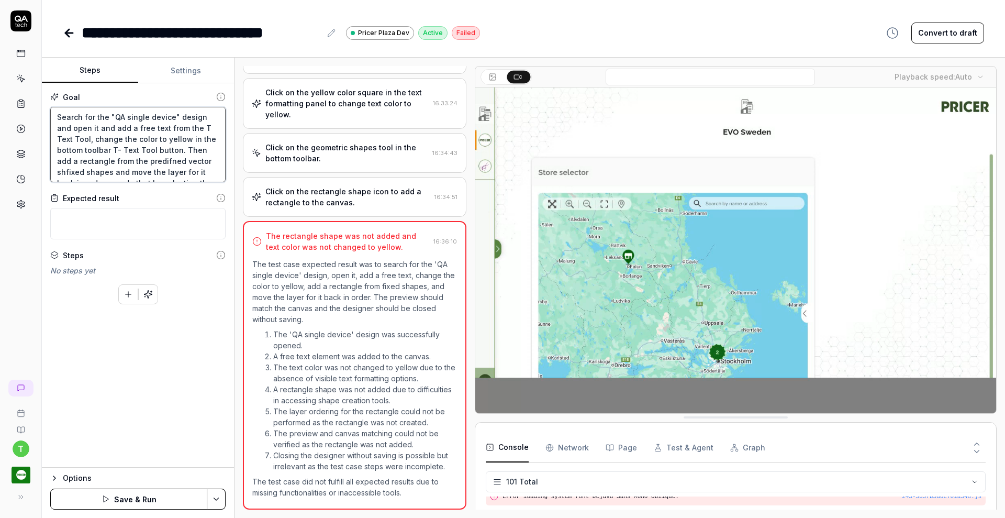
type textarea "Search for the "QA single device" design and open it and add a free text from t…"
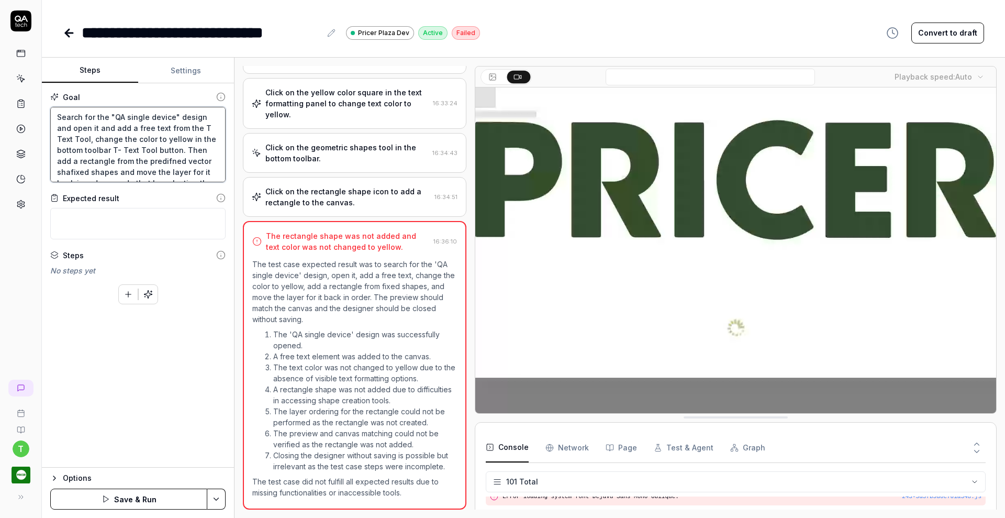
type textarea "*"
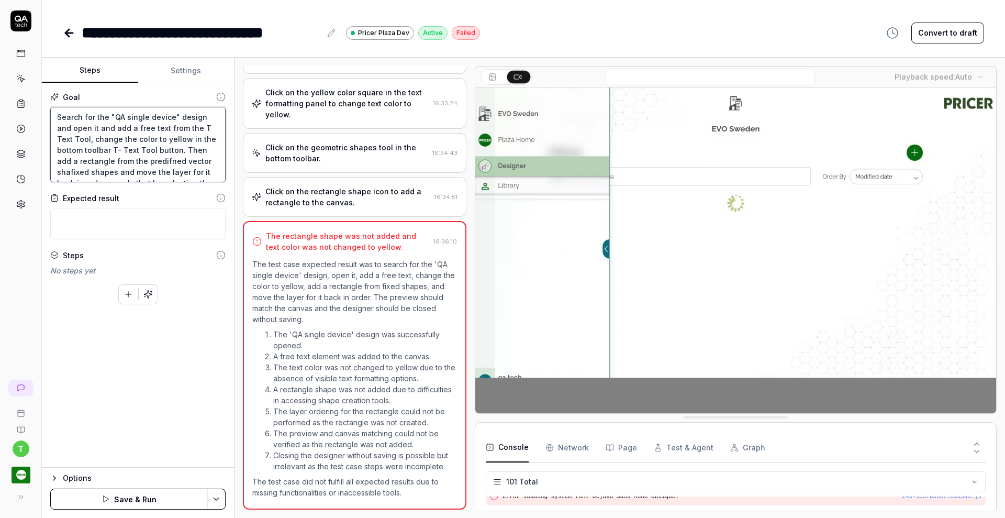
type textarea "Search for the "QA single device" design and open it and add a free text from t…"
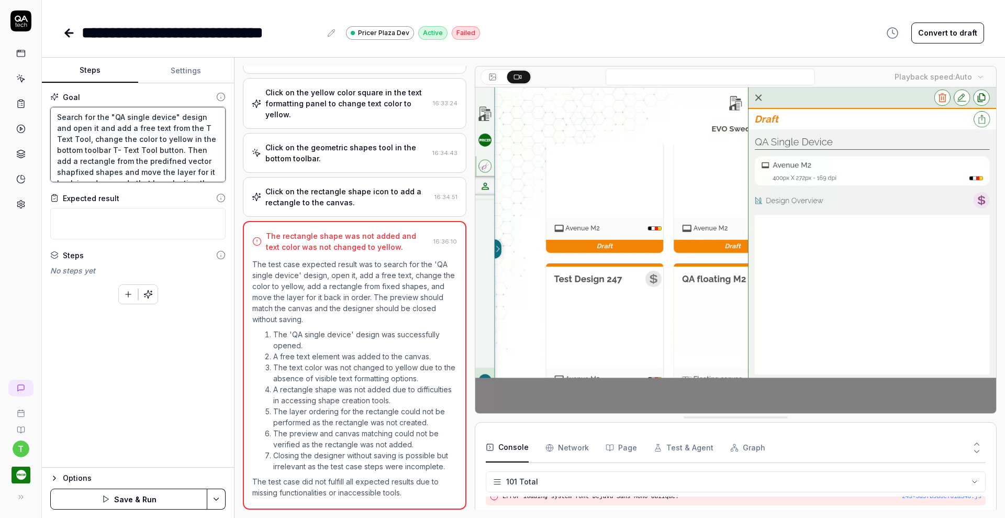
type textarea "*"
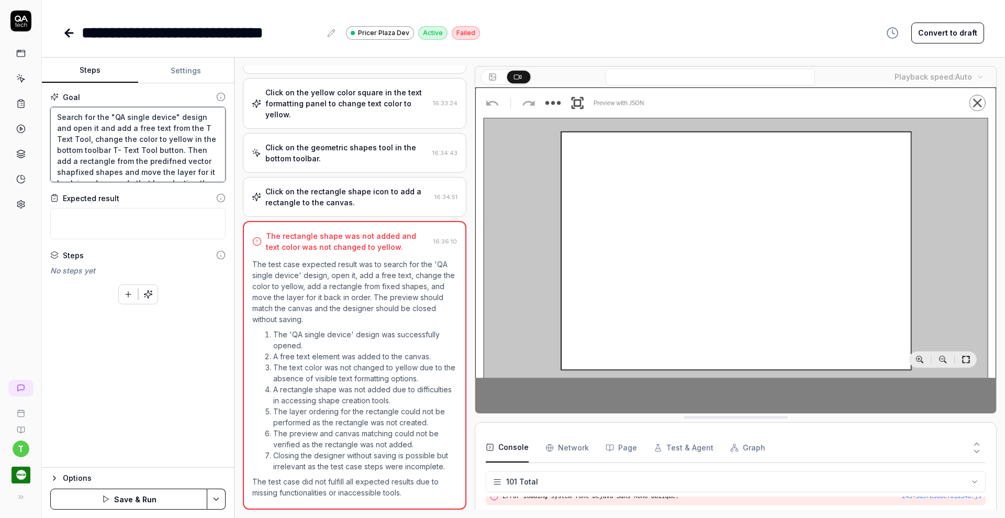
type textarea "Search for the "QA single device" design and open it and add a free text from t…"
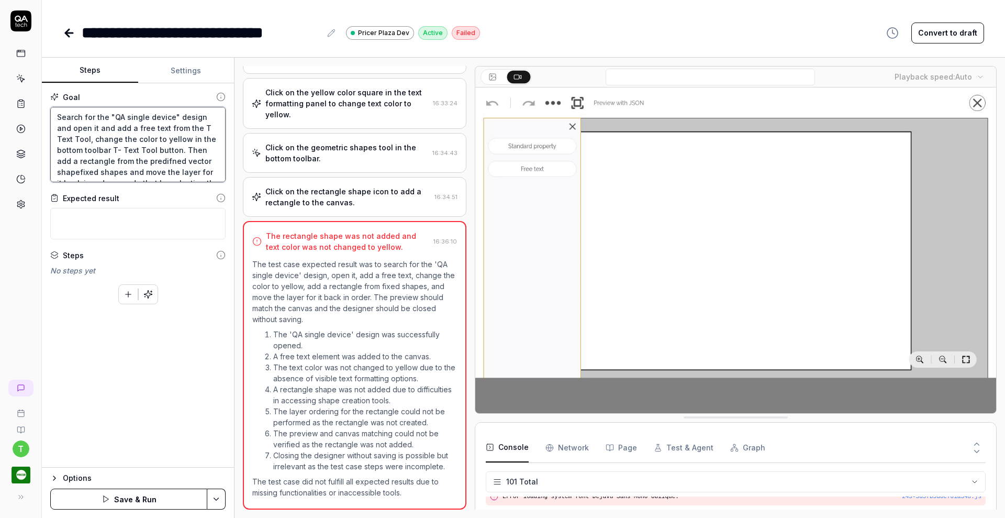
type textarea "*"
type textarea "Search for the "QA single device" design and open it and add a free text from t…"
type textarea "*"
type textarea "Search for the "QA single device" design and open it and add a free text from t…"
type textarea "*"
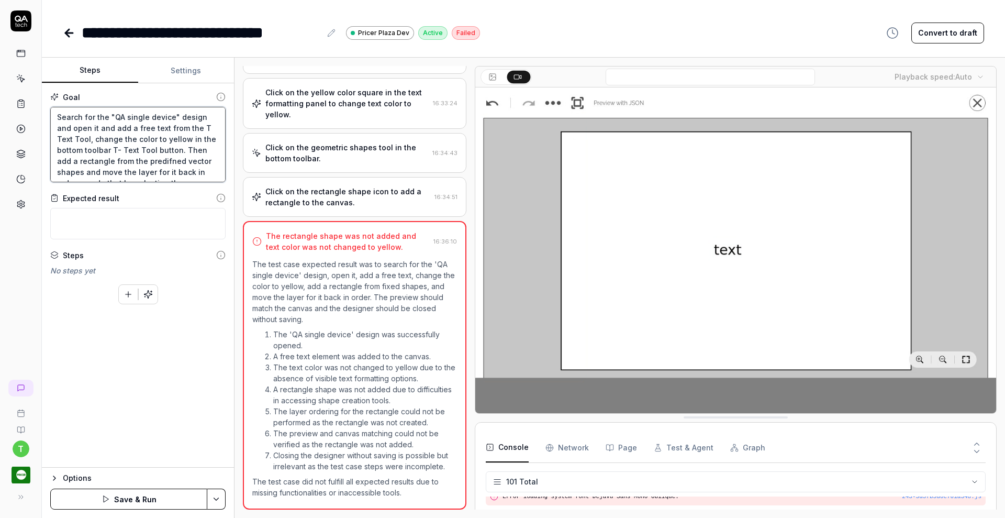
type textarea "Search for the "QA single device" design and open it and add a free text from t…"
type textarea "*"
type textarea "Search for the "QA single device" design and open it and add a free text from t…"
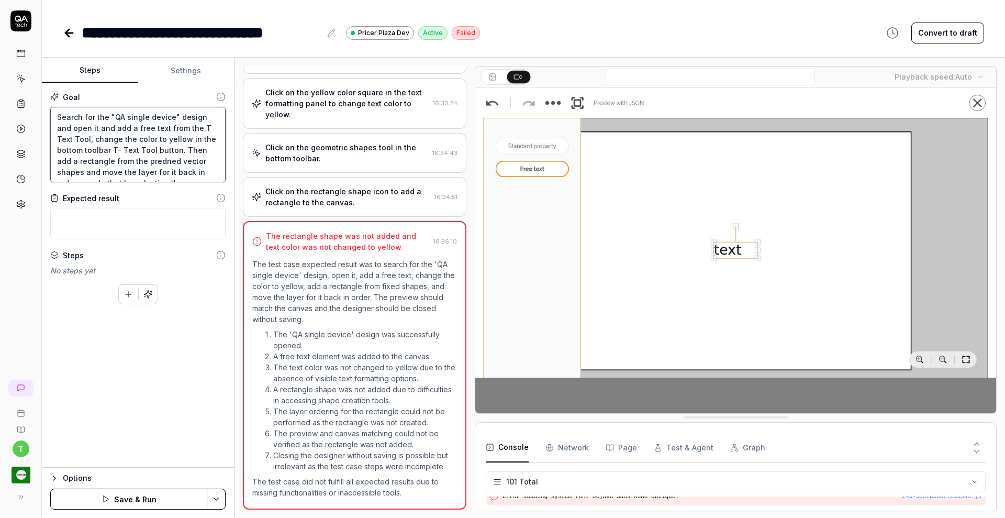
type textarea "*"
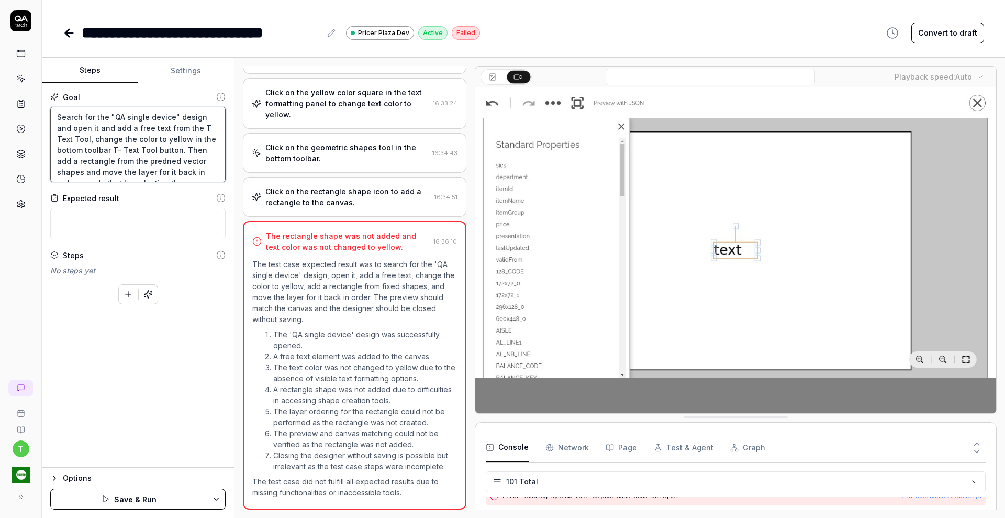
type textarea "Search for the "QA single device" design and open it and add a free text from t…"
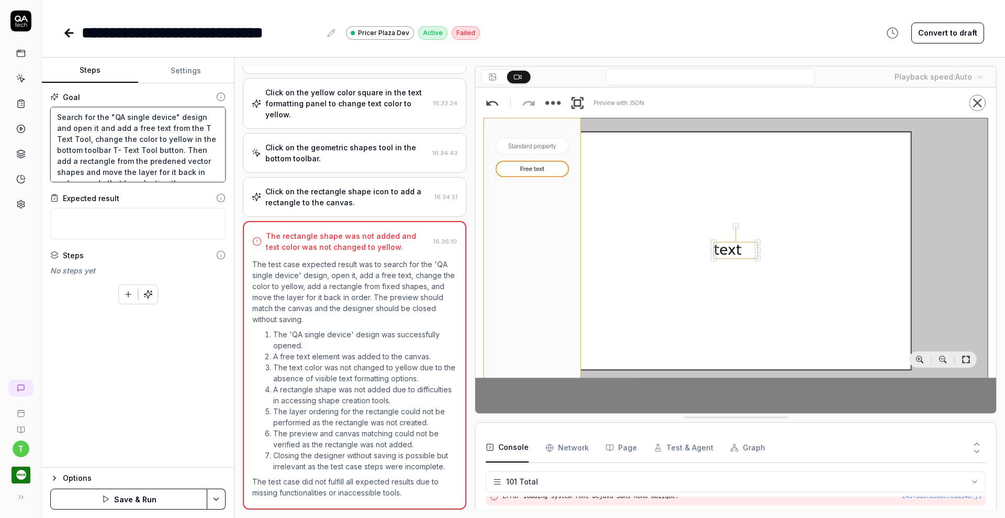
type textarea "*"
type textarea "Search for the "QA single device" design and open it and add a free text from t…"
type textarea "*"
type textarea "Search for the "QA single device" design and open it and add a free text from t…"
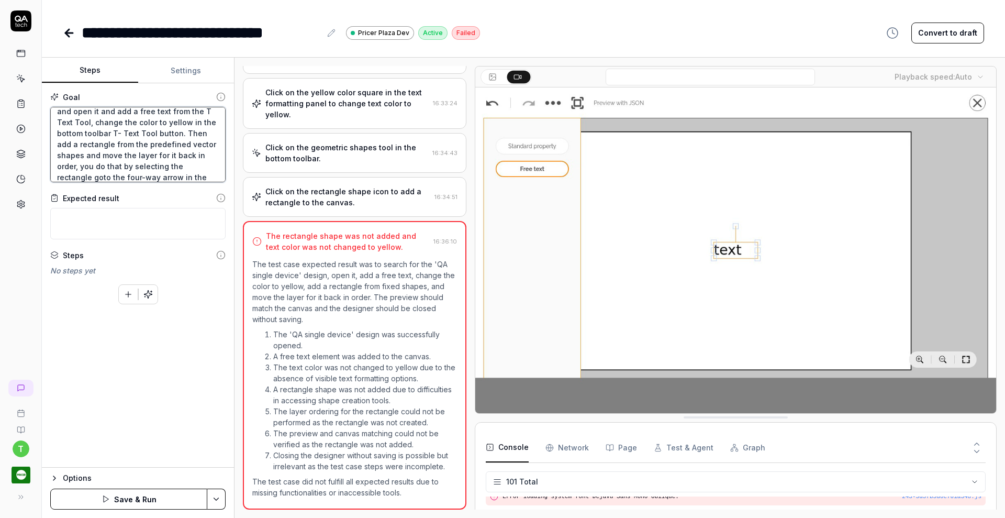
type textarea "*"
type textarea "Search for the "QA single device" design and open it and add a free text from t…"
type textarea "*"
type textarea "Search for the "QA single device" design and open it and add a free text from t…"
type textarea "*"
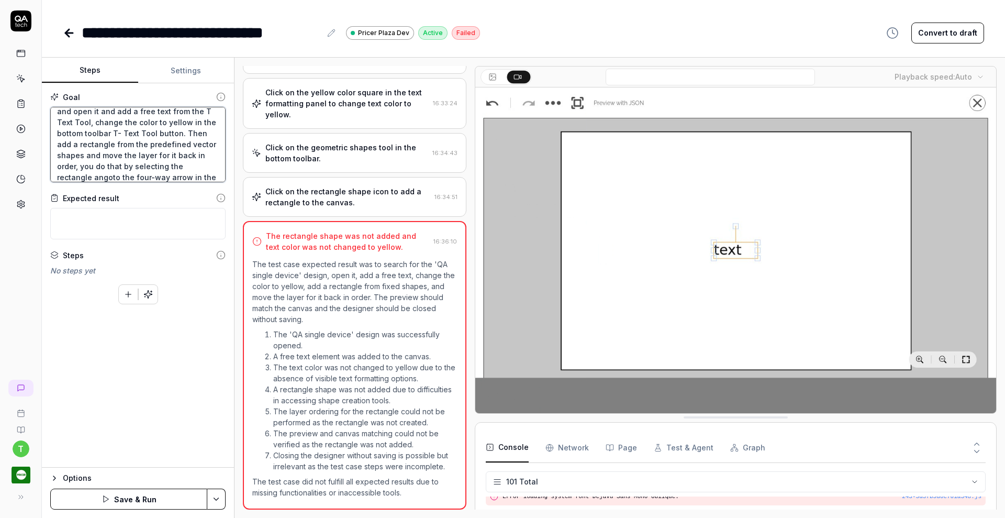
type textarea "Search for the "QA single device" design and open it and add a free text from t…"
type textarea "*"
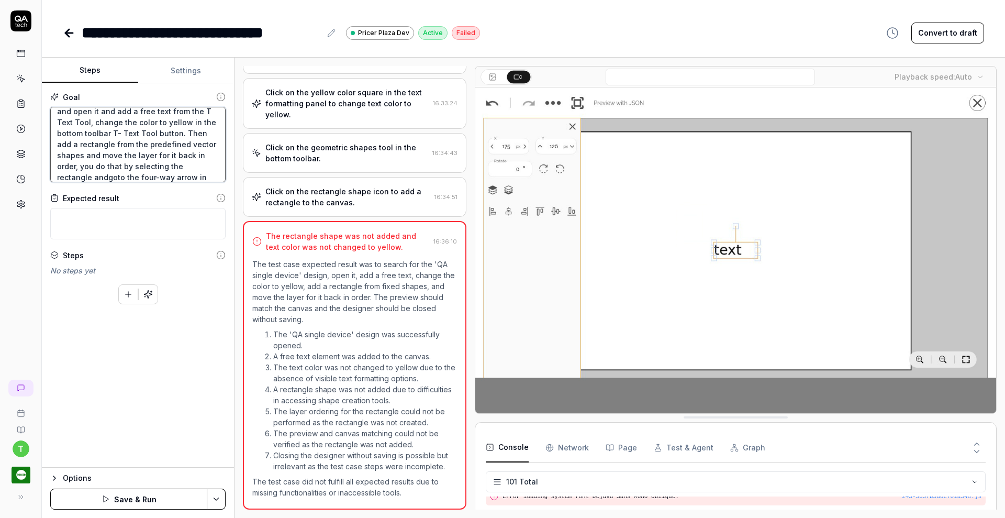
type textarea "Search for the "QA single device" design and open it and add a free text from t…"
type textarea "*"
type textarea "Search for the "QA single device" design and open it and add a free text from t…"
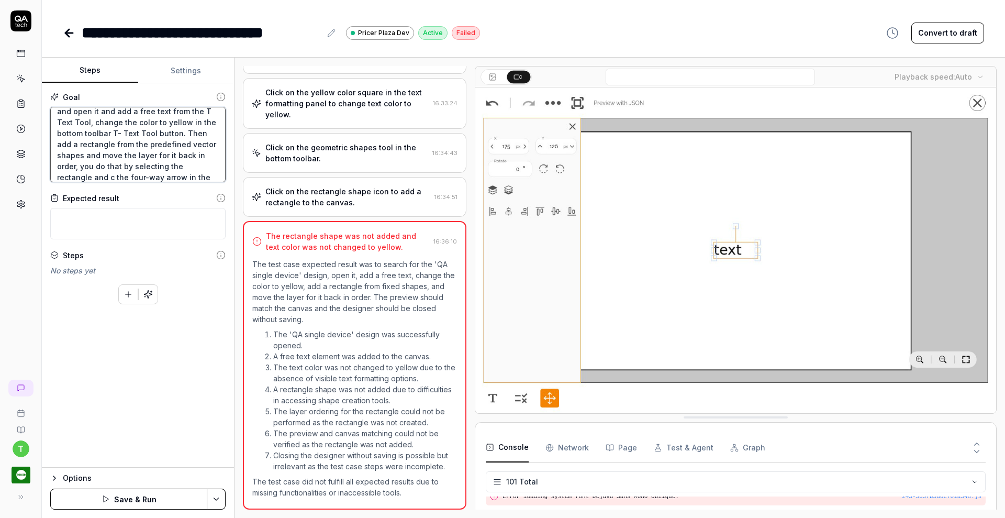
type textarea "*"
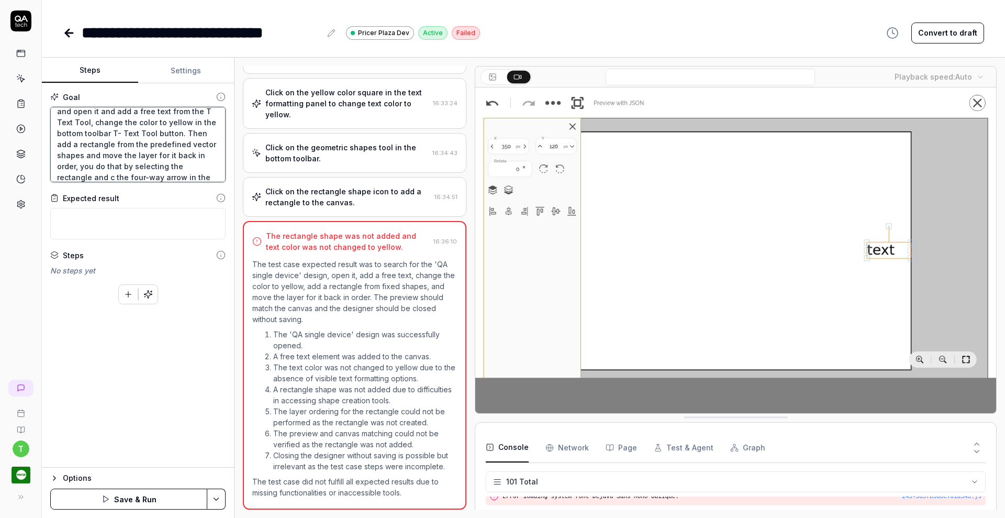
type textarea "Search for the "QA single device" design and open it and add a free text from t…"
type textarea "*"
type textarea "Search for the "QA single device" design and open it and add a free text from t…"
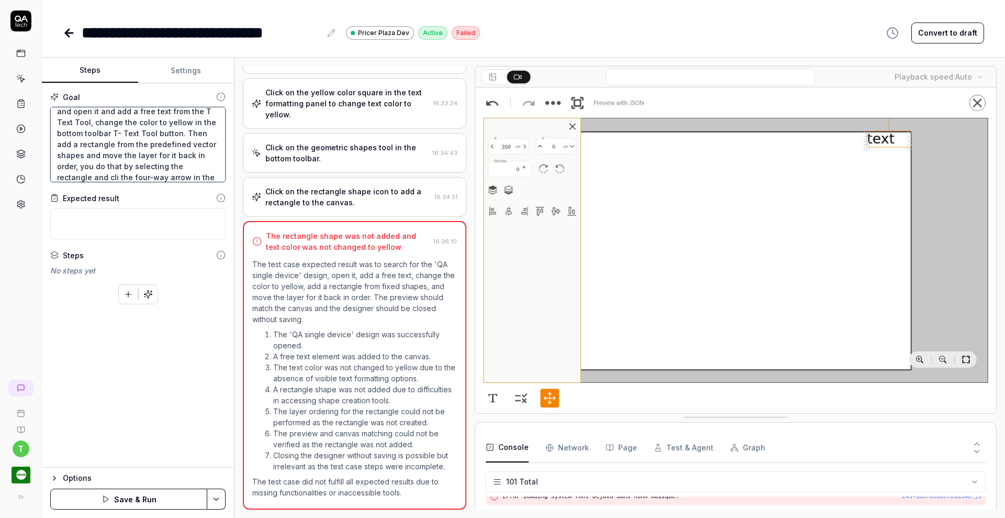
type textarea "*"
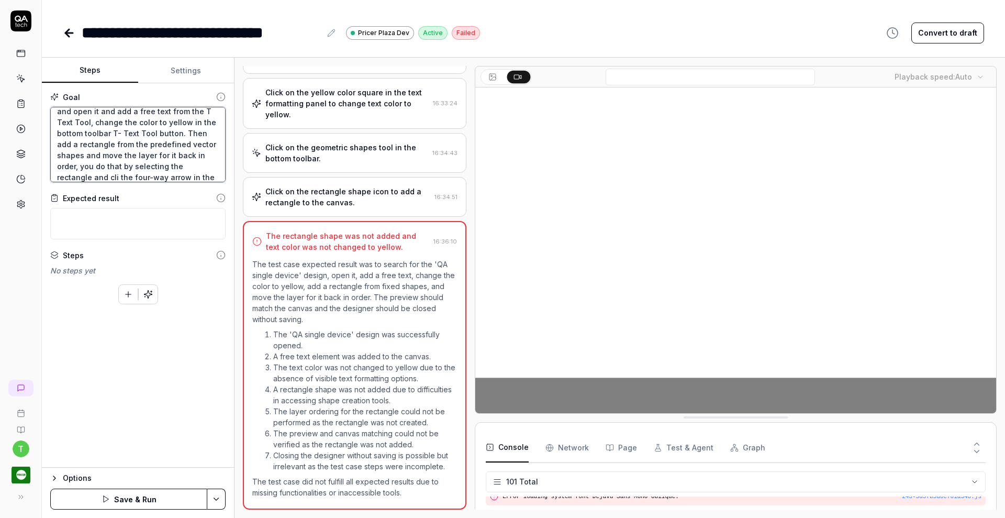
type textarea "Search for the "QA single device" design and open it and add a free text from t…"
type textarea "*"
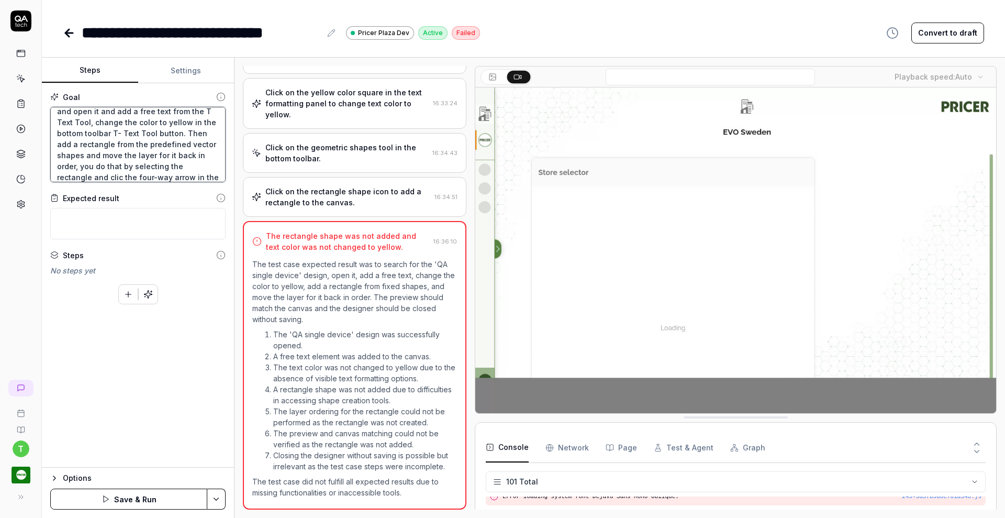
type textarea "Search for the "QA single device" design and open it and add a free text from t…"
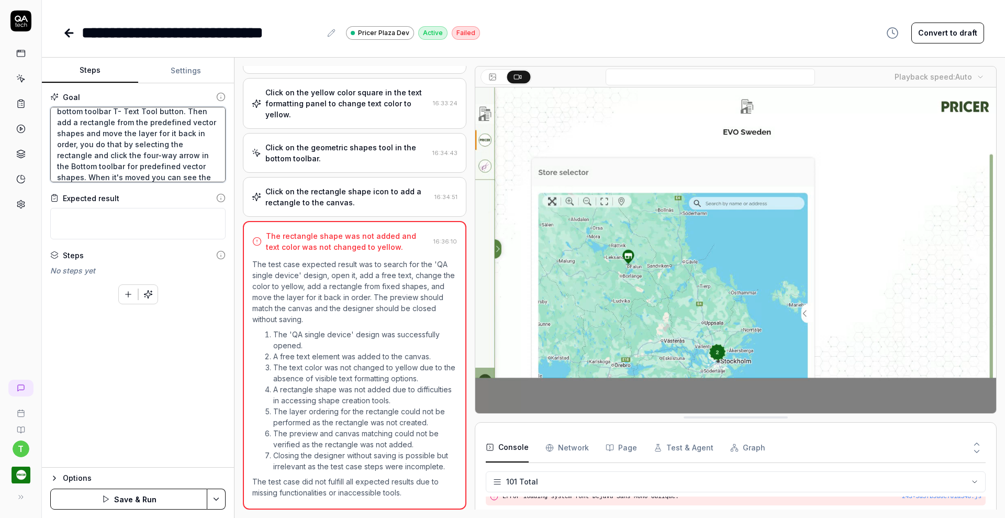
scroll to position [50, 0]
type textarea "*"
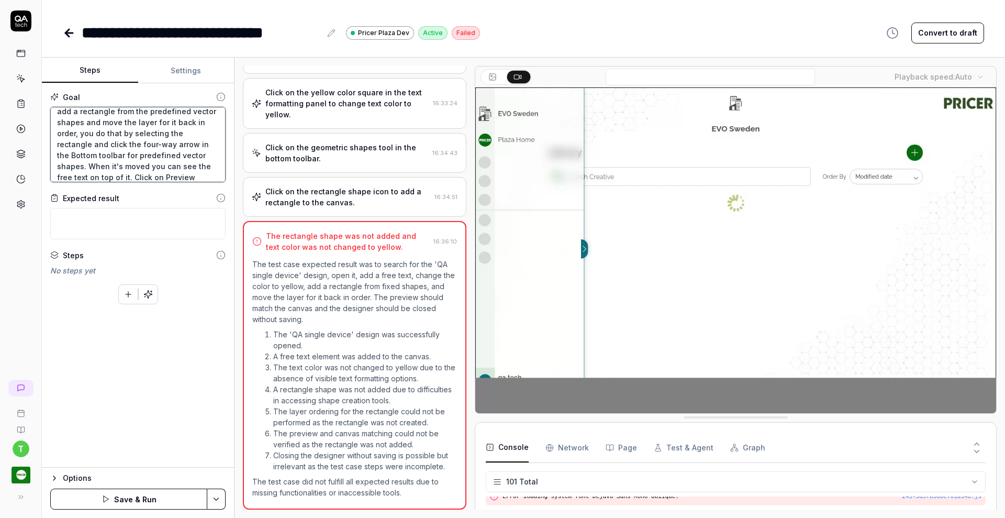
type textarea "Search for the "QA single device" design and open it and add a free text from t…"
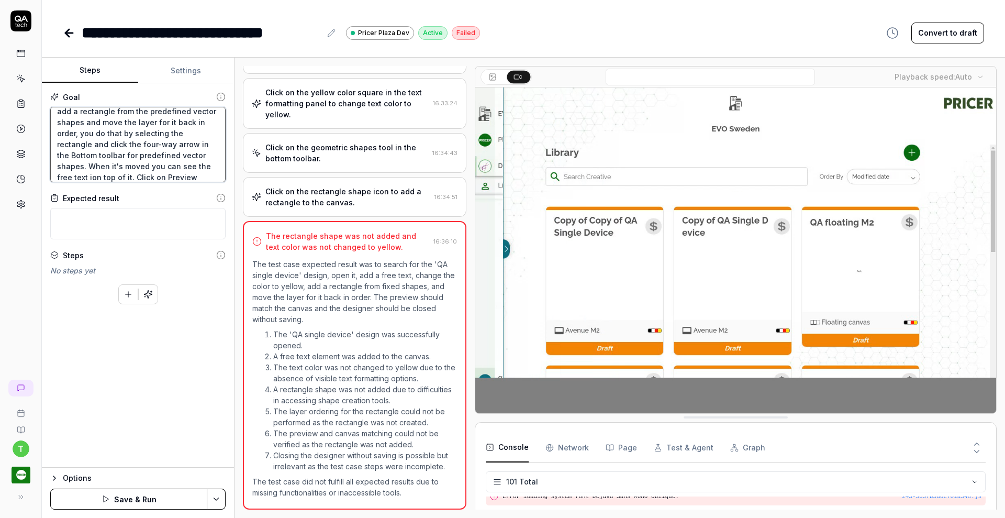
type textarea "*"
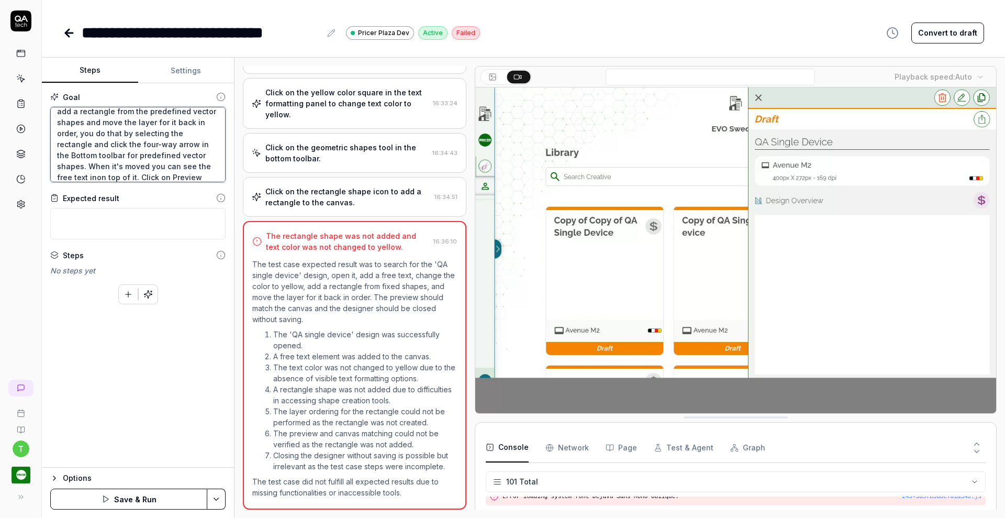
type textarea "Search for the "QA single device" design and open it and add a free text from t…"
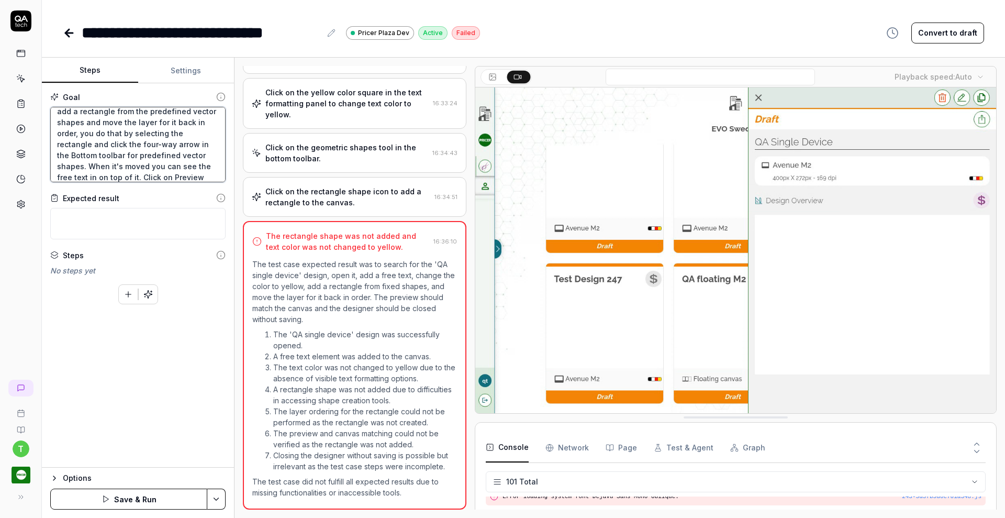
type textarea "*"
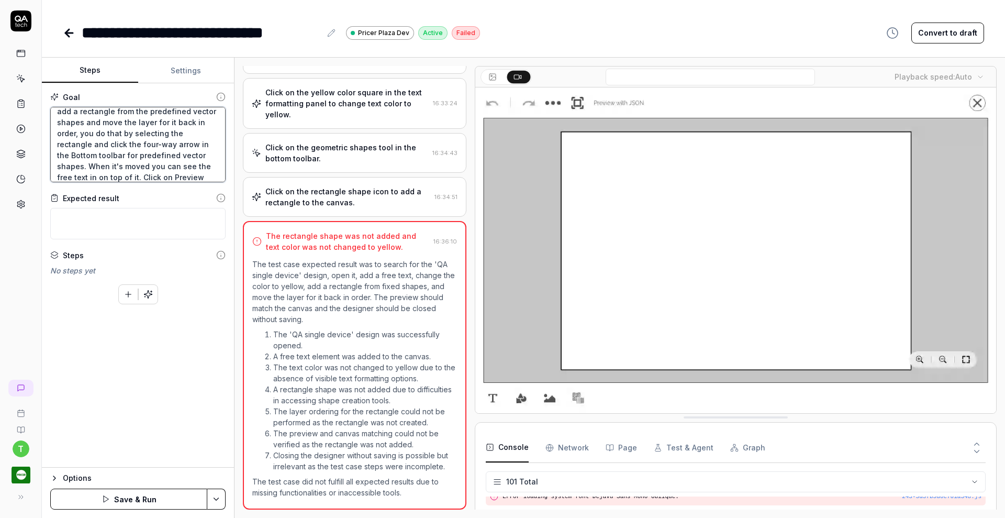
type textarea "Search for the "QA single device" design and open it and add a free text from t…"
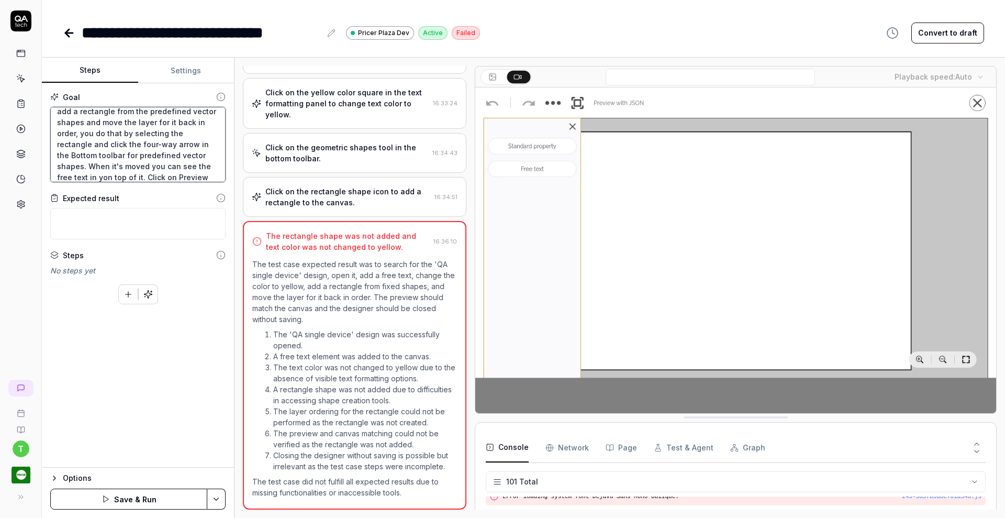
type textarea "*"
type textarea "Search for the "QA single device" design and open it and add a free text from t…"
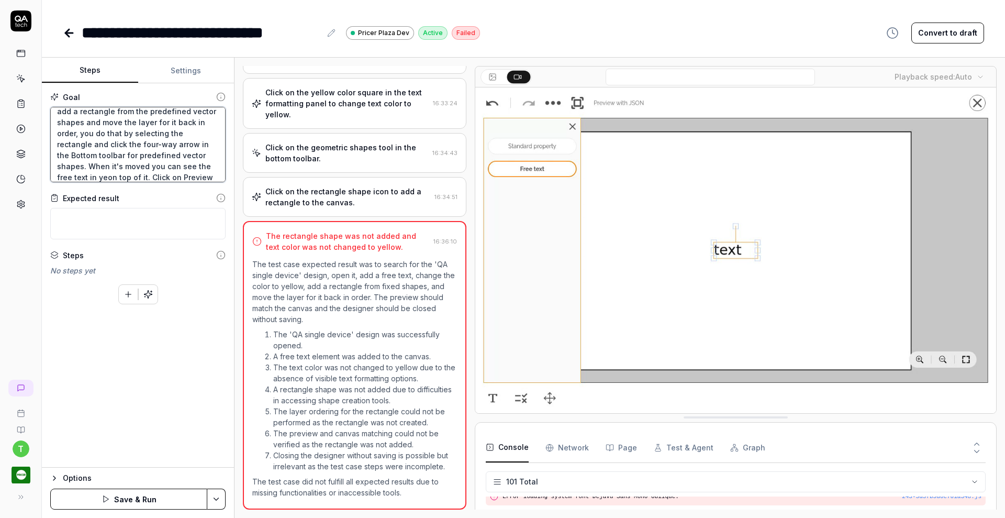
type textarea "*"
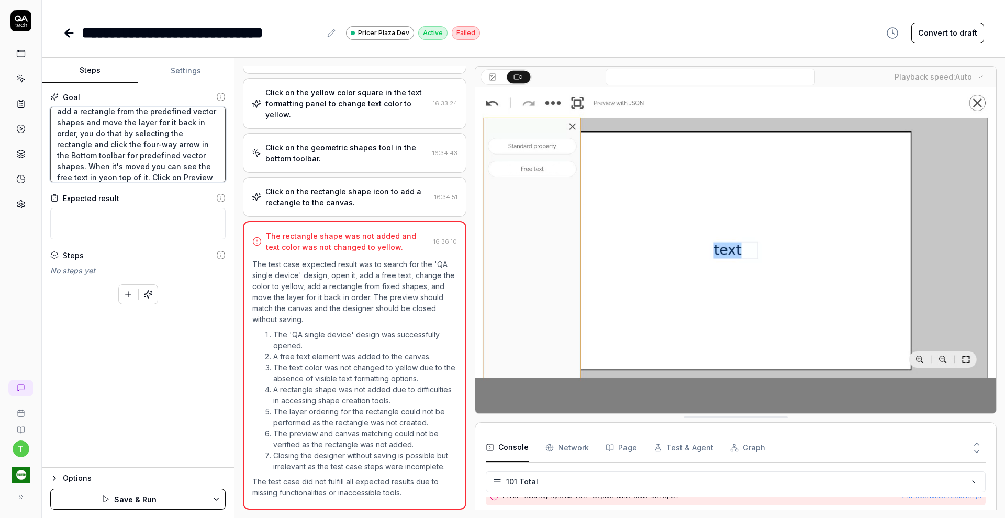
type textarea "Search for the "QA single device" design and open it and add a free text from t…"
type textarea "*"
type textarea "Search for the "QA single device" design and open it and add a free text from t…"
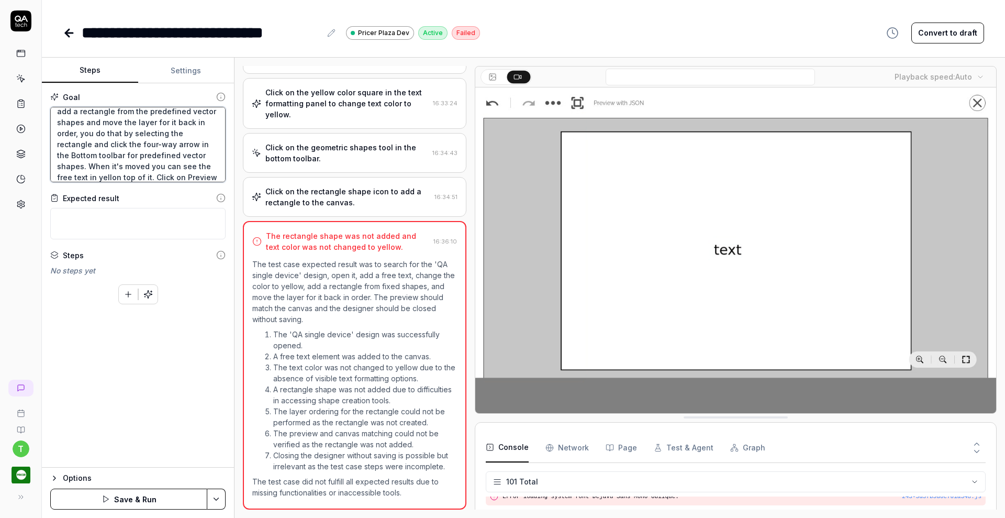
type textarea "*"
type textarea "Search for the "QA single device" design and open it and add a free text from t…"
type textarea "*"
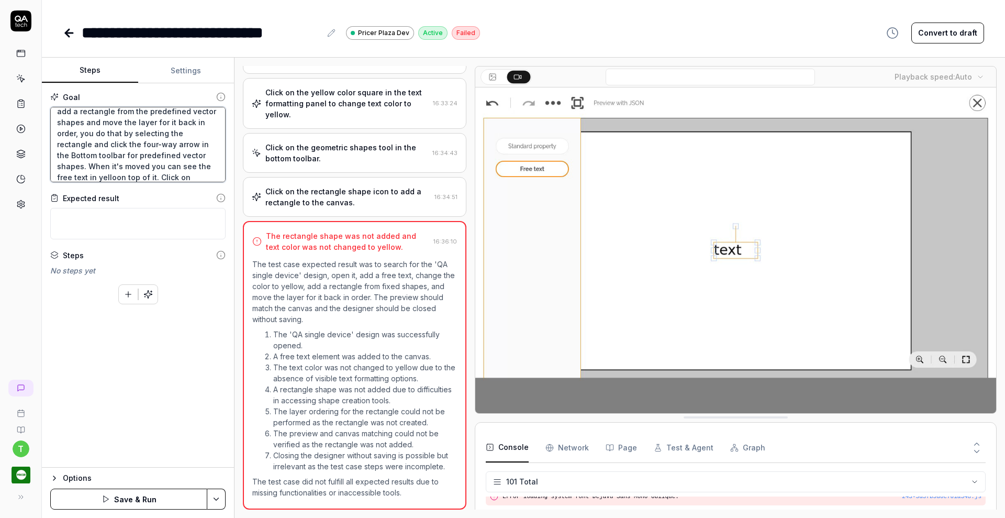
type textarea "Search for the "QA single device" design and open it and add a free text from t…"
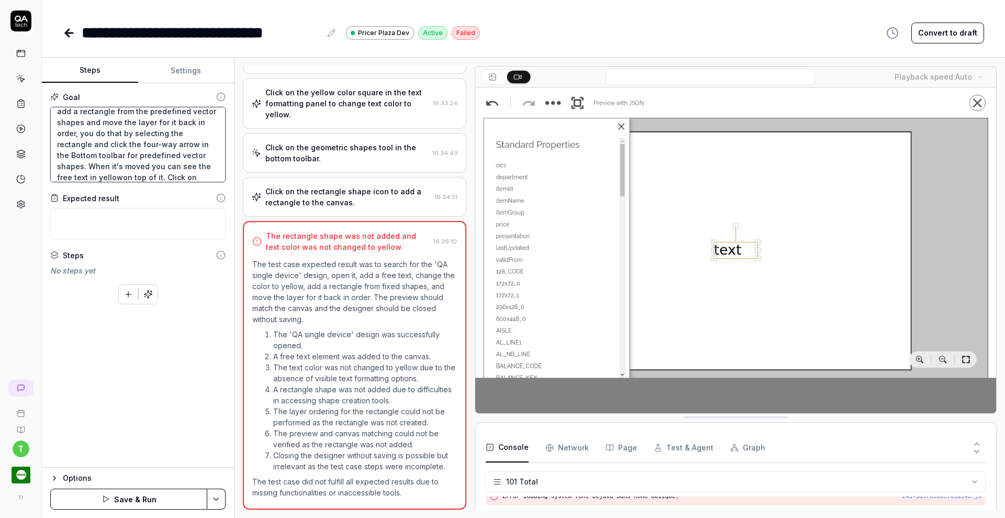
type textarea "*"
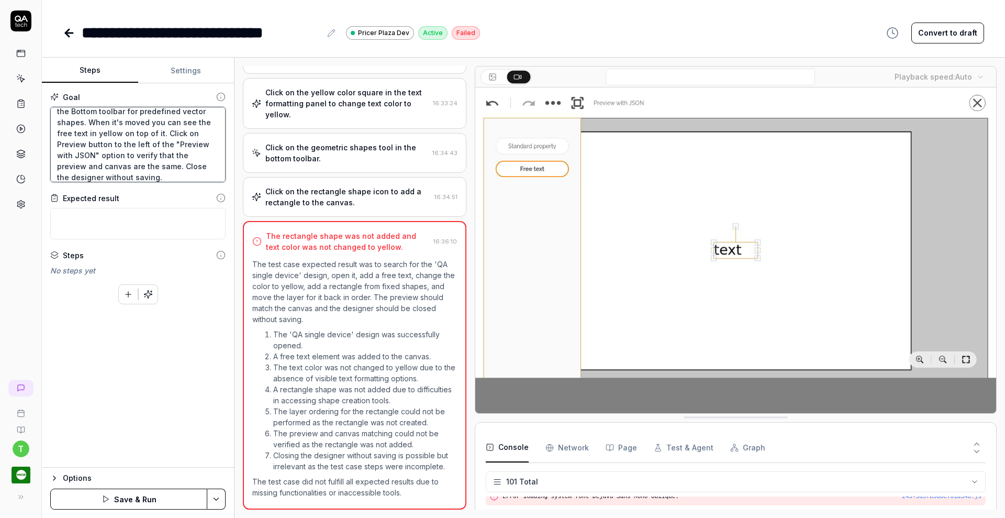
type textarea "Search for the "QA single device" design and open it and add a free text from t…"
click at [217, 502] on html "**********" at bounding box center [502, 259] width 1005 height 518
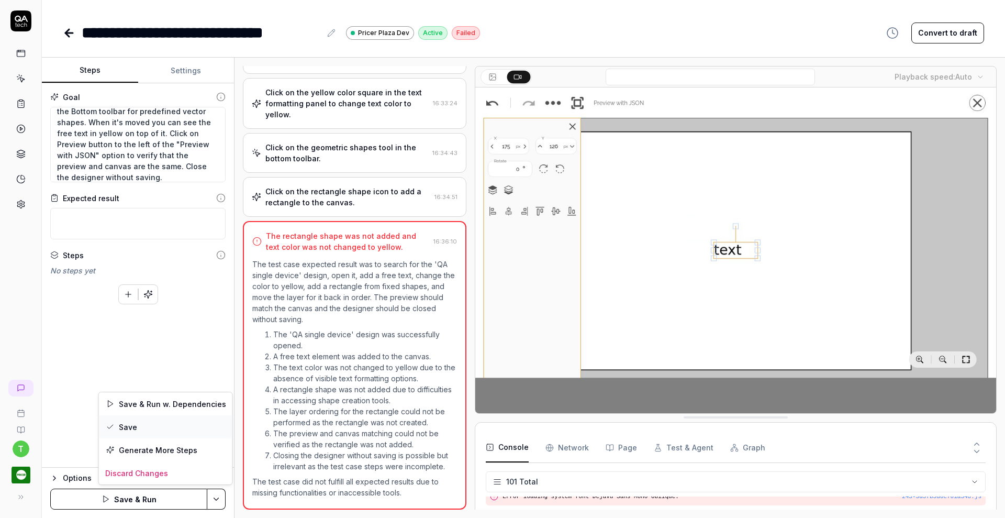
click at [139, 427] on div "Save" at bounding box center [166, 426] width 134 height 23
click at [222, 505] on html "**********" at bounding box center [502, 259] width 1005 height 518
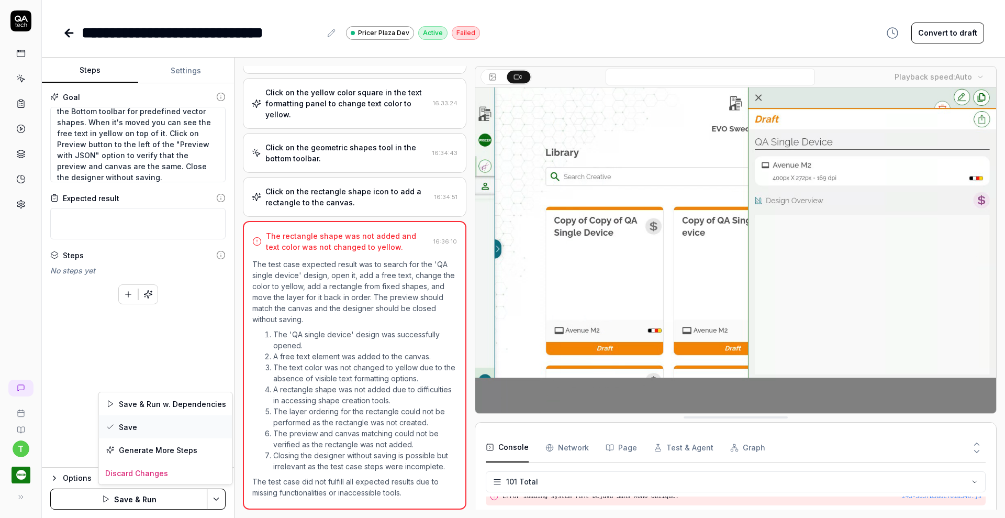
click at [151, 422] on div "Save" at bounding box center [166, 426] width 134 height 23
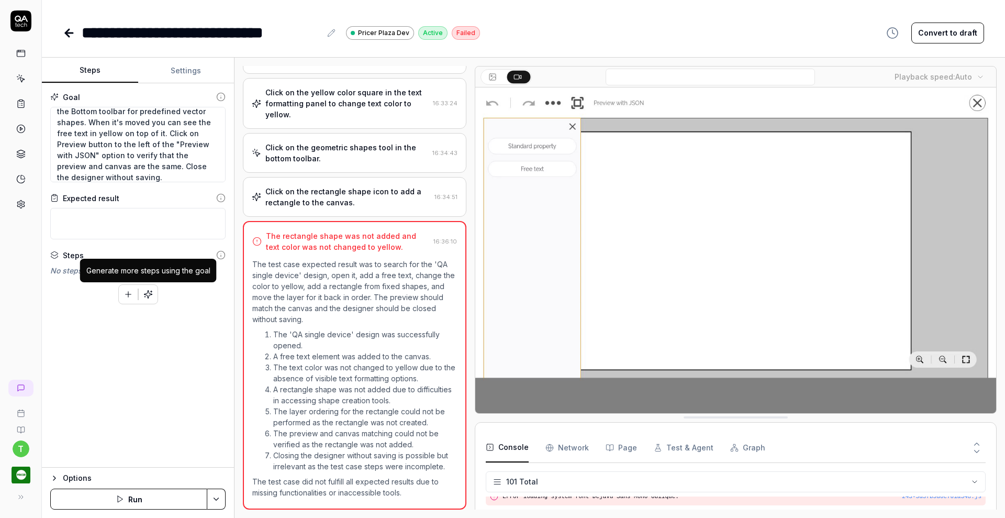
click at [149, 298] on button "button" at bounding box center [148, 294] width 19 height 19
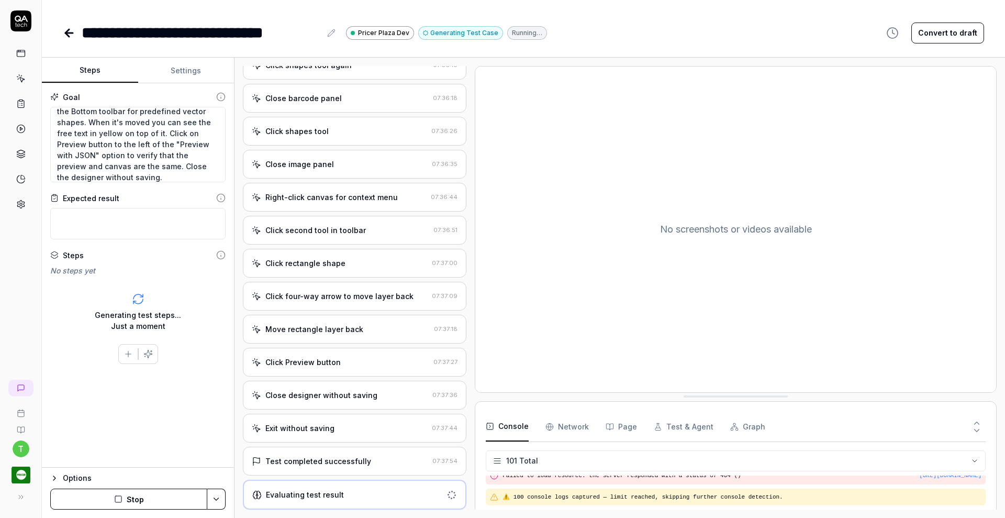
scroll to position [232, 0]
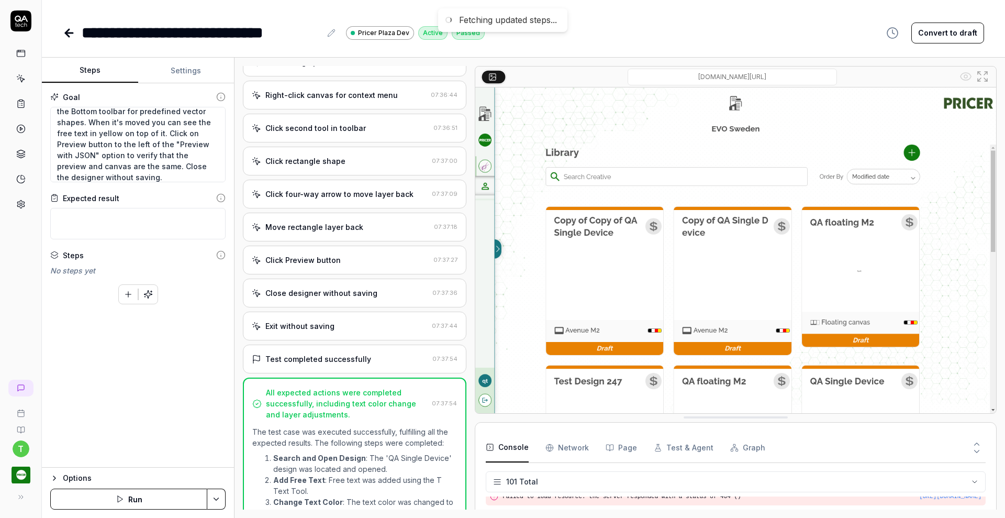
type textarea "*"
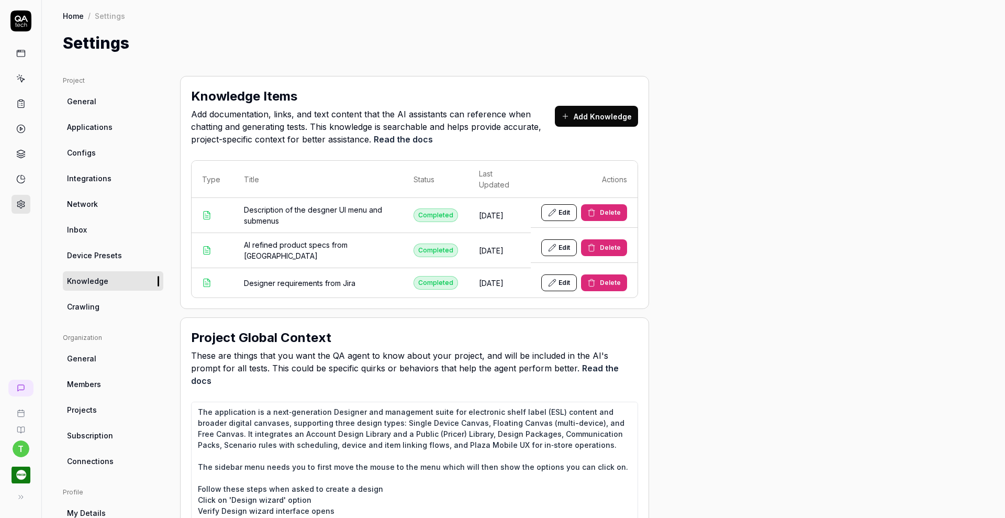
click at [20, 103] on icon at bounding box center [20, 103] width 9 height 9
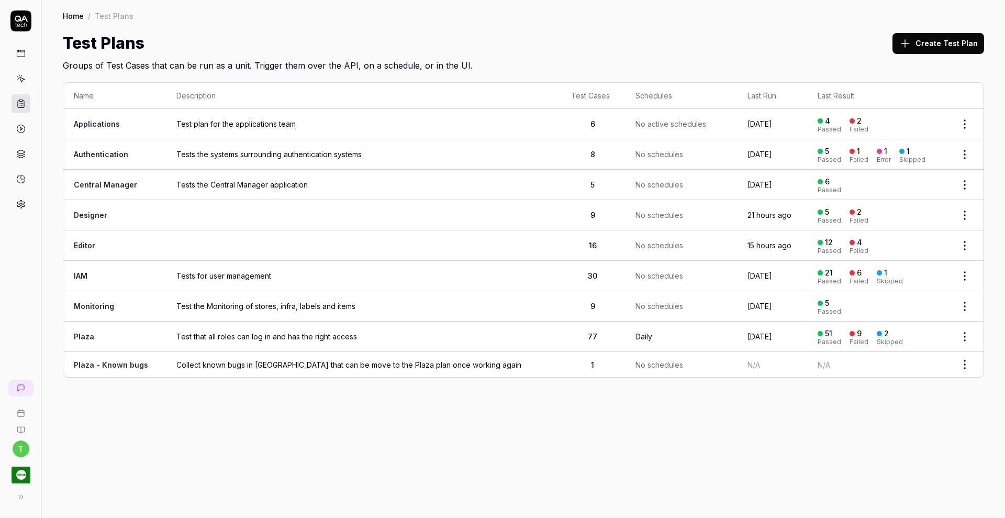
click at [90, 246] on link "Editor" at bounding box center [84, 245] width 21 height 9
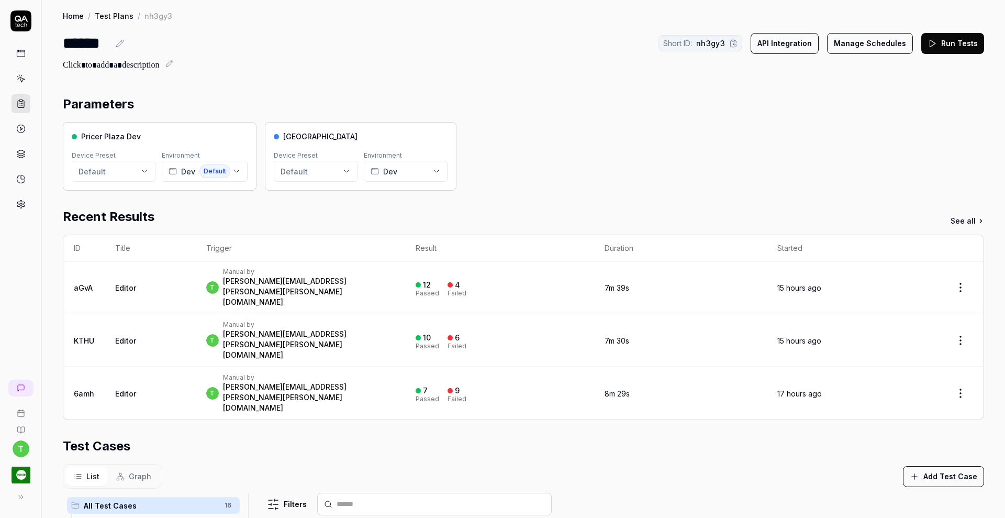
click at [935, 40] on button "Run Tests" at bounding box center [953, 43] width 63 height 21
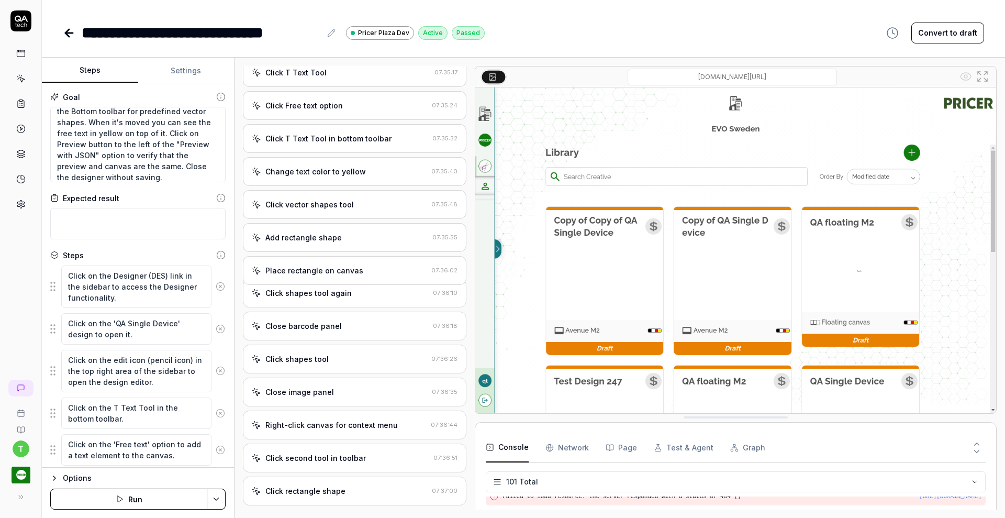
scroll to position [562, 0]
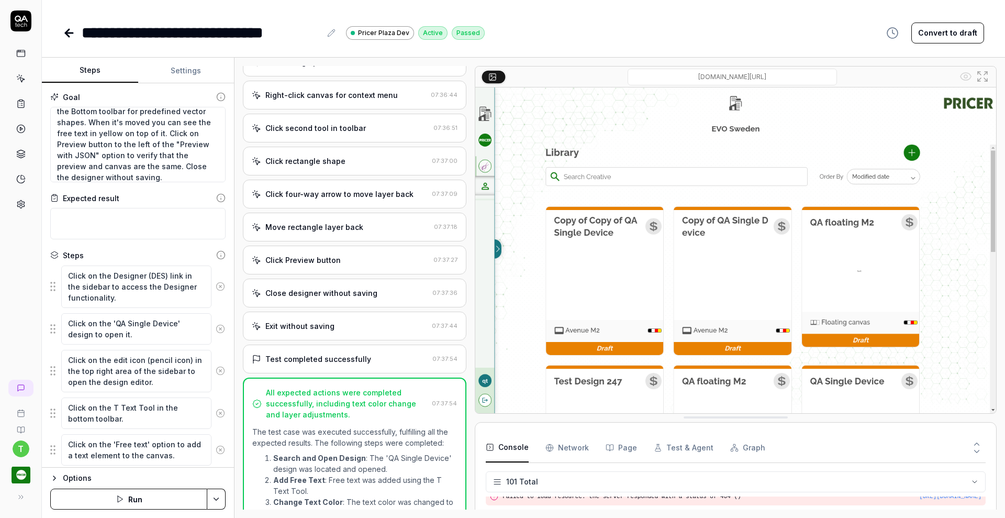
click at [24, 108] on icon at bounding box center [20, 103] width 9 height 9
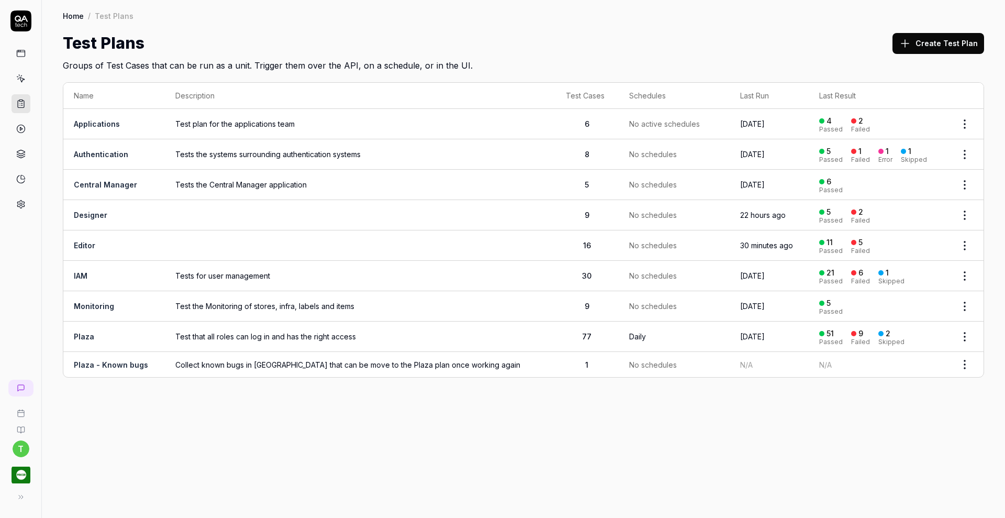
click at [92, 242] on link "Editor" at bounding box center [84, 245] width 21 height 9
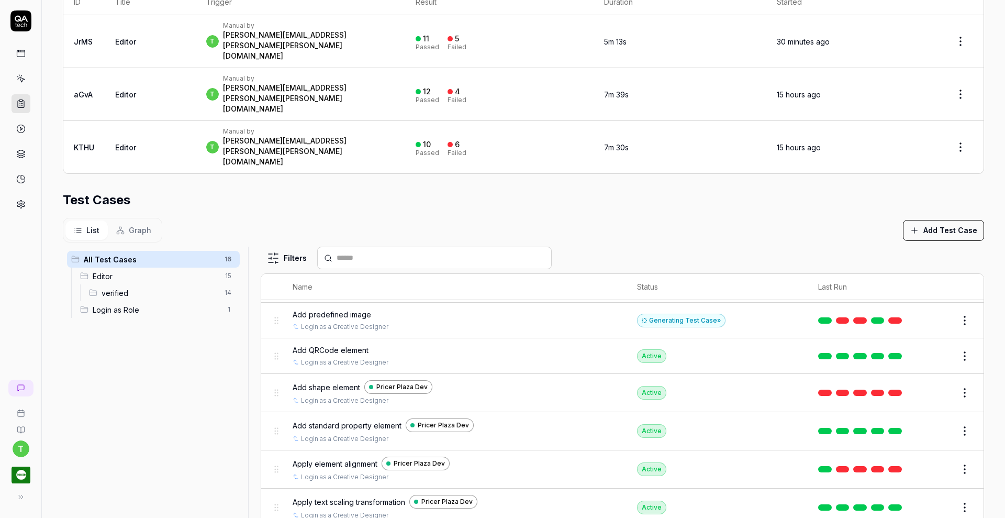
scroll to position [217, 0]
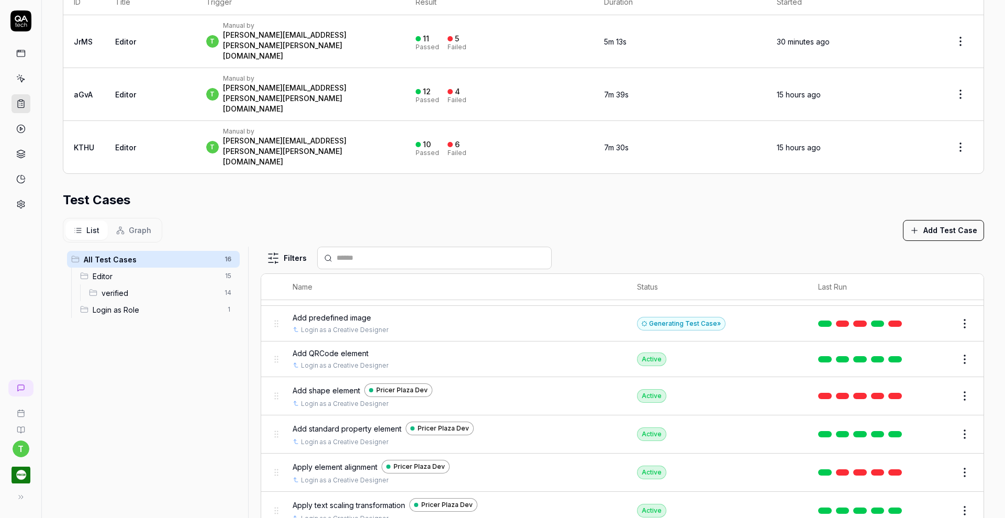
click at [927, 388] on button "Edit" at bounding box center [939, 396] width 25 height 17
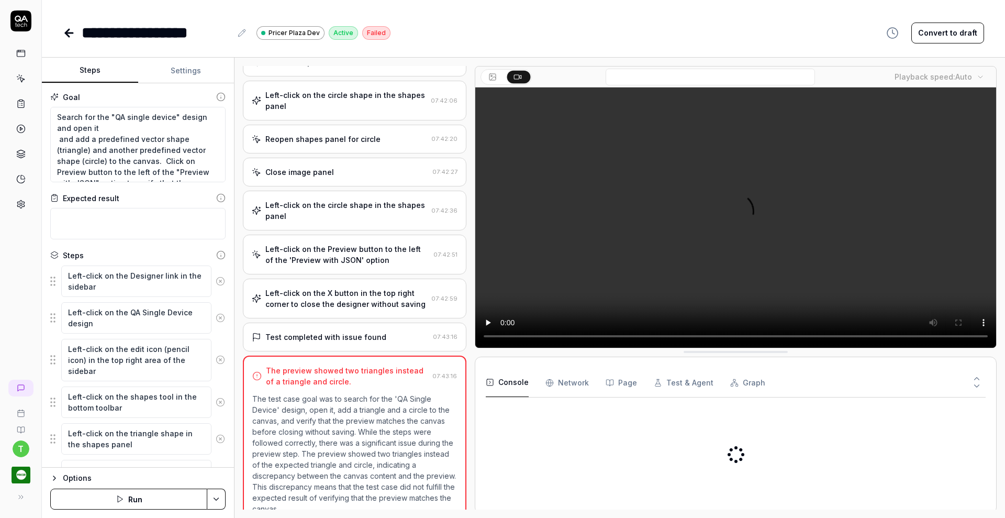
scroll to position [622, 0]
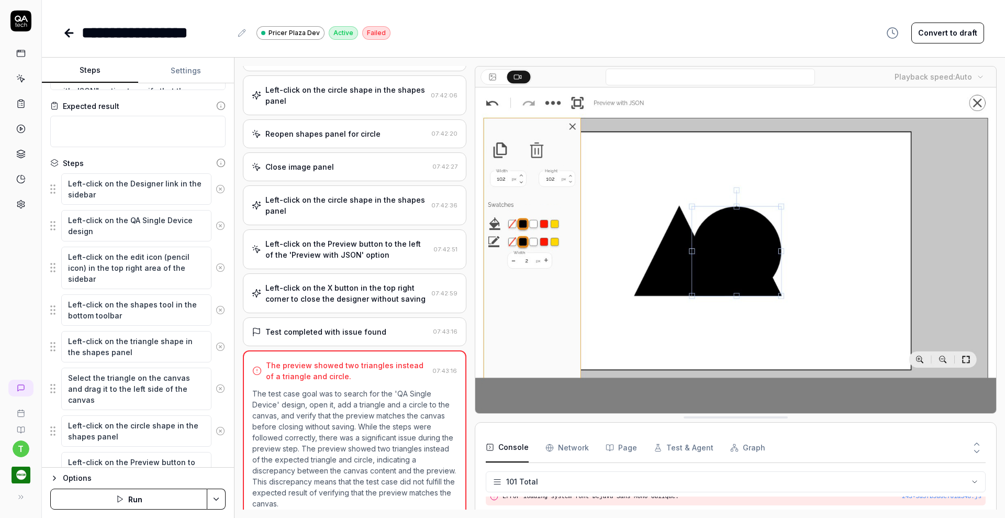
scroll to position [95, 0]
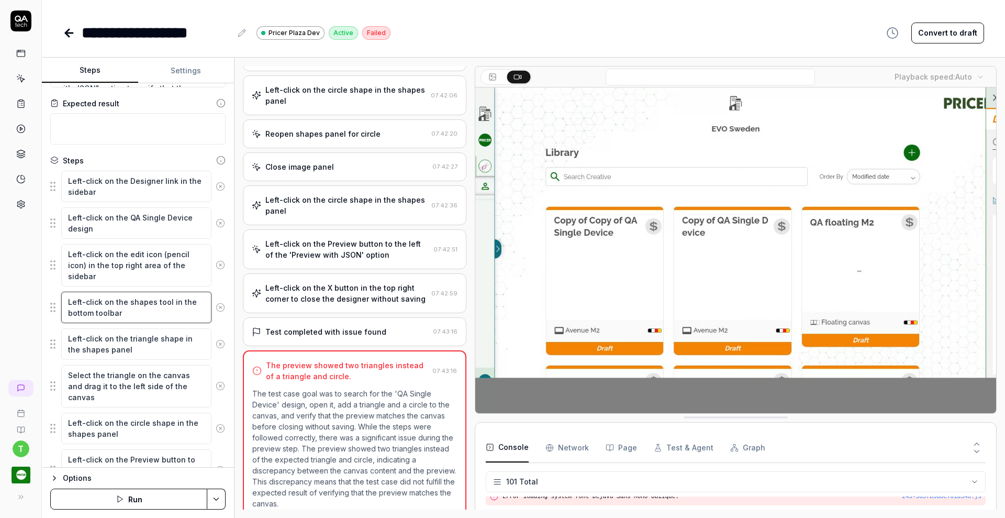
type textarea "*"
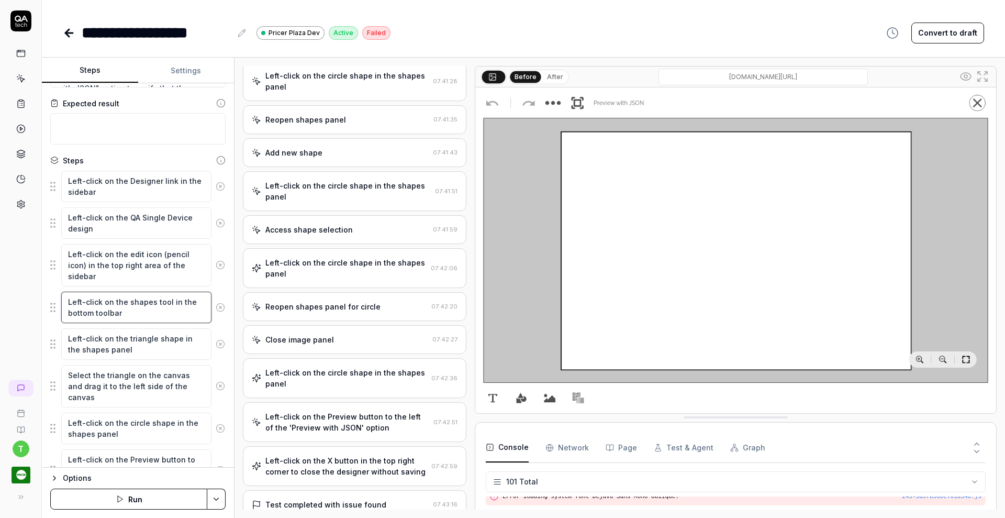
click at [128, 300] on textarea "Left-click on the shapes tool in the bottom toolbar" at bounding box center [136, 307] width 150 height 31
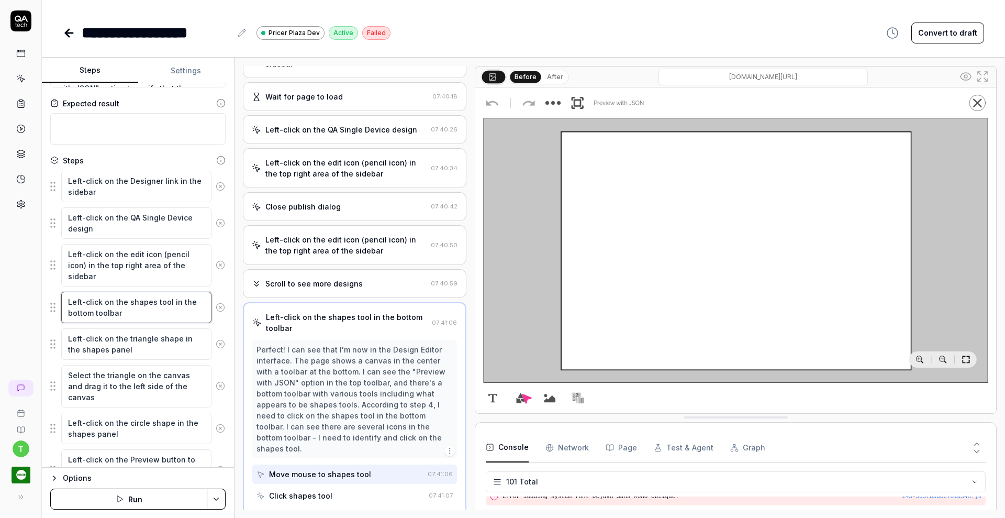
scroll to position [71, 0]
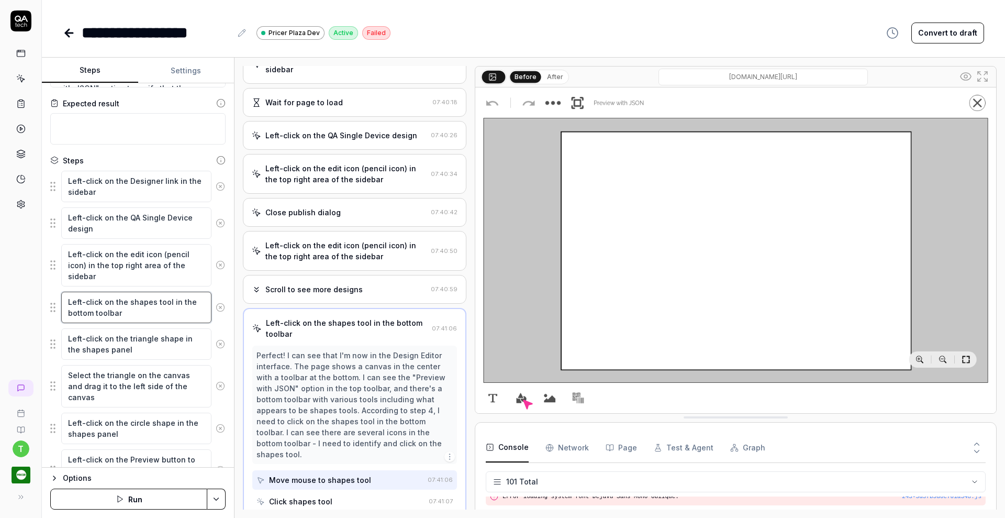
type textarea "Left-click on the pshapes tool in the bottom toolbar"
type textarea "*"
type textarea "Left-click on the prshapes tool in the bottom toolbar"
type textarea "*"
type textarea "Left-click on the preshapes tool in the bottom toolbar"
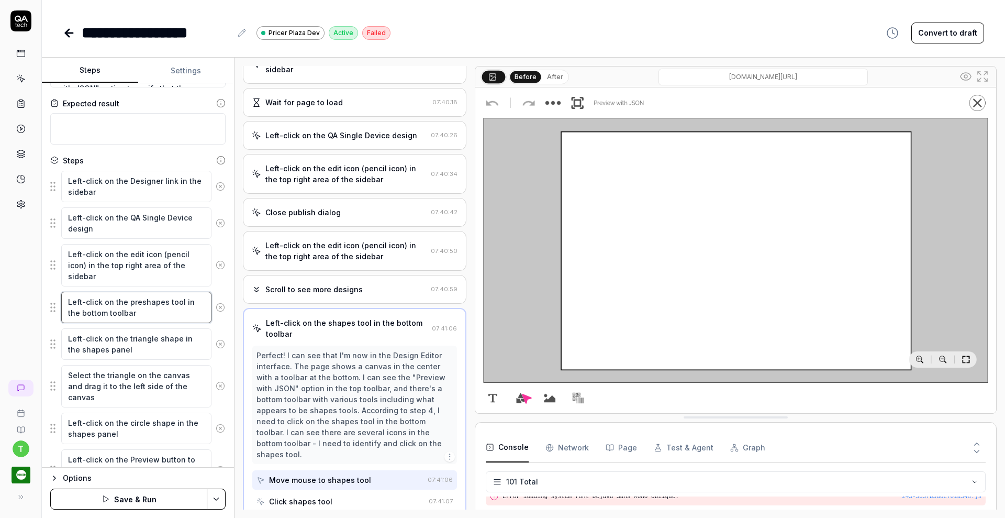
type textarea "*"
type textarea "Left-click on the predshapes tool in the bottom toolbar"
type textarea "*"
type textarea "Left-click on the predeshapes tool in the bottom toolbar"
type textarea "*"
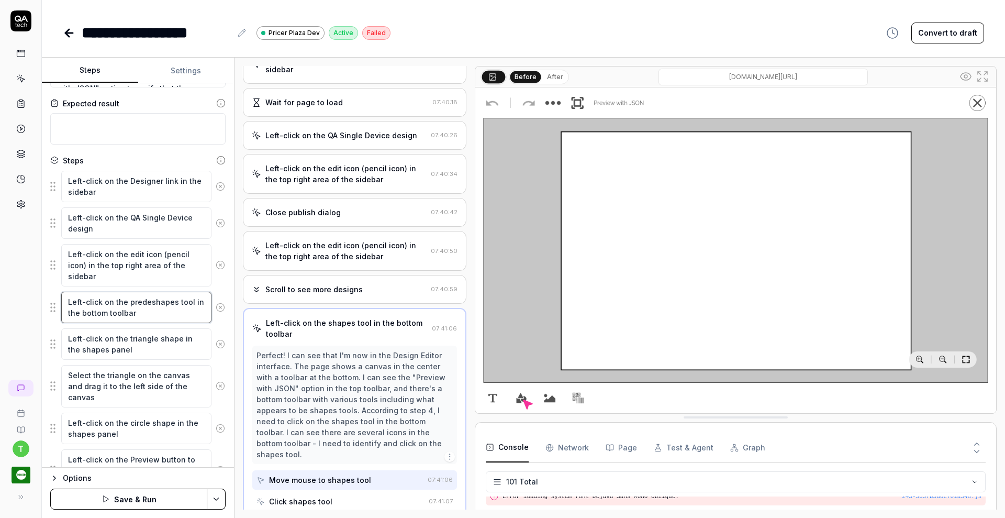
type textarea "Left-click on the predefshapes tool in the bottom toolbar"
type textarea "*"
type textarea "Left-click on the predefinshapes tool in the bottom toolbar"
type textarea "*"
type textarea "Left-click on the predefineshapes tool in the bottom toolbar"
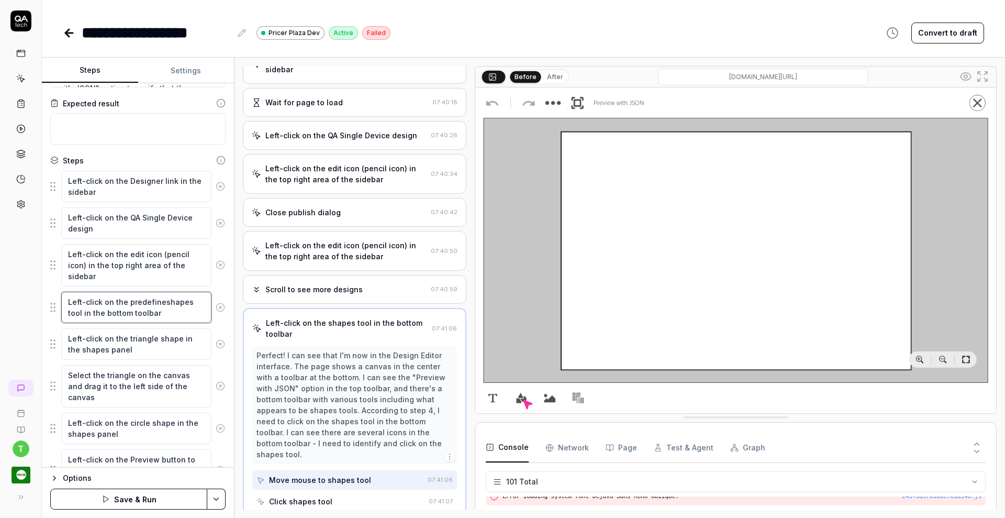
type textarea "*"
type textarea "Left-click on the predefinedshapes tool in the bottom toolbar"
type textarea "*"
type textarea "Left-click on the predefined shapes tool in the bottom toolbar"
type textarea "*"
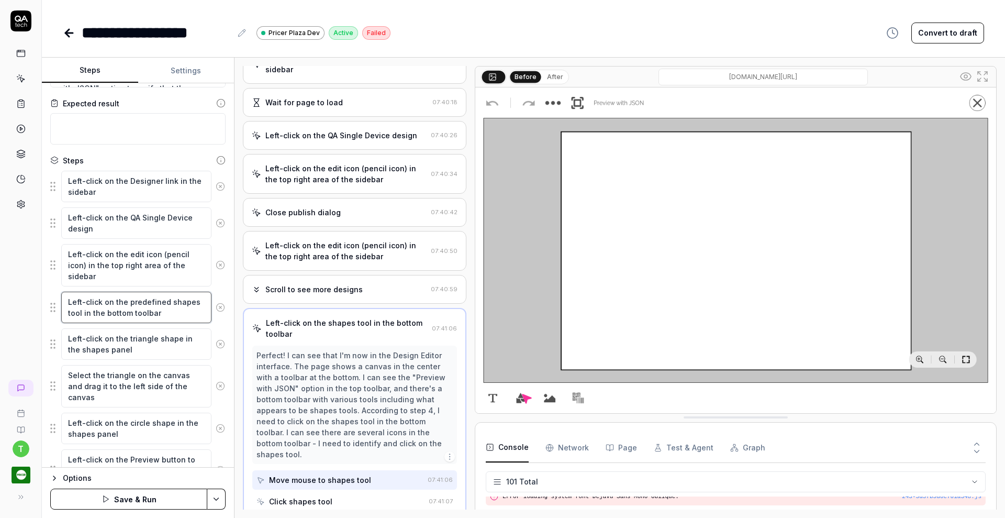
type textarea "Left-click on the predefined vshapes tool in the bottom toolbar"
type textarea "*"
type textarea "Left-click on the predefined veshapes tool in the bottom toolbar"
type textarea "*"
type textarea "Left-click on the predefined vecshapes tool in the bottom toolbar"
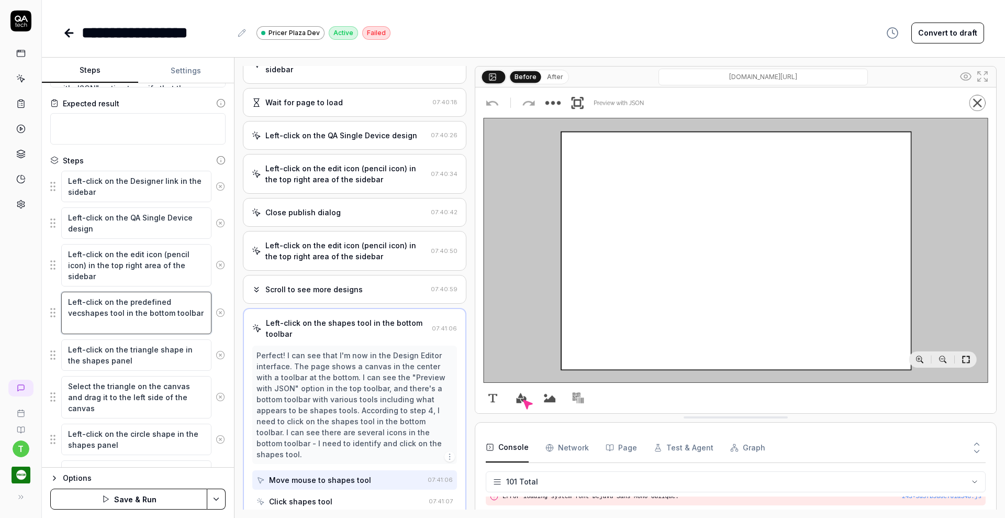
type textarea "*"
type textarea "Left-click on the predefined vectshapes tool in the bottom toolbar"
type textarea "*"
type textarea "Left-click on the predefined vectoshapes tool in the bottom toolbar"
type textarea "*"
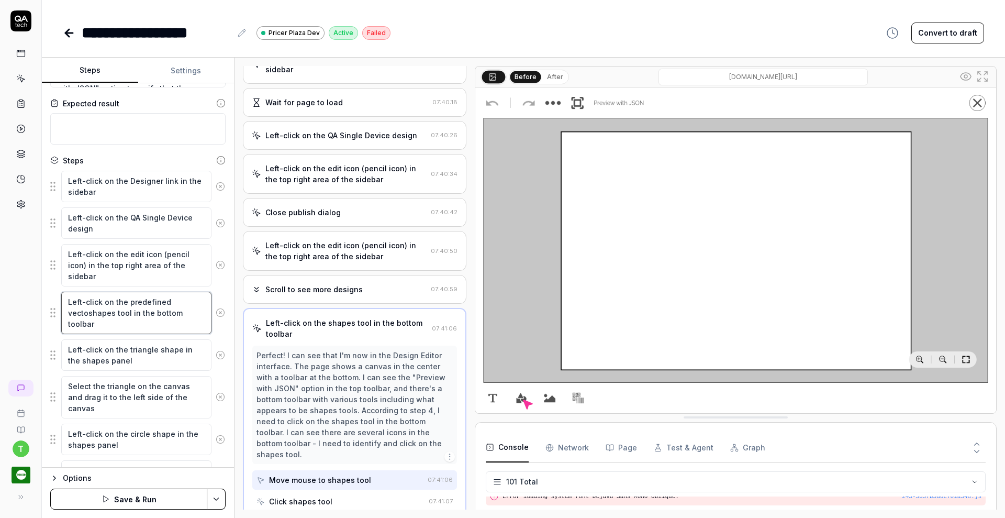
type textarea "Left-click on the predefined vectorshapes tool in the bottom toolbar"
type textarea "*"
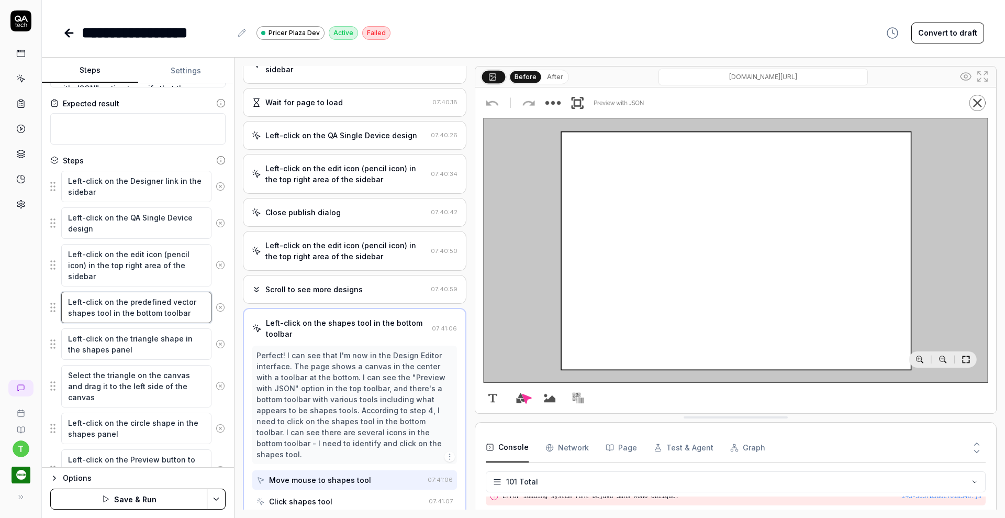
type textarea "Left-click on the predefined vector shapes tool in the bottom toolbar"
click at [128, 421] on textarea "Left-click on the circle shape in the shapes panel" at bounding box center [136, 428] width 150 height 31
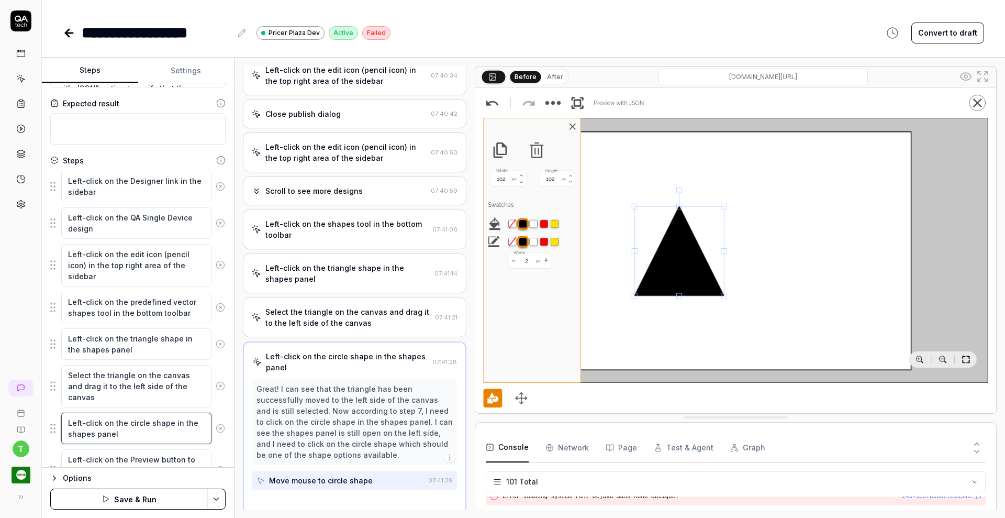
scroll to position [170, 0]
type textarea "*"
type textarea "Left-click on the pcircle shape in the shapes panel"
type textarea "*"
type textarea "Left-click on the precircle shape in the shapes panel"
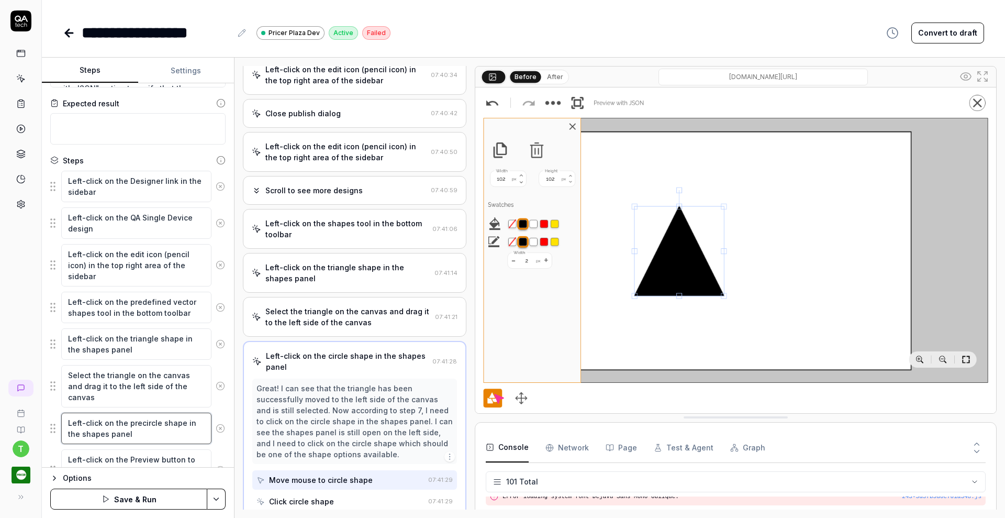
type textarea "*"
type textarea "Left-click on the predcircle shape in the shapes panel"
type textarea "*"
type textarea "Left-click on the predecircle shape in the shapes panel"
type textarea "*"
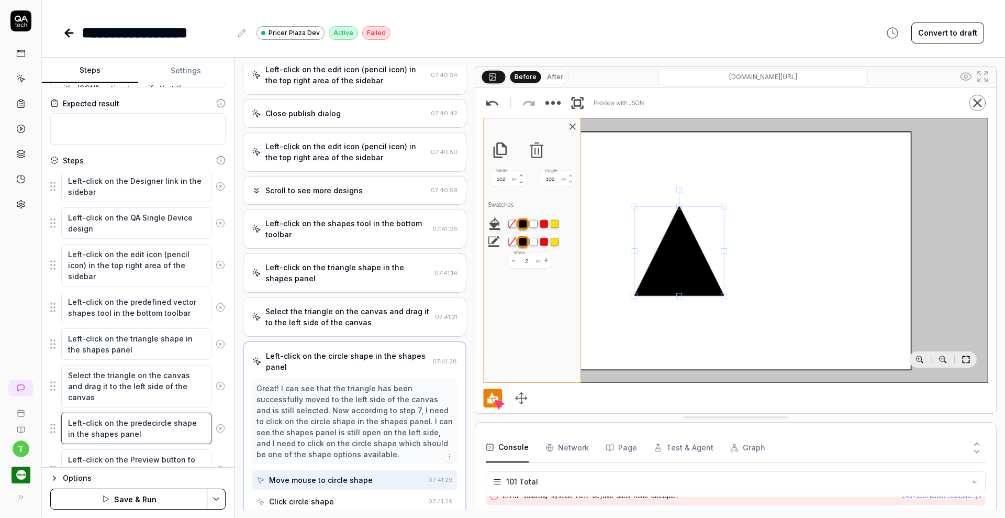
type textarea "Left-click on the predefcircle shape in the shapes panel"
type textarea "*"
type textarea "Left-click on the predeficircle shape in the shapes panel"
type textarea "*"
type textarea "Left-click on the predefinecircle shape in the shapes panel"
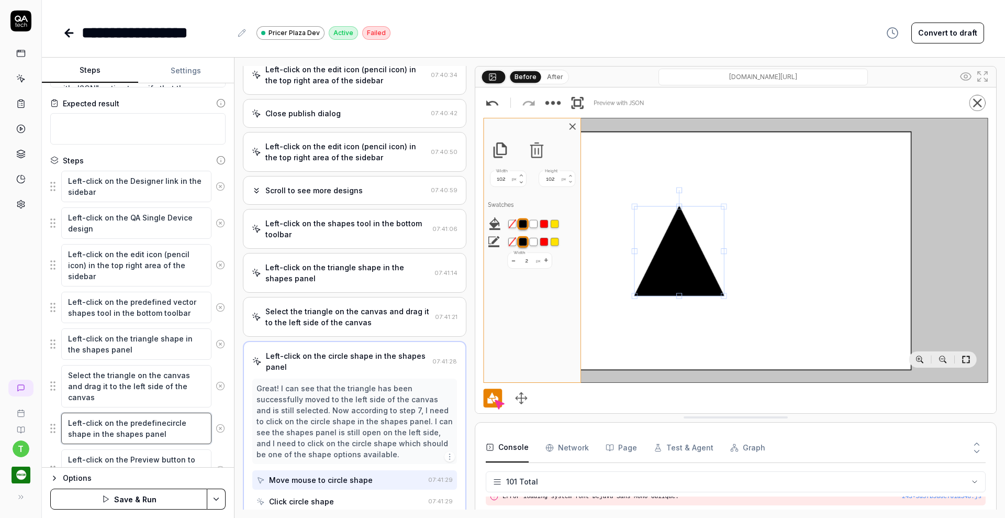
type textarea "*"
type textarea "Left-click on the predefinedcircle shape in the shapes panel"
click at [119, 401] on textarea "Select the triangle on the canvas and drag it to the left side of the canvas" at bounding box center [136, 386] width 150 height 42
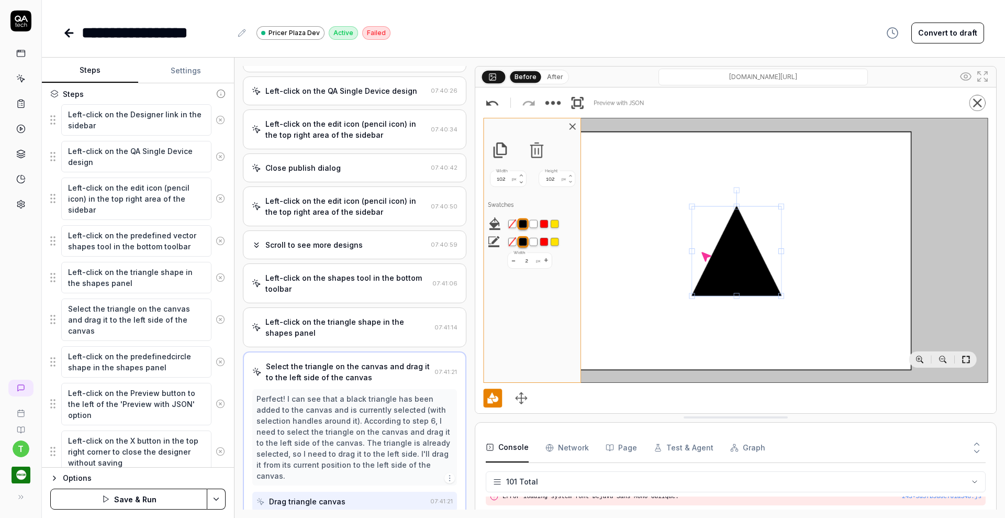
scroll to position [200, 0]
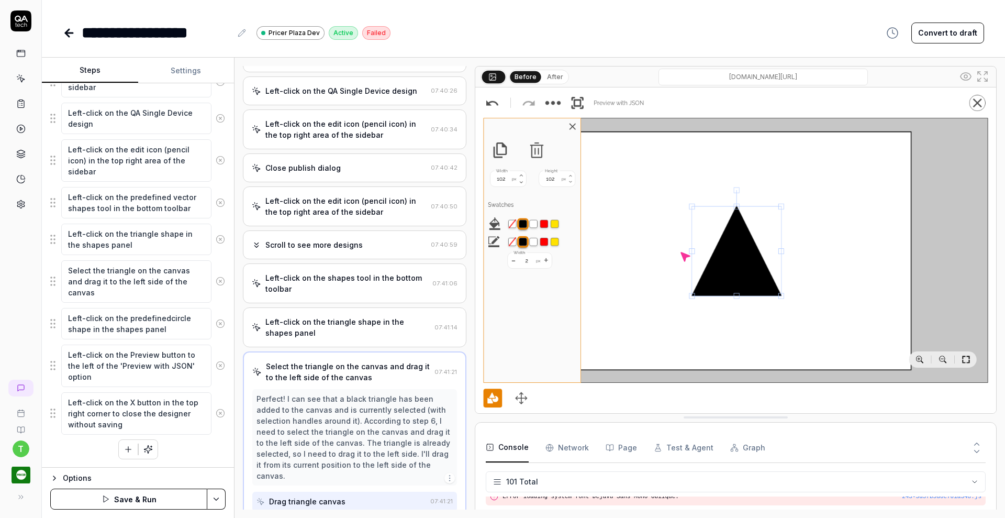
click at [124, 445] on icon "button" at bounding box center [128, 449] width 9 height 9
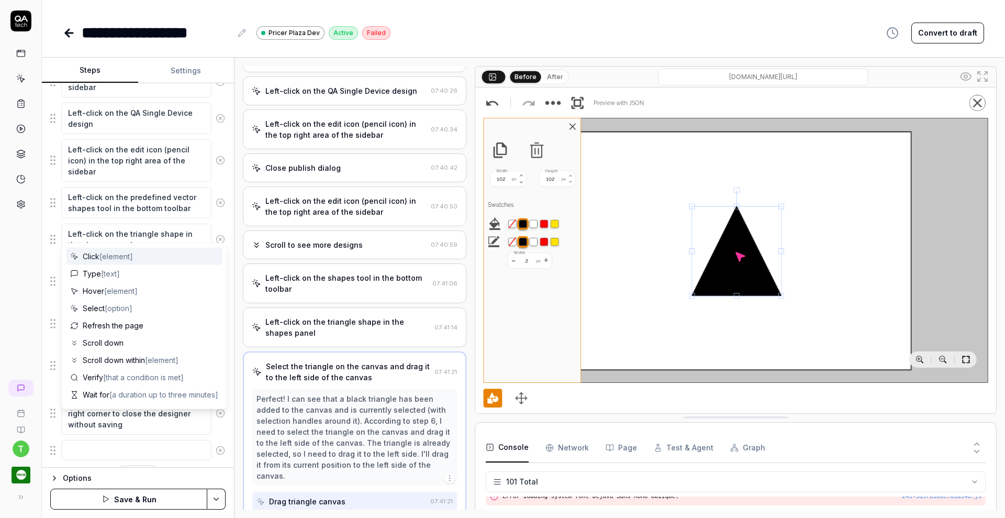
scroll to position [226, 0]
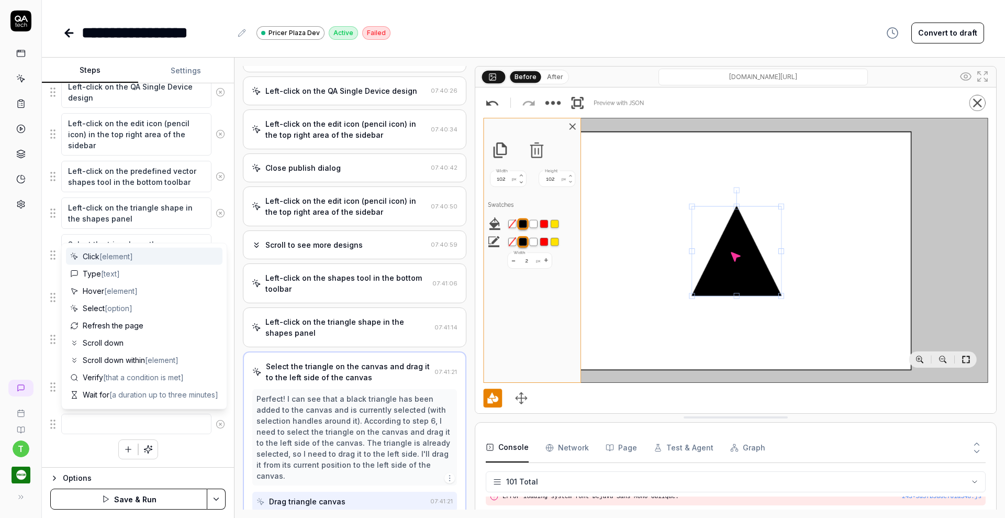
type textarea "*"
type textarea "c"
type textarea "*"
type textarea "cl"
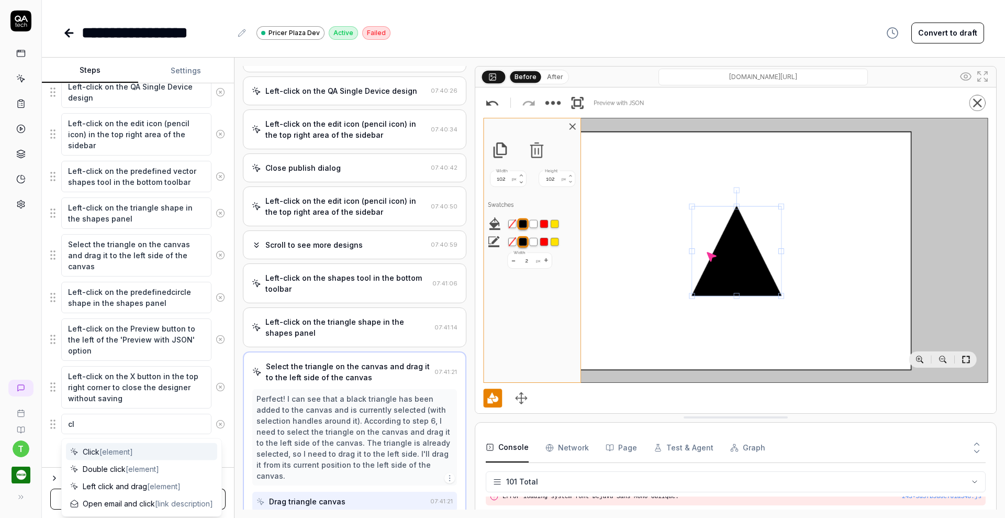
type textarea "*"
type textarea "cli"
type textarea "*"
type textarea "clic"
type textarea "*"
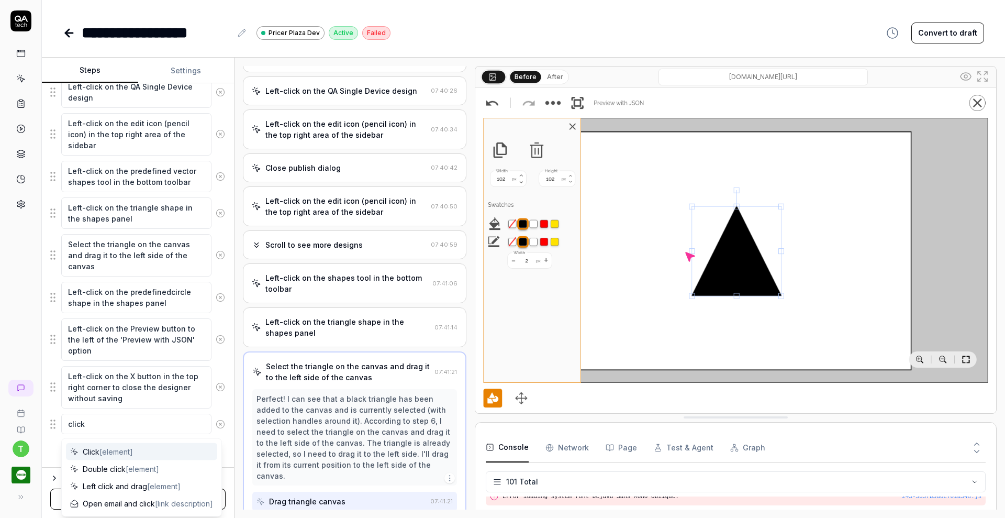
type textarea "click"
type textarea "*"
type textarea "click o"
type textarea "*"
type textarea "click on"
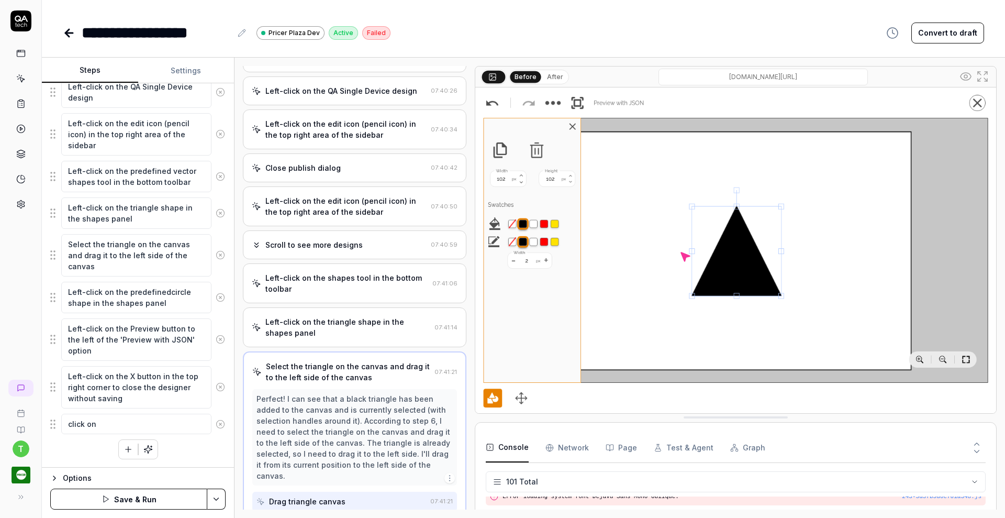
type textarea "*"
type textarea "click on"
type textarea "*"
type textarea "click on t"
type textarea "*"
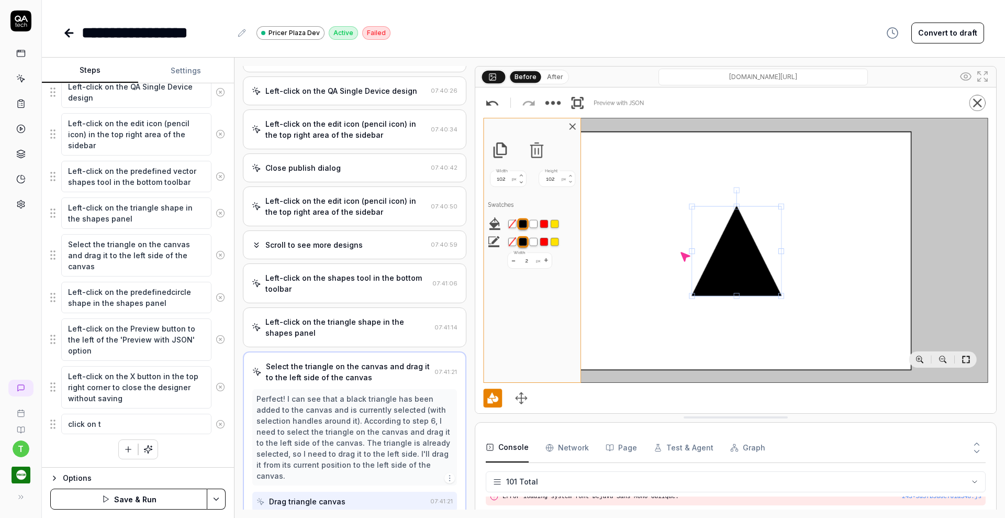
type textarea "click on th"
type textarea "*"
type textarea "click on the"
type textarea "*"
type textarea "click on the"
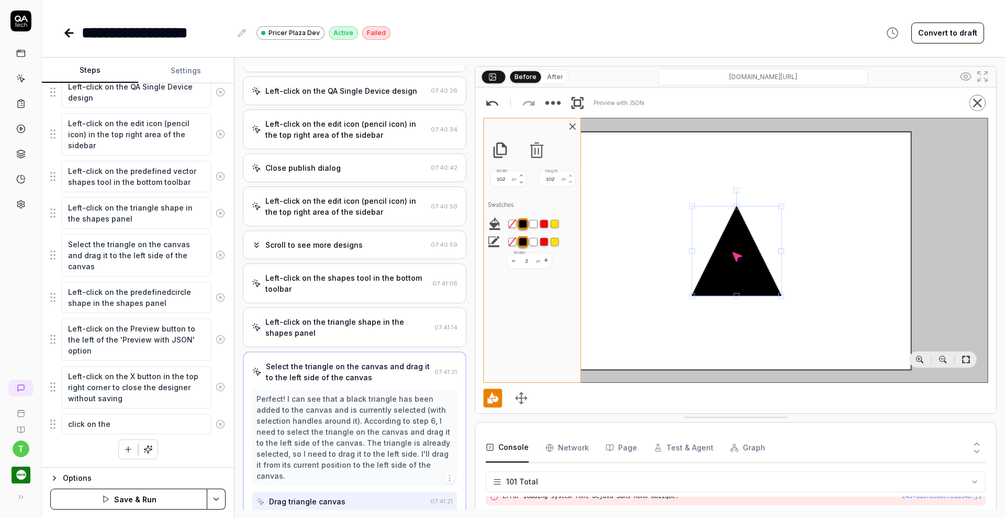
type textarea "*"
type textarea "click on the c"
type textarea "*"
type textarea "click on the ca"
type textarea "*"
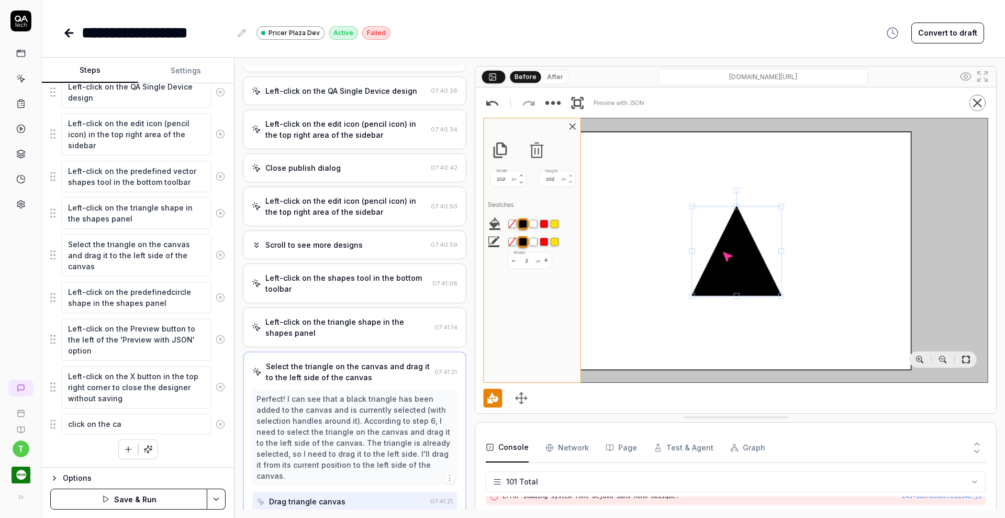
type textarea "click on the can"
type textarea "*"
type textarea "click on the canv"
type textarea "*"
type textarea "click on the canva"
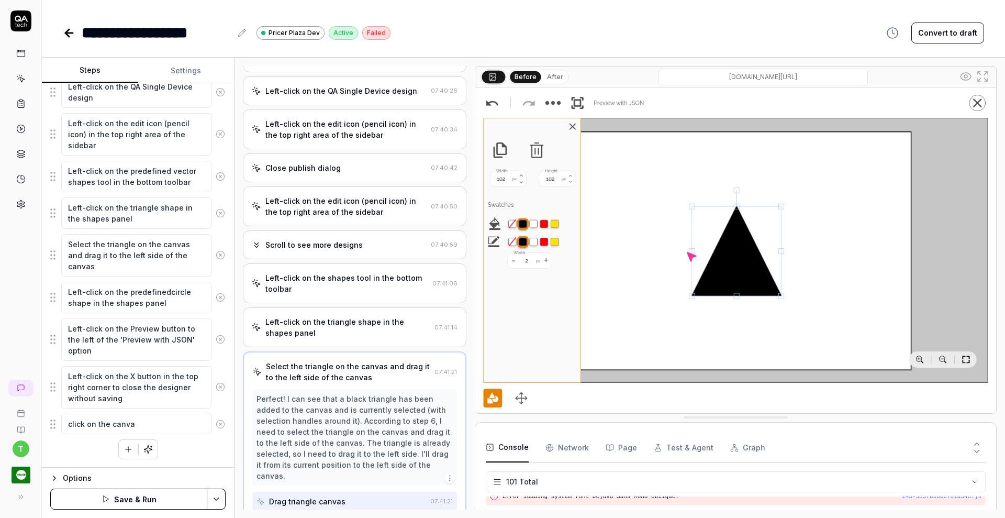
type textarea "*"
type textarea "click on the canvas"
type textarea "*"
type textarea "click on the canvas"
type textarea "*"
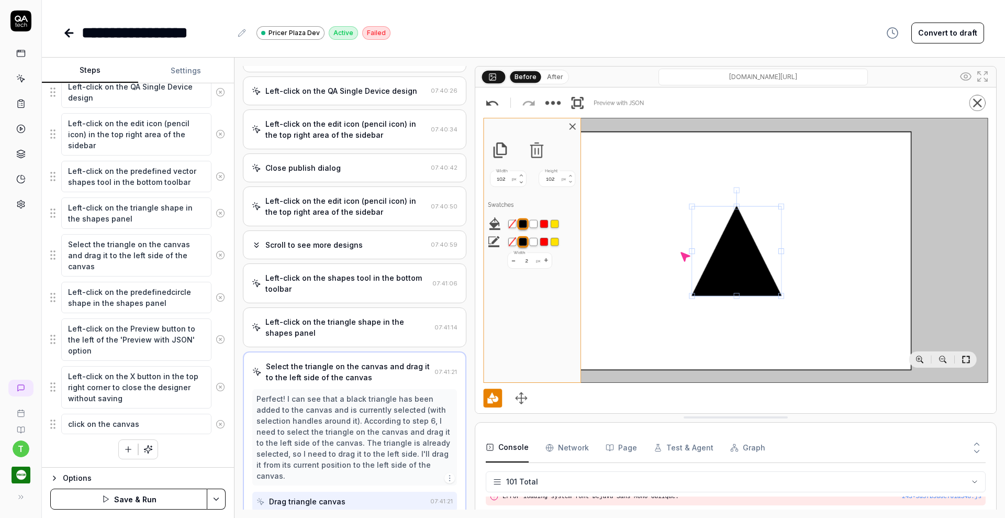
type textarea "click on the canvas d"
type textarea "*"
type textarea "click on the canvas do"
type textarea "*"
type textarea "click on the canvas d"
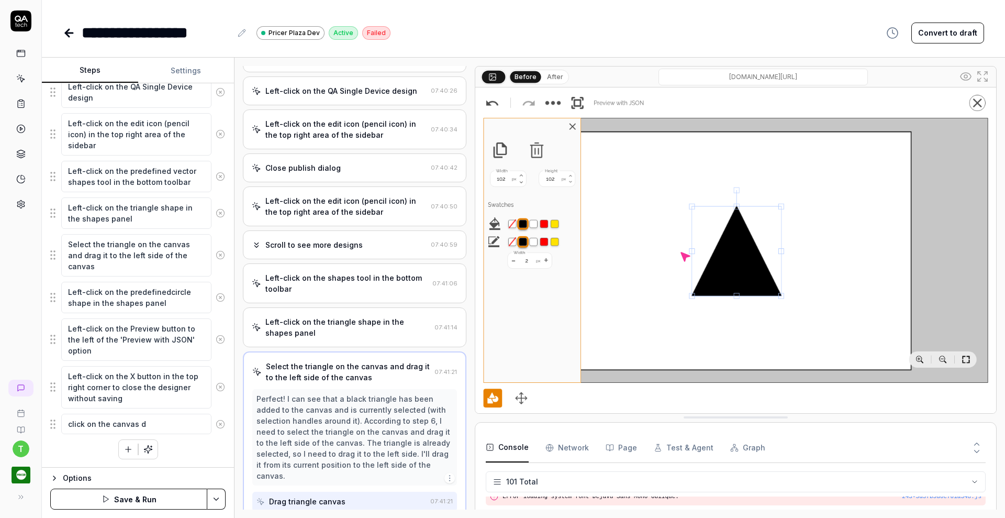
type textarea "*"
type textarea "click on the canvas"
type textarea "*"
type textarea "click on the canvas t"
type textarea "*"
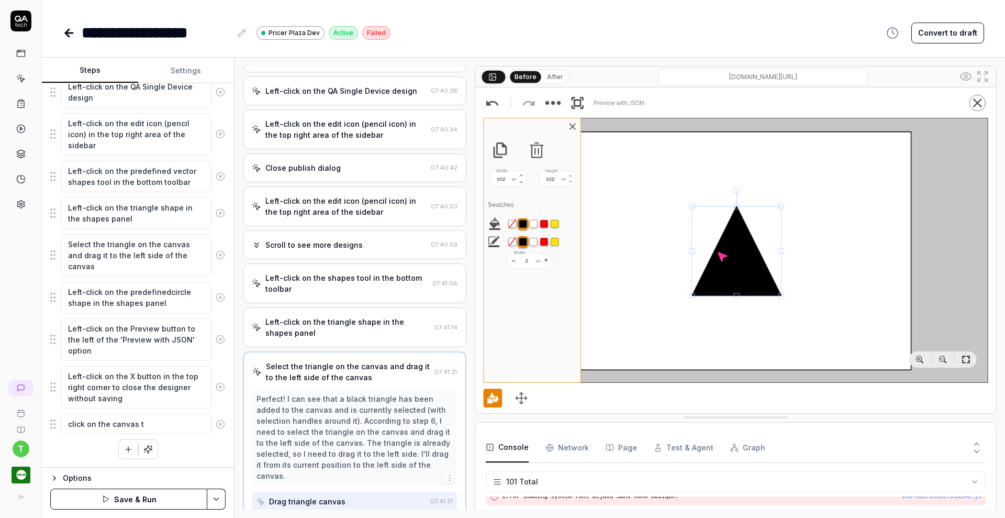
type textarea "click on the canvas to"
type textarea "*"
type textarea "click on the canvas to"
type textarea "*"
type textarea "click on the canvas to r"
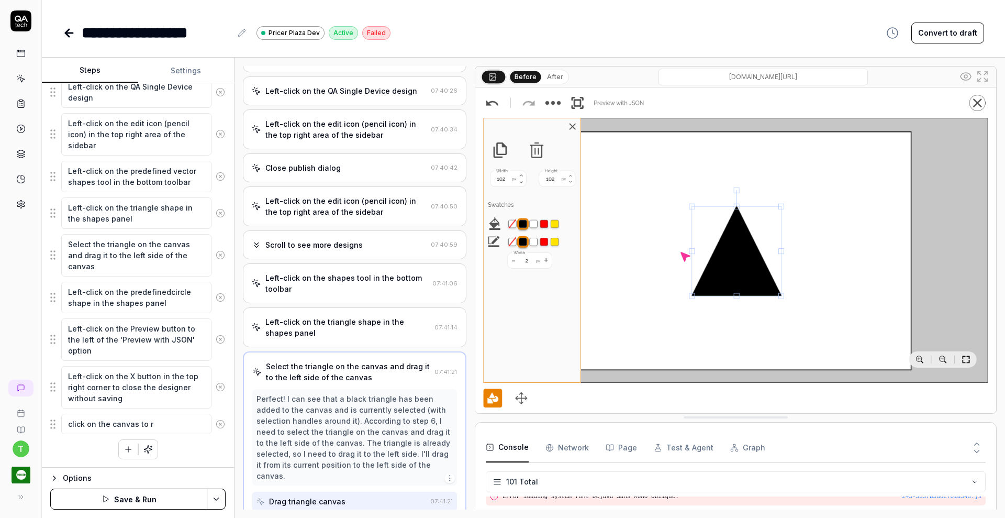
type textarea "*"
type textarea "click on the canvas to re"
type textarea "*"
type textarea "click on the canvas to rem"
type textarea "*"
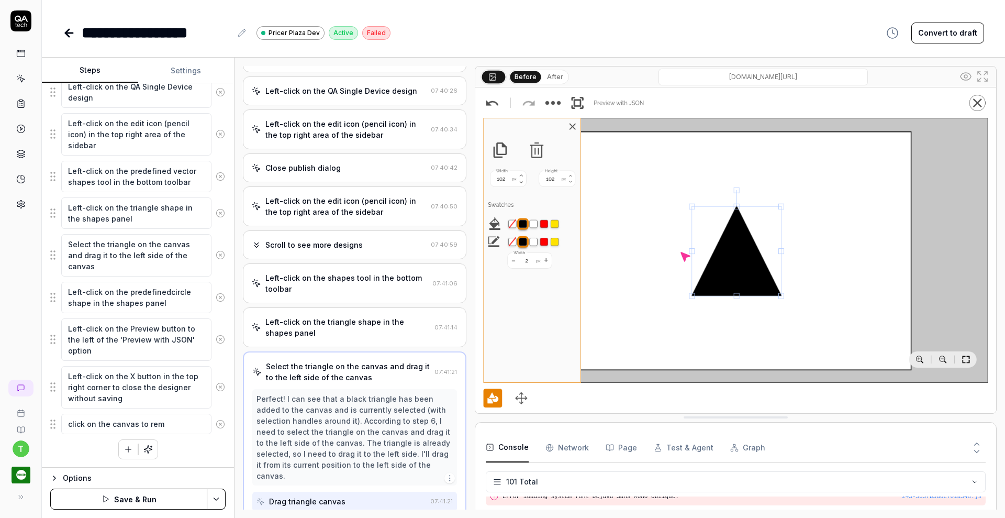
type textarea "click on the canvas to remo"
type textarea "*"
type textarea "click on the canvas to remov"
type textarea "*"
type textarea "click on the canvas to remove"
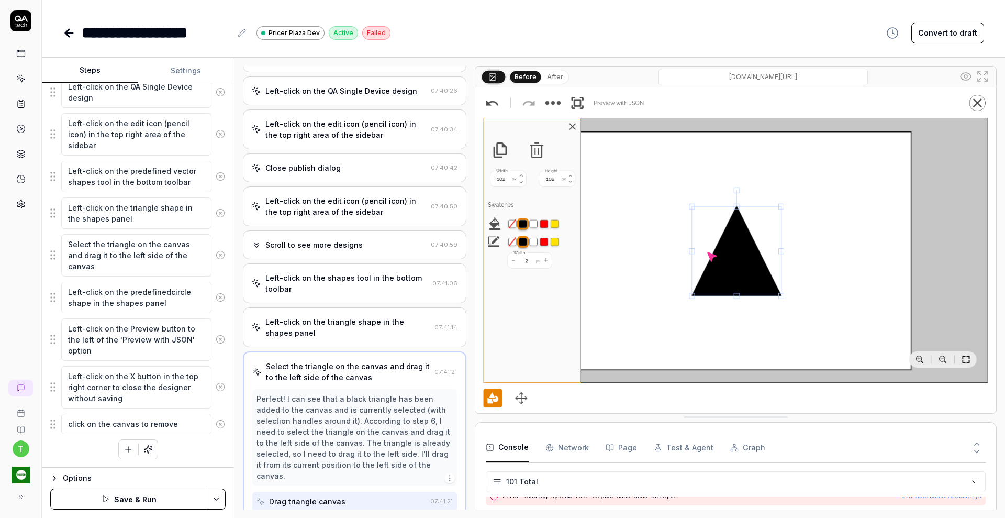
type textarea "*"
type textarea "click on the canvas to remove"
type textarea "*"
type textarea "click on the canvas to remove f"
type textarea "*"
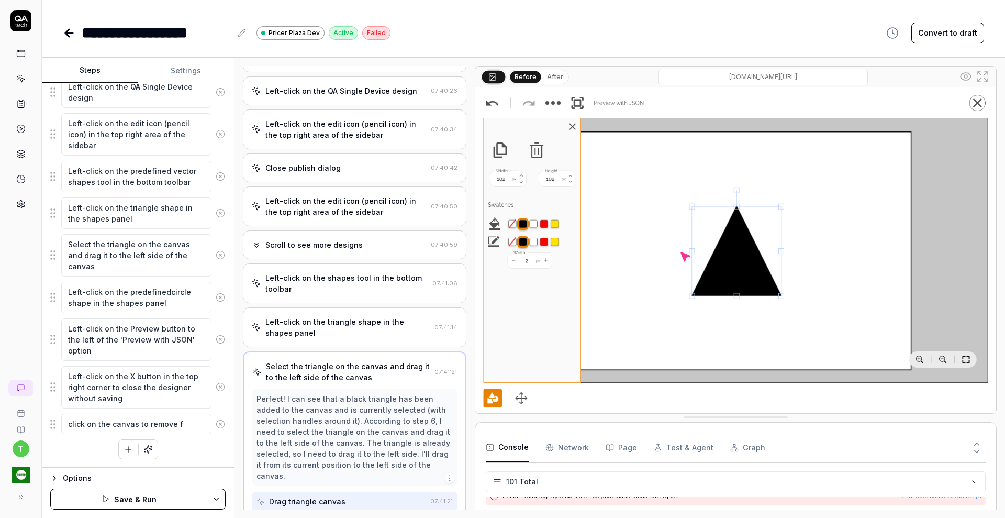
type textarea "click on the canvas to remove fo"
type textarea "*"
type textarea "click on the canvas to remove foc"
type textarea "*"
type textarea "click on the canvas to remove focu"
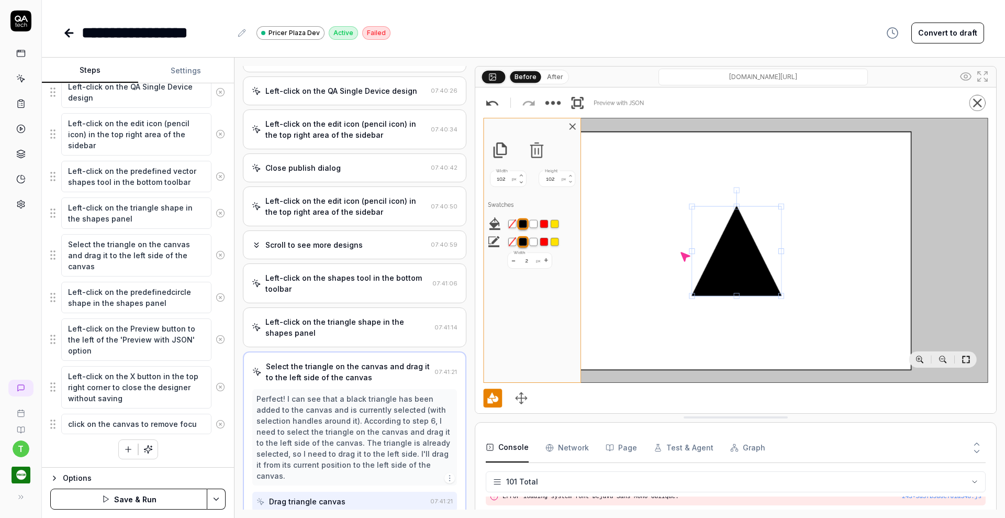
type textarea "*"
type textarea "click on the canvas to remove focus"
type textarea "*"
type textarea "click on the canvas to remove focus"
type textarea "*"
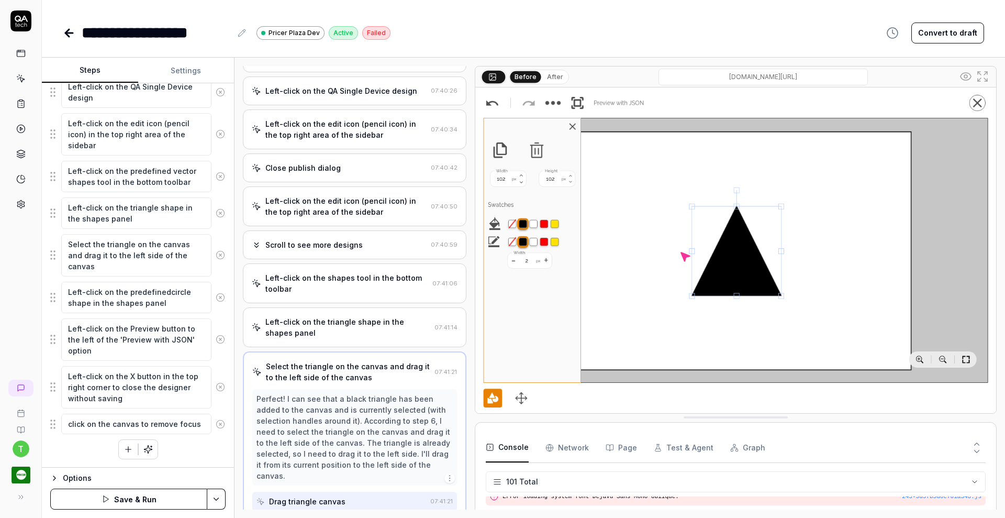
type textarea "click on the canvas to remove focus f"
type textarea "*"
type textarea "click on the canvas to remove focus fr"
type textarea "*"
type textarea "click on the canvas to remove focus fro"
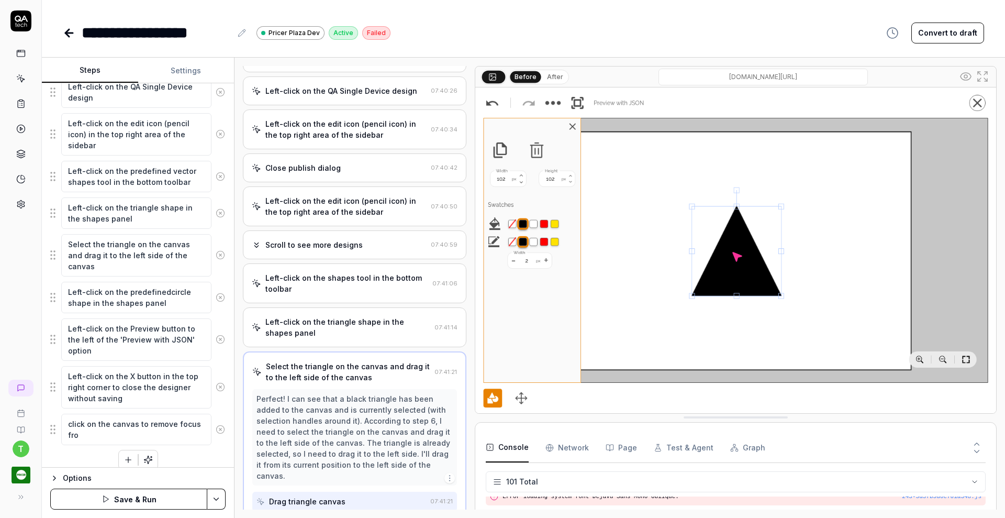
type textarea "*"
type textarea "click on the canvas to remove focus from"
type textarea "*"
type textarea "click on the canvas to remove focus from"
type textarea "*"
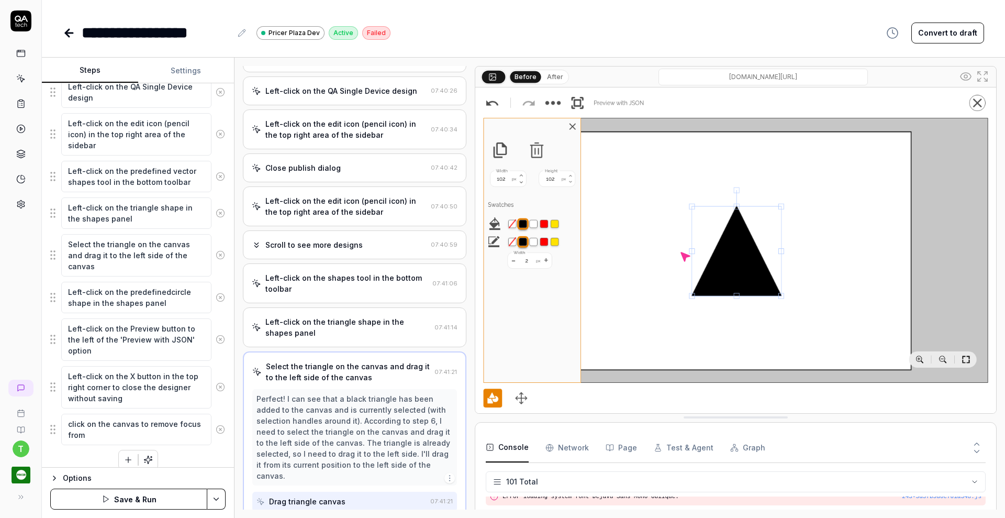
type textarea "click on the canvas to remove focus fro"
type textarea "*"
type textarea "click on the canvas to remove focus fr"
type textarea "*"
type textarea "click on the canvas to remove focus f"
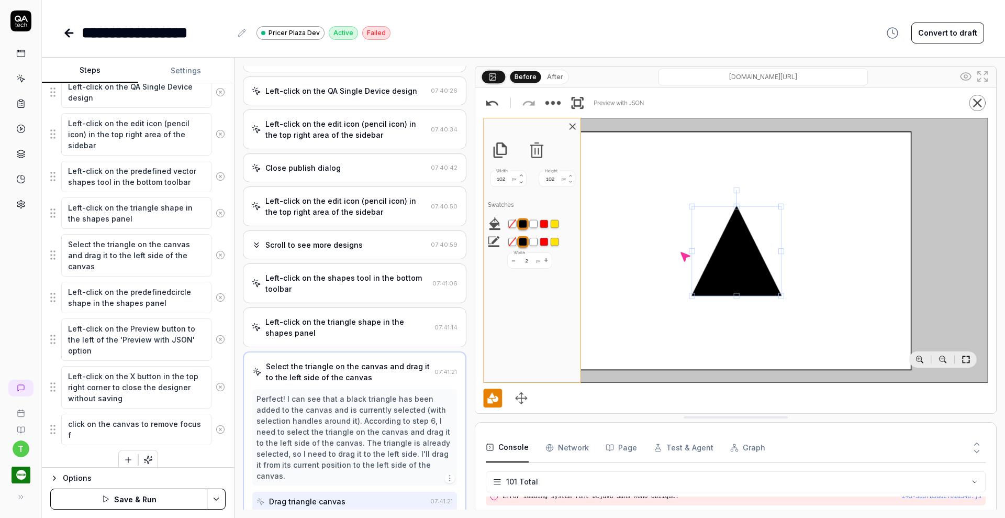
type textarea "*"
type textarea "click on the canvas to remove focus"
type textarea "*"
type textarea "click on the canvas to remove focus"
type textarea "*"
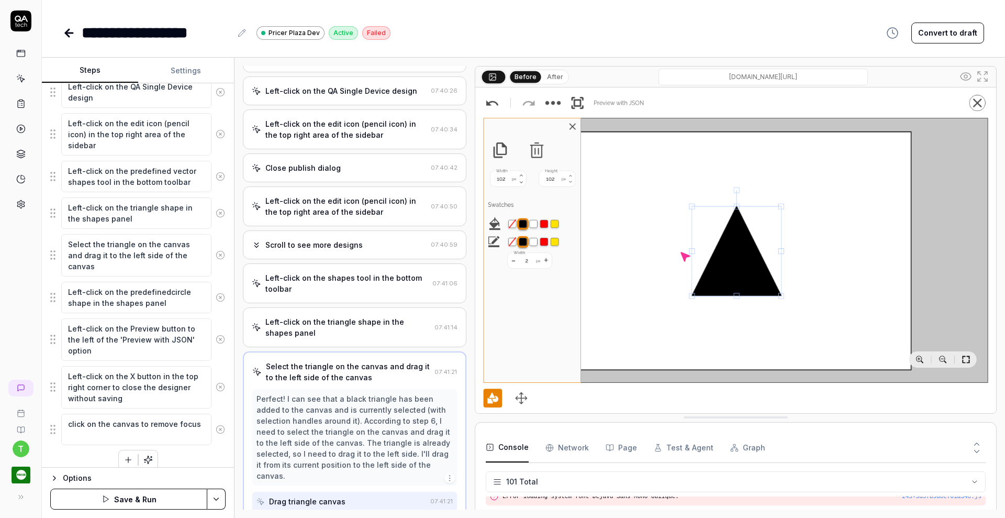
type textarea "click on the canvas to remove focu"
type textarea "*"
type textarea "click on the canvas to remove foc"
type textarea "*"
type textarea "click on the canvas to remove fo"
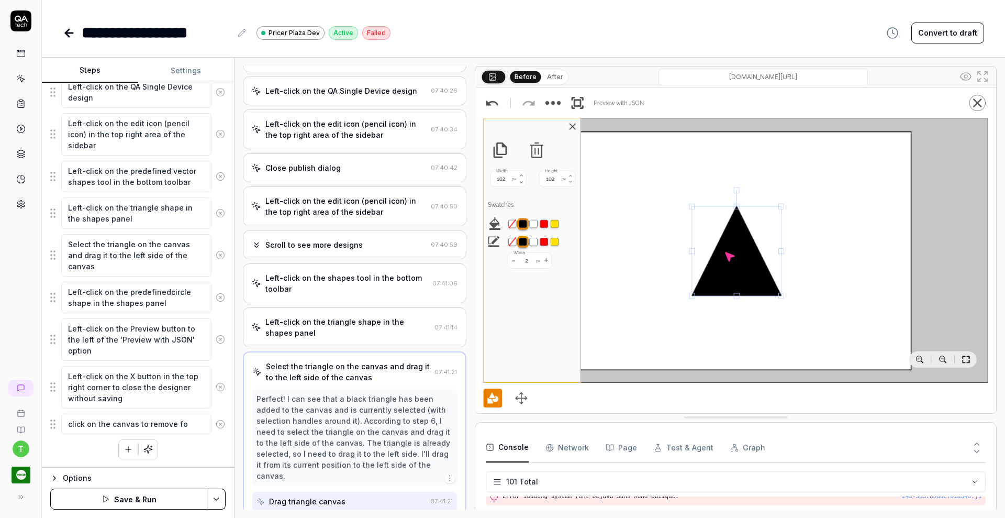
type textarea "*"
type textarea "click on the canvas to remove f"
type textarea "*"
type textarea "click on the canvas to remove"
type textarea "*"
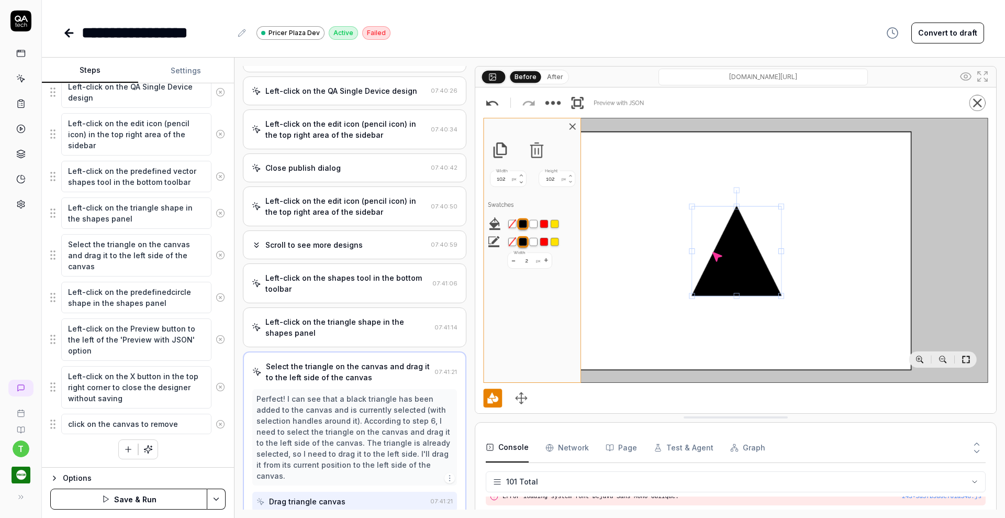
type textarea "click on the canvas to remove s"
type textarea "*"
type textarea "click on the canvas to remove se"
type textarea "*"
type textarea "click on the canvas to remove sel"
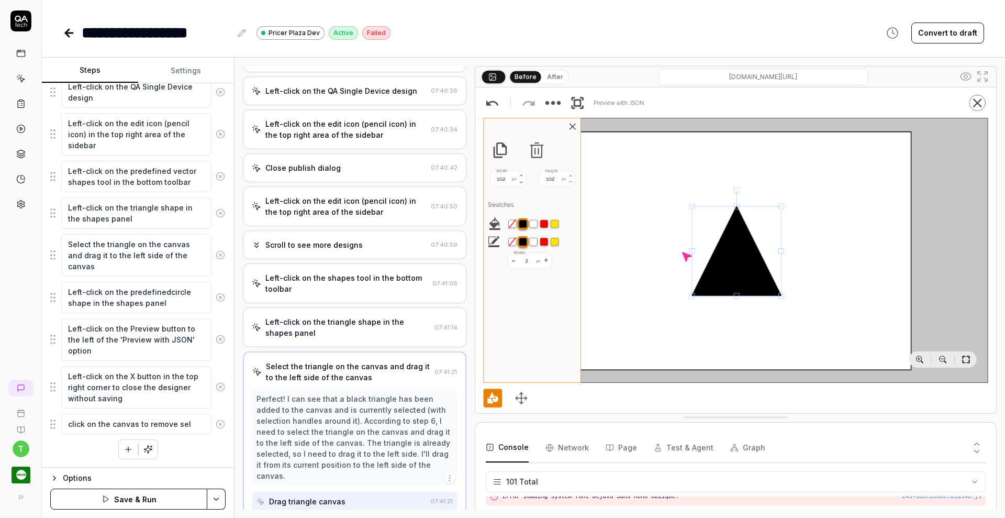
type textarea "*"
type textarea "click on the canvas to remove sele"
type textarea "*"
type textarea "click on the canvas to remove selec"
type textarea "*"
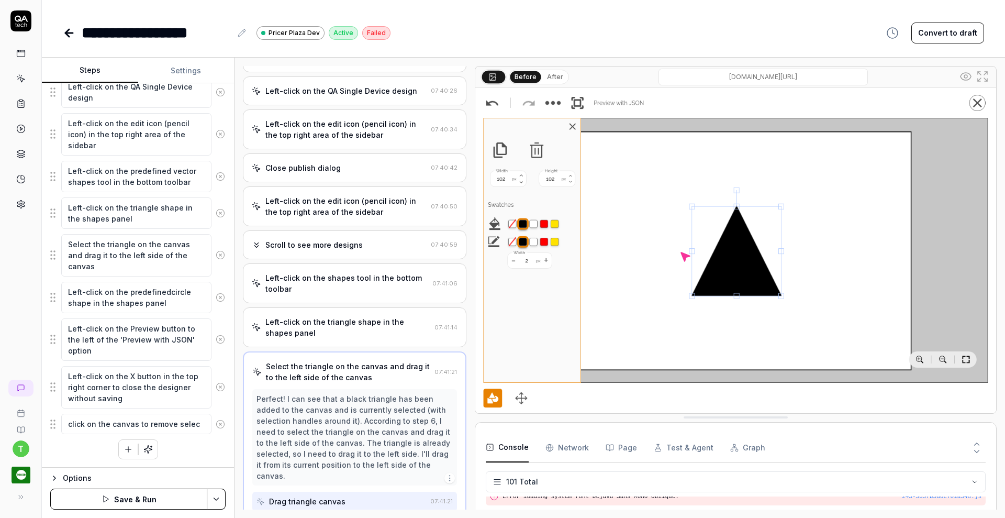
type textarea "click on the canvas to remove select"
type textarea "*"
type textarea "click on the canvas to remove selecti"
type textarea "*"
type textarea "click on the canvas to remove selectio"
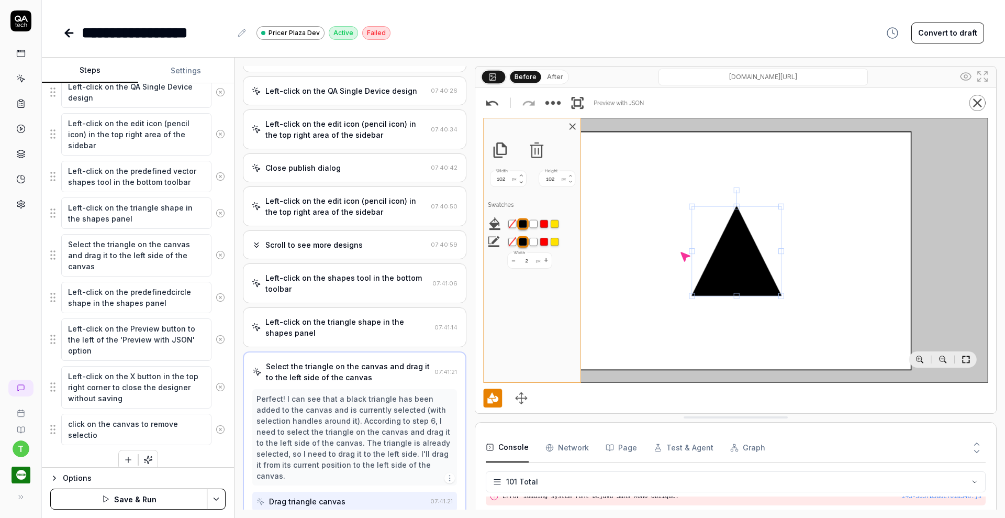
type textarea "*"
type textarea "click on the canvas to remove selection"
type textarea "*"
type textarea "click on the canvas to remove selection"
type textarea "*"
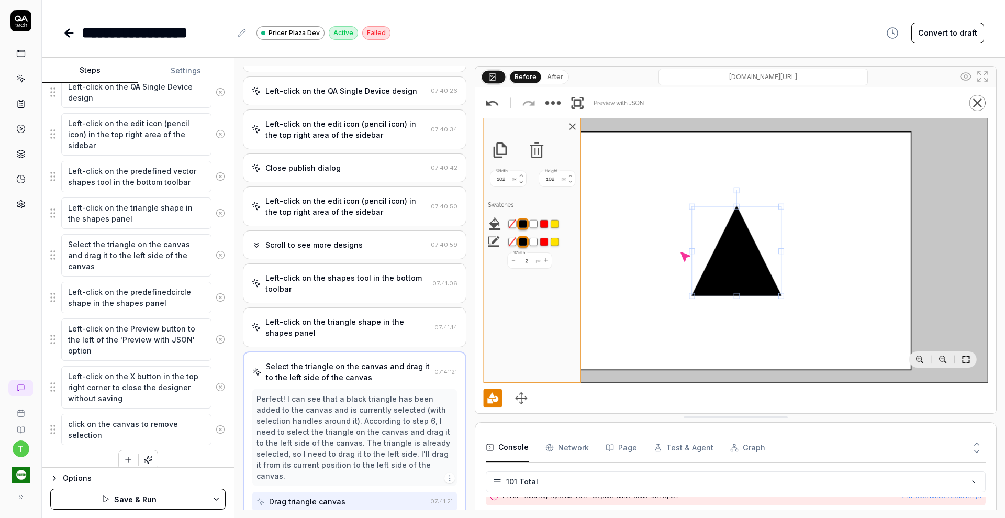
type textarea "click on the canvas to remove selection o"
type textarea "*"
type textarea "click on the canvas to remove selection of"
type textarea "*"
type textarea "click on the canvas to remove selection of"
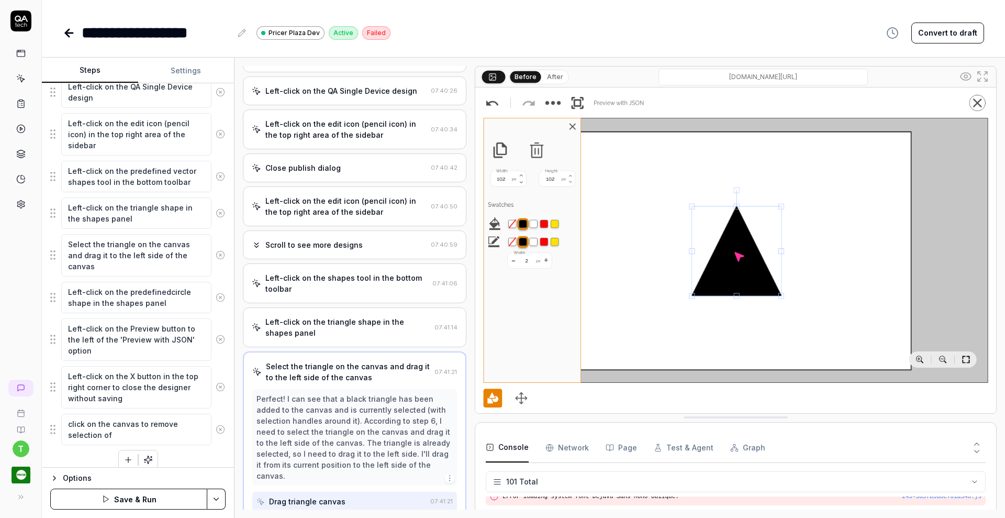
type textarea "*"
type textarea "click on the canvas to remove selection of t"
type textarea "*"
type textarea "click on the canvas to remove selection of tr"
type textarea "*"
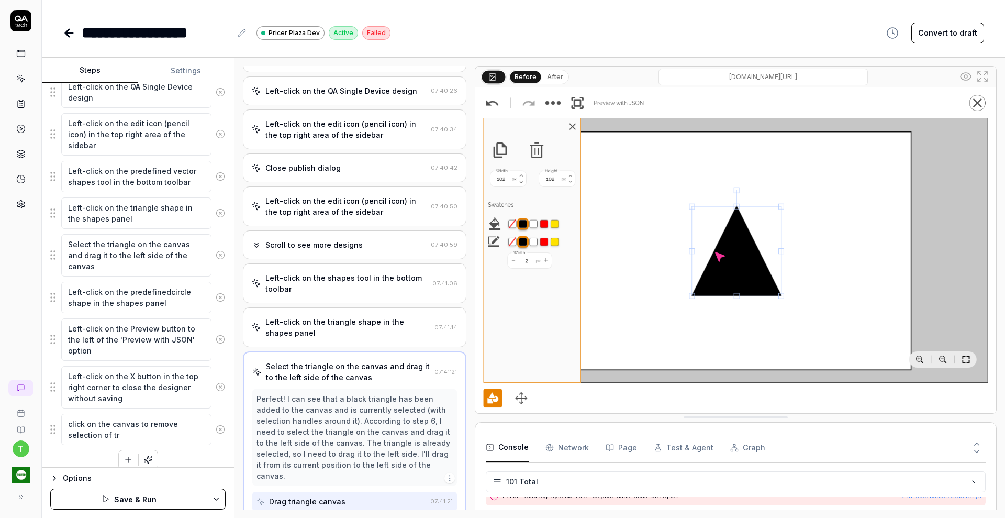
type textarea "click on the canvas to remove selection of tri"
type textarea "*"
type textarea "click on the canvas to remove selection of tria"
type textarea "*"
type textarea "click on the canvas to remove selection of trian"
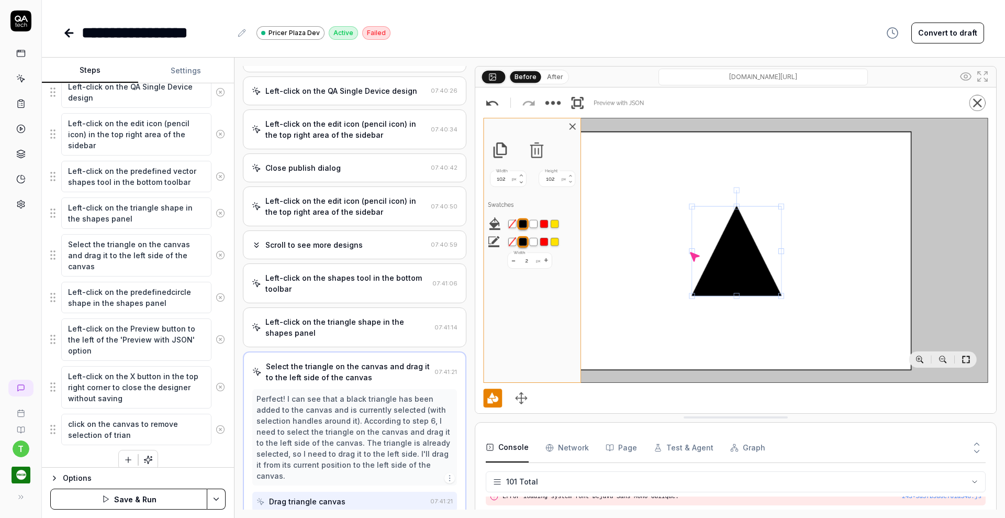
type textarea "*"
type textarea "click on the canvas to remove selection of triang"
type textarea "*"
type textarea "click on the canvas to remove selection of triangl"
type textarea "*"
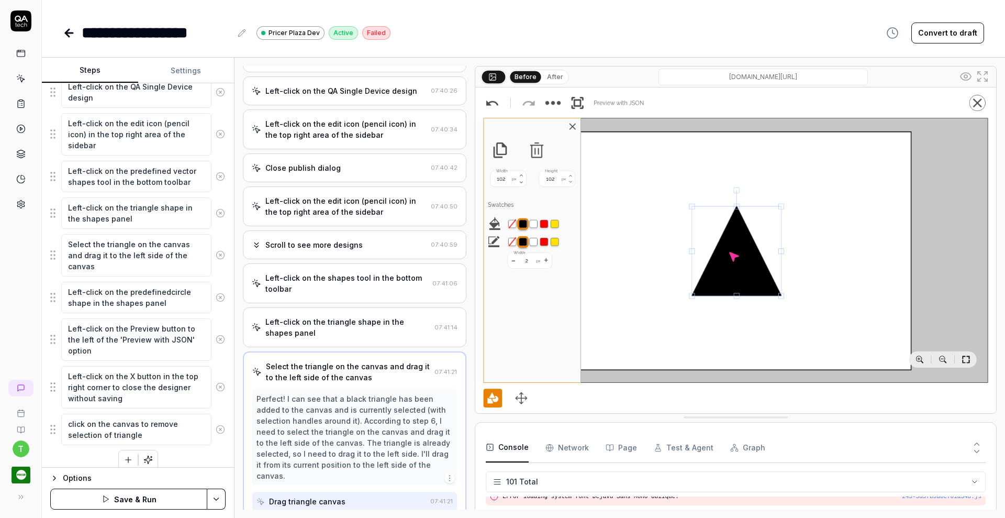
type textarea "click on the canvas to remove selection of triangle"
click at [62, 461] on div "Left-click on the Designer link in the sidebar Left-click on the QA Single Devi…" at bounding box center [137, 254] width 175 height 430
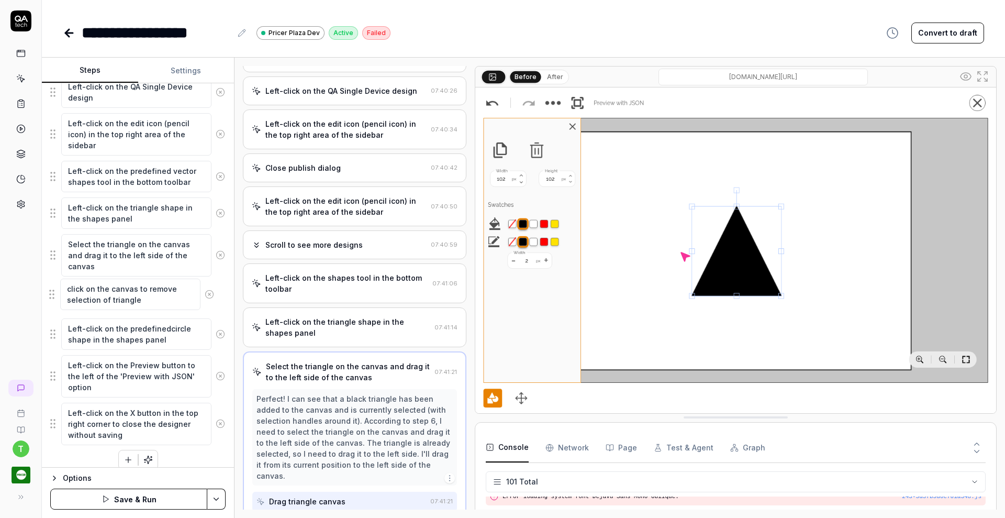
drag, startPoint x: 56, startPoint y: 428, endPoint x: 54, endPoint y: 293, distance: 135.1
click at [54, 293] on fieldset "Left-click on the Designer link in the sidebar Left-click on the QA Single Devi…" at bounding box center [137, 242] width 175 height 406
click at [77, 303] on textarea "click on the canvas to remove selection of triangle" at bounding box center [136, 297] width 150 height 31
click at [156, 329] on textarea "Left-click on the predefinedcircle shape in the shapes panel" at bounding box center [136, 333] width 150 height 31
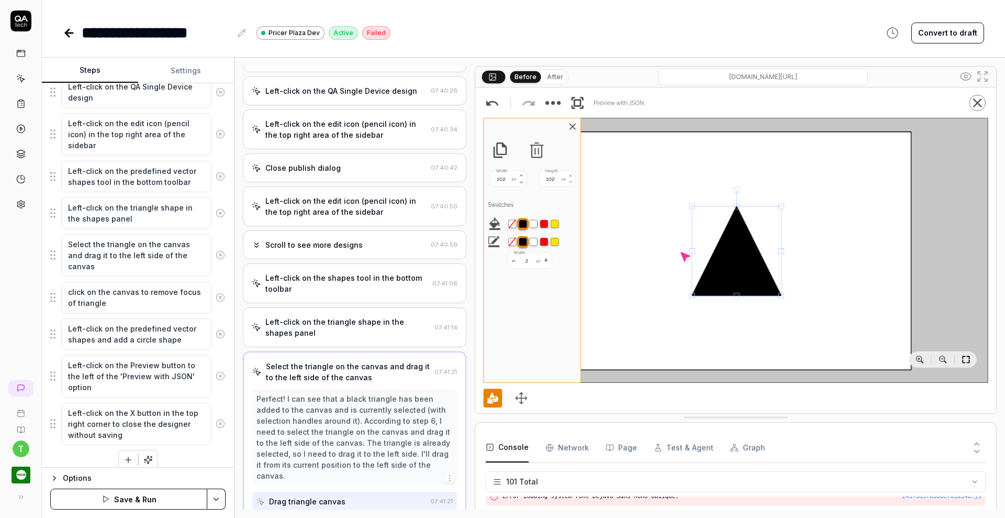
scroll to position [236, 0]
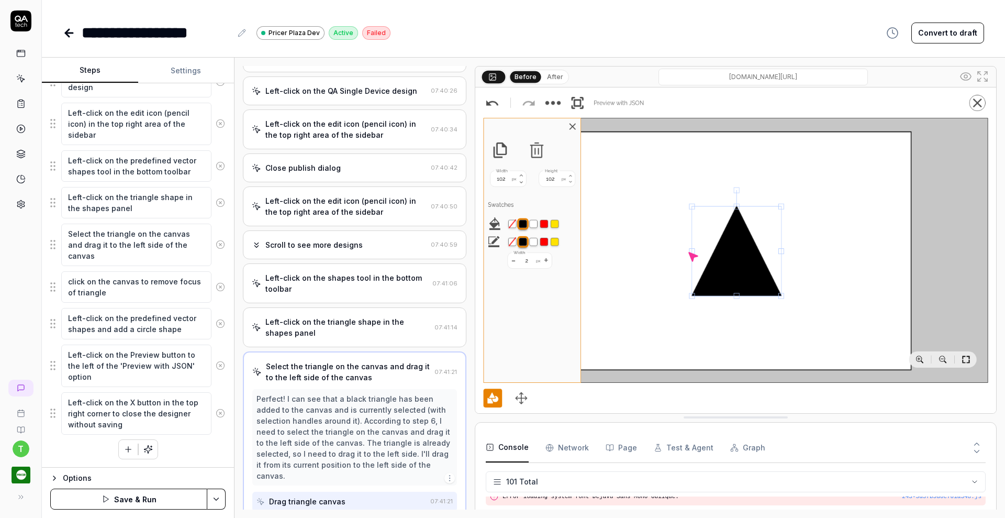
click at [220, 502] on html "**********" at bounding box center [502, 259] width 1005 height 518
click at [151, 428] on div "Save" at bounding box center [166, 426] width 134 height 23
click at [178, 497] on button "Run" at bounding box center [128, 499] width 157 height 21
